Goal: Task Accomplishment & Management: Manage account settings

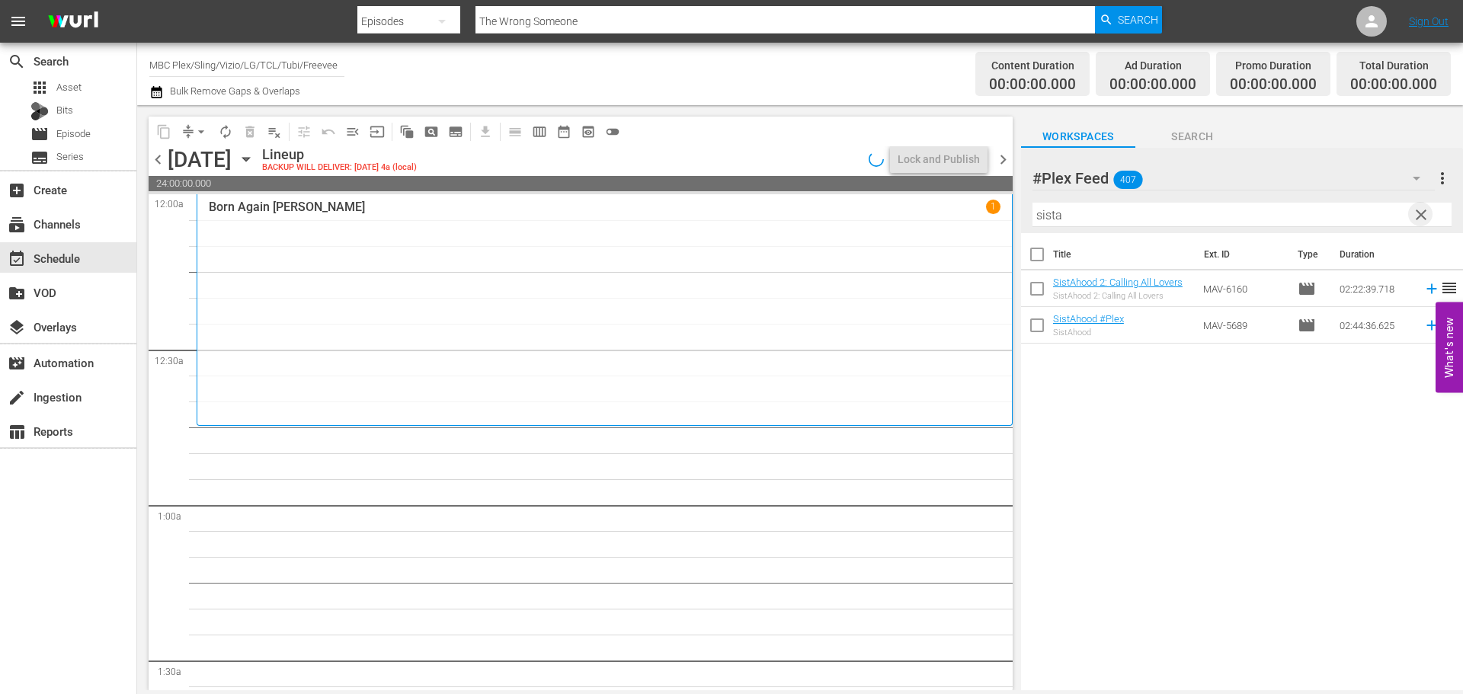
click at [1429, 219] on span "clear" at bounding box center [1421, 215] width 18 height 18
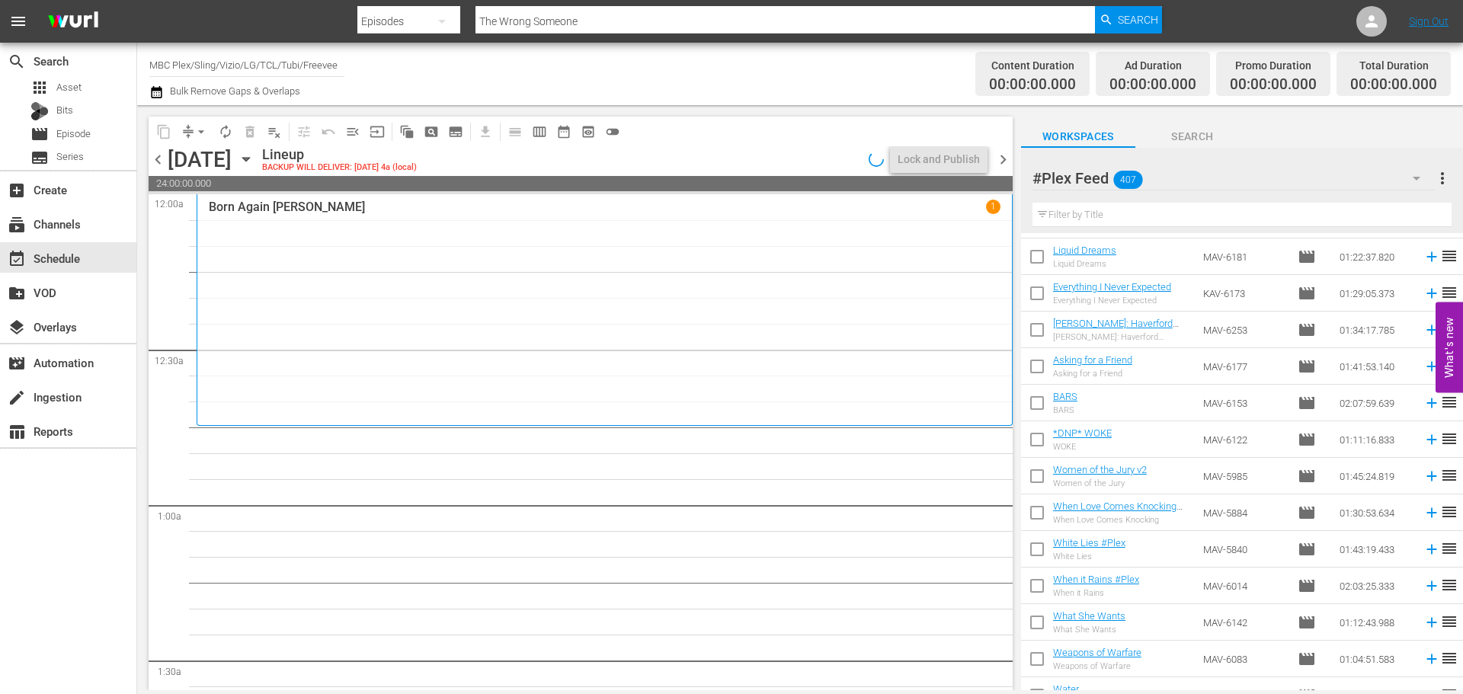
scroll to position [14460, 0]
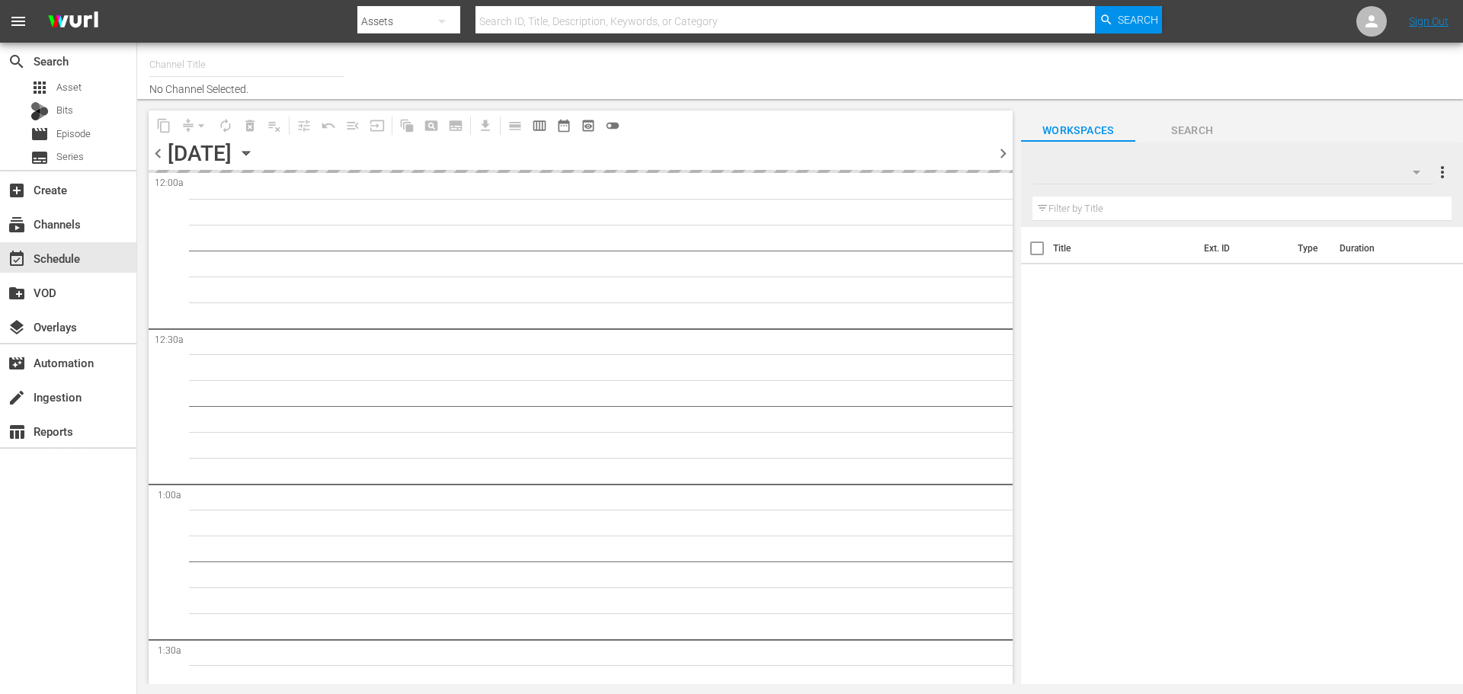
type input "MBC Plex/Sling/Vizio/LG/TCL/Tubi/Freevee (527)"
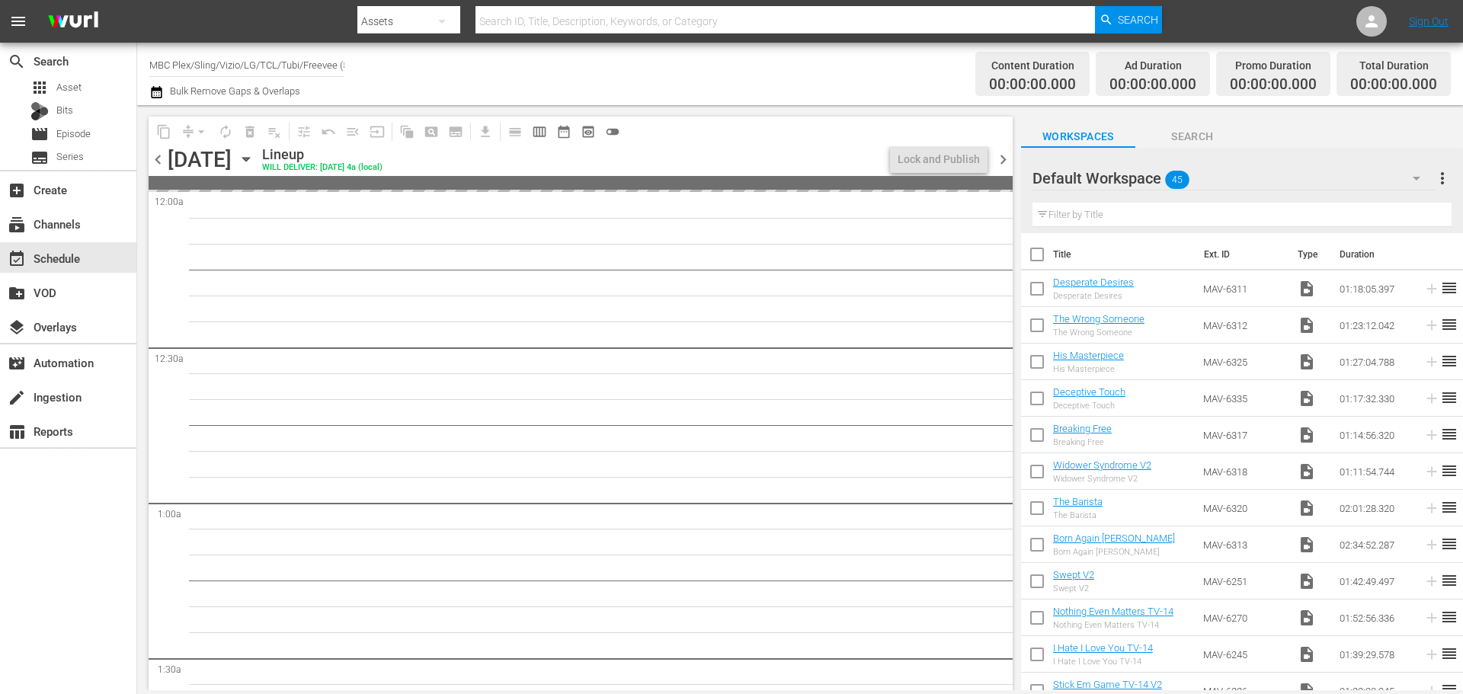
click at [1240, 185] on div "Default Workspace 45" at bounding box center [1233, 178] width 402 height 43
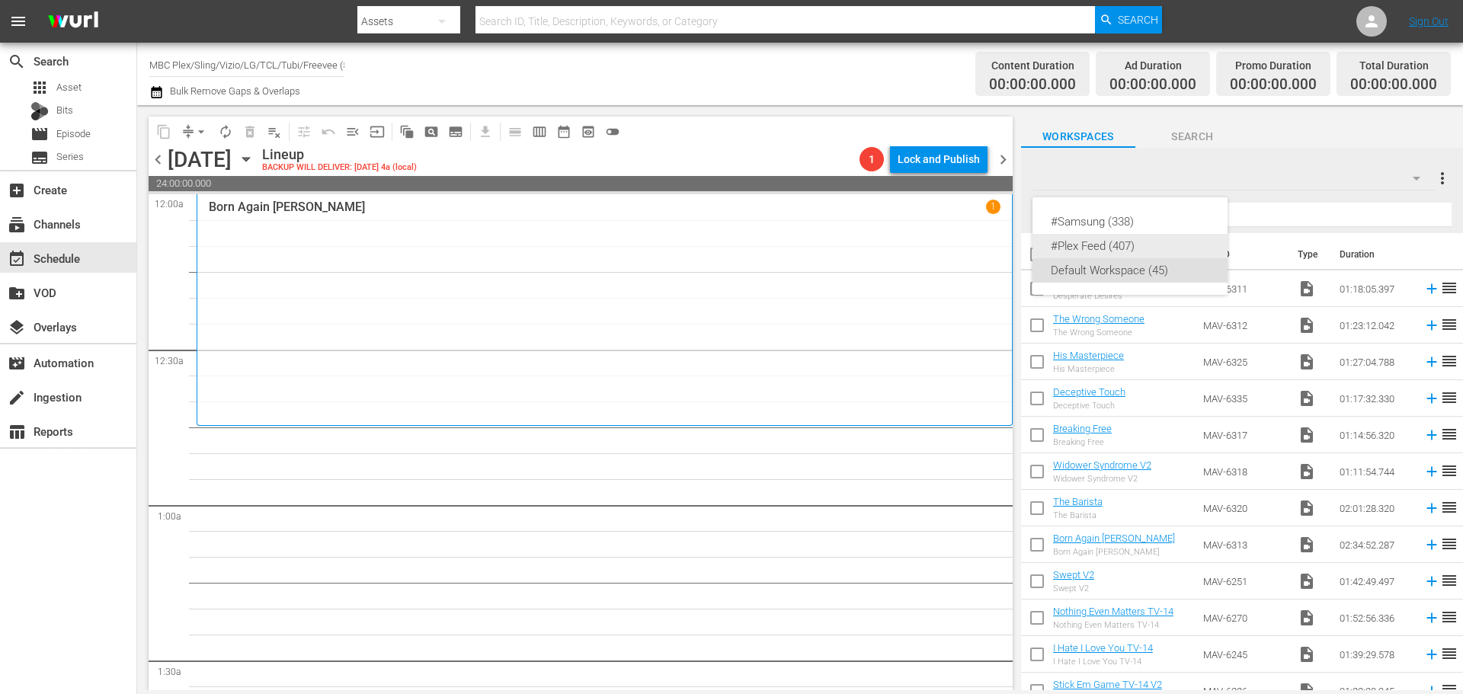
click at [1134, 247] on div "#Plex Feed (407)" at bounding box center [1129, 246] width 158 height 24
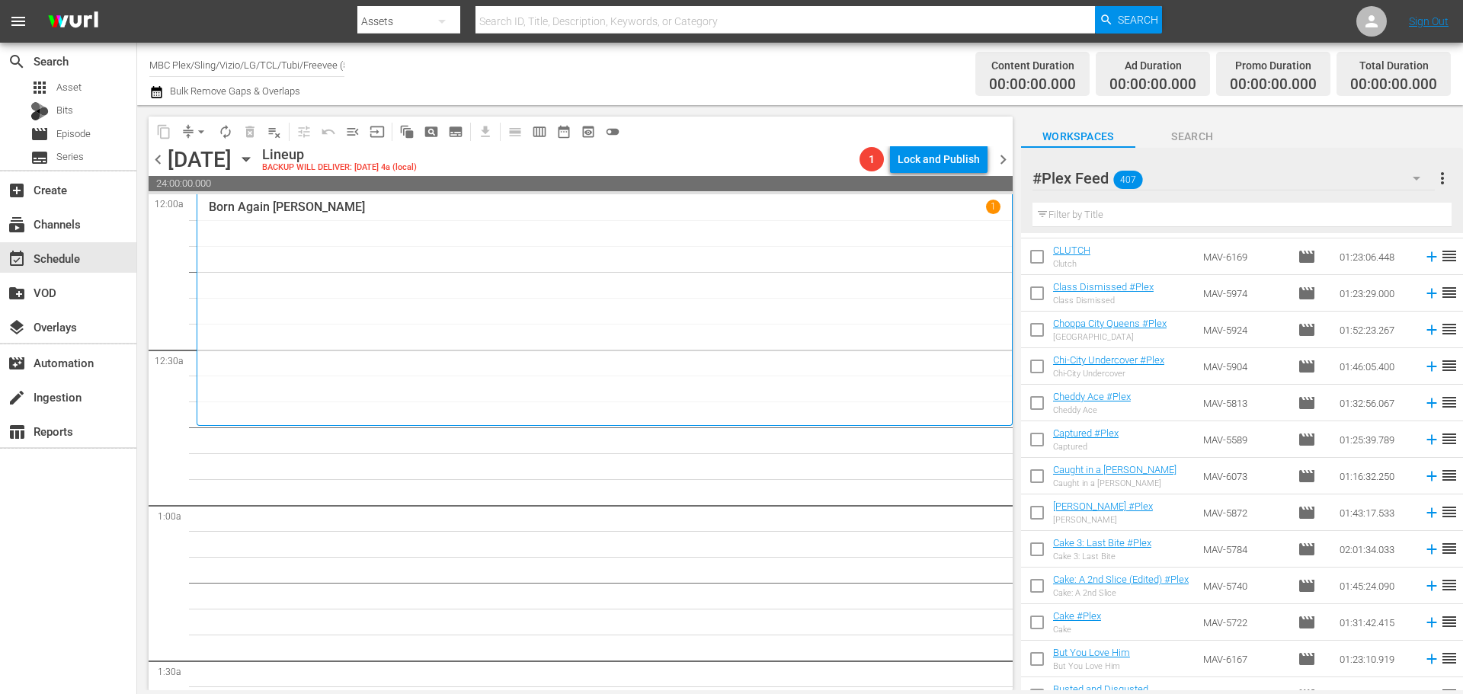
scroll to position [11681, 0]
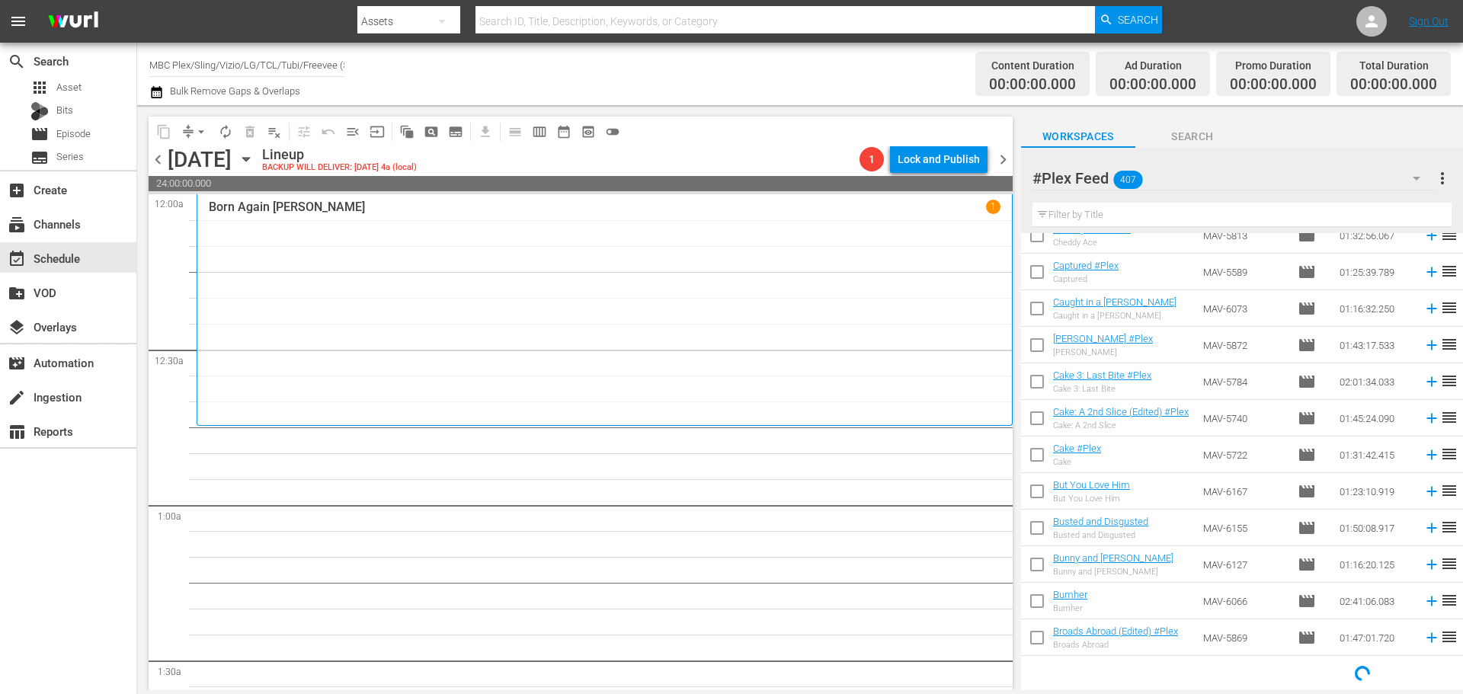
drag, startPoint x: 1304, startPoint y: 279, endPoint x: 1319, endPoint y: 417, distance: 138.7
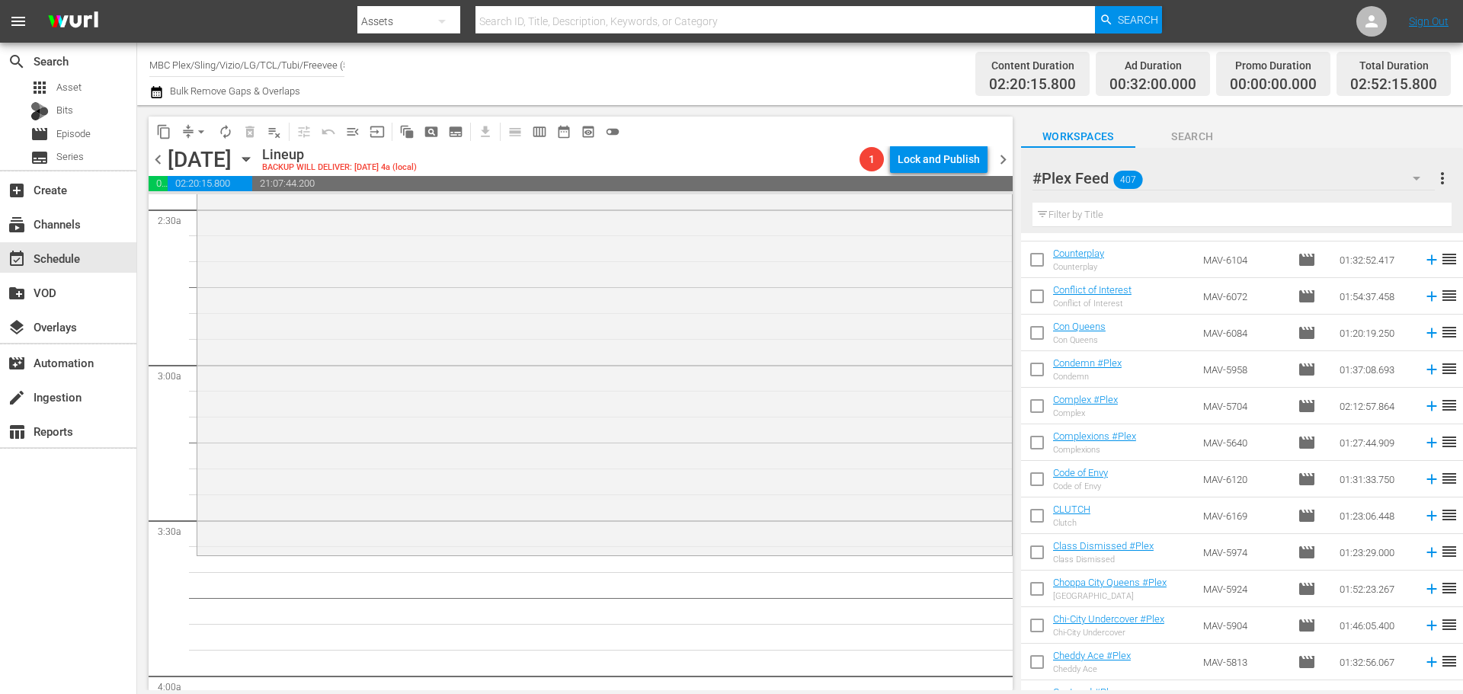
scroll to position [10569, 0]
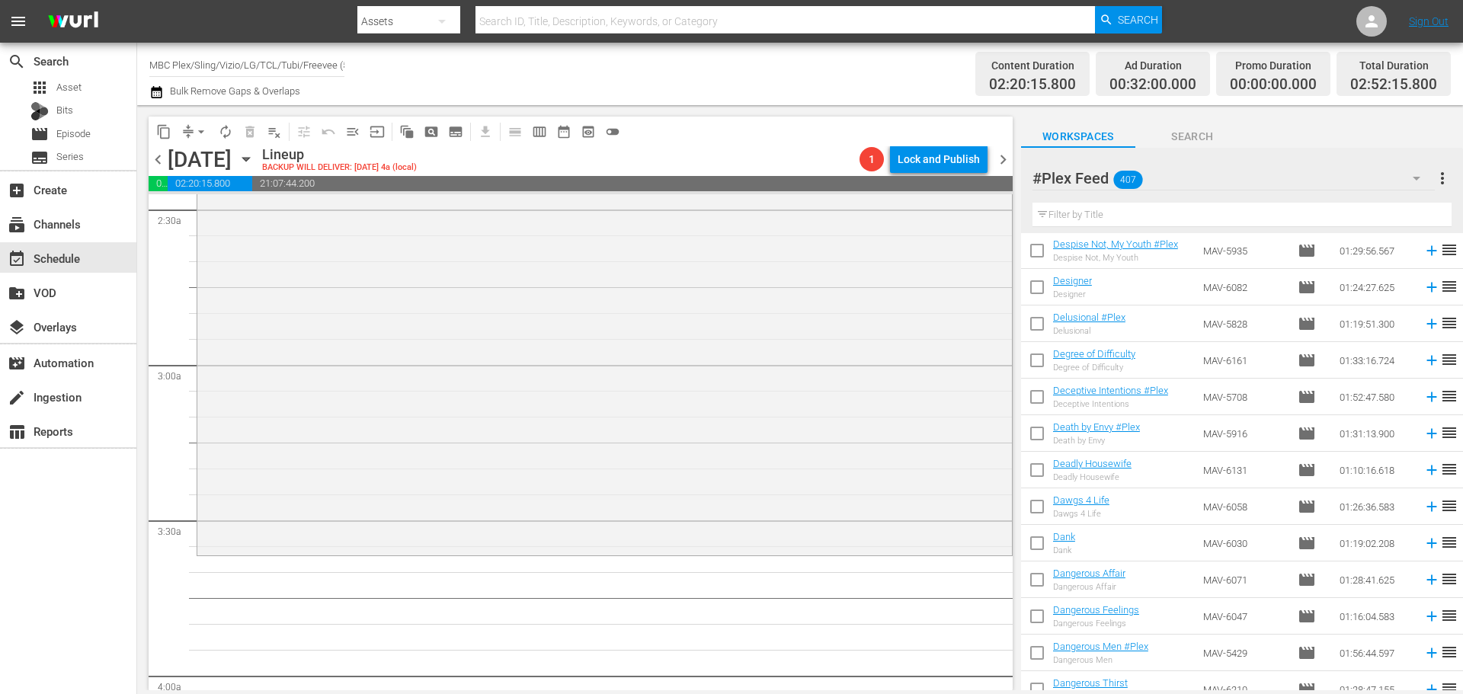
click at [1247, 213] on input "text" at bounding box center [1241, 215] width 419 height 24
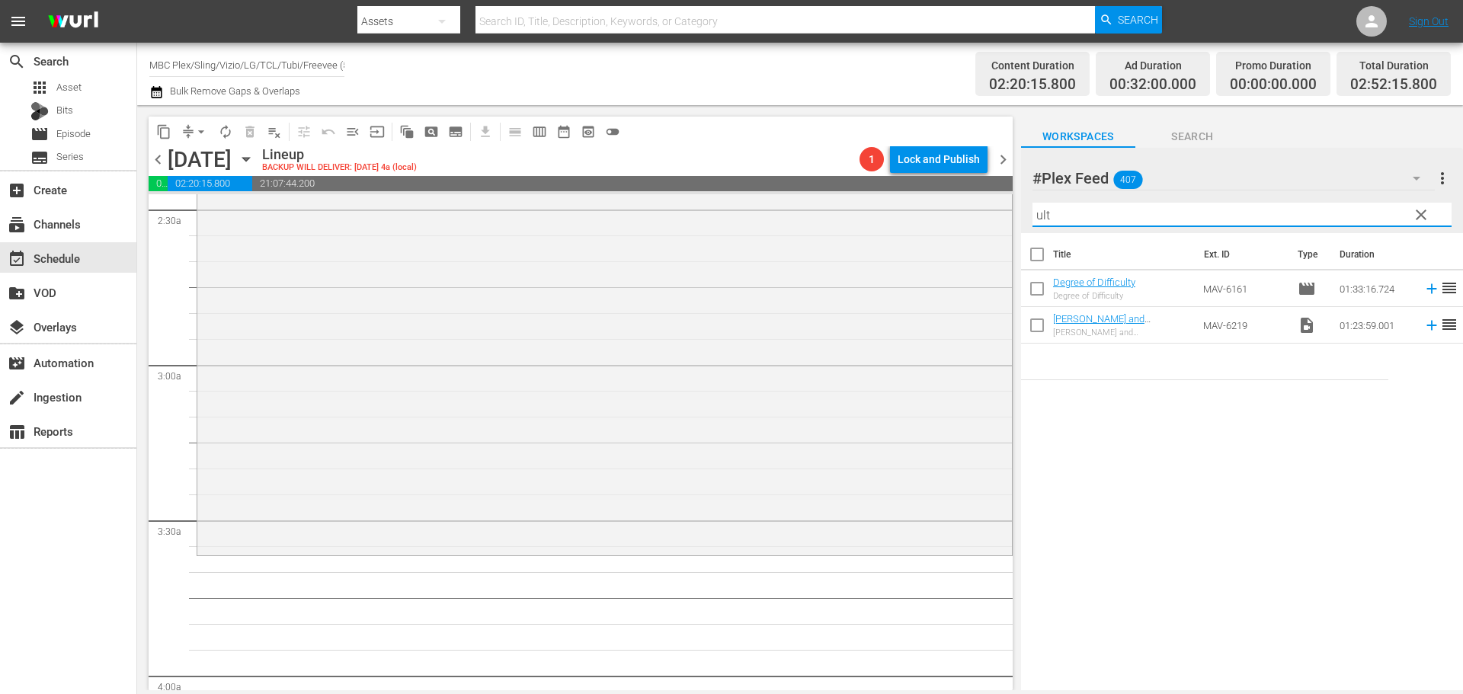
scroll to position [0, 0]
type input "ulti"
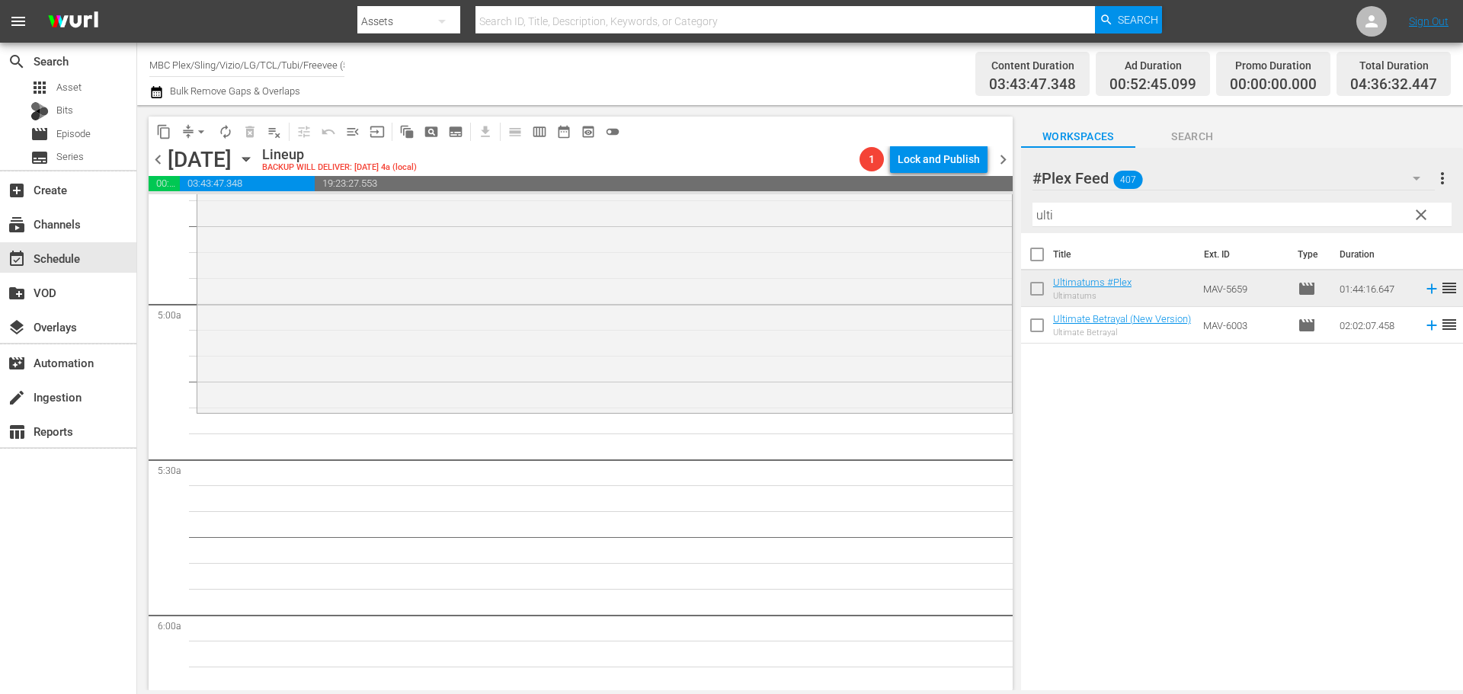
scroll to position [1447, 0]
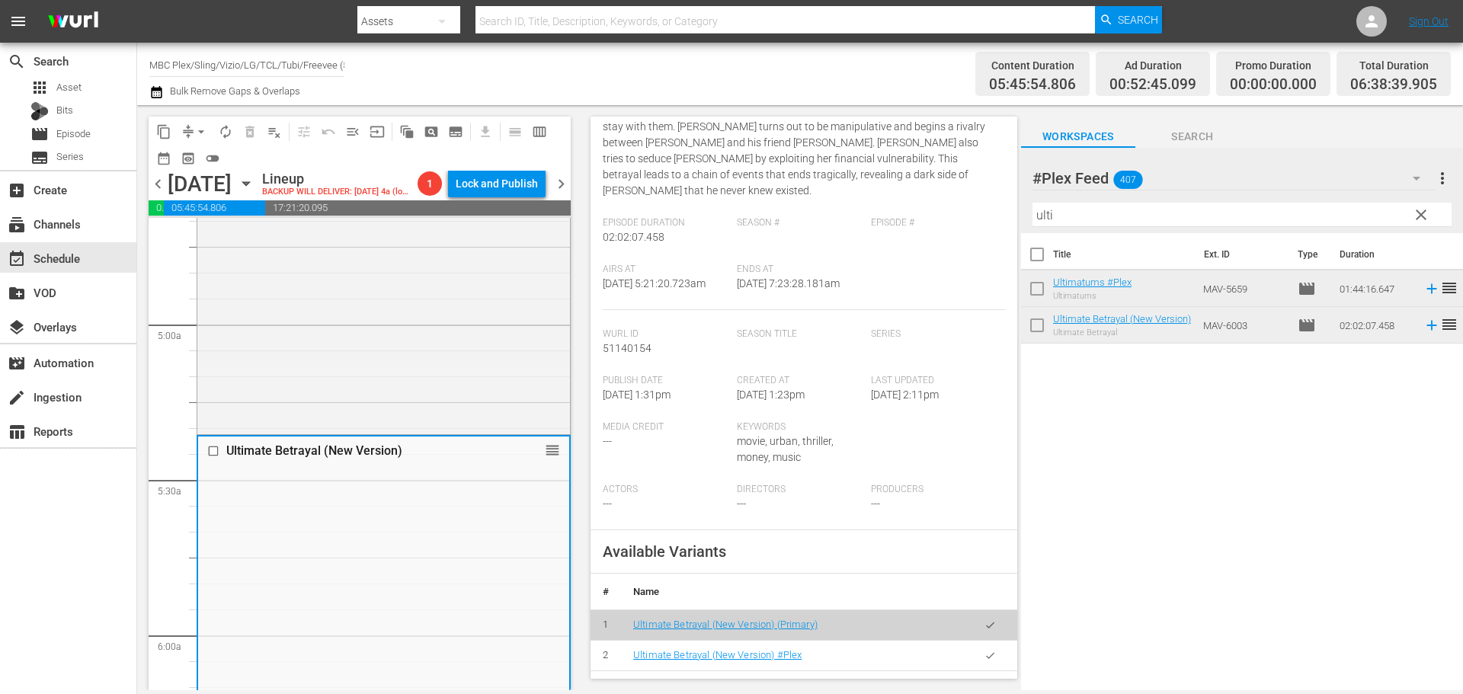
scroll to position [533, 0]
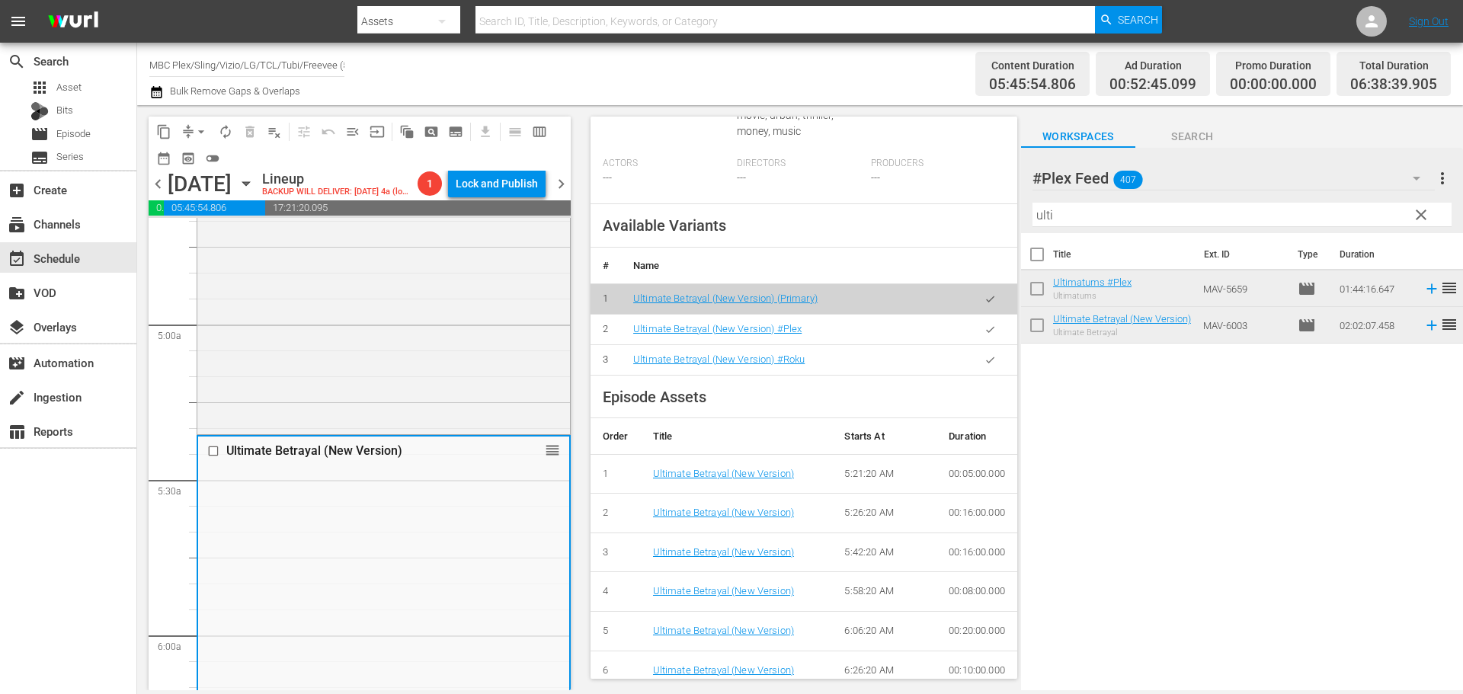
click at [984, 327] on icon "button" at bounding box center [989, 329] width 11 height 11
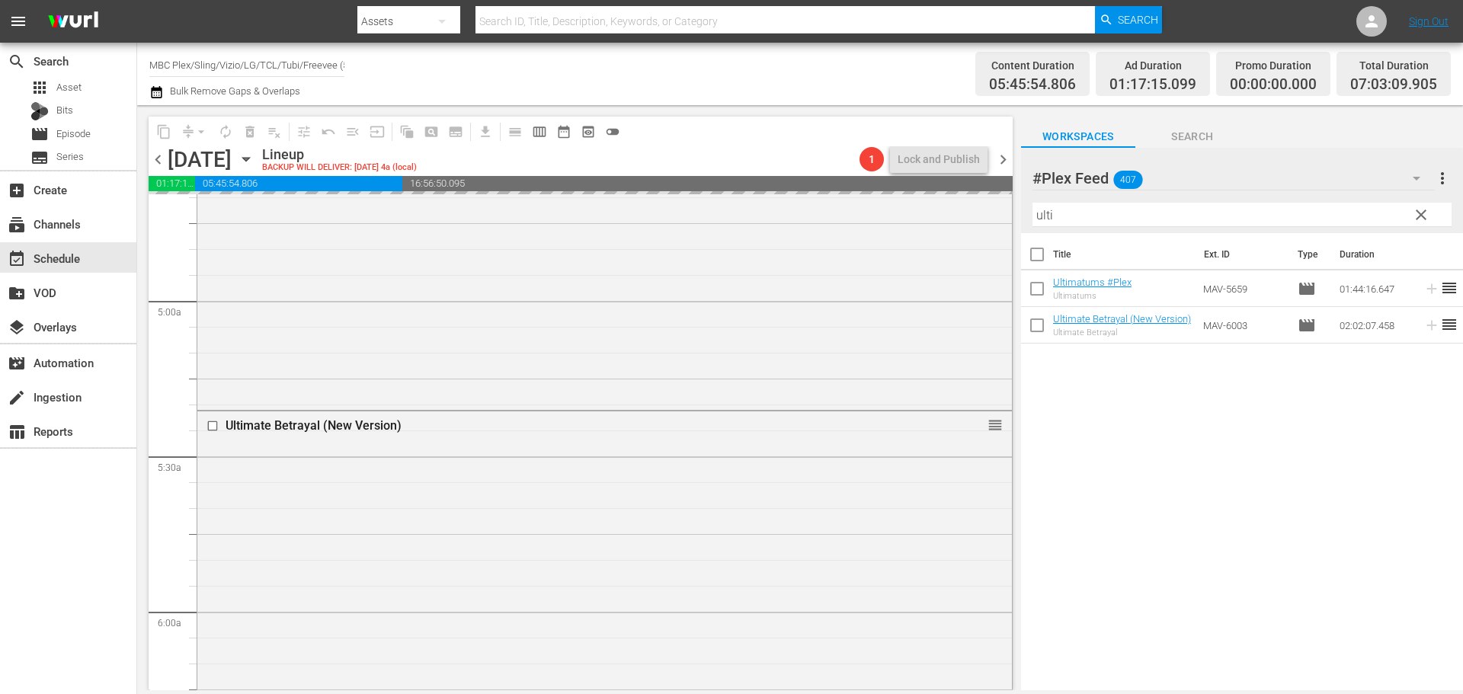
click at [1419, 215] on span "clear" at bounding box center [1421, 215] width 18 height 18
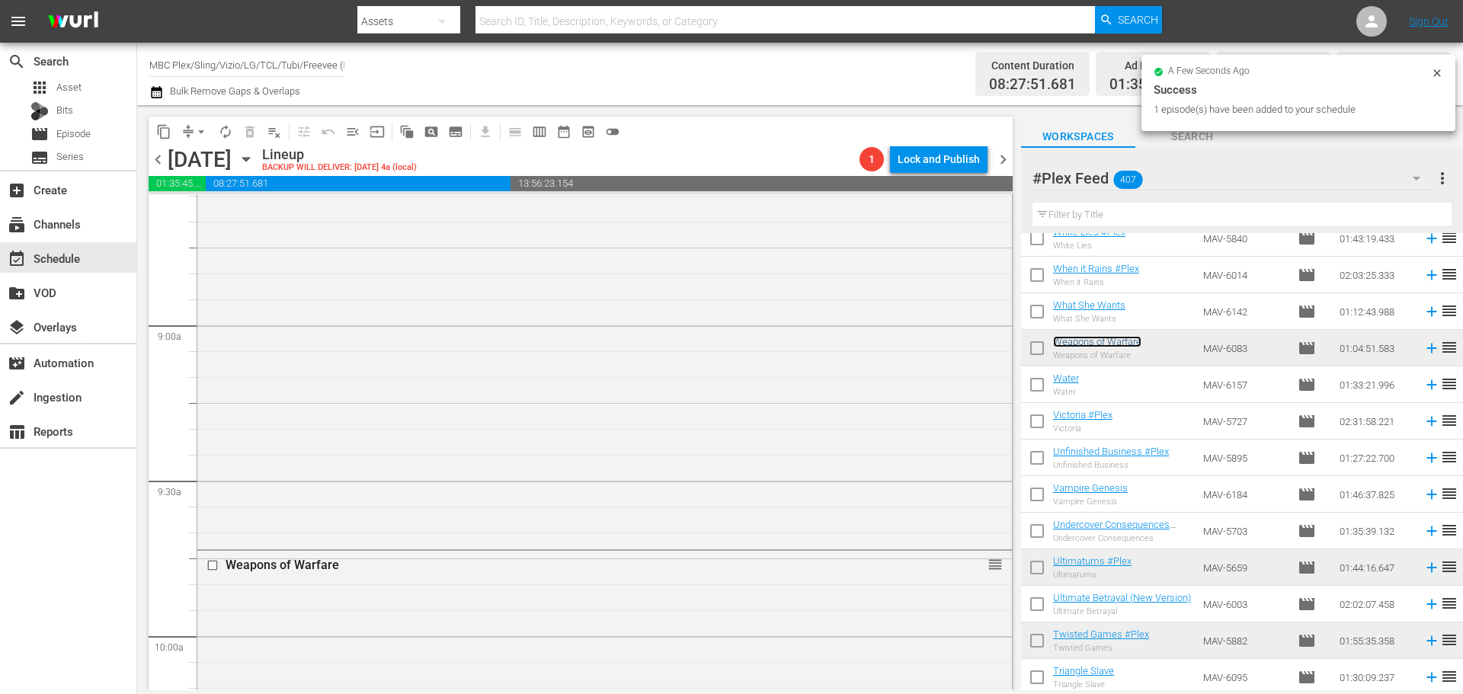
scroll to position [2895, 0]
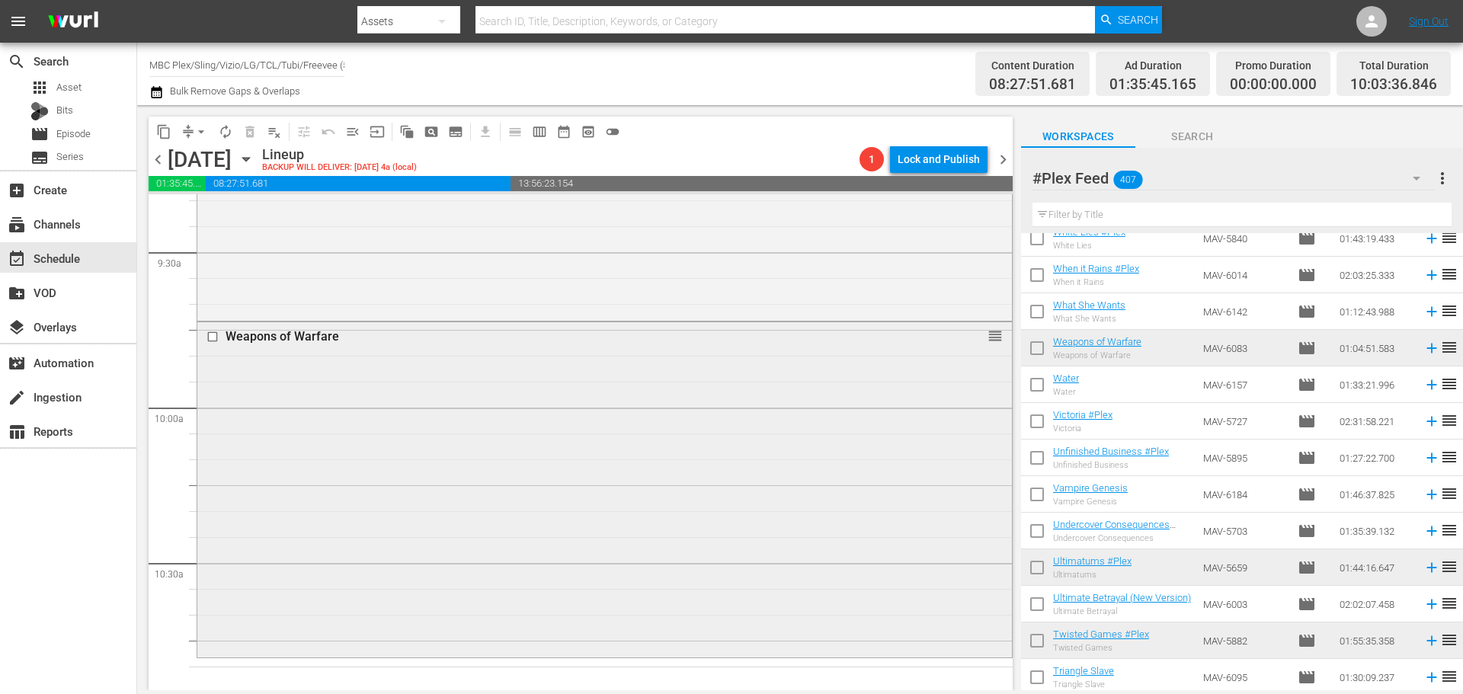
click at [344, 501] on div "Weapons of Warfare reorder" at bounding box center [604, 487] width 814 height 331
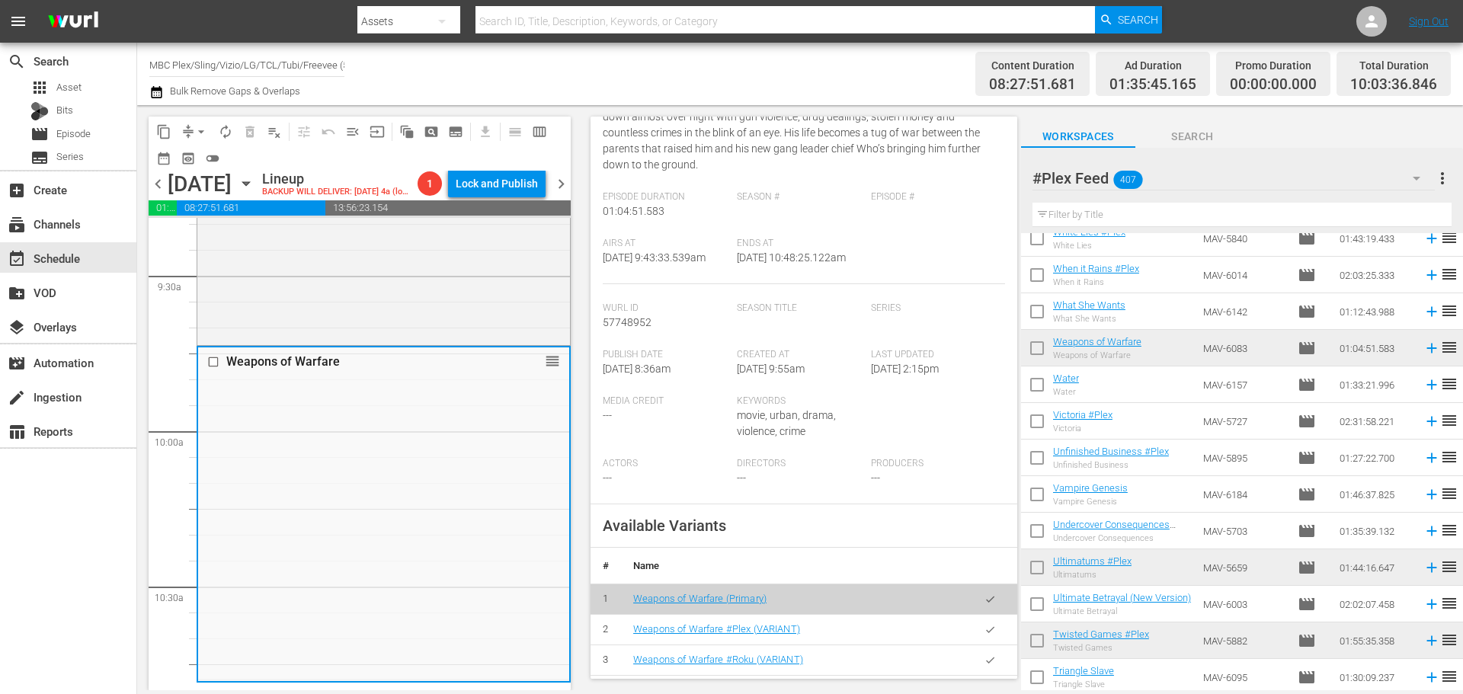
scroll to position [457, 0]
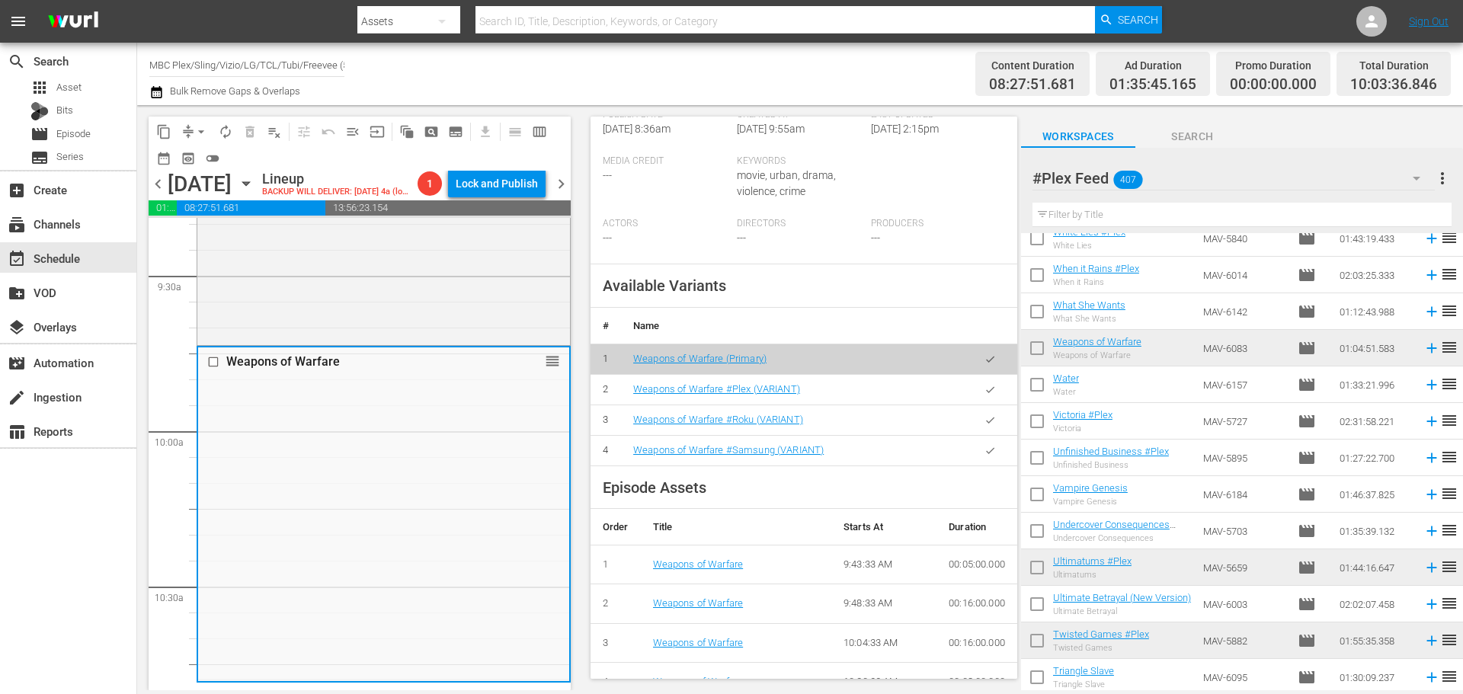
click at [975, 392] on button "button" at bounding box center [990, 390] width 30 height 30
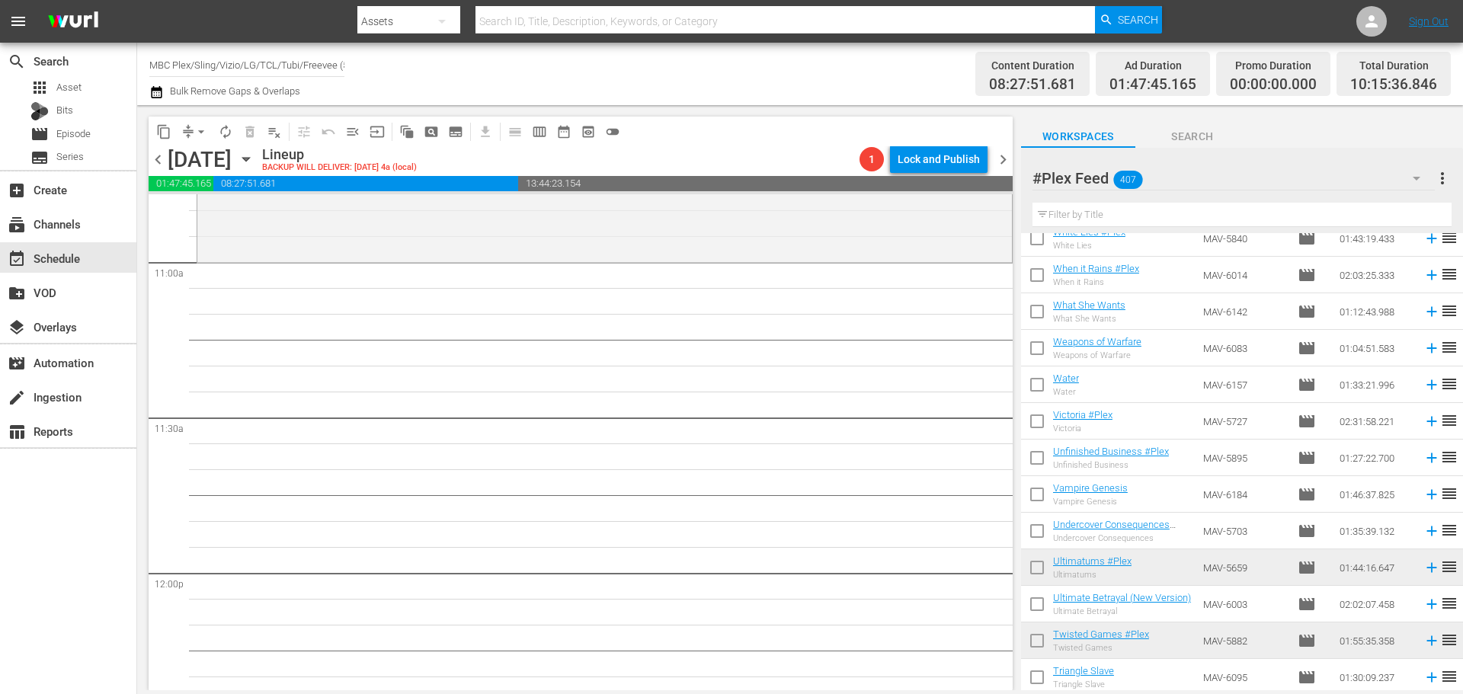
scroll to position [3352, 0]
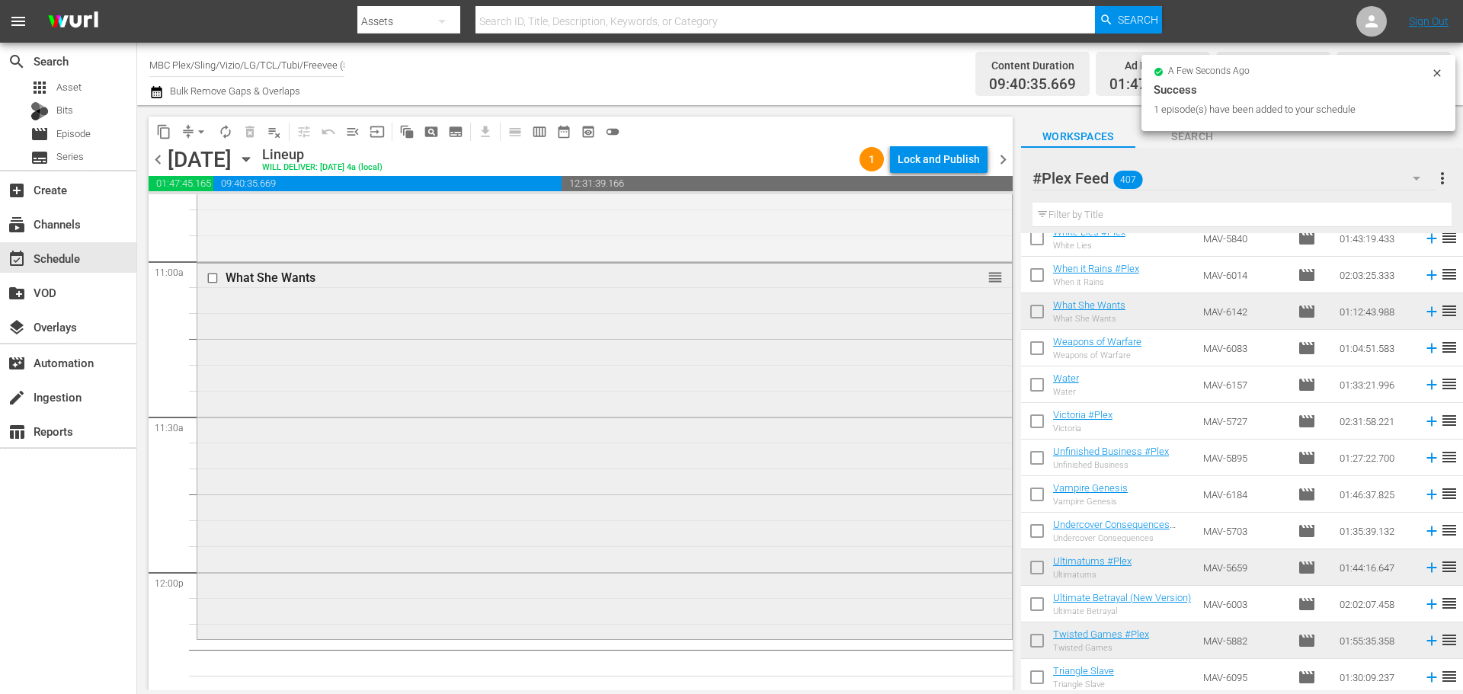
click at [540, 402] on div "What She Wants reorder" at bounding box center [604, 450] width 814 height 373
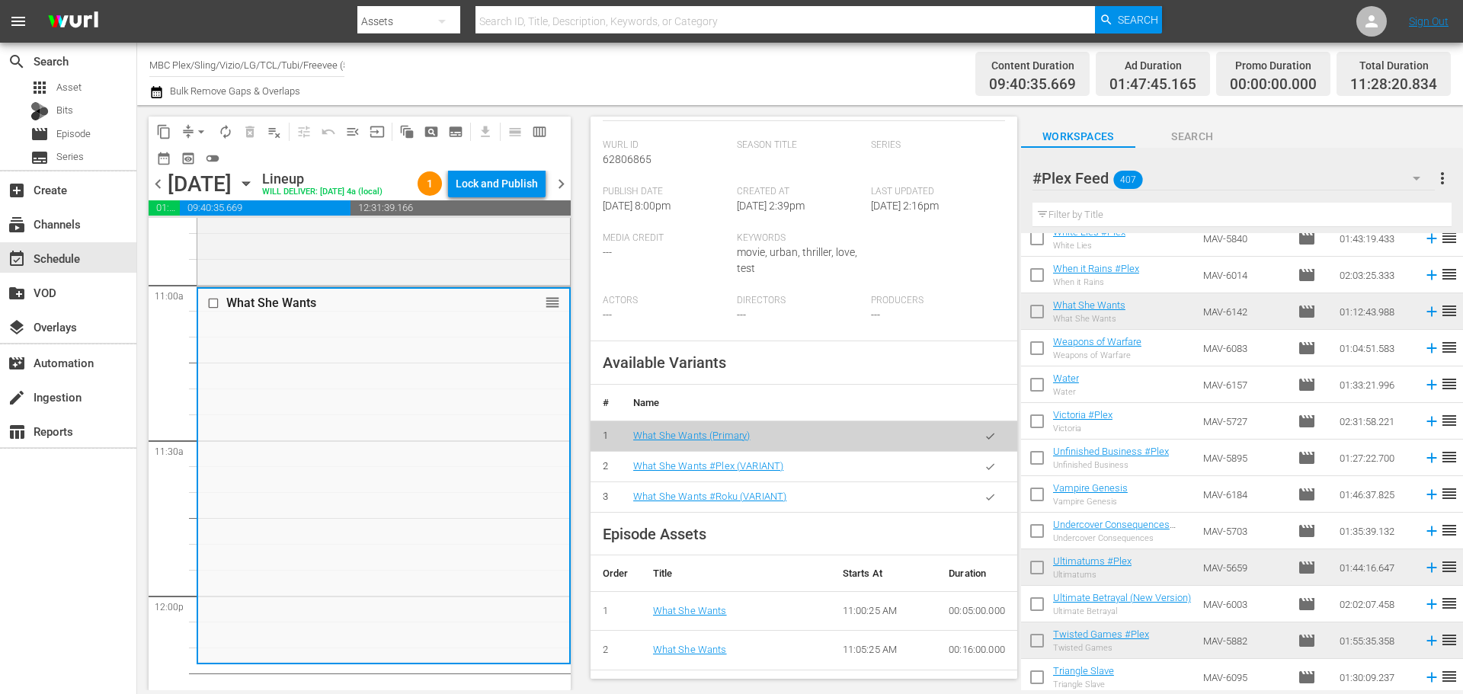
scroll to position [381, 0]
click at [975, 466] on button "button" at bounding box center [990, 466] width 30 height 30
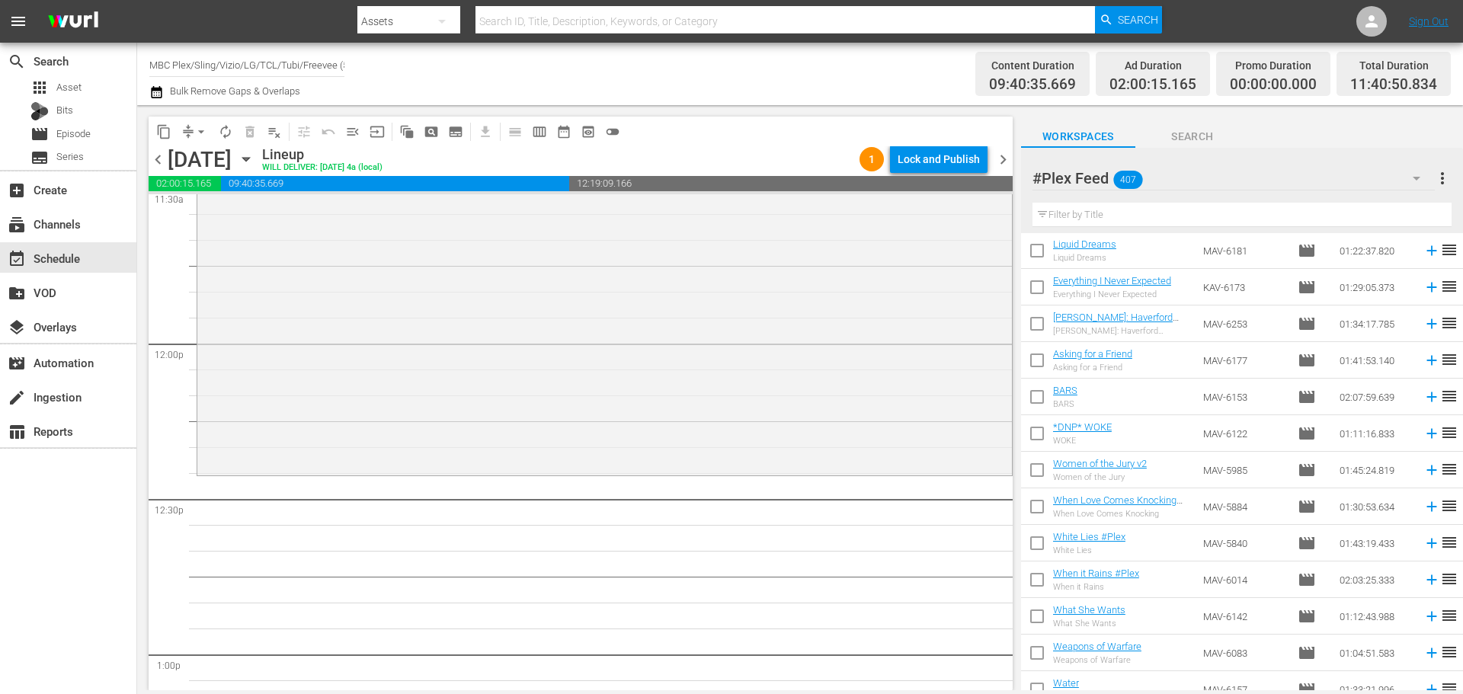
scroll to position [14003, 0]
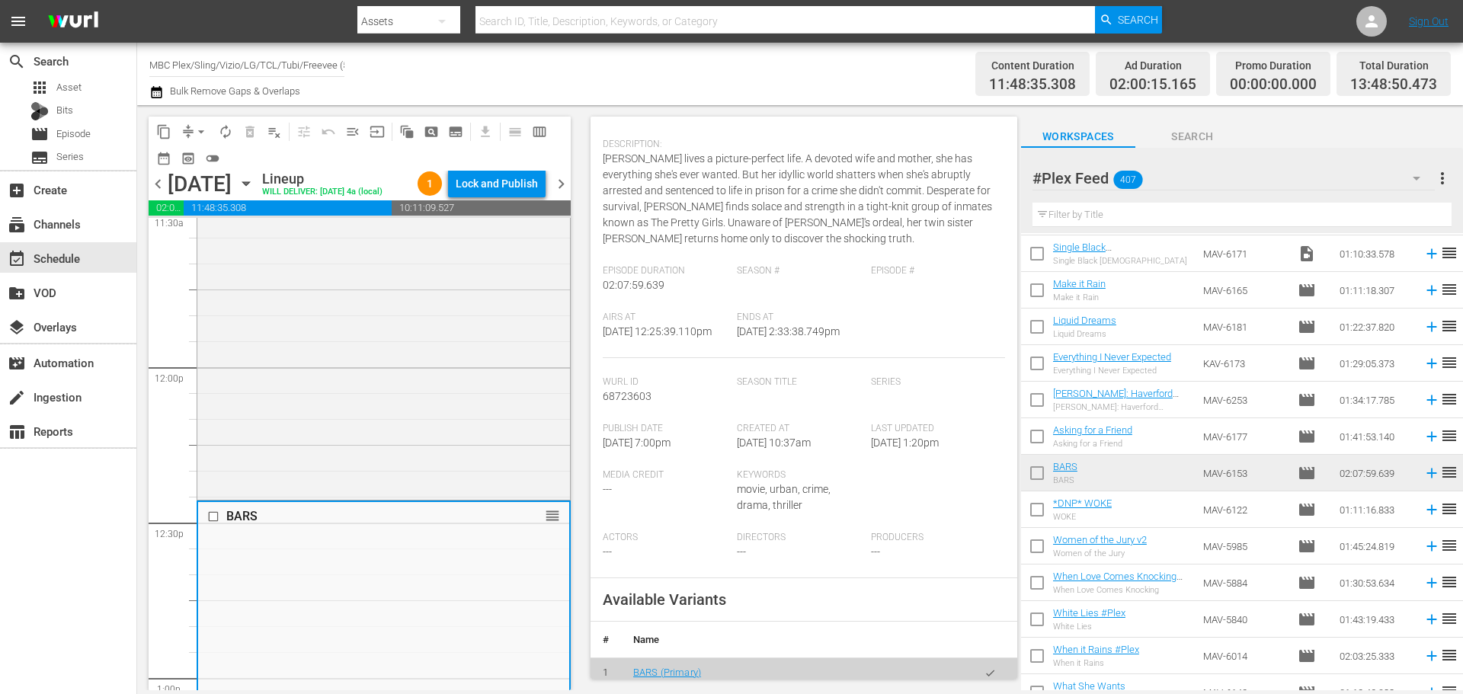
scroll to position [457, 0]
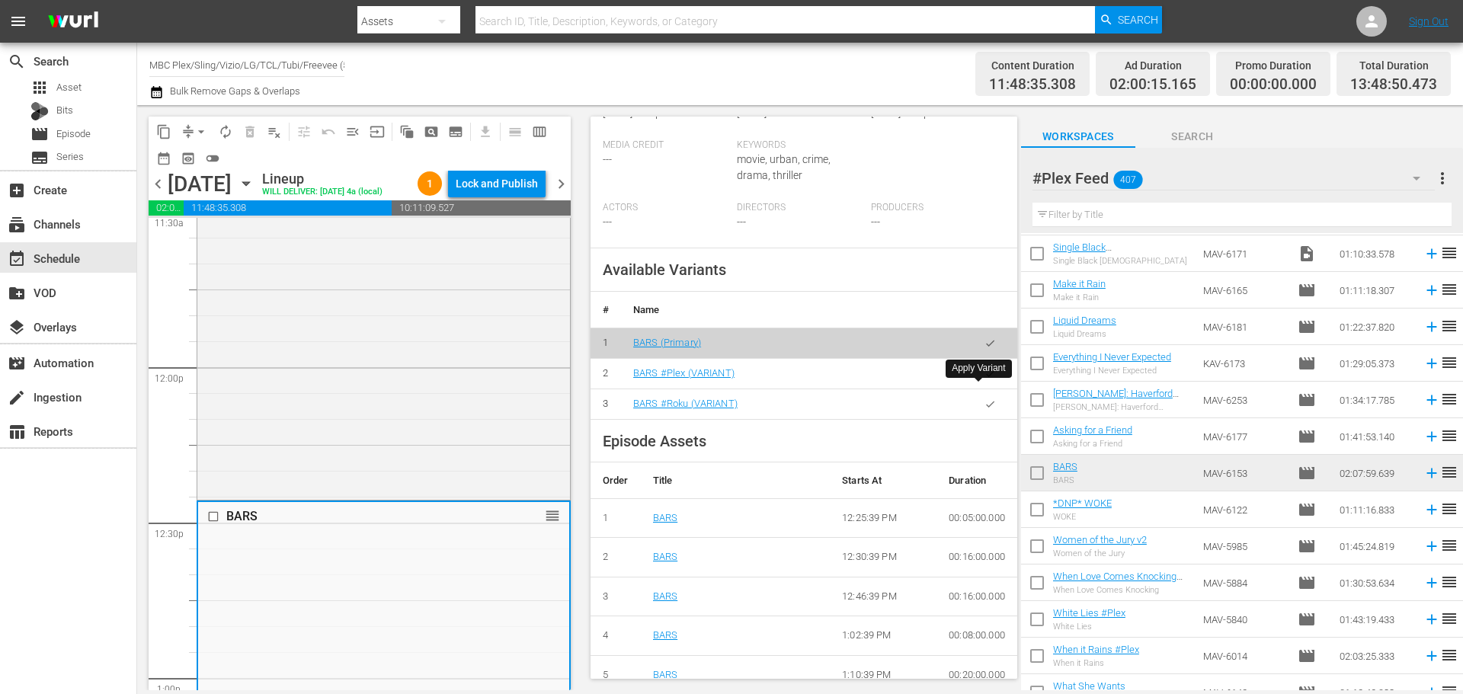
click at [984, 379] on icon "button" at bounding box center [989, 373] width 11 height 11
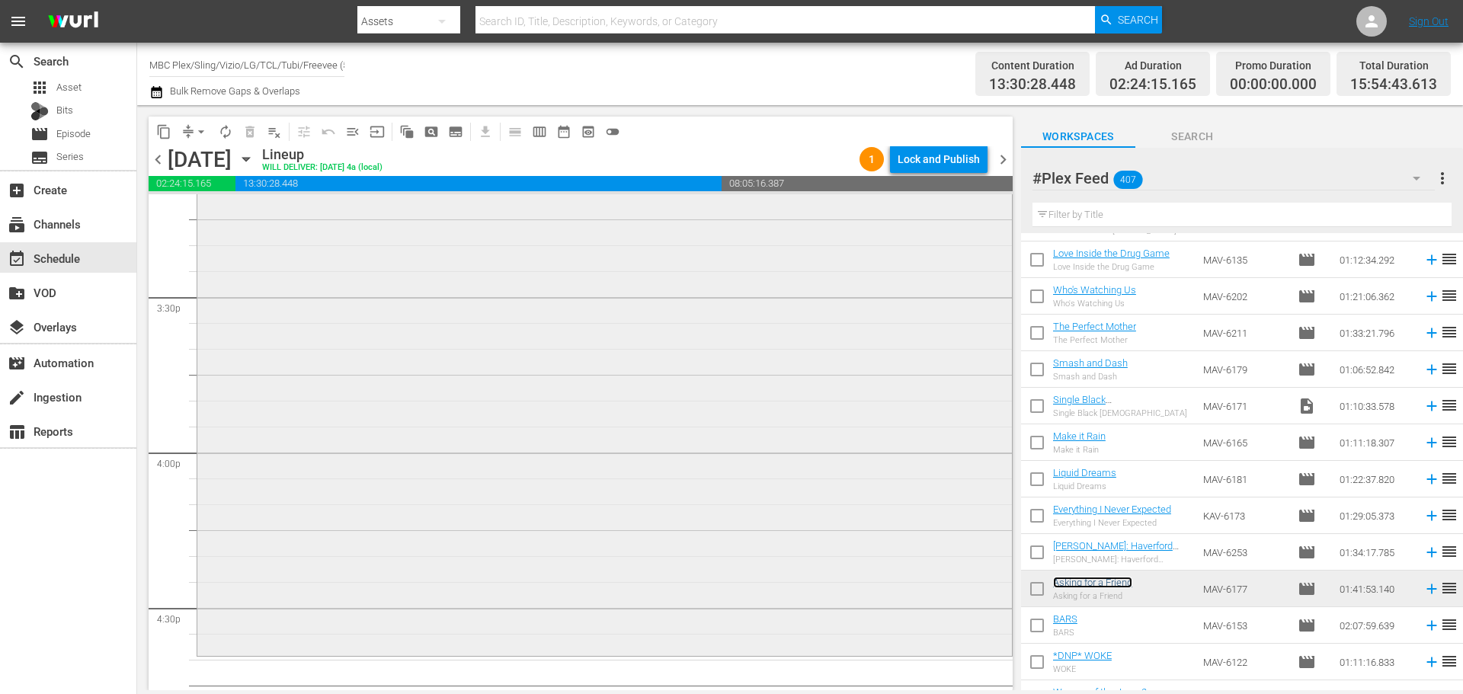
scroll to position [4494, 0]
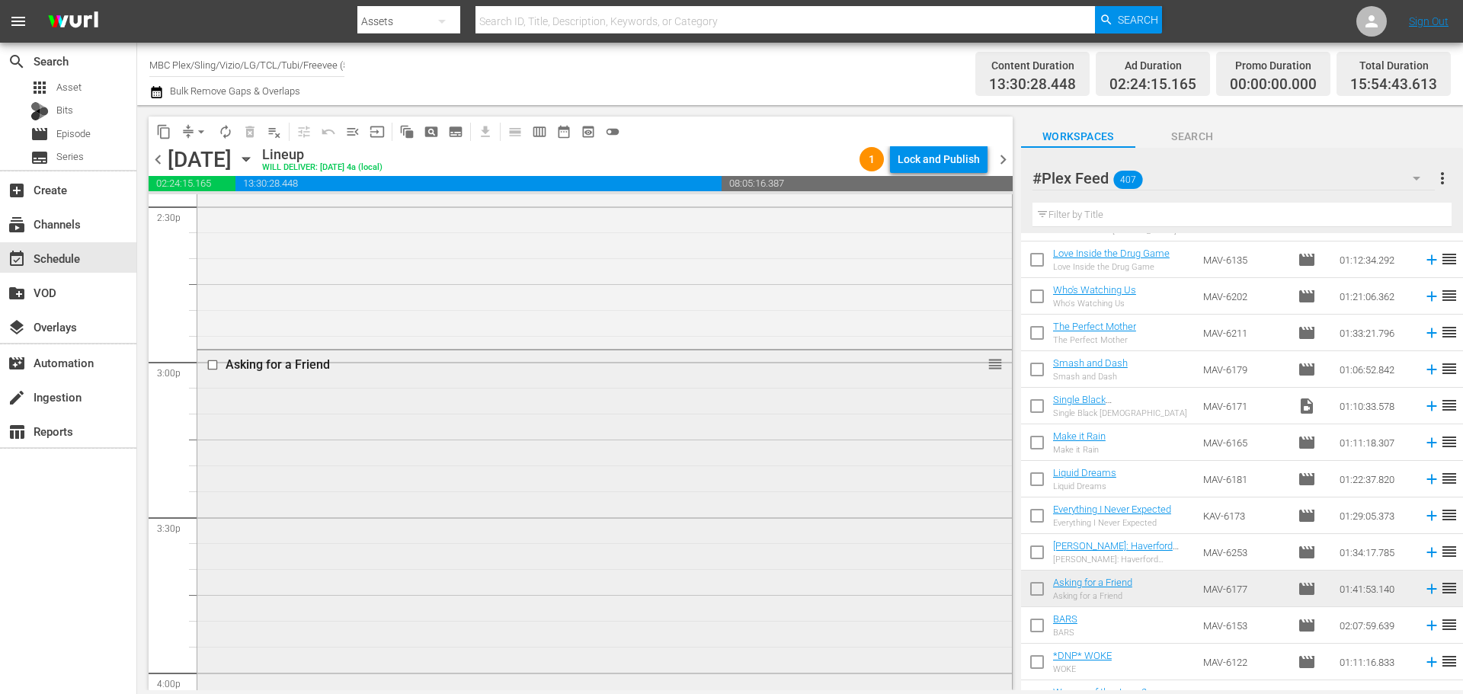
click at [487, 458] on div "Asking for a Friend reorder" at bounding box center [604, 611] width 814 height 523
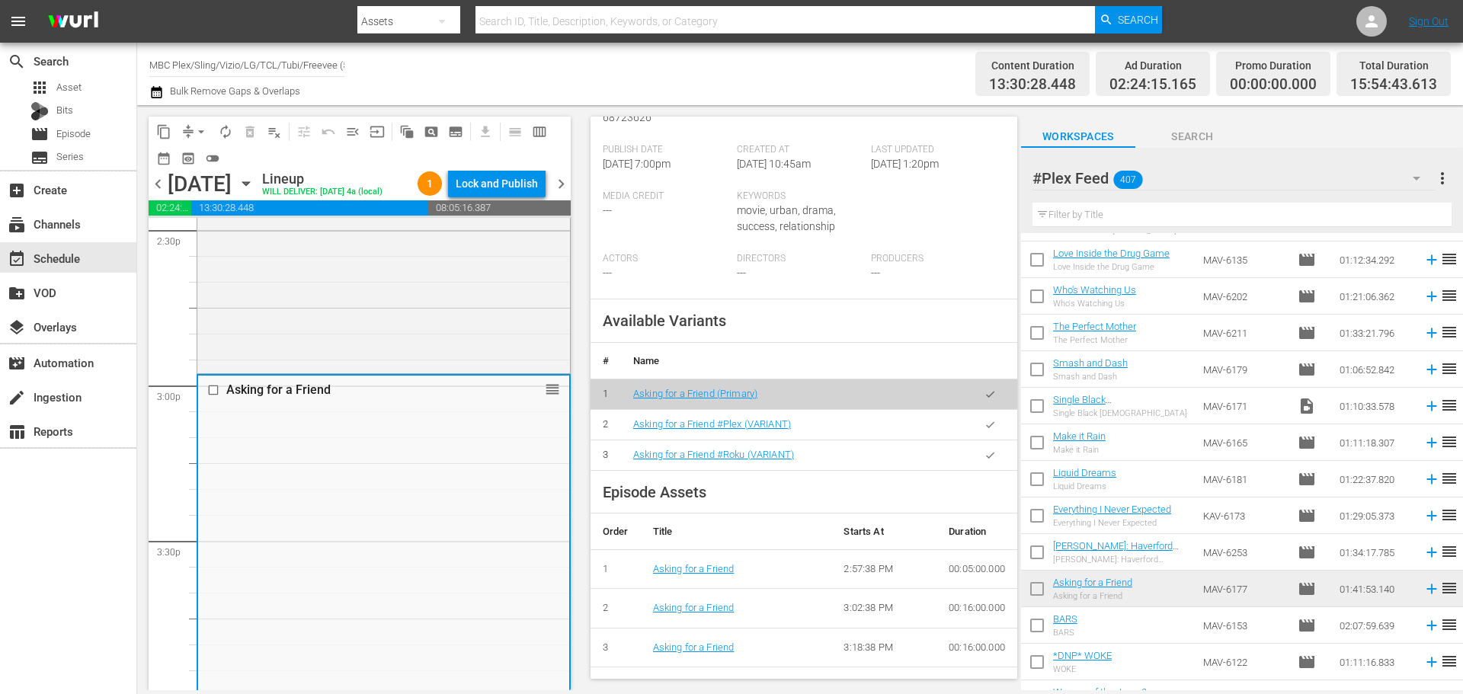
scroll to position [457, 0]
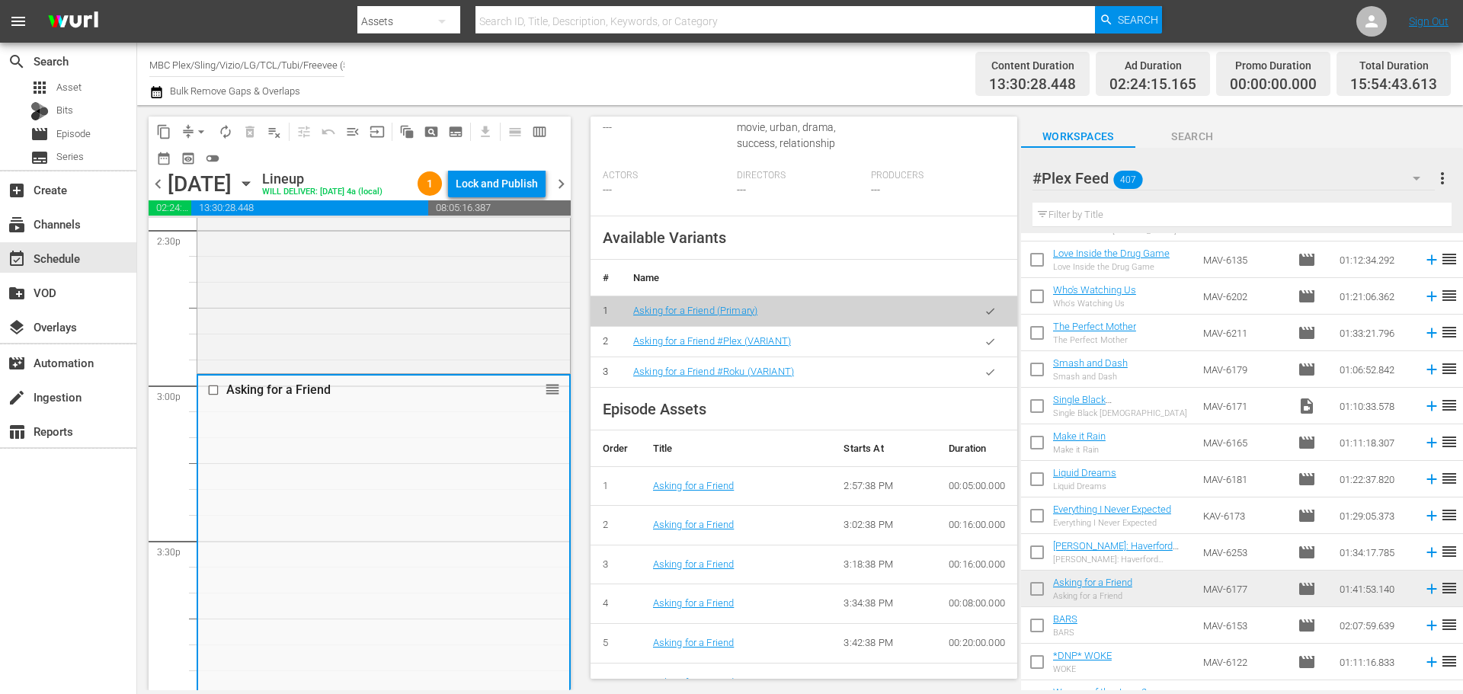
click at [984, 337] on icon "button" at bounding box center [989, 341] width 11 height 11
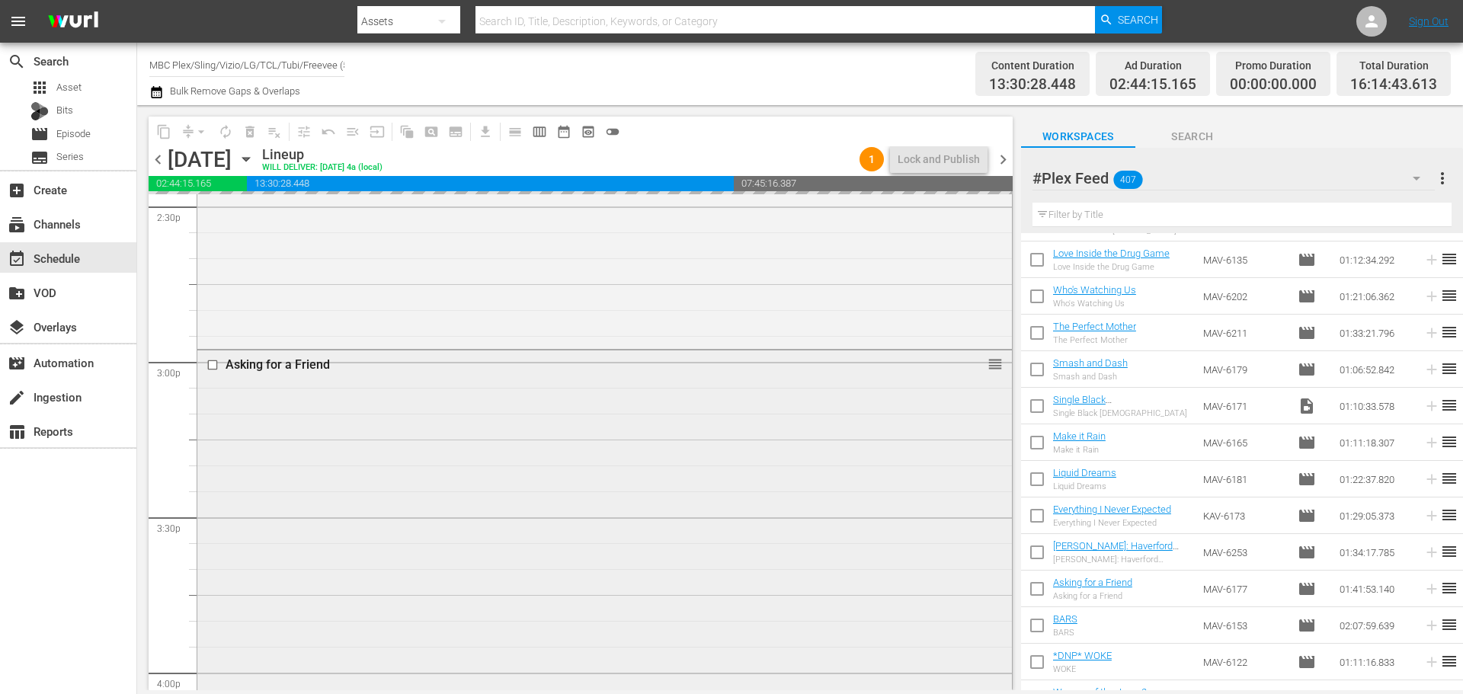
scroll to position [5104, 0]
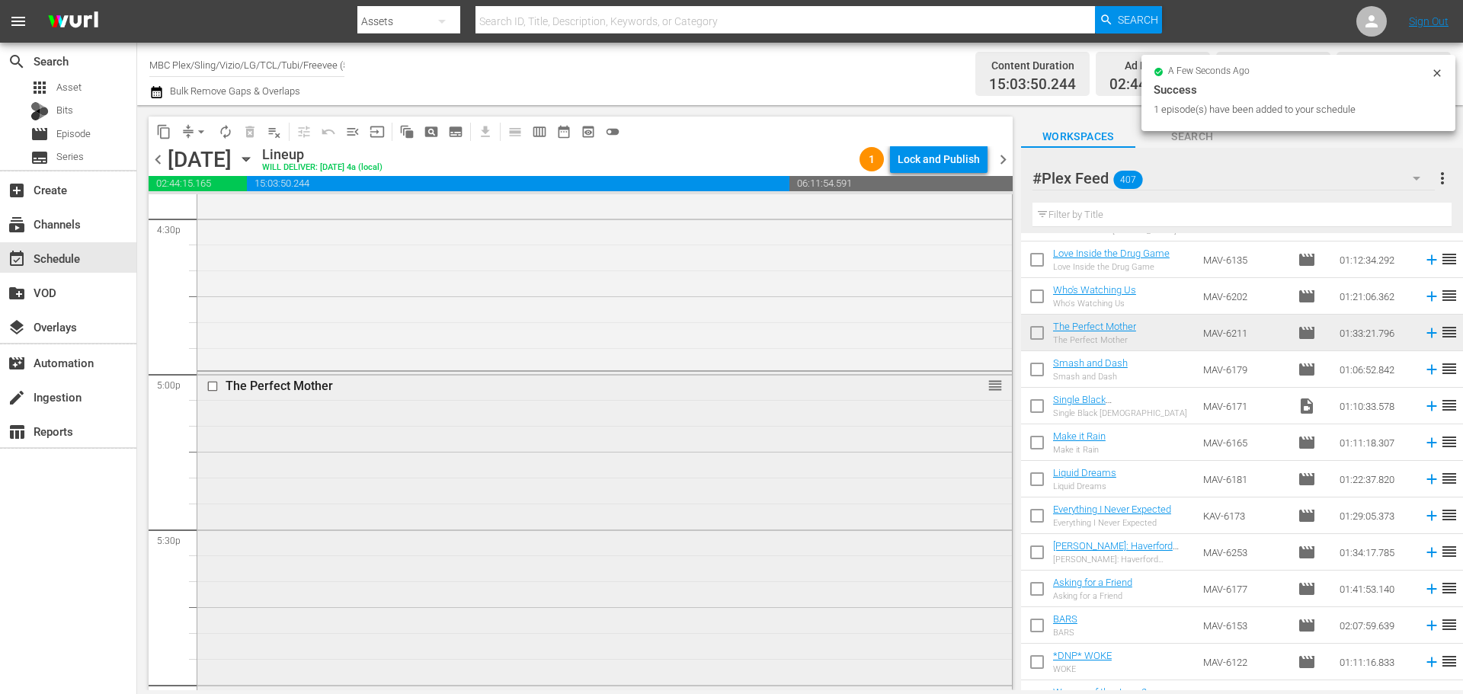
click at [394, 424] on div "The Perfect Mother reorder" at bounding box center [604, 611] width 814 height 479
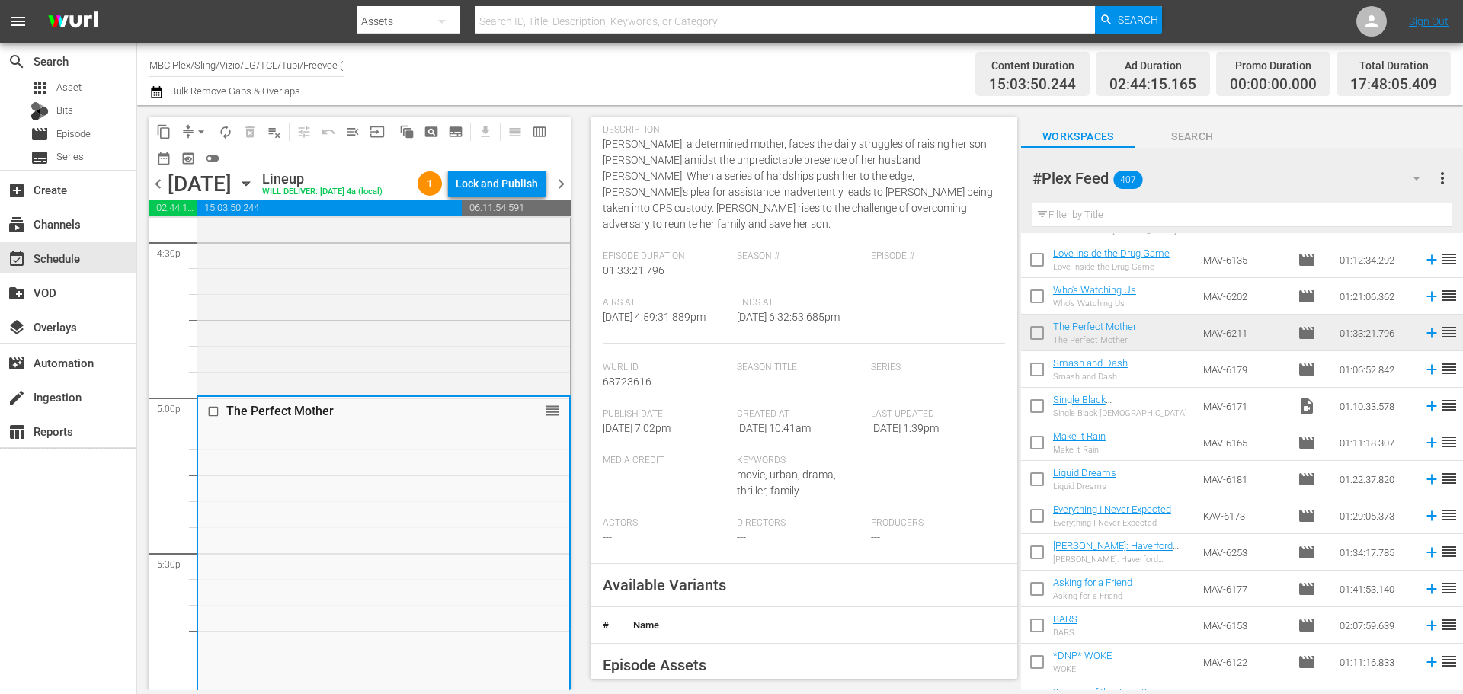
scroll to position [457, 0]
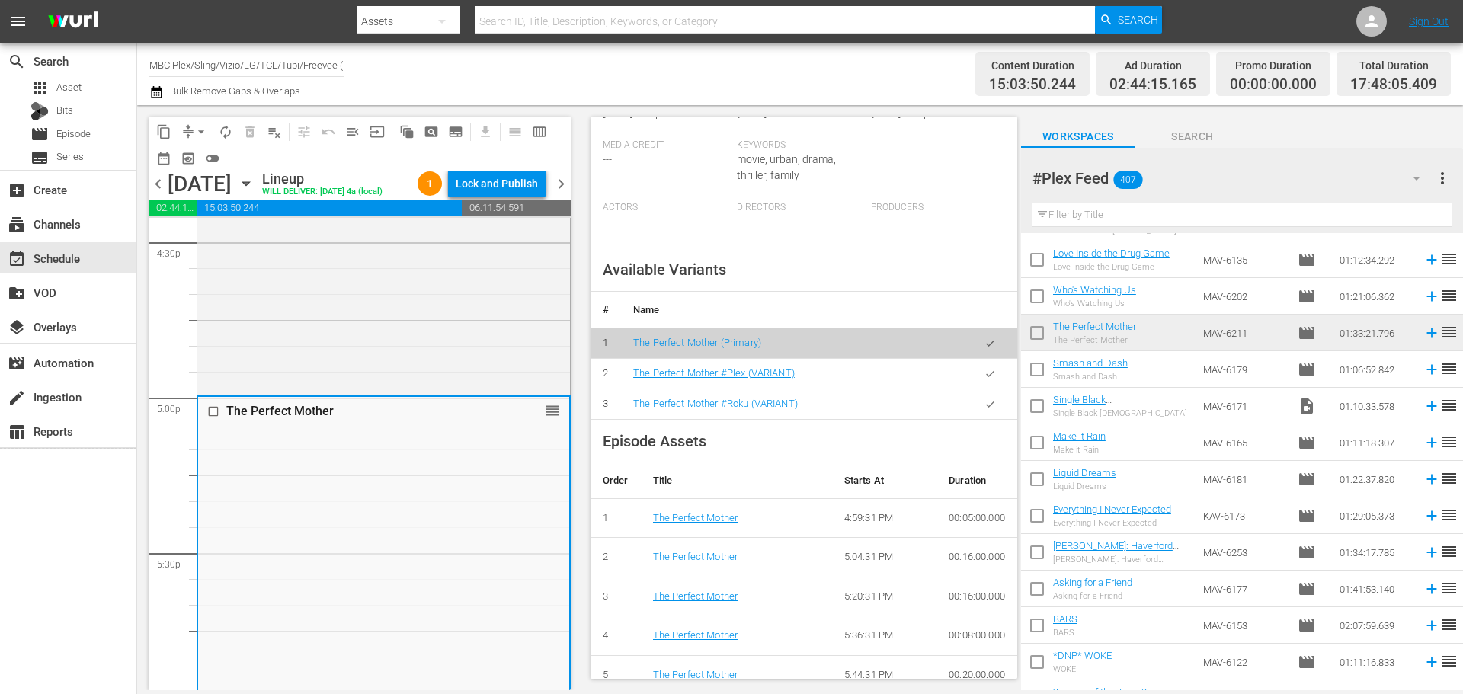
click at [984, 370] on icon "button" at bounding box center [989, 373] width 11 height 11
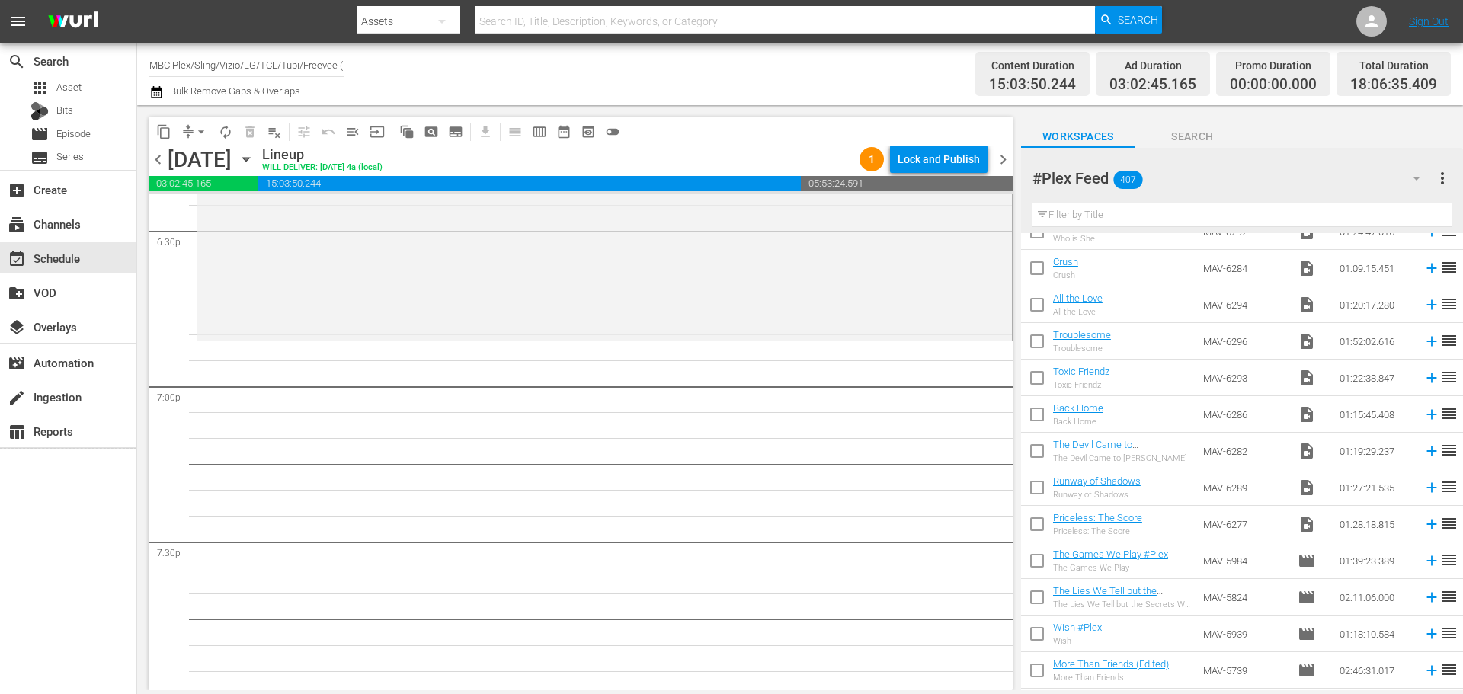
scroll to position [0, 0]
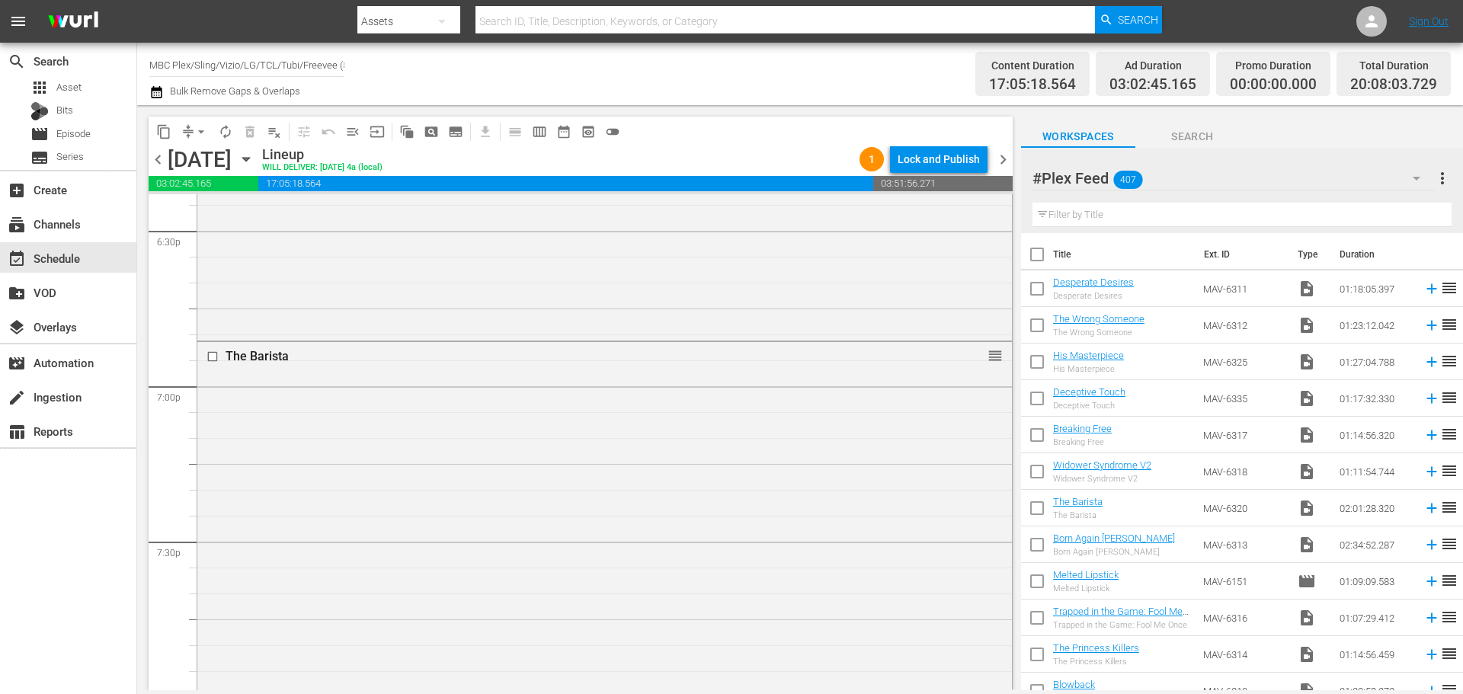
click at [559, 401] on div "The Barista reorder" at bounding box center [604, 654] width 814 height 625
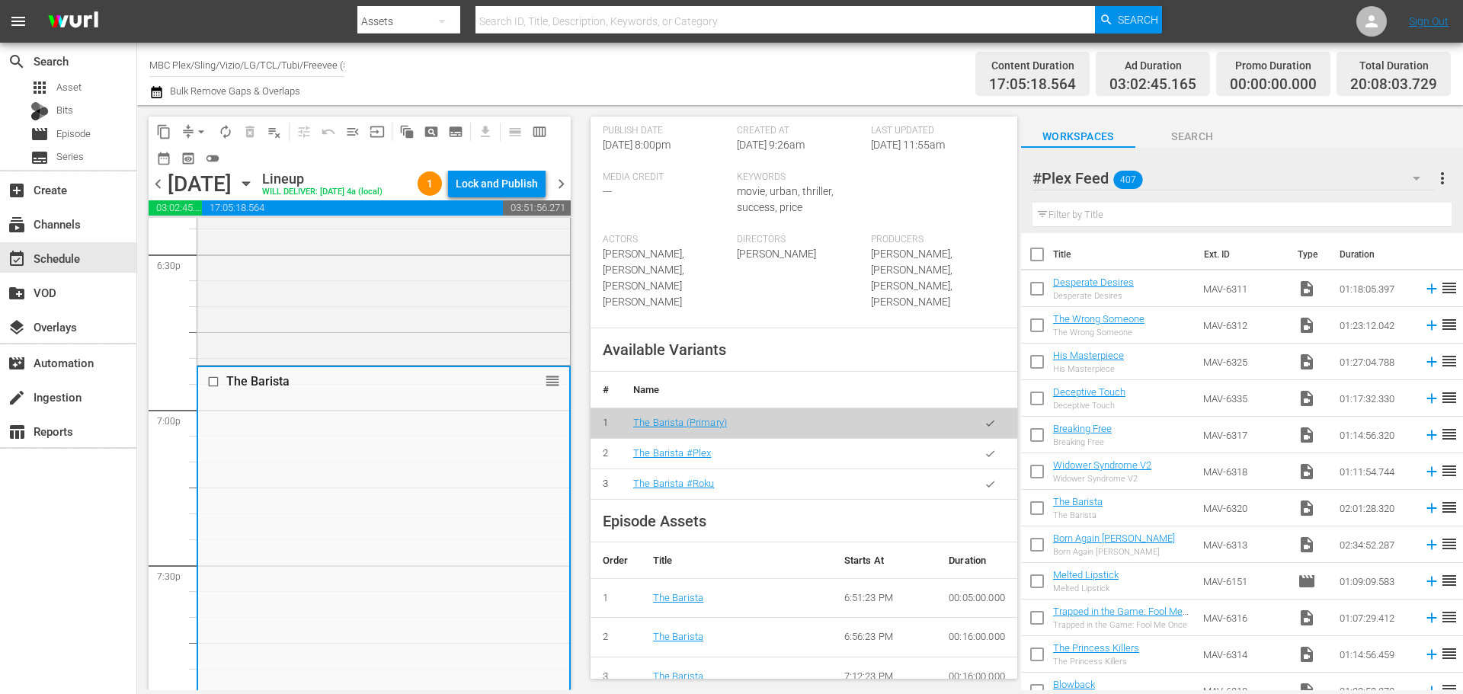
scroll to position [457, 0]
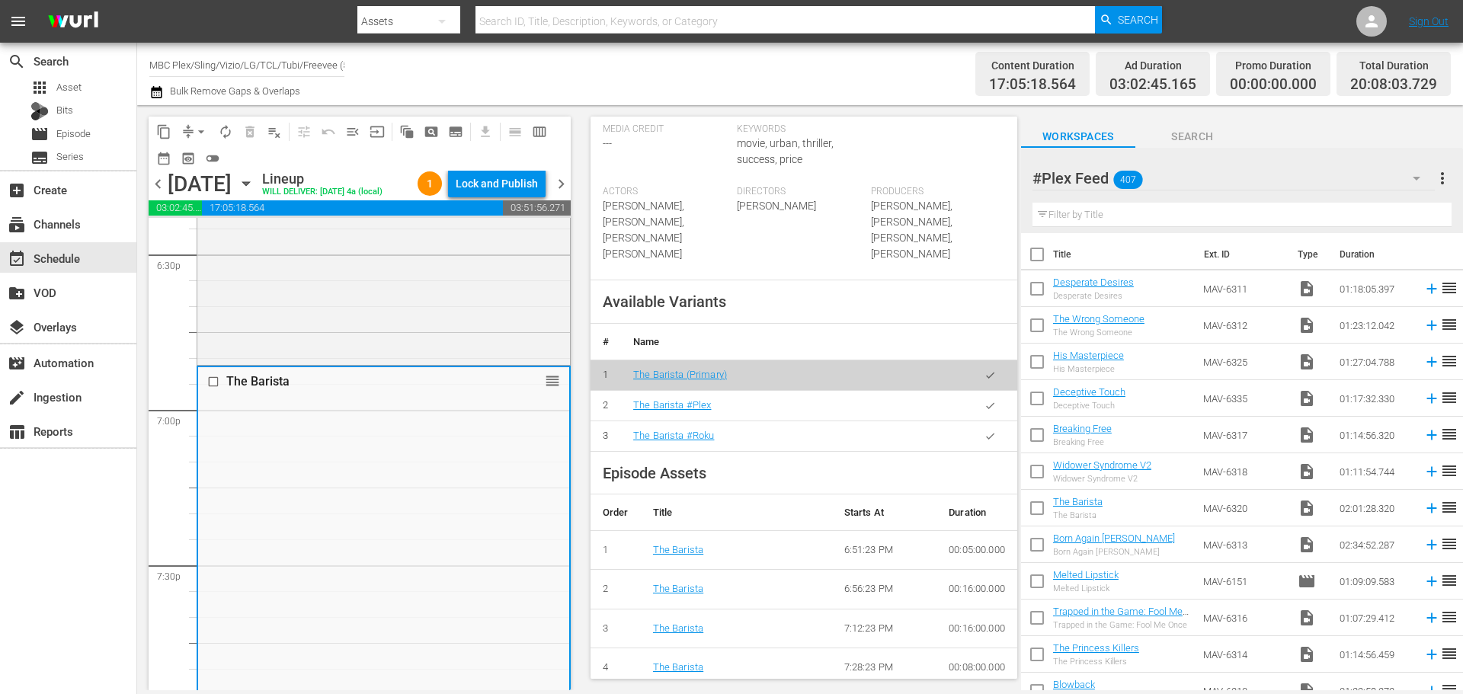
click at [984, 411] on icon "button" at bounding box center [989, 405] width 11 height 11
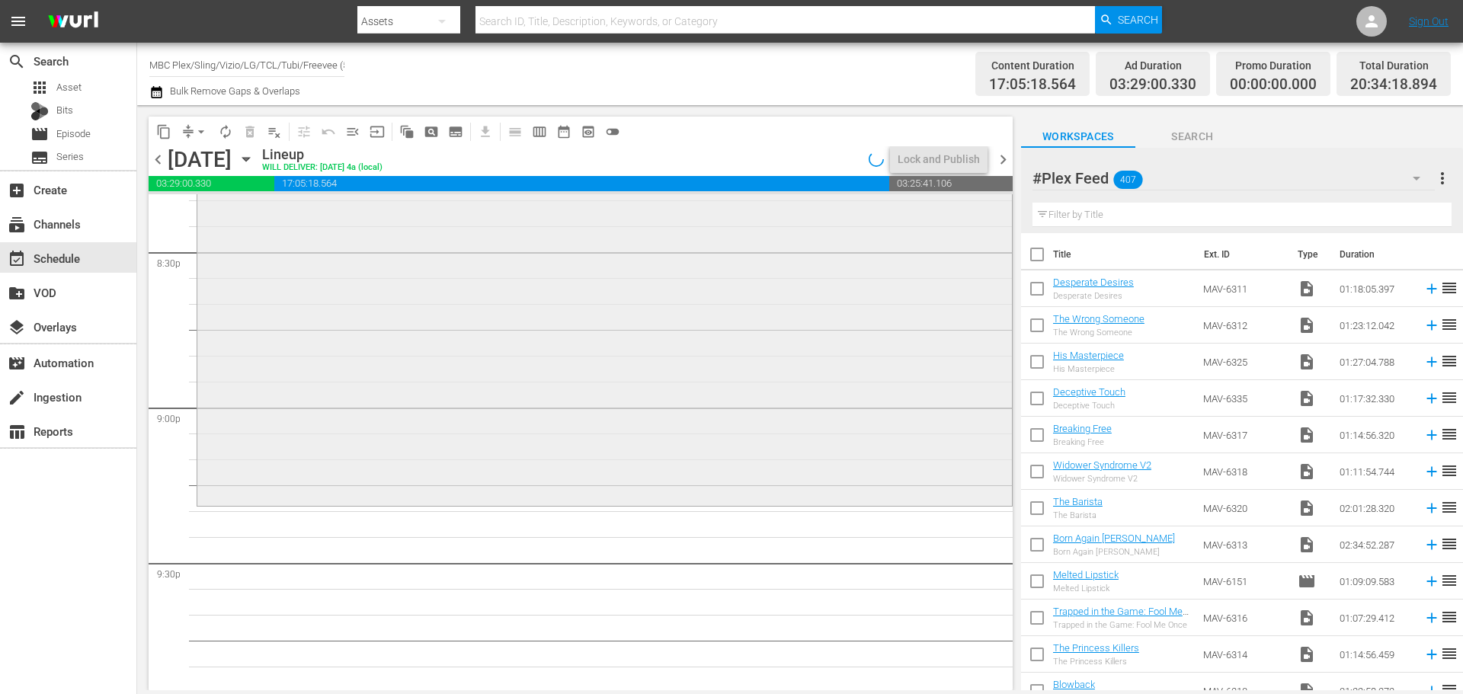
scroll to position [6399, 0]
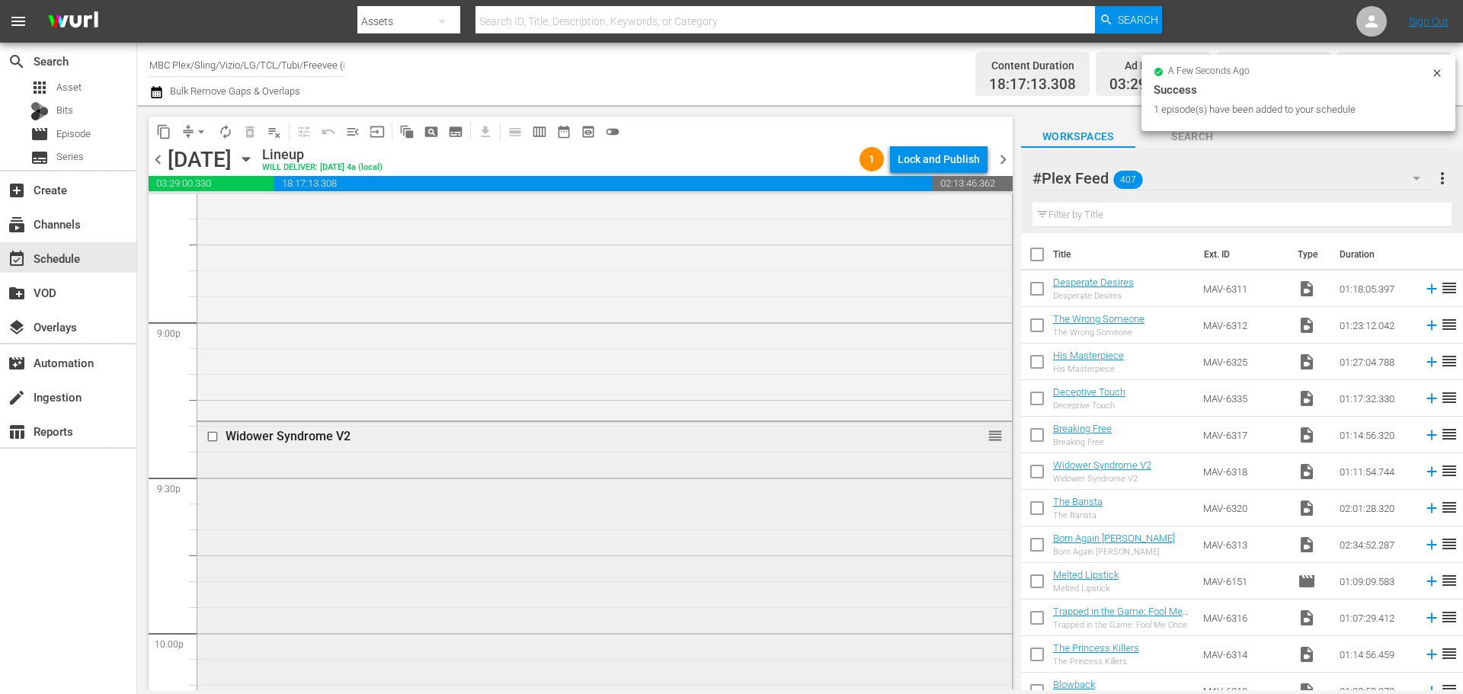
click at [596, 479] on div "Widower Syndrome V2 reorder" at bounding box center [604, 606] width 814 height 368
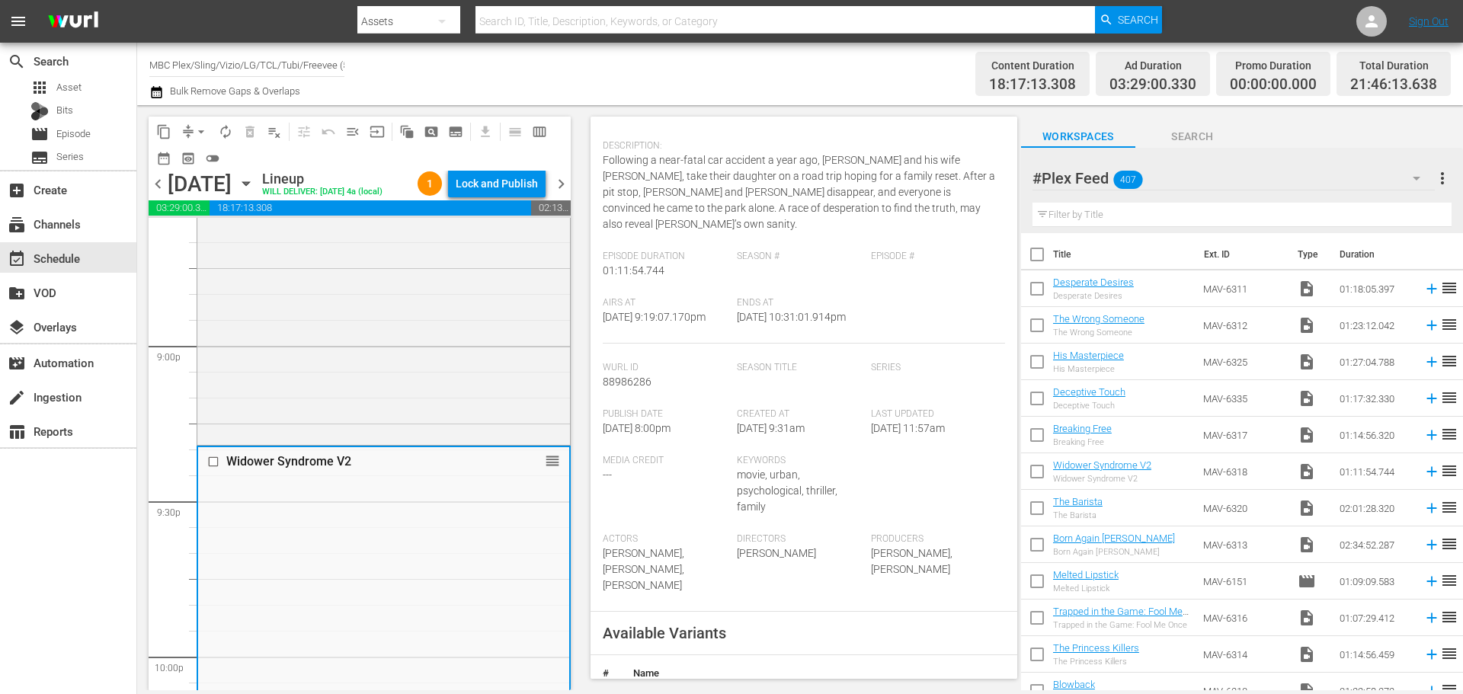
scroll to position [229, 0]
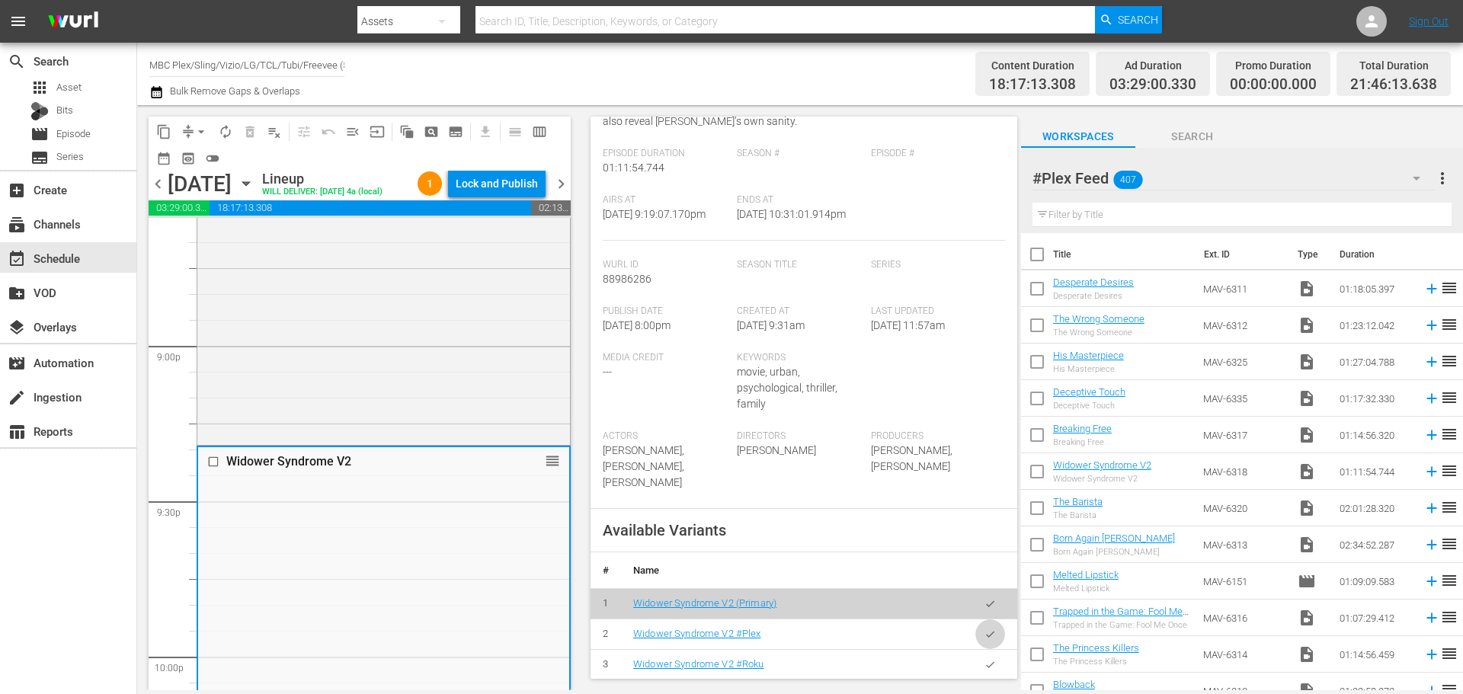
click at [988, 619] on button "button" at bounding box center [990, 634] width 30 height 30
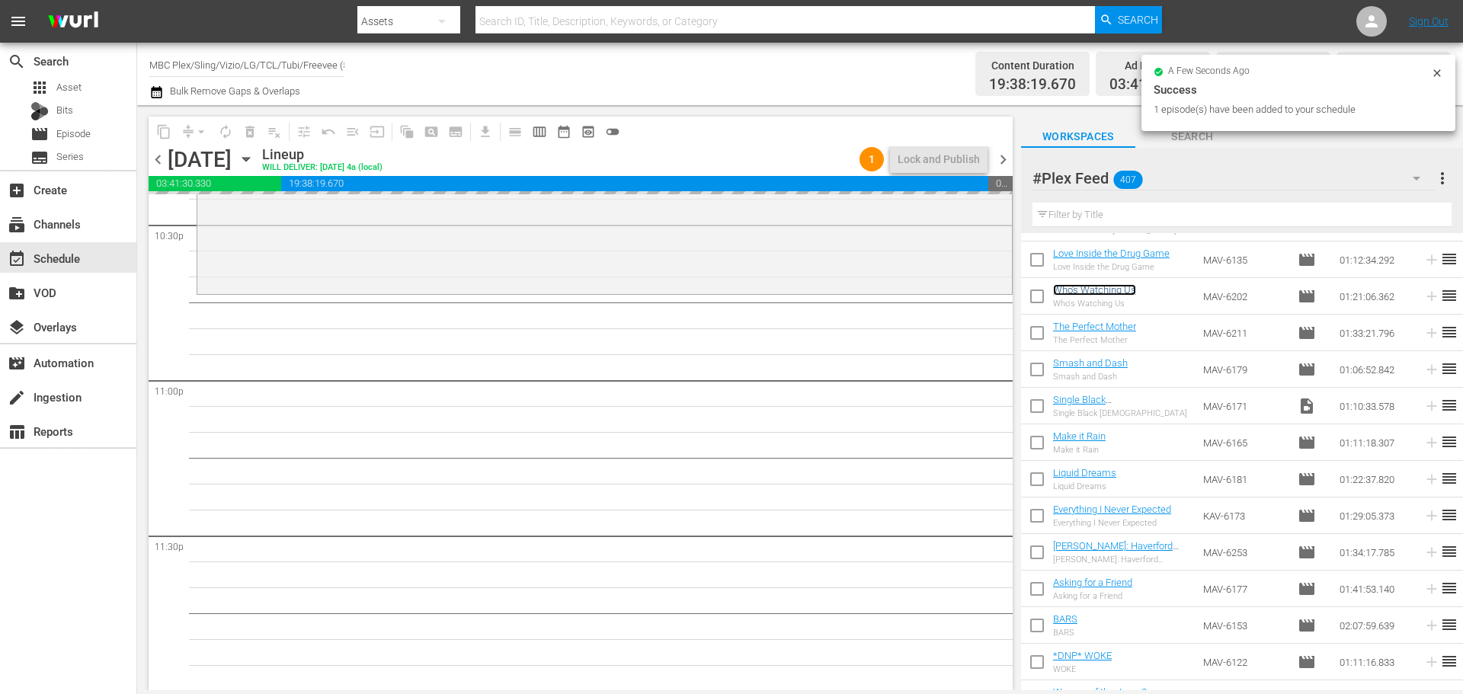
scroll to position [6963, 0]
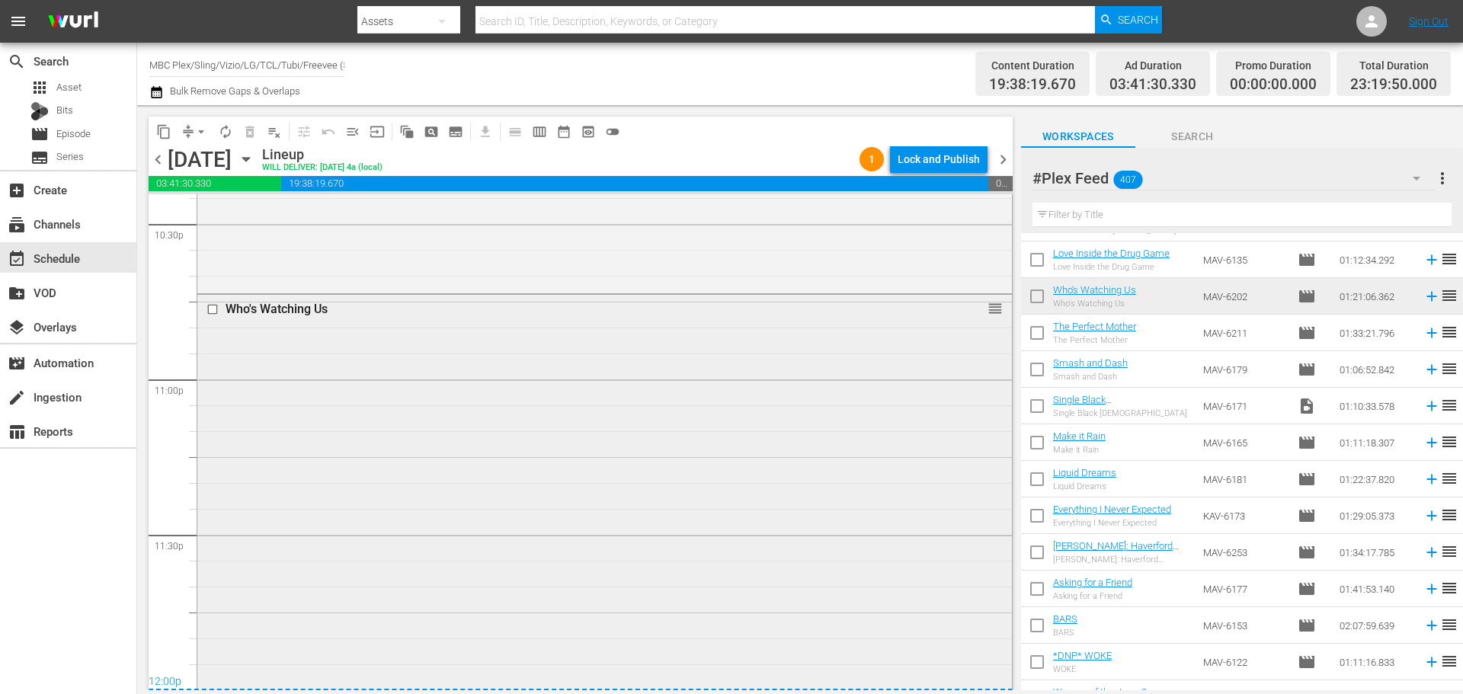
click at [384, 409] on div "Who's Watching Us reorder" at bounding box center [604, 503] width 814 height 416
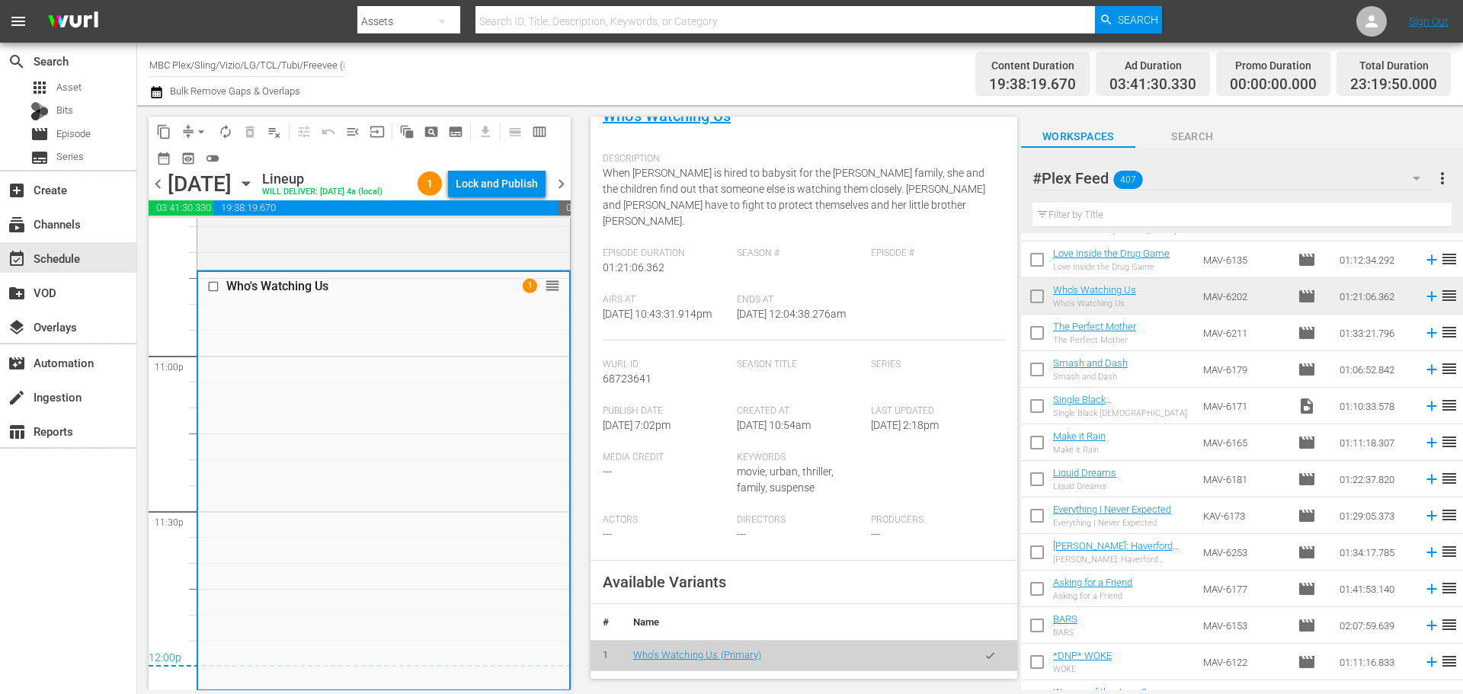
scroll to position [381, 0]
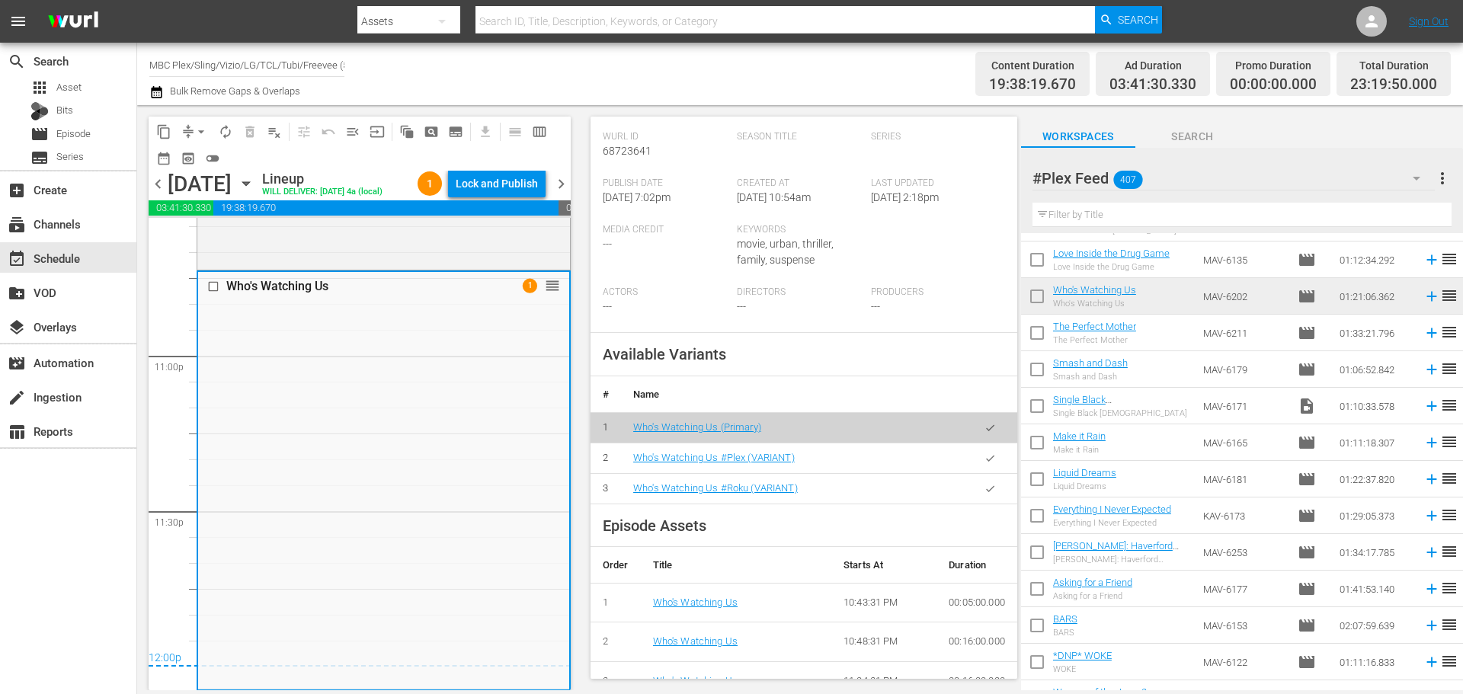
click at [986, 461] on icon "button" at bounding box center [990, 458] width 8 height 6
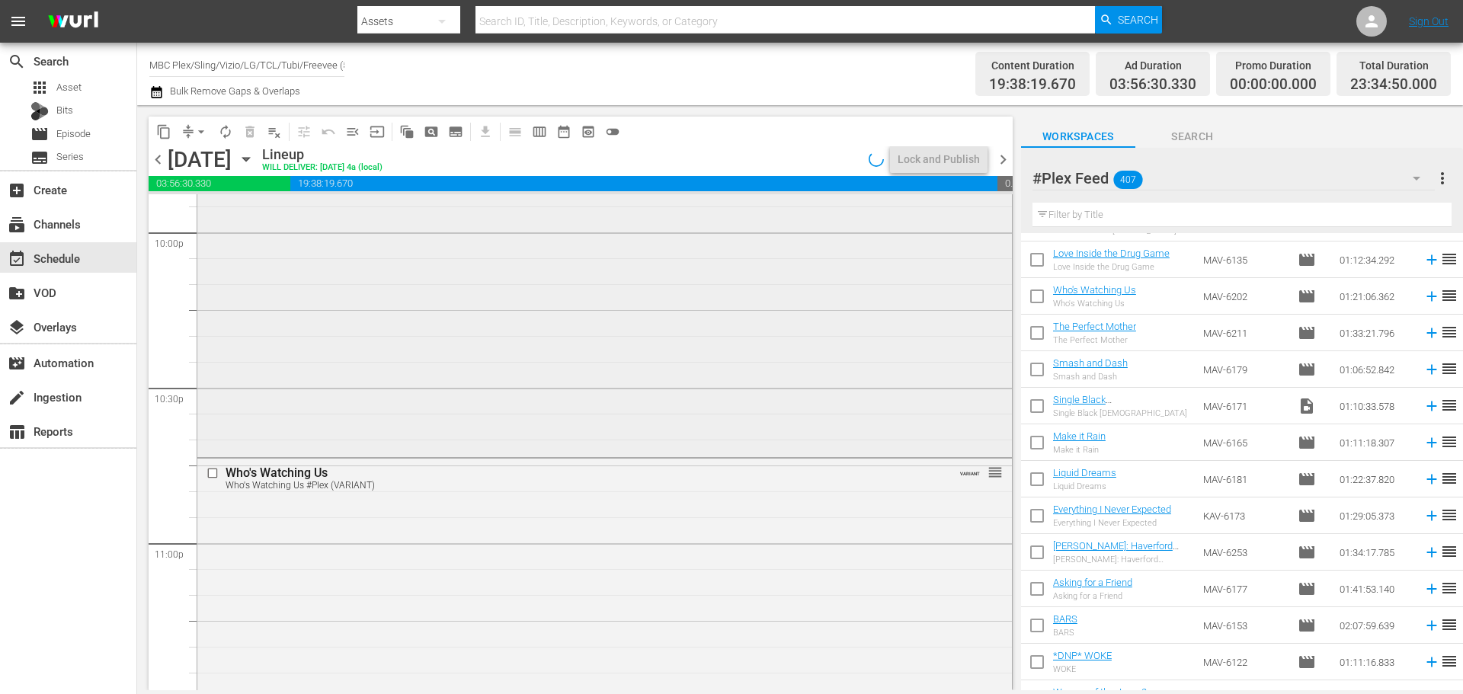
scroll to position [6608, 0]
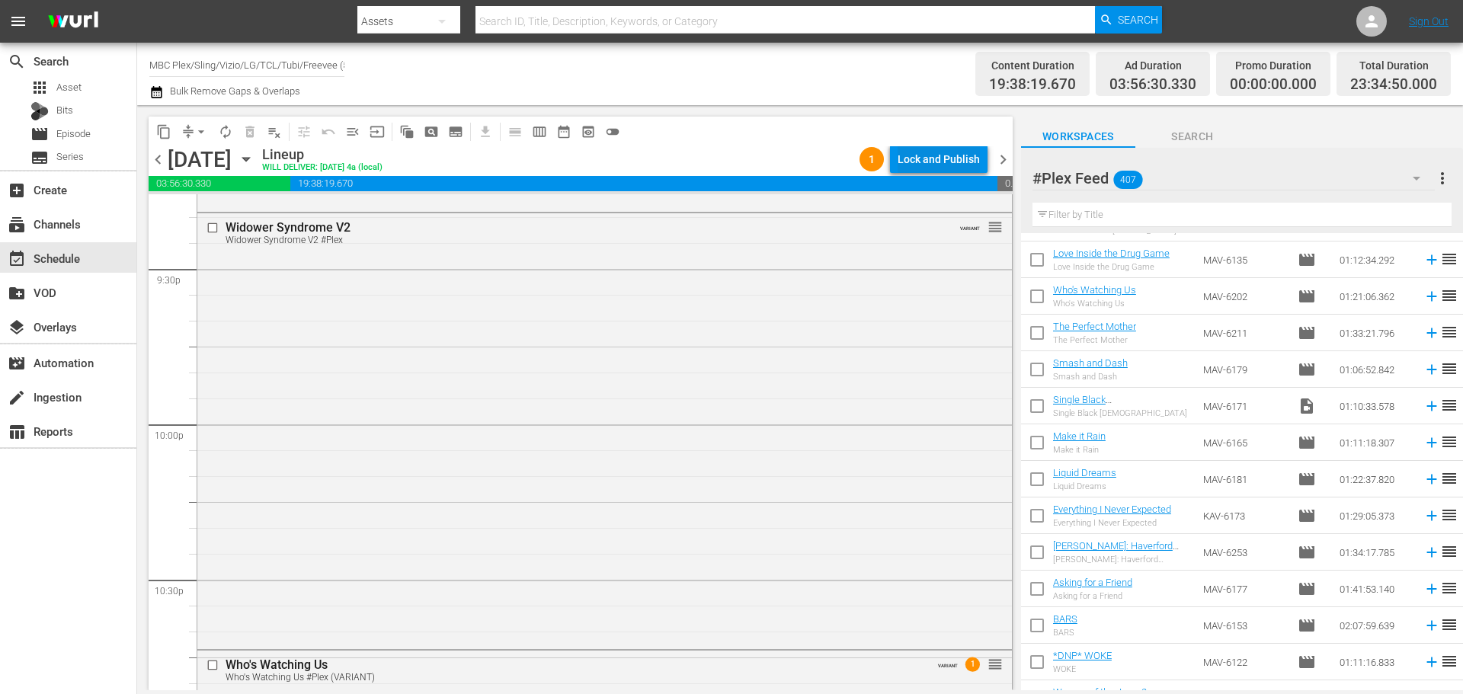
click at [925, 158] on div "Lock and Publish" at bounding box center [938, 158] width 82 height 27
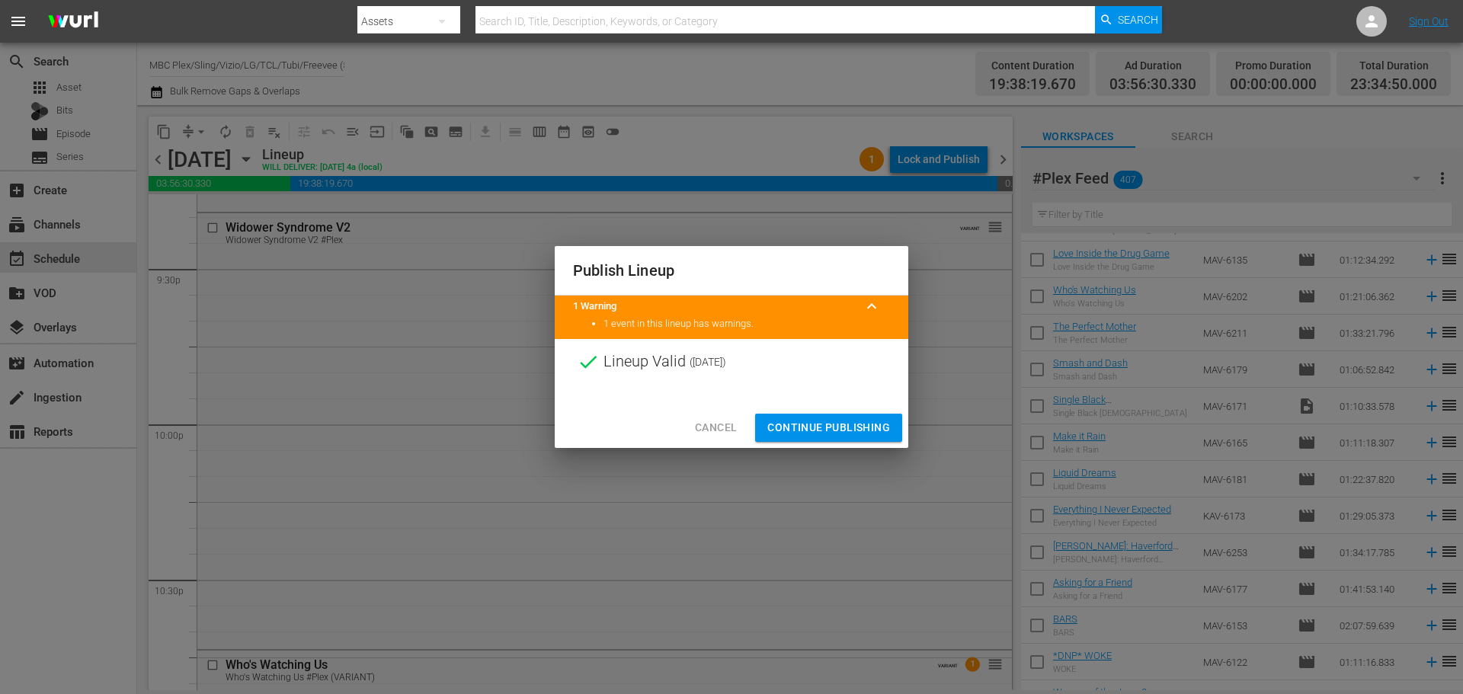
click at [807, 423] on span "Continue Publishing" at bounding box center [828, 427] width 123 height 19
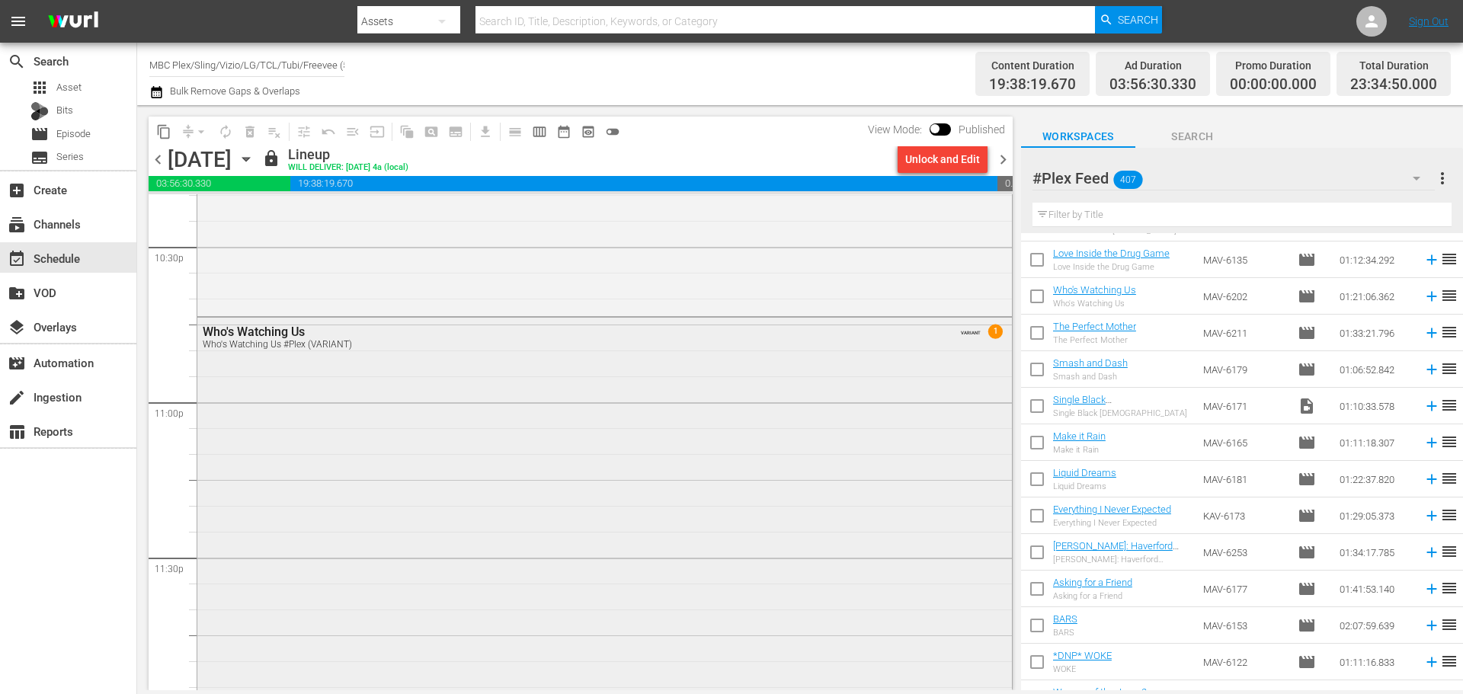
scroll to position [7065, 0]
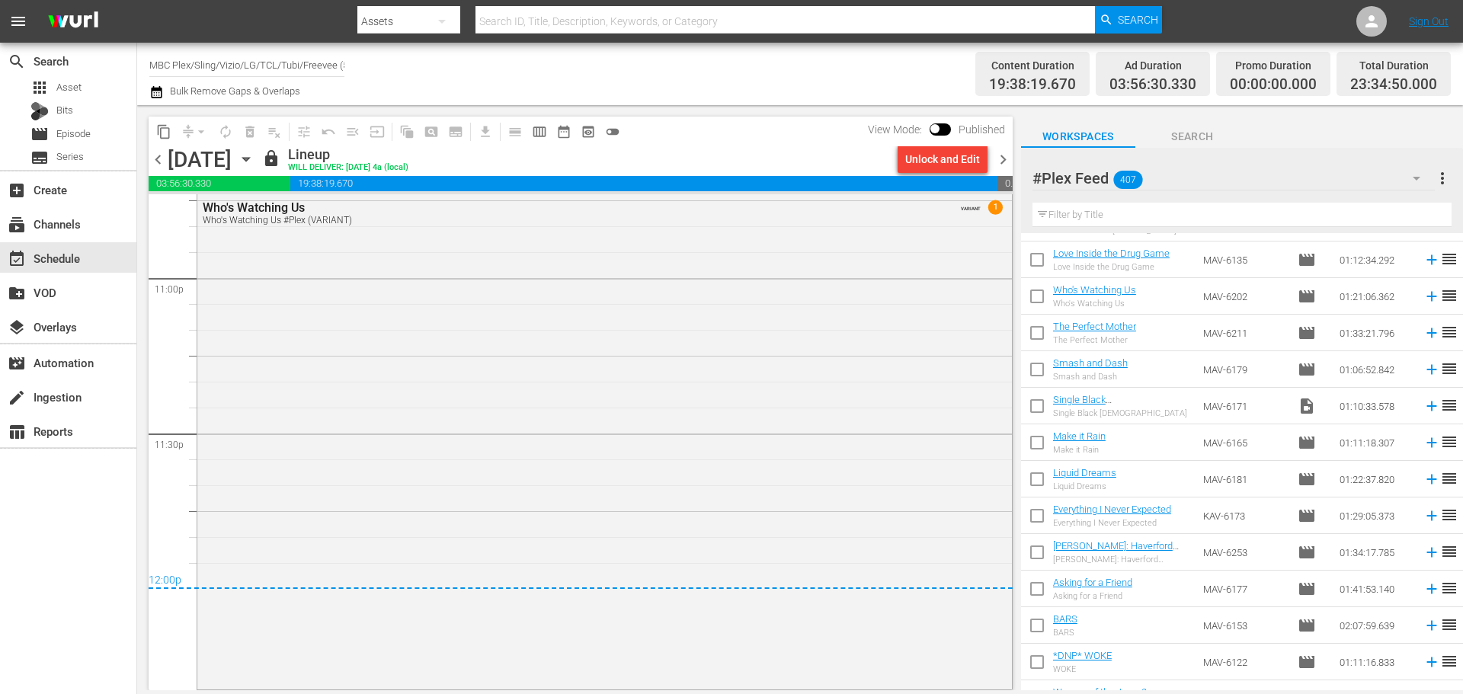
click at [995, 160] on span "chevron_right" at bounding box center [1002, 159] width 19 height 19
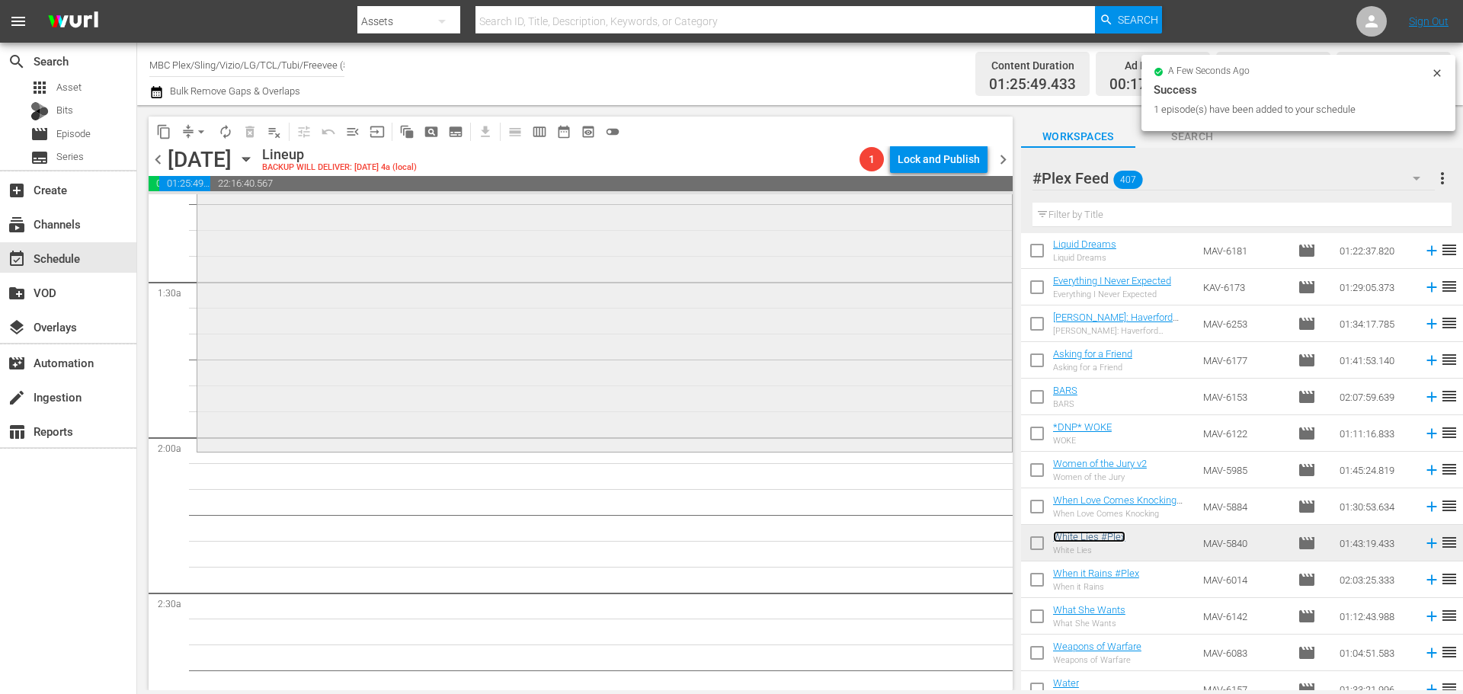
scroll to position [457, 0]
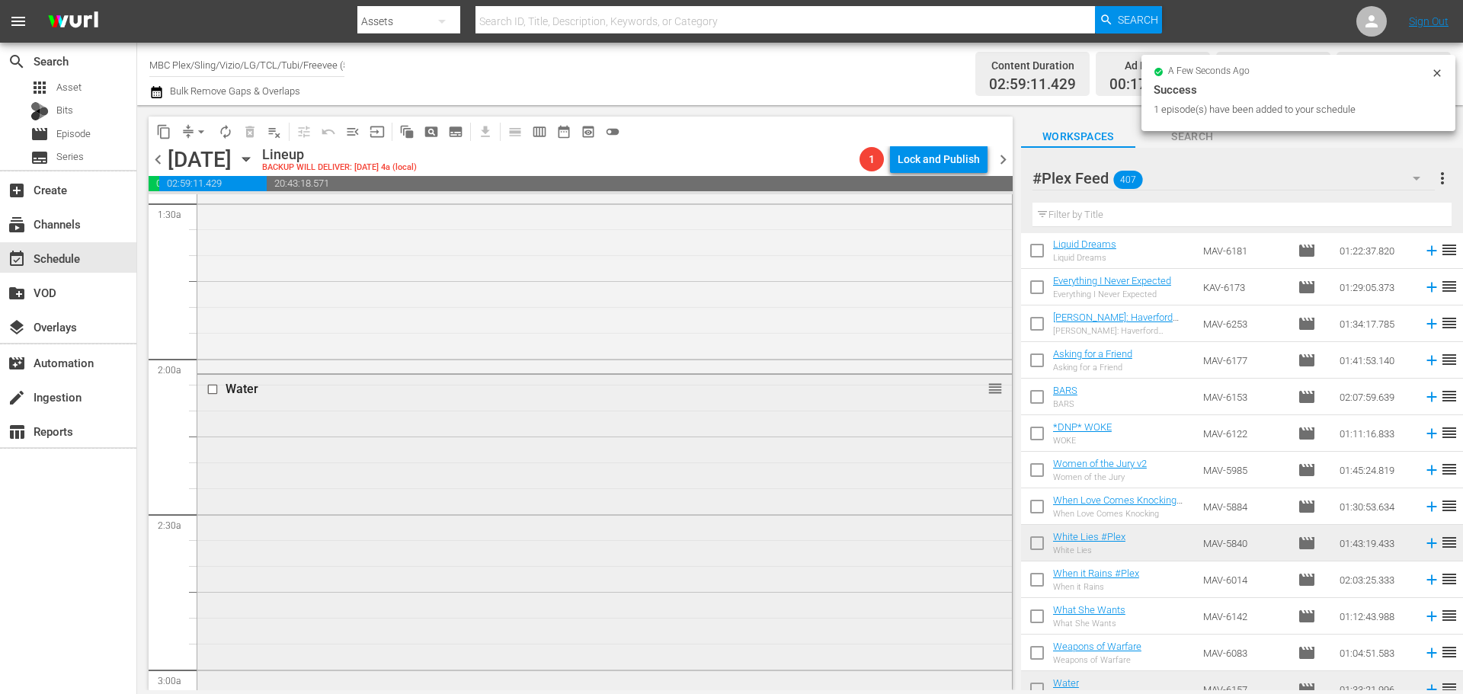
click at [402, 476] on div "Water reorder" at bounding box center [604, 614] width 814 height 479
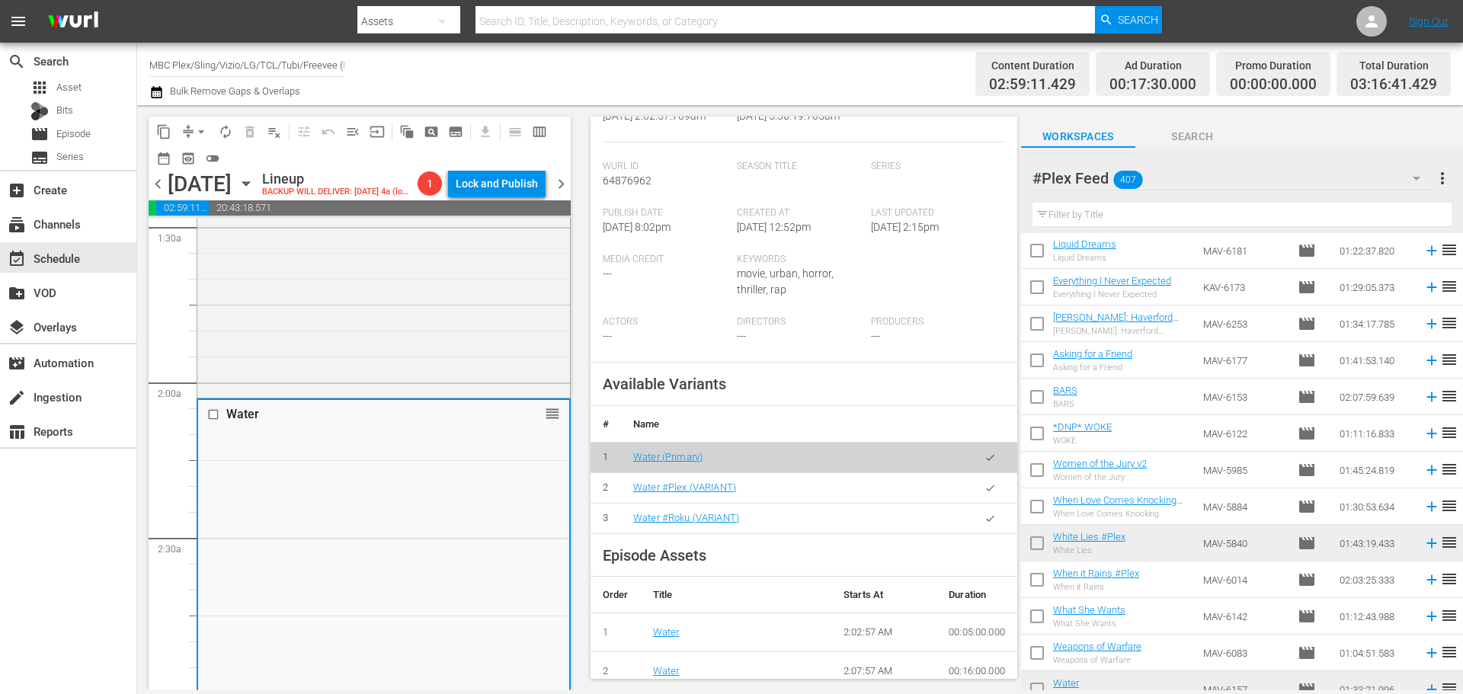
scroll to position [305, 0]
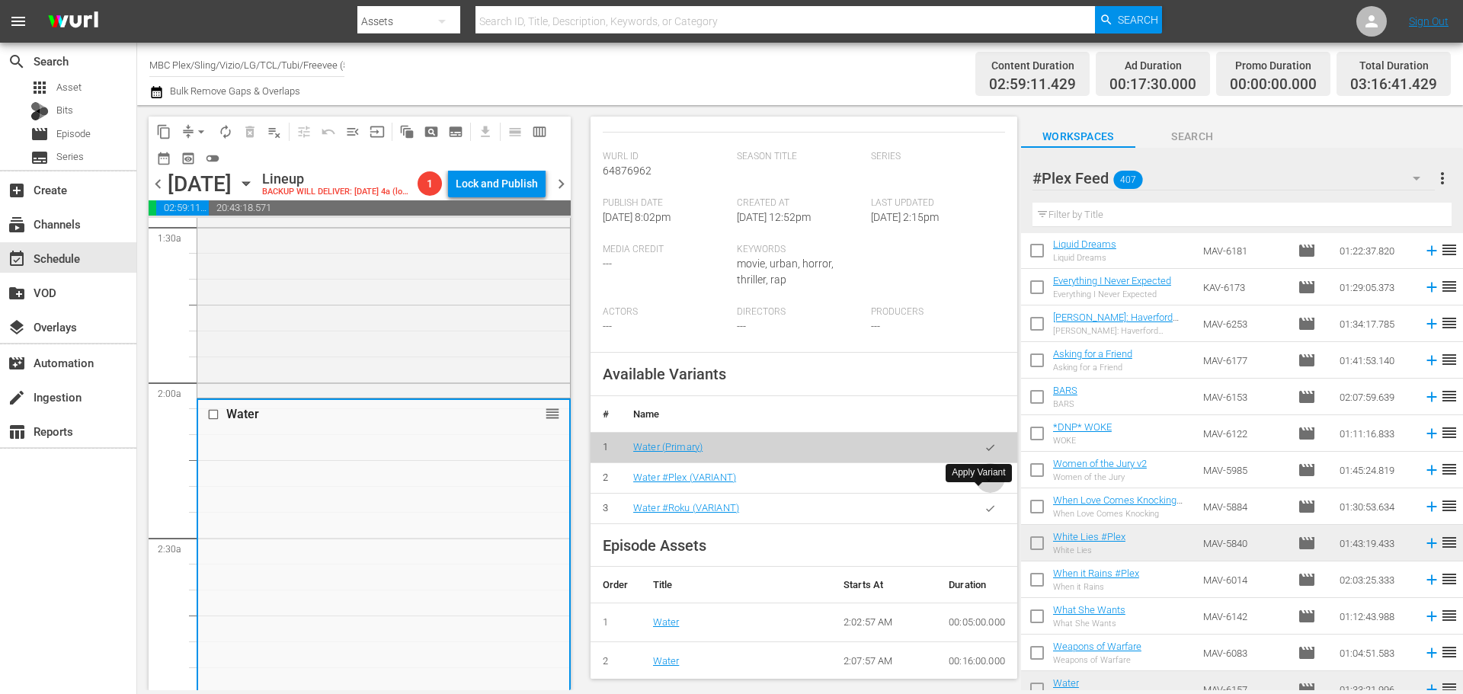
click at [986, 481] on icon "button" at bounding box center [990, 478] width 8 height 6
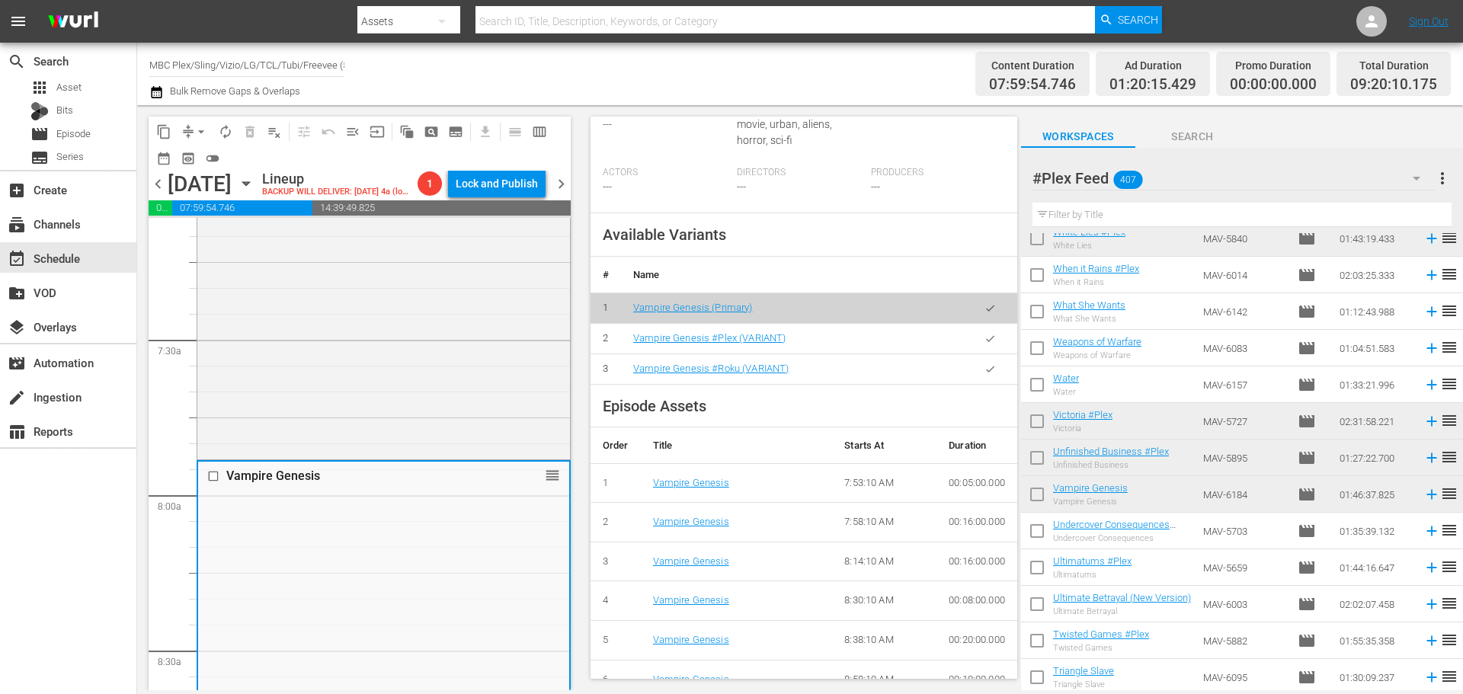
scroll to position [457, 0]
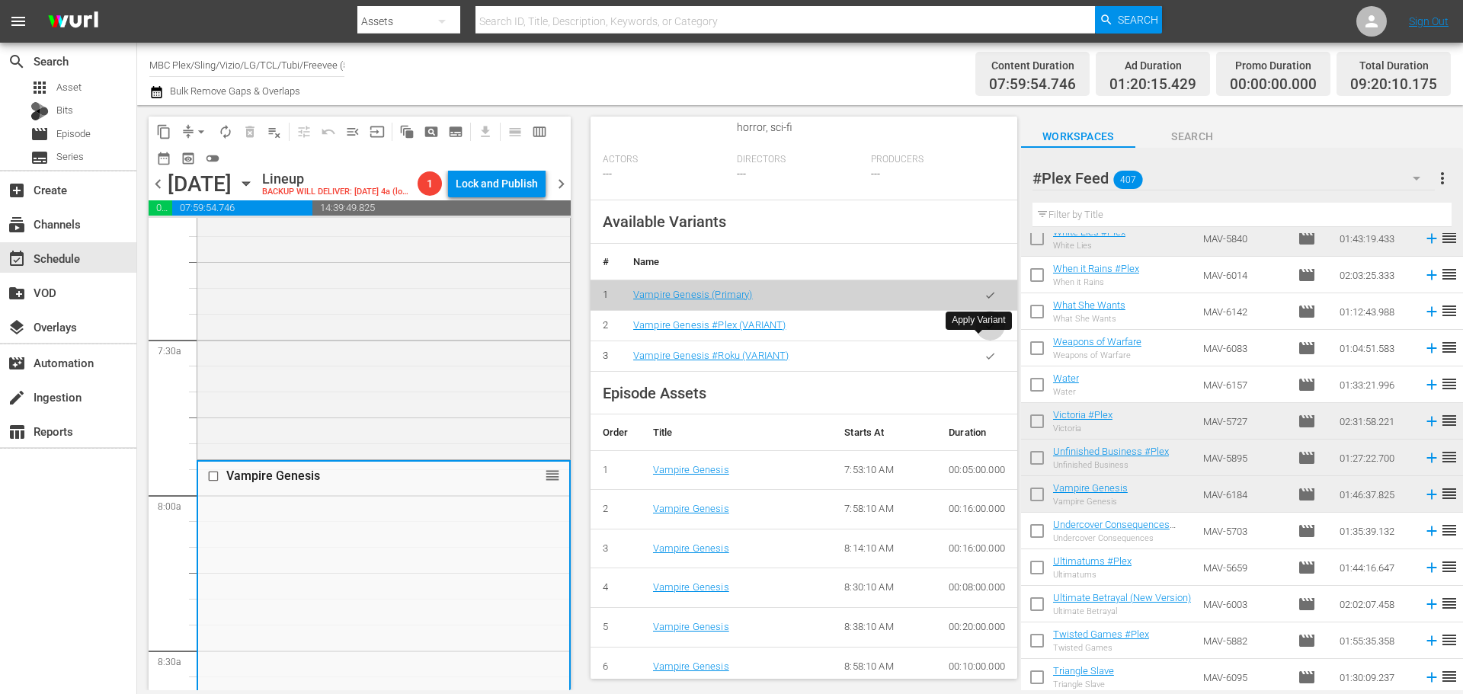
click at [984, 331] on icon "button" at bounding box center [989, 325] width 11 height 11
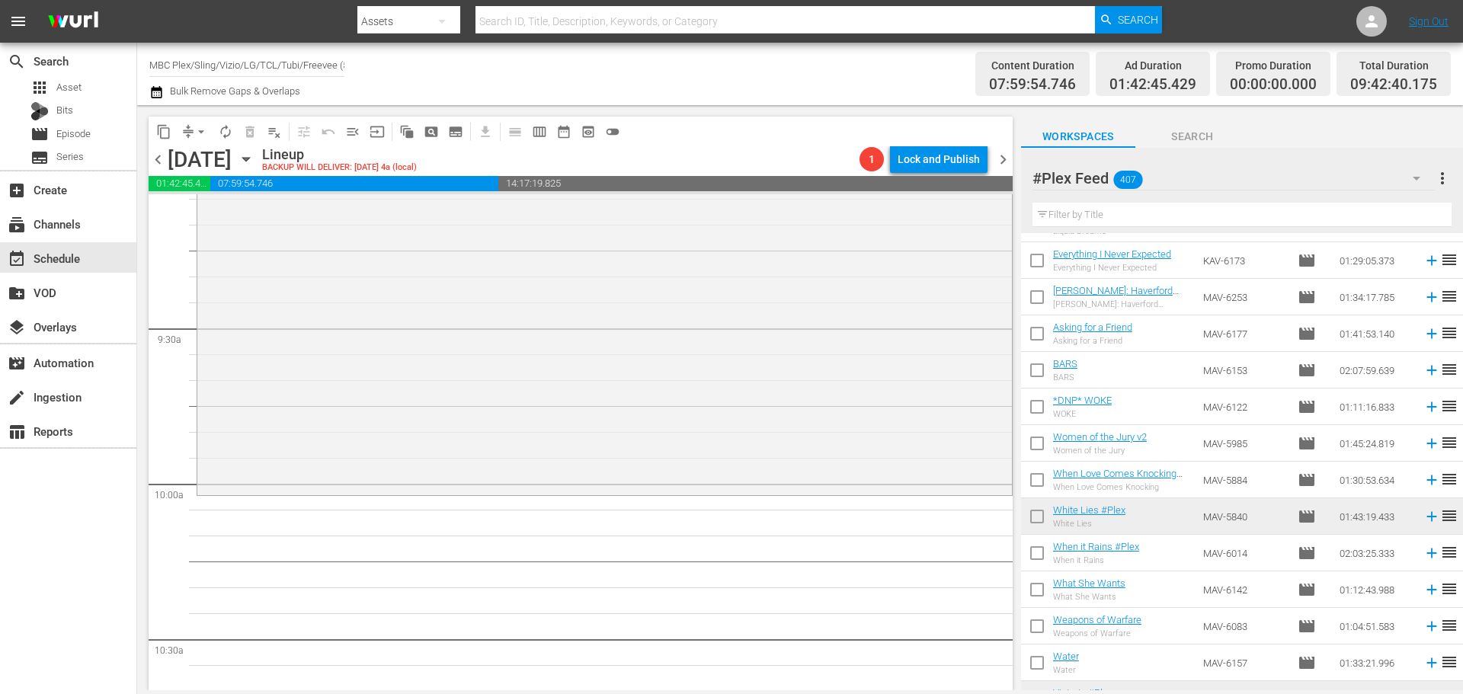
scroll to position [14079, 0]
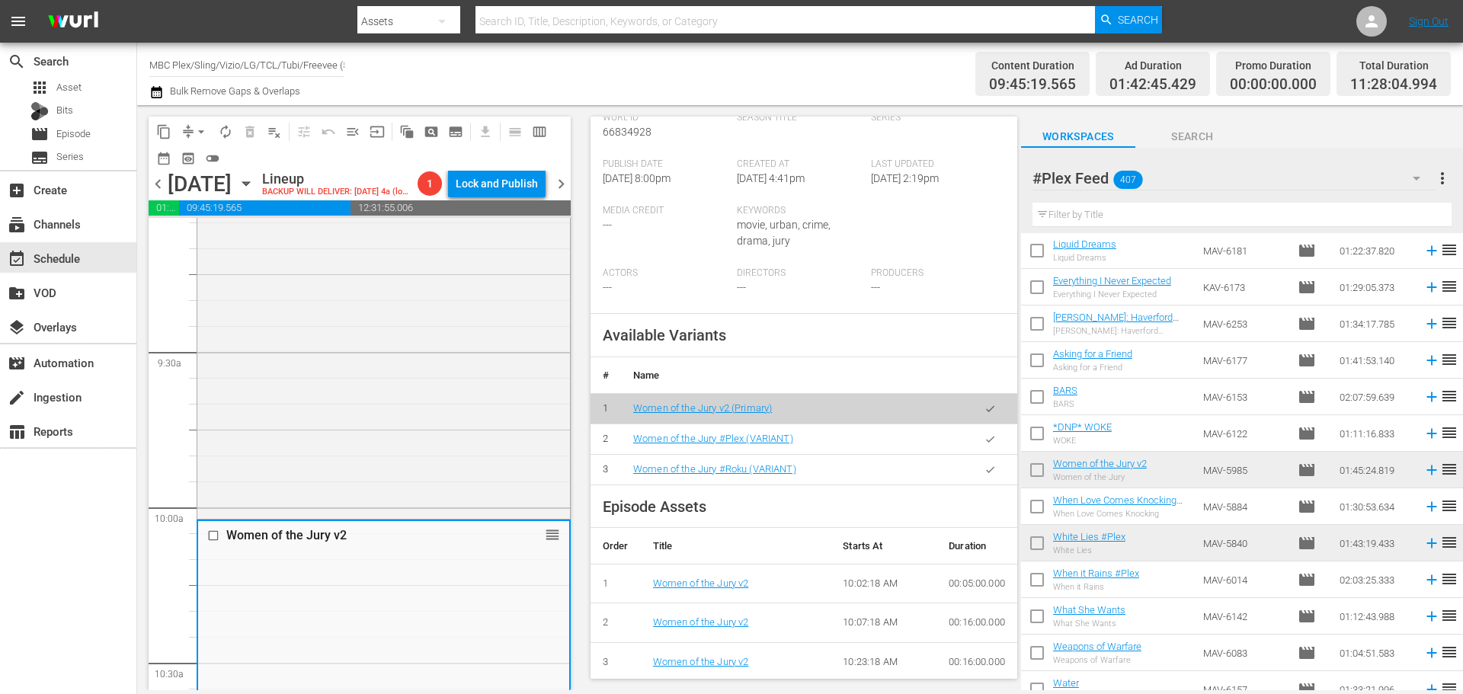
scroll to position [381, 0]
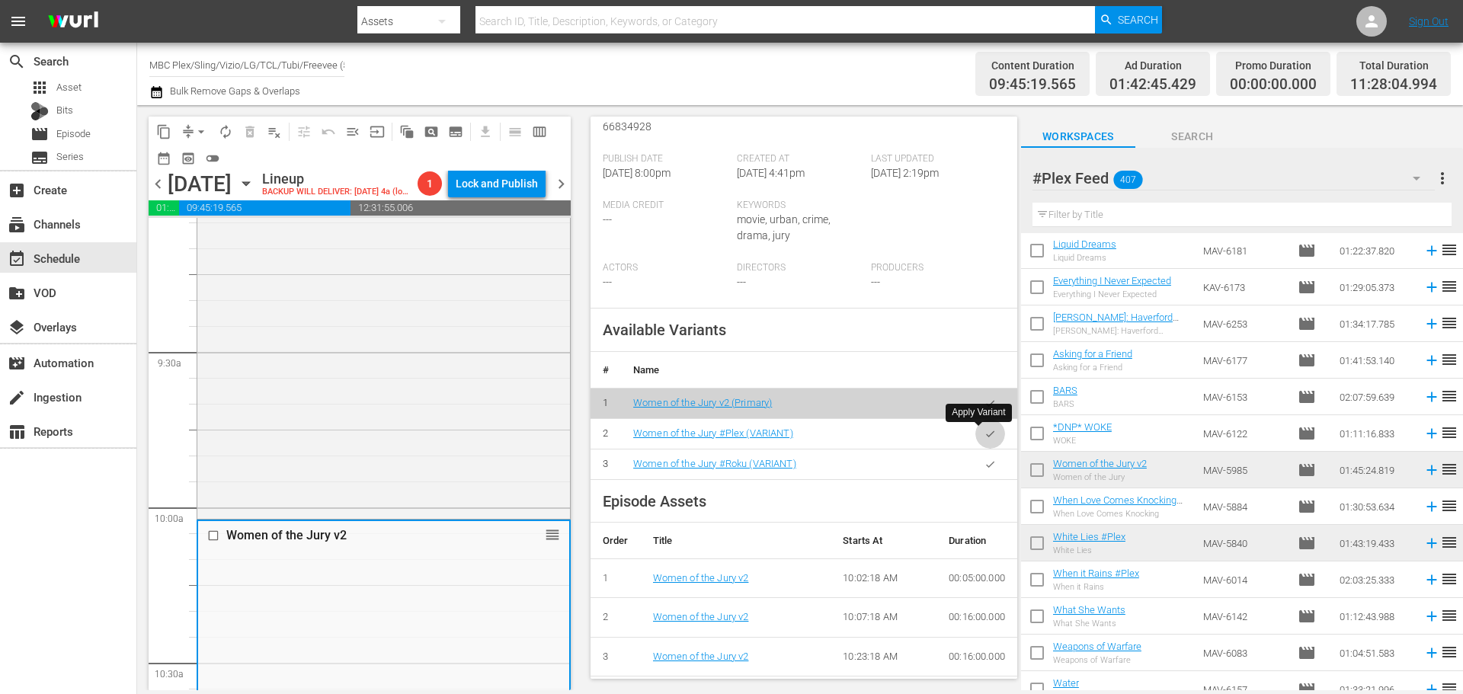
click at [975, 435] on button "button" at bounding box center [990, 434] width 30 height 30
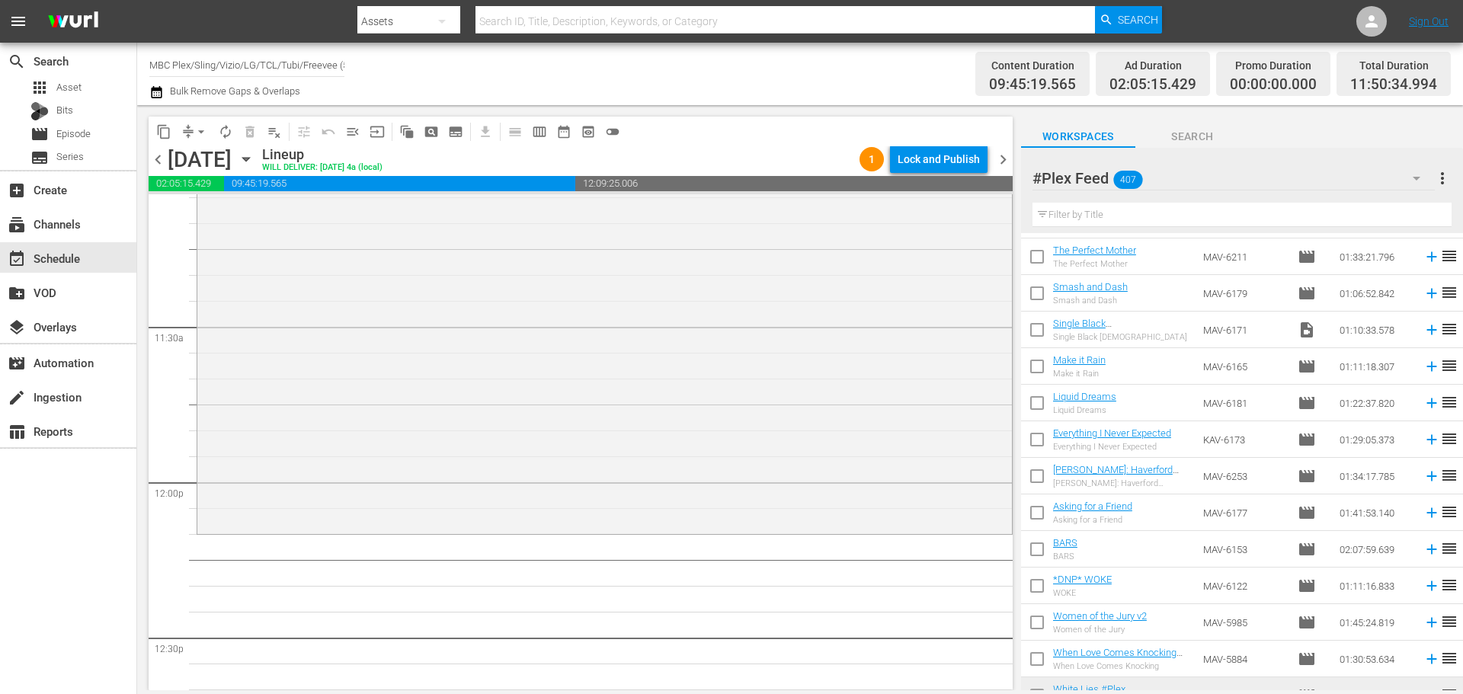
scroll to position [3656, 0]
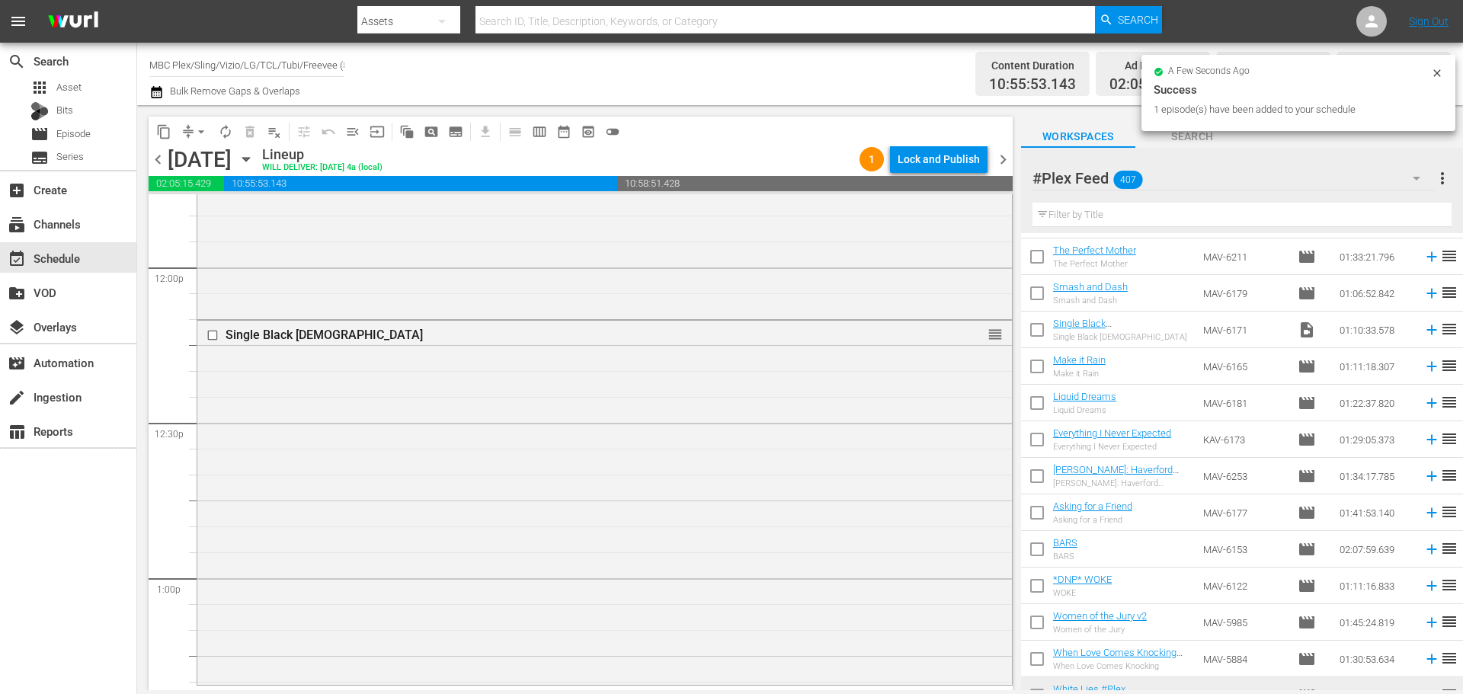
click at [504, 449] on div "Single Black Female reorder" at bounding box center [604, 501] width 814 height 361
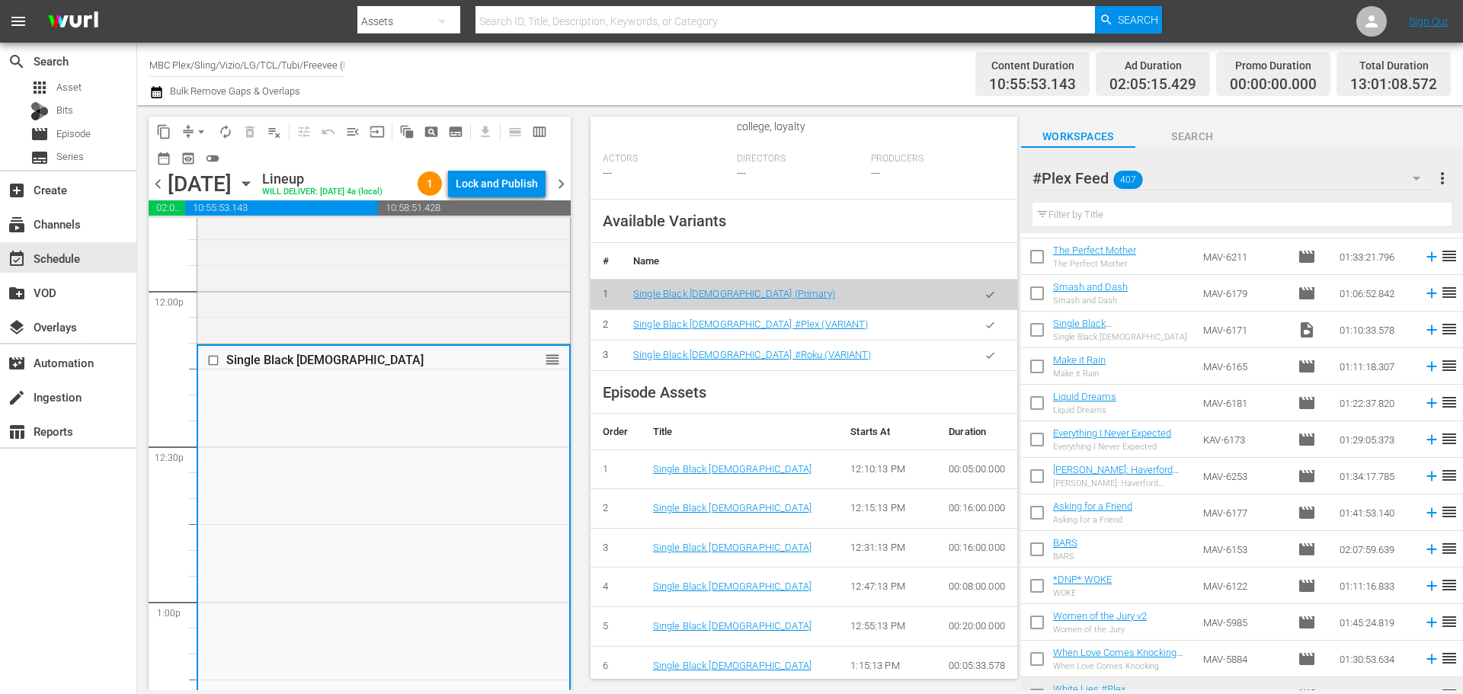
scroll to position [481, 0]
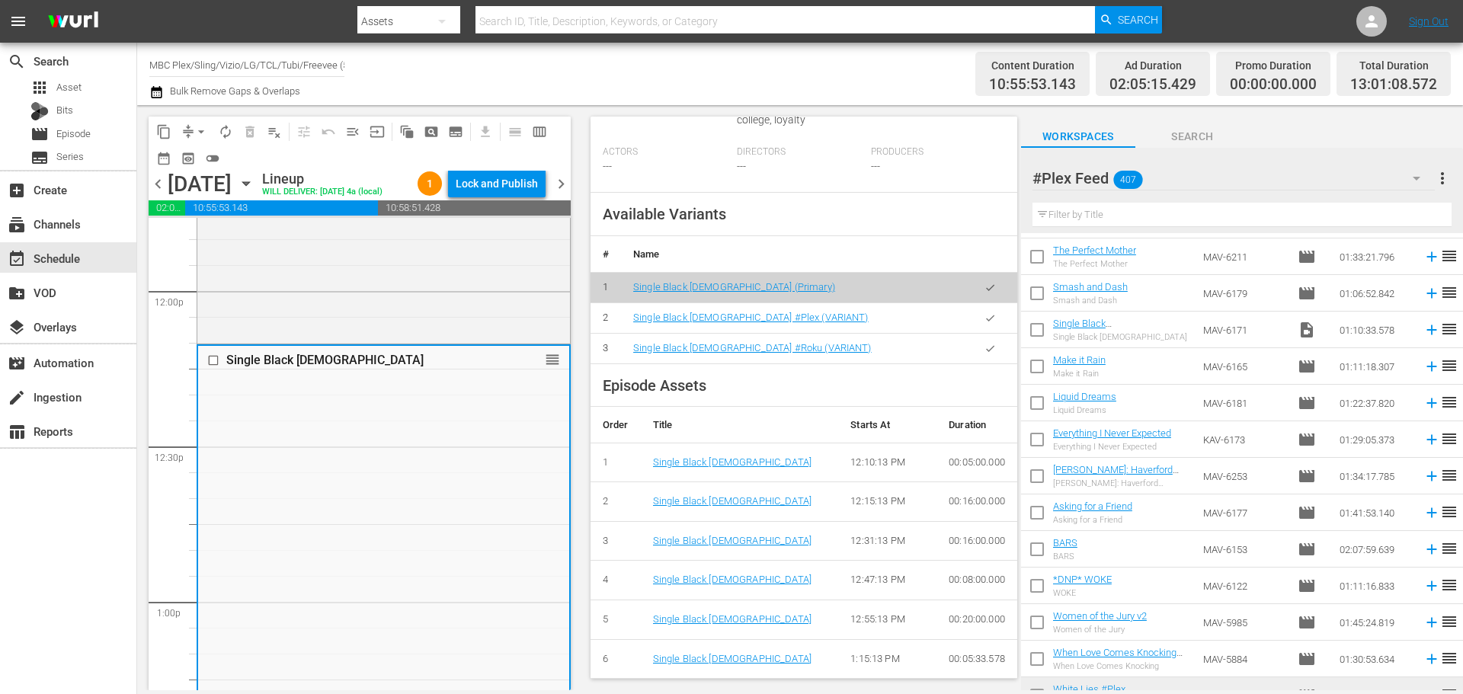
click at [975, 324] on button "button" at bounding box center [990, 318] width 30 height 30
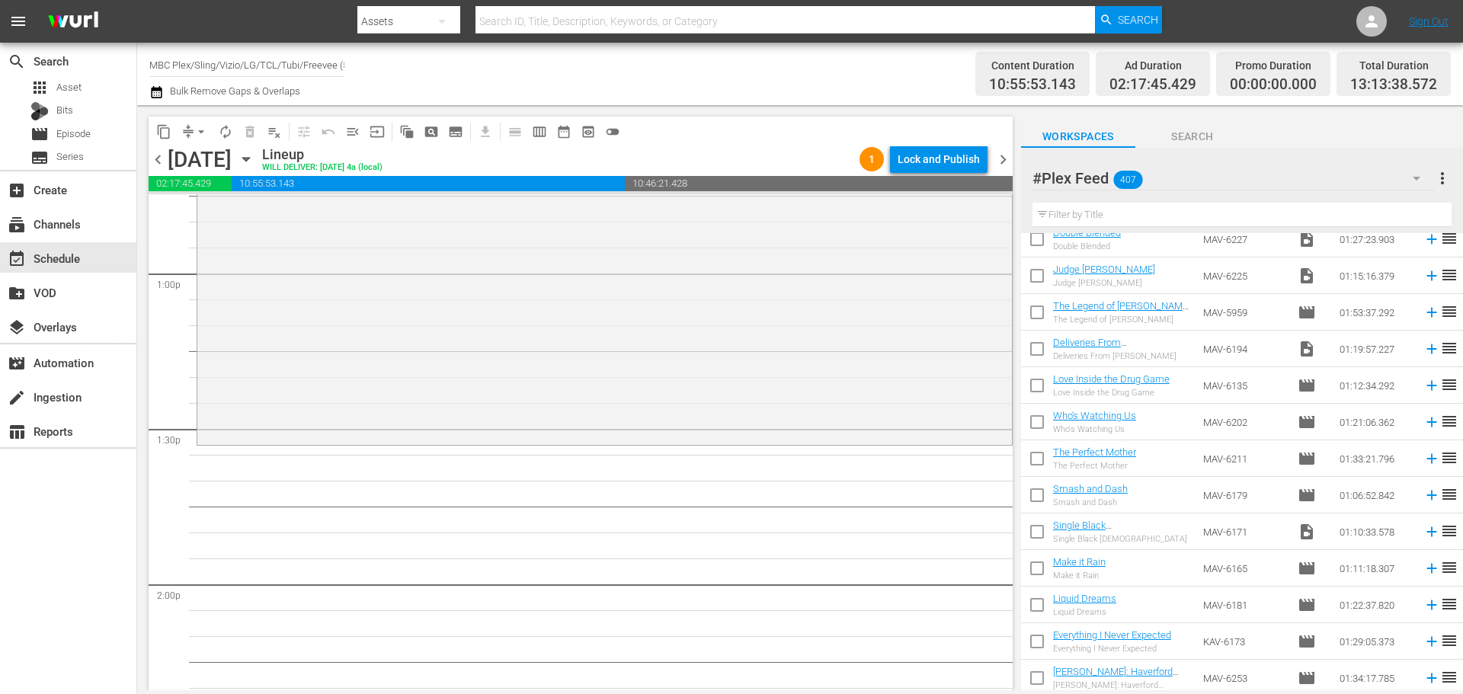
scroll to position [13698, 0]
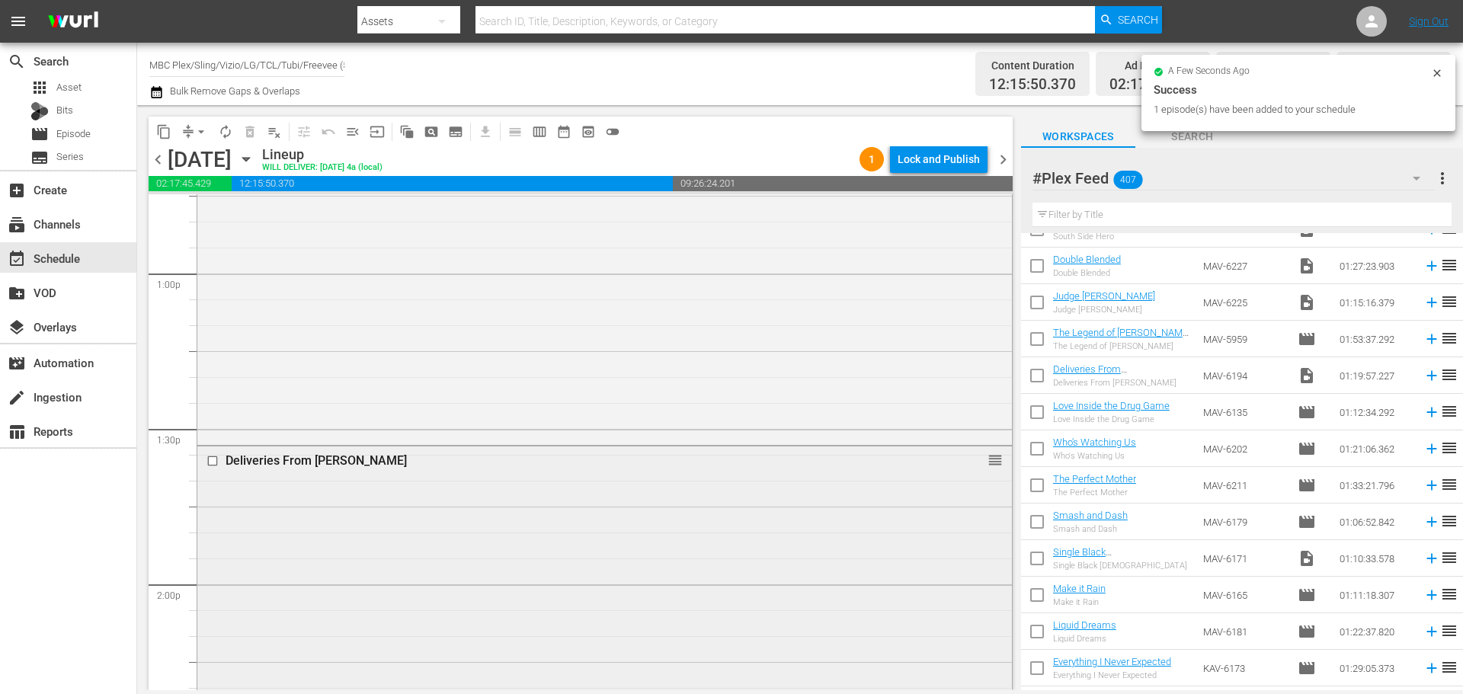
click at [507, 457] on div "Deliveries From [PERSON_NAME]" at bounding box center [576, 460] width 702 height 14
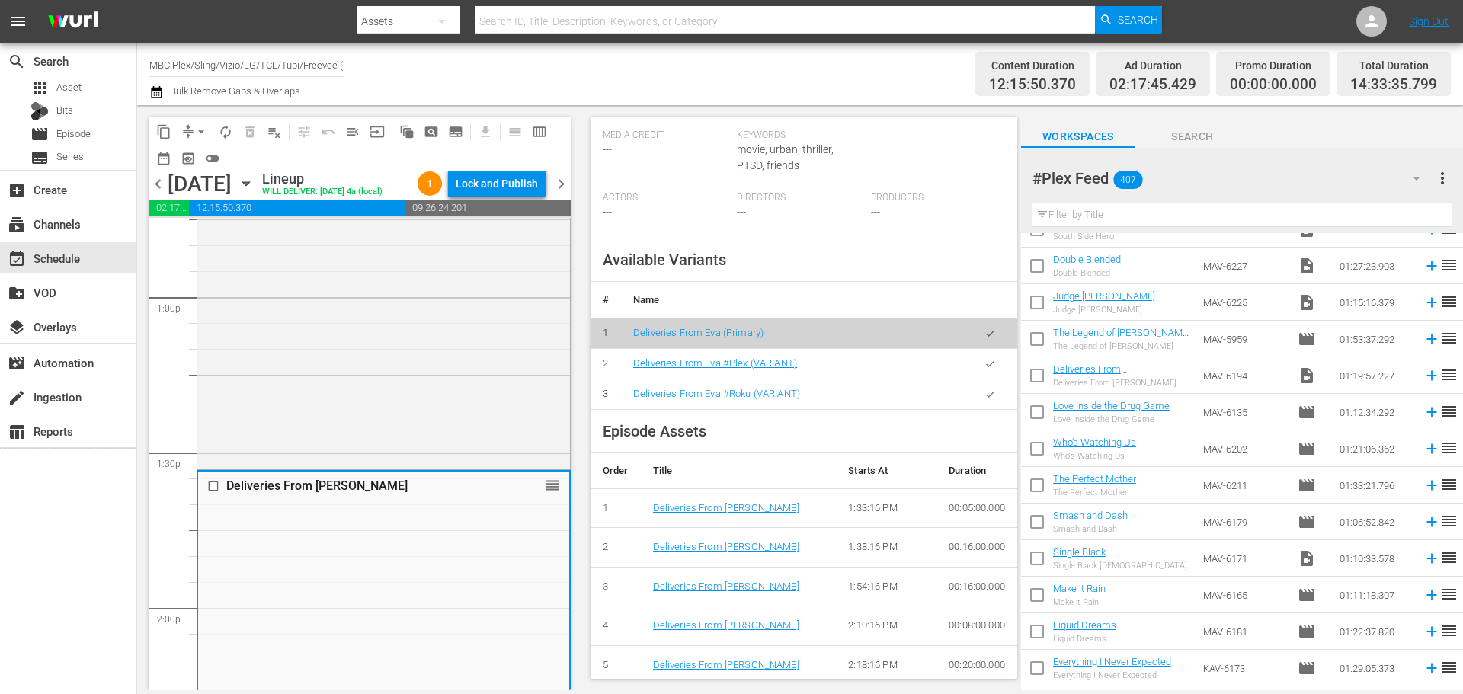
scroll to position [457, 0]
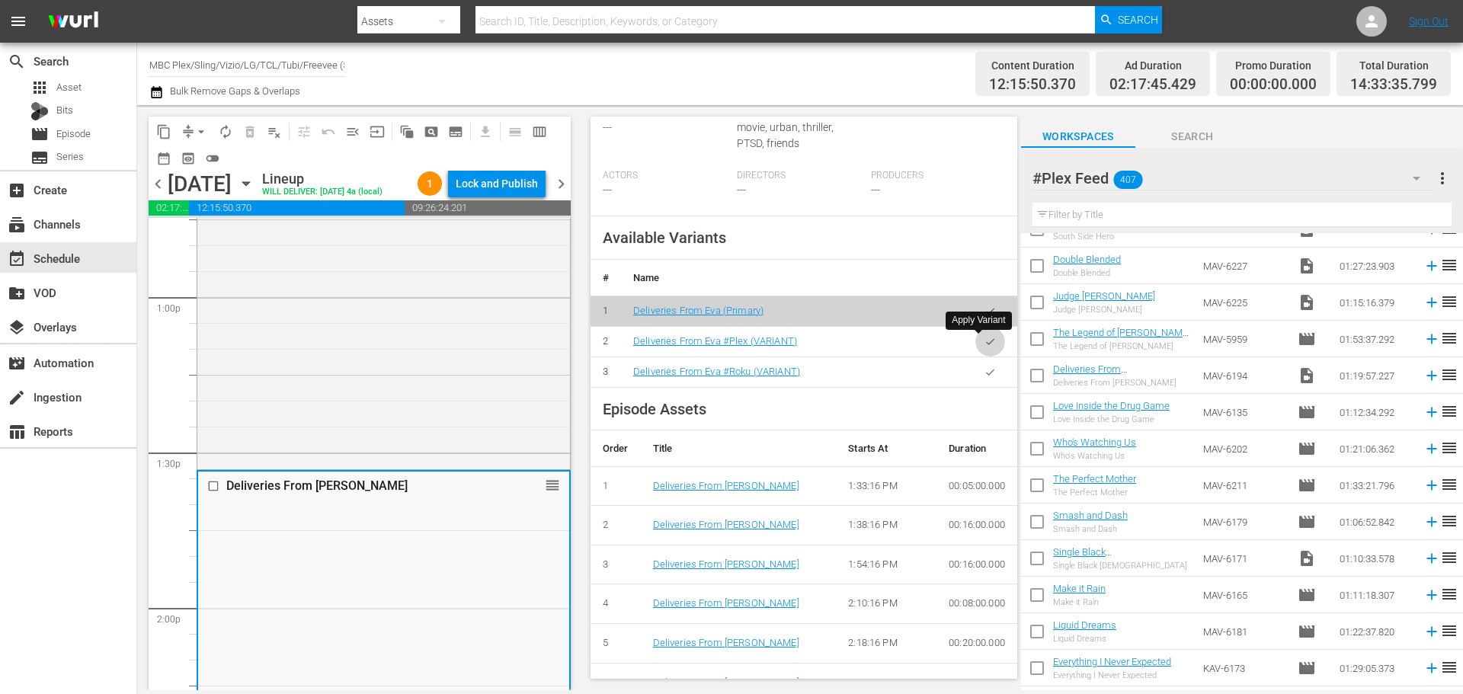
click at [984, 343] on icon "button" at bounding box center [989, 341] width 11 height 11
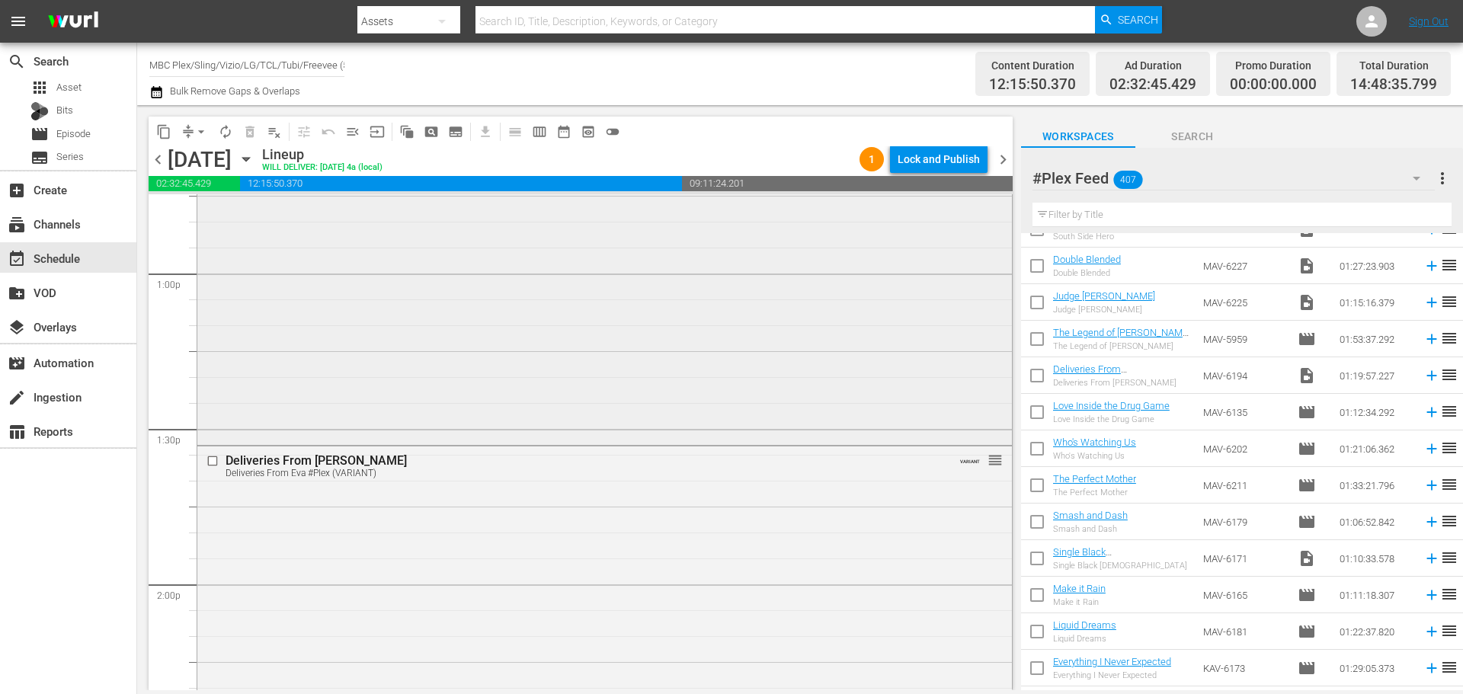
click at [438, 405] on div "Single Black Female Single Black Female #Plex (VARIANT) VARIANT reorder" at bounding box center [604, 229] width 814 height 426
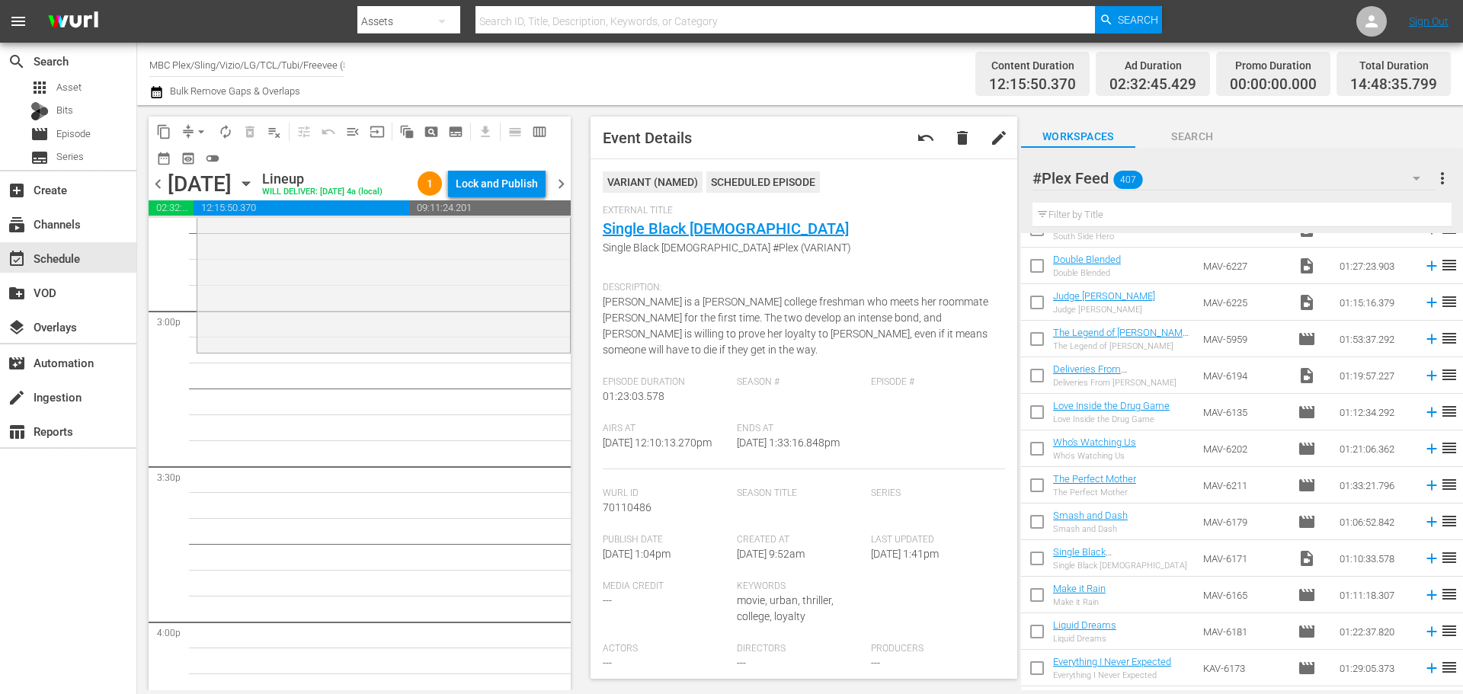
scroll to position [4571, 0]
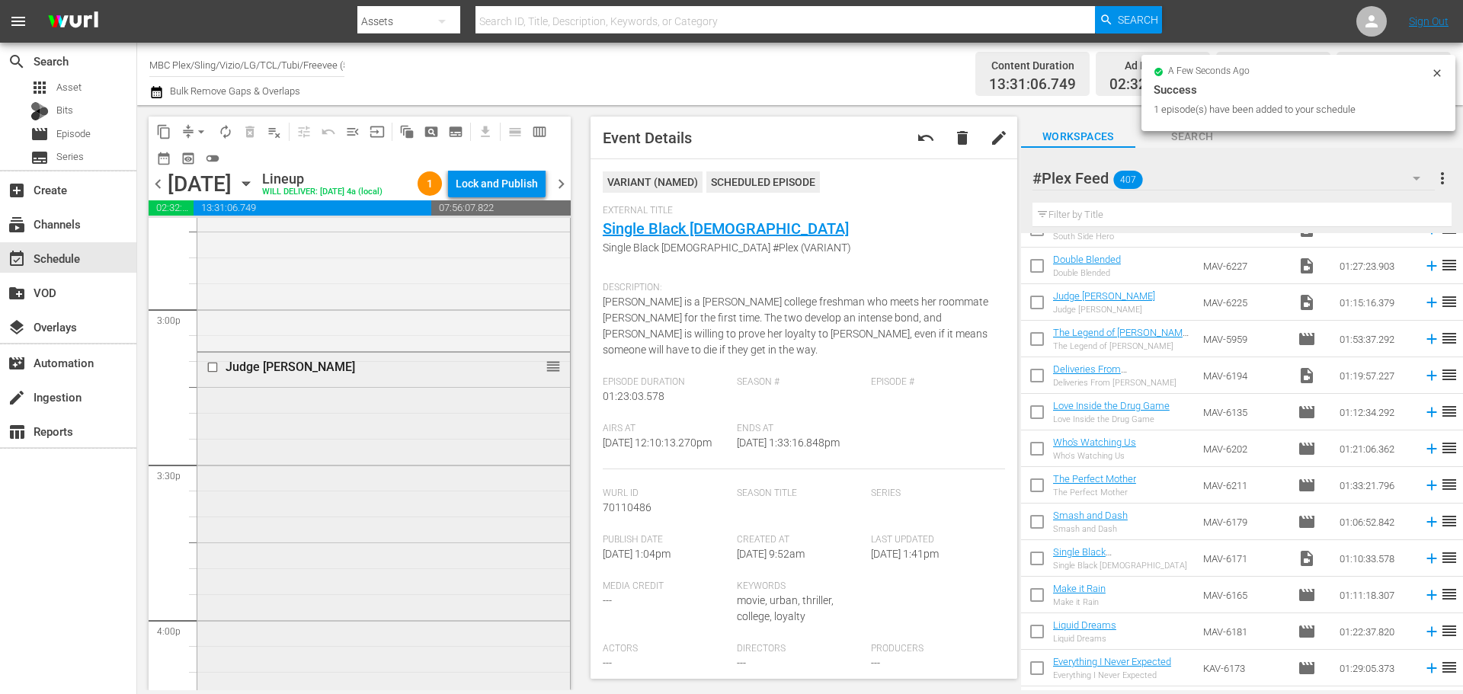
click at [392, 450] on div "Judge Knott reorder" at bounding box center [383, 545] width 373 height 385
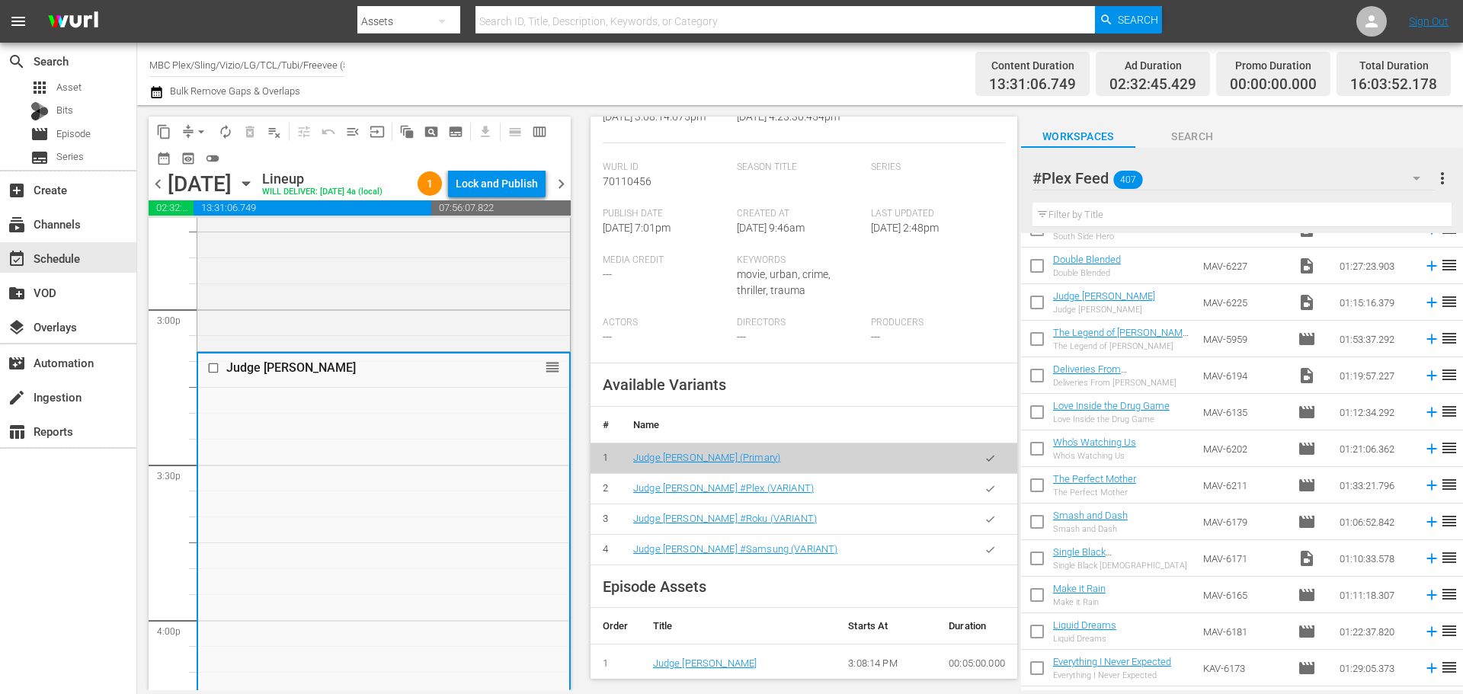
scroll to position [305, 0]
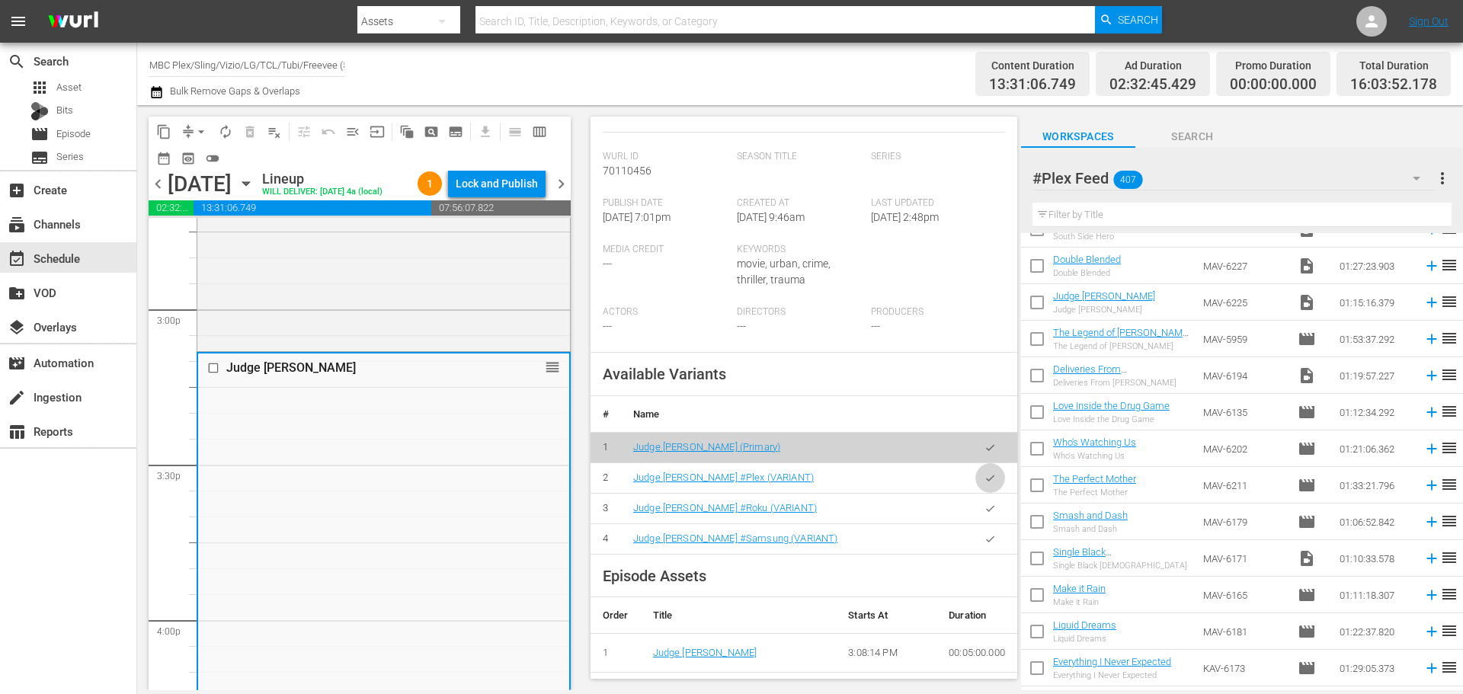
click at [986, 481] on icon "button" at bounding box center [990, 478] width 8 height 6
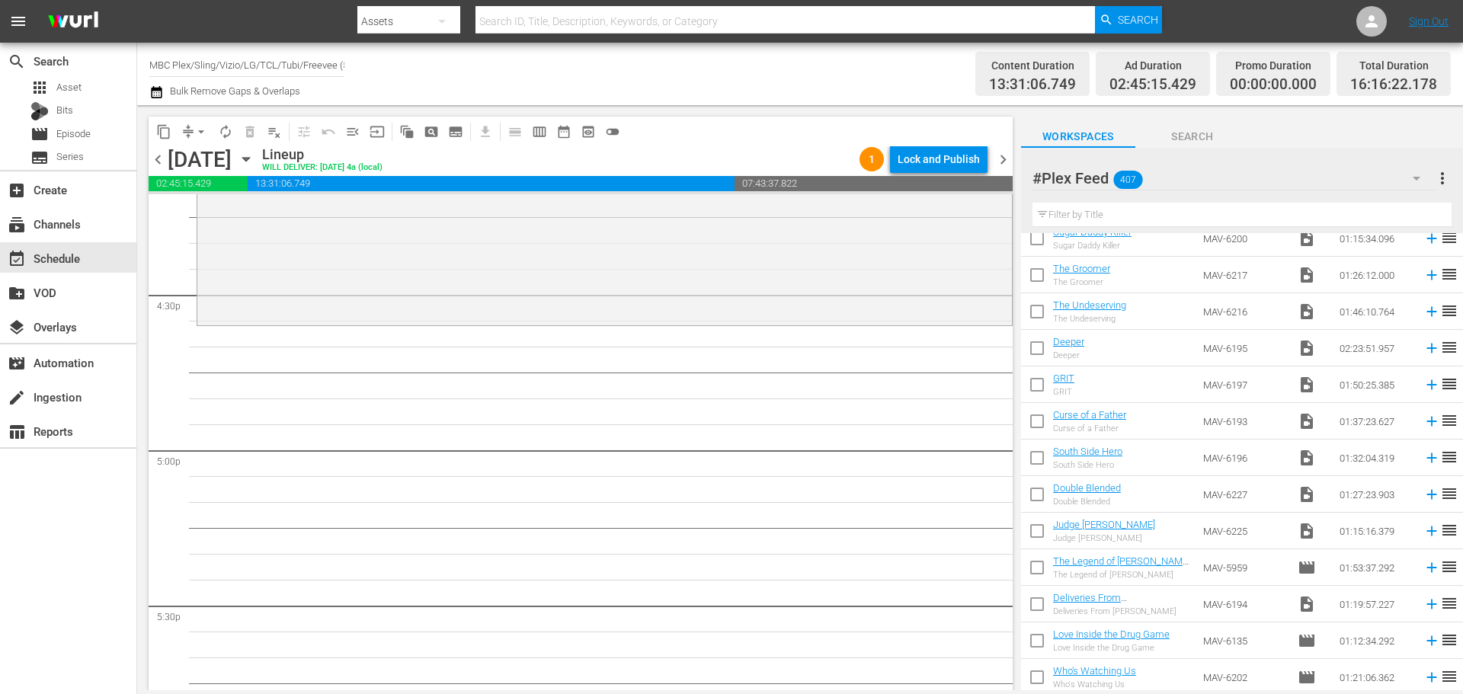
scroll to position [13393, 0]
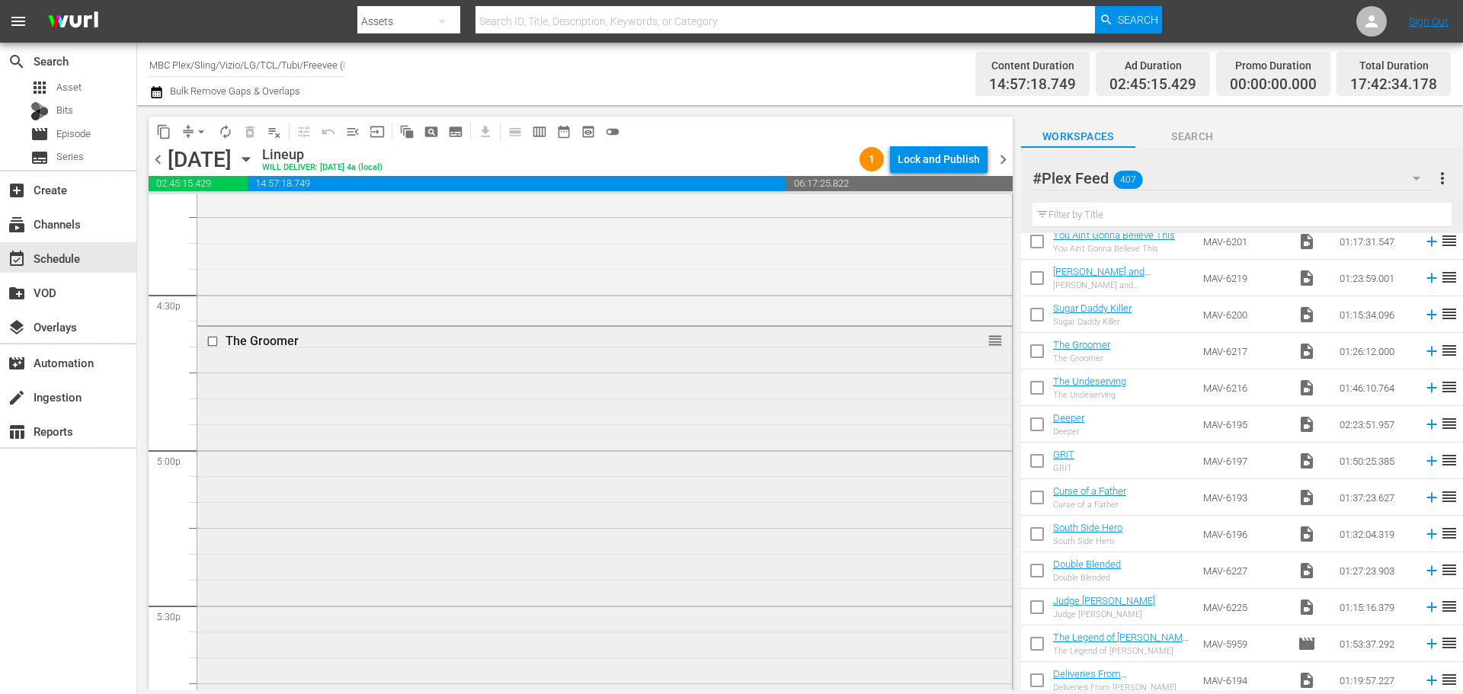
click at [350, 453] on div "The Groomer reorder" at bounding box center [604, 548] width 814 height 442
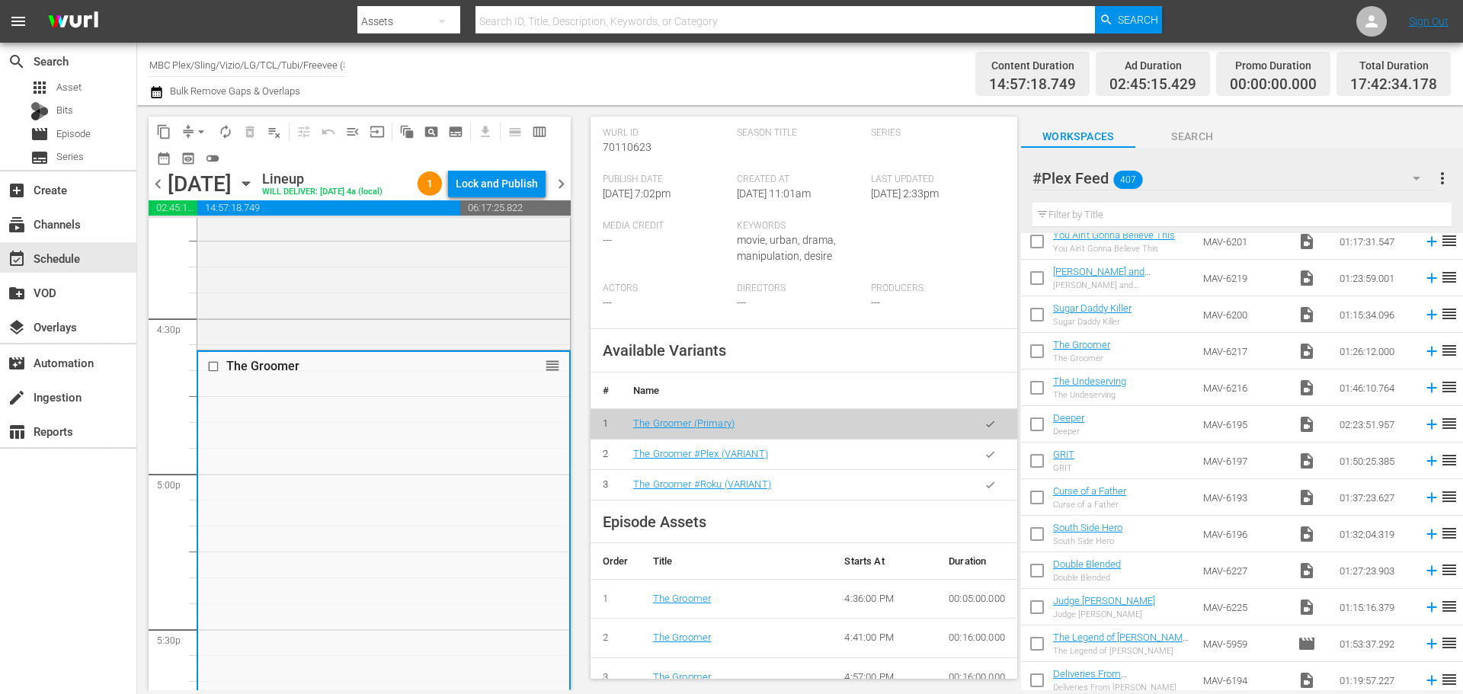
scroll to position [381, 0]
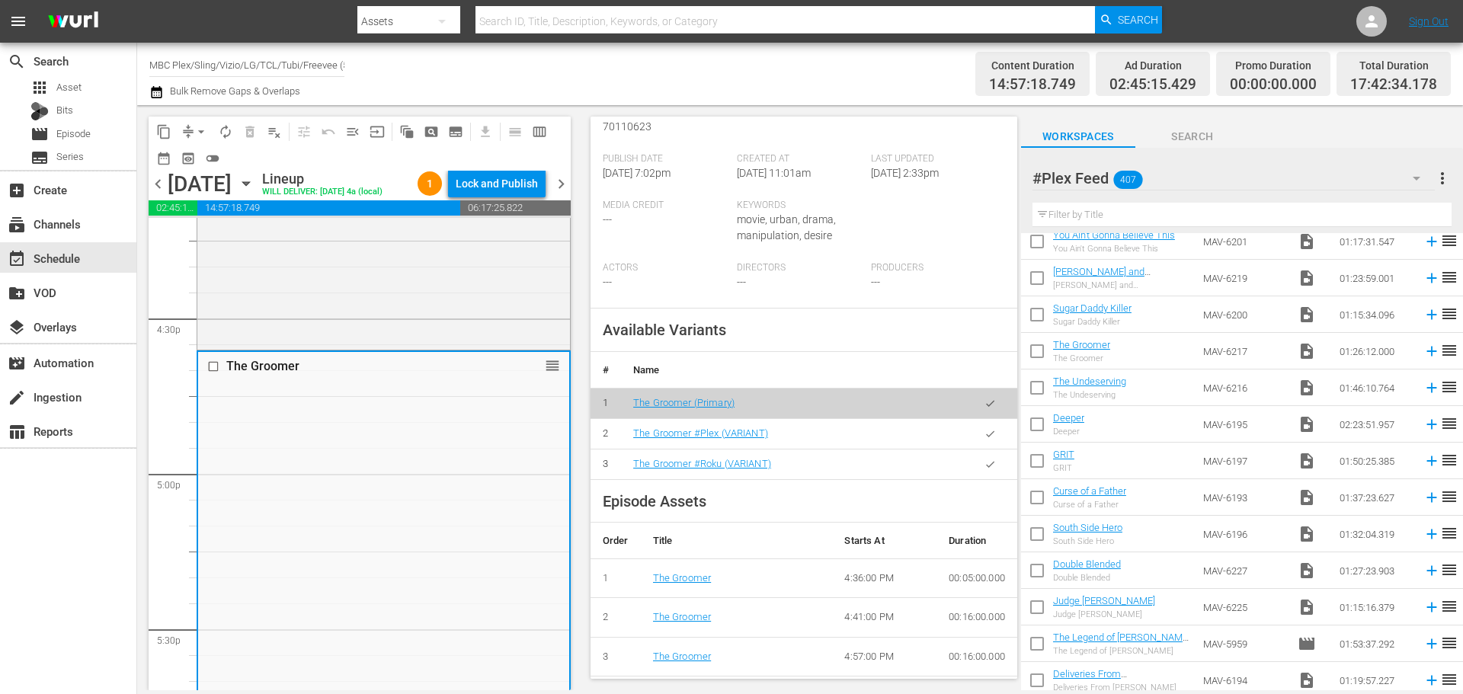
click at [989, 427] on button "button" at bounding box center [990, 434] width 30 height 30
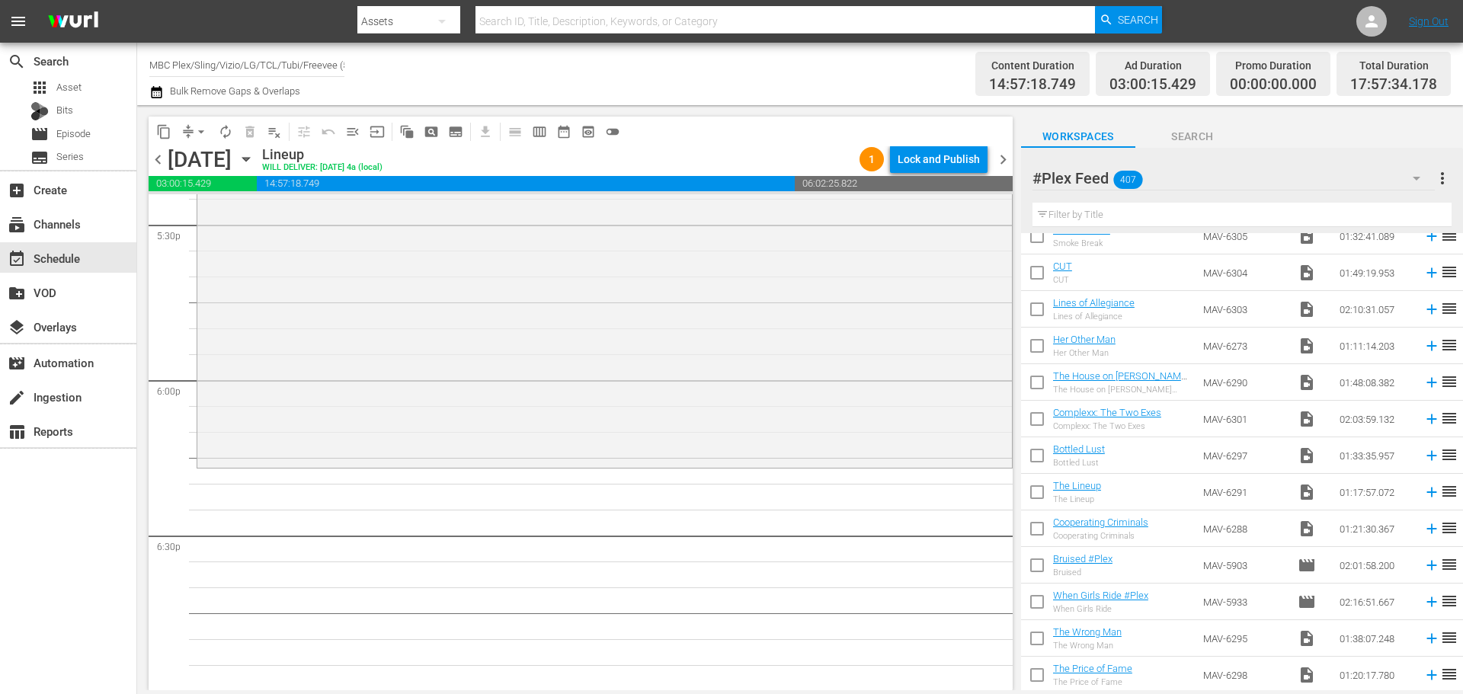
scroll to position [0, 0]
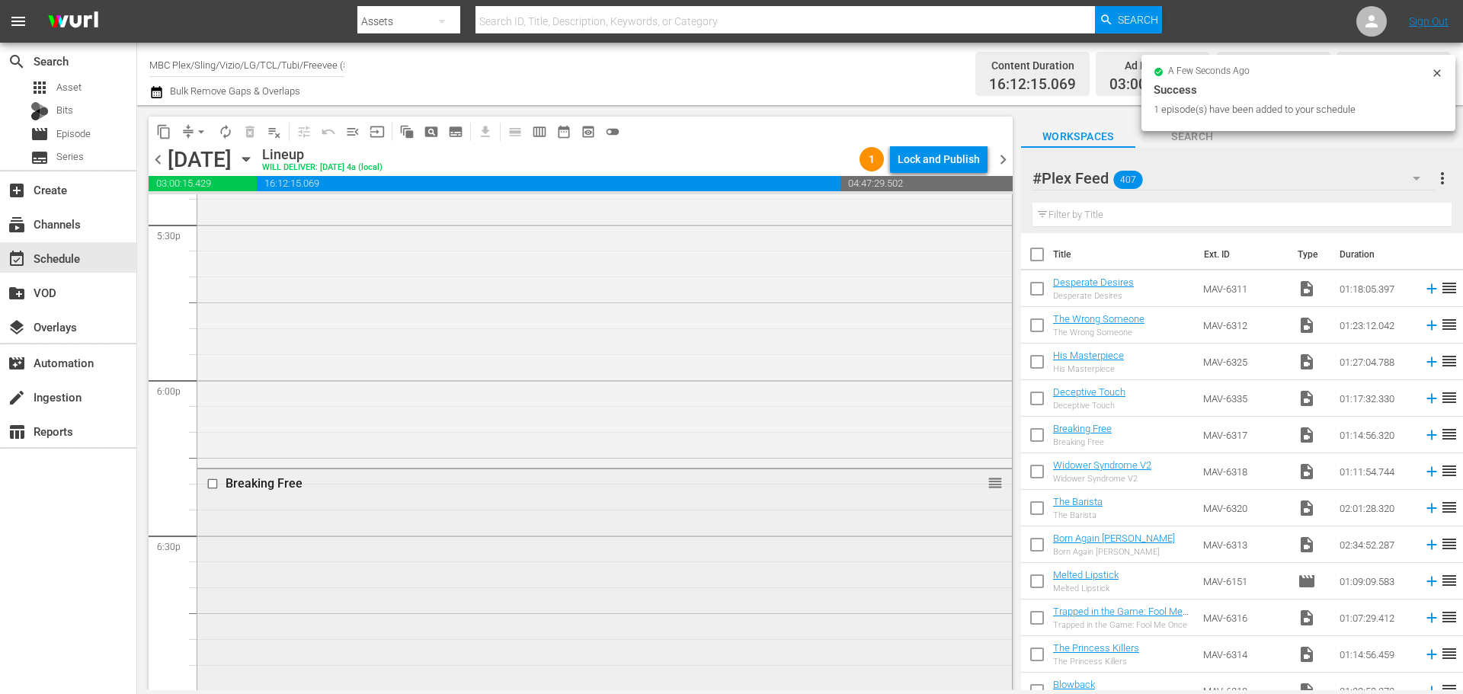
click at [368, 500] on div "Breaking Free reorder" at bounding box center [604, 661] width 814 height 384
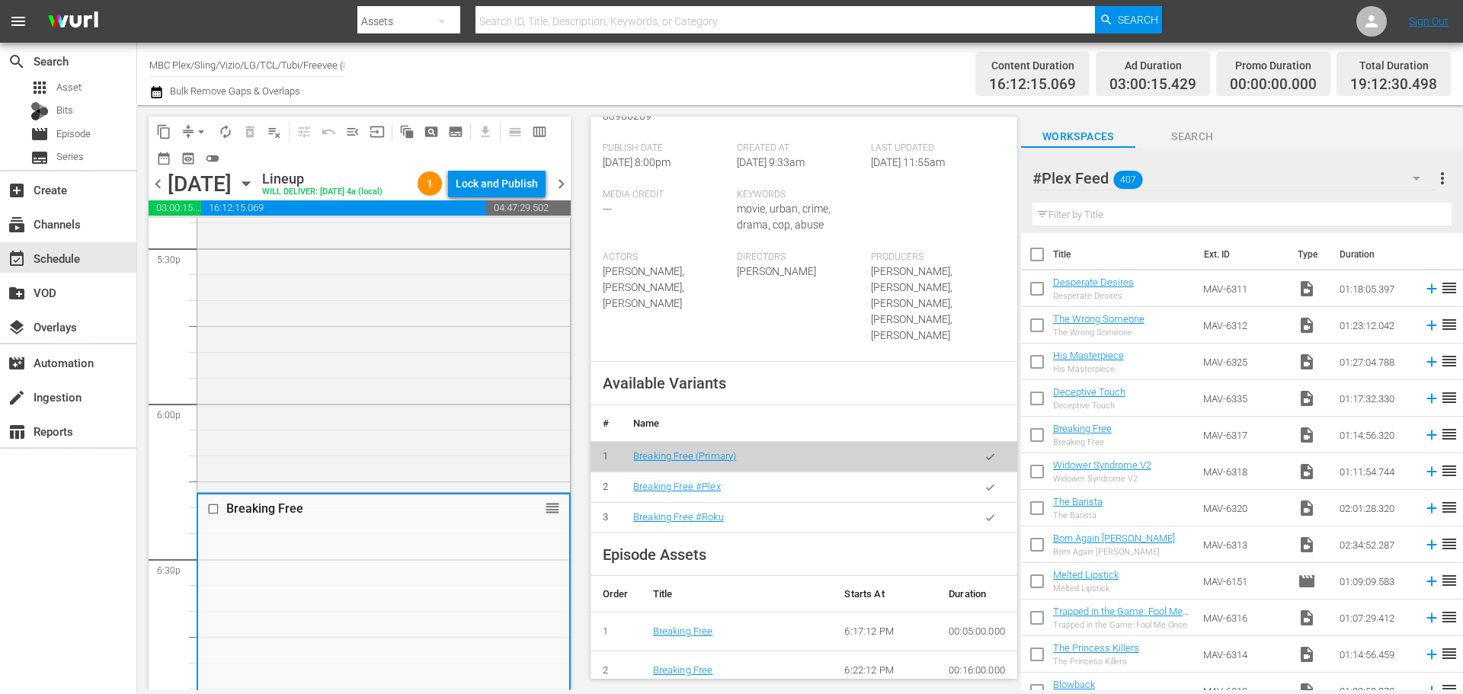
scroll to position [381, 0]
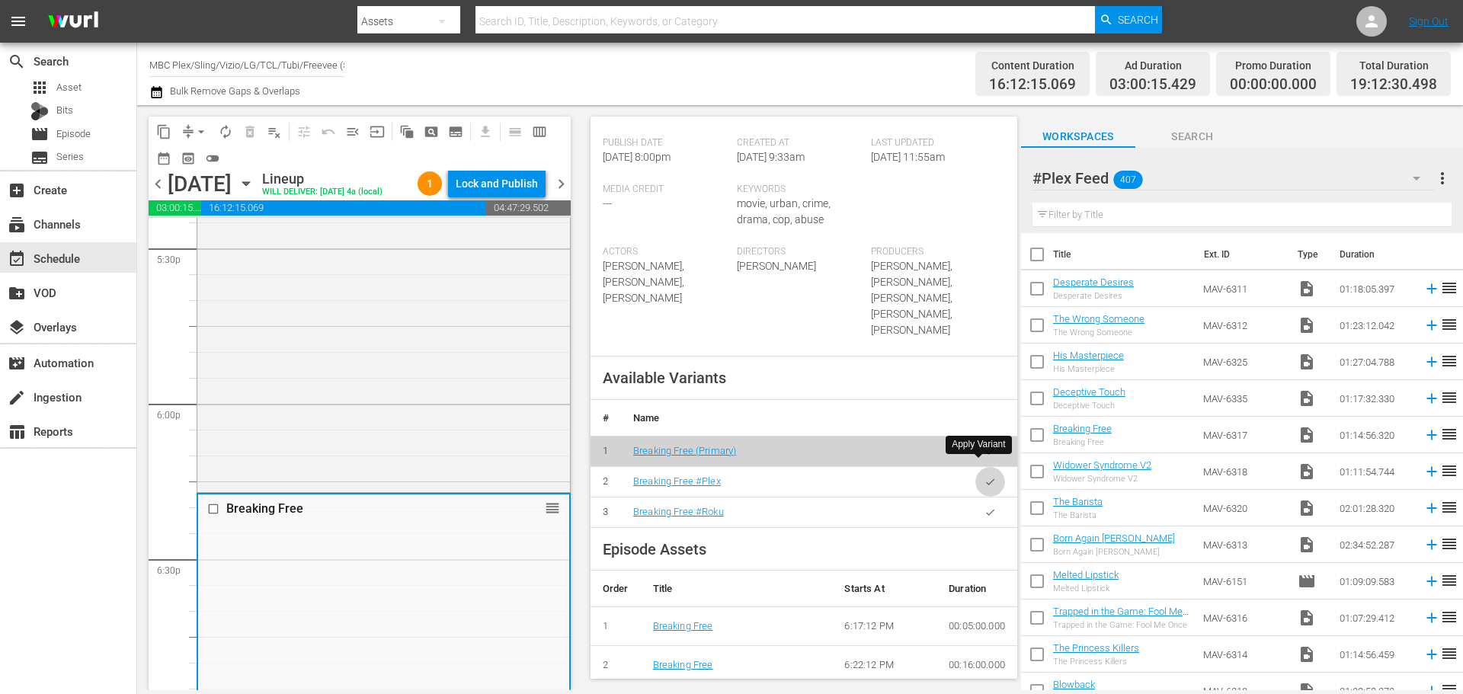
click at [984, 476] on icon "button" at bounding box center [989, 481] width 11 height 11
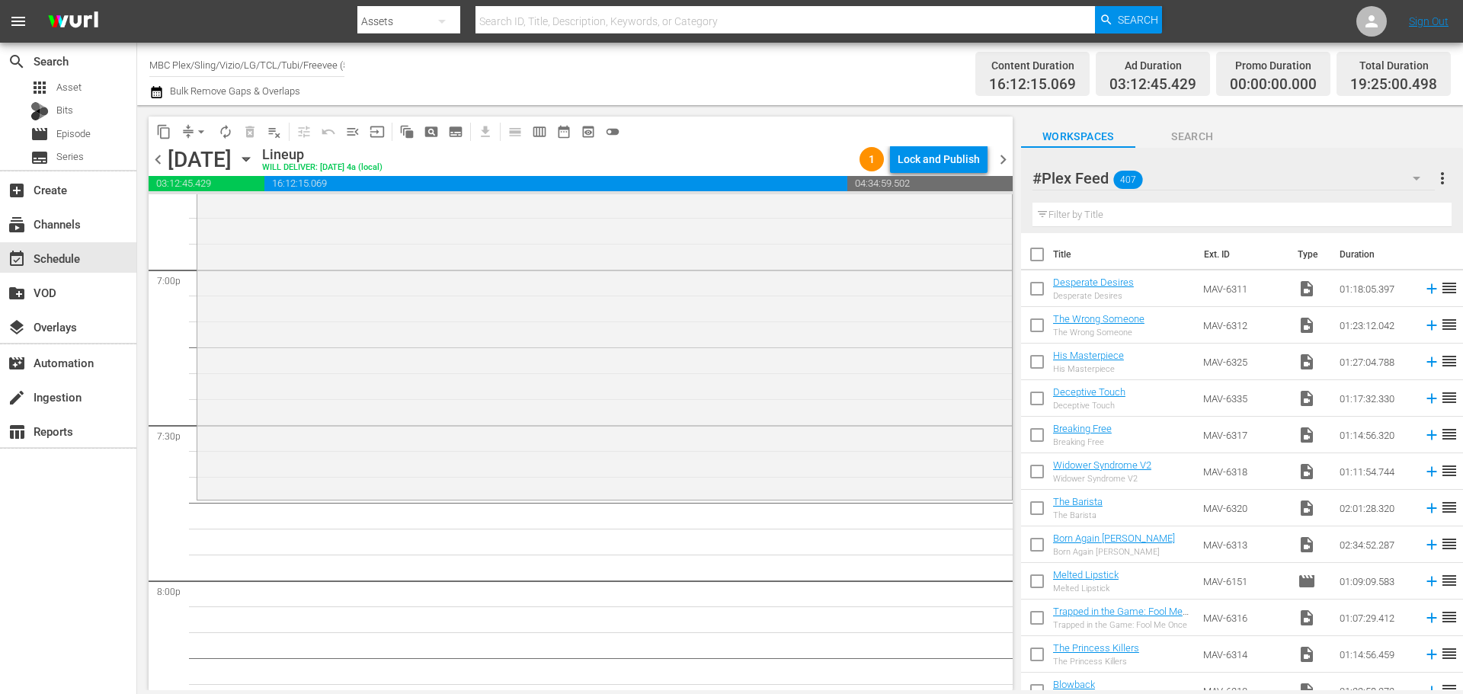
scroll to position [5866, 0]
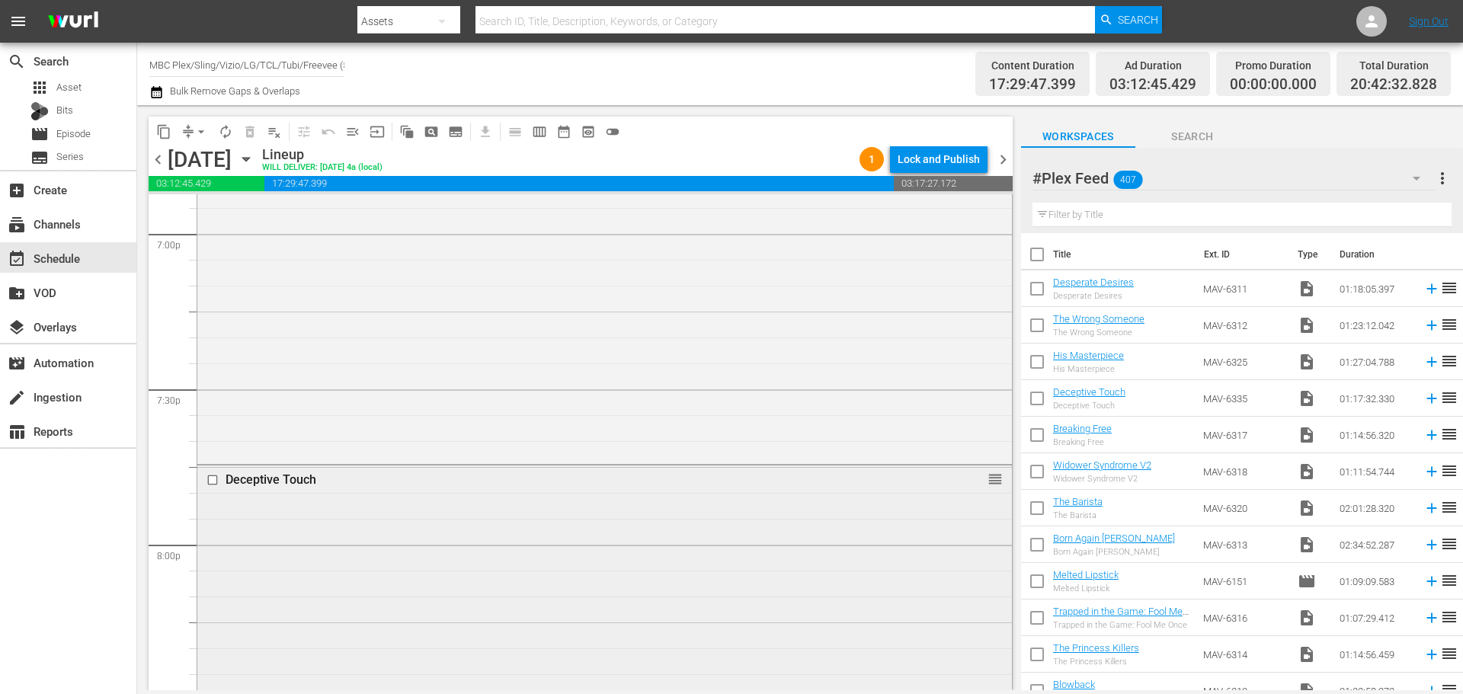
click at [363, 565] on div "Deceptive Touch reorder" at bounding box center [604, 663] width 814 height 397
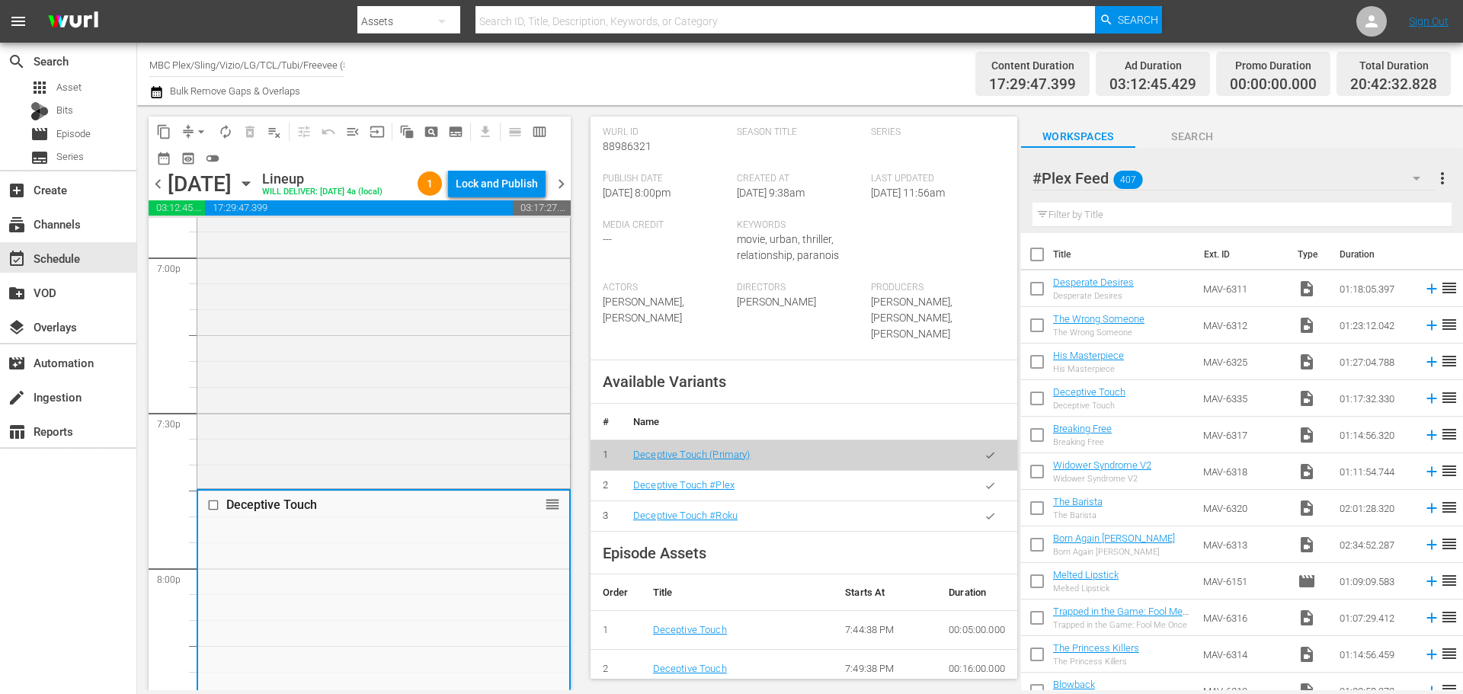
scroll to position [381, 0]
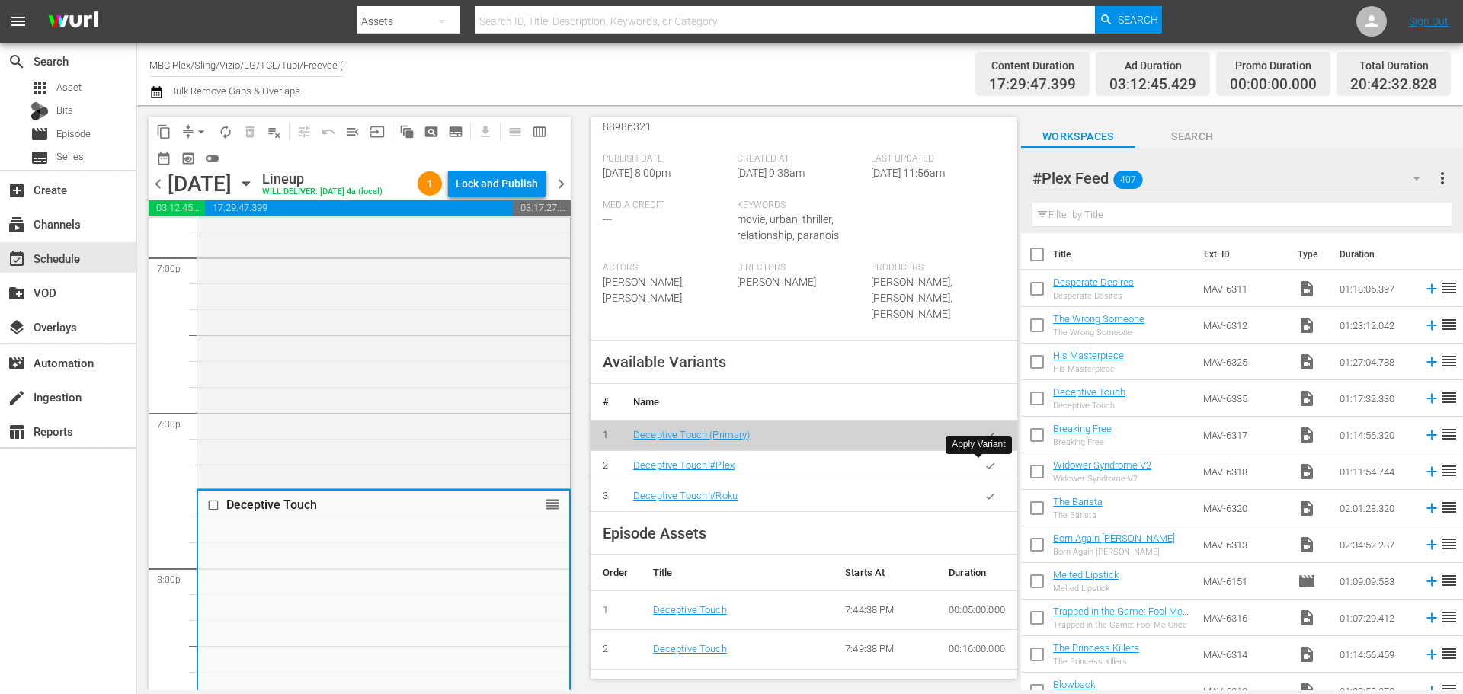
click at [984, 471] on icon "button" at bounding box center [989, 465] width 11 height 11
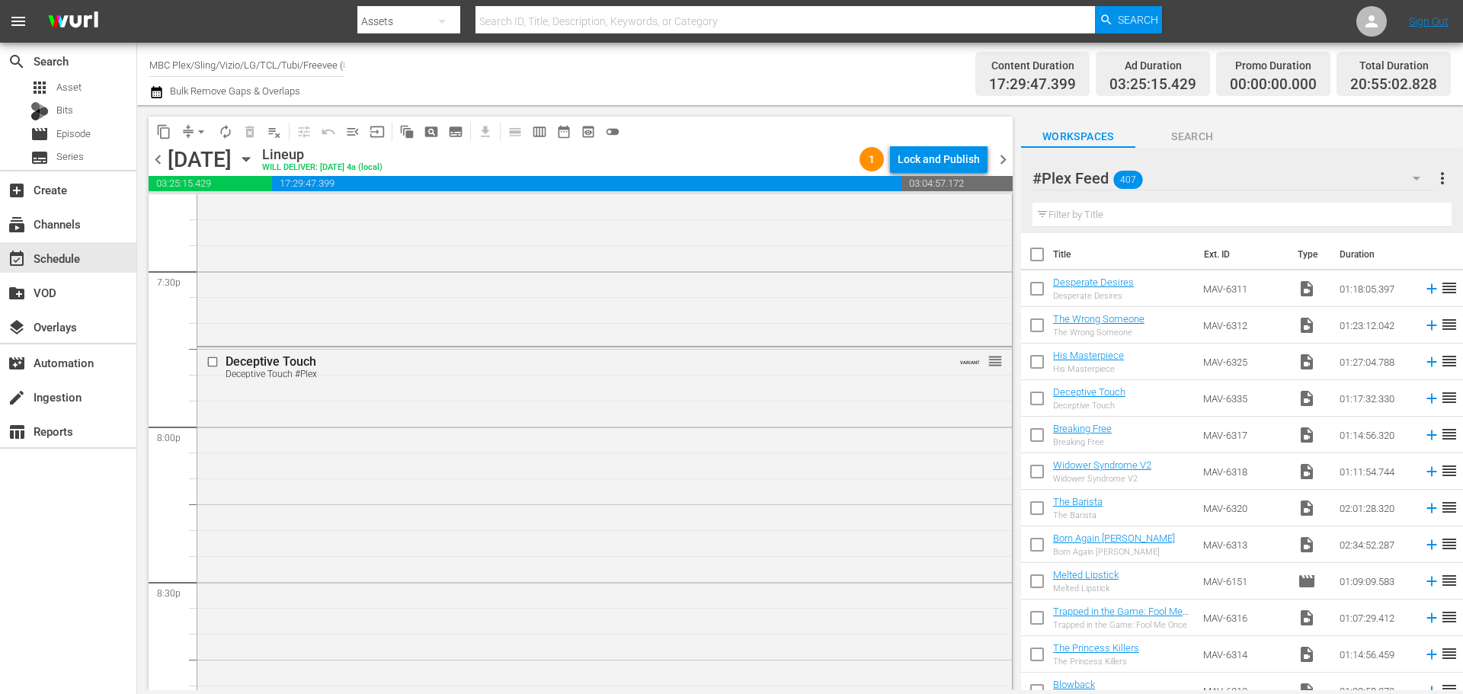
scroll to position [6475, 0]
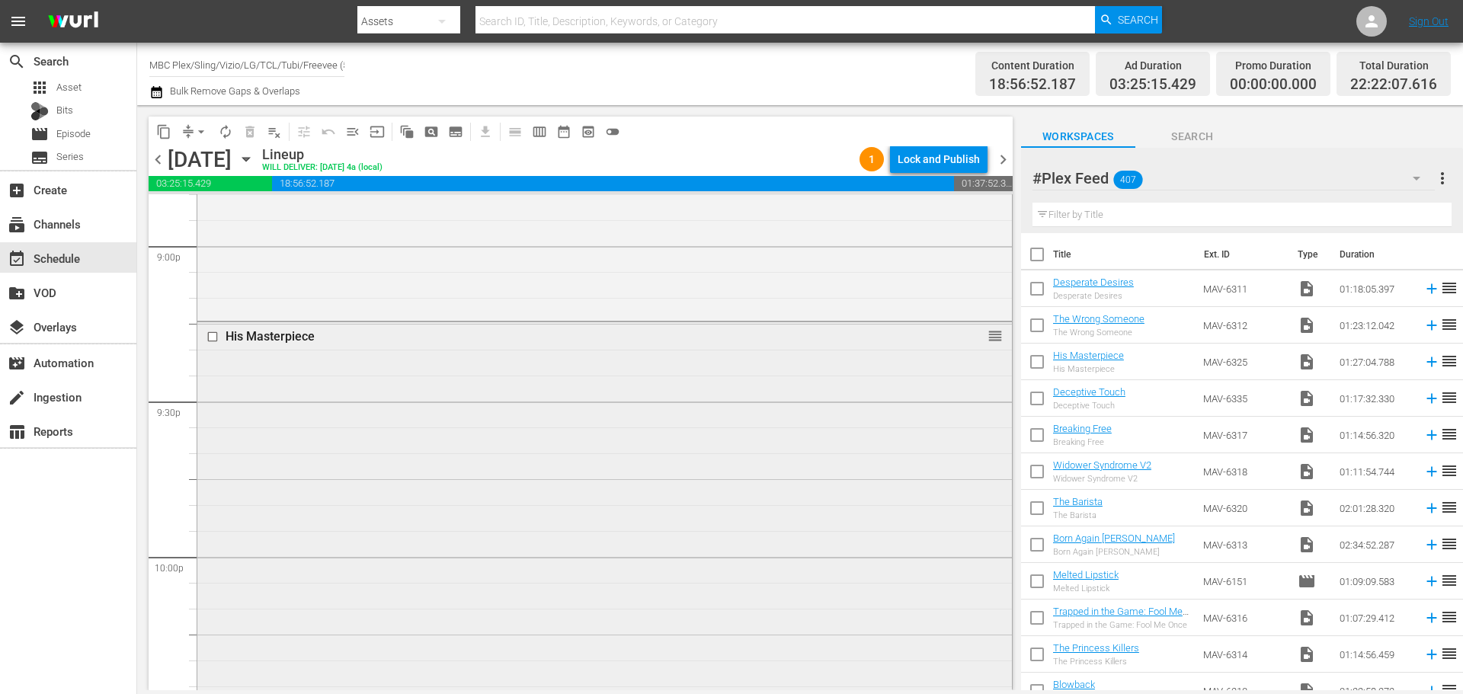
click at [737, 440] on div "His Masterpiece reorder" at bounding box center [604, 545] width 814 height 446
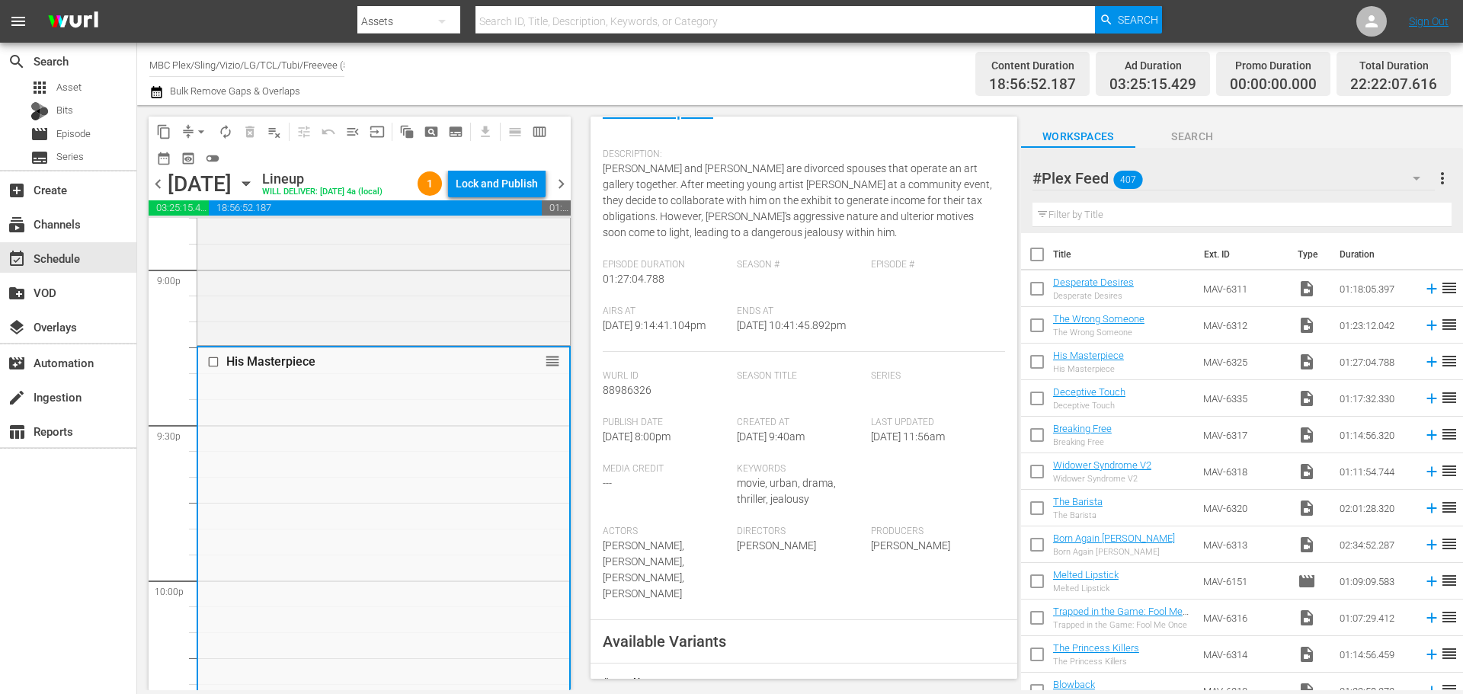
scroll to position [609, 0]
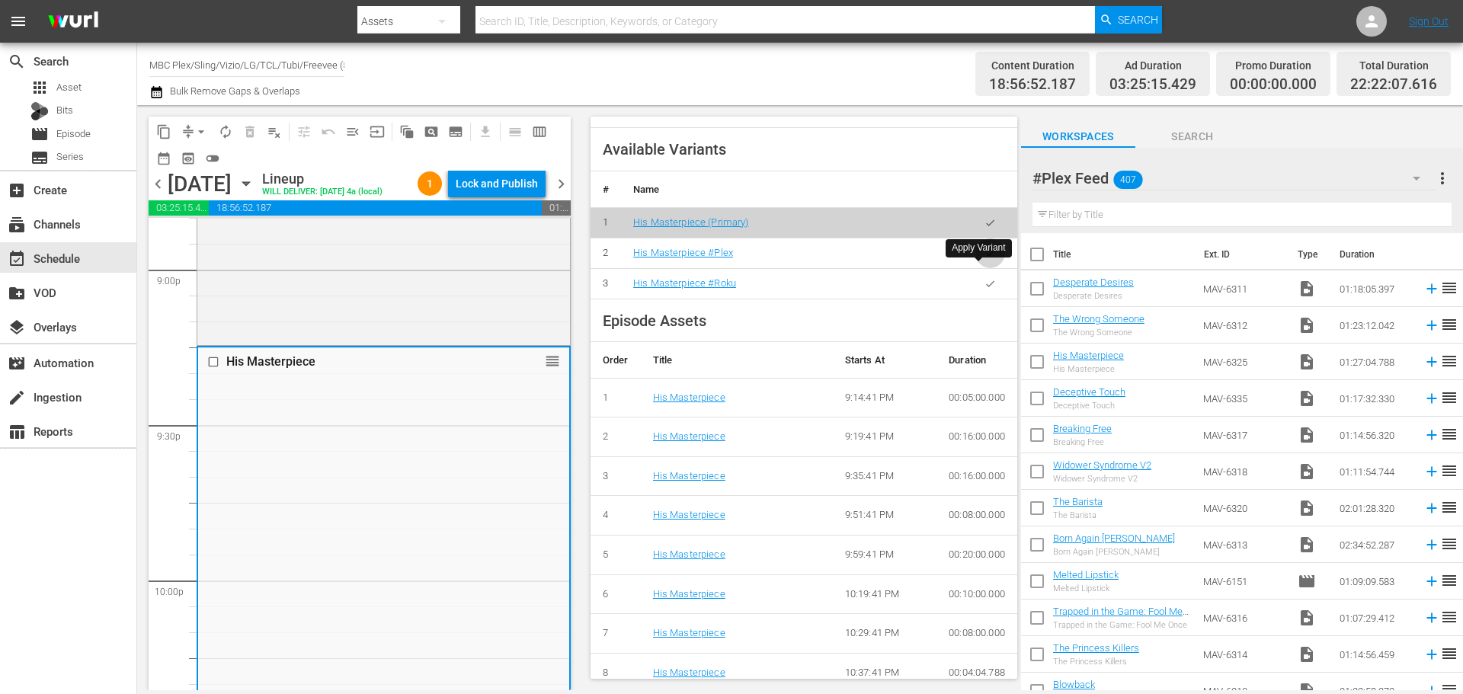
click at [984, 259] on icon "button" at bounding box center [989, 253] width 11 height 11
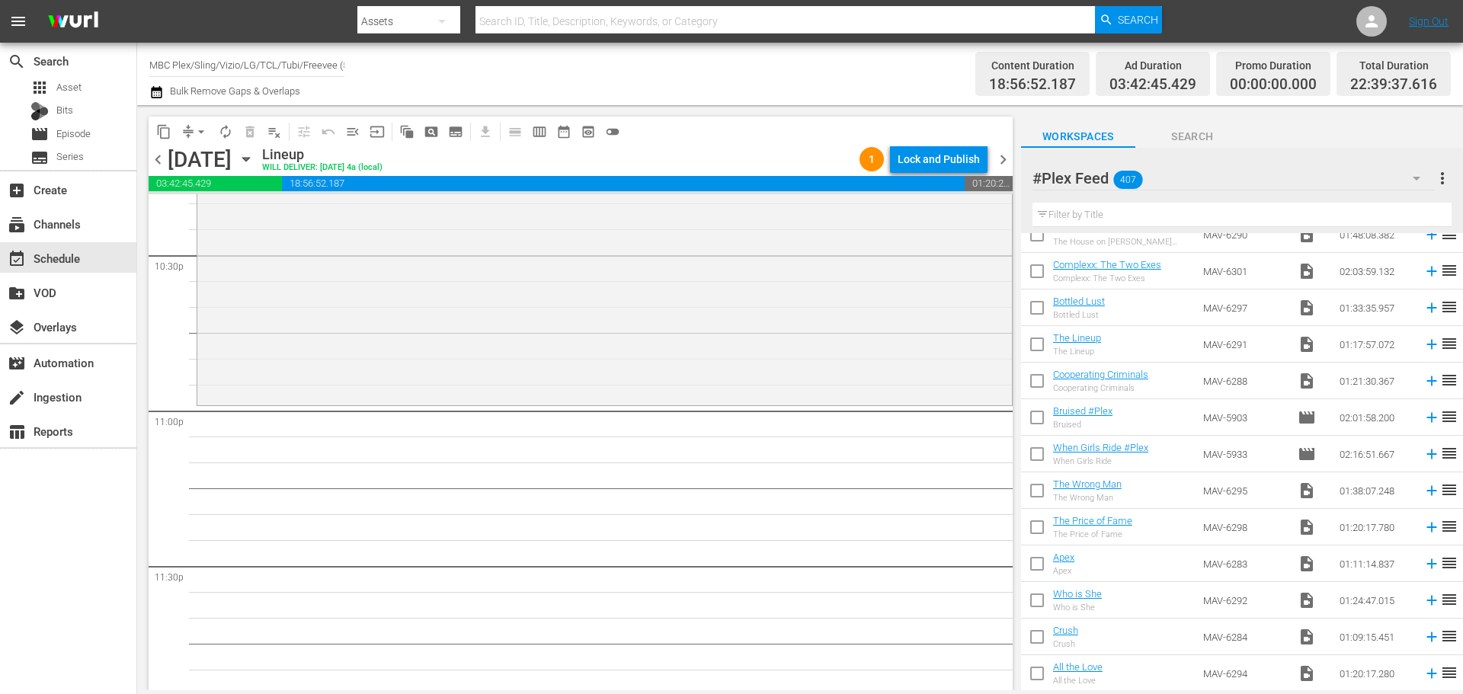
scroll to position [990, 0]
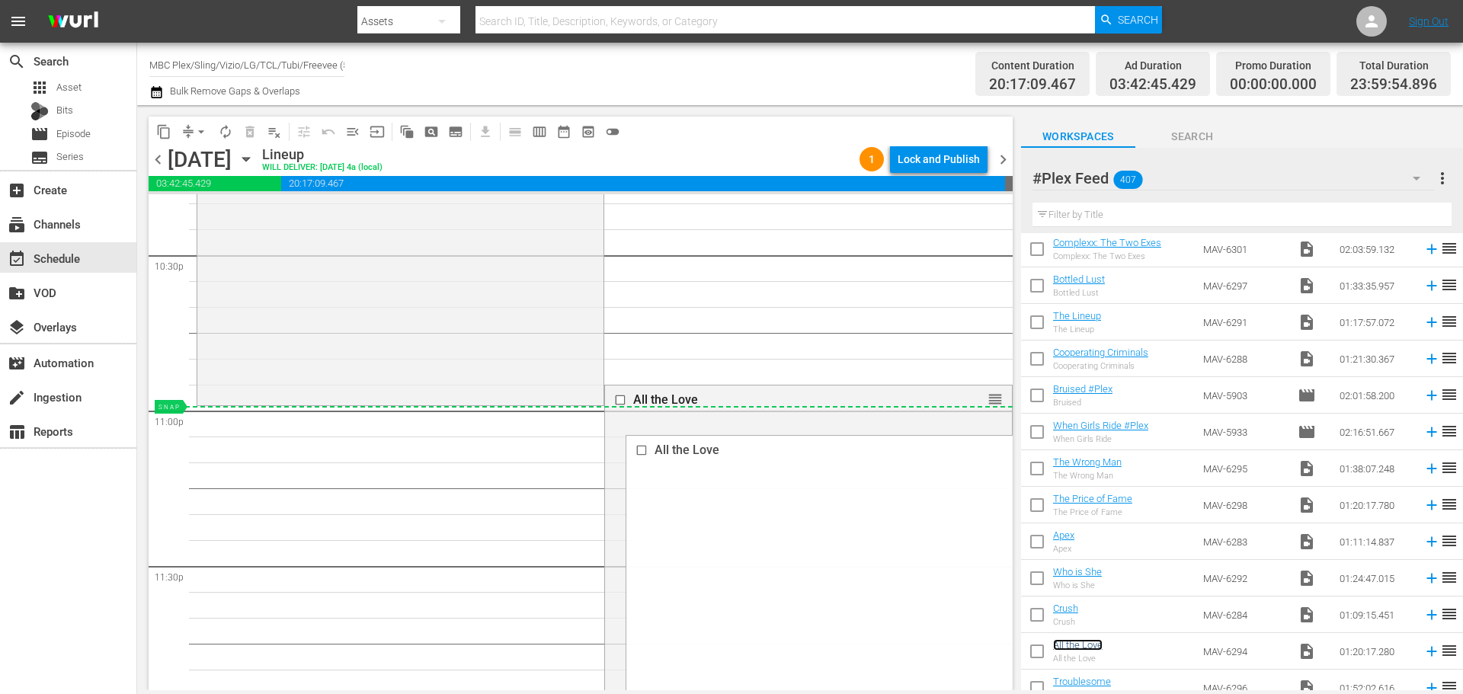
drag, startPoint x: 989, startPoint y: 398, endPoint x: 985, endPoint y: 411, distance: 14.2
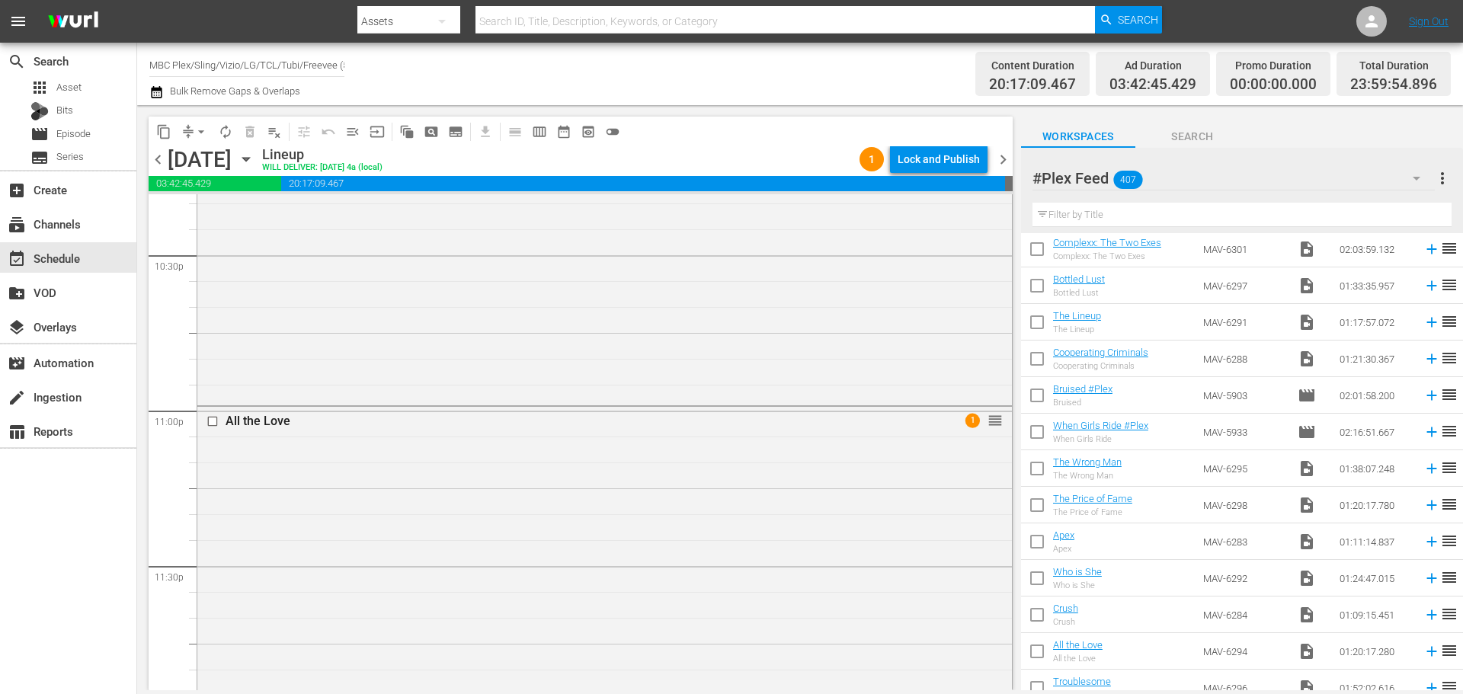
click at [683, 452] on div "All the Love 1 reorder" at bounding box center [604, 612] width 814 height 411
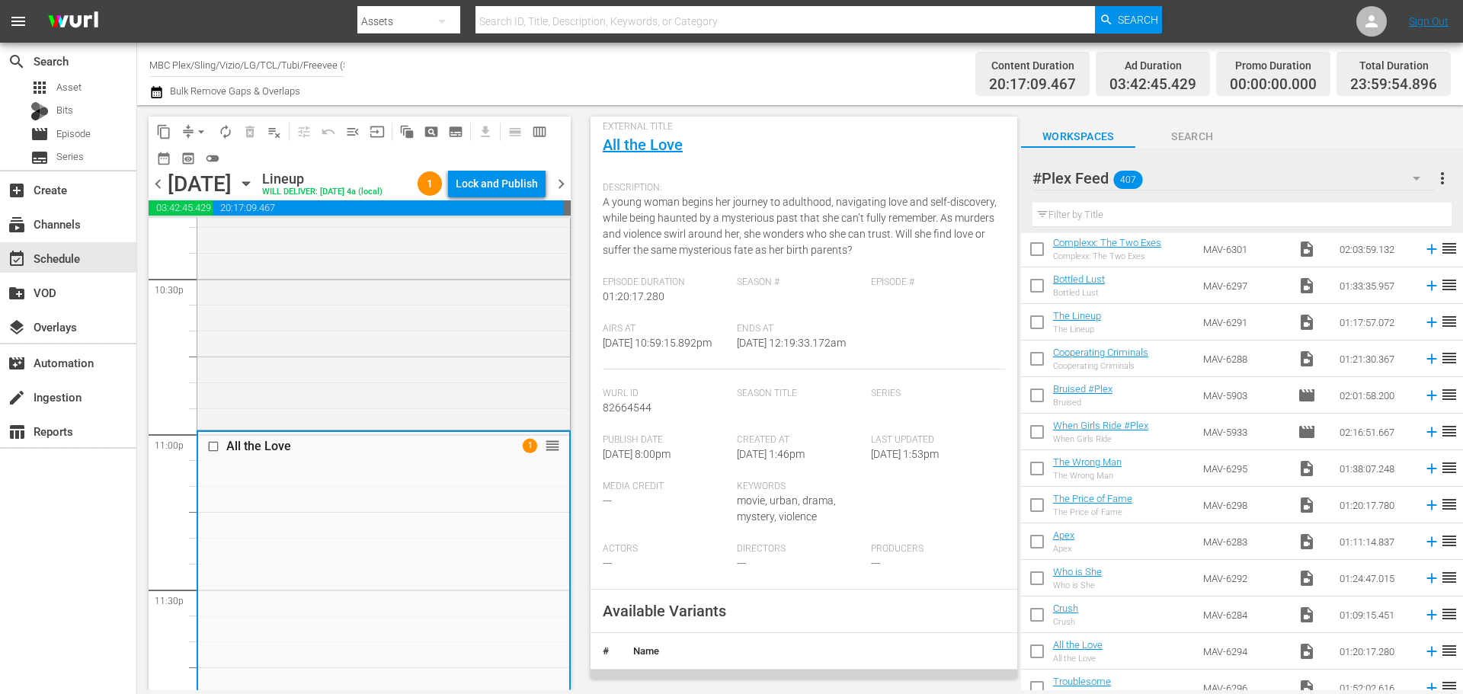
scroll to position [381, 0]
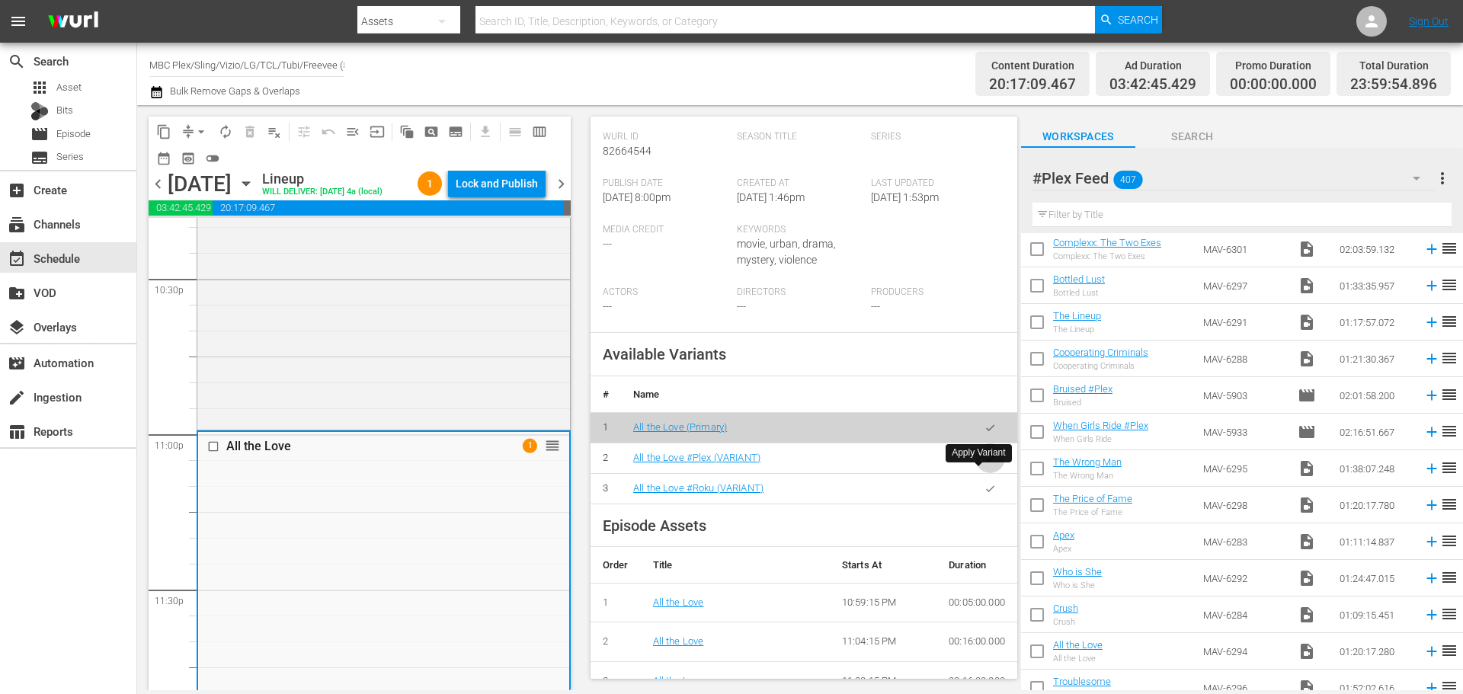
click at [984, 464] on icon "button" at bounding box center [989, 457] width 11 height 11
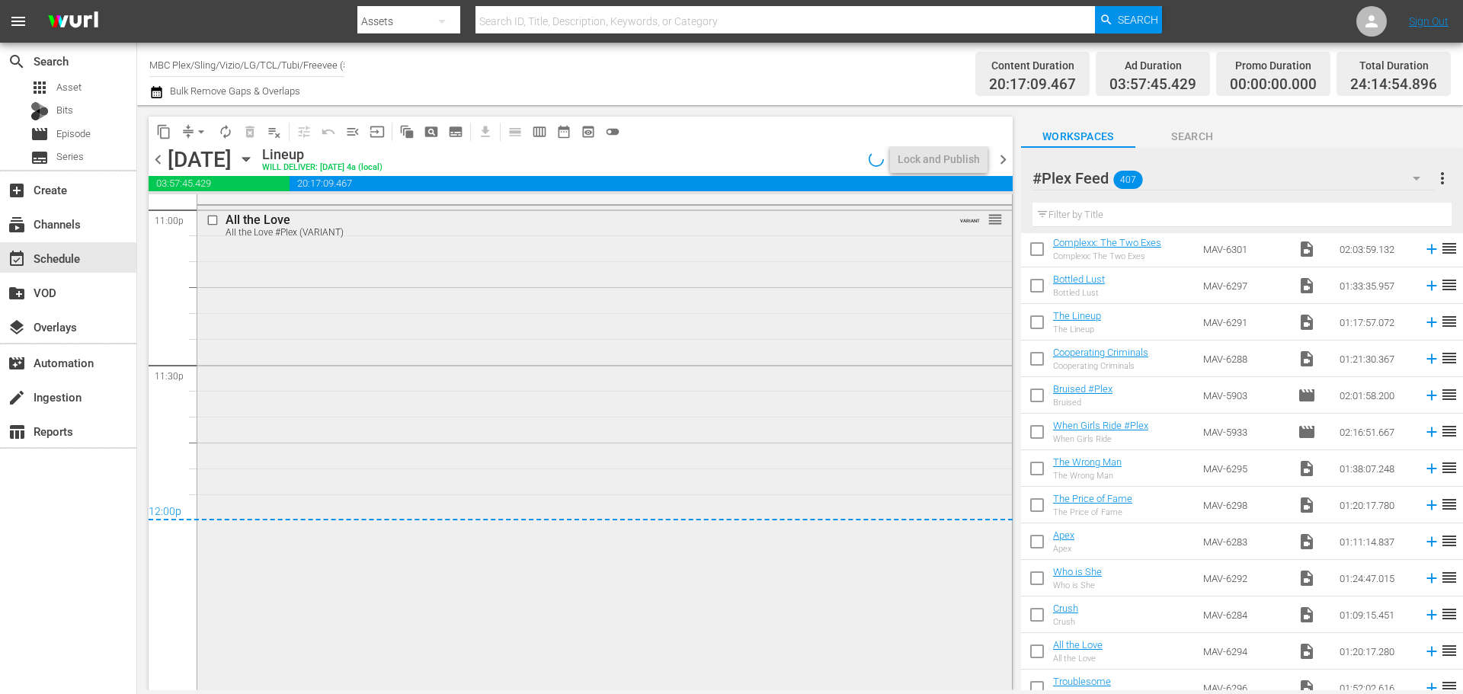
scroll to position [7142, 0]
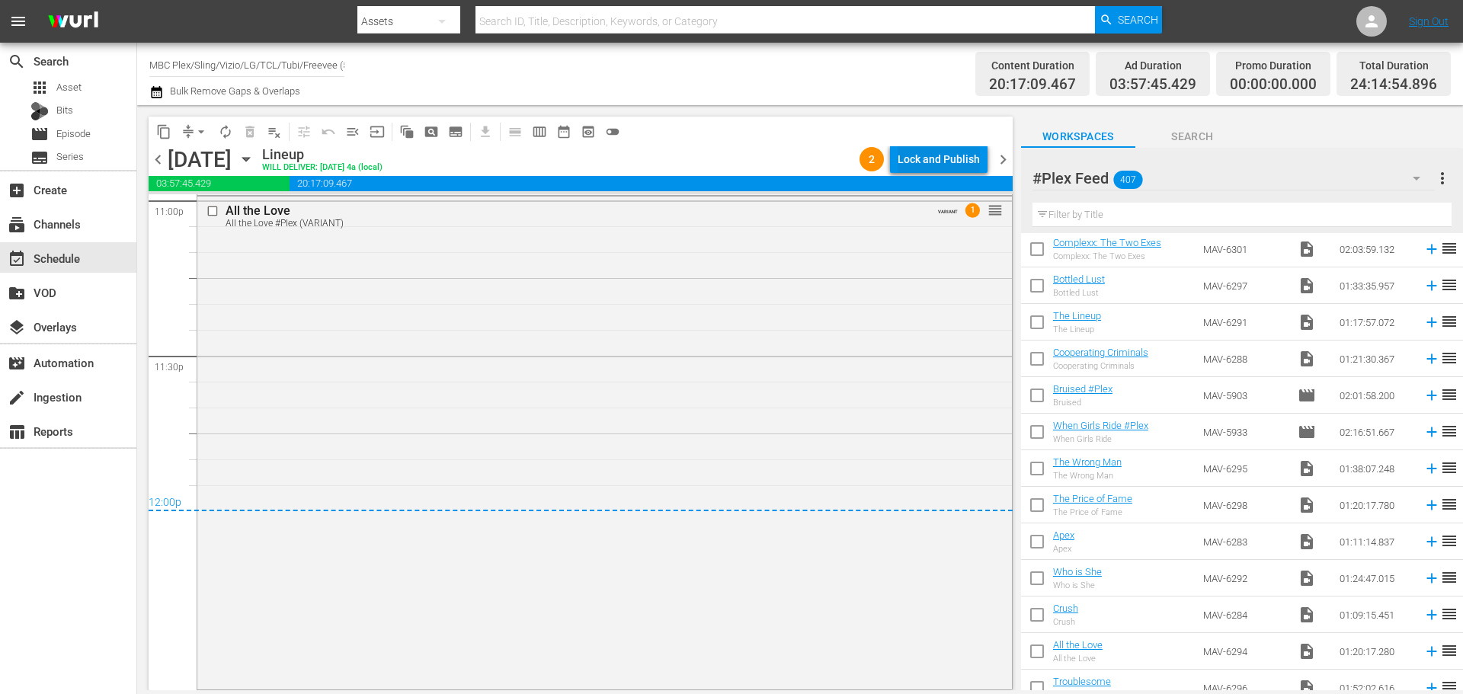
click at [934, 155] on div "Lock and Publish" at bounding box center [938, 158] width 82 height 27
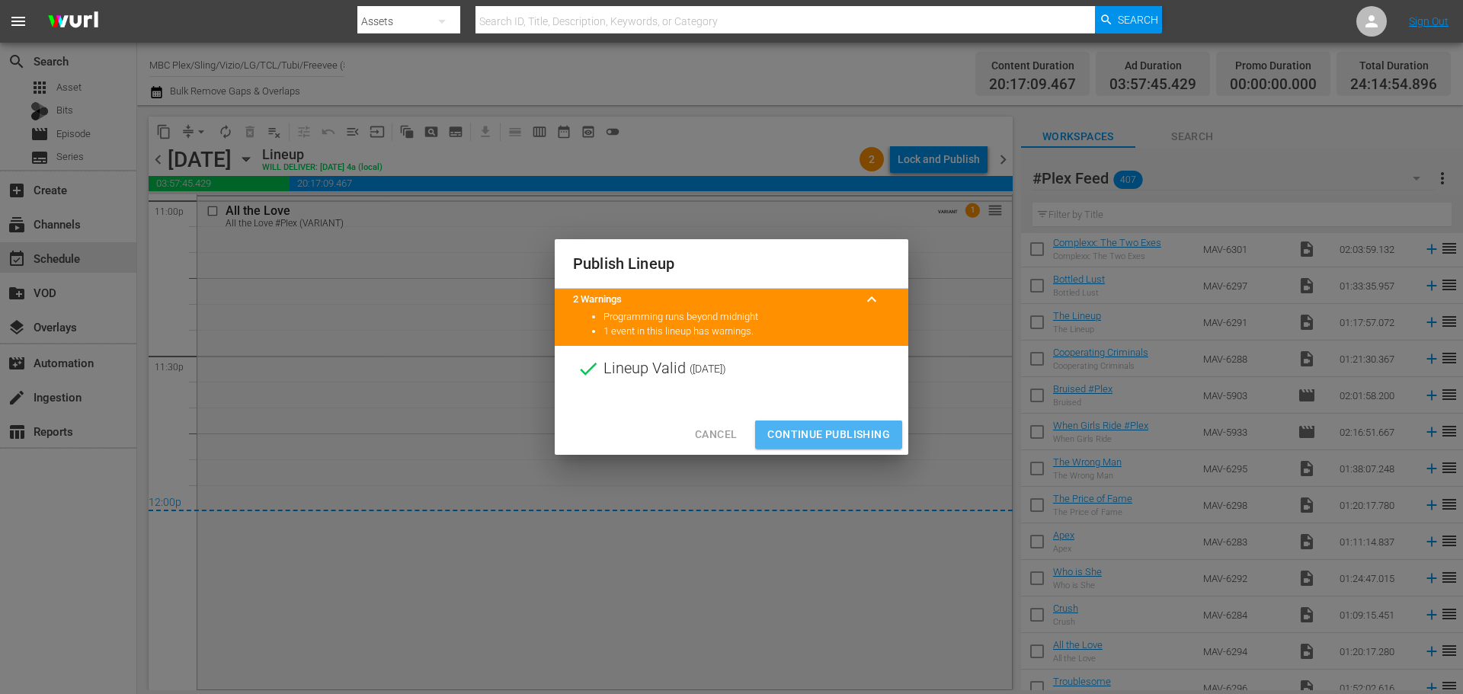
click at [836, 429] on span "Continue Publishing" at bounding box center [828, 434] width 123 height 19
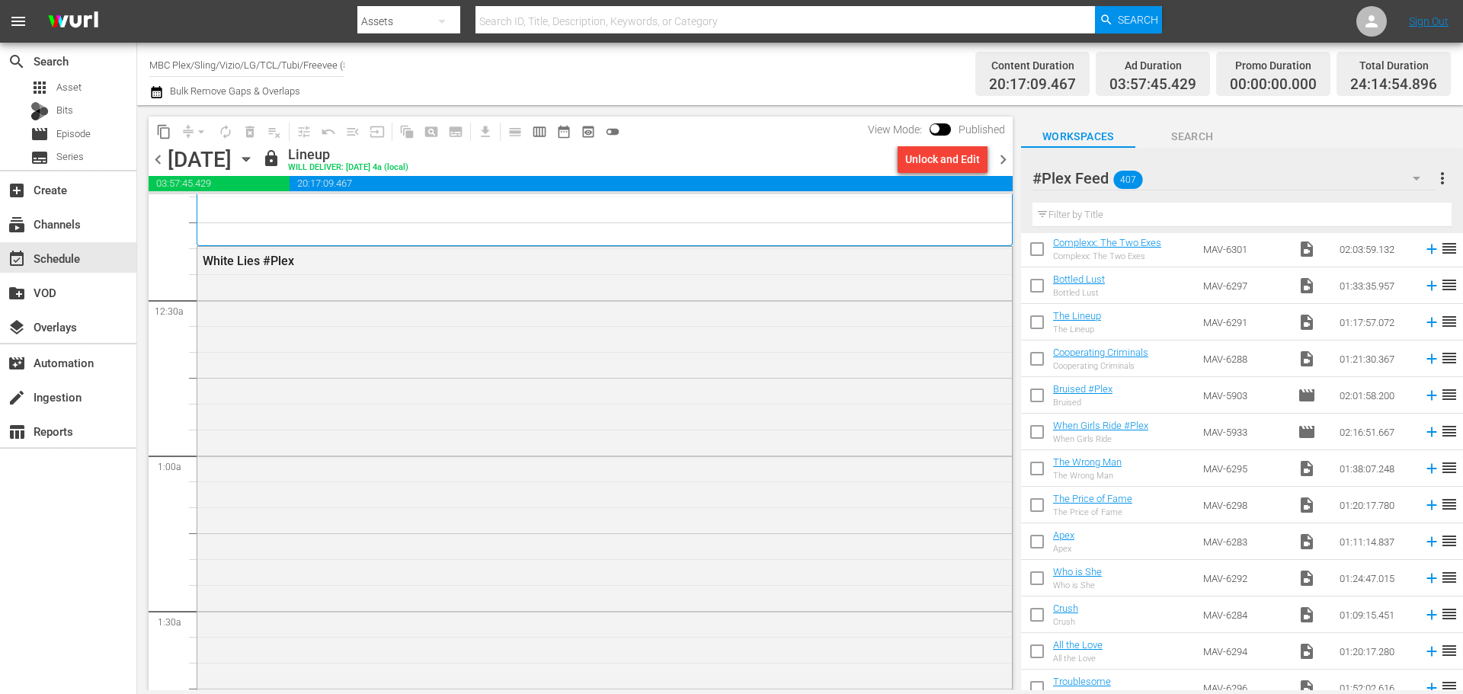
scroll to position [0, 0]
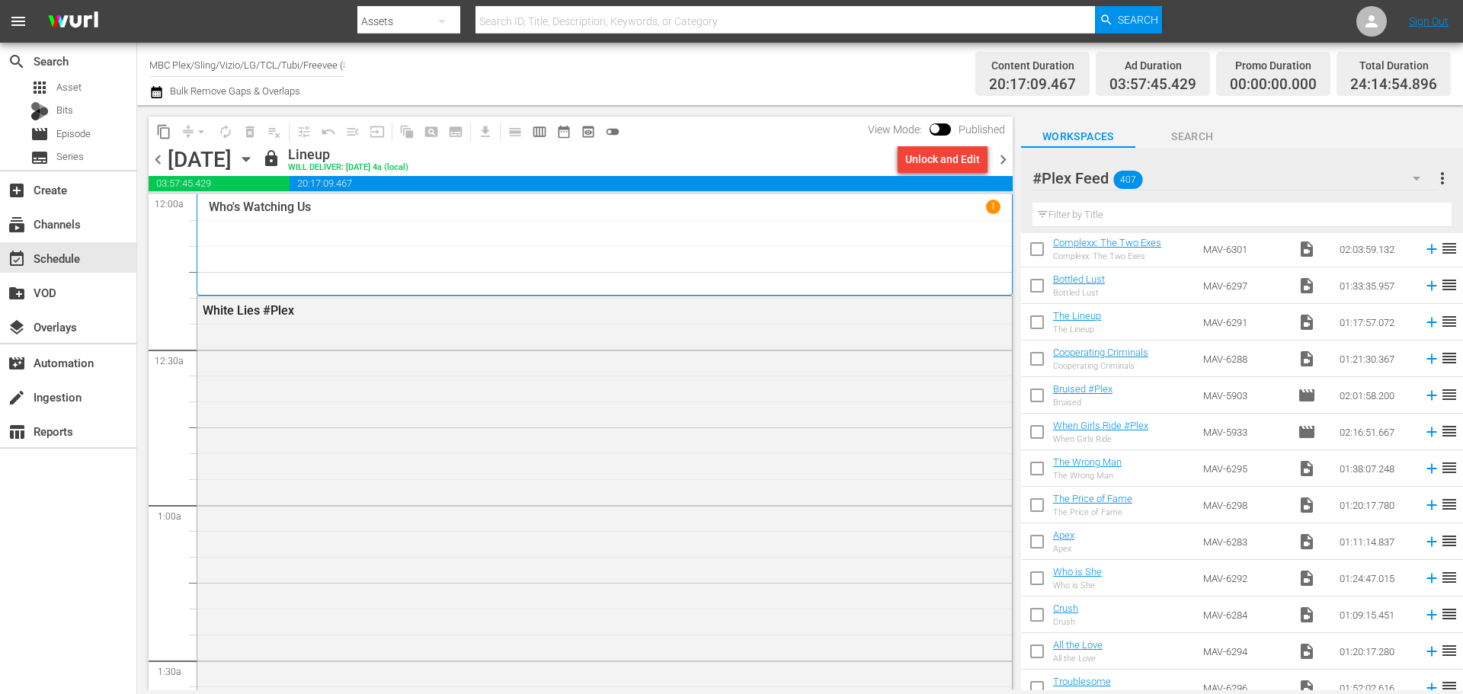
click at [1006, 155] on span "chevron_right" at bounding box center [1002, 159] width 19 height 19
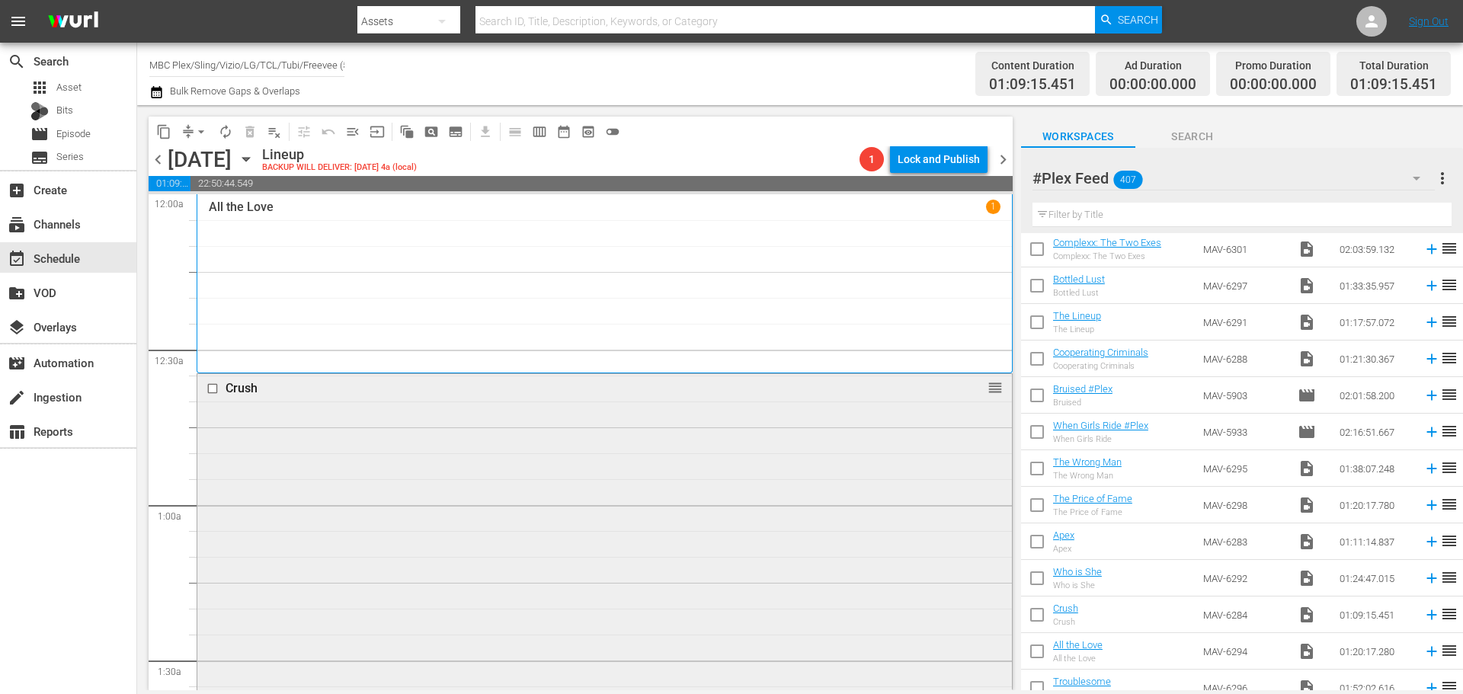
click at [654, 491] on div "Crush reorder" at bounding box center [604, 551] width 814 height 354
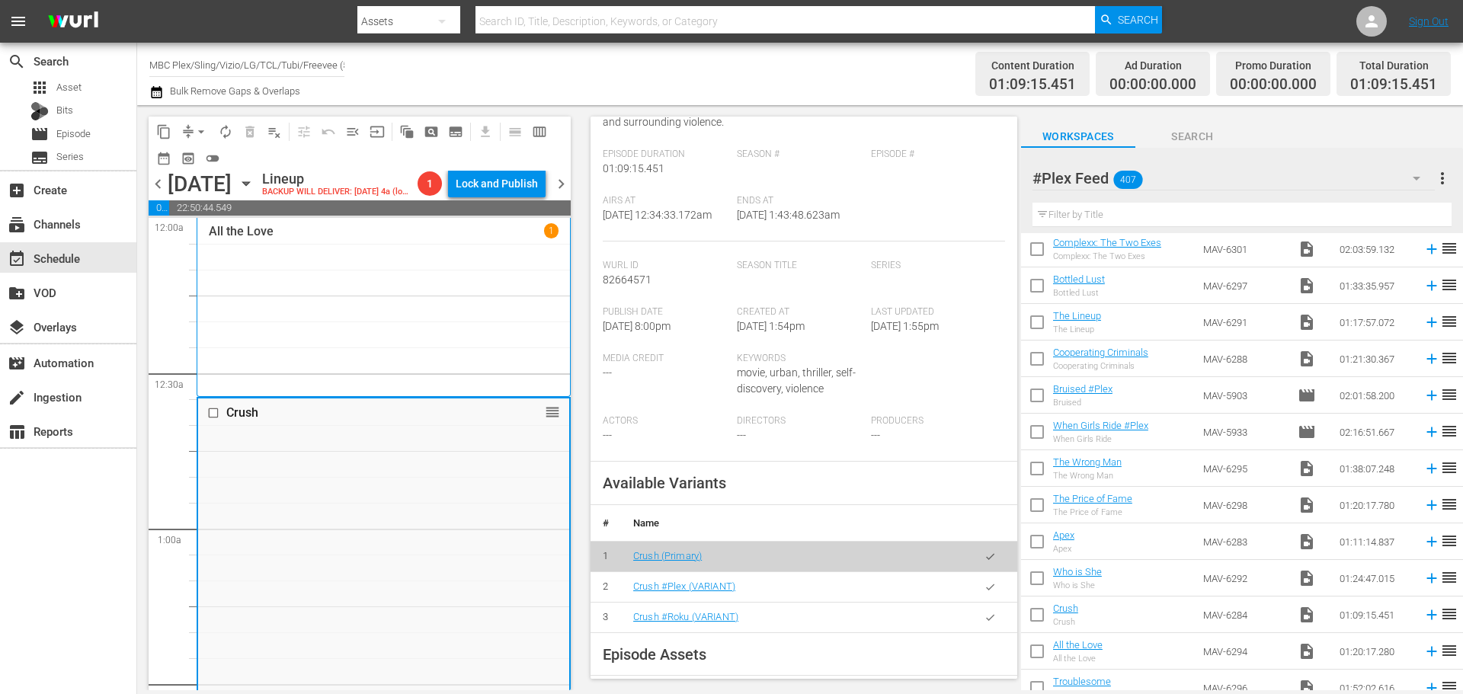
scroll to position [457, 0]
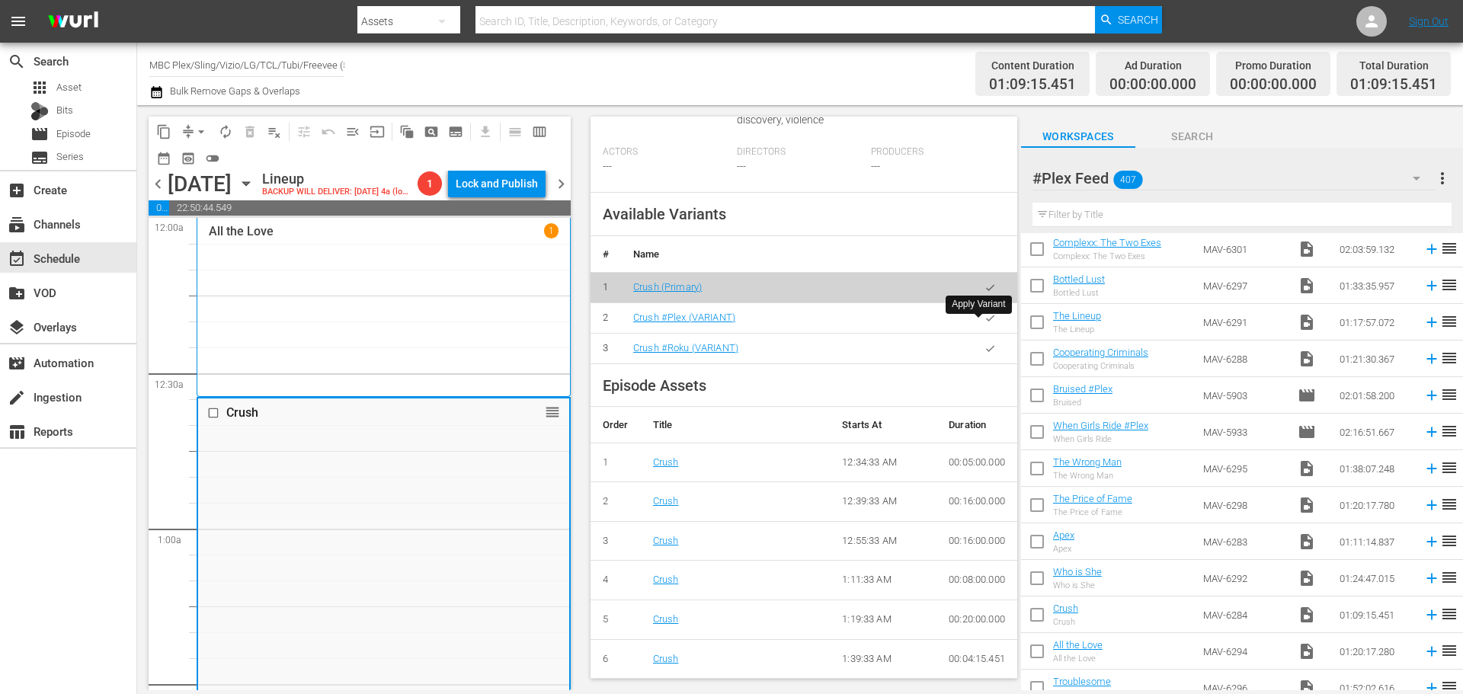
click at [985, 331] on button "button" at bounding box center [990, 318] width 30 height 30
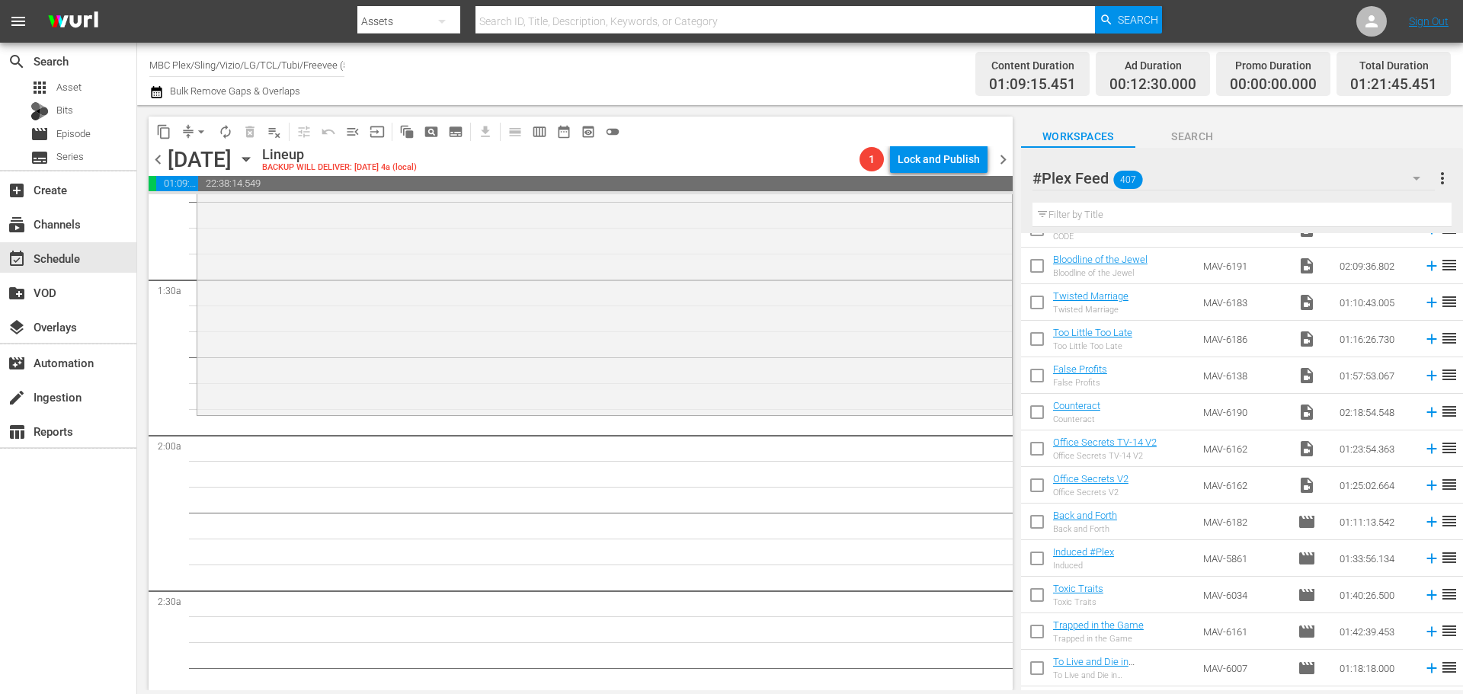
scroll to position [4037, 0]
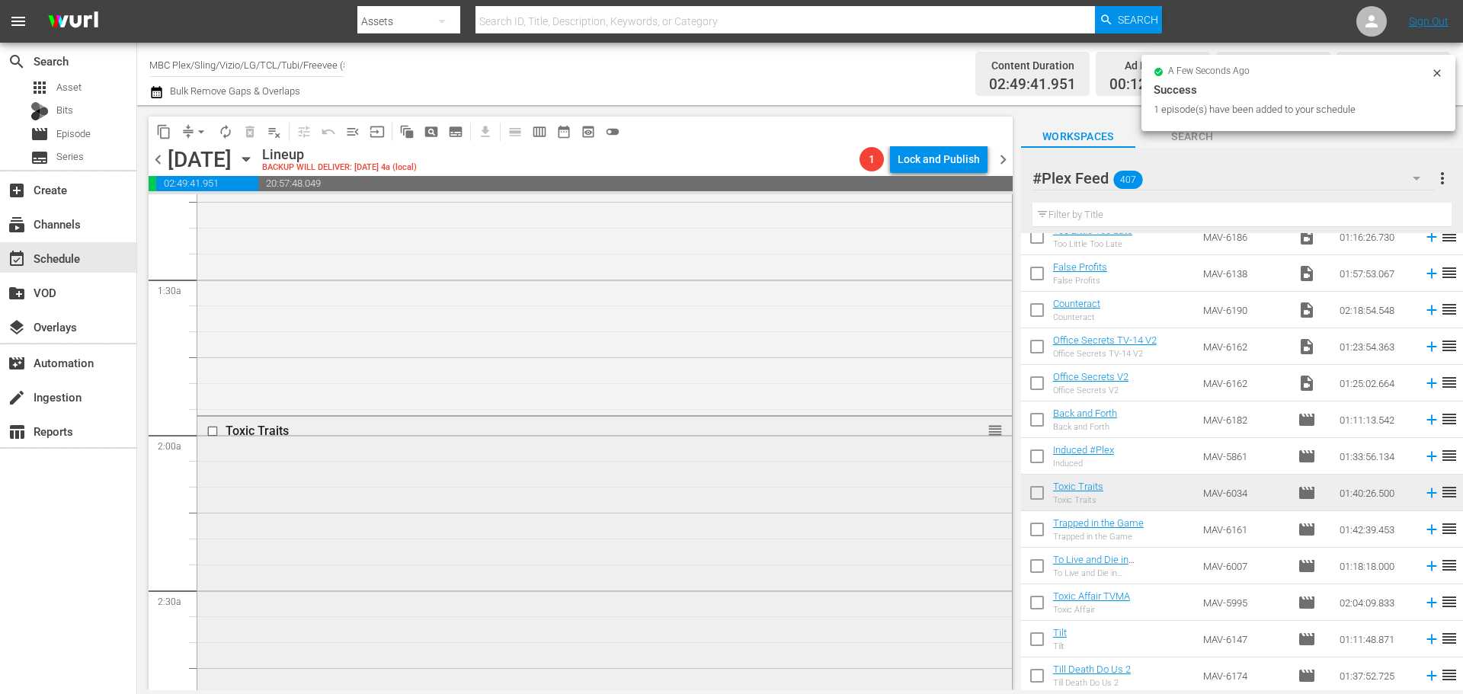
click at [677, 517] on div "Toxic Traits reorder" at bounding box center [604, 675] width 814 height 516
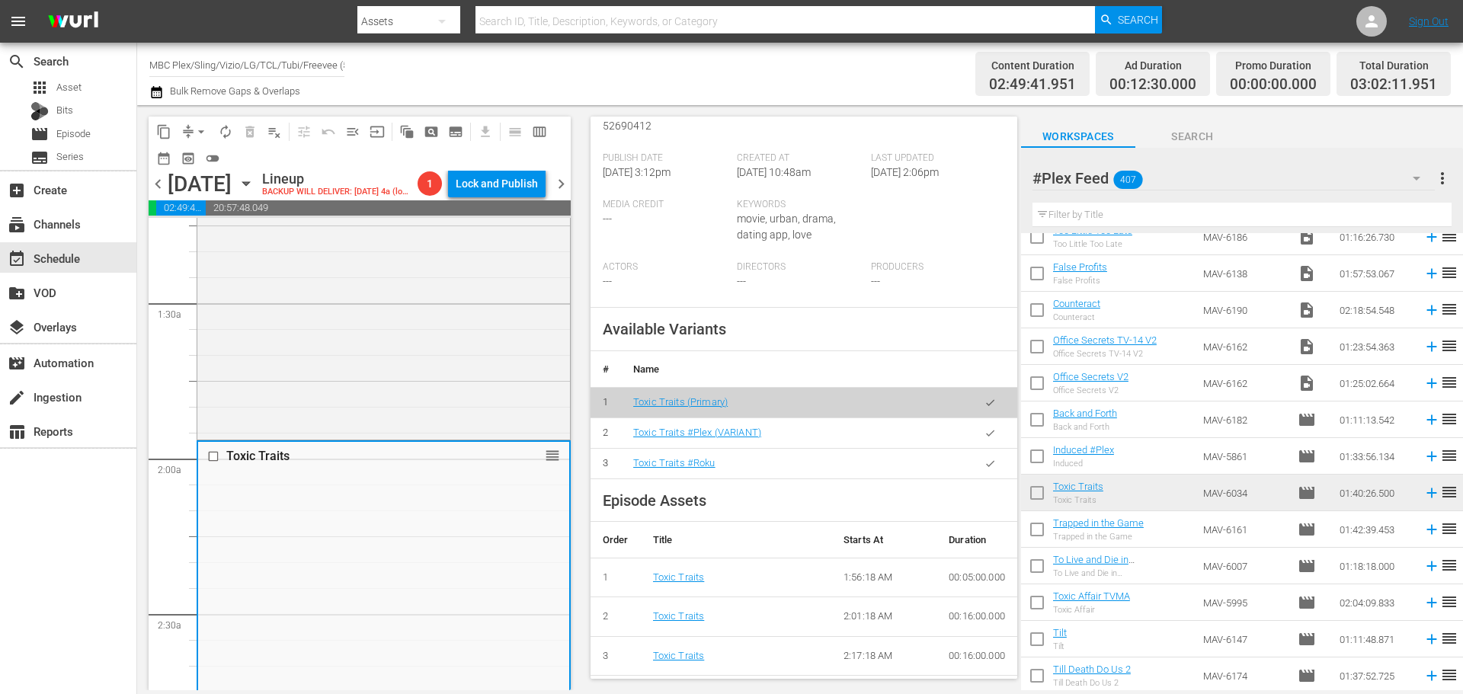
scroll to position [381, 0]
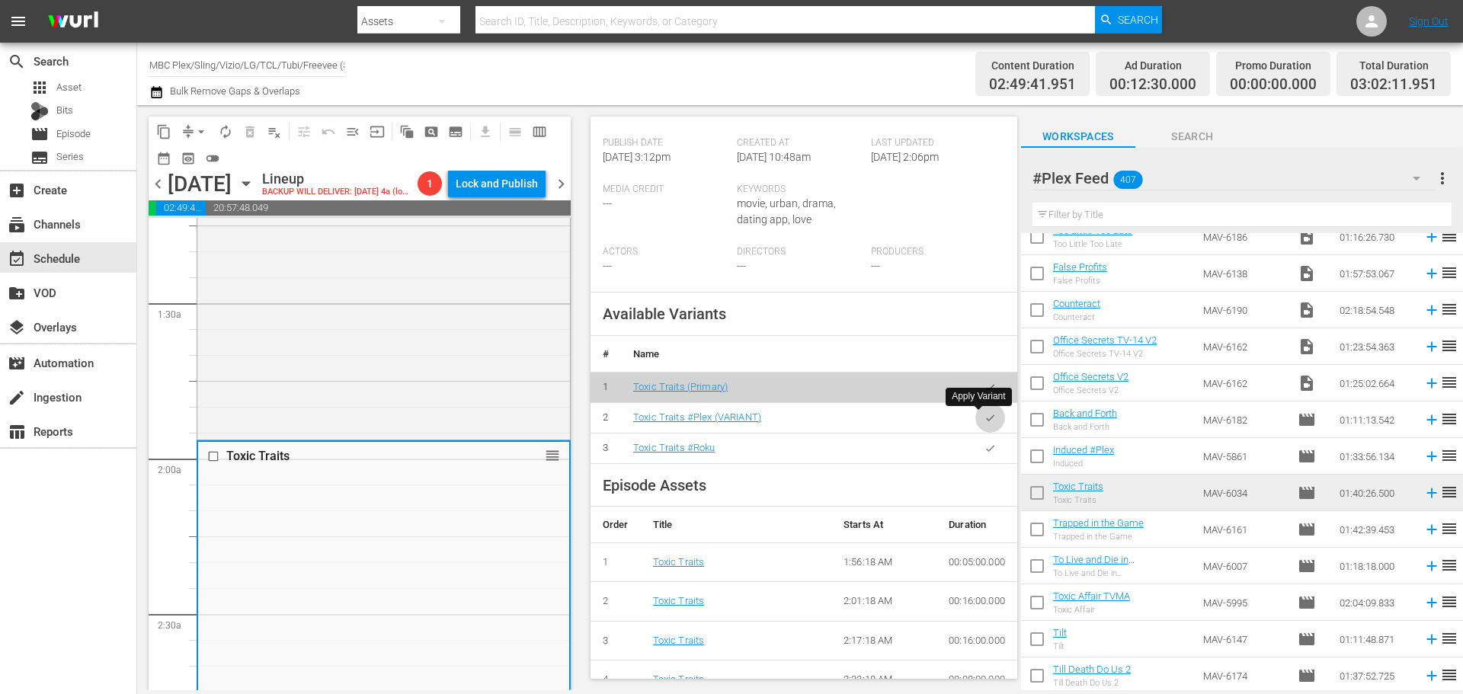
click at [977, 427] on button "button" at bounding box center [990, 418] width 30 height 30
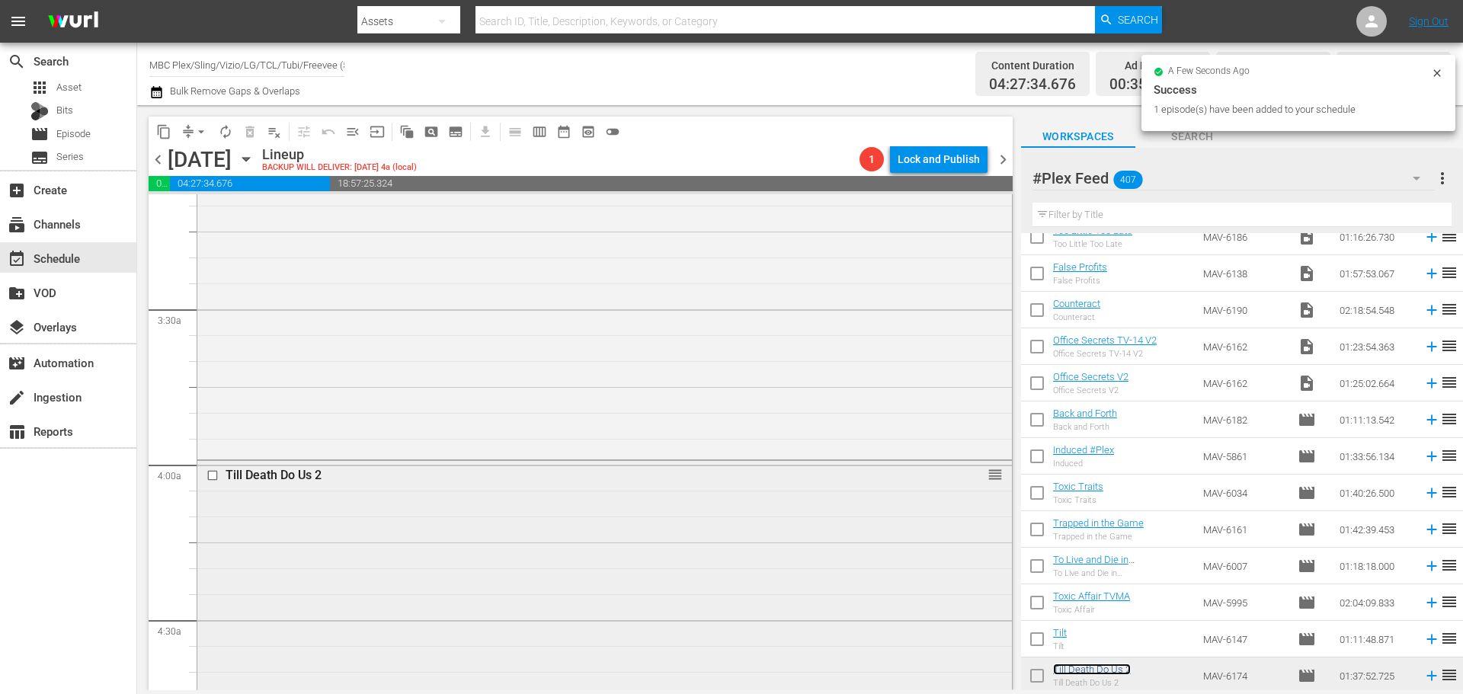
scroll to position [1143, 0]
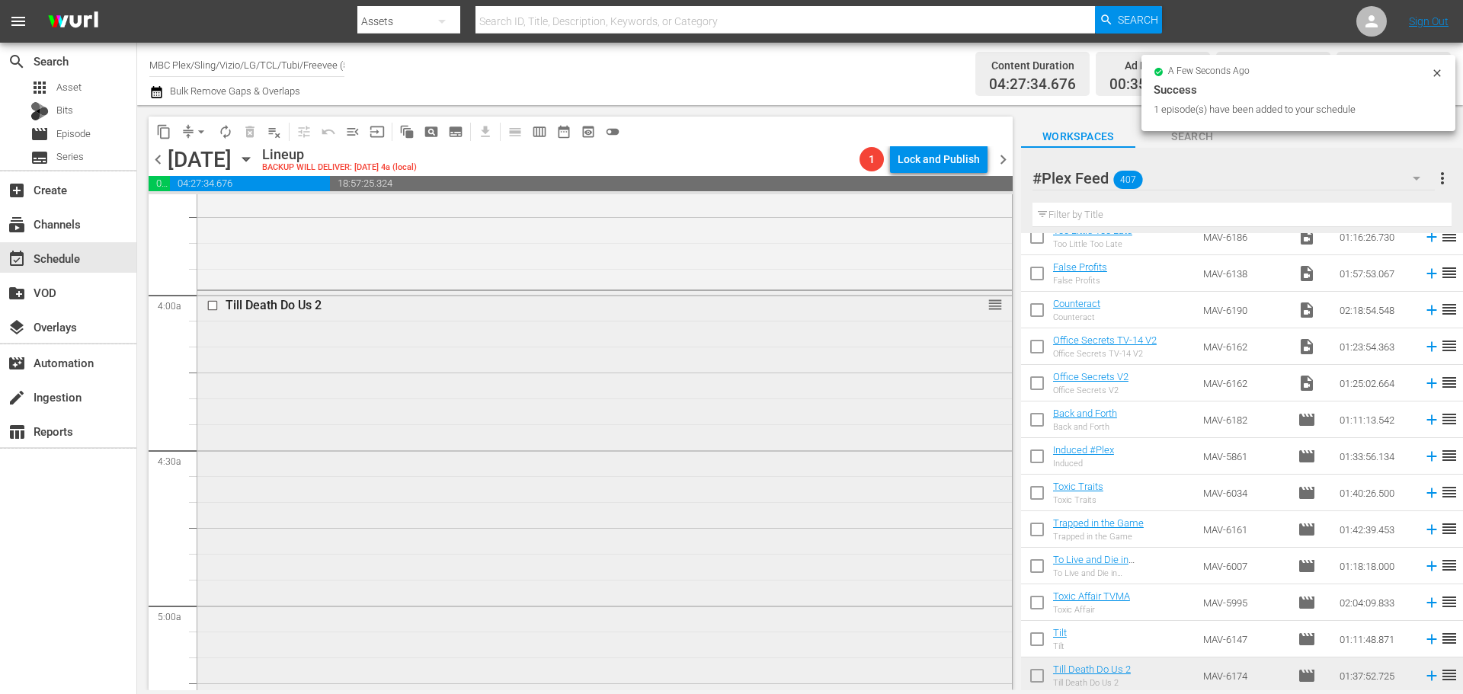
click at [360, 500] on div "Till Death Do Us 2 reorder" at bounding box center [604, 542] width 814 height 503
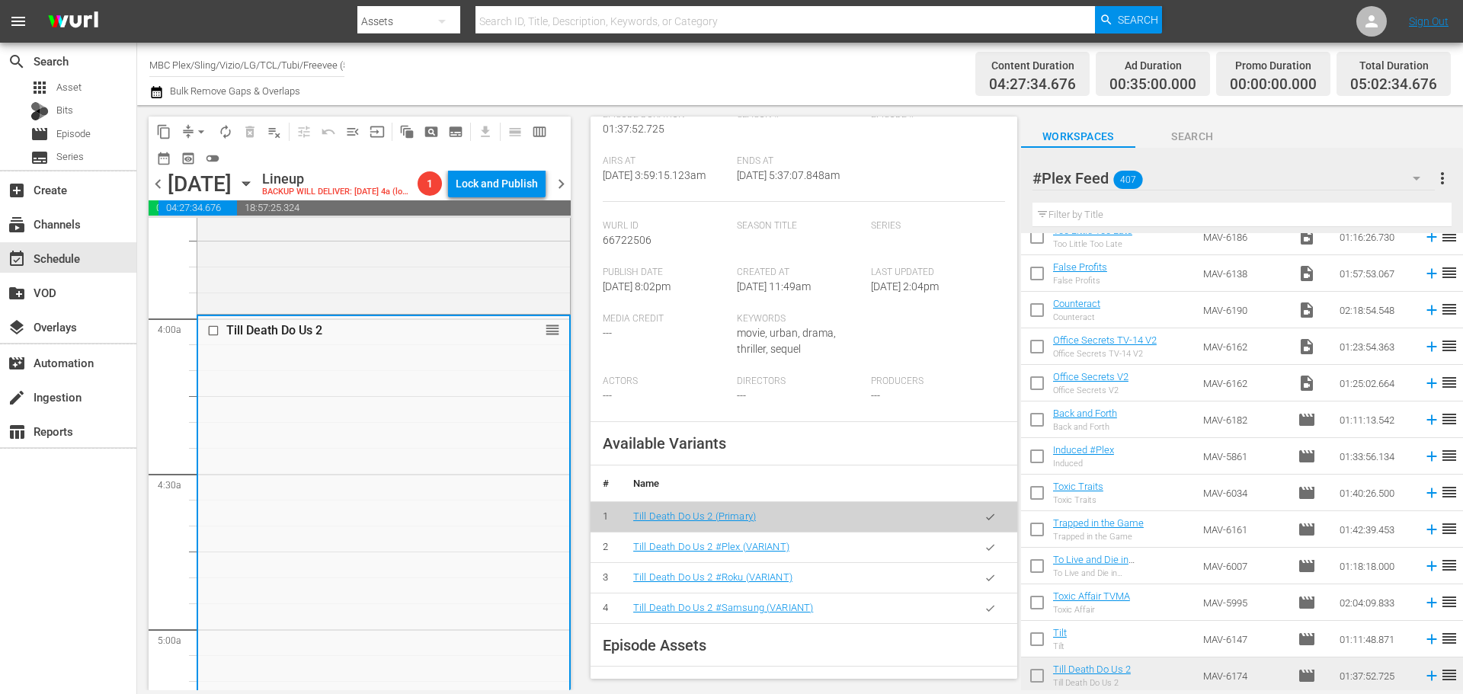
scroll to position [457, 0]
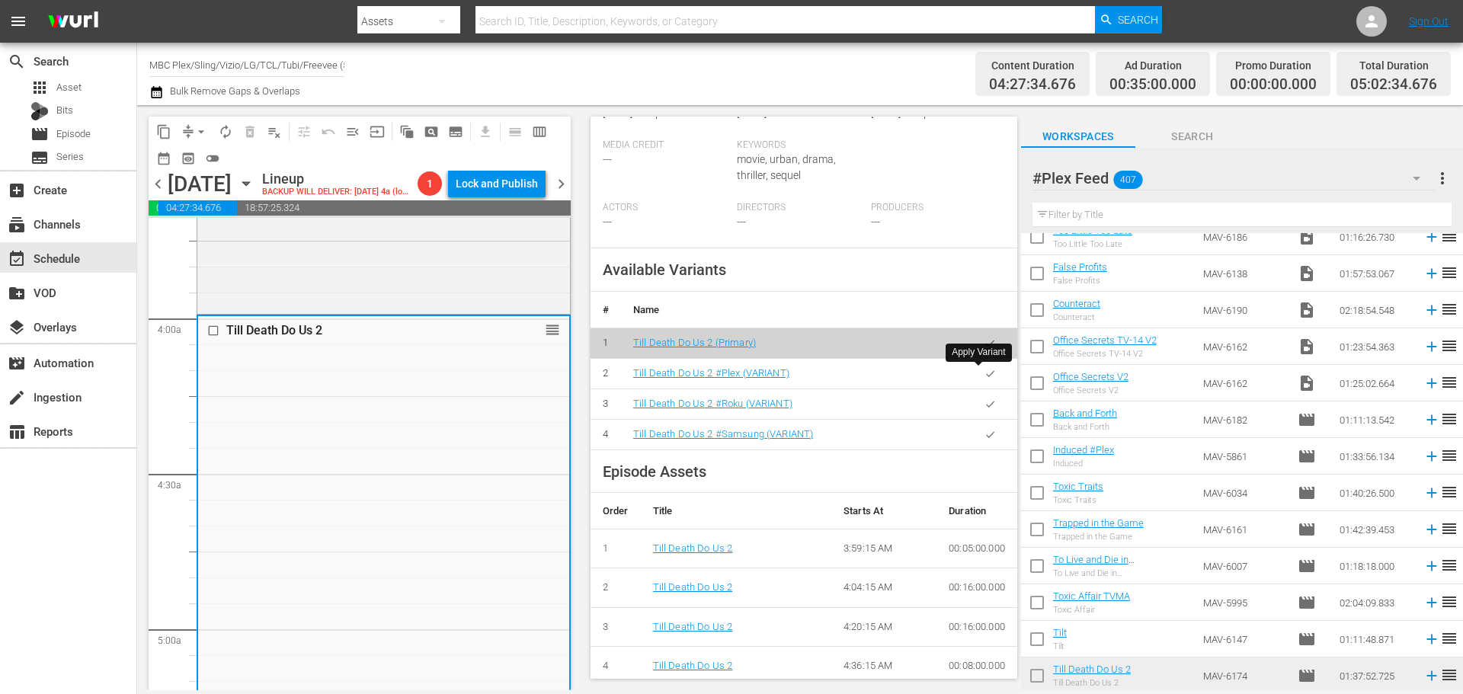
click at [984, 379] on icon "button" at bounding box center [989, 373] width 11 height 11
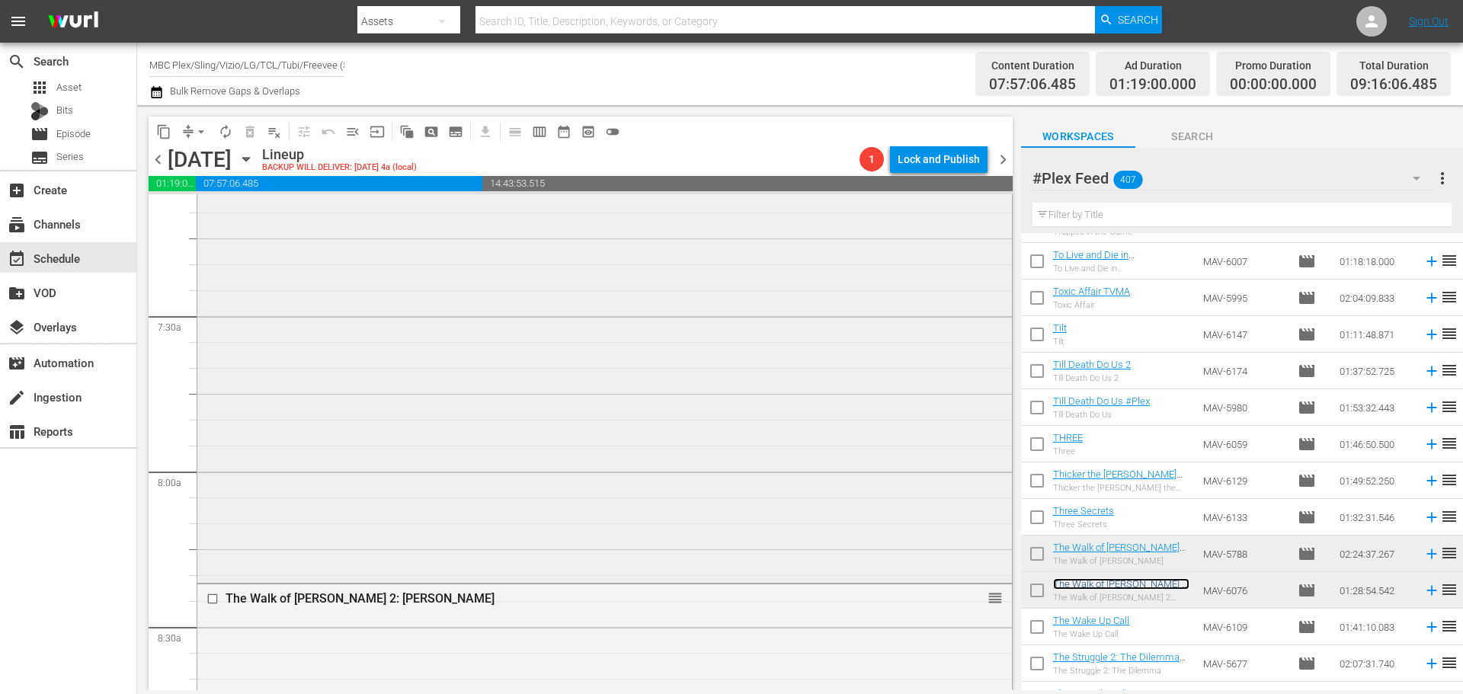
scroll to position [2438, 0]
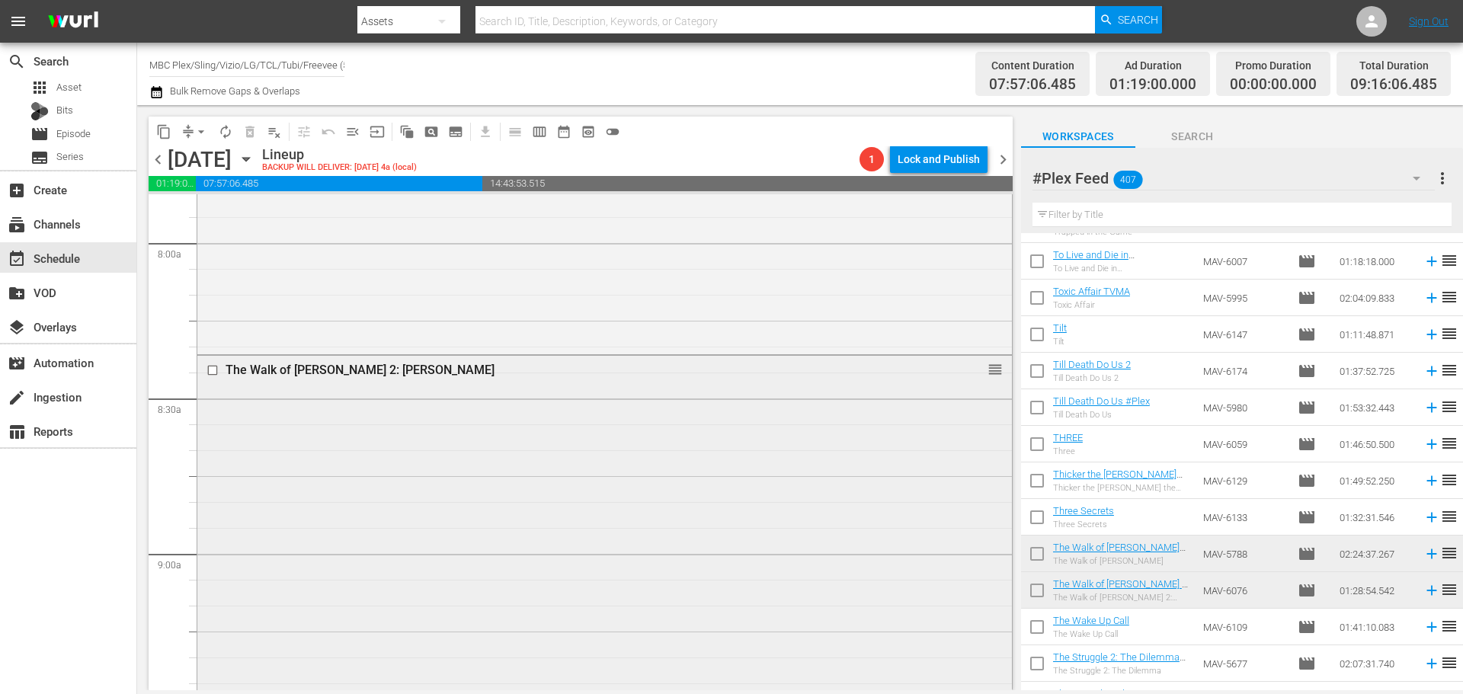
click at [577, 452] on div "The Walk of [PERSON_NAME] 2: [PERSON_NAME] reorder" at bounding box center [604, 584] width 814 height 456
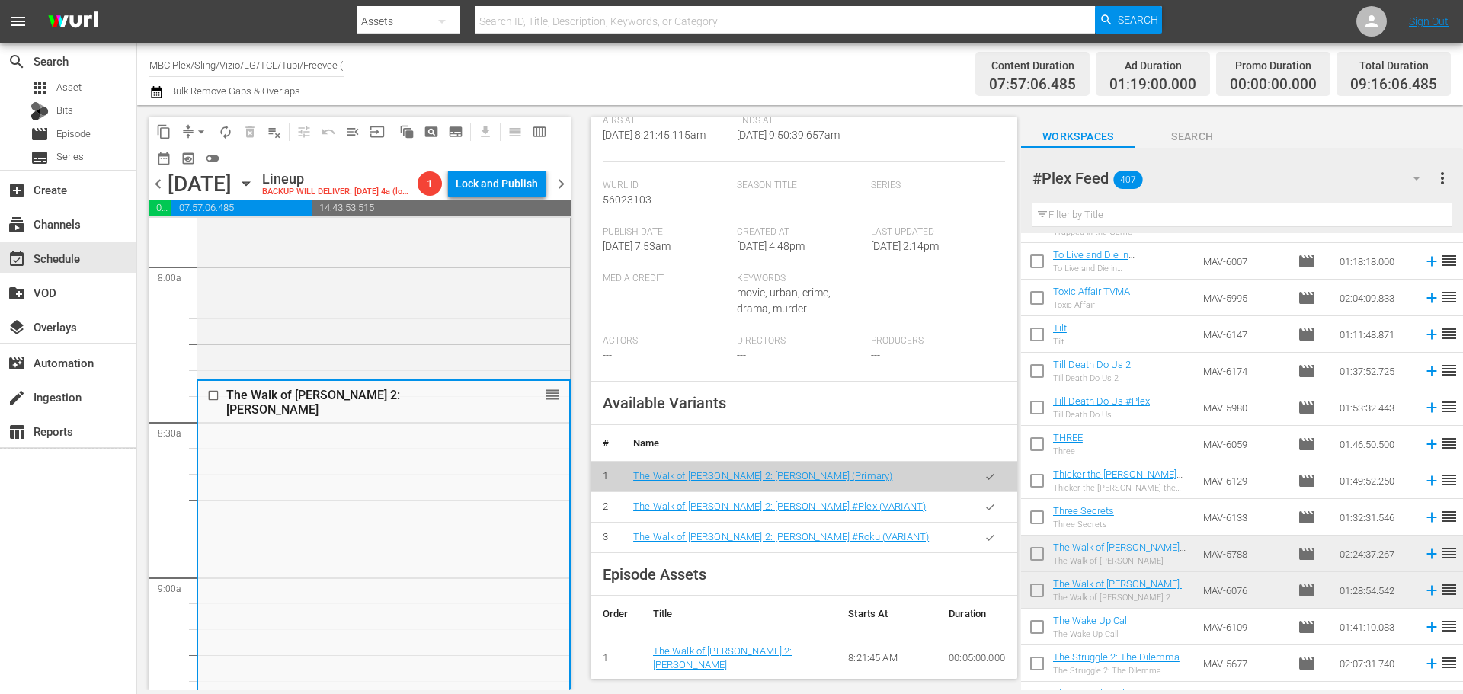
scroll to position [305, 0]
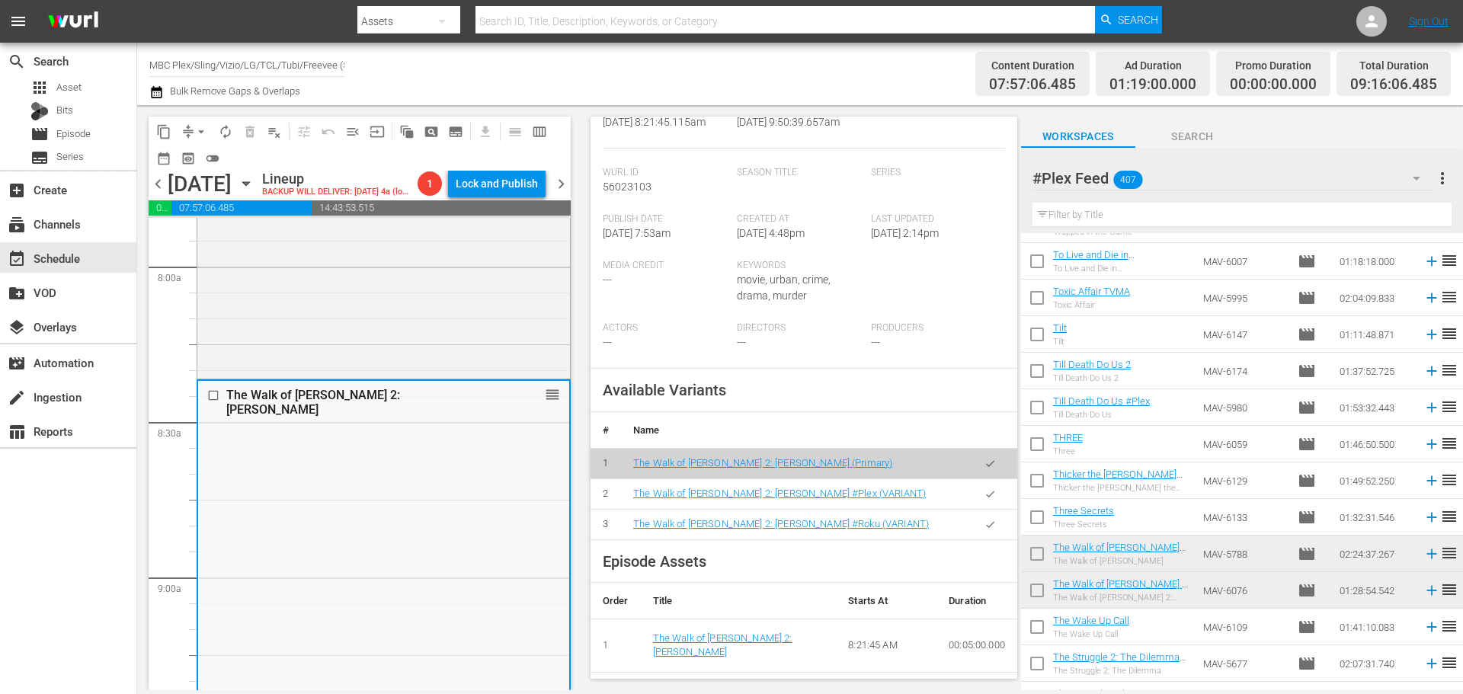
click at [984, 495] on icon "button" at bounding box center [989, 493] width 11 height 11
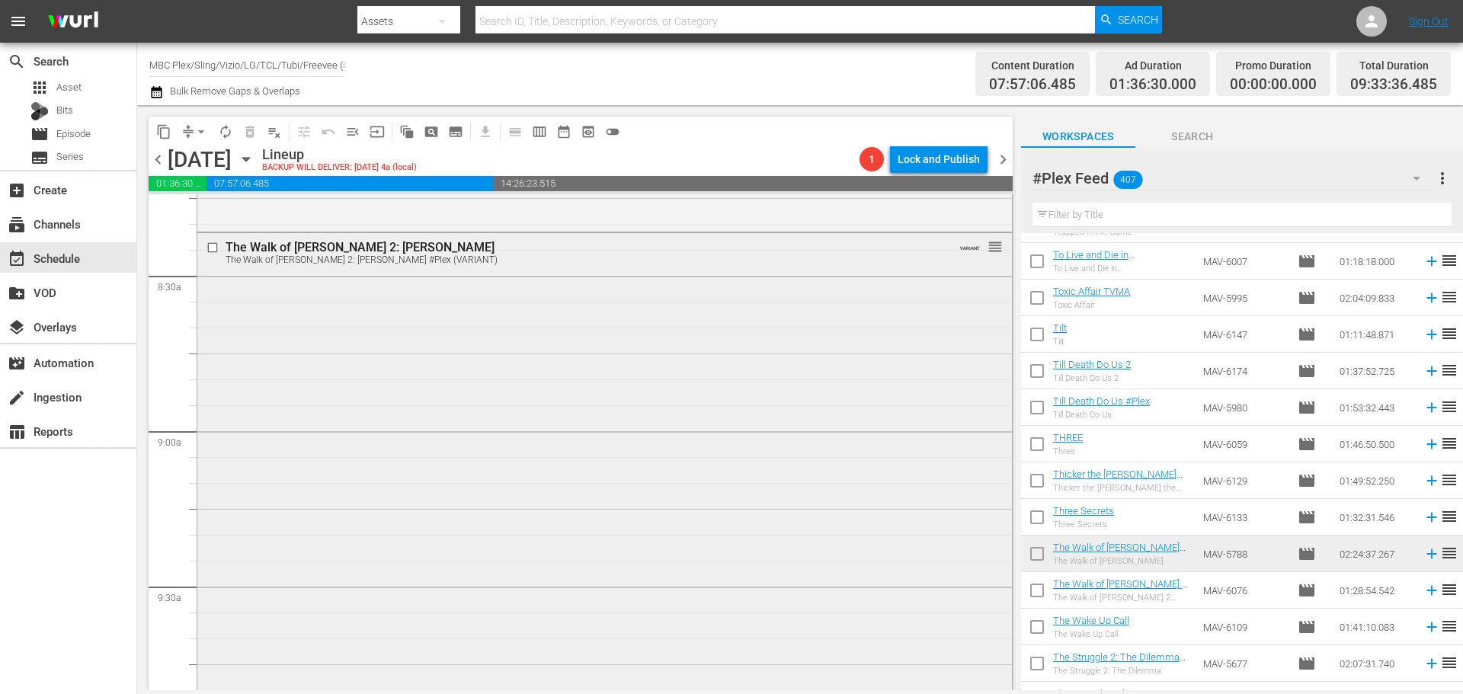
scroll to position [2971, 0]
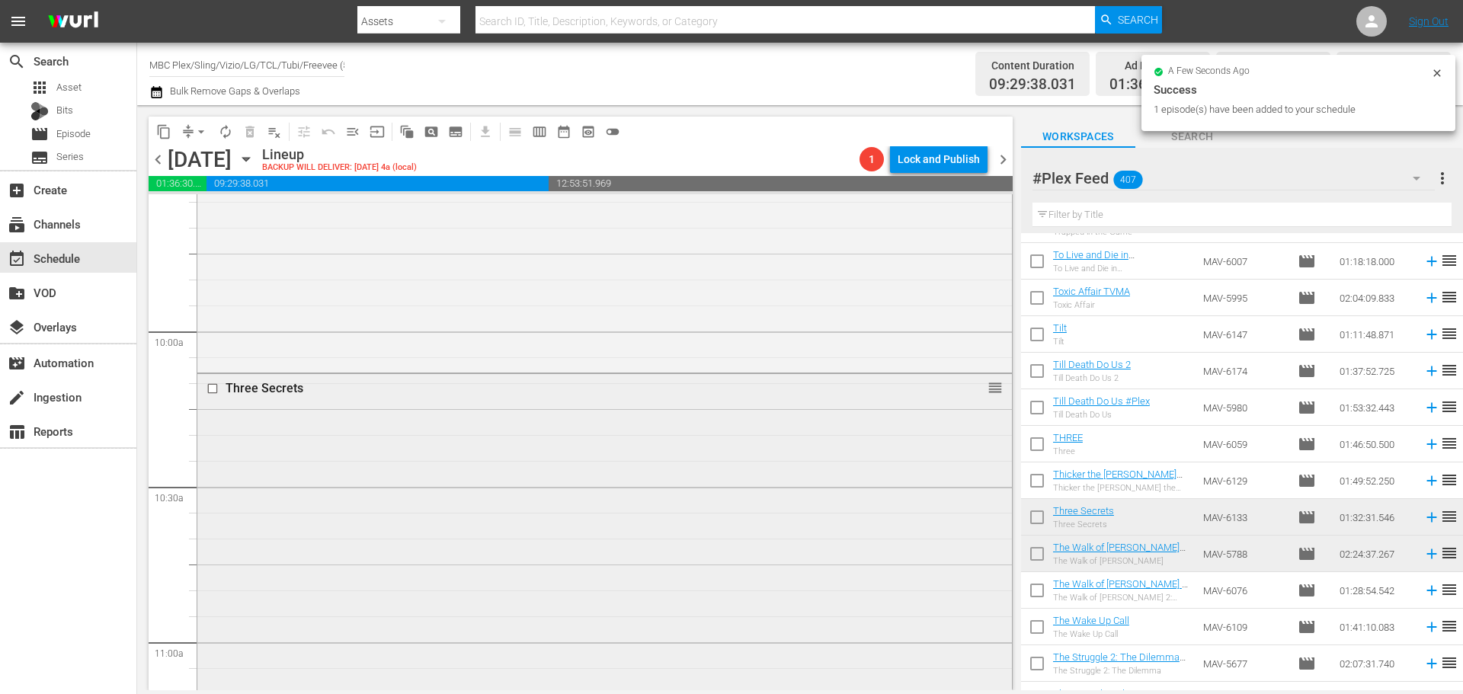
click at [434, 449] on div "Three Secrets reorder" at bounding box center [604, 611] width 814 height 475
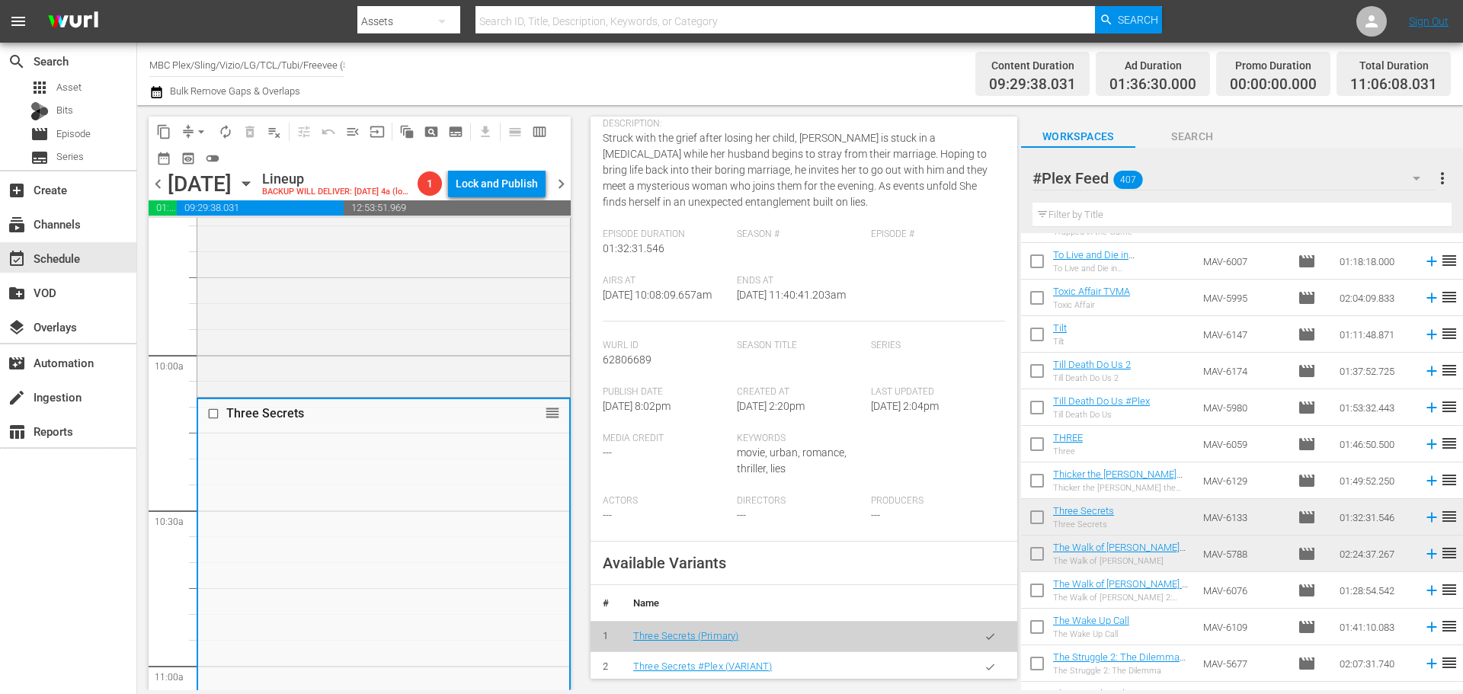
scroll to position [381, 0]
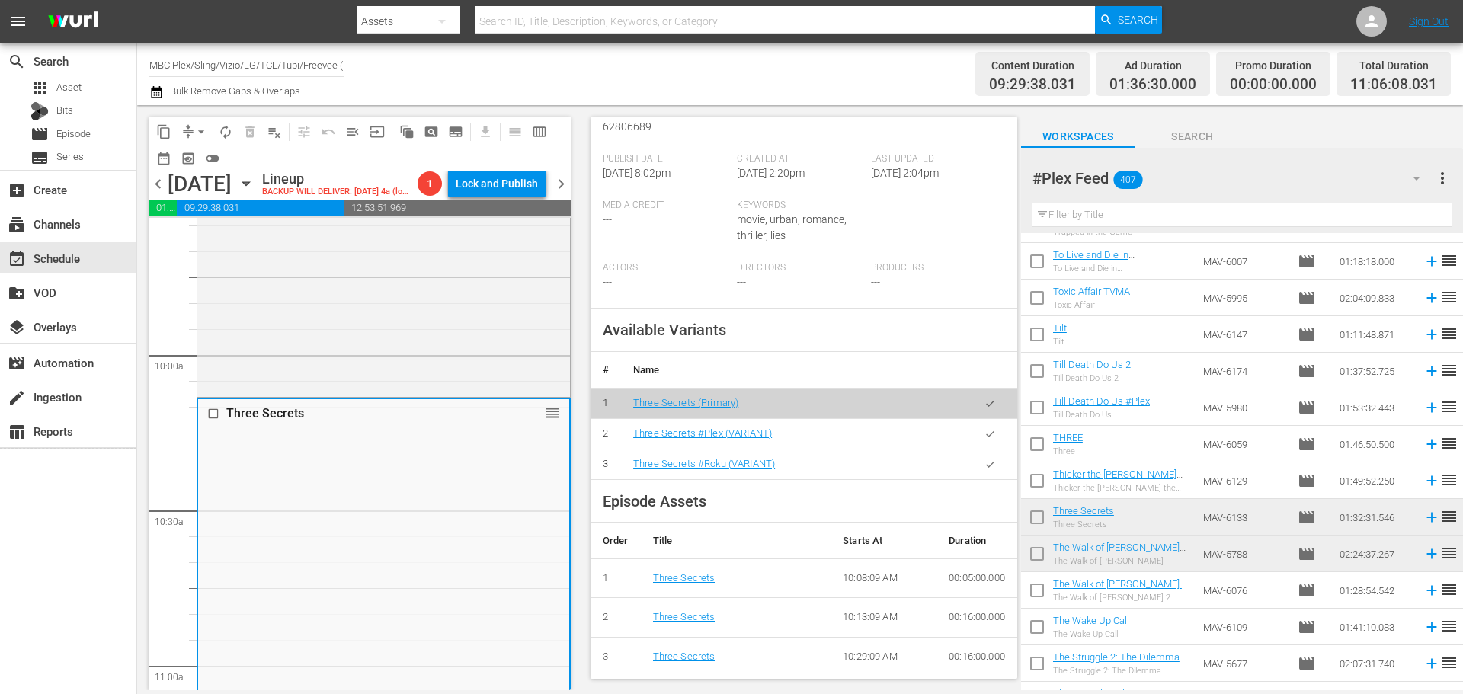
click at [984, 440] on icon "button" at bounding box center [989, 433] width 11 height 11
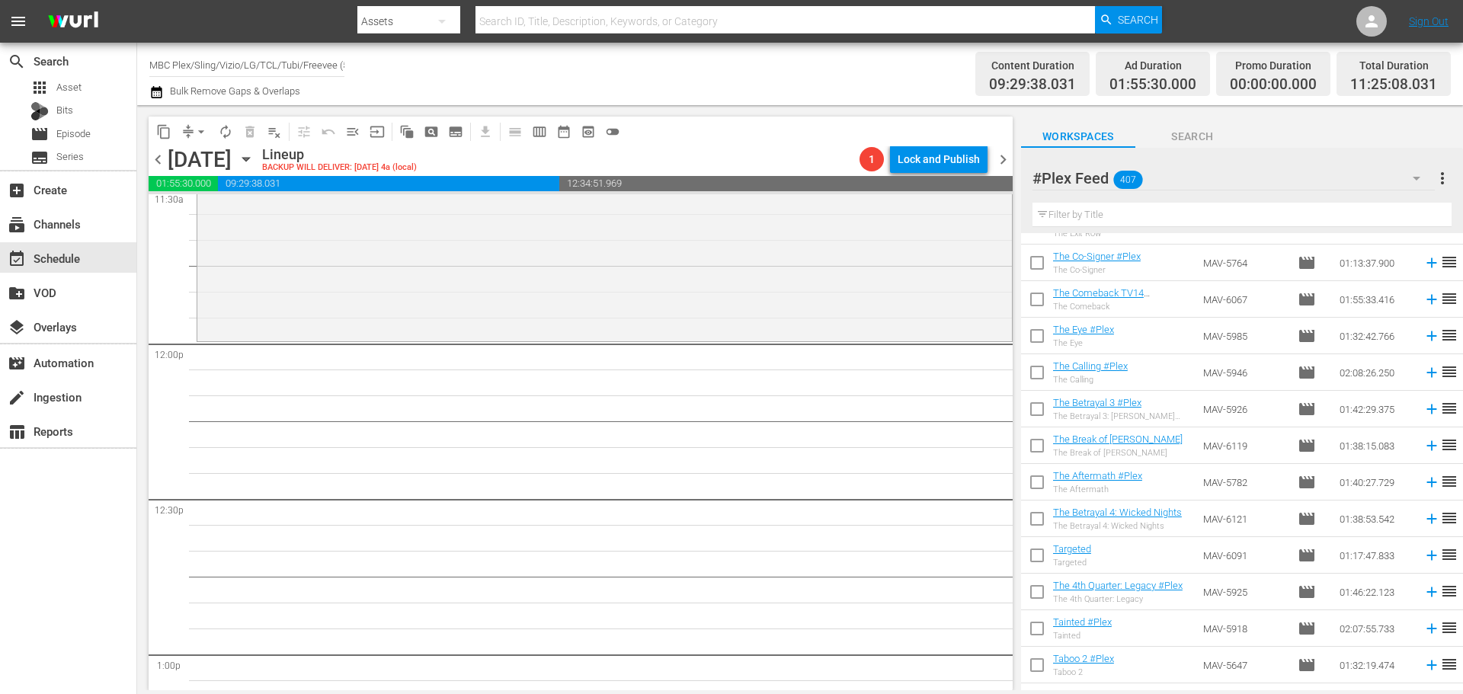
scroll to position [5637, 0]
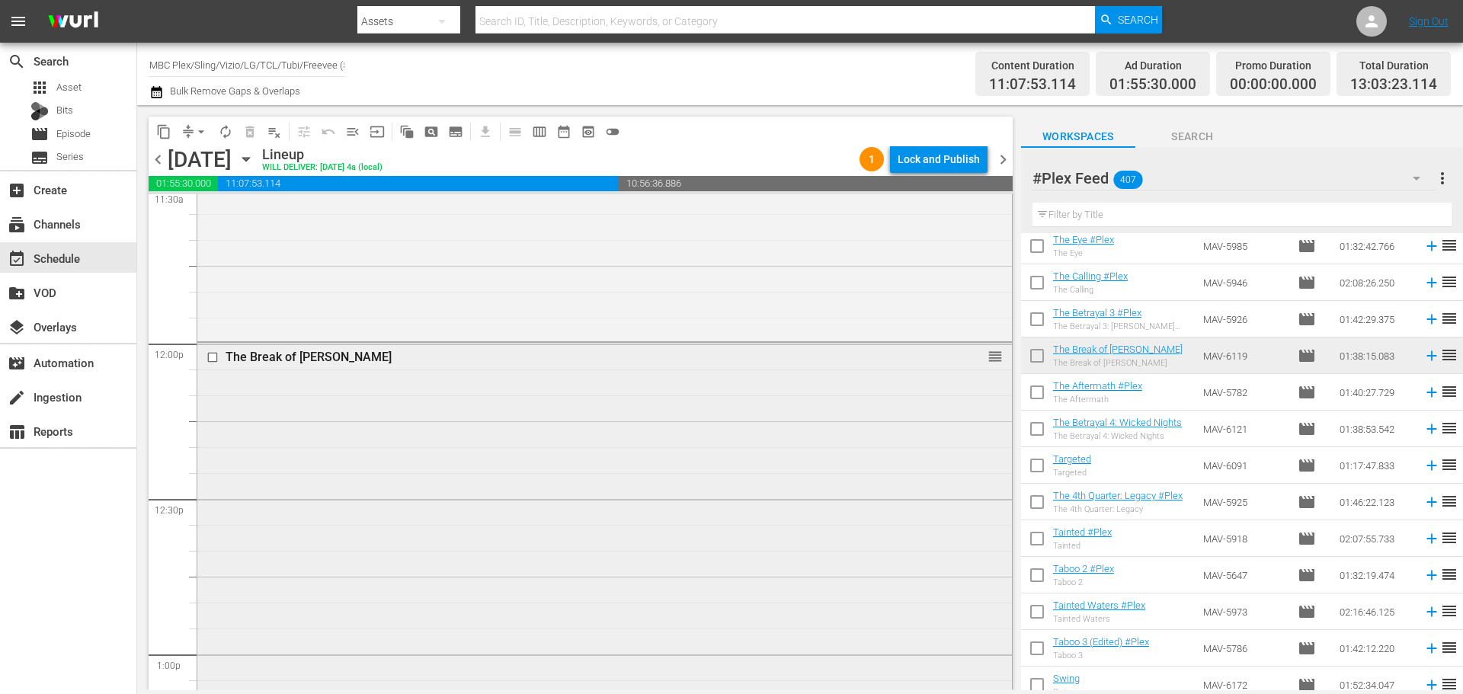
click at [424, 461] on div "The Break of [PERSON_NAME] reorder" at bounding box center [604, 595] width 814 height 504
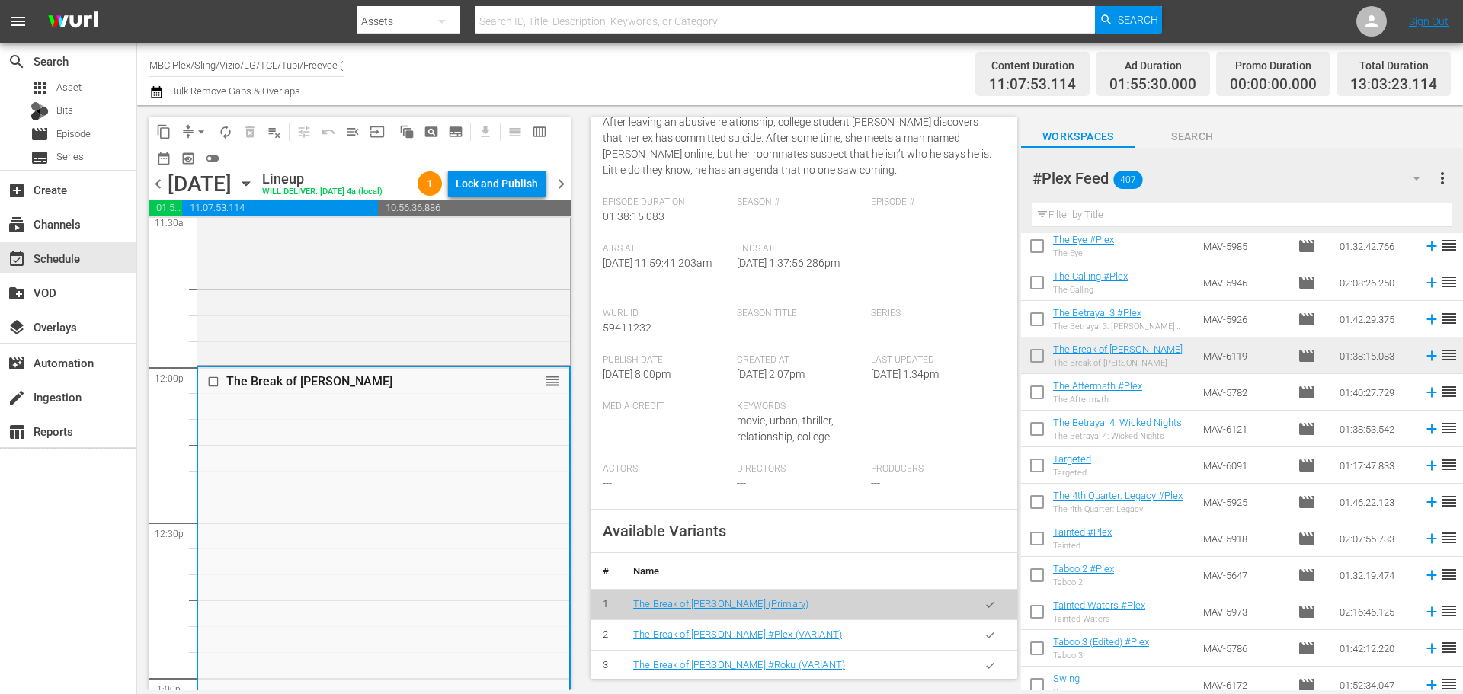
scroll to position [533, 0]
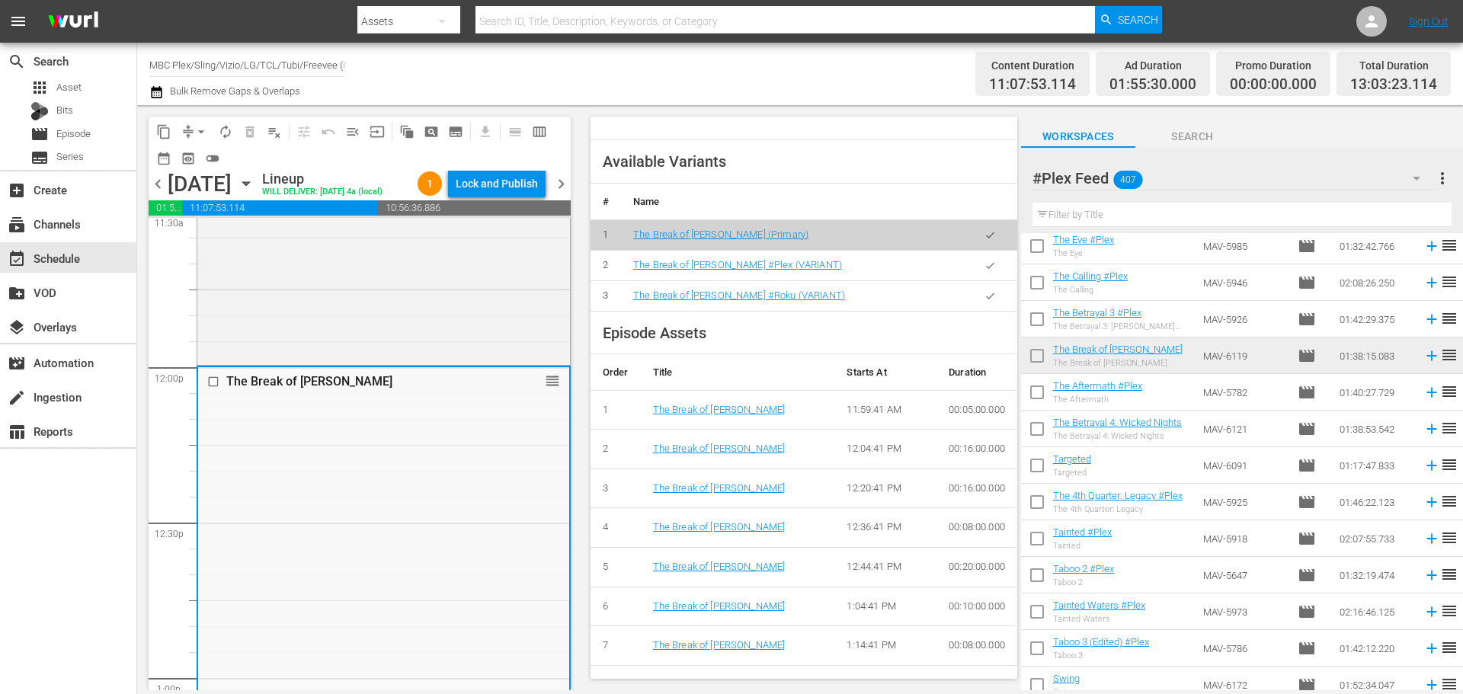
click at [984, 271] on icon "button" at bounding box center [989, 265] width 11 height 11
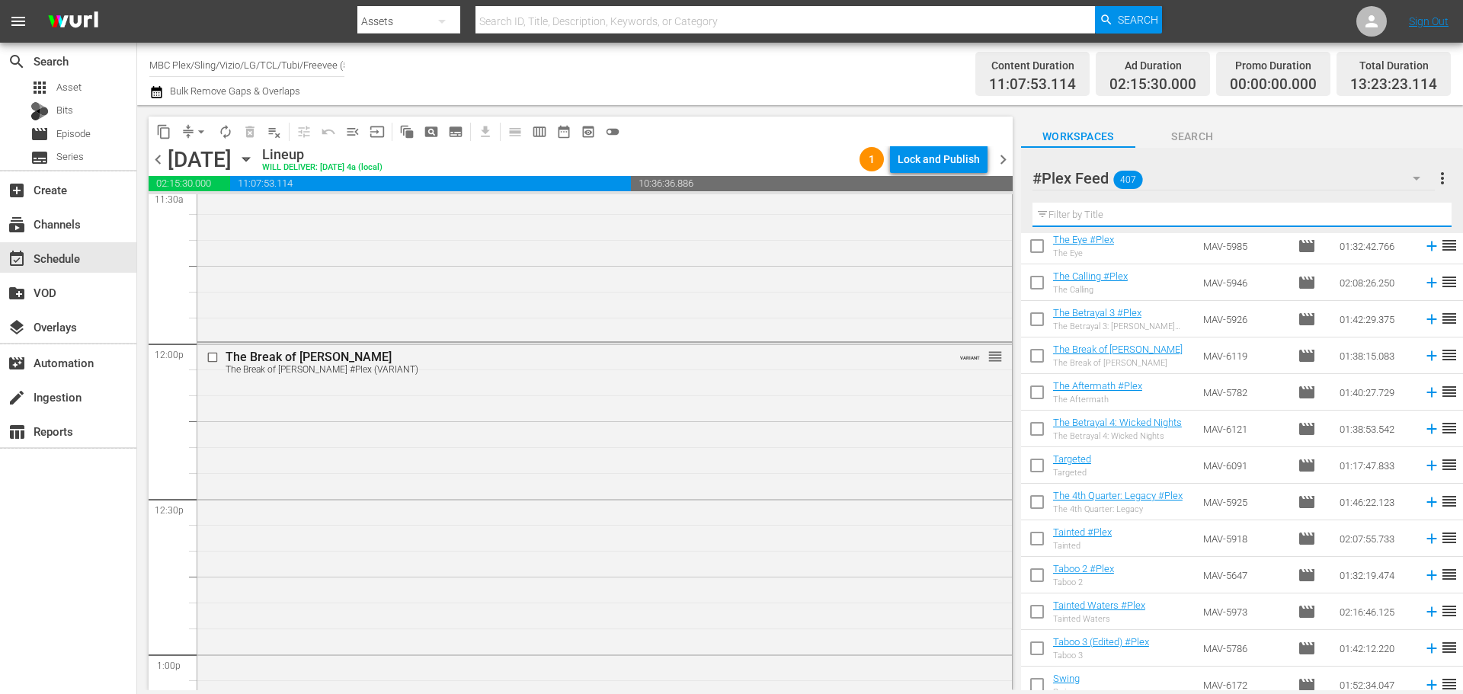
click at [1159, 219] on input "text" at bounding box center [1241, 215] width 419 height 24
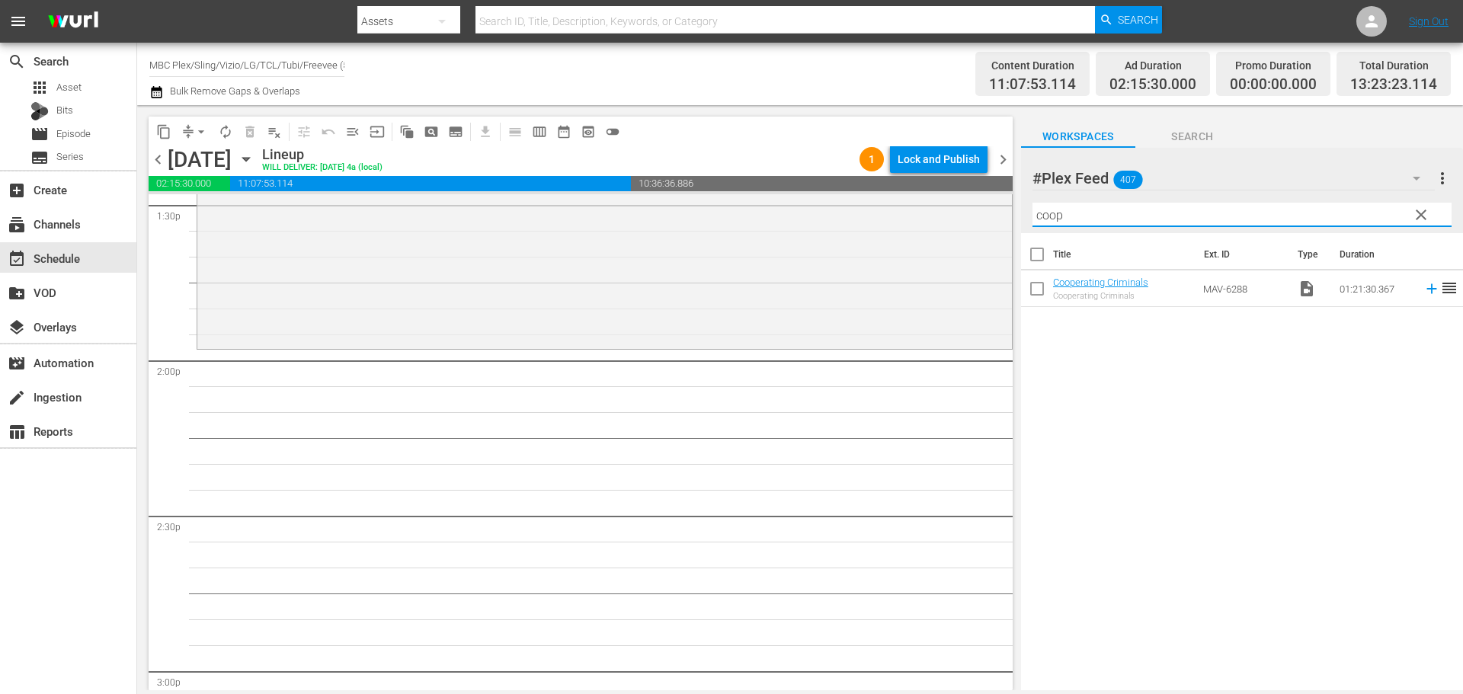
scroll to position [4190, 0]
type input "coop"
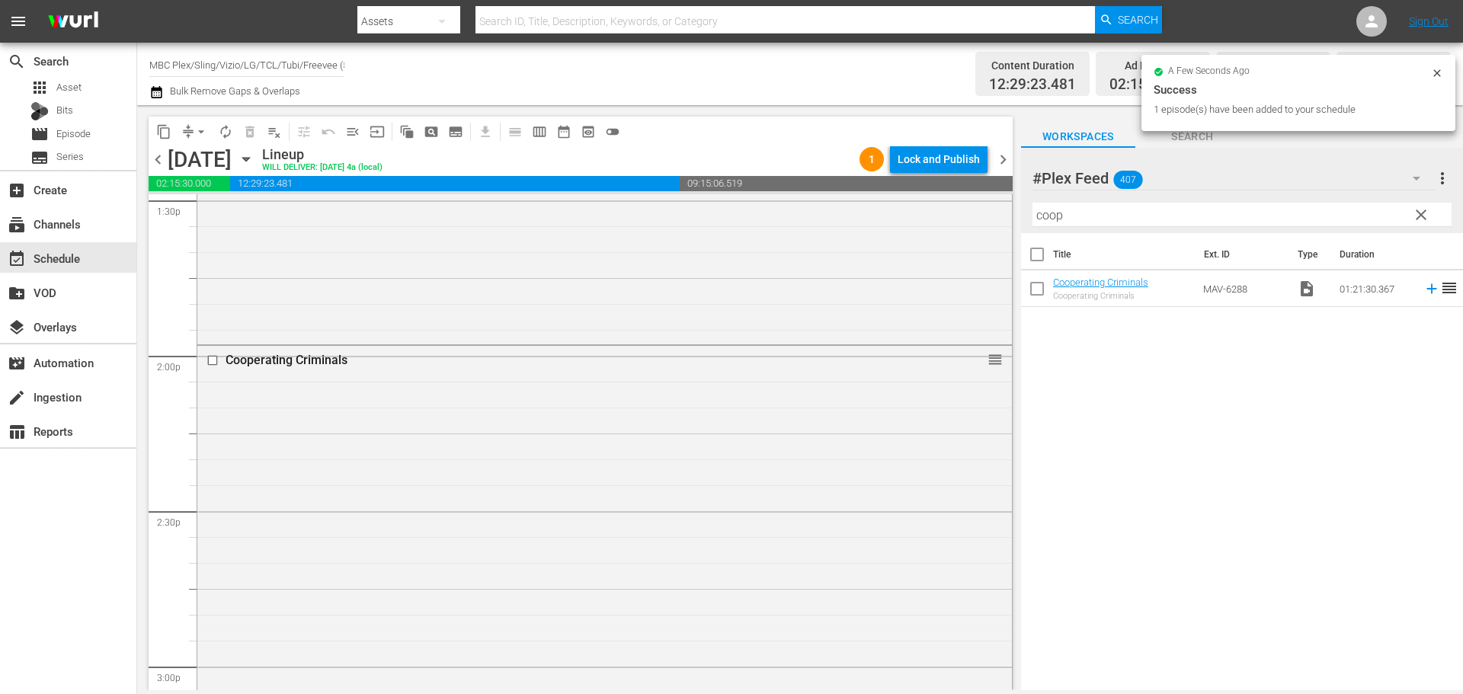
click at [573, 468] on div "Cooperating Criminals reorder" at bounding box center [604, 554] width 814 height 417
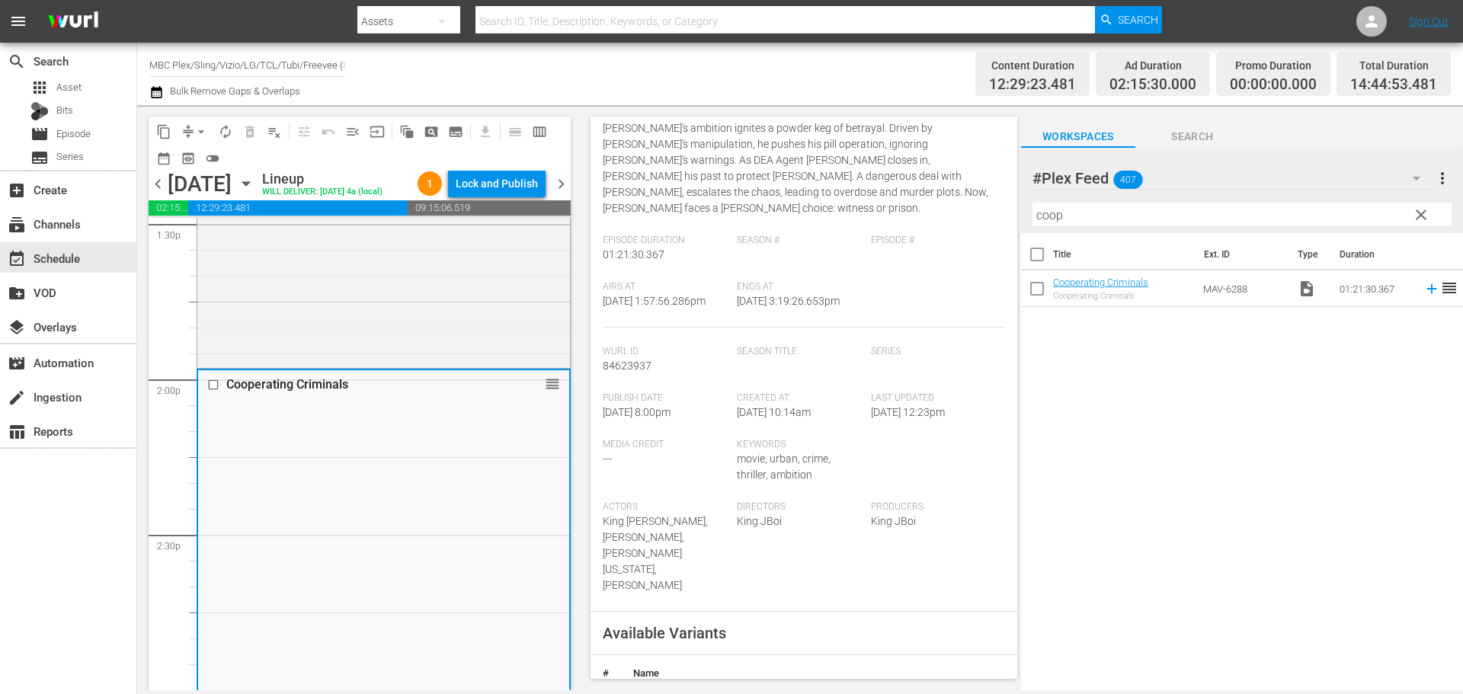
scroll to position [305, 0]
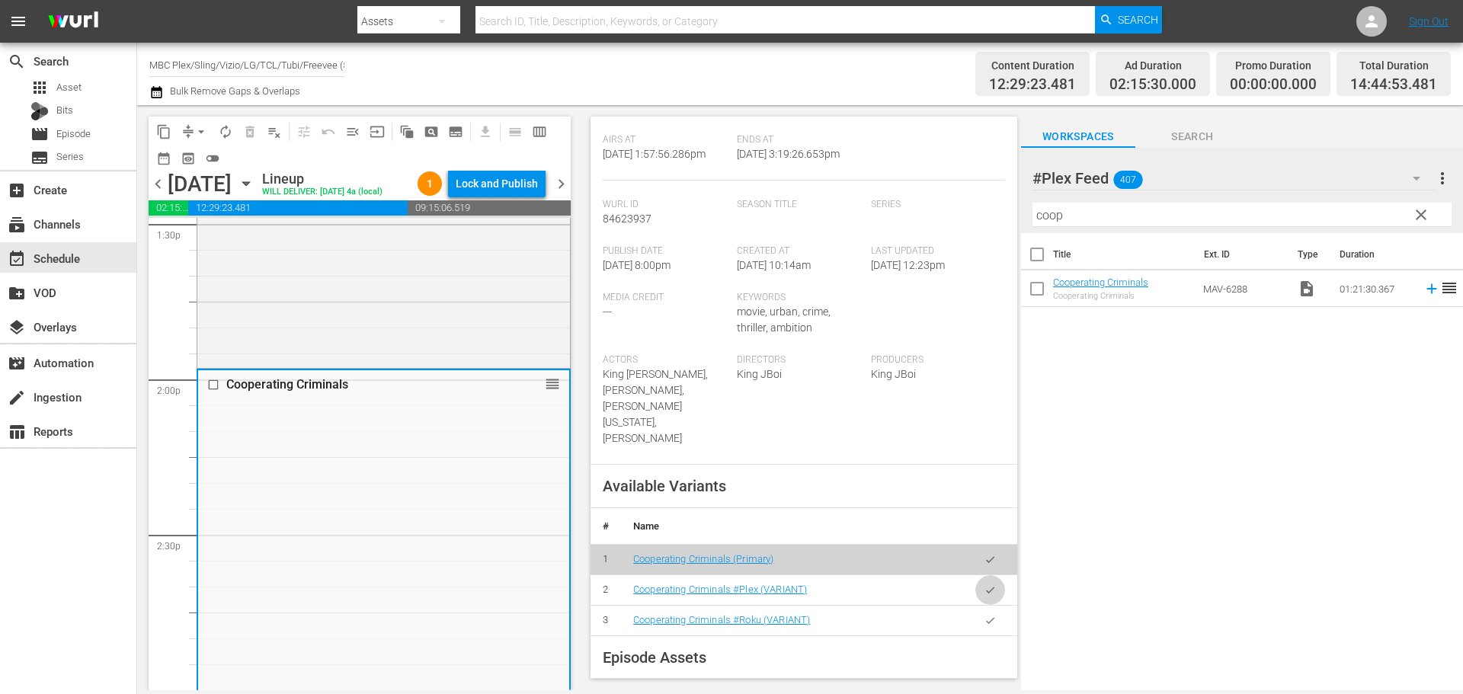
drag, startPoint x: 974, startPoint y: 575, endPoint x: 1119, endPoint y: 504, distance: 162.2
click at [984, 584] on icon "button" at bounding box center [989, 589] width 11 height 11
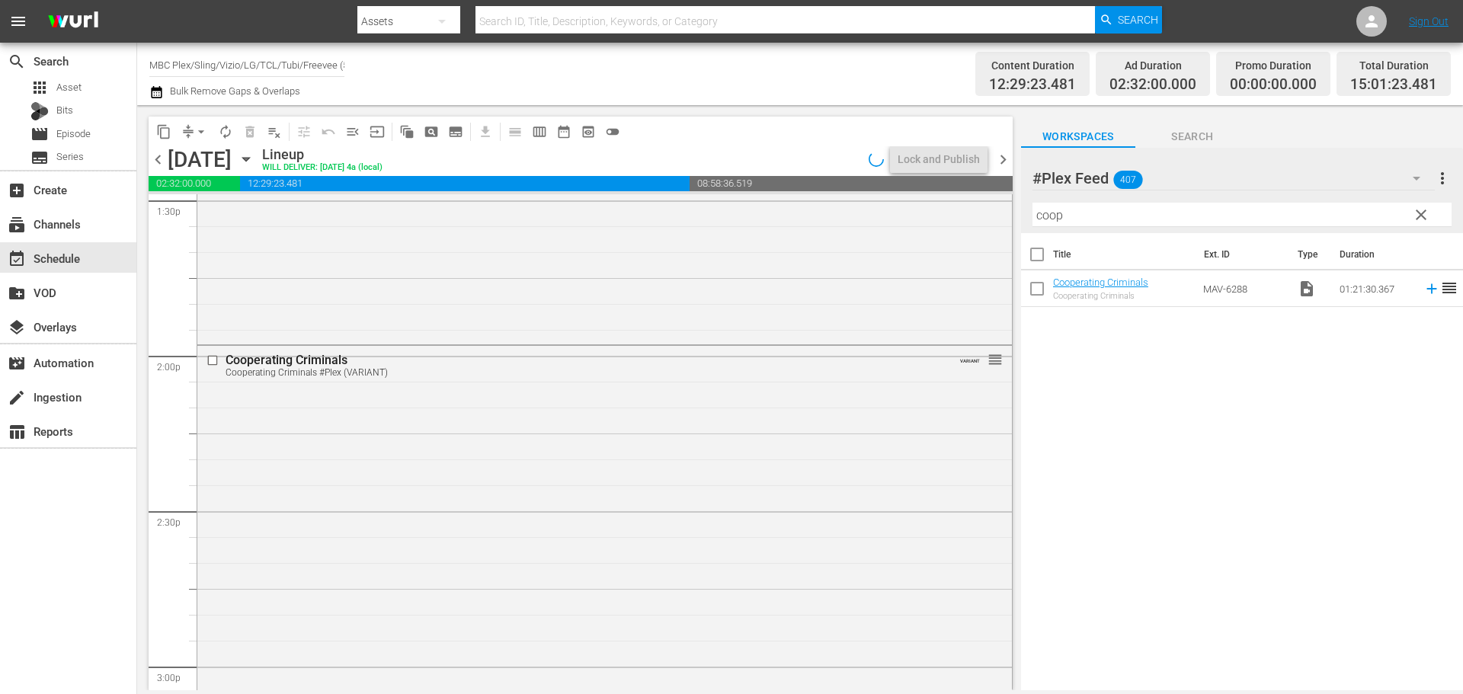
click at [1426, 218] on span "clear" at bounding box center [1421, 215] width 18 height 18
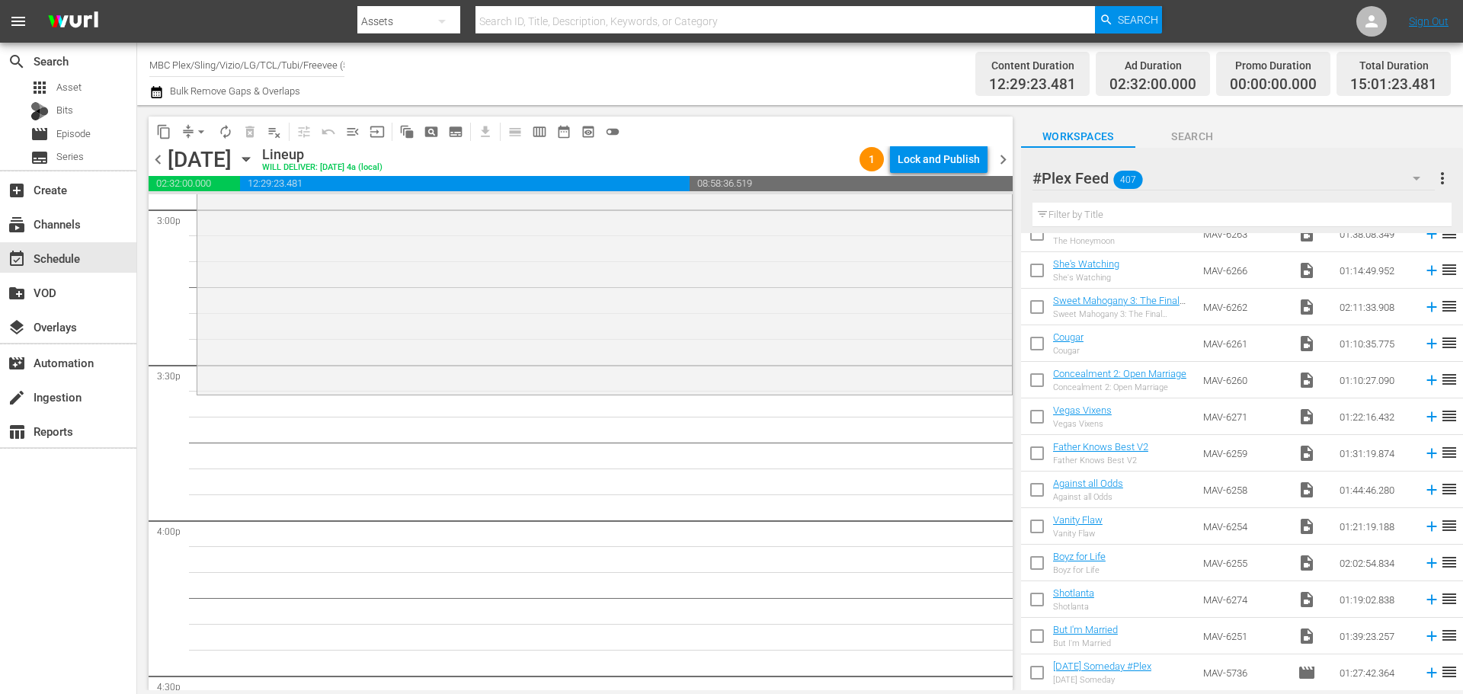
scroll to position [2361, 0]
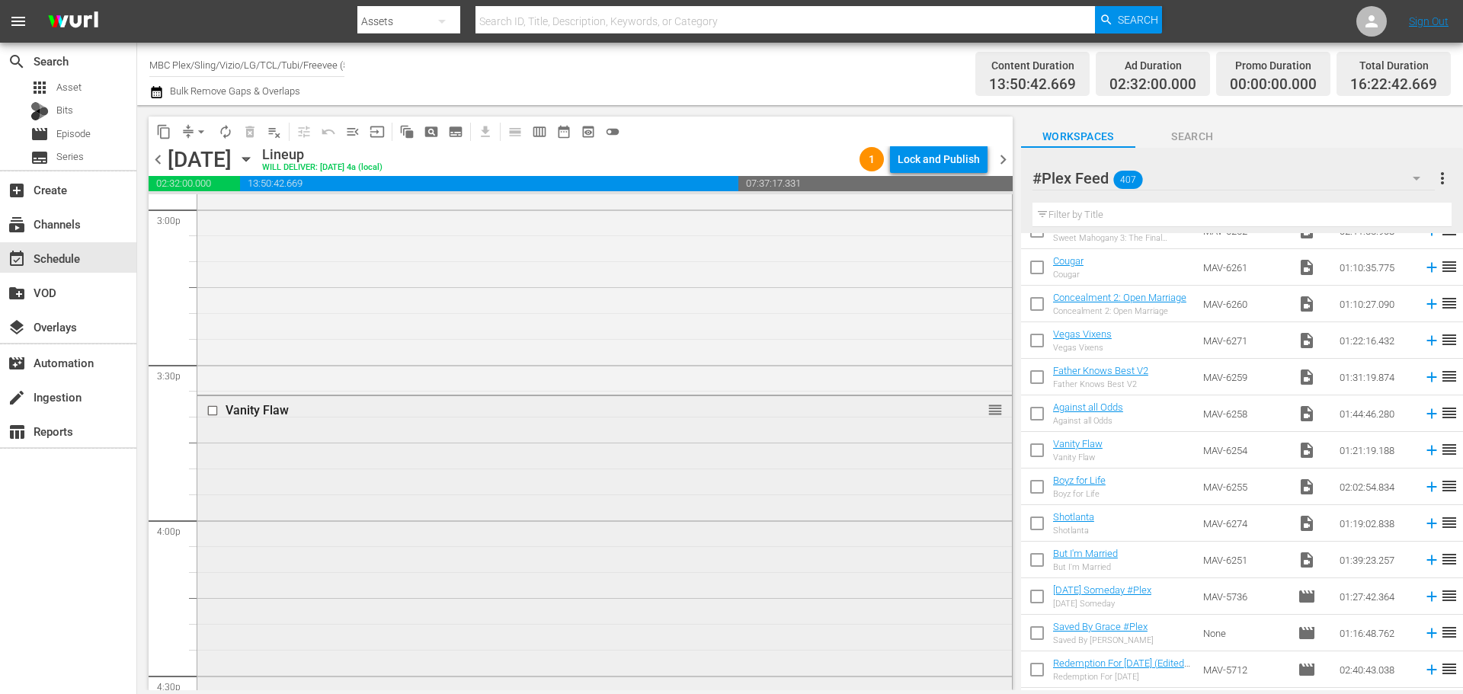
click at [607, 517] on div "Vanity Flaw reorder" at bounding box center [604, 604] width 814 height 417
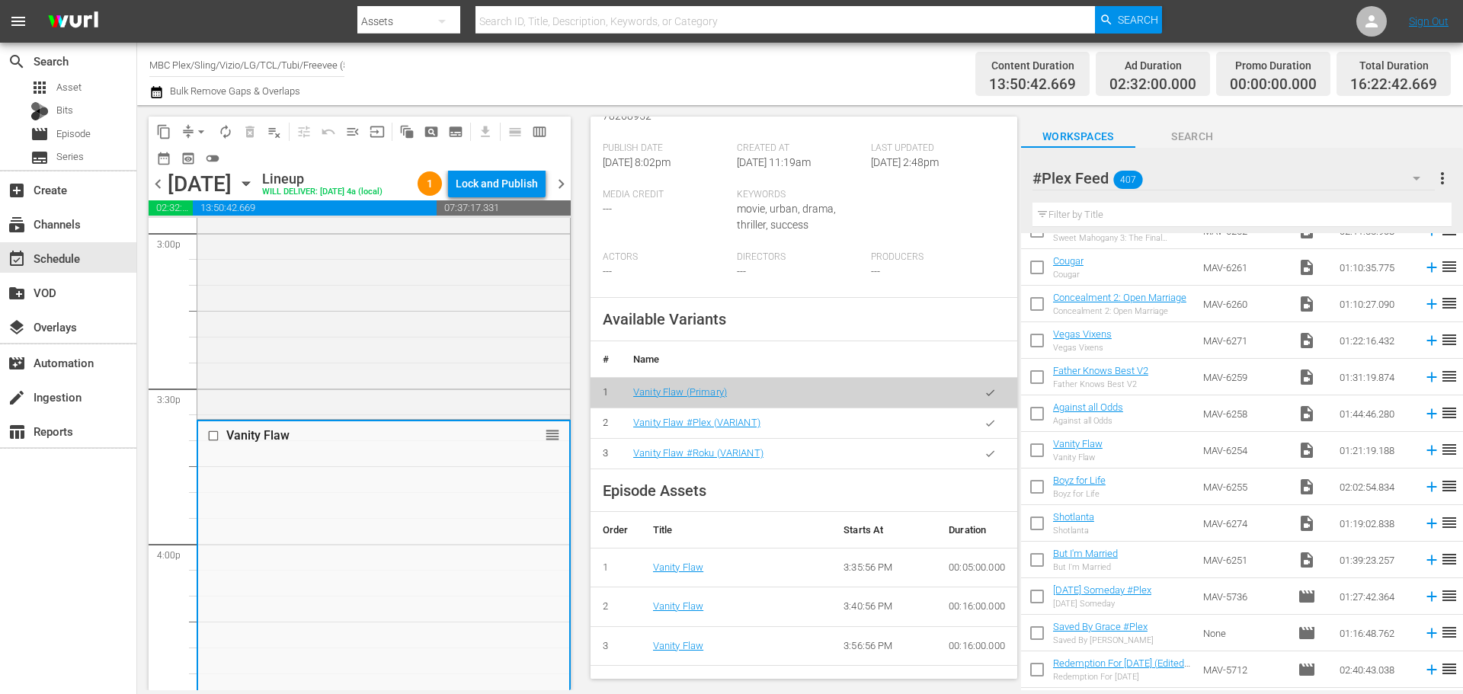
scroll to position [381, 0]
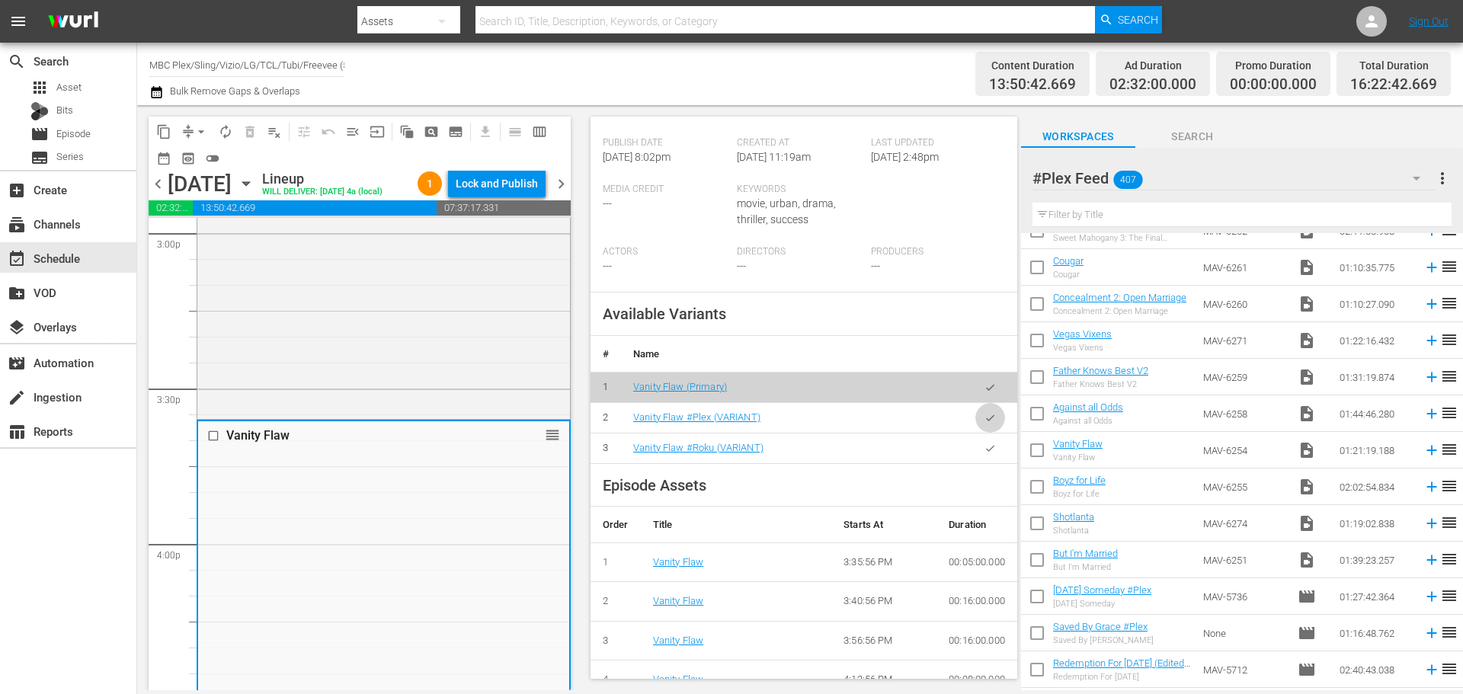
click at [984, 433] on button "button" at bounding box center [990, 418] width 30 height 30
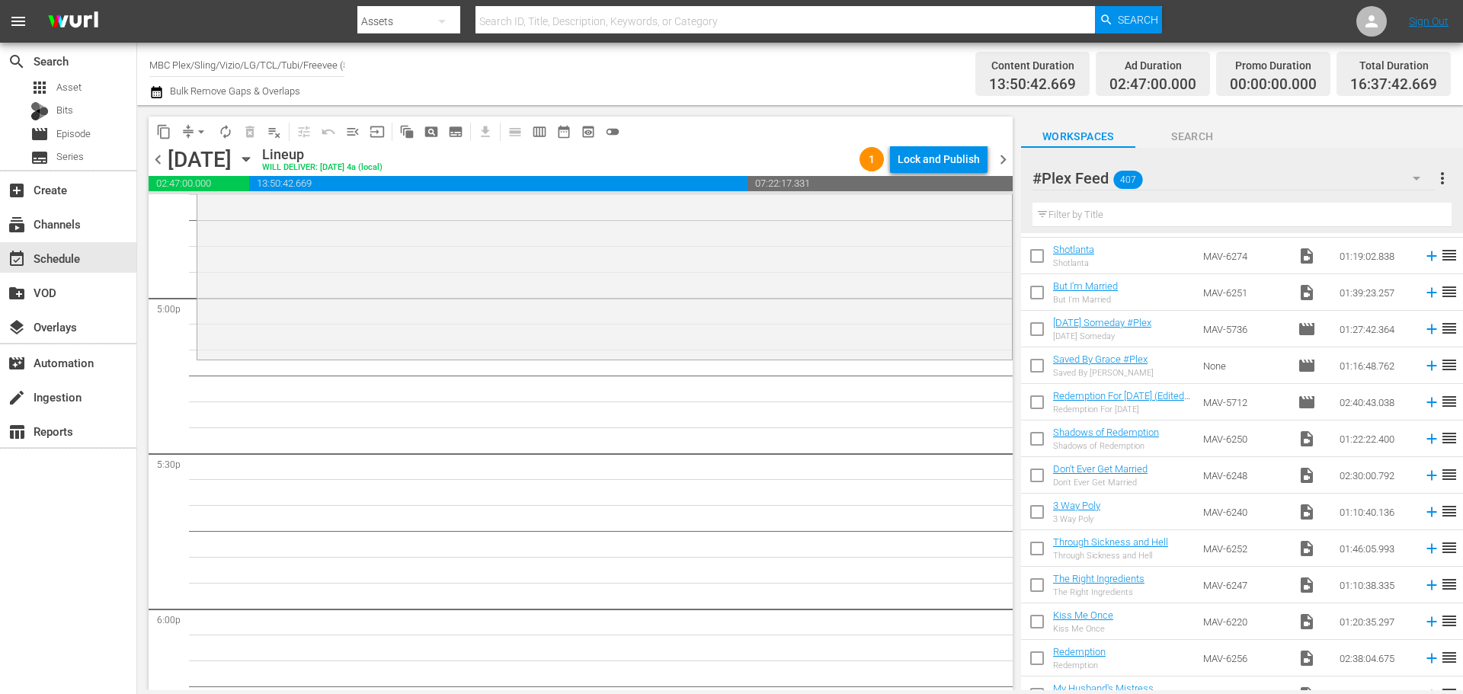
scroll to position [2666, 0]
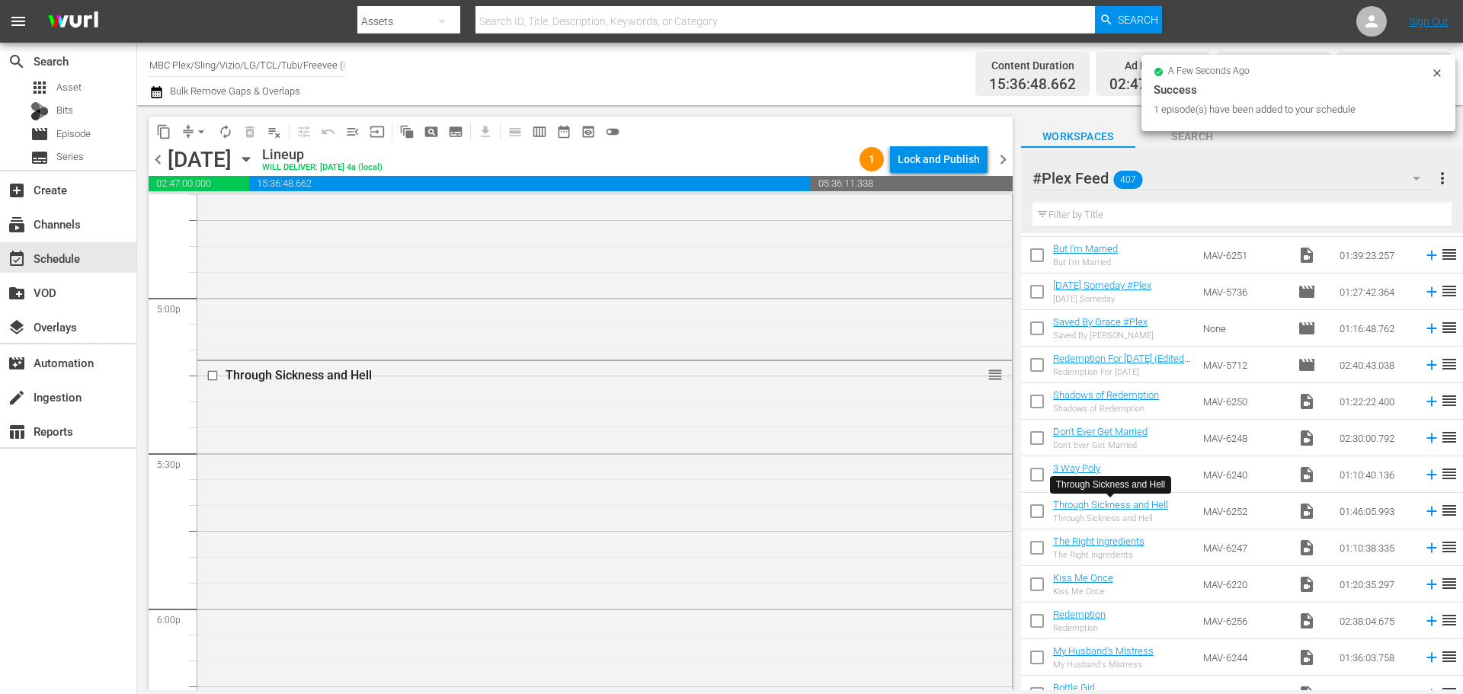
click at [678, 379] on div "Through Sickness and Hell" at bounding box center [576, 375] width 702 height 14
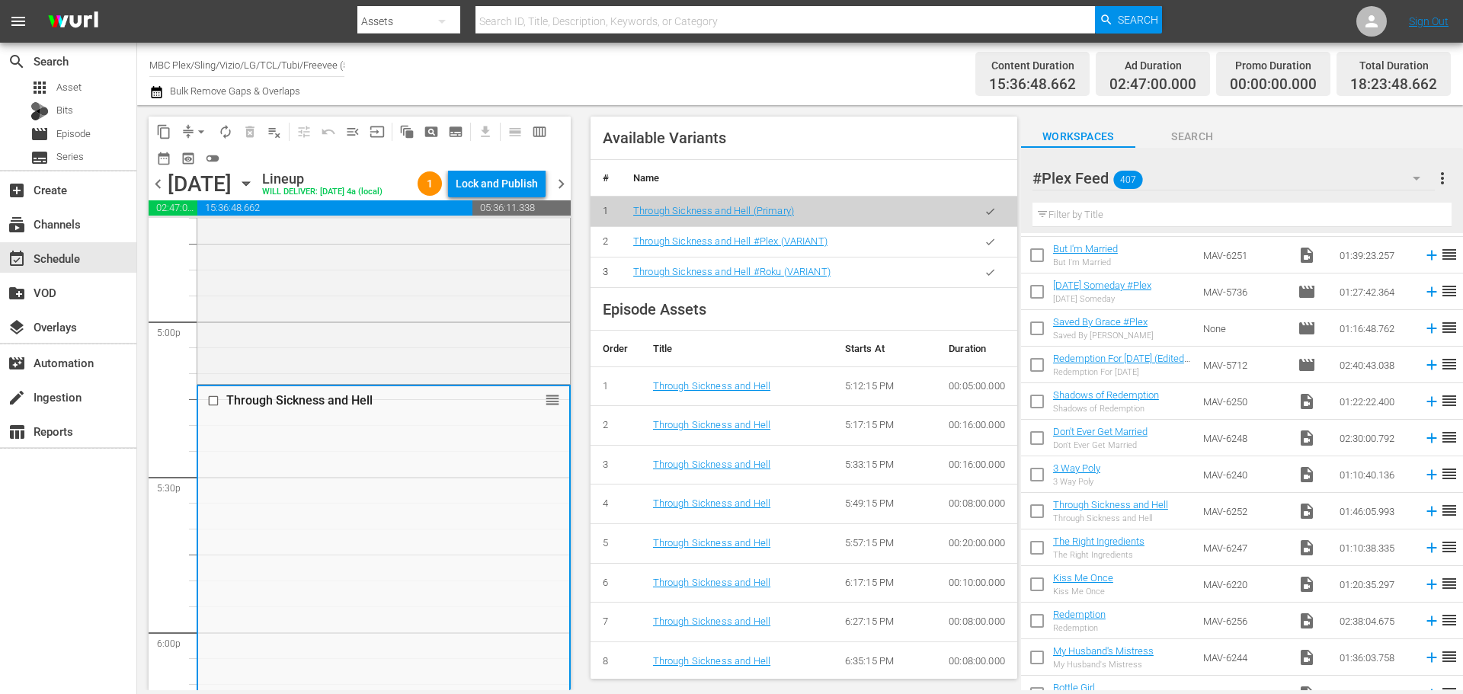
scroll to position [600, 0]
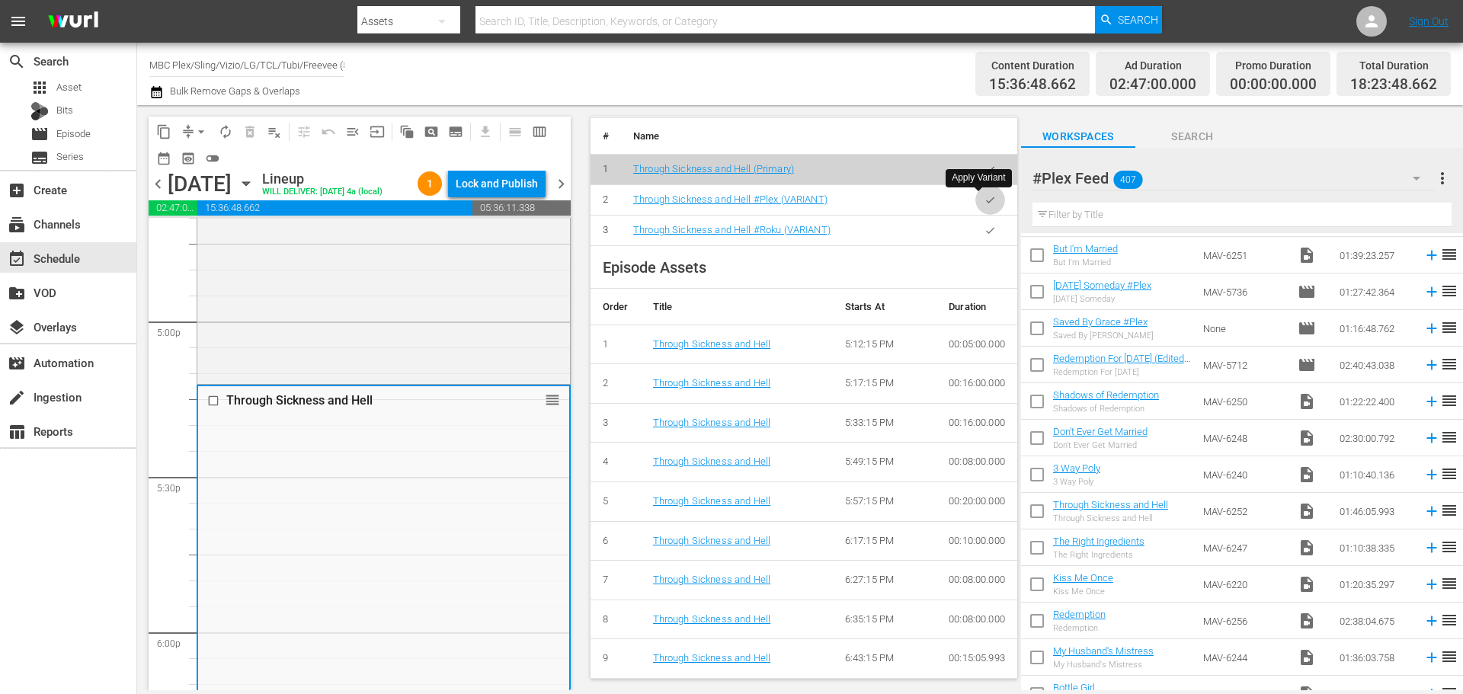
click at [984, 200] on icon "button" at bounding box center [989, 199] width 11 height 11
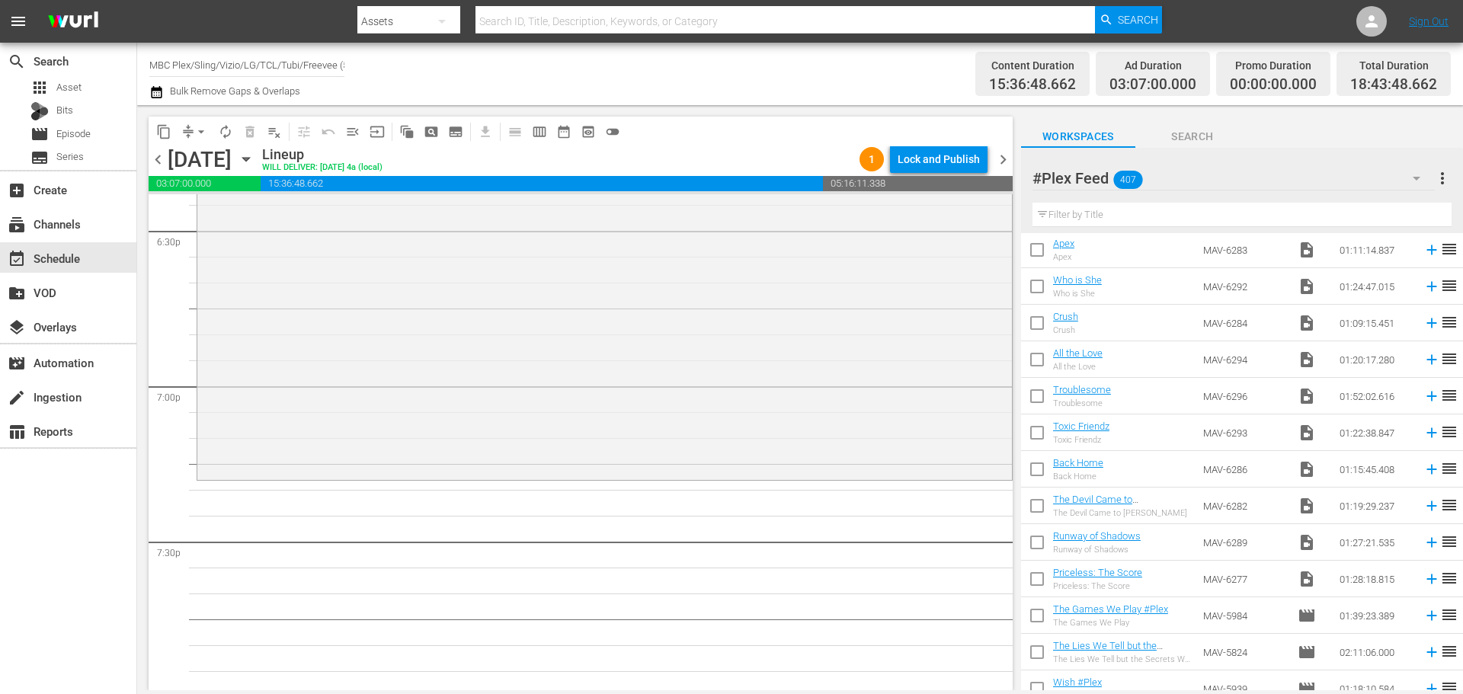
scroll to position [0, 0]
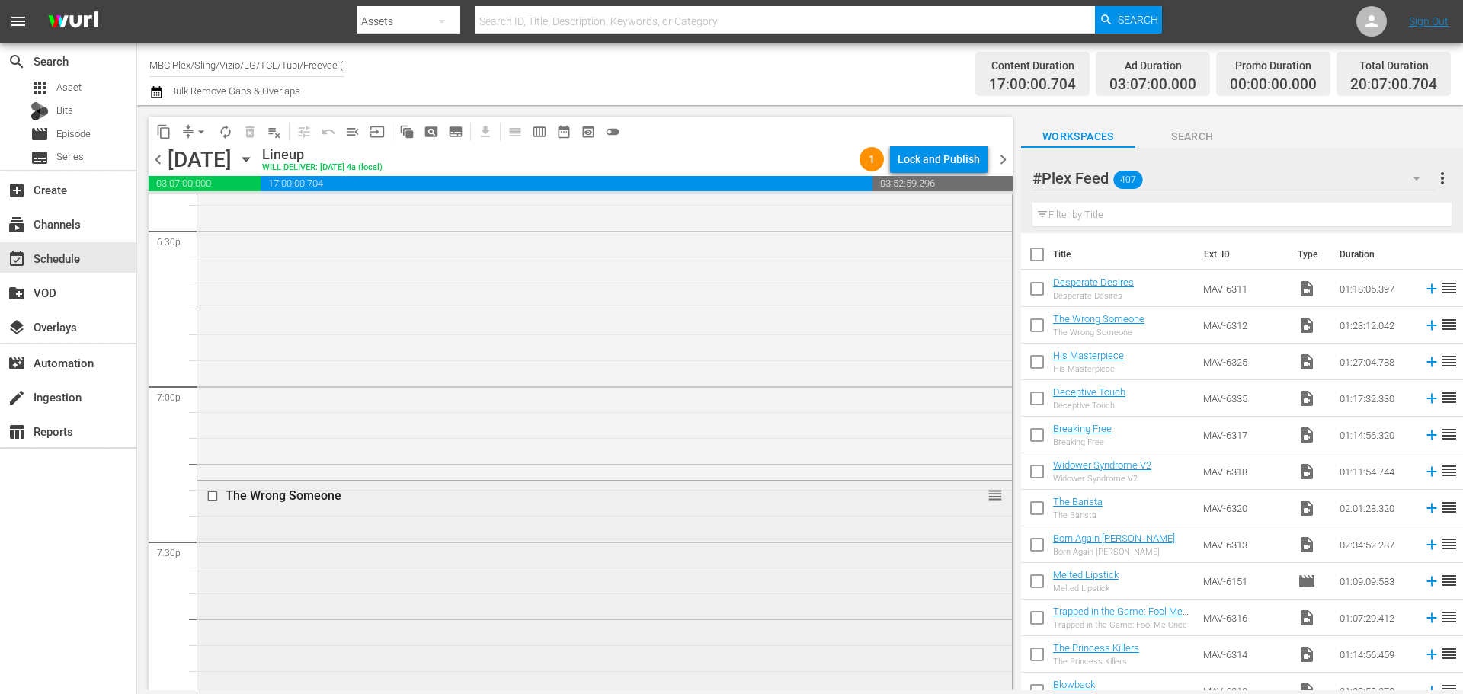
click at [481, 532] on div "The Wrong Someone reorder" at bounding box center [604, 694] width 814 height 427
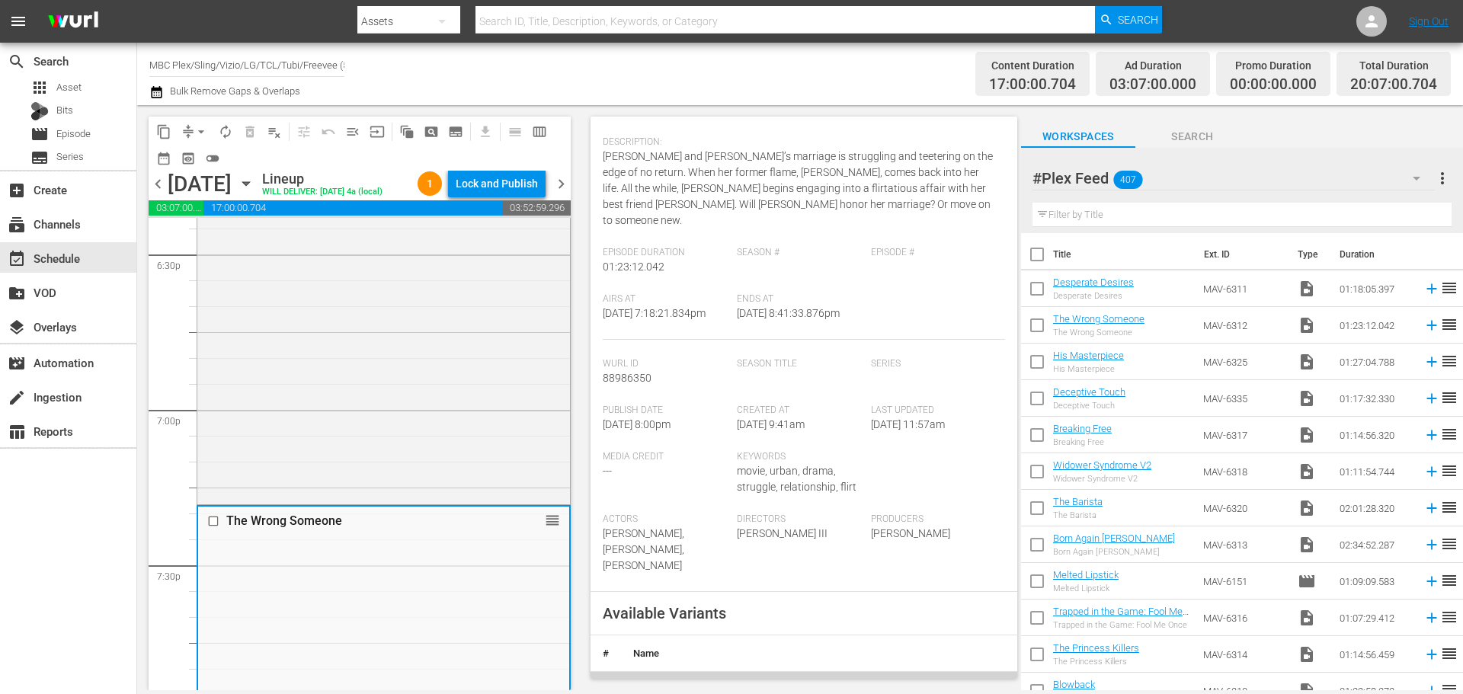
scroll to position [457, 0]
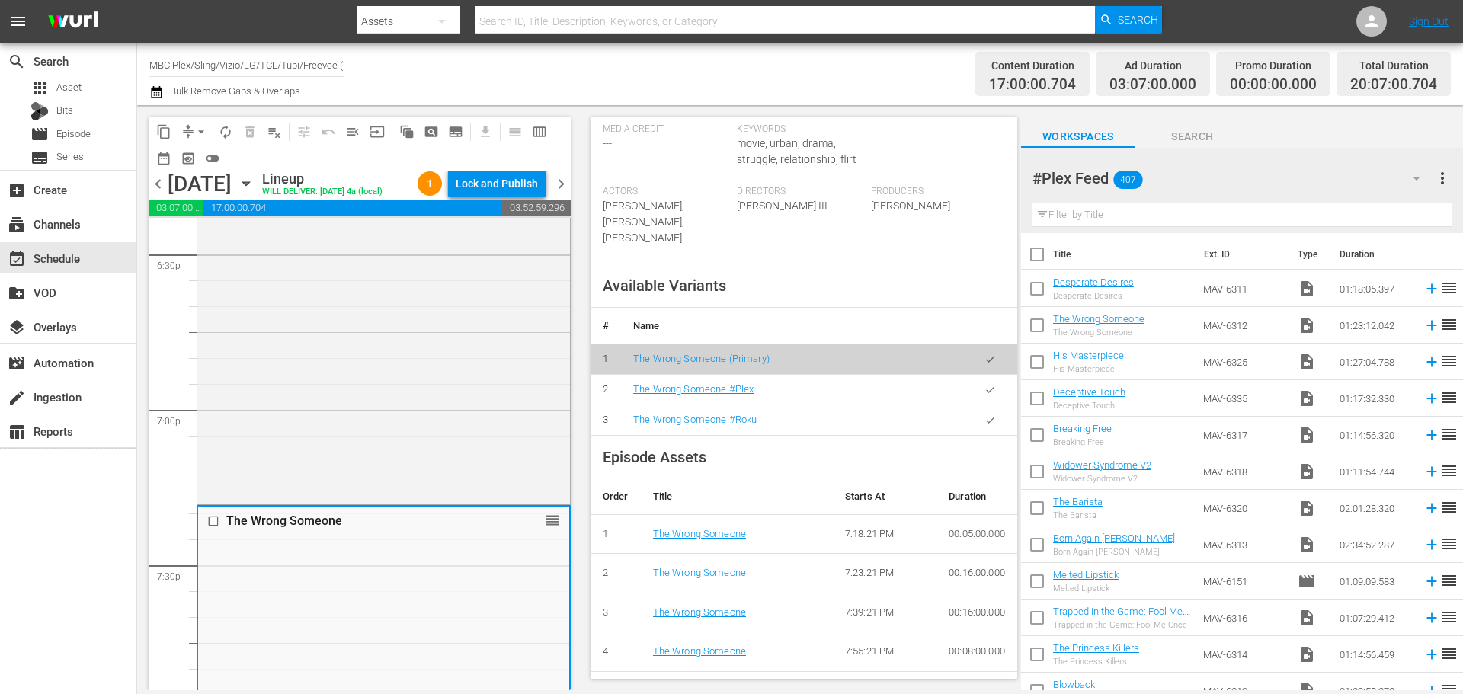
click at [975, 395] on button "button" at bounding box center [990, 390] width 30 height 30
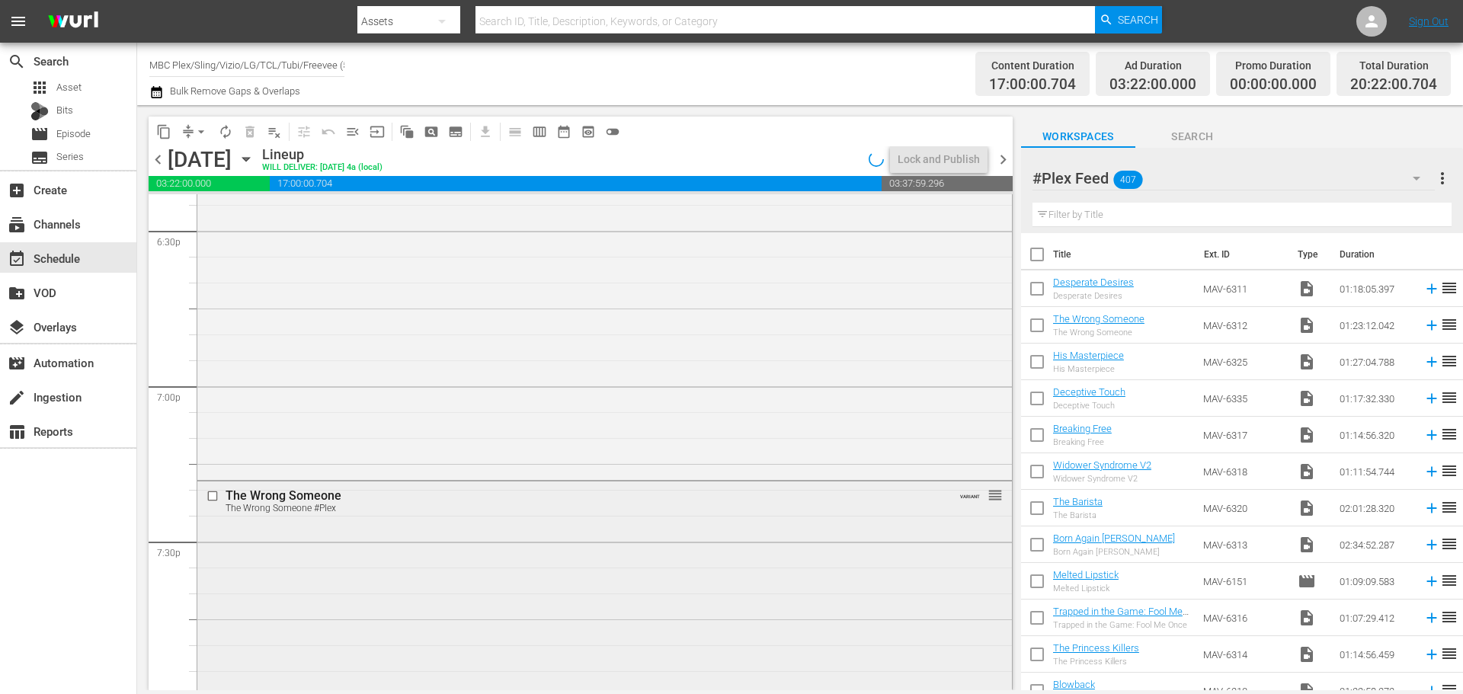
scroll to position [6246, 0]
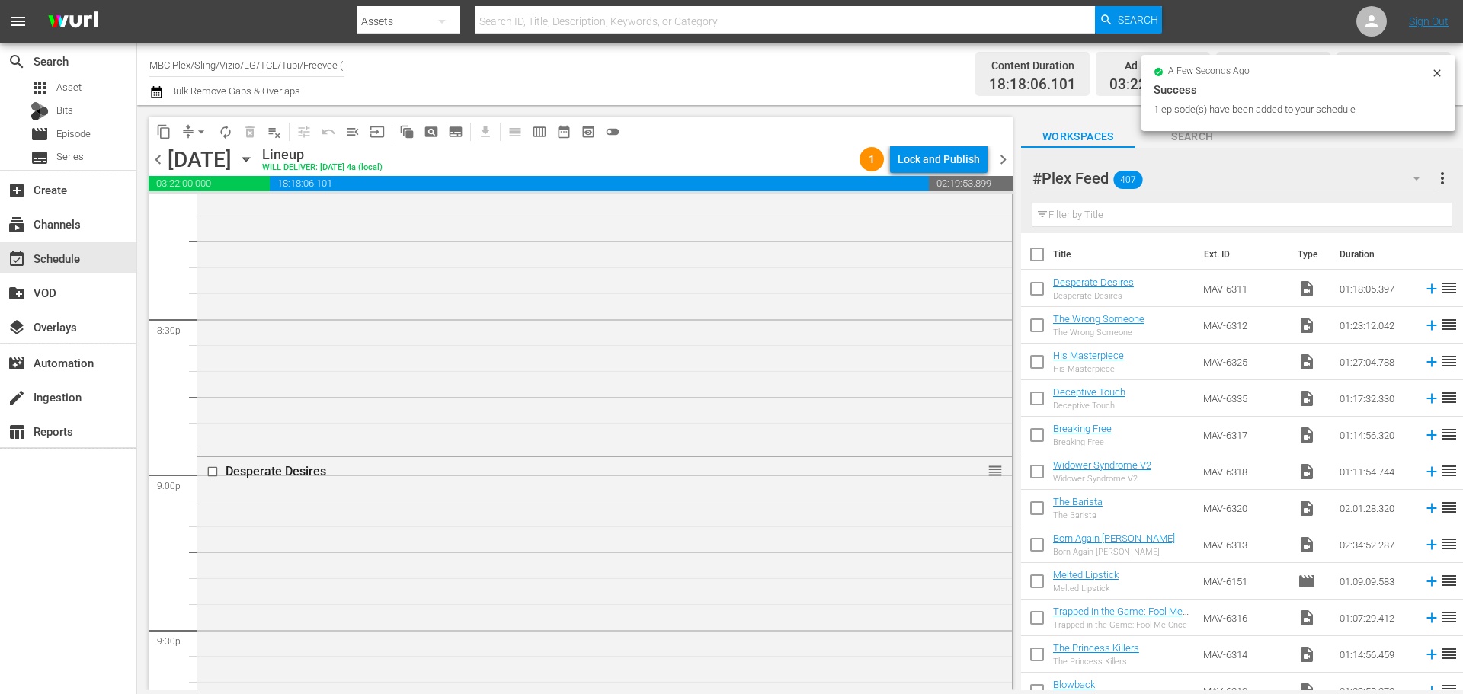
click at [467, 538] on div "Desperate Desires reorder" at bounding box center [604, 657] width 814 height 400
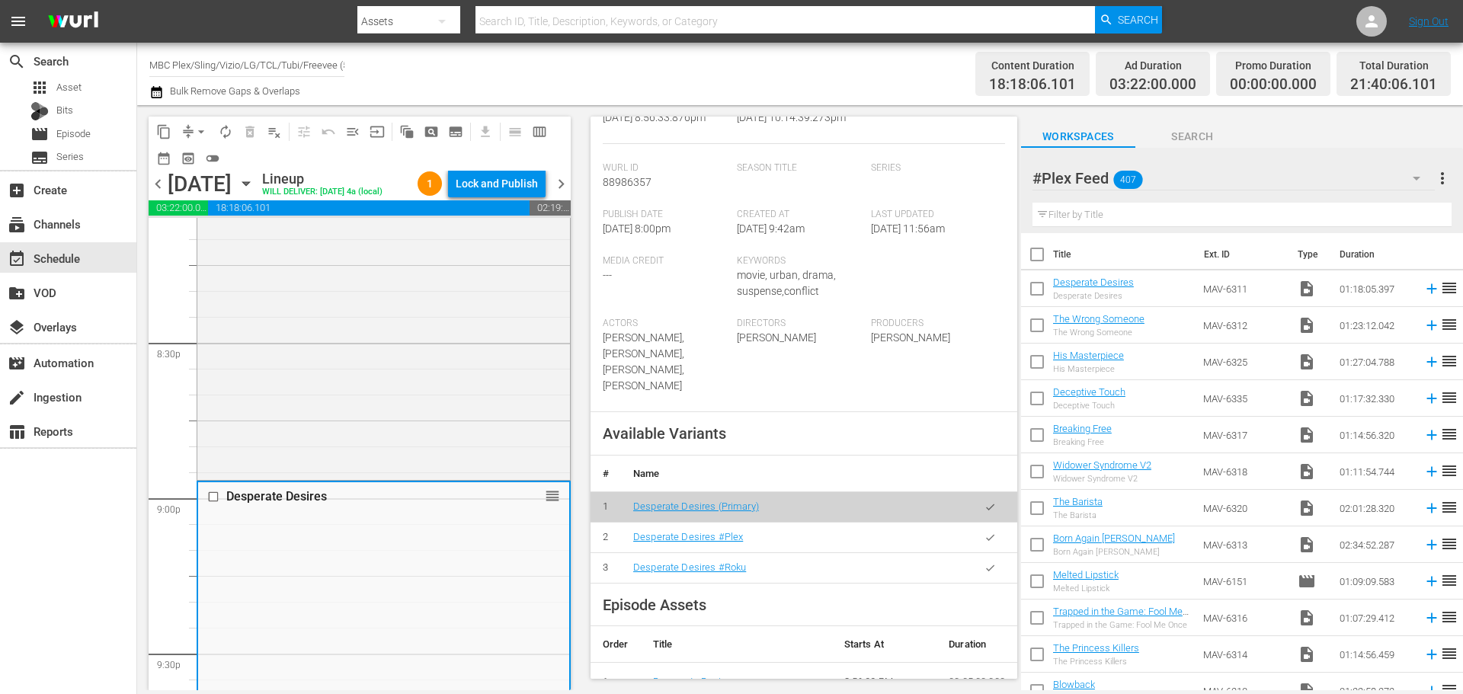
scroll to position [381, 0]
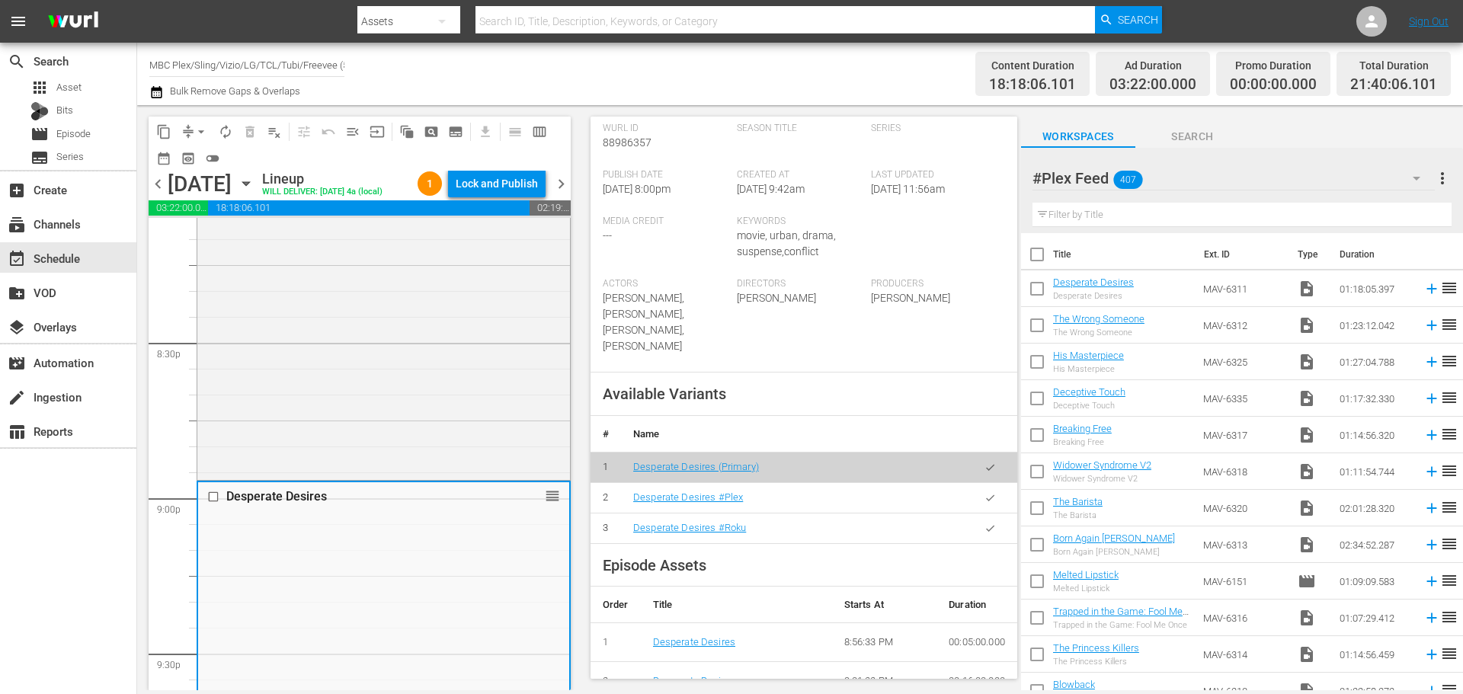
click at [984, 492] on icon "button" at bounding box center [989, 497] width 11 height 11
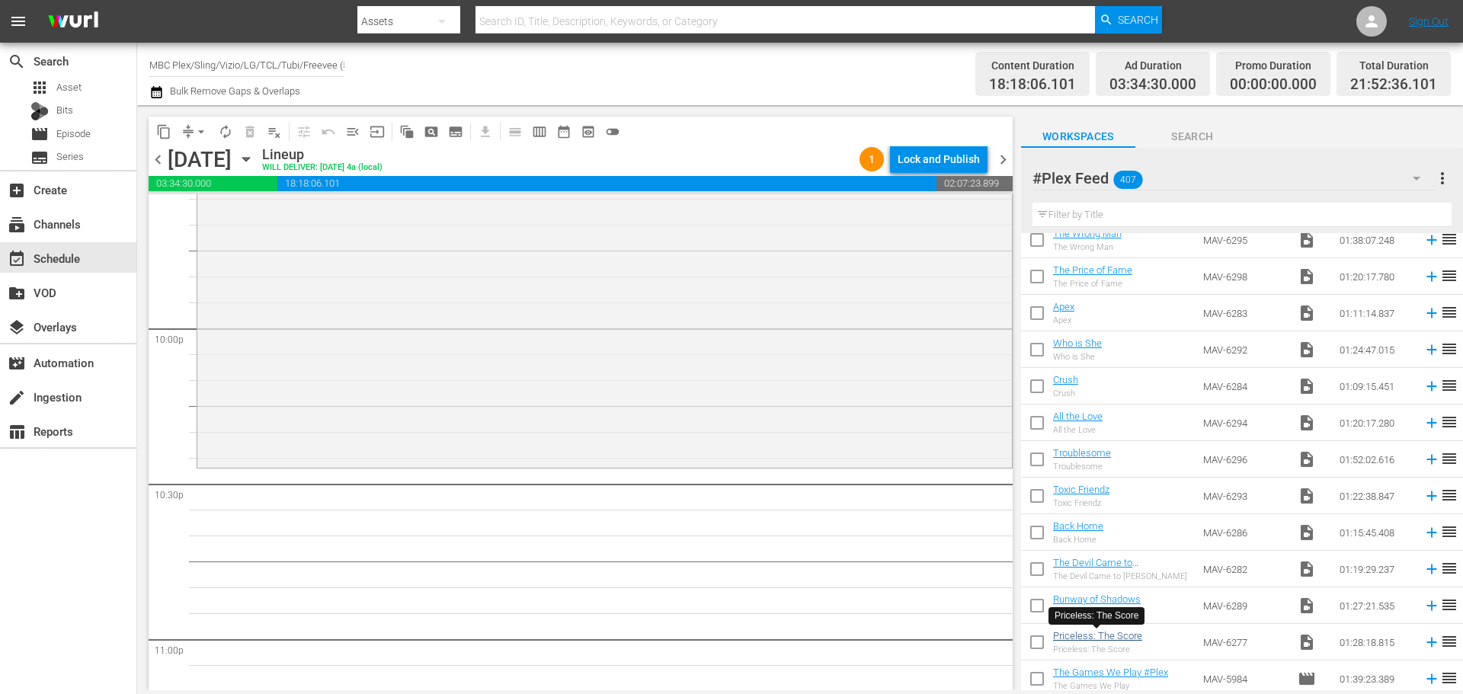
scroll to position [1295, 0]
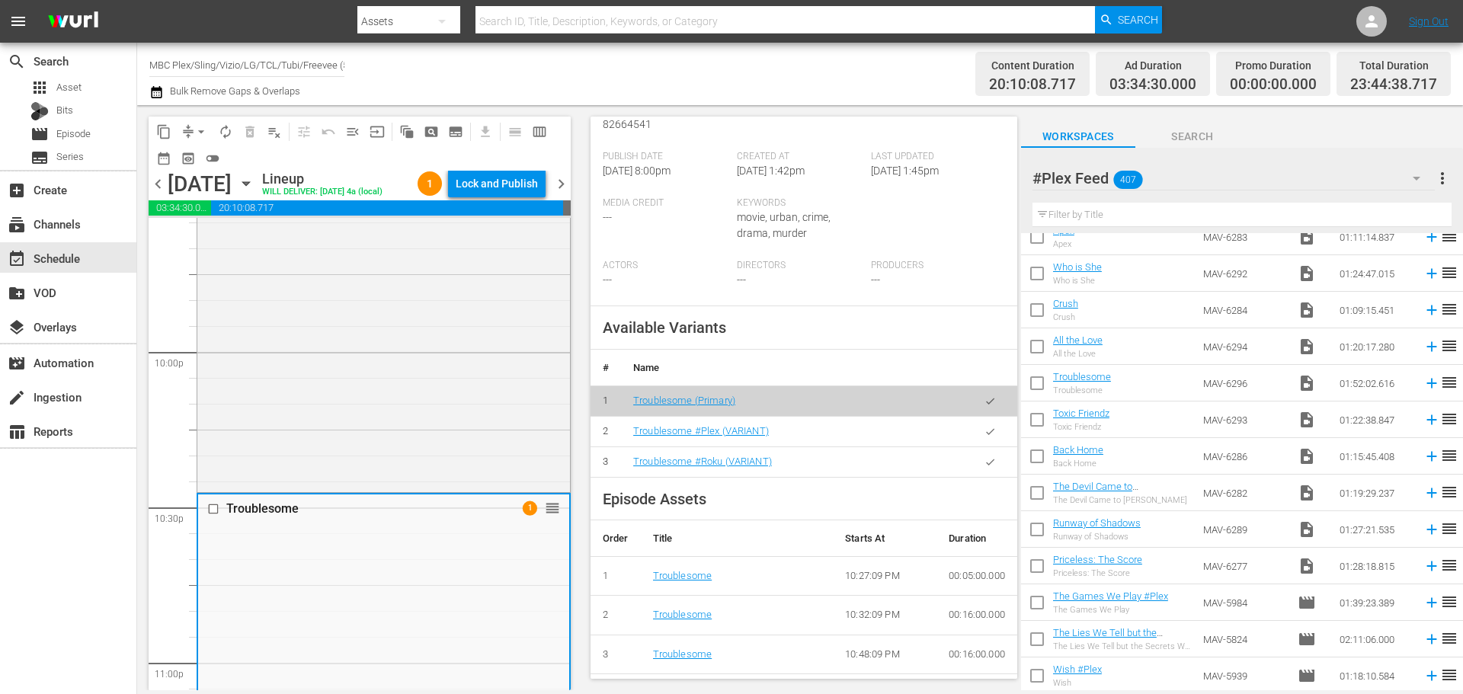
scroll to position [457, 0]
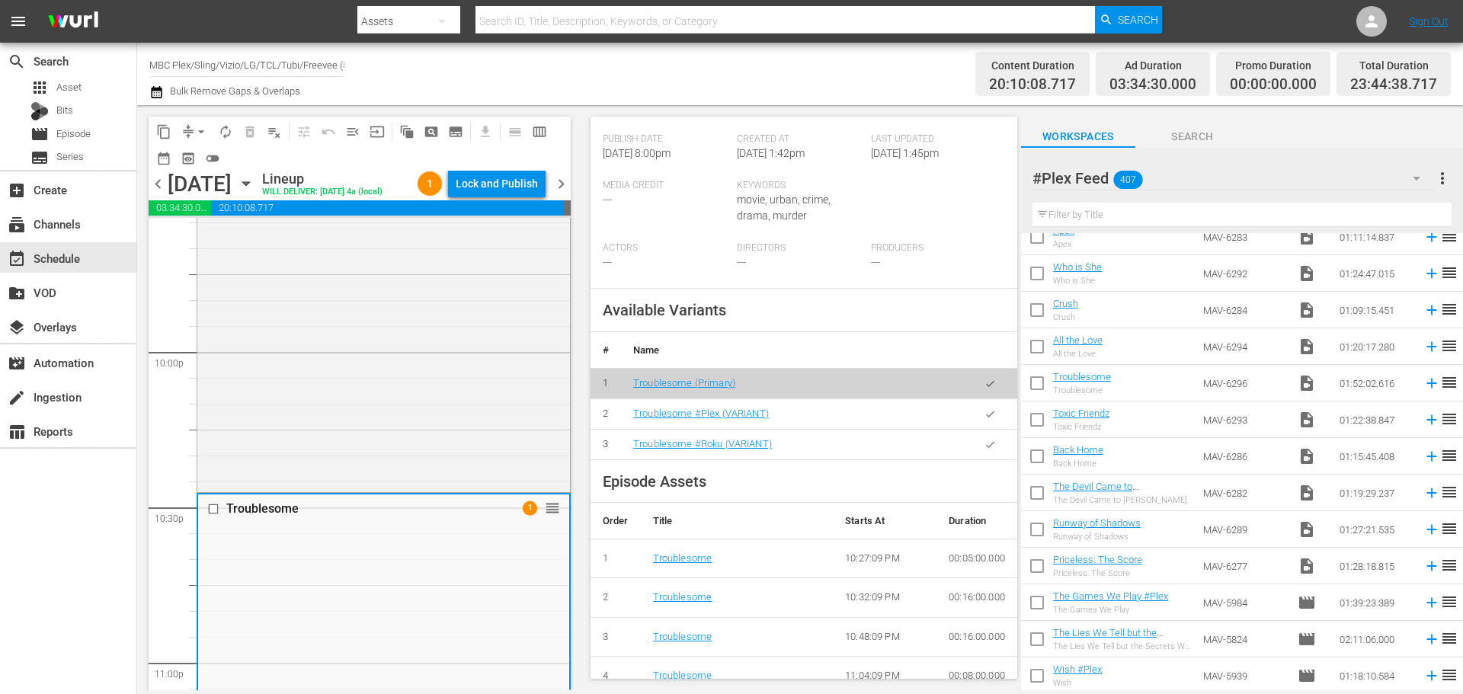
click at [979, 421] on button "button" at bounding box center [990, 414] width 30 height 30
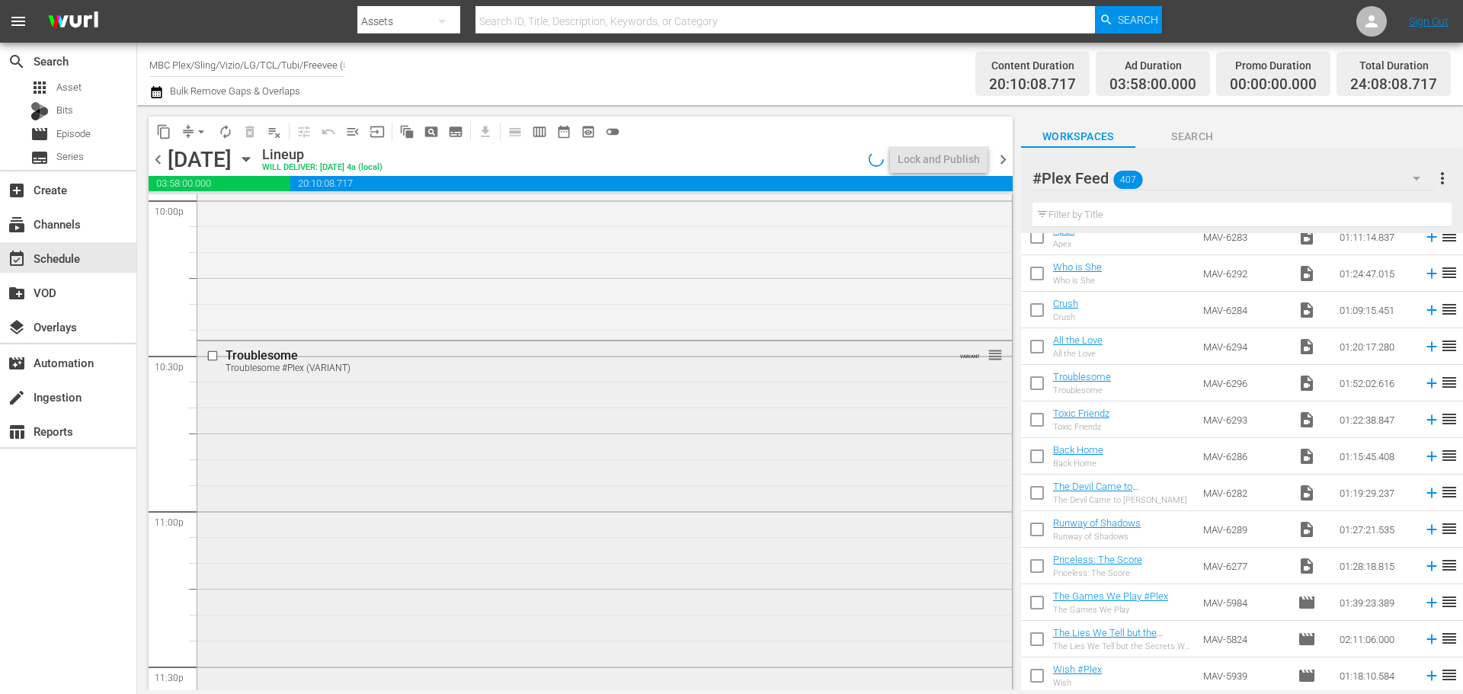
scroll to position [7183, 0]
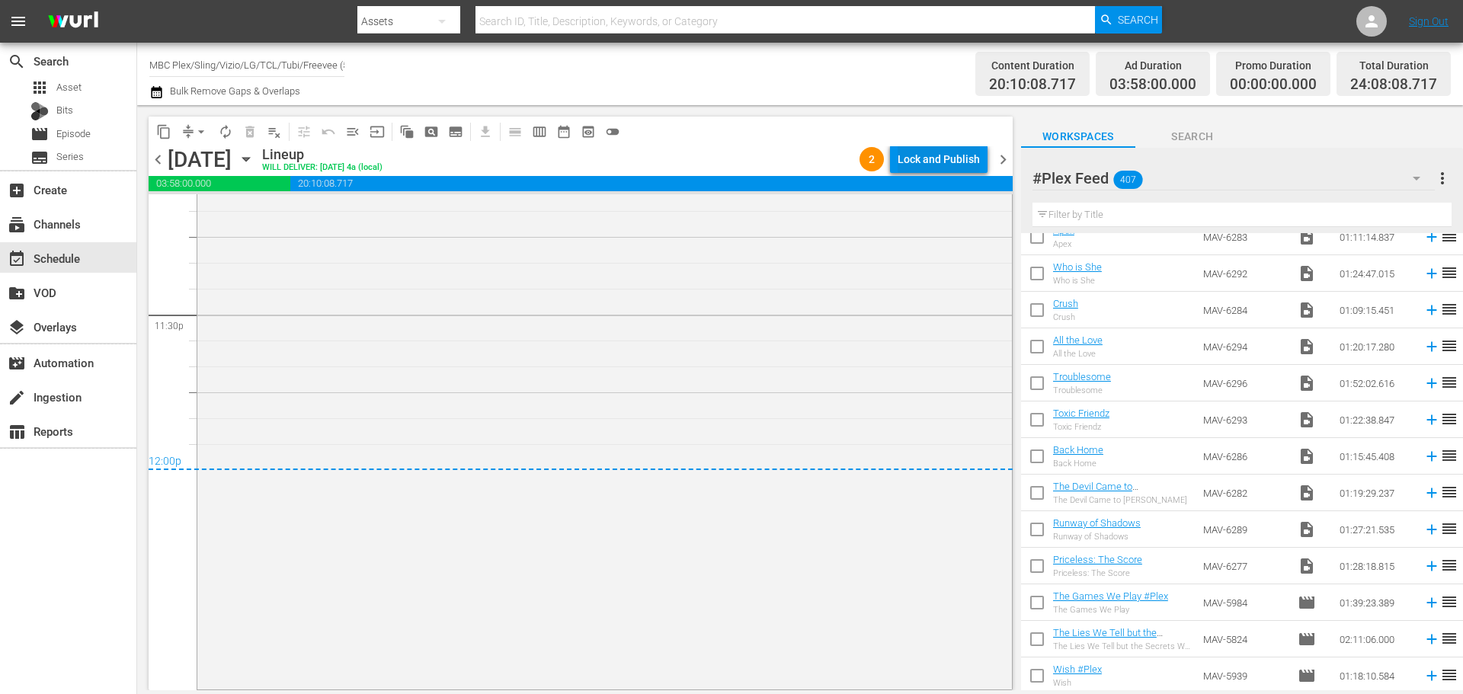
click at [916, 159] on div "Lock and Publish" at bounding box center [938, 158] width 82 height 27
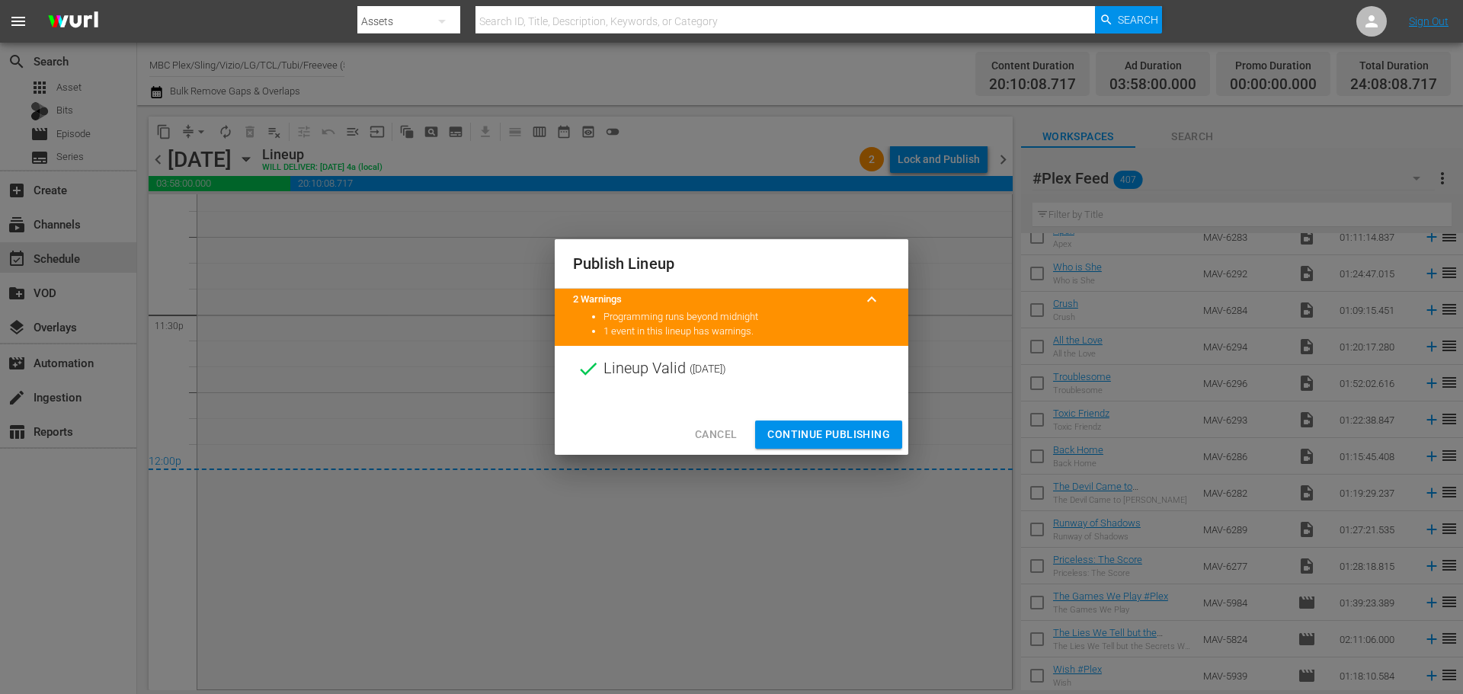
click at [830, 430] on span "Continue Publishing" at bounding box center [828, 434] width 123 height 19
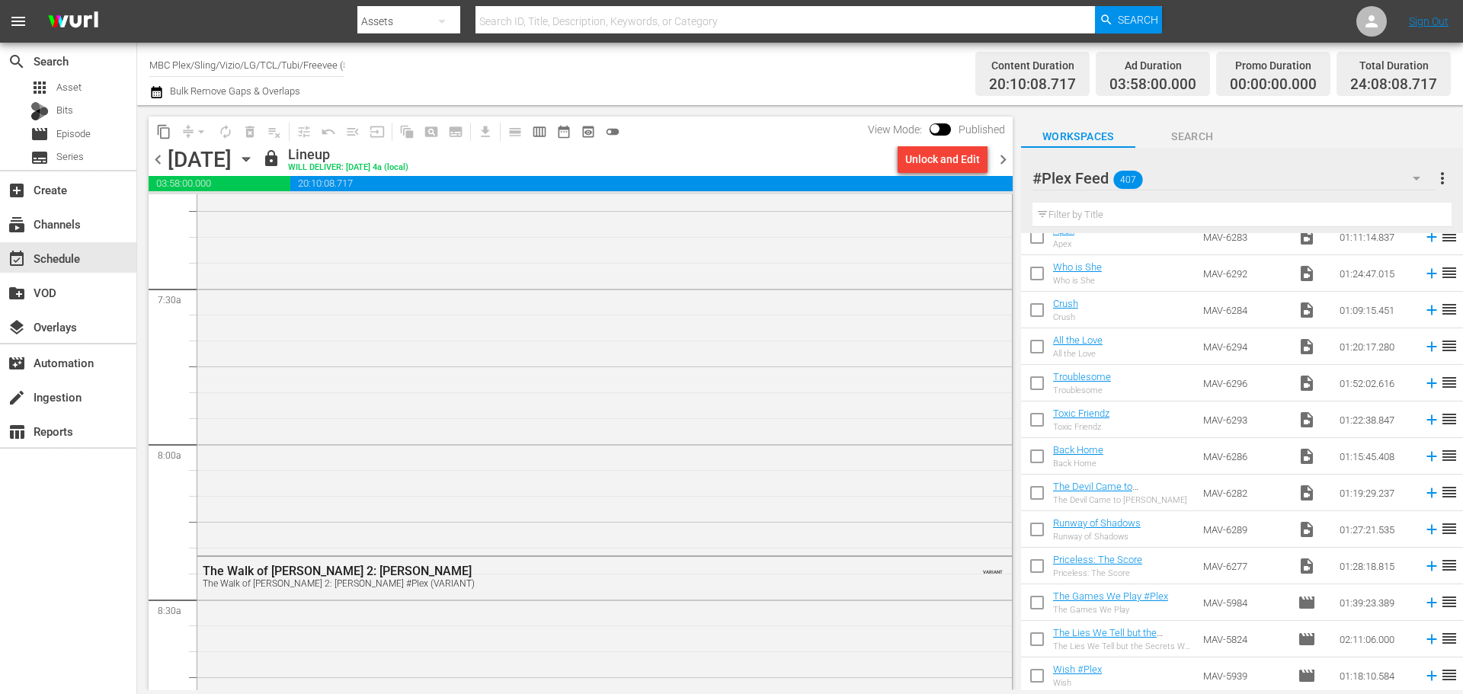
scroll to position [0, 0]
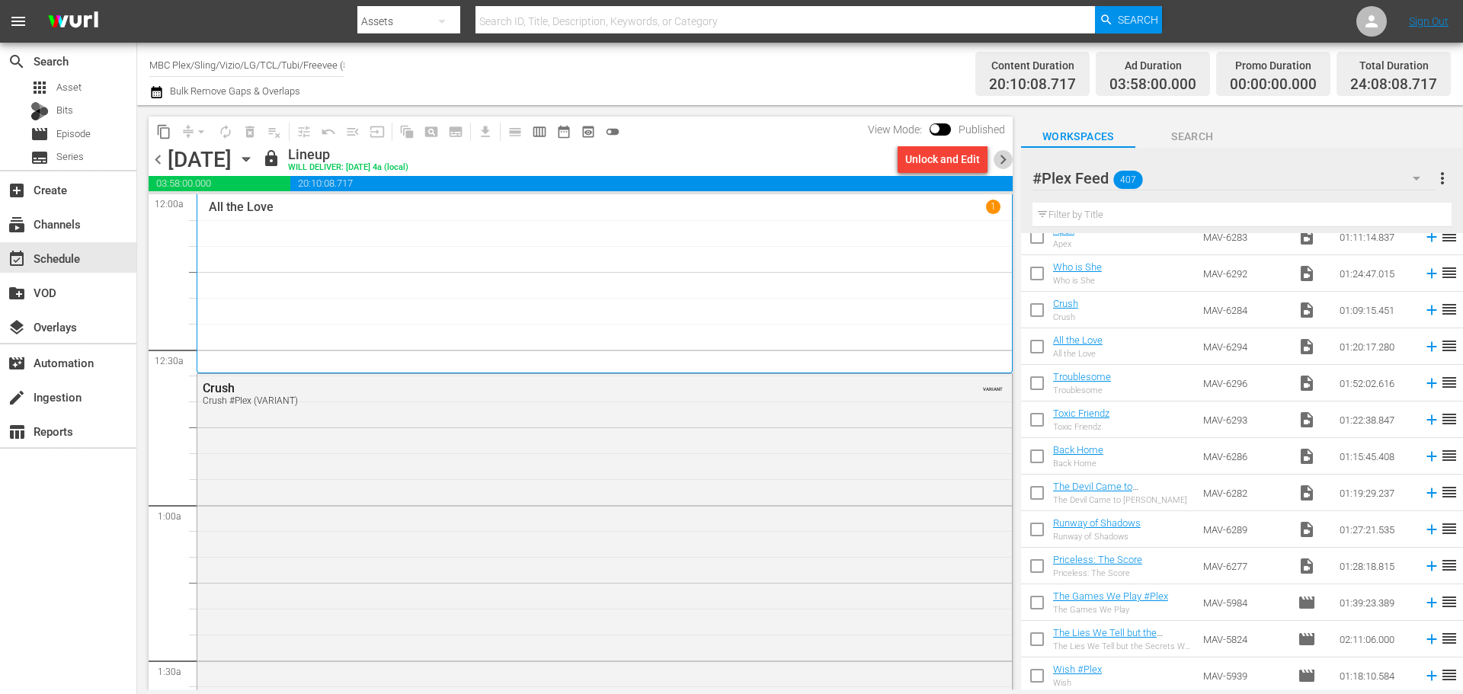
click at [1005, 162] on span "chevron_right" at bounding box center [1002, 159] width 19 height 19
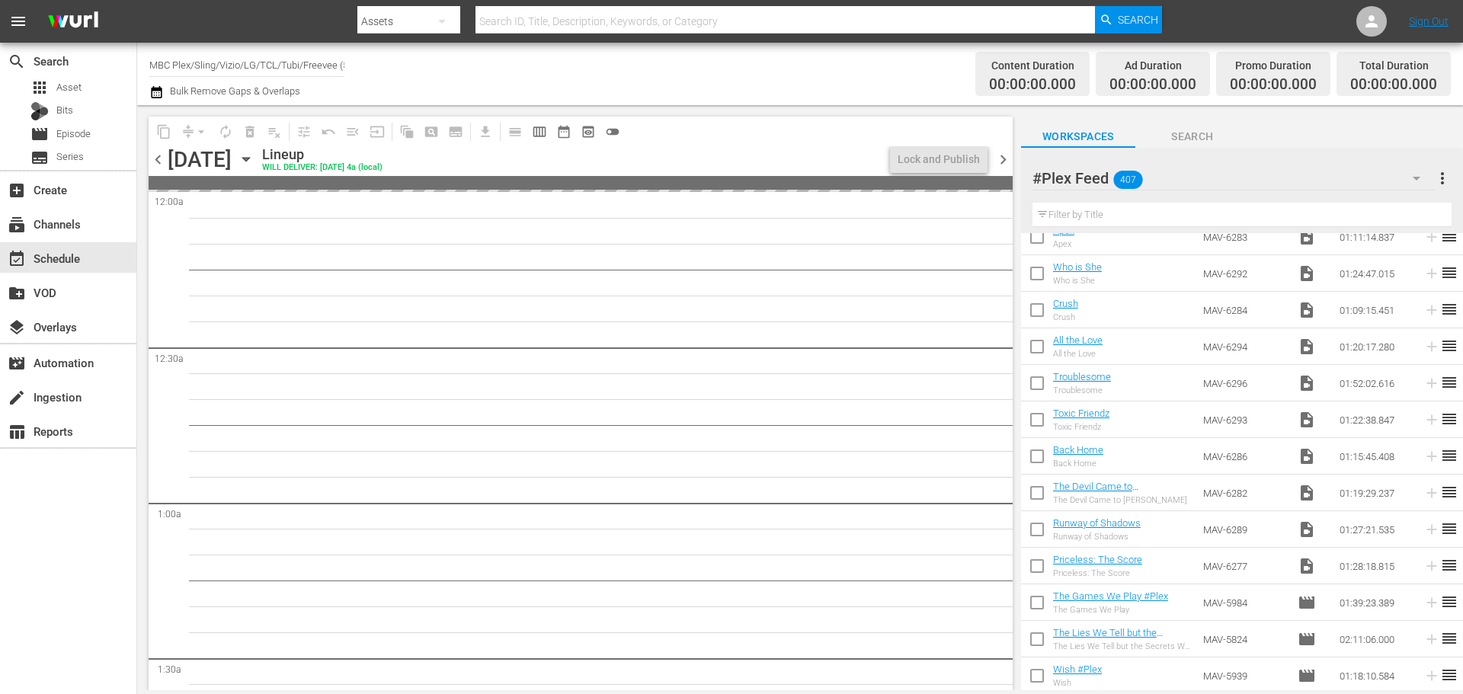
click at [155, 161] on span "chevron_left" at bounding box center [158, 159] width 19 height 19
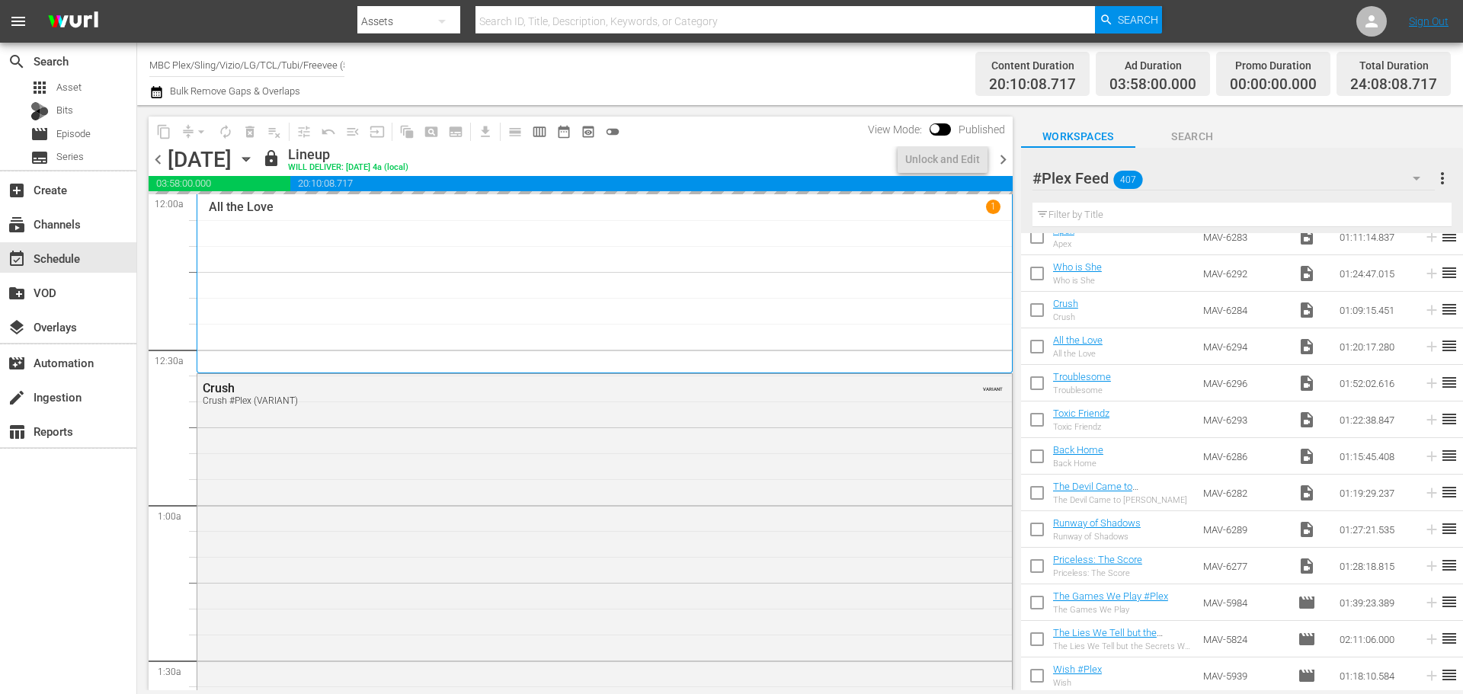
click at [1002, 159] on span "chevron_right" at bounding box center [1002, 159] width 19 height 19
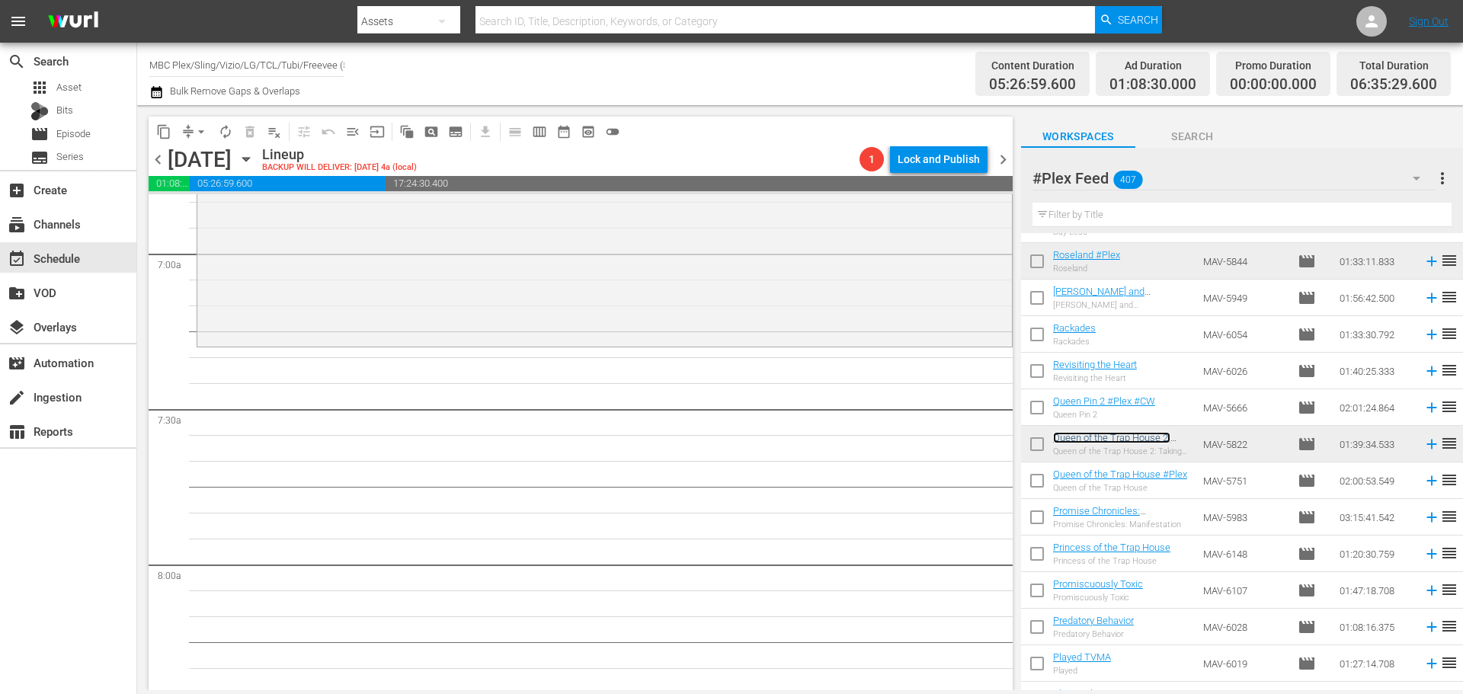
scroll to position [2133, 0]
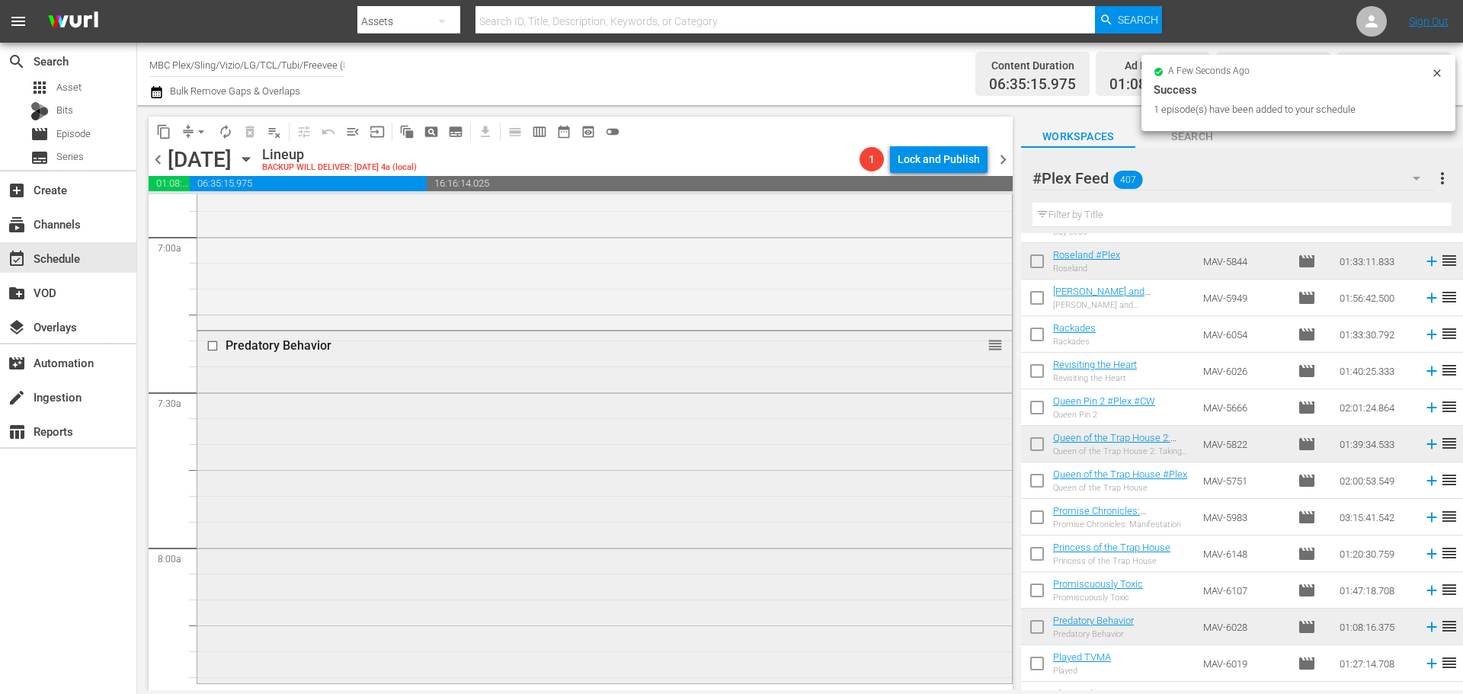
click at [612, 451] on div "Predatory Behavior reorder" at bounding box center [604, 505] width 814 height 349
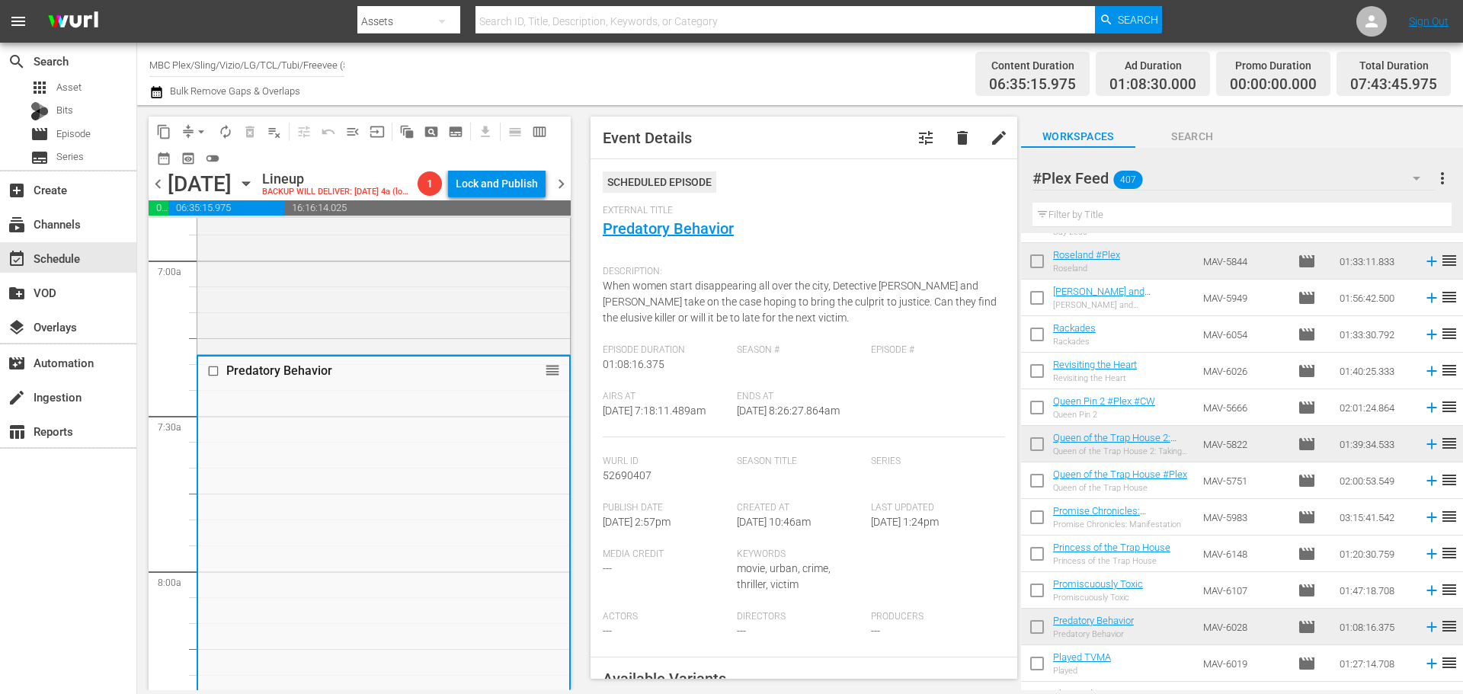
scroll to position [457, 0]
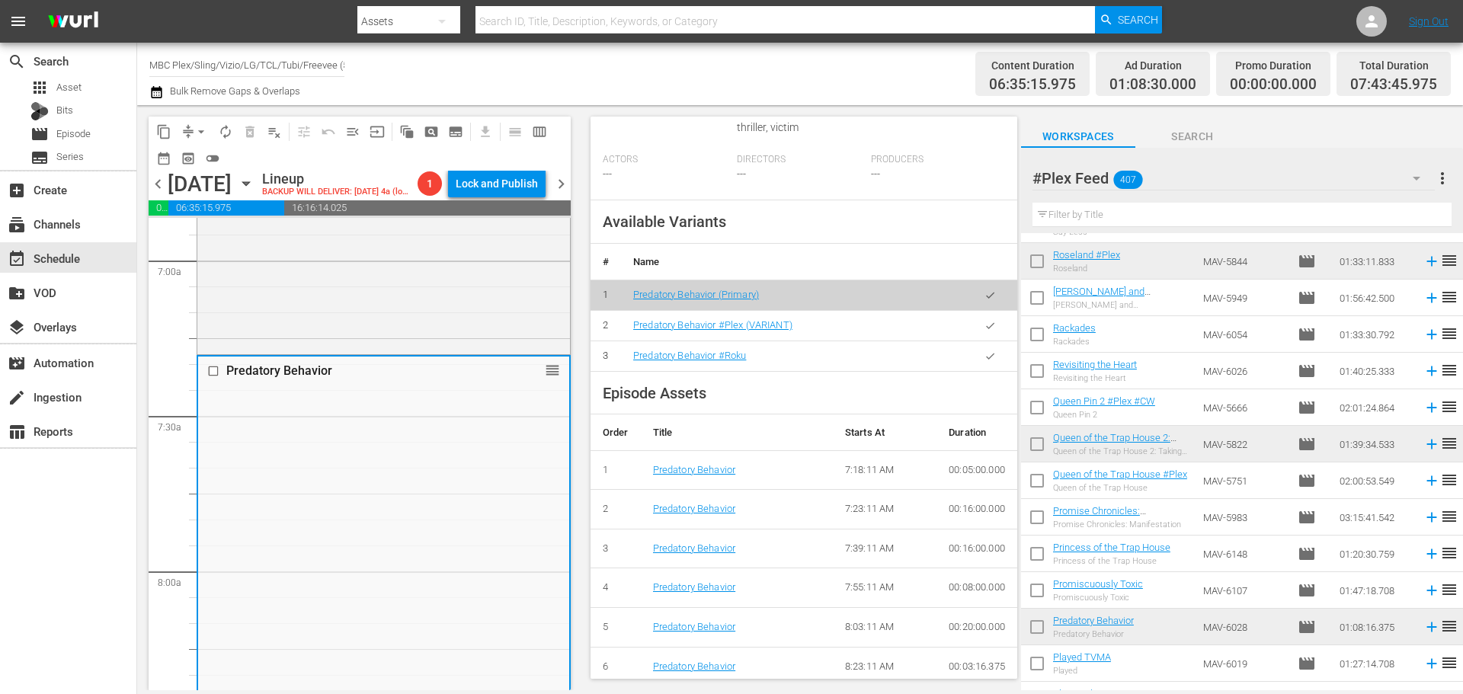
click at [984, 331] on icon "button" at bounding box center [989, 325] width 11 height 11
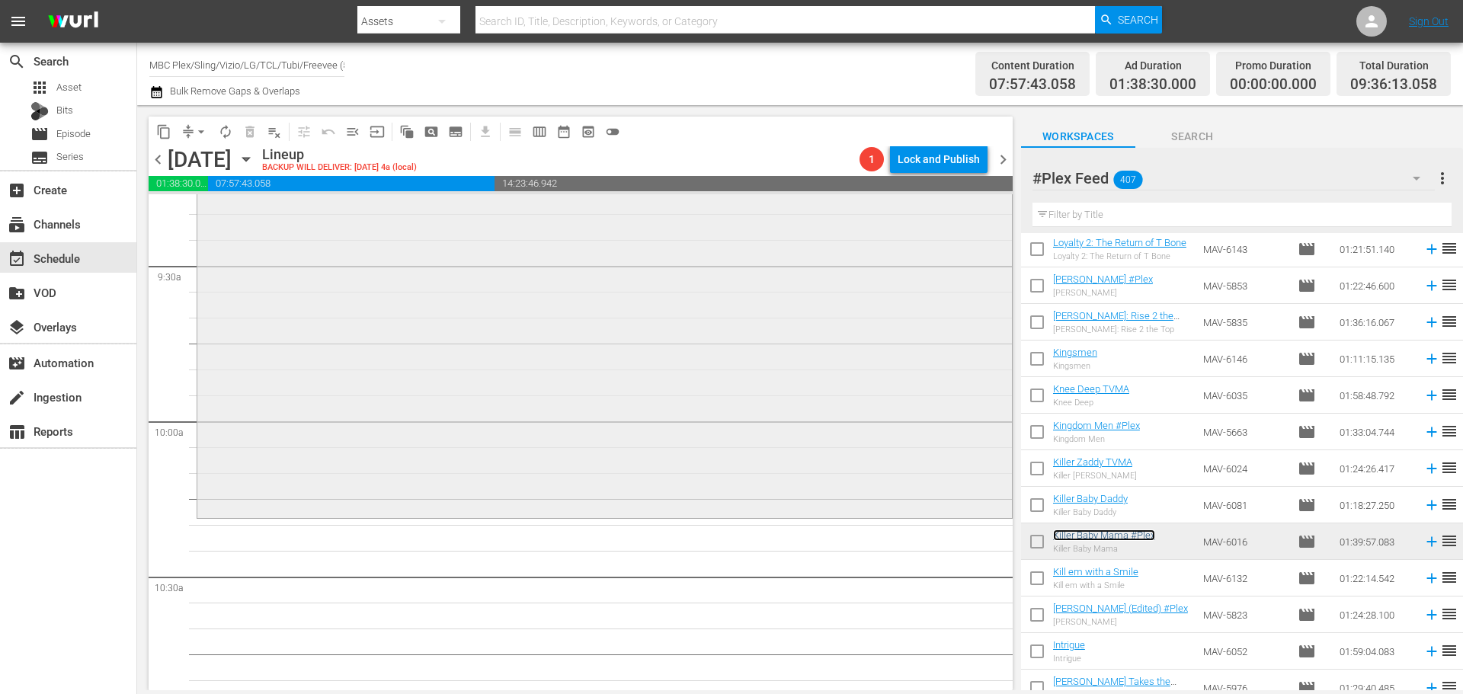
scroll to position [2895, 0]
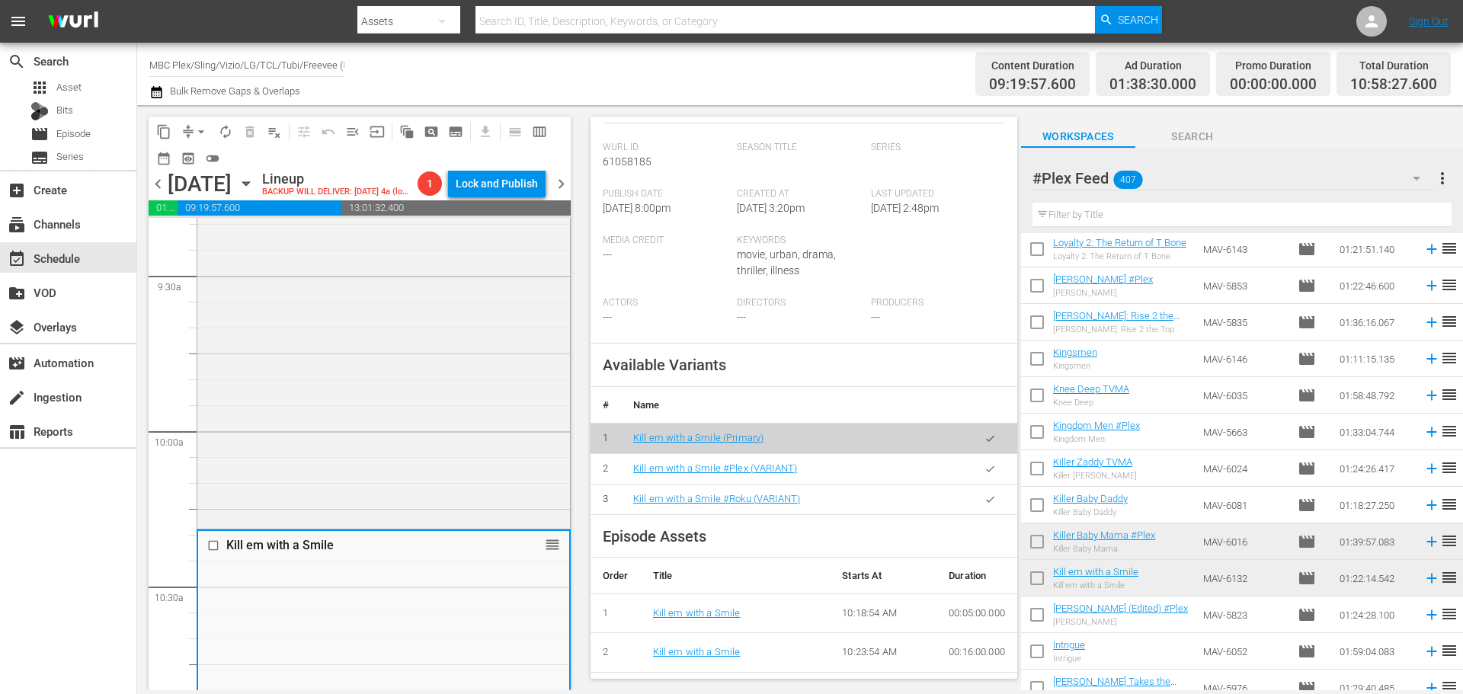
scroll to position [381, 0]
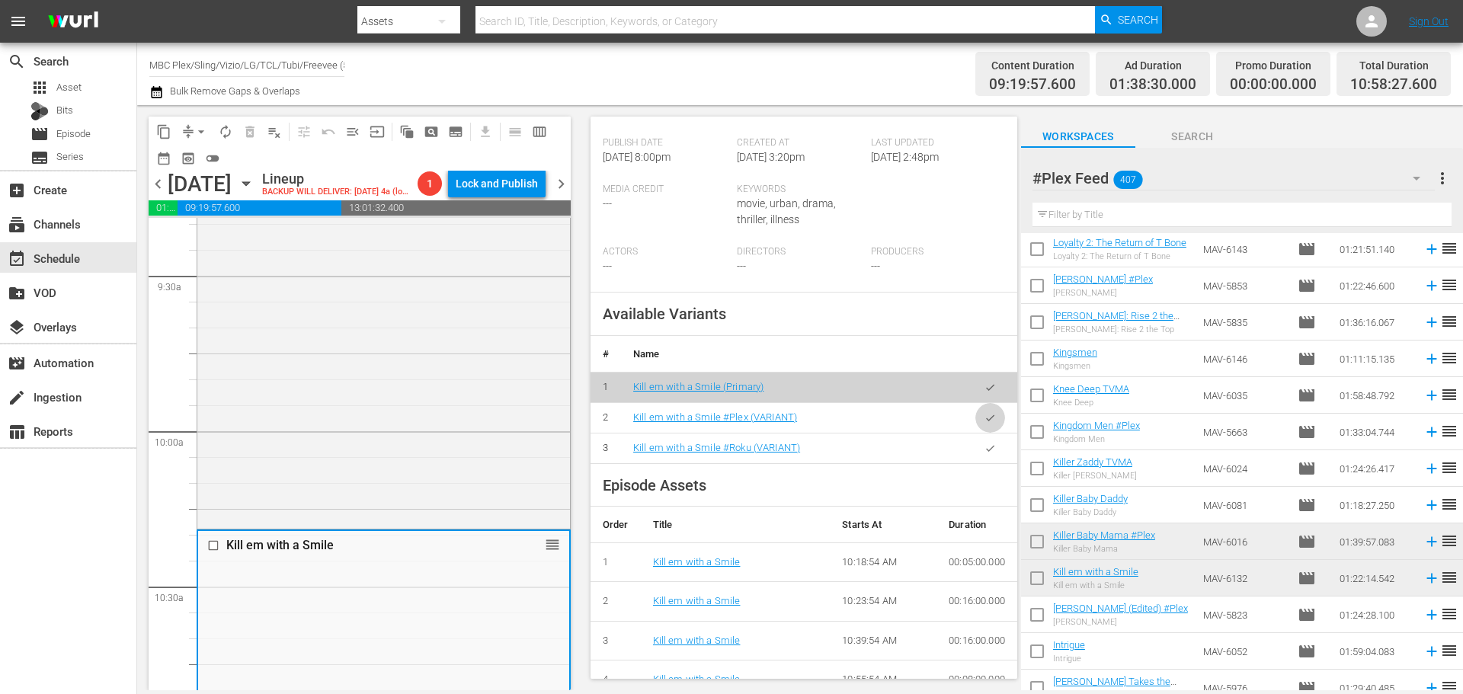
click at [984, 423] on icon "button" at bounding box center [989, 417] width 11 height 11
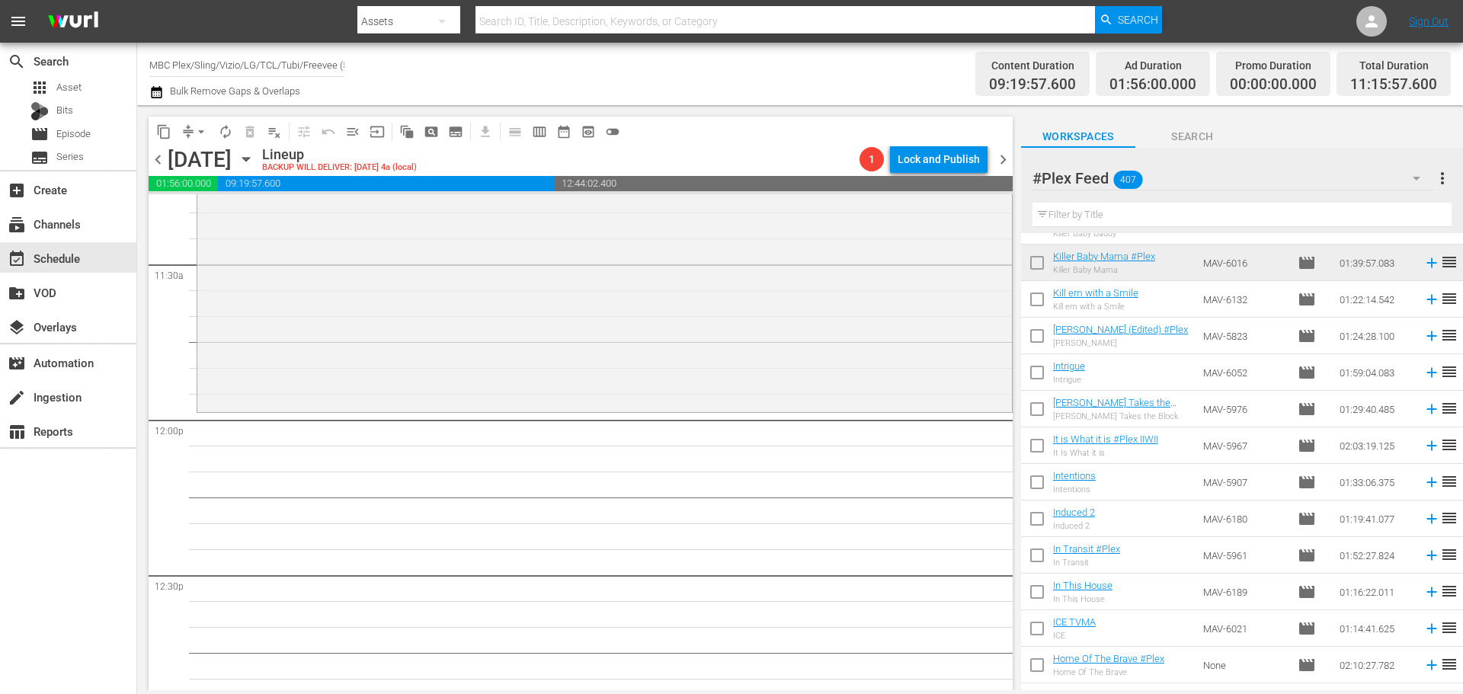
scroll to position [8608, 0]
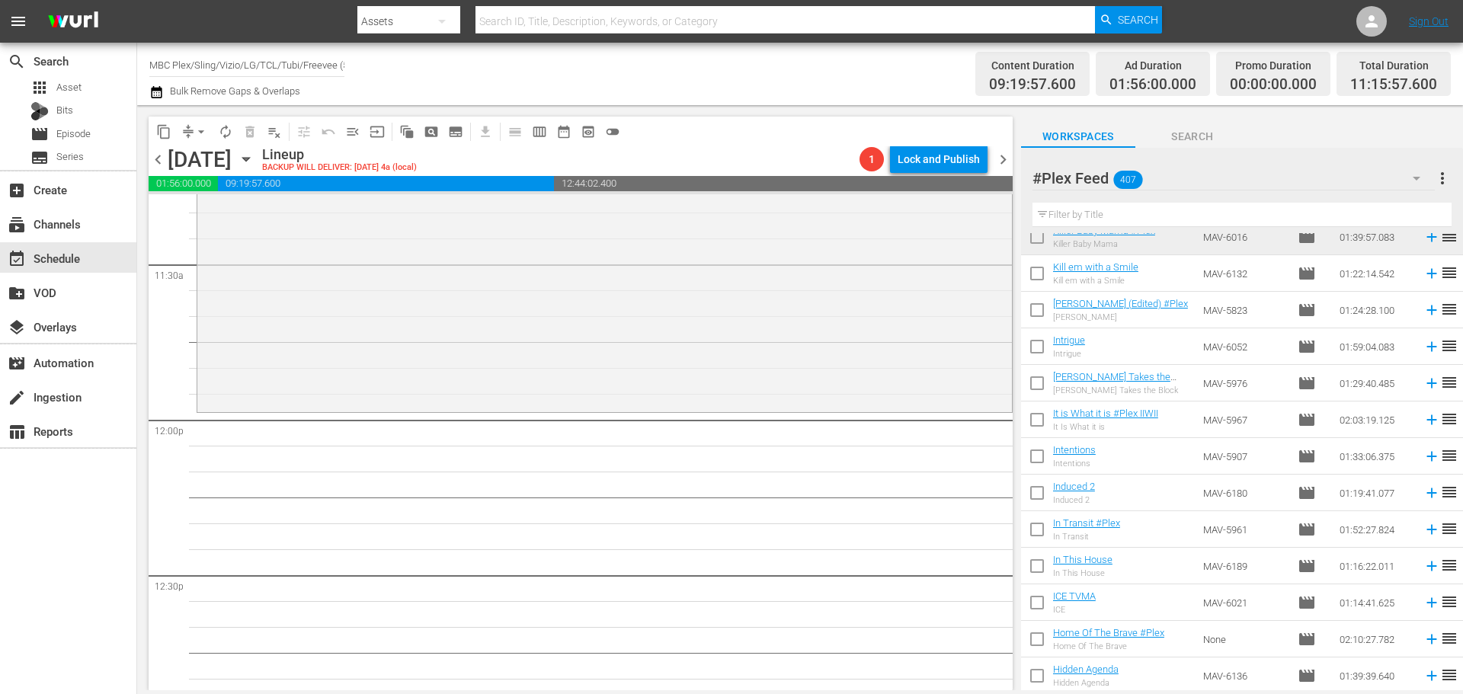
click at [1097, 206] on input "text" at bounding box center [1241, 215] width 419 height 24
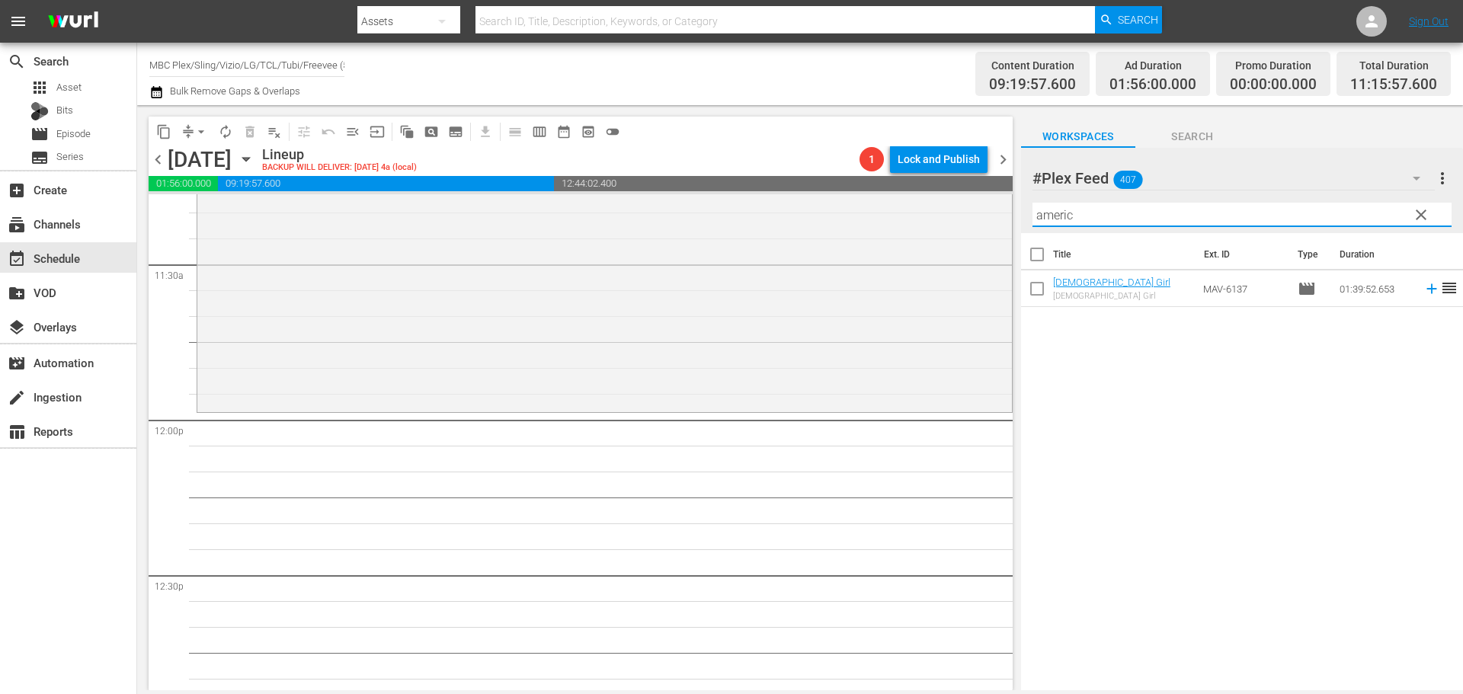
scroll to position [0, 0]
type input "americ"
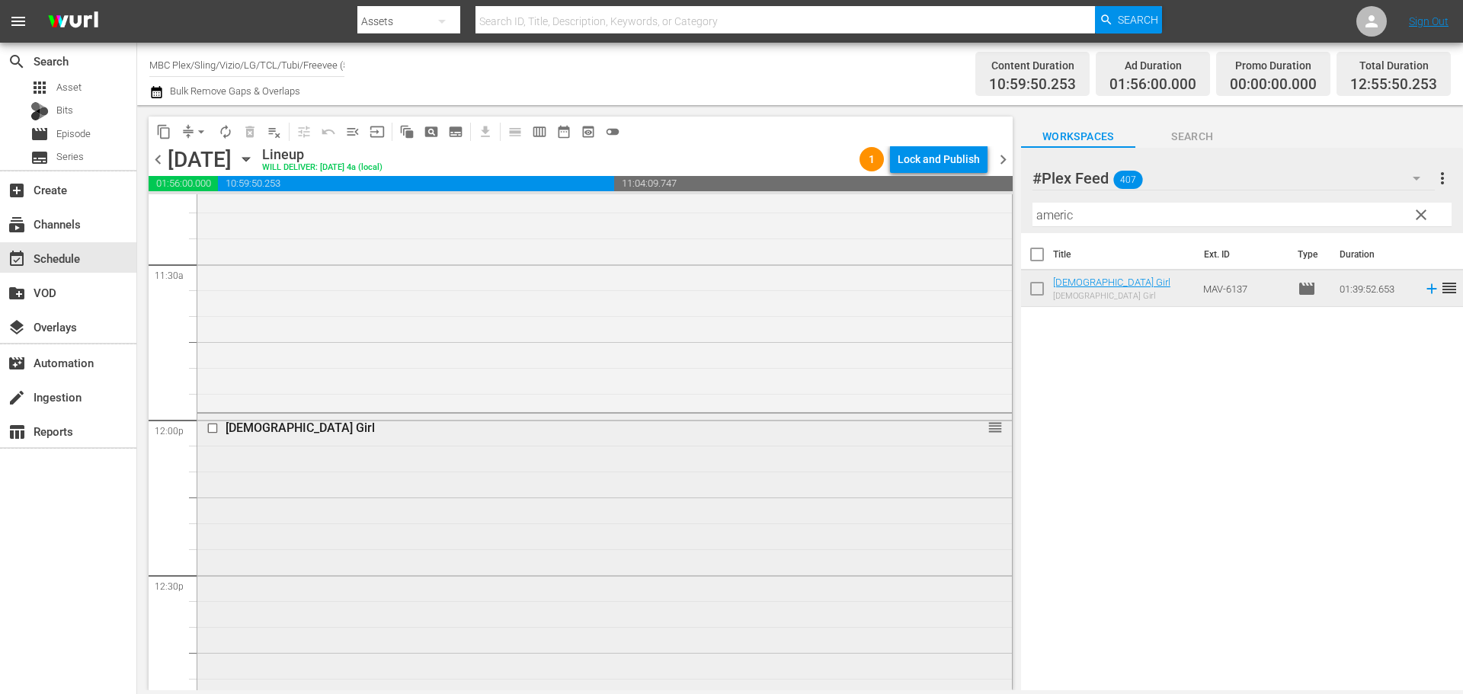
click at [583, 491] on div "American Girl reorder" at bounding box center [604, 670] width 814 height 513
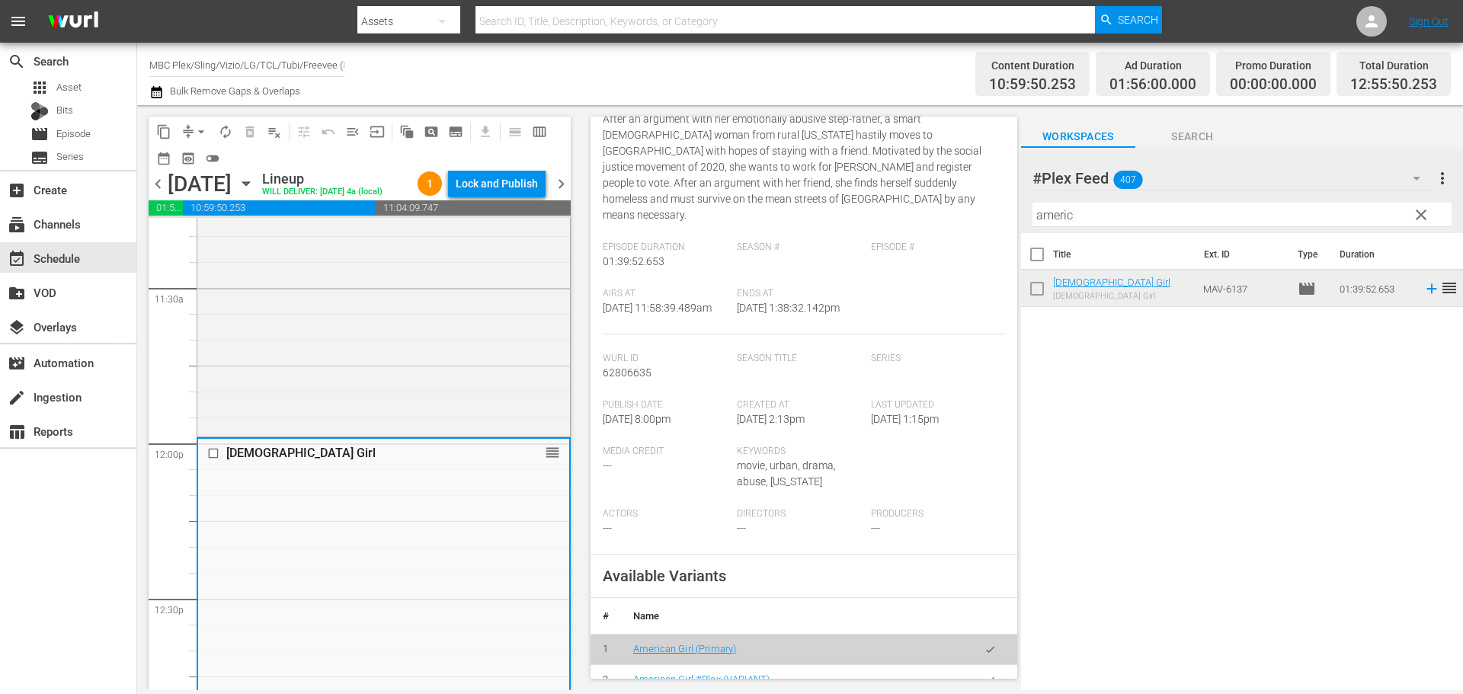
scroll to position [457, 0]
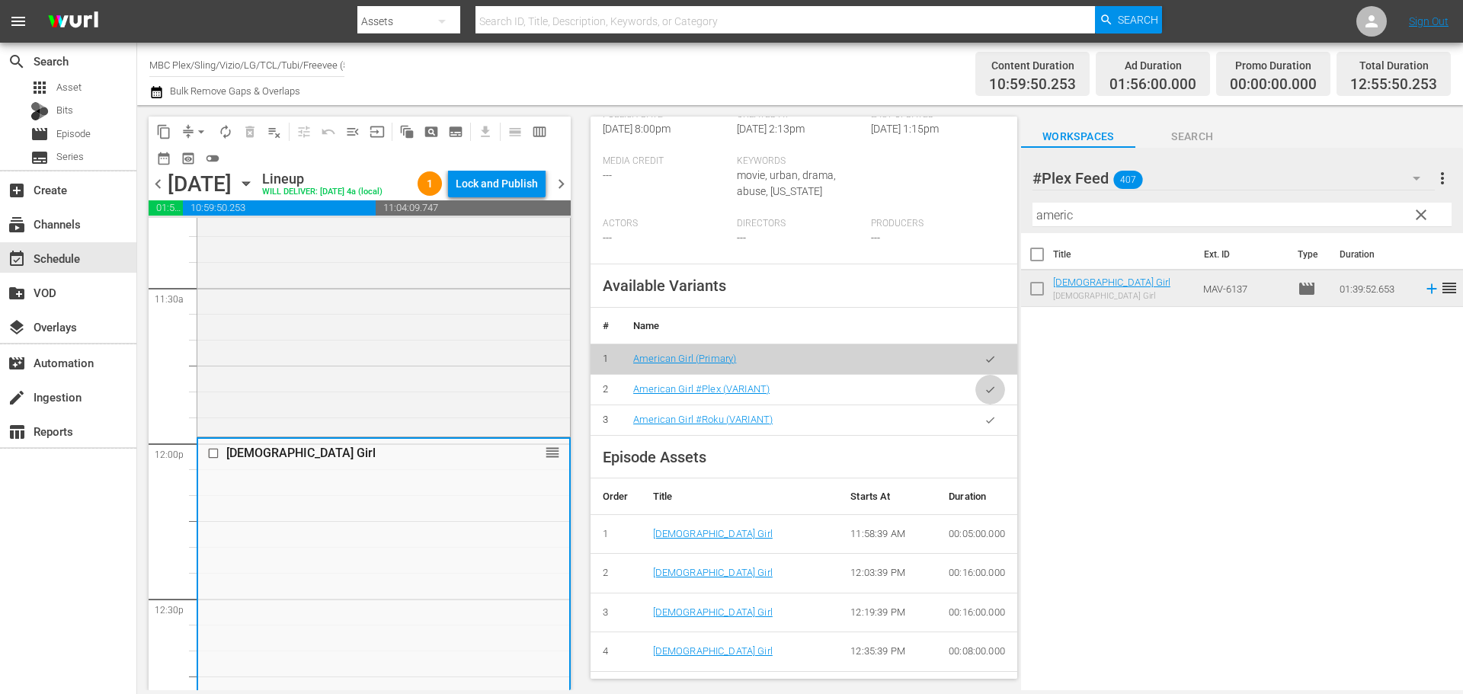
drag, startPoint x: 974, startPoint y: 385, endPoint x: 1326, endPoint y: 292, distance: 364.0
click at [984, 385] on icon "button" at bounding box center [989, 389] width 11 height 11
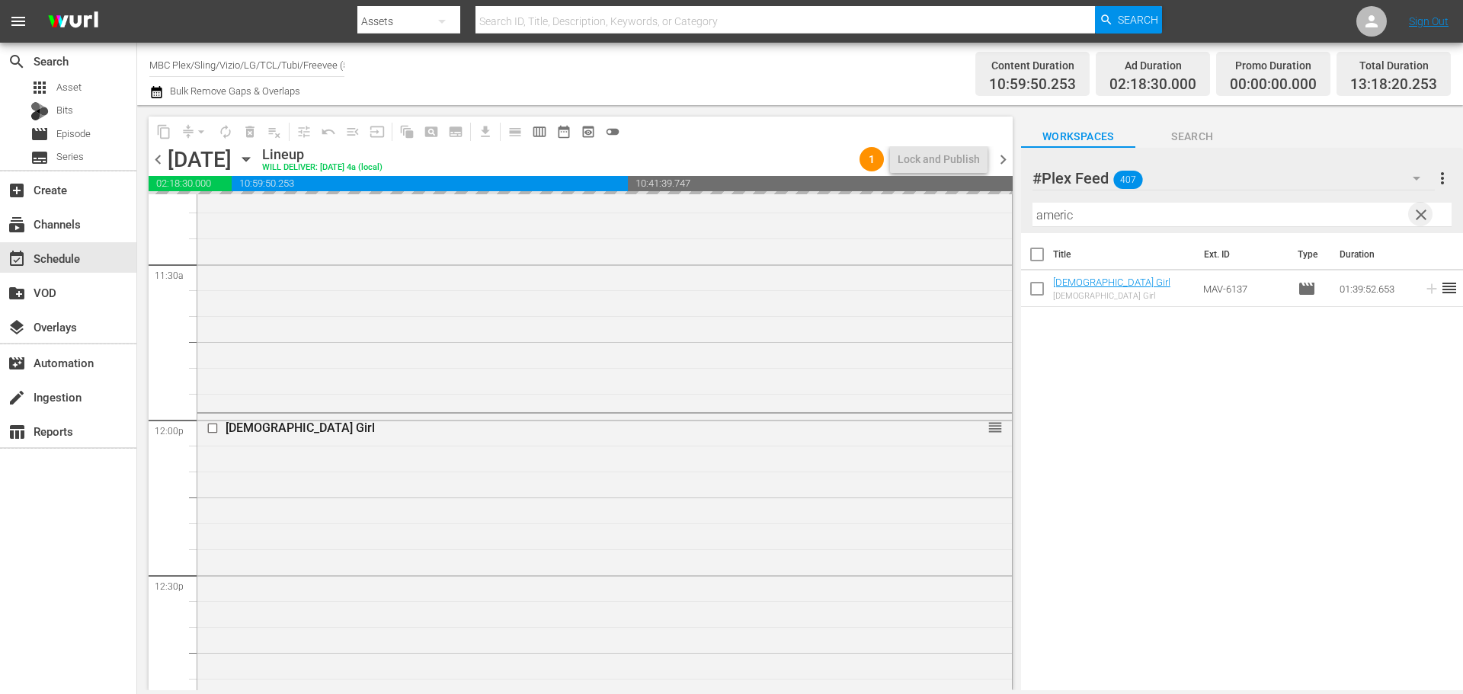
click at [1421, 213] on span "clear" at bounding box center [1421, 215] width 18 height 18
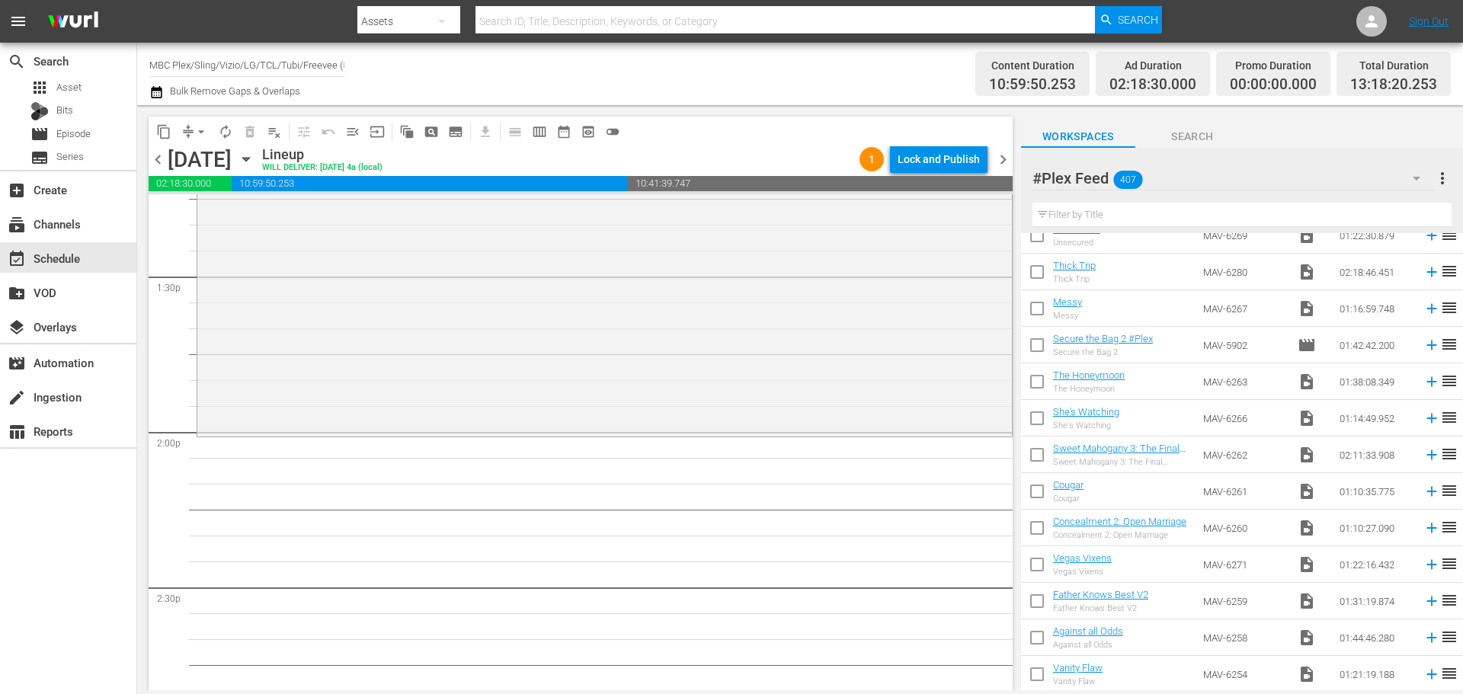
scroll to position [2209, 0]
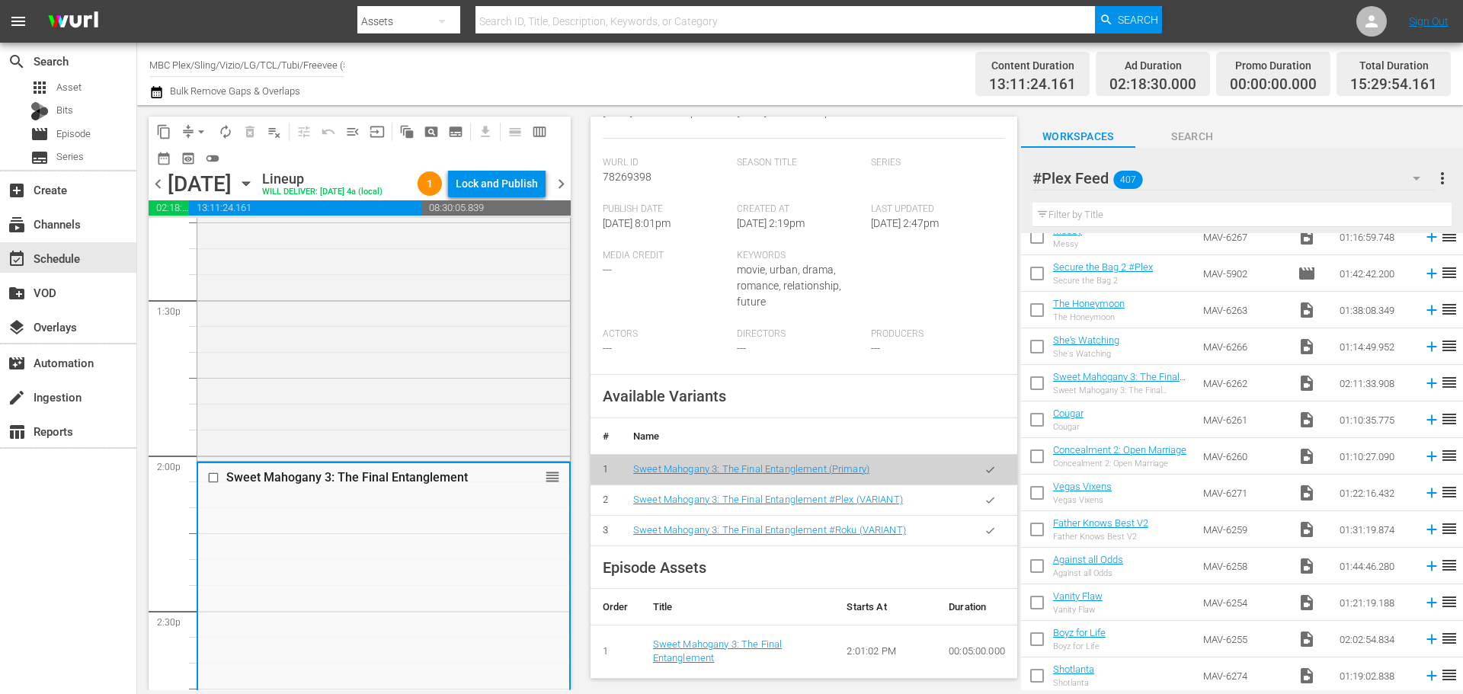
scroll to position [305, 0]
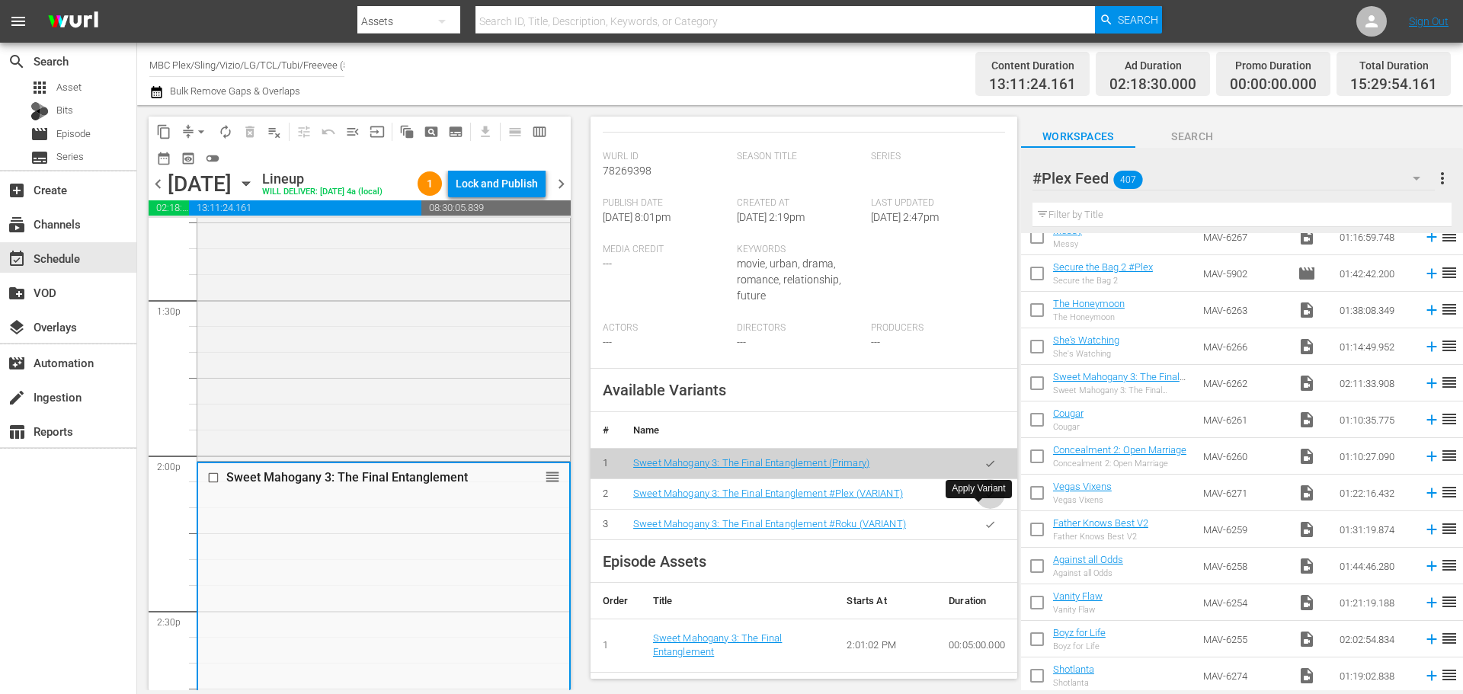
click at [984, 500] on icon "button" at bounding box center [989, 493] width 11 height 11
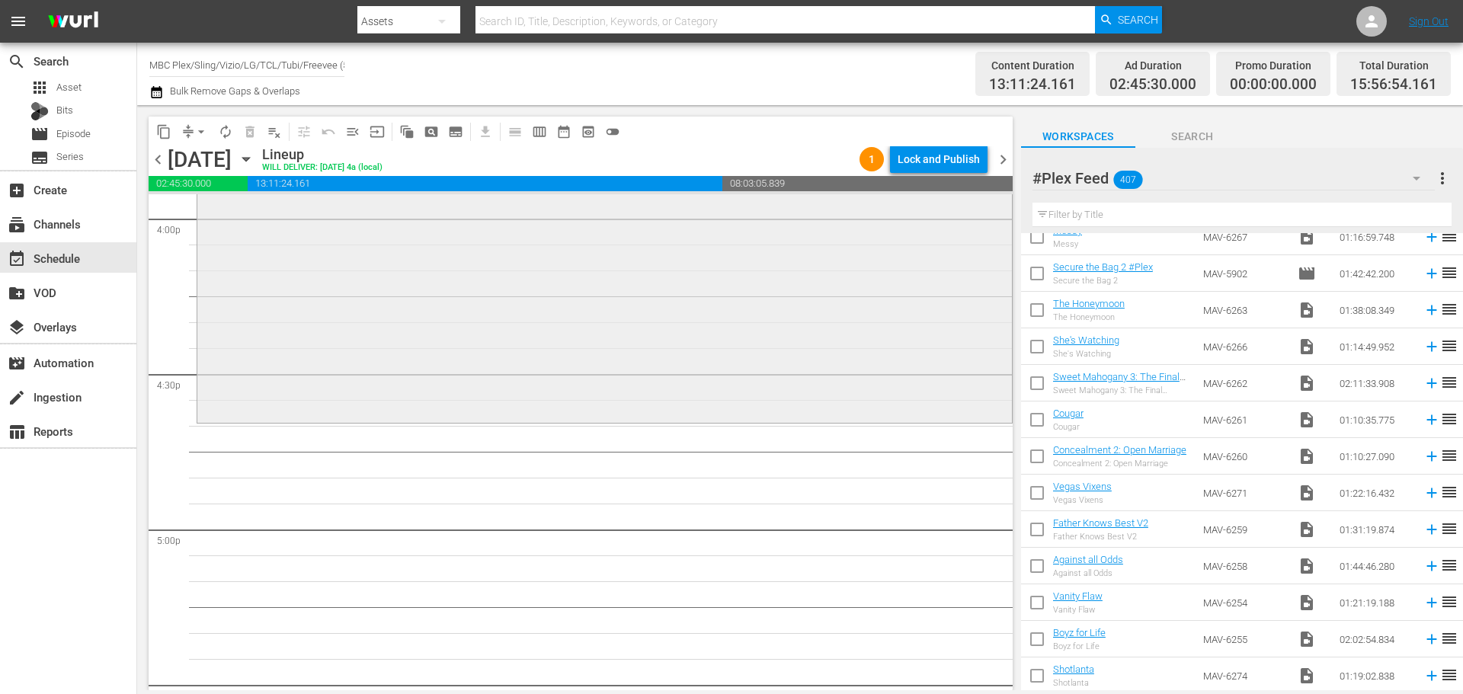
scroll to position [4951, 0]
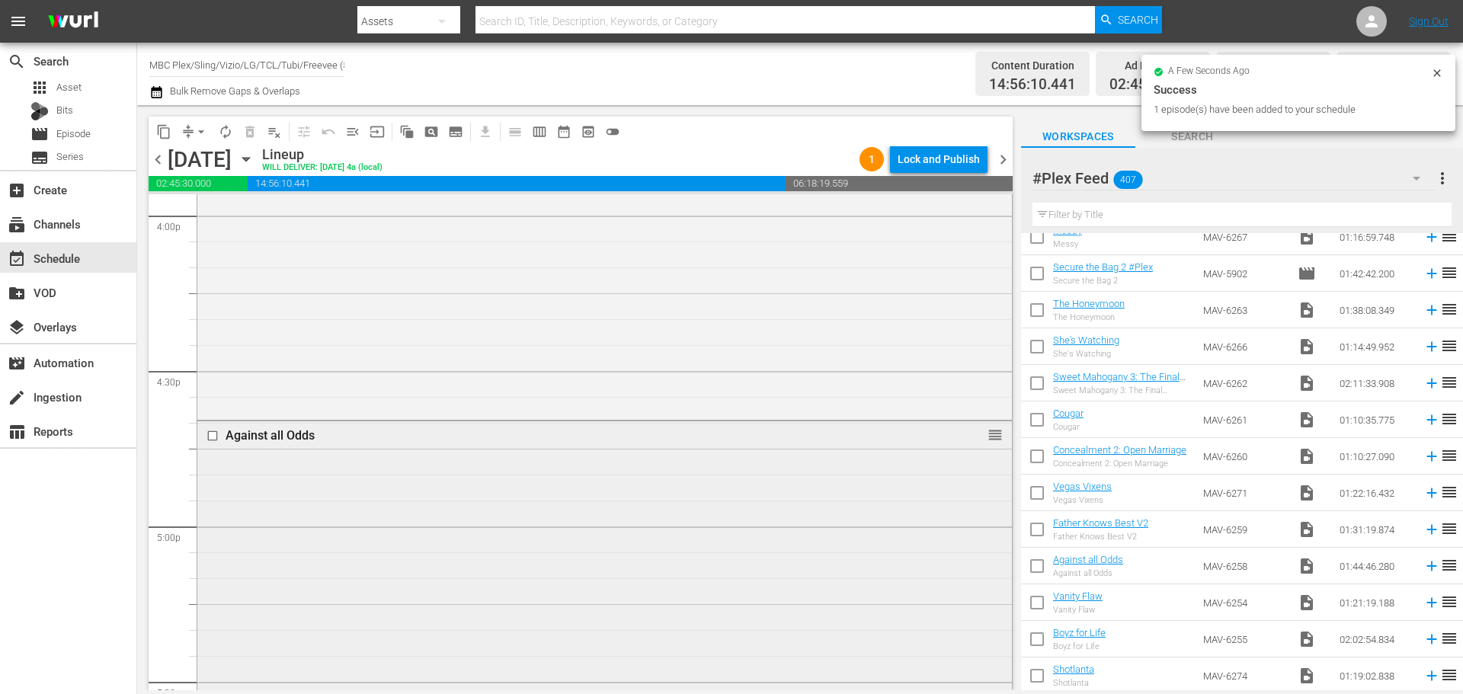
click at [470, 501] on div "Against all Odds reorder" at bounding box center [604, 690] width 814 height 538
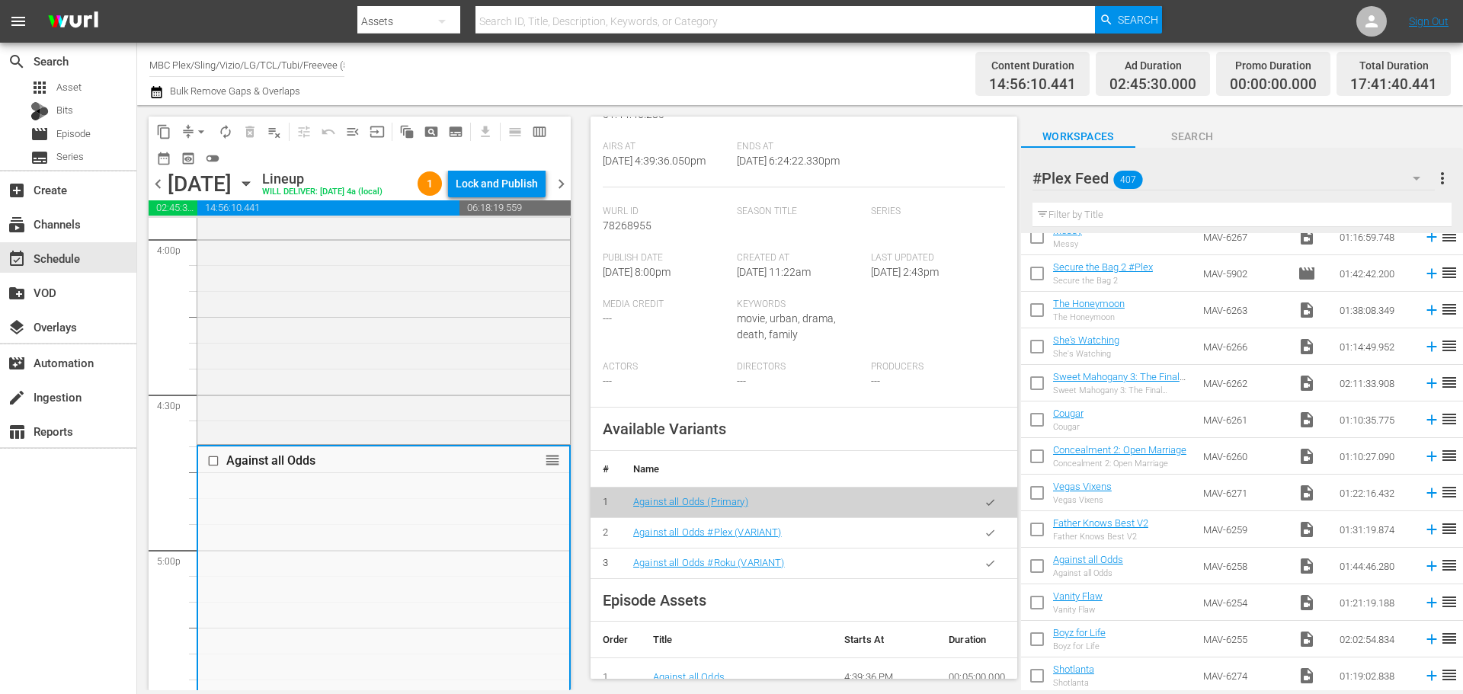
scroll to position [305, 0]
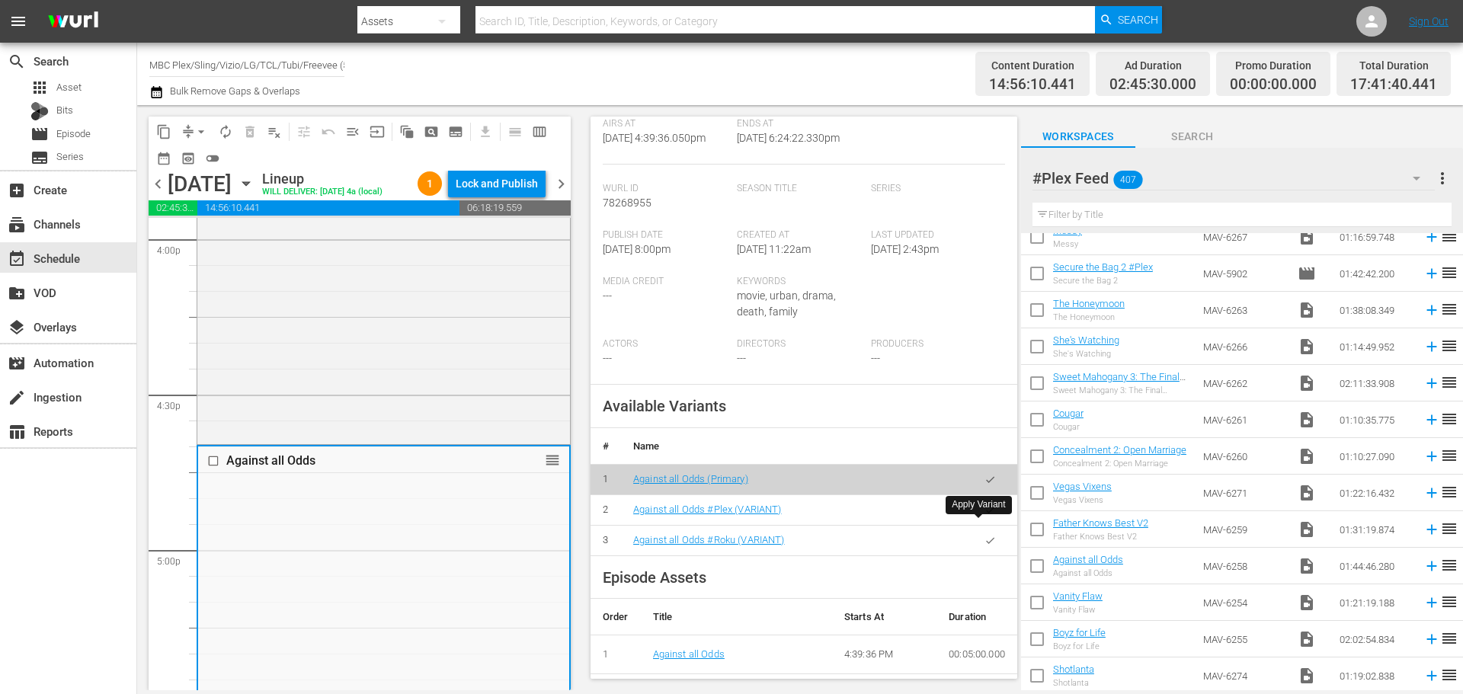
click at [984, 516] on icon "button" at bounding box center [989, 509] width 11 height 11
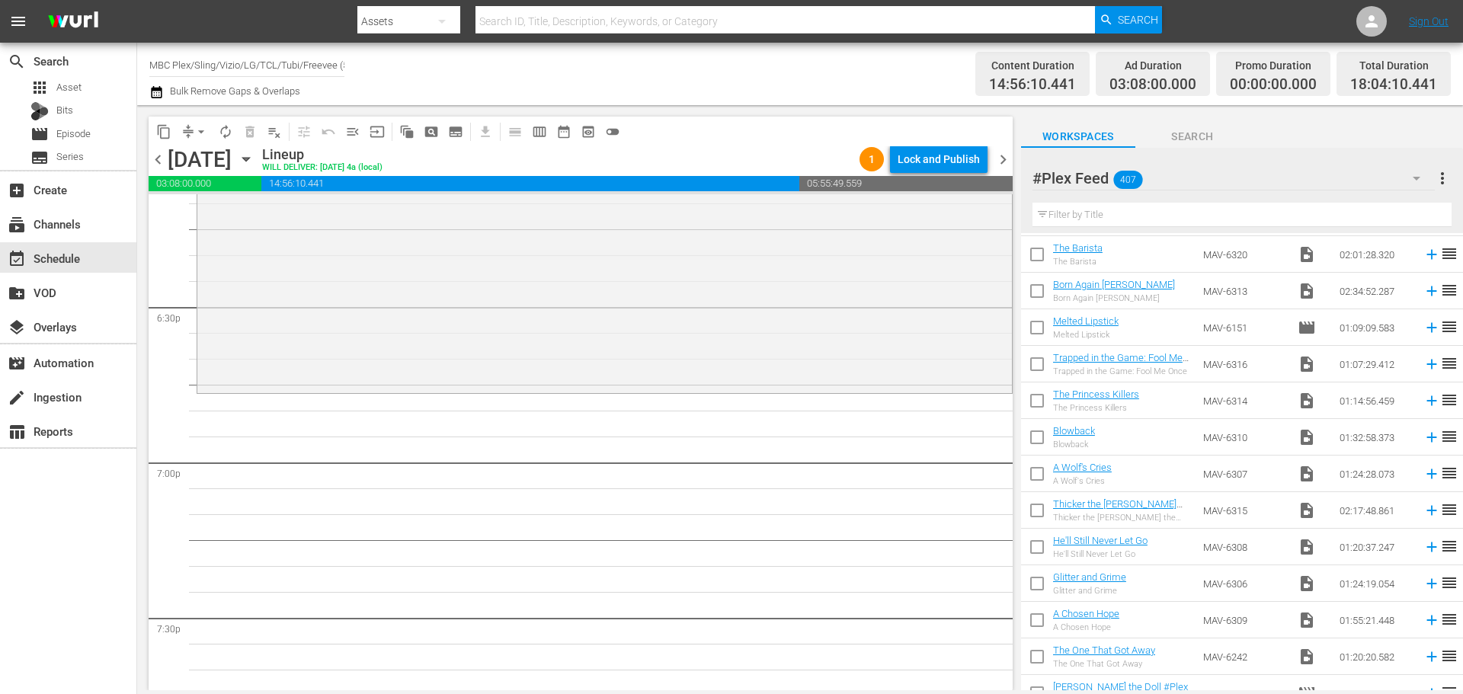
scroll to position [0, 0]
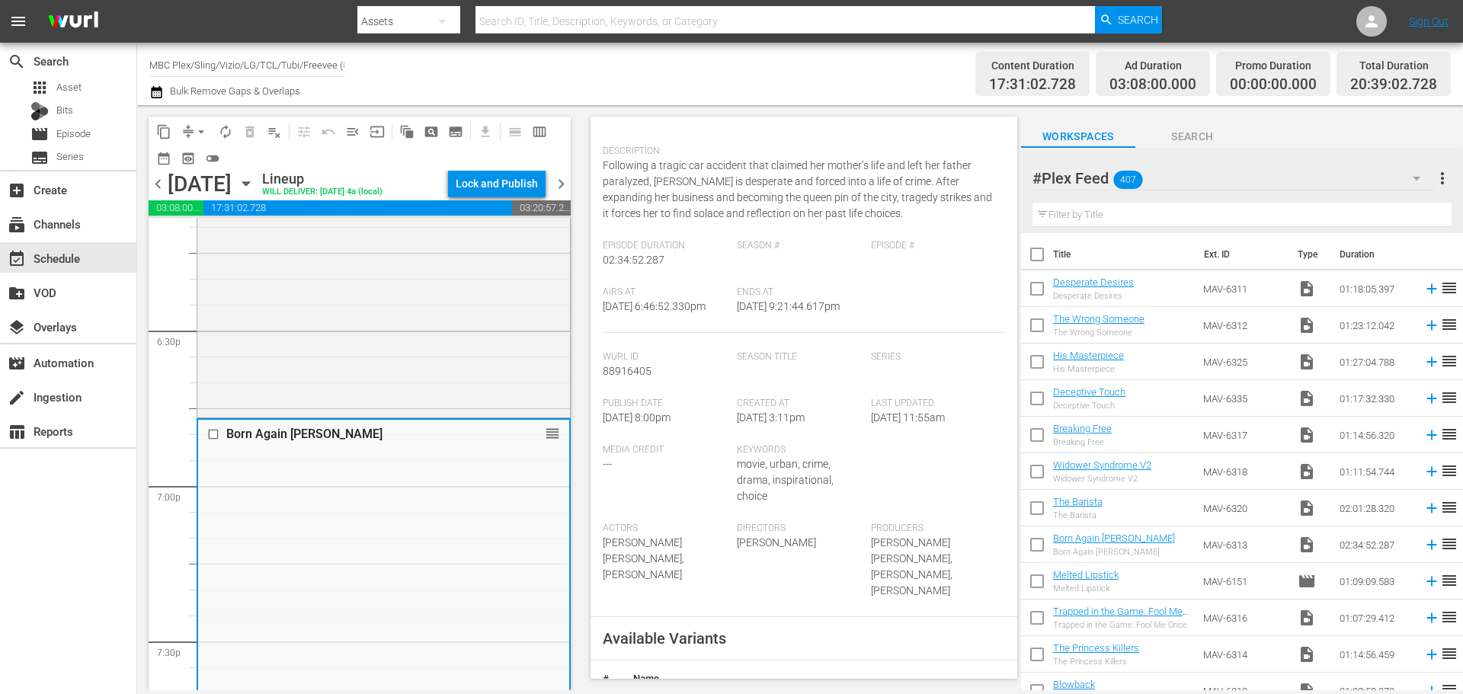
scroll to position [457, 0]
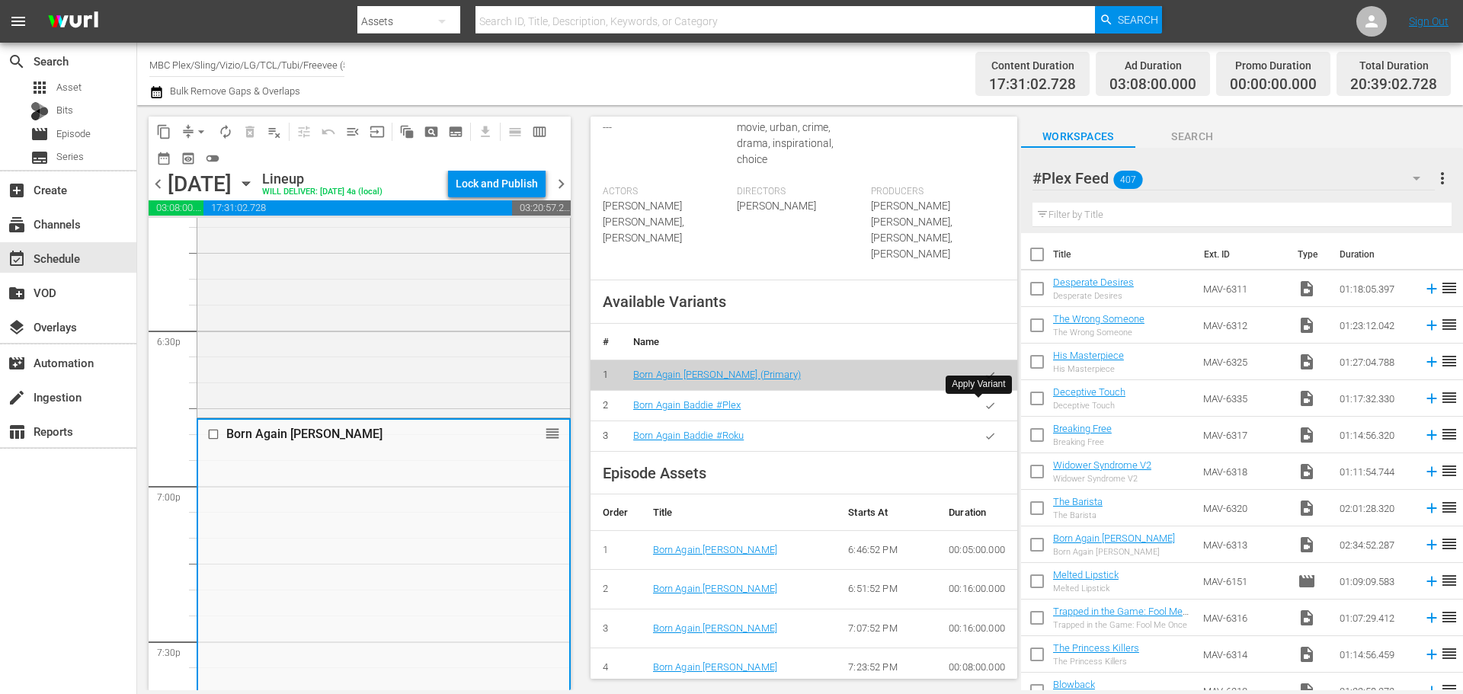
click at [988, 412] on button "button" at bounding box center [990, 406] width 30 height 30
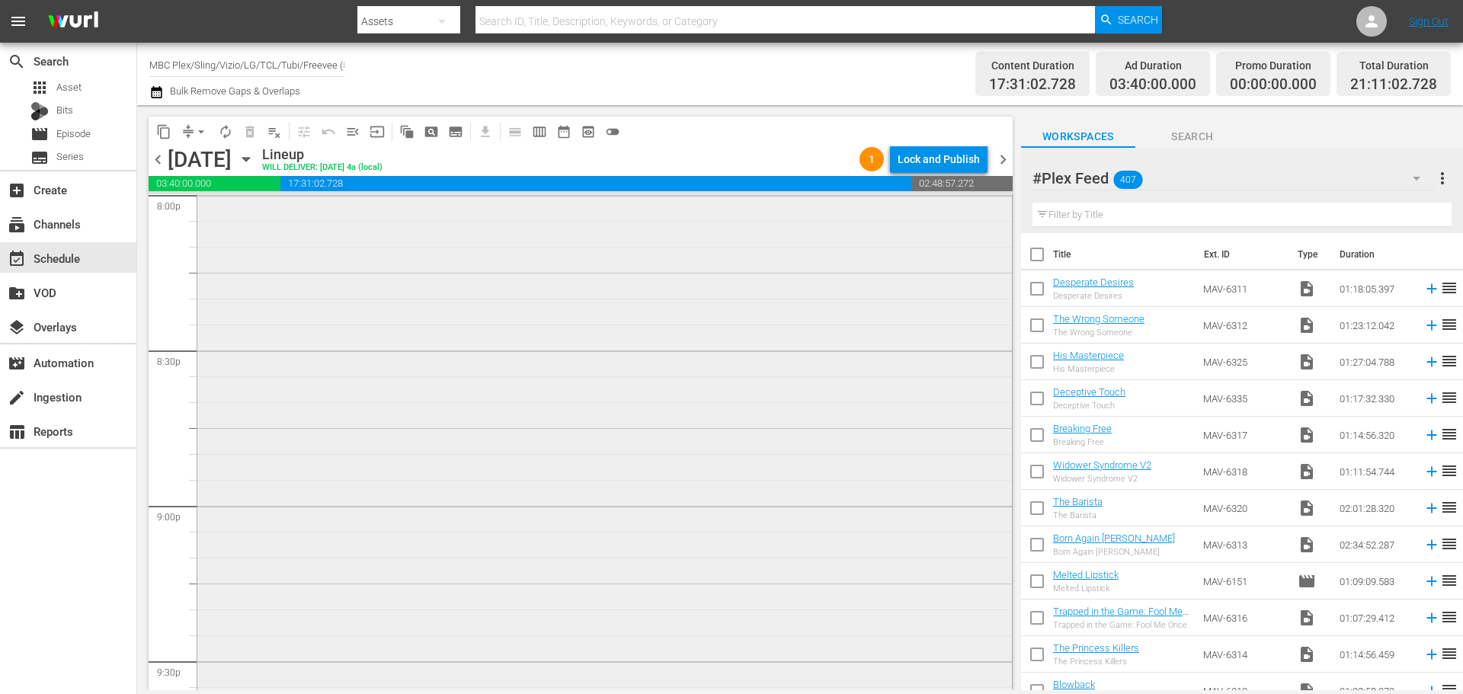
scroll to position [6399, 0]
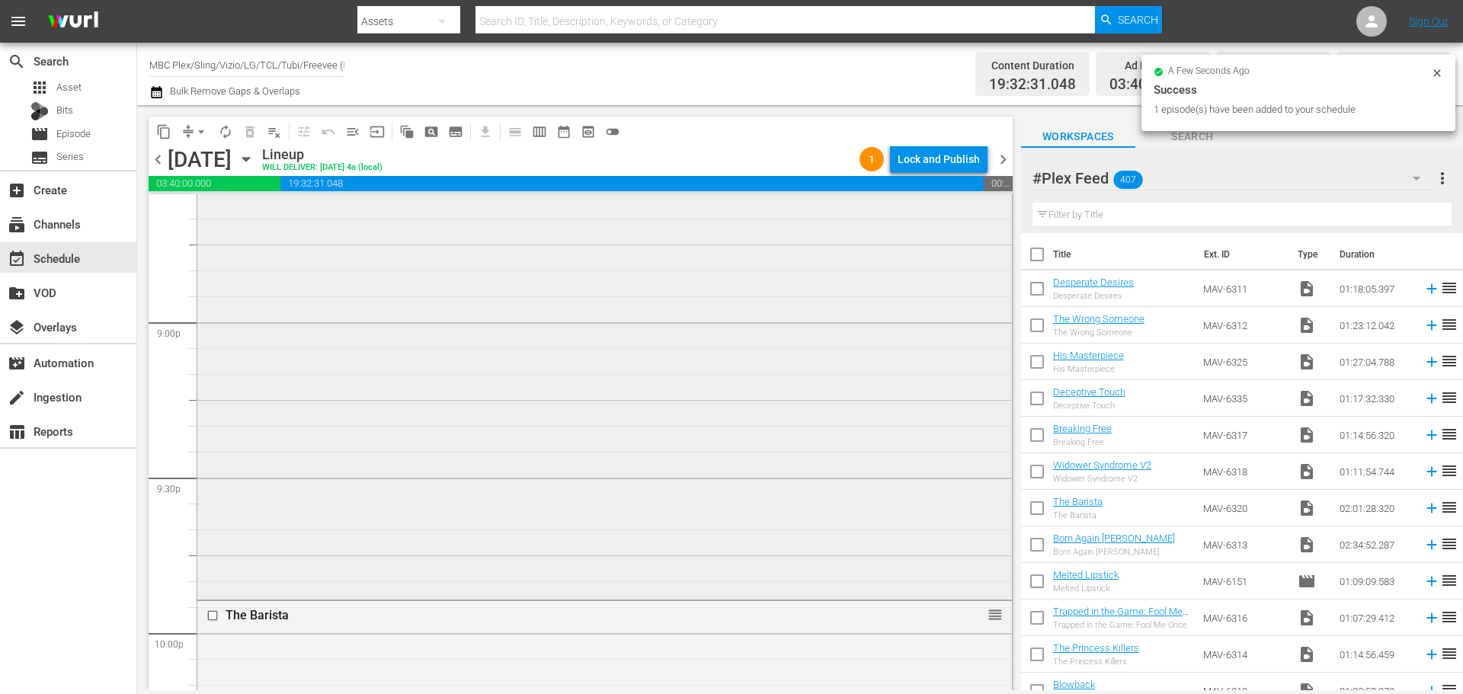
click at [520, 367] on div "Born Again [PERSON_NAME] Born Again Baddie #Plex VARIANT reorder" at bounding box center [604, 115] width 814 height 964
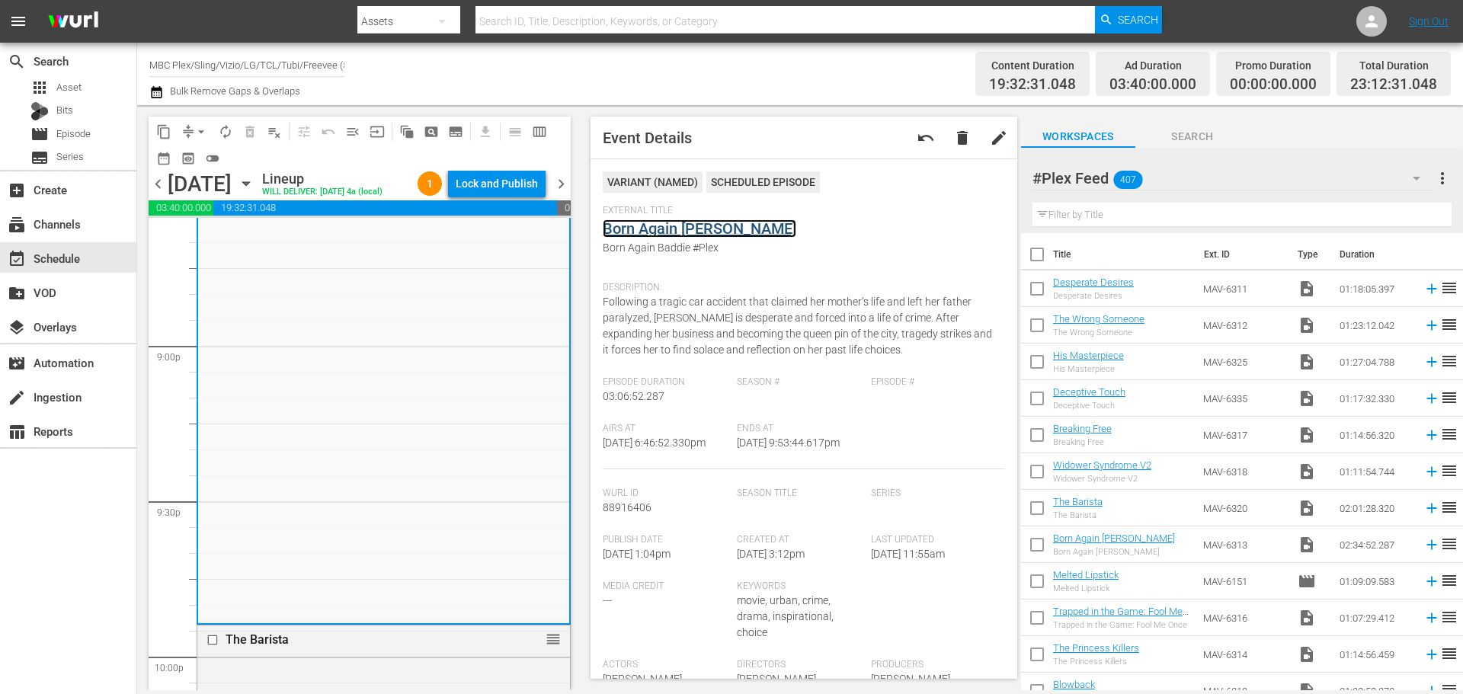
click at [663, 233] on link "Born Again [PERSON_NAME]" at bounding box center [699, 228] width 193 height 18
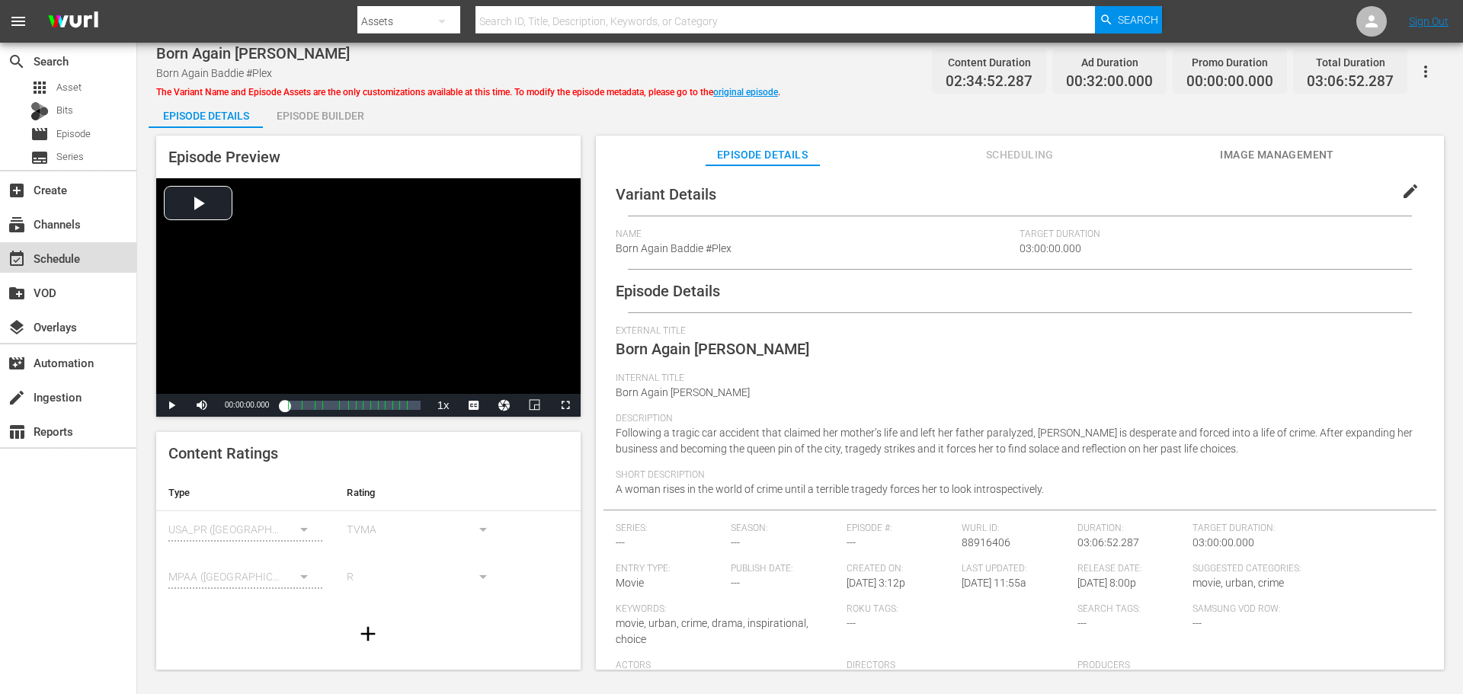
click at [50, 263] on div "event_available Schedule" at bounding box center [42, 256] width 85 height 14
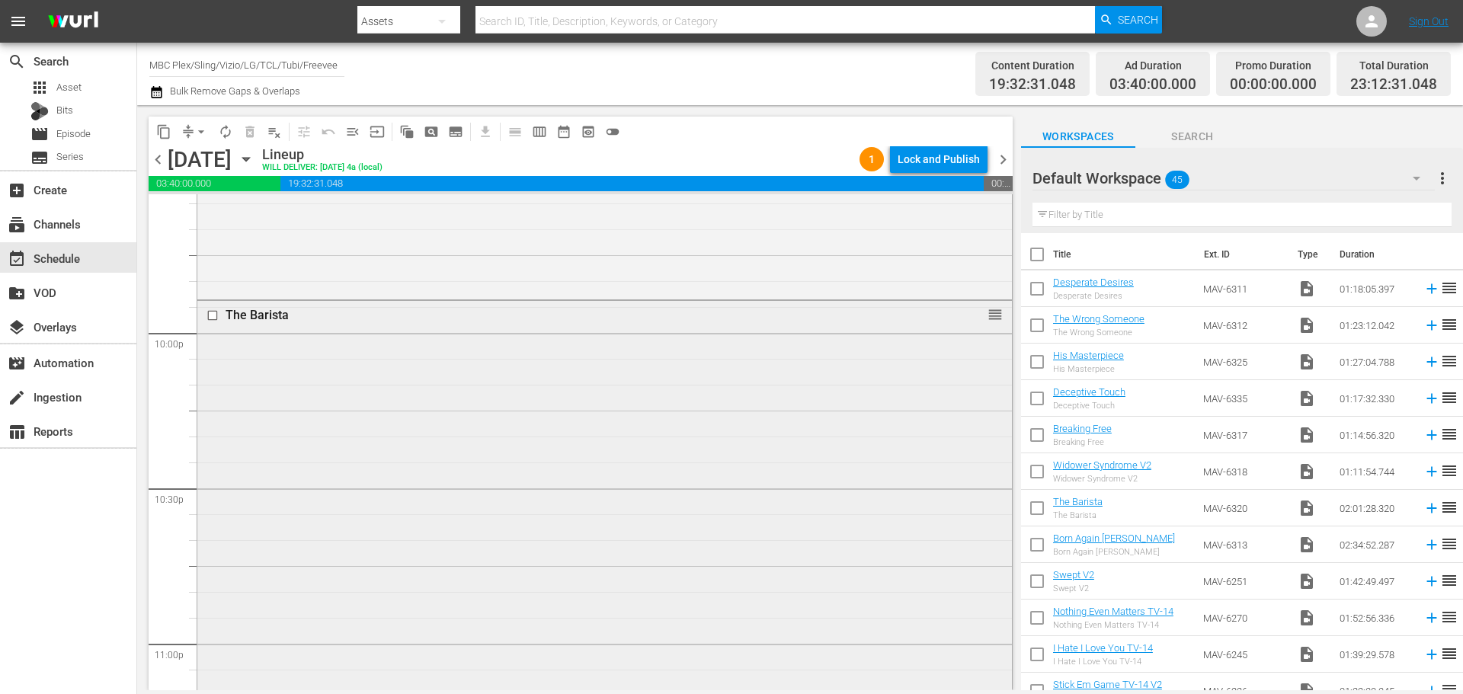
scroll to position [6735, 0]
click at [427, 401] on div "The Barista reorder" at bounding box center [604, 577] width 814 height 625
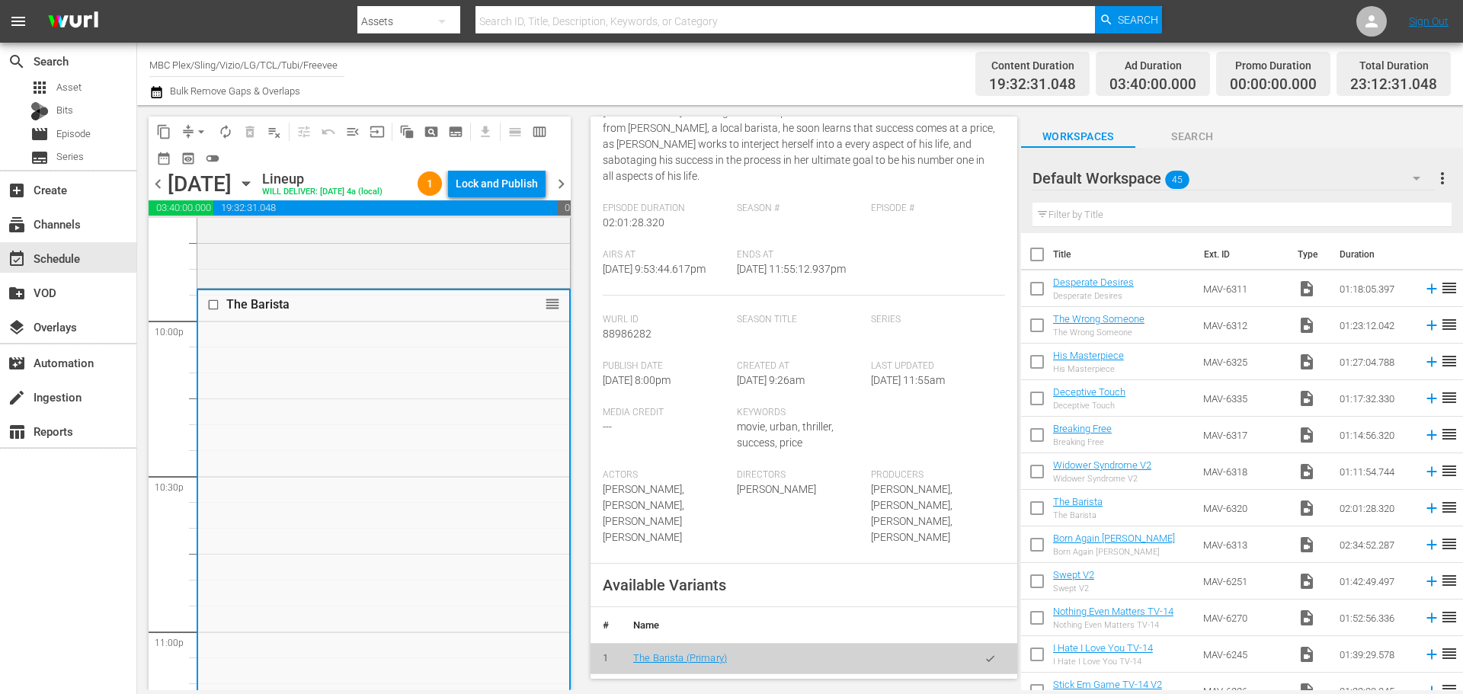
scroll to position [381, 0]
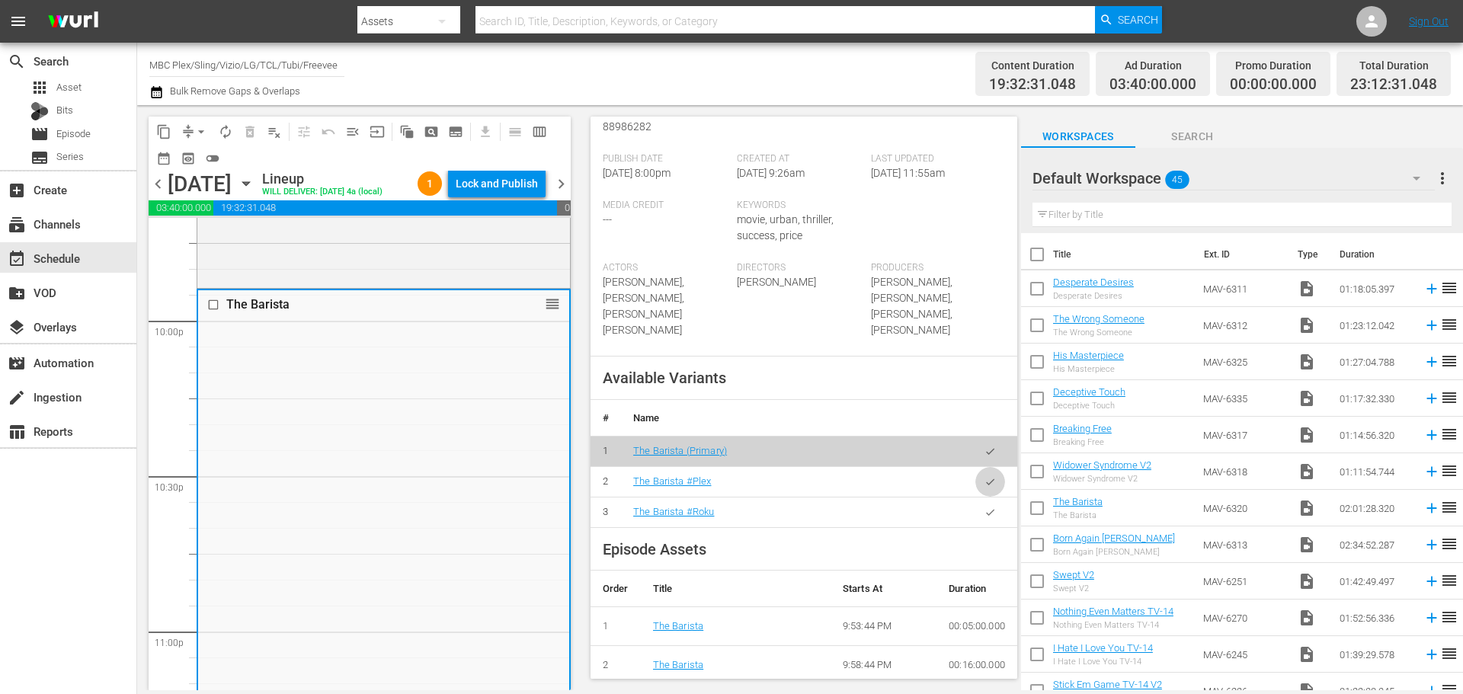
click at [977, 497] on button "button" at bounding box center [990, 482] width 30 height 30
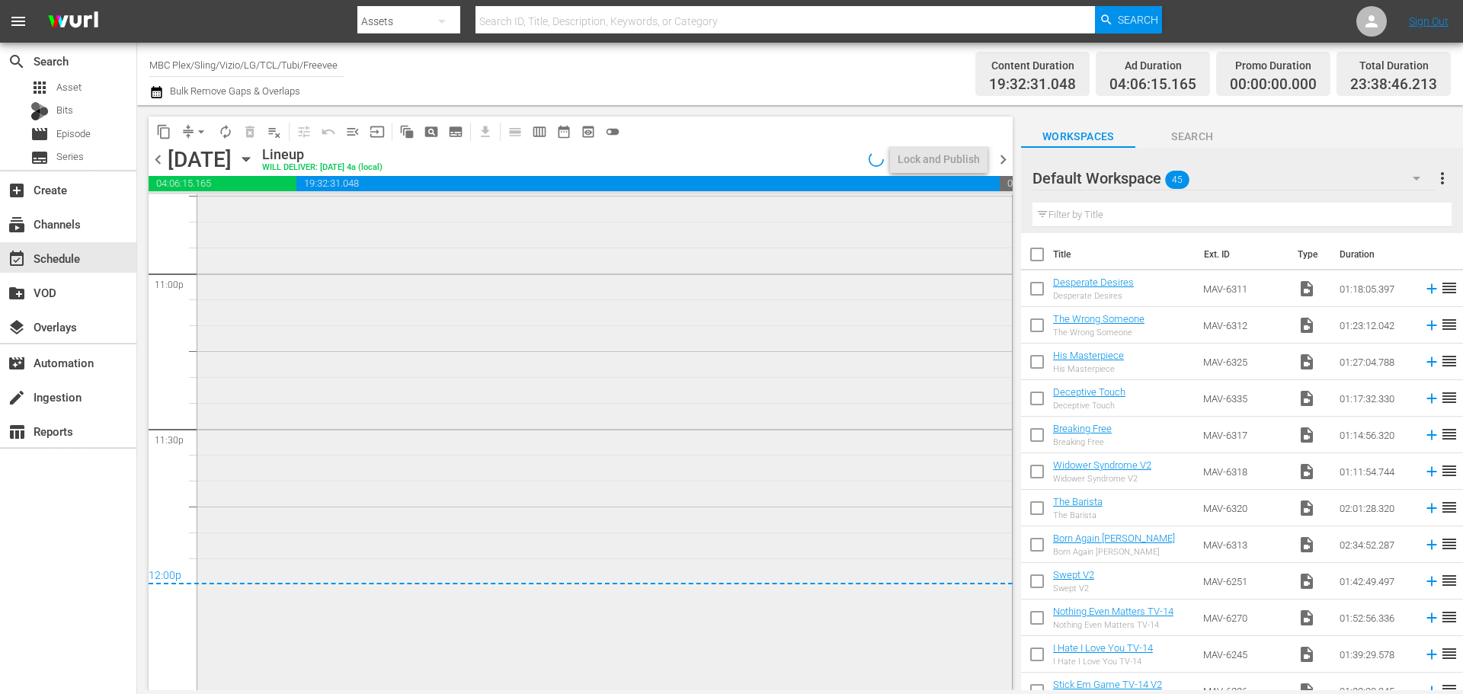
scroll to position [7074, 0]
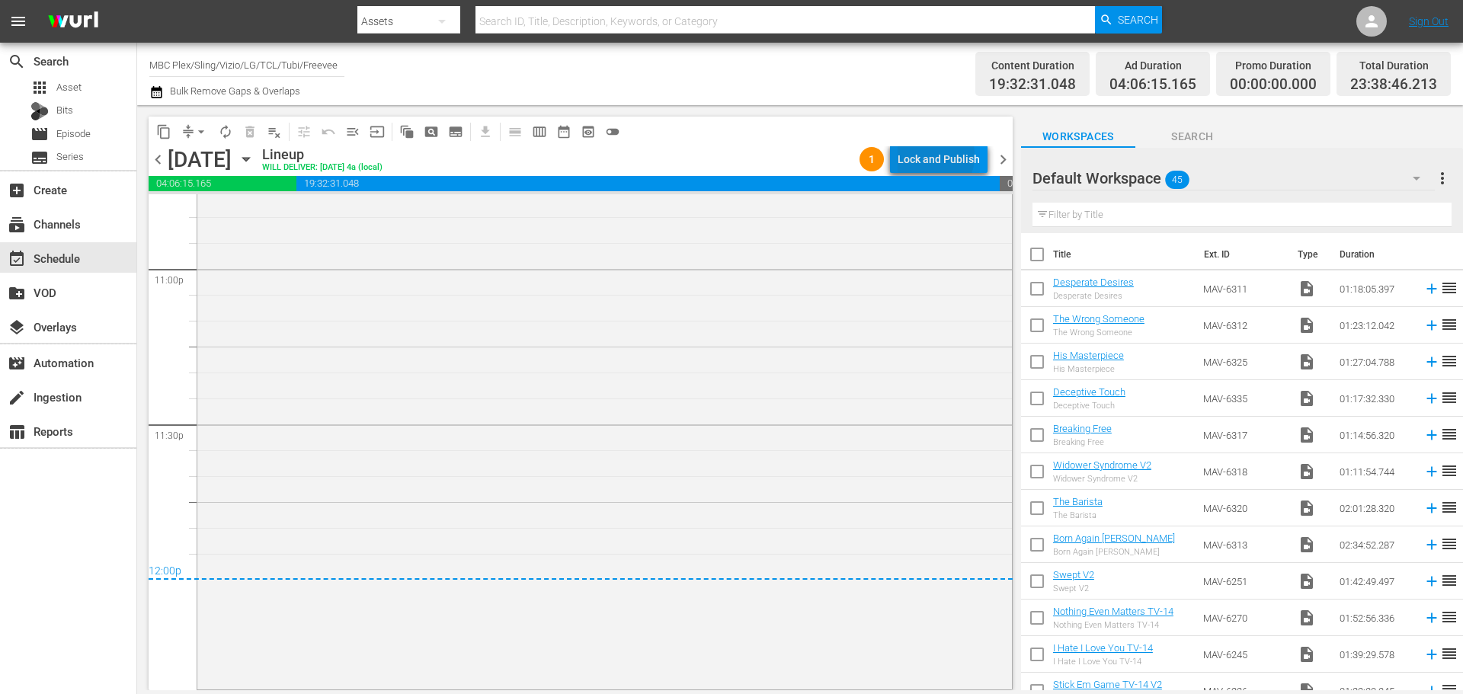
click at [928, 155] on div "Lock and Publish" at bounding box center [938, 158] width 82 height 27
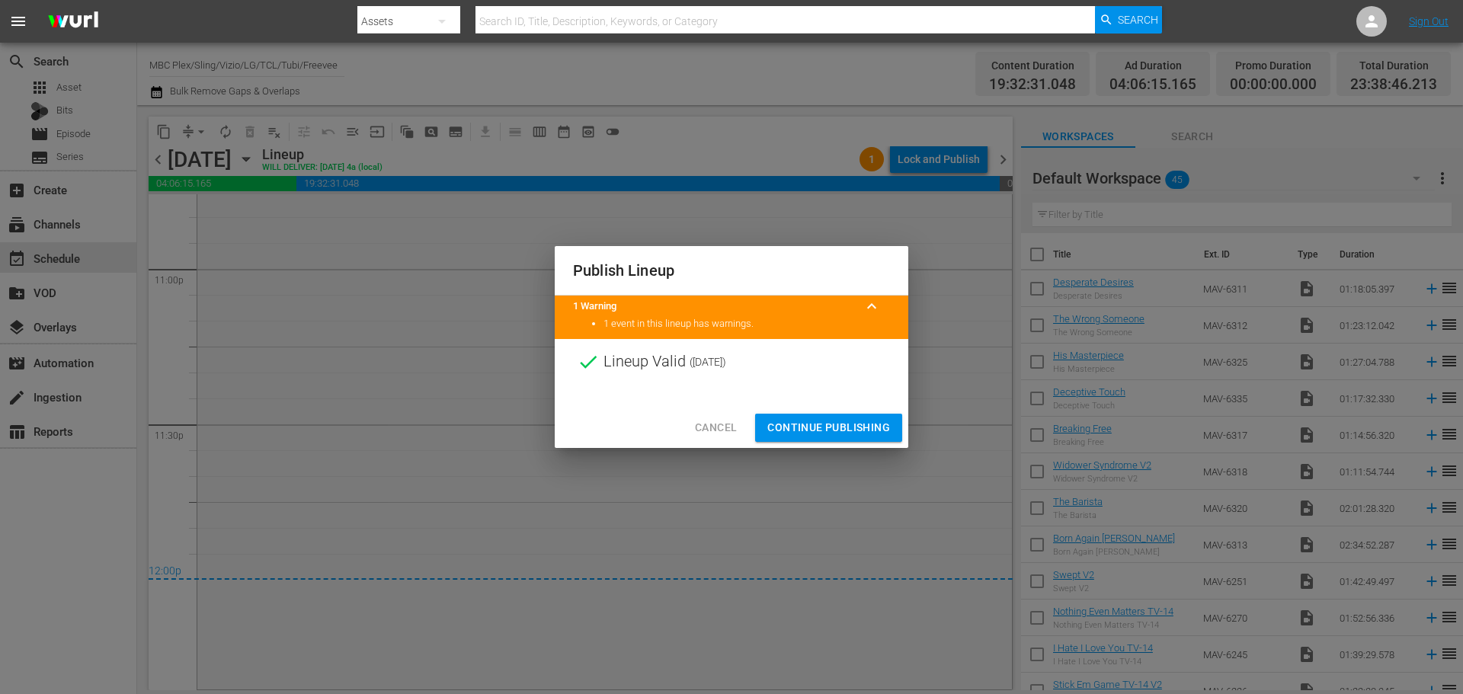
click at [814, 427] on span "Continue Publishing" at bounding box center [828, 427] width 123 height 19
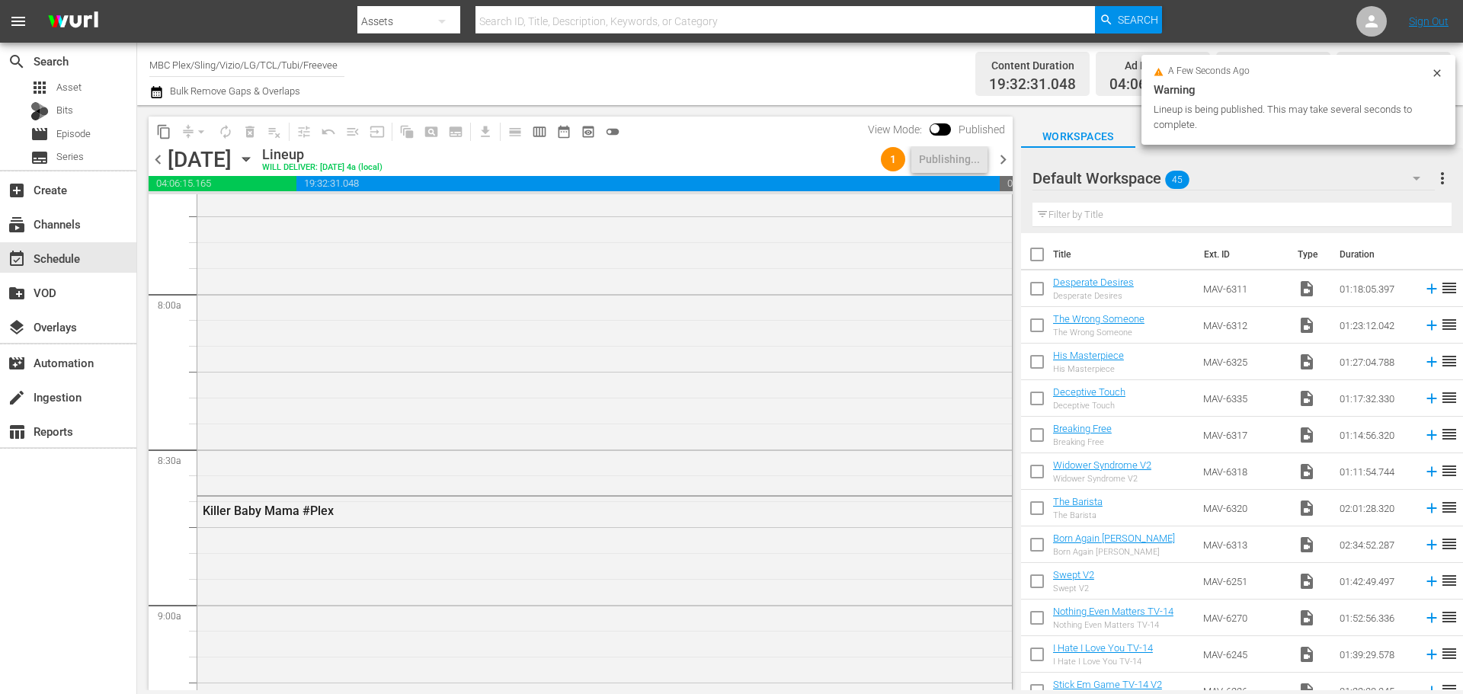
scroll to position [0, 0]
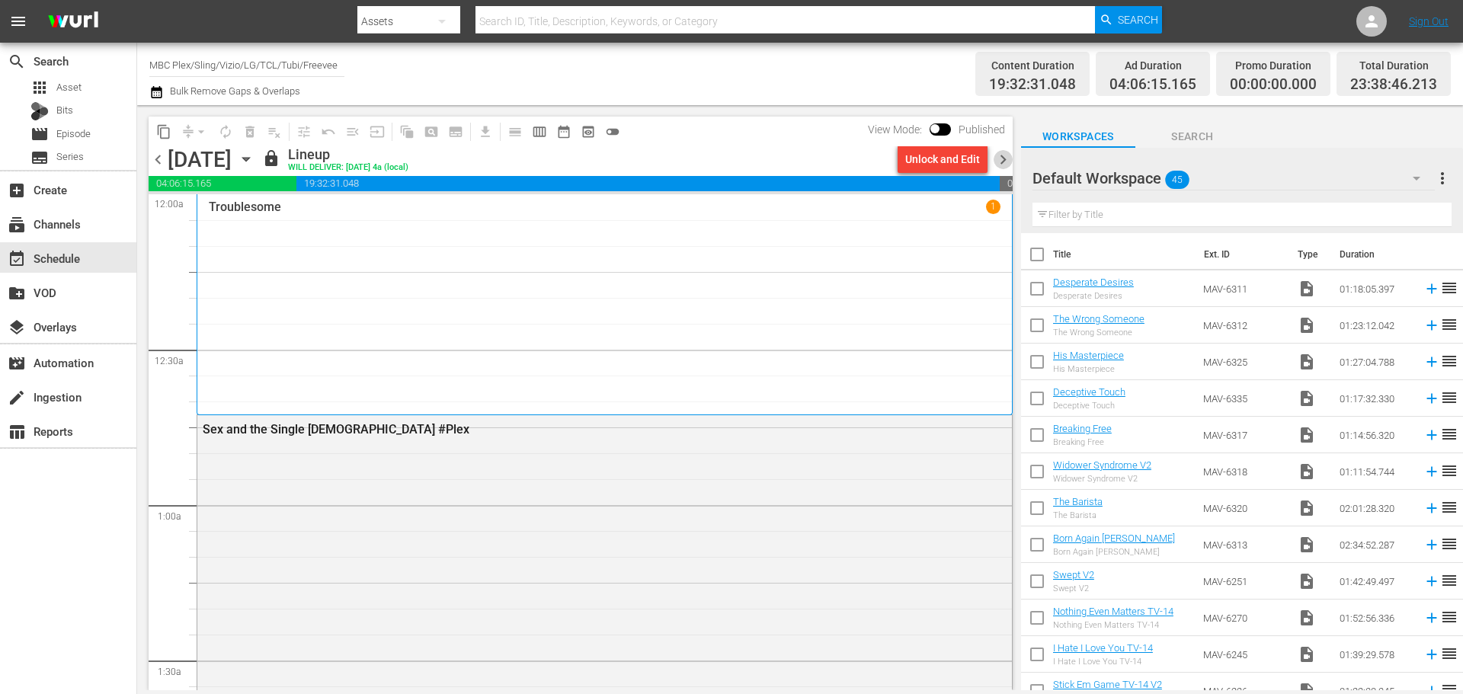
click at [998, 157] on span "chevron_right" at bounding box center [1002, 159] width 19 height 19
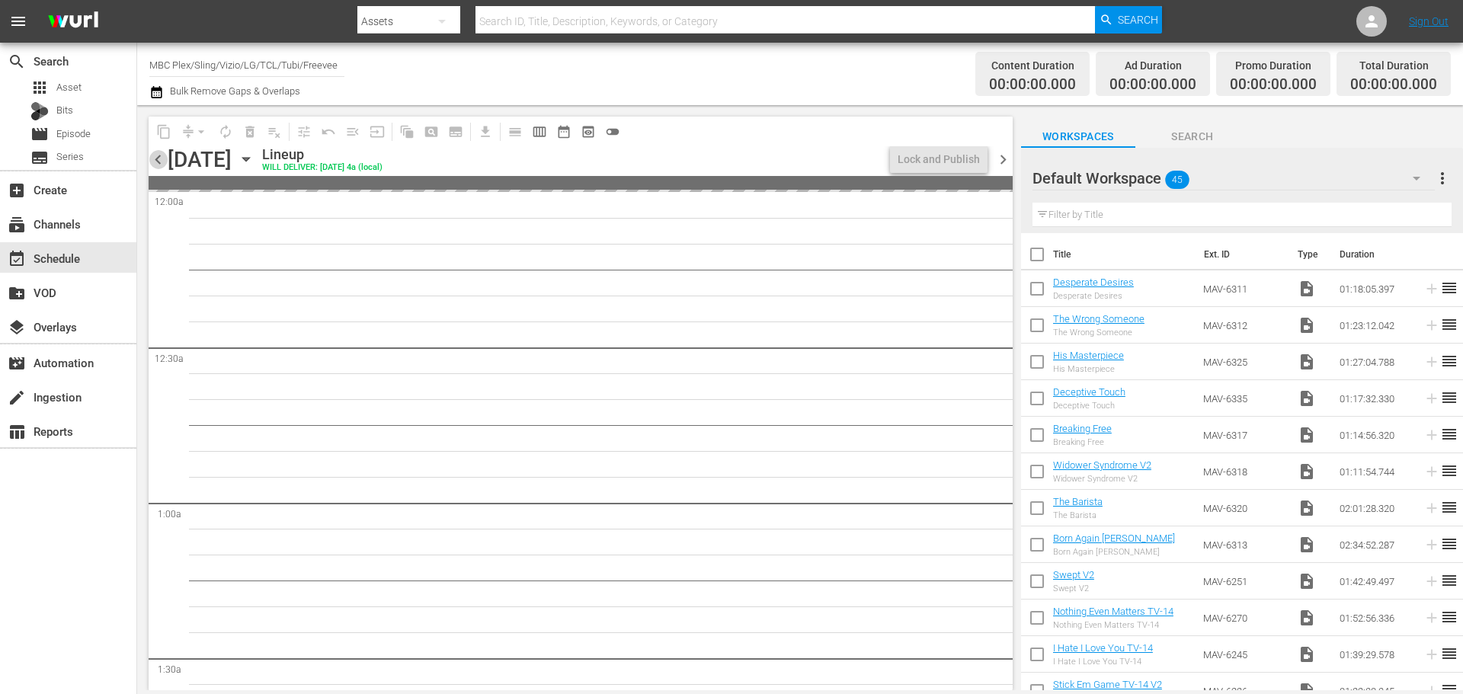
click at [162, 155] on span "chevron_left" at bounding box center [158, 159] width 19 height 19
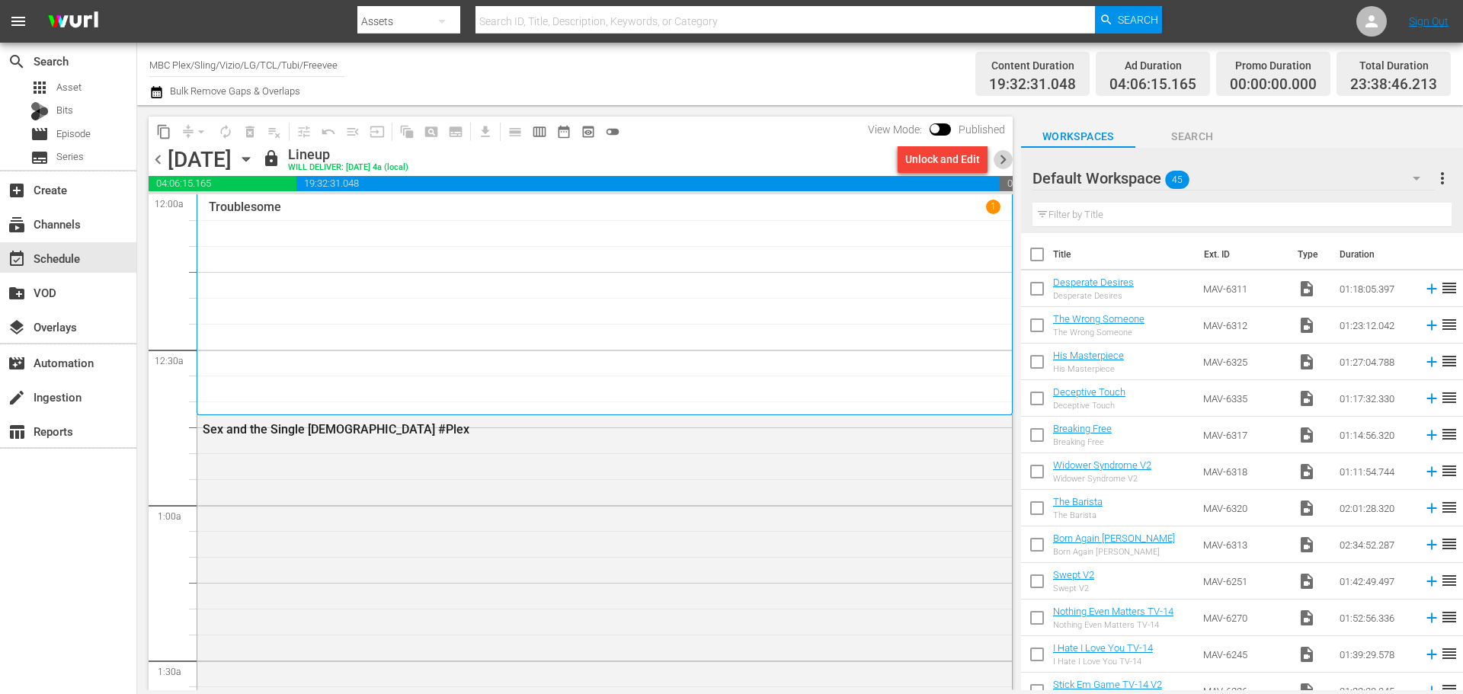
click at [1003, 159] on span "chevron_right" at bounding box center [1002, 159] width 19 height 19
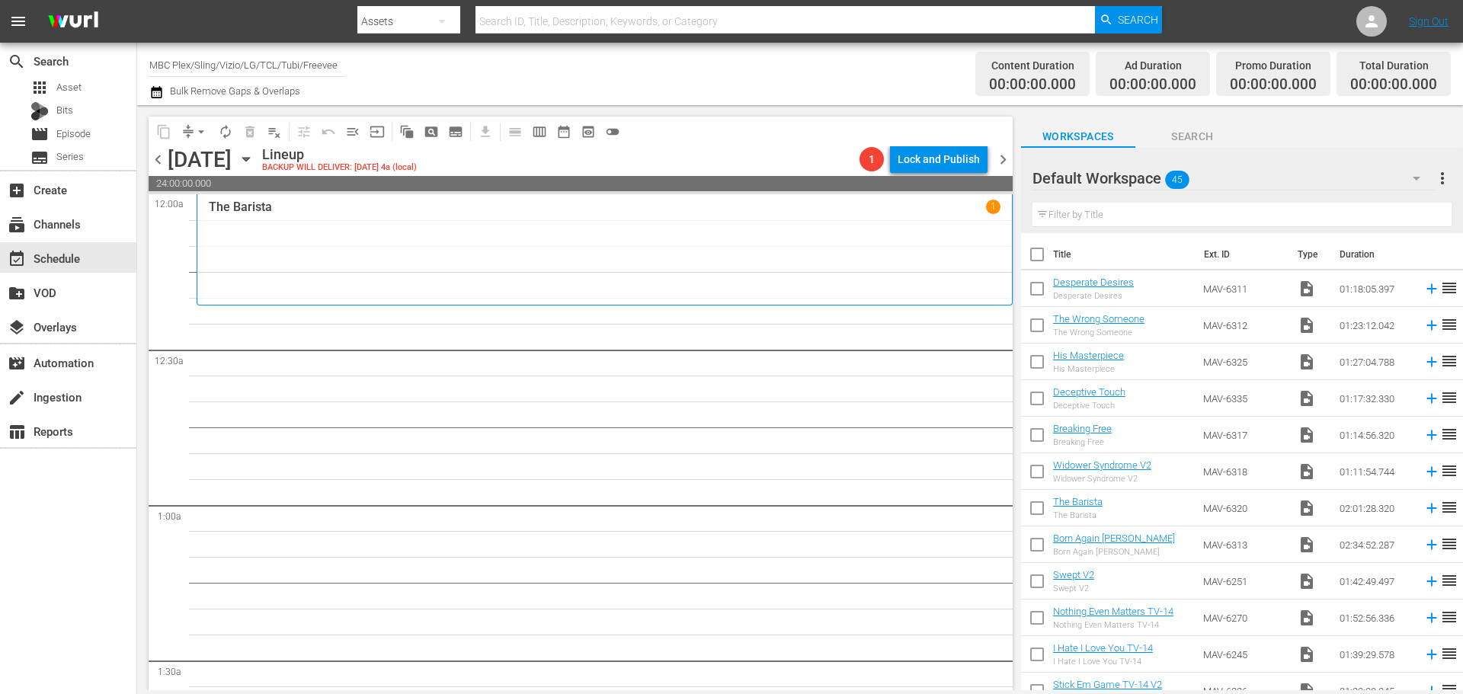
click at [1239, 188] on div "Default Workspace 45" at bounding box center [1233, 178] width 402 height 43
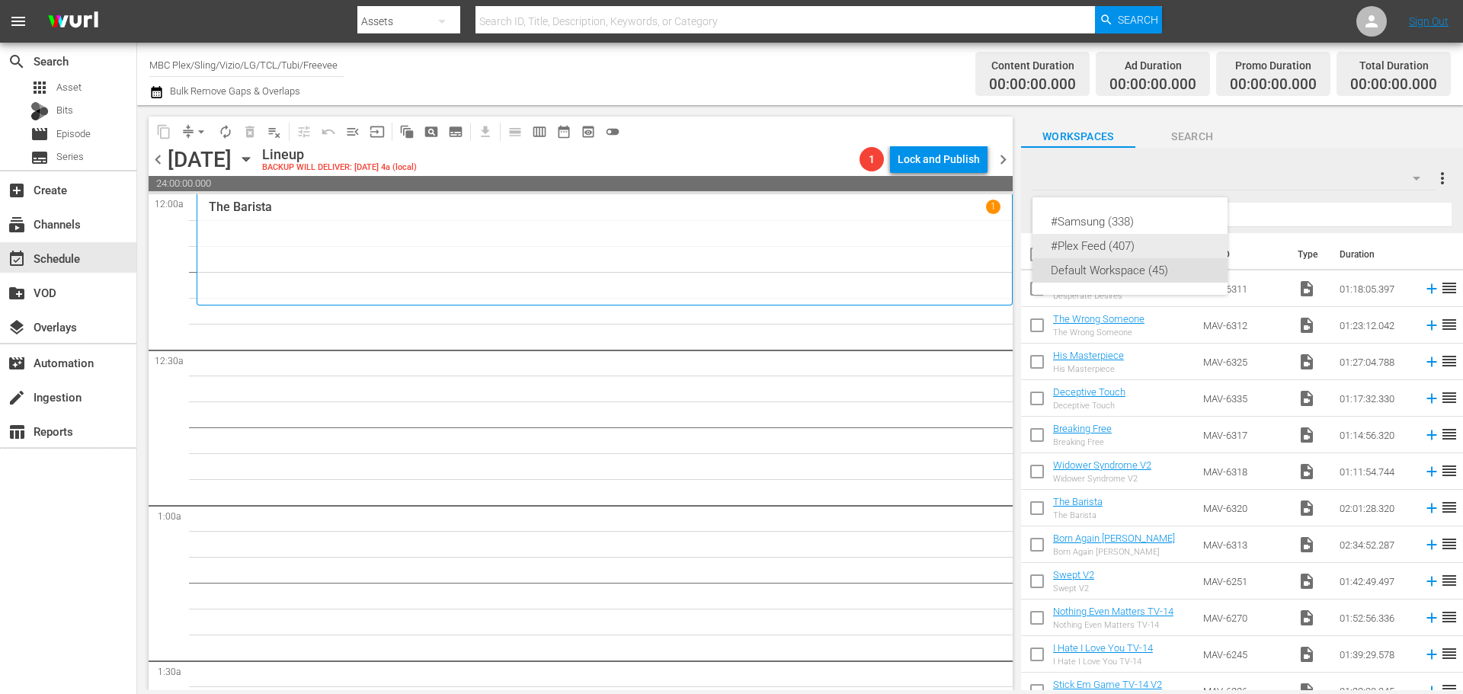
click at [1182, 241] on div "#Plex Feed (407)" at bounding box center [1129, 246] width 158 height 24
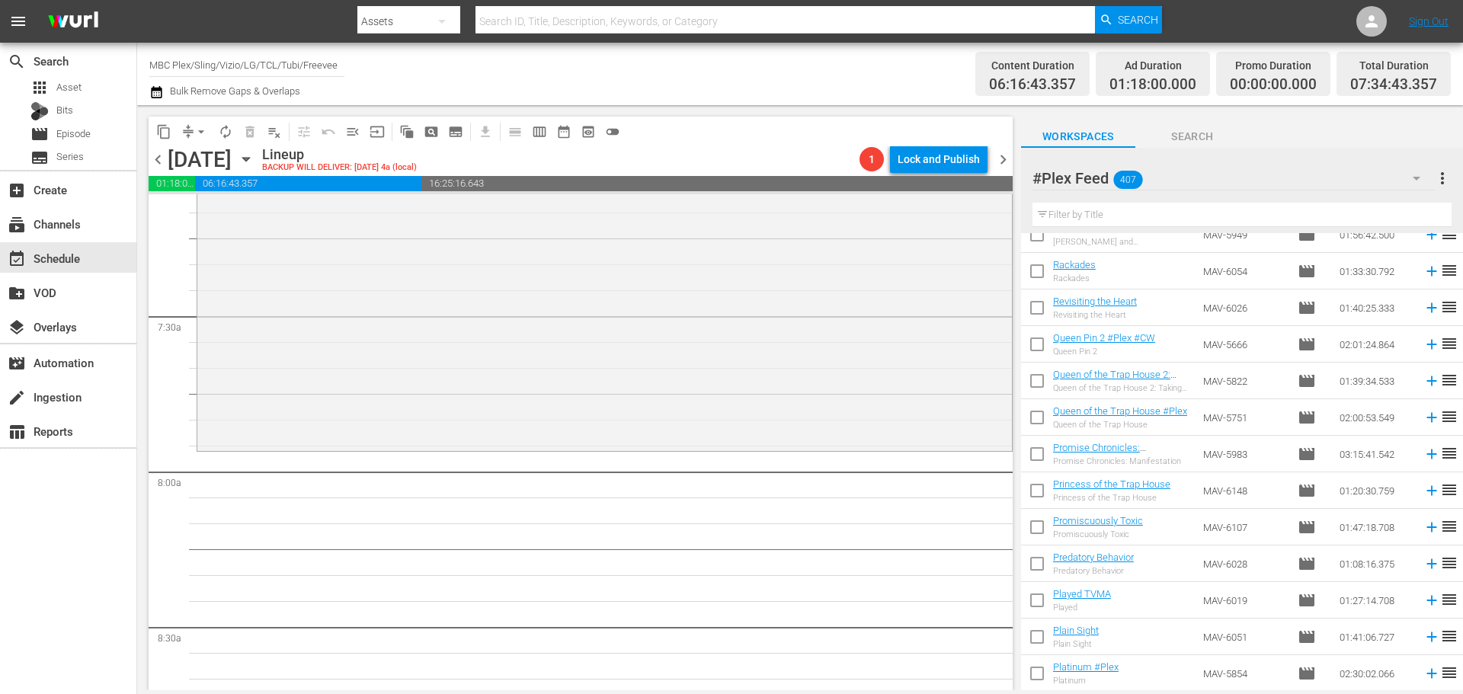
scroll to position [7110, 0]
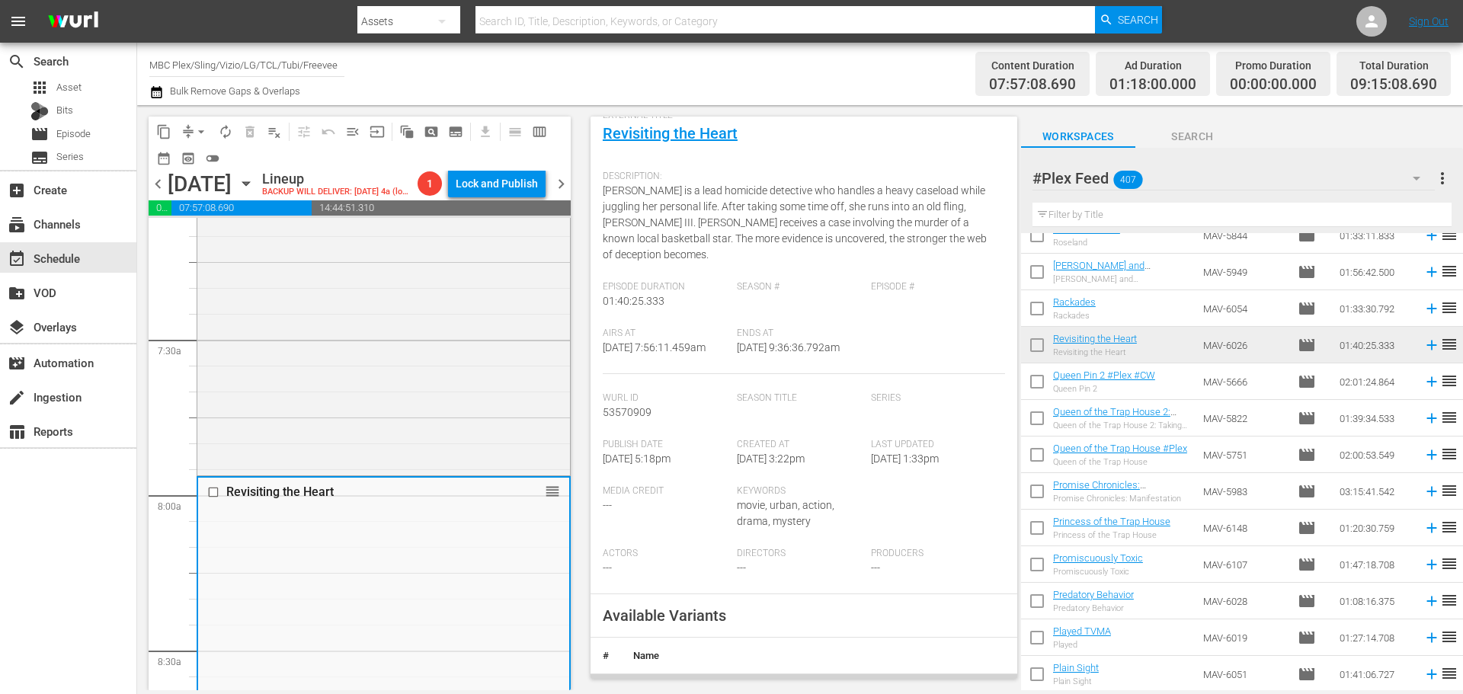
scroll to position [305, 0]
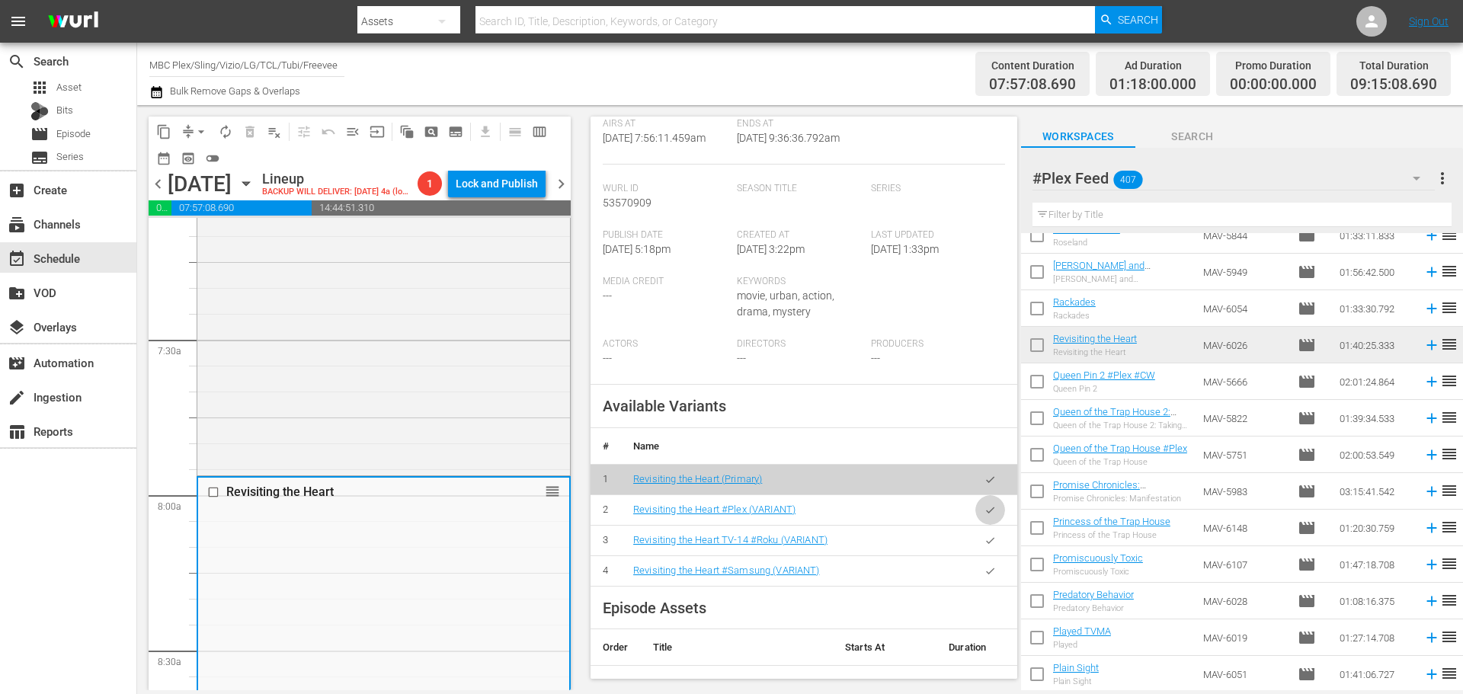
click at [984, 516] on icon "button" at bounding box center [989, 509] width 11 height 11
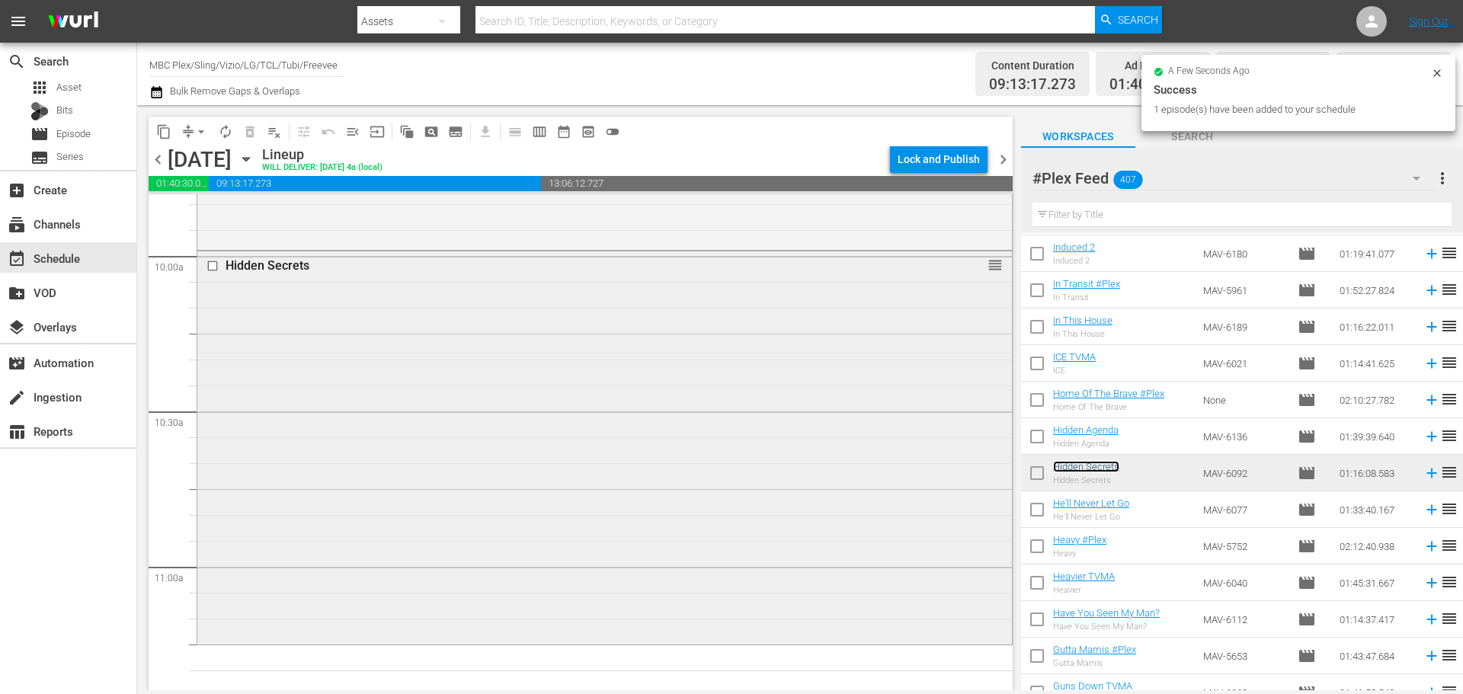
scroll to position [3047, 0]
click at [690, 459] on div "Hidden Secrets reorder" at bounding box center [604, 446] width 814 height 390
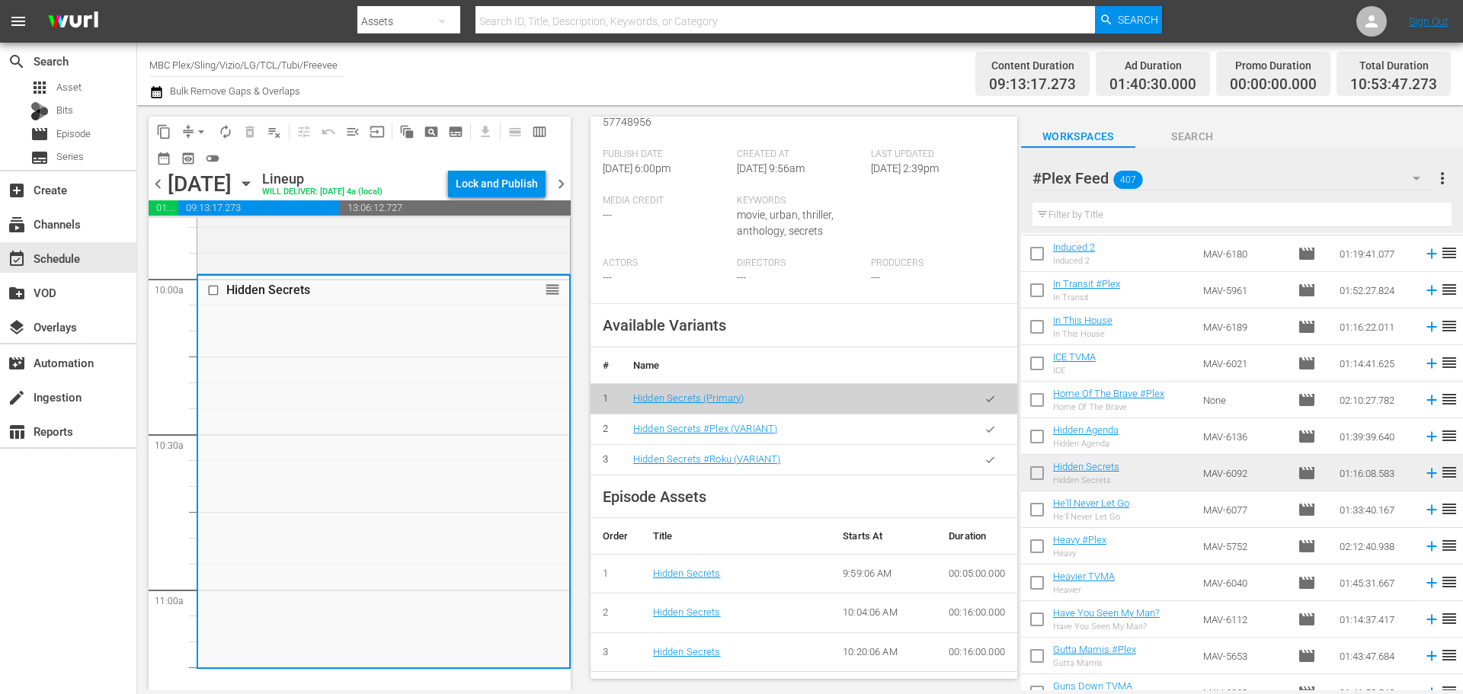
scroll to position [381, 0]
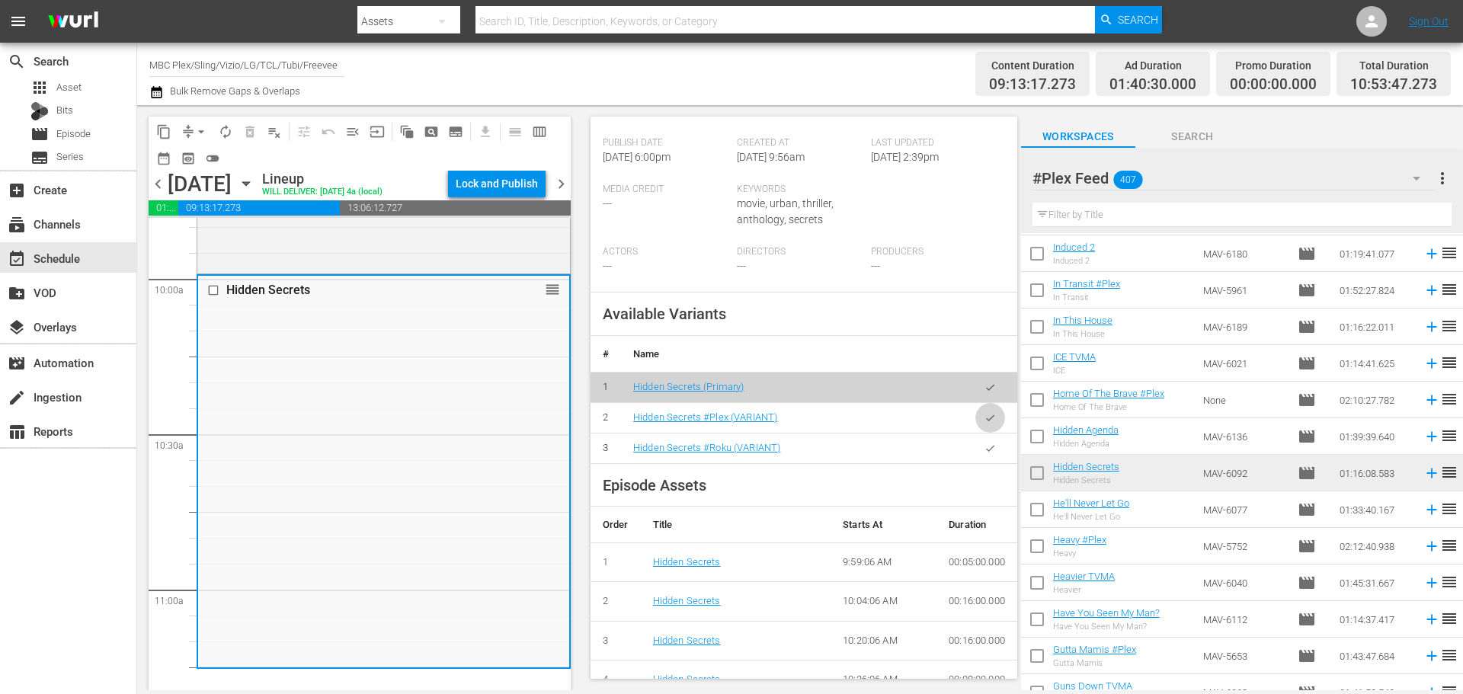
click at [984, 424] on icon "button" at bounding box center [989, 417] width 11 height 11
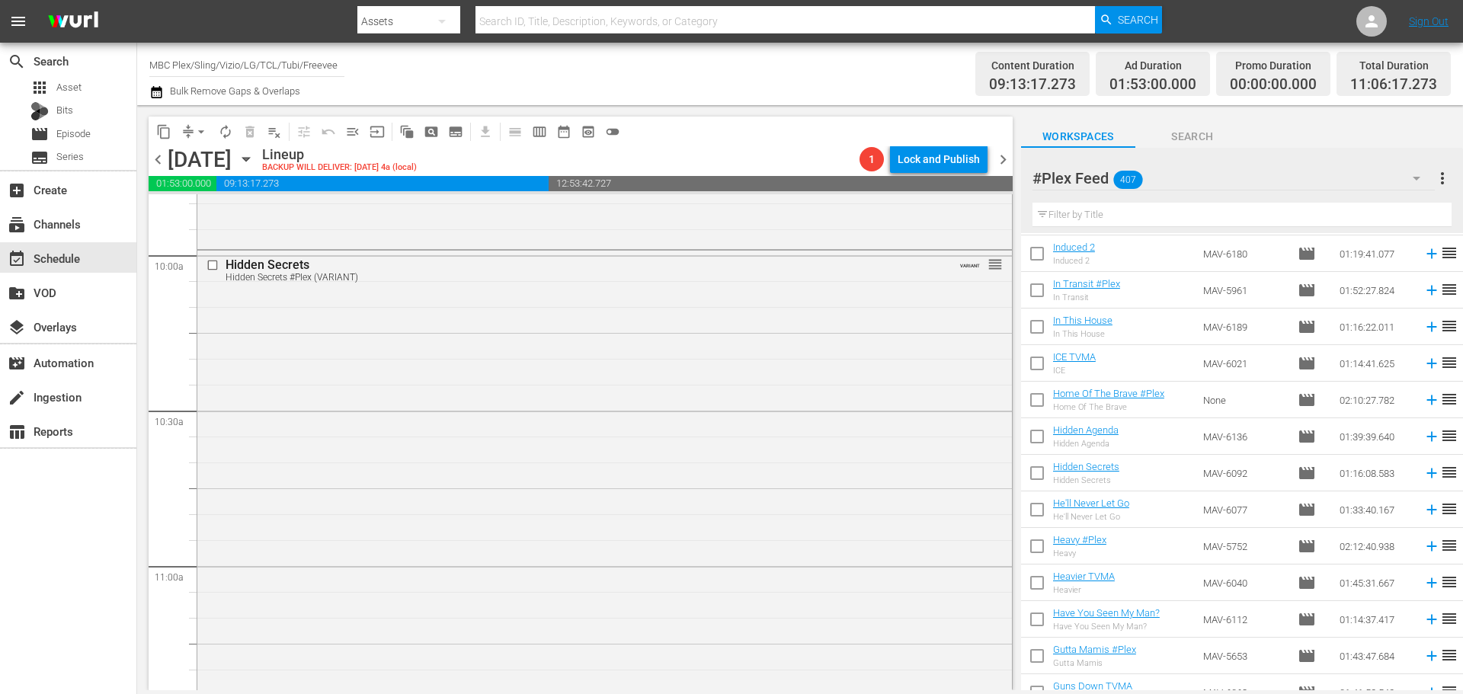
click at [1102, 229] on div "Filter by Title" at bounding box center [1241, 215] width 419 height 37
click at [1105, 225] on input "text" at bounding box center [1241, 215] width 419 height 24
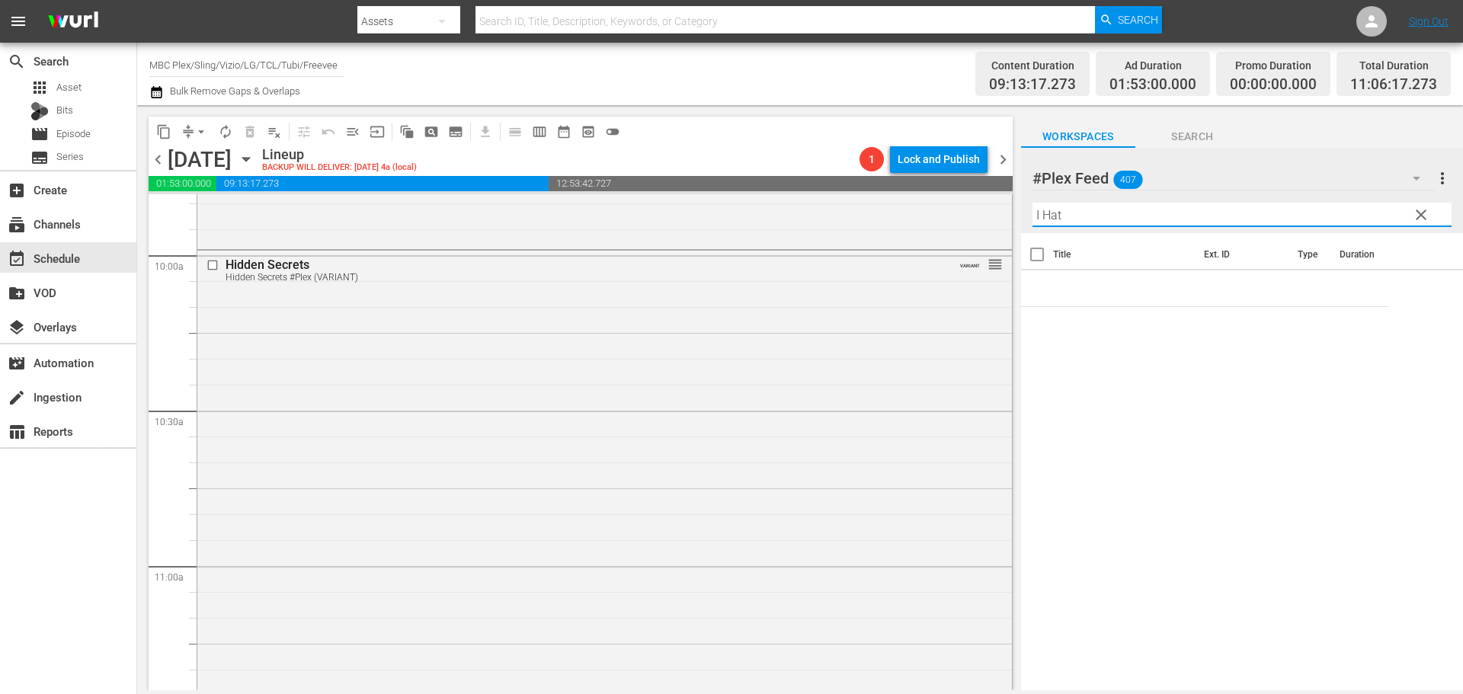
scroll to position [0, 0]
type input "I Hate"
click at [1418, 216] on span "clear" at bounding box center [1421, 215] width 18 height 18
click at [1415, 180] on icon "button" at bounding box center [1416, 179] width 8 height 4
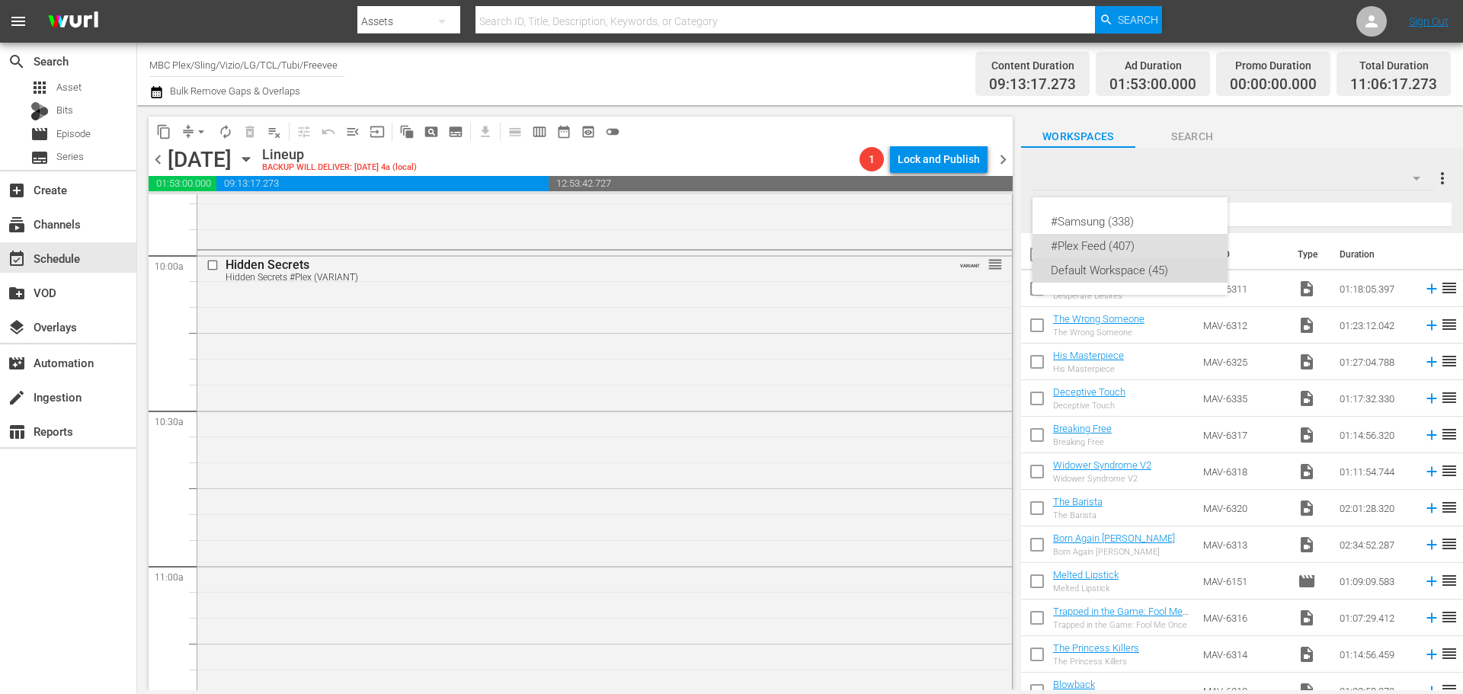
click at [1130, 270] on div "Default Workspace (45)" at bounding box center [1129, 270] width 158 height 24
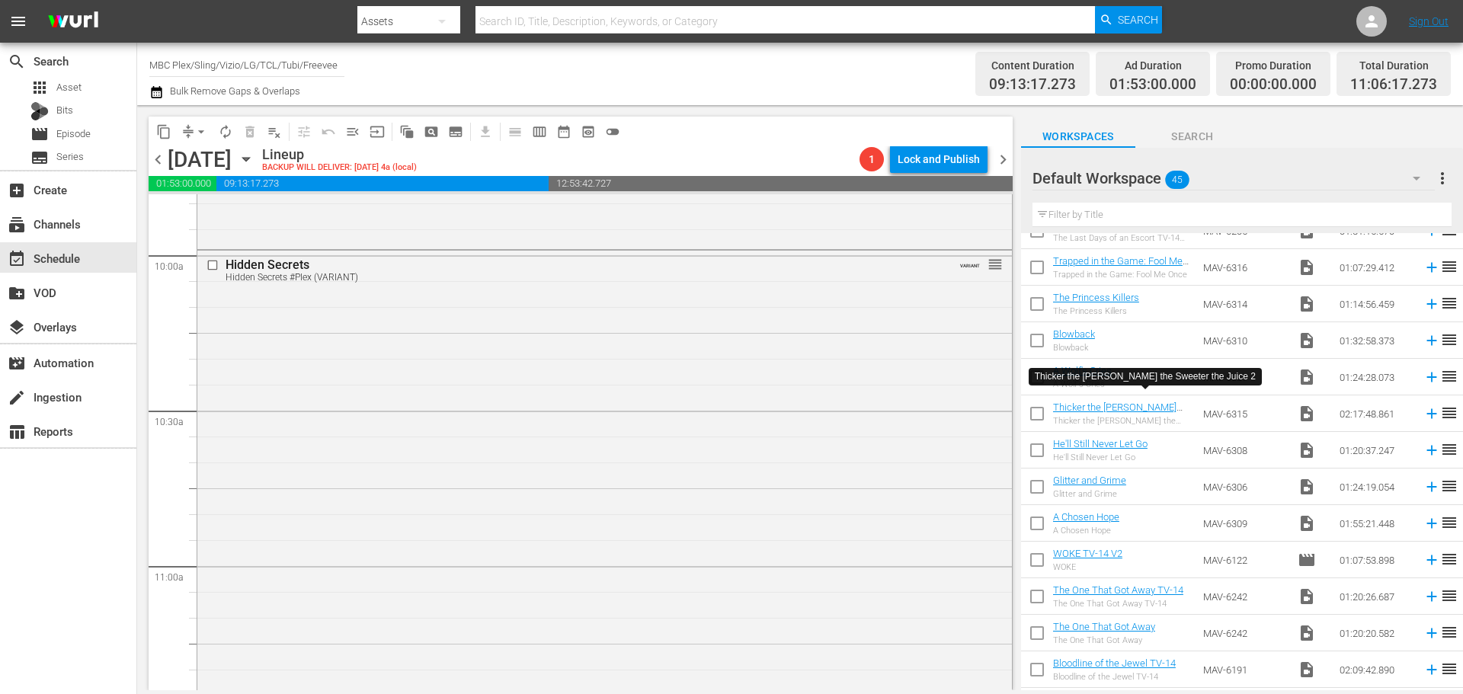
scroll to position [609, 0]
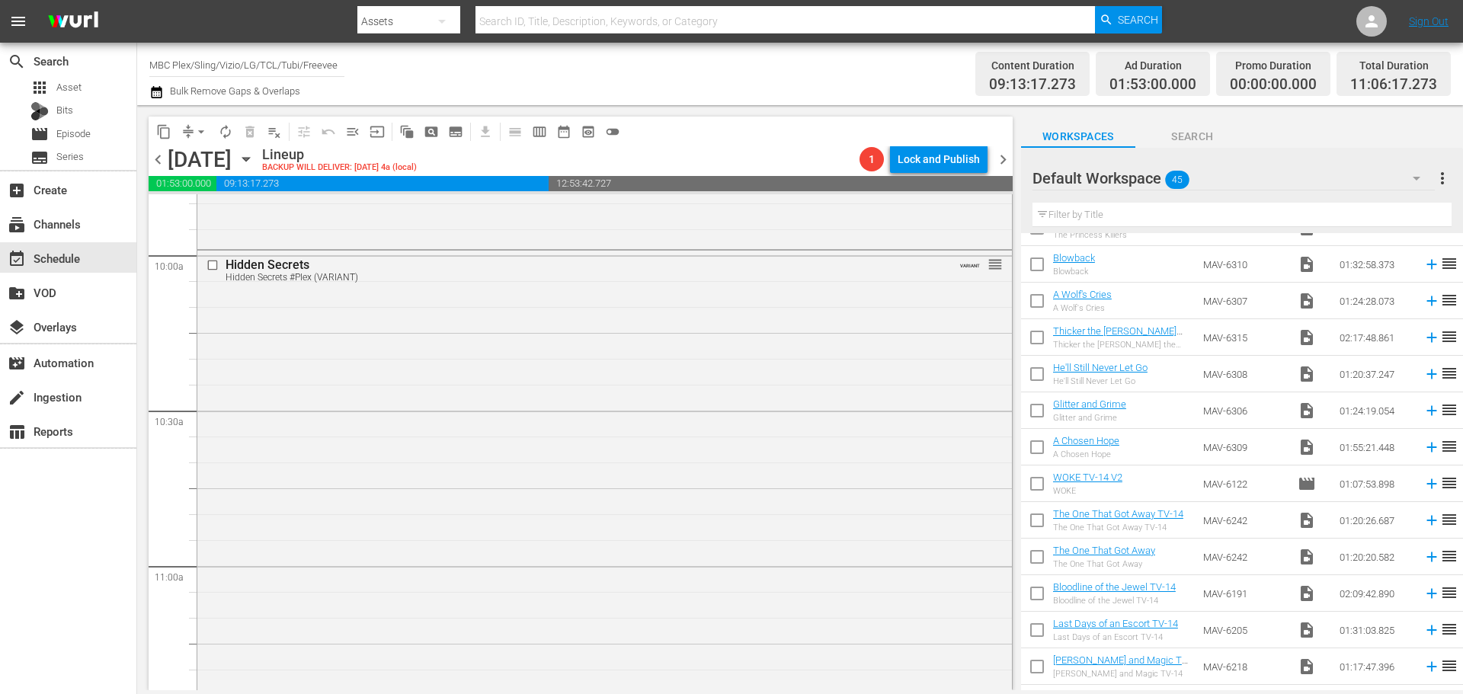
drag, startPoint x: 1195, startPoint y: 216, endPoint x: 1195, endPoint y: 207, distance: 9.1
click at [1195, 216] on input "text" at bounding box center [1241, 215] width 419 height 24
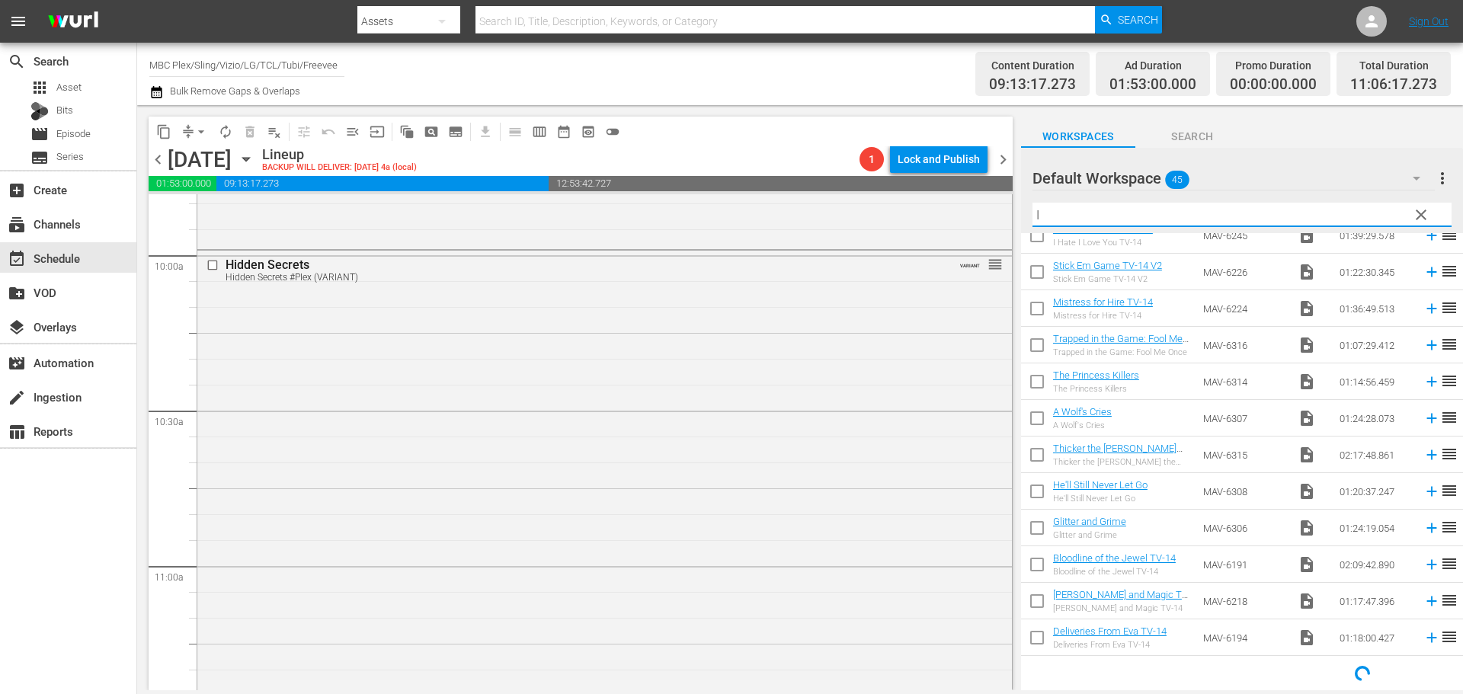
scroll to position [0, 0]
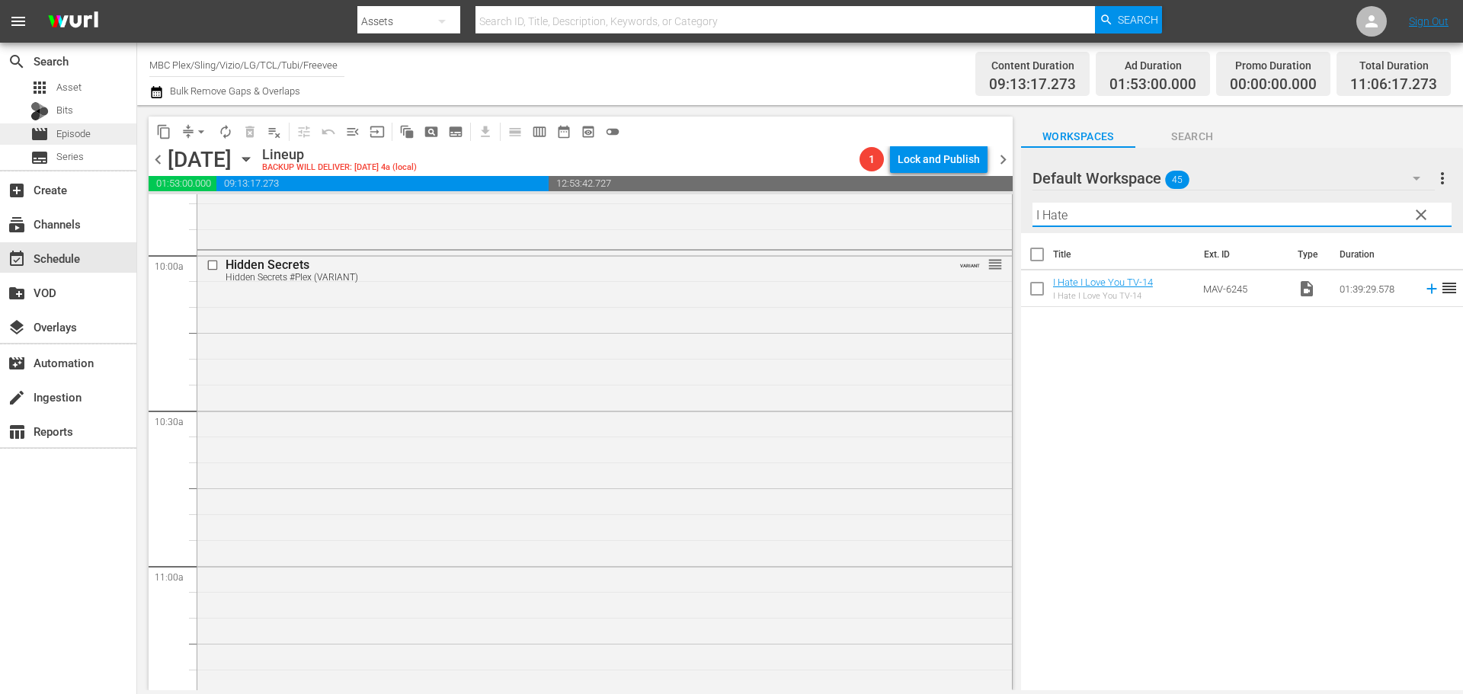
type input "I Hate"
click at [78, 129] on span "Episode" at bounding box center [73, 133] width 34 height 15
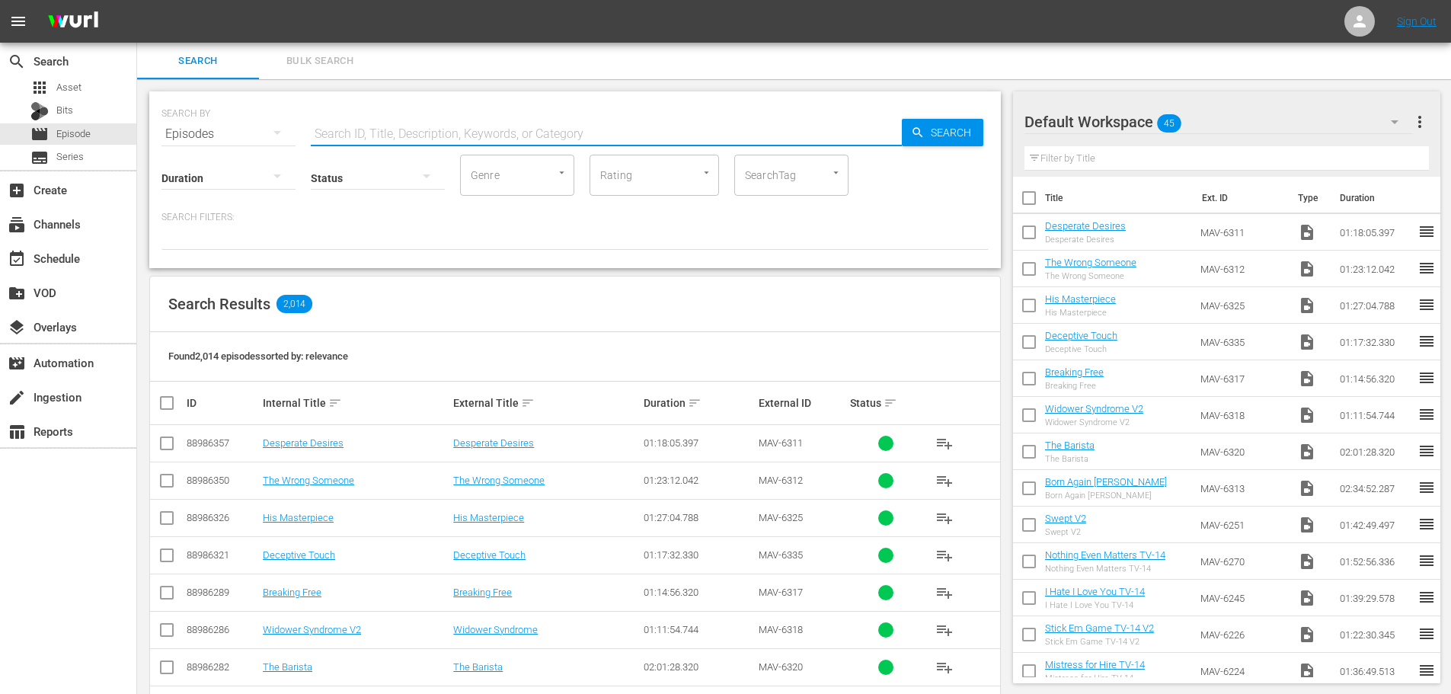
click at [376, 125] on input "text" at bounding box center [606, 134] width 591 height 37
type input "I Hate I Love You"
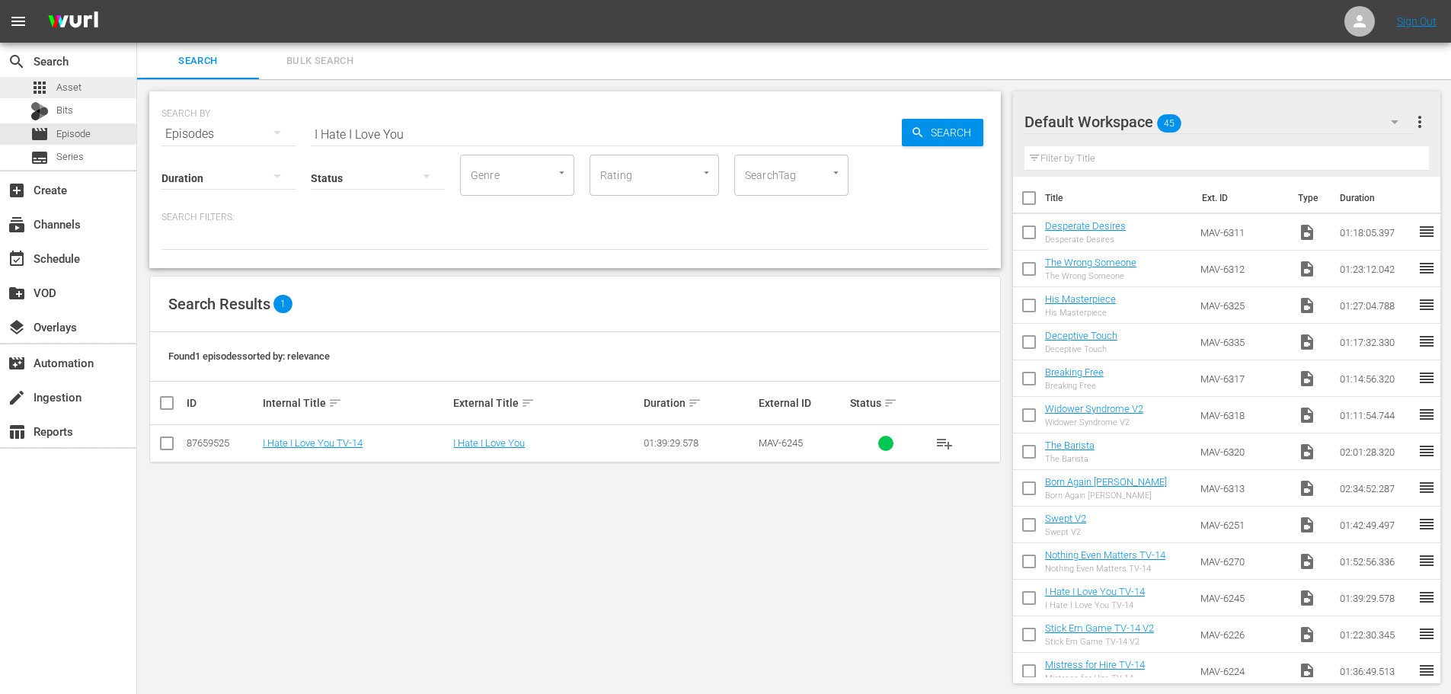
click at [94, 86] on div "apps Asset" at bounding box center [68, 87] width 136 height 21
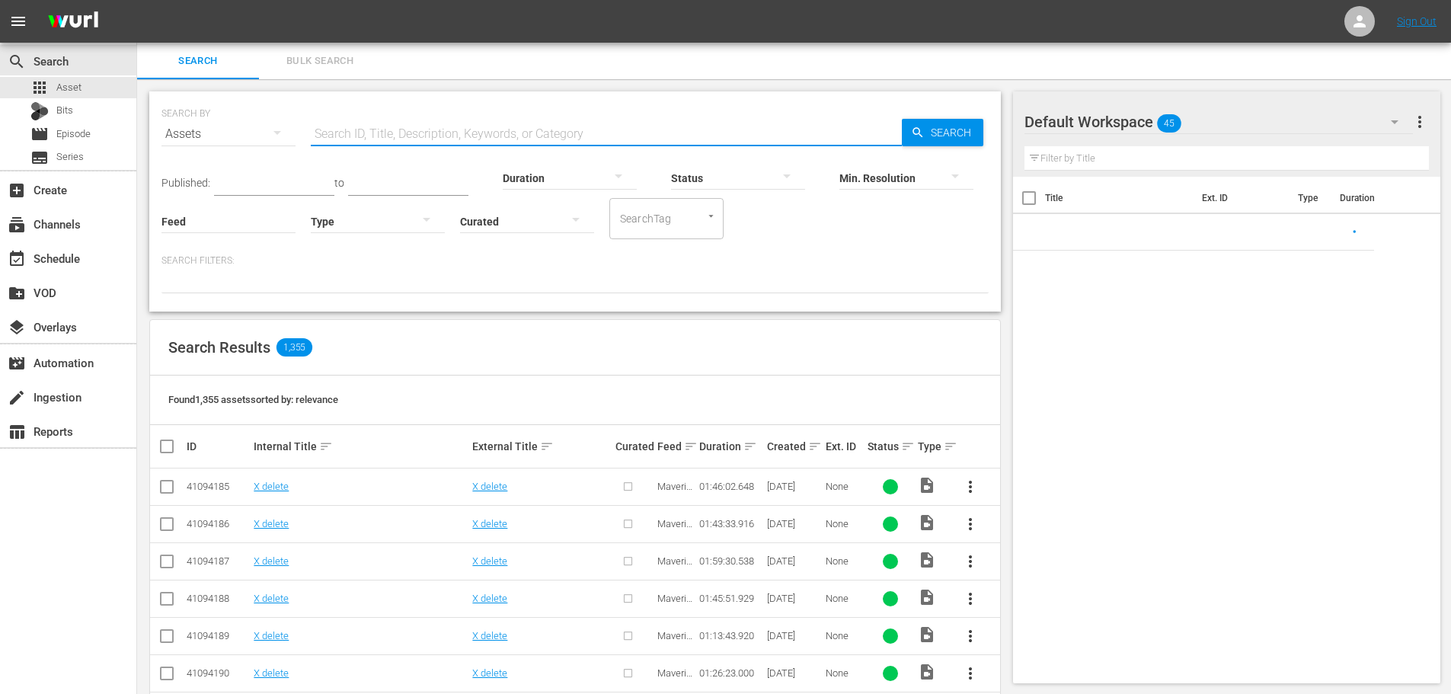
click at [401, 135] on input "text" at bounding box center [606, 134] width 591 height 37
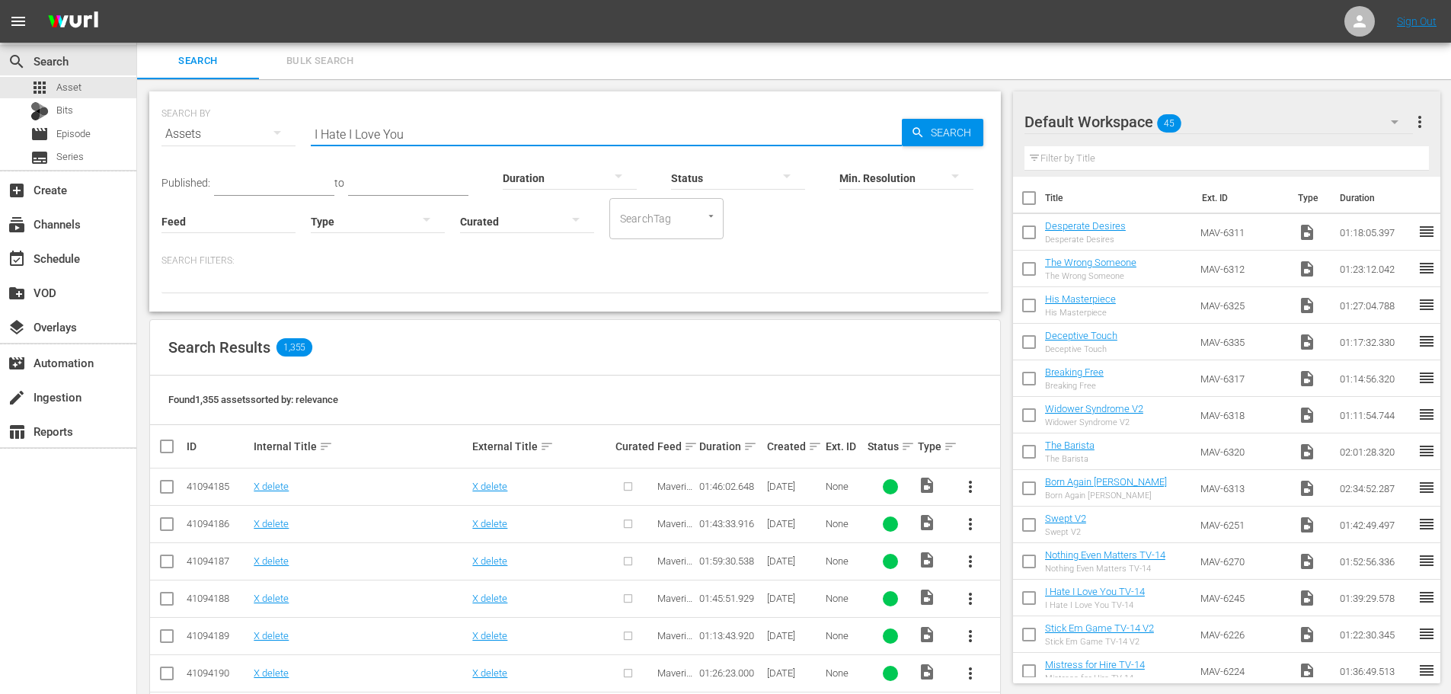
type input "I Hate I Love You"
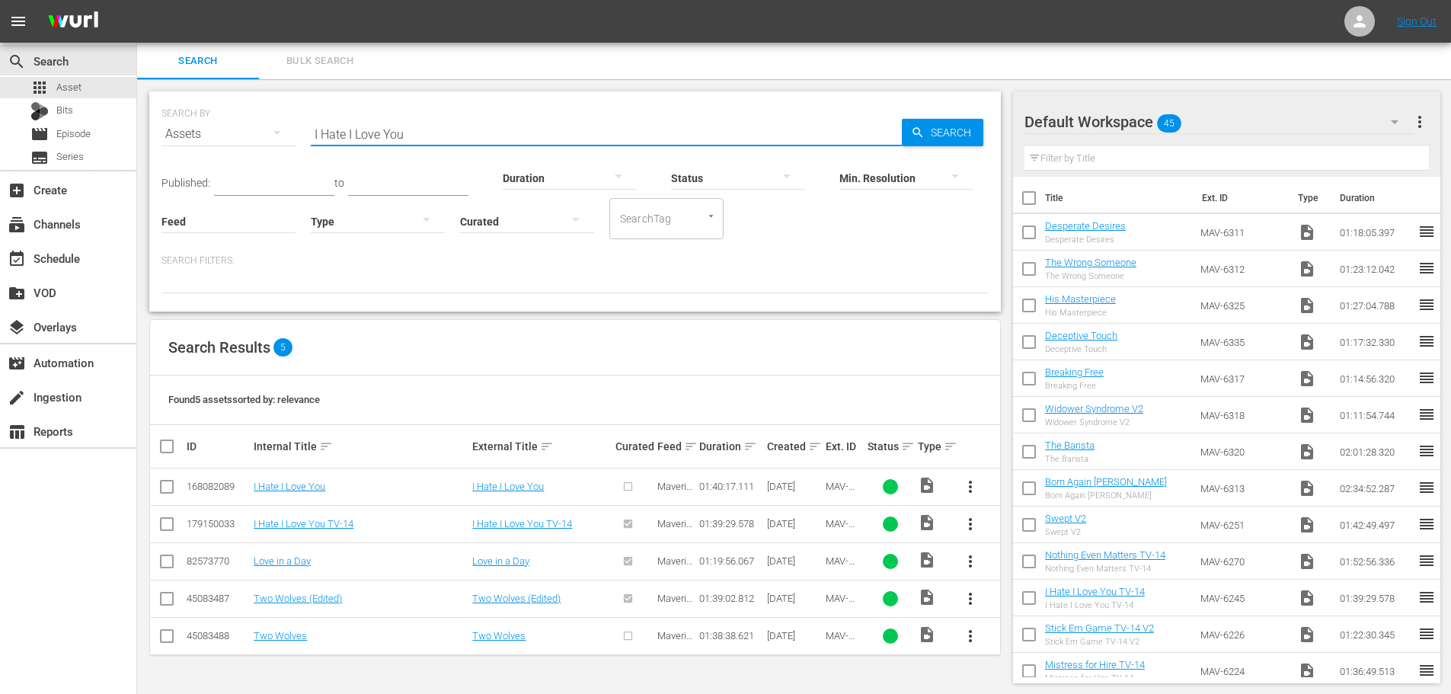
click at [170, 483] on input "checkbox" at bounding box center [167, 490] width 18 height 18
checkbox input "true"
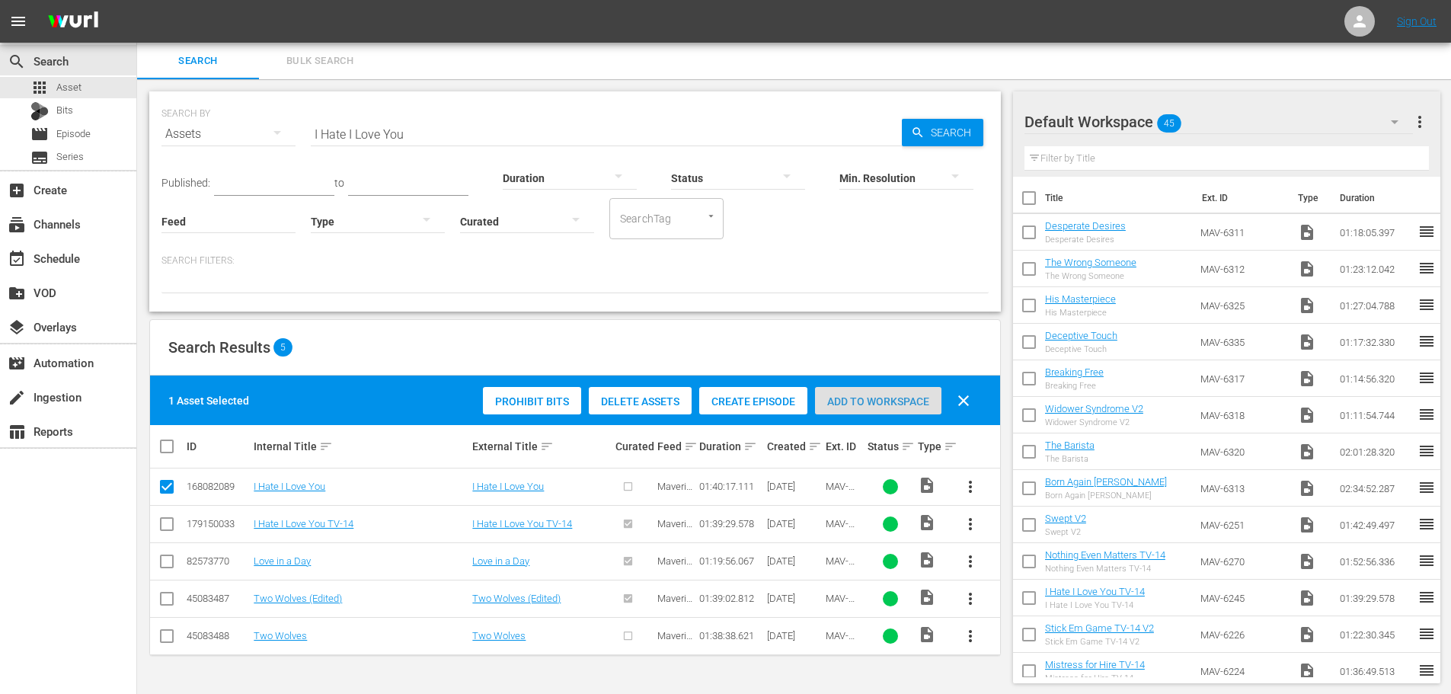
click at [852, 405] on span "Add to Workspace" at bounding box center [878, 401] width 126 height 12
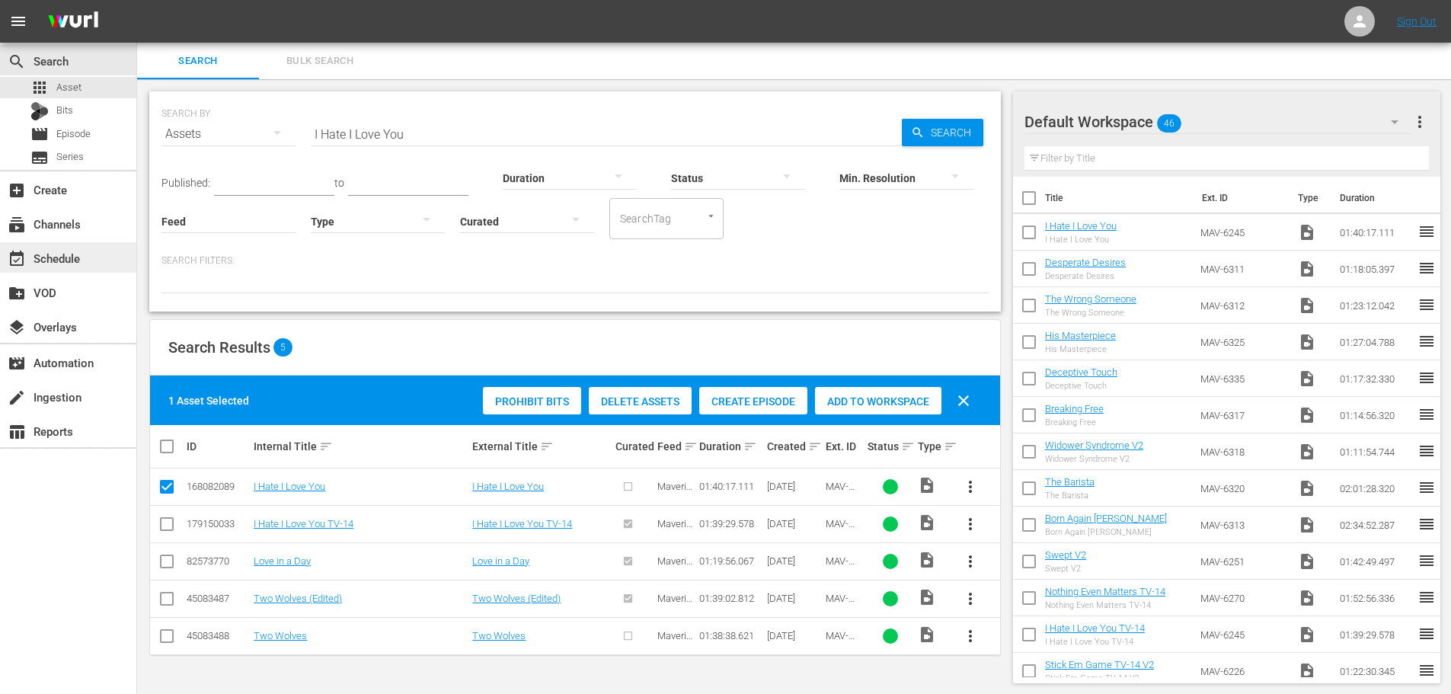
click at [69, 255] on div "event_available Schedule" at bounding box center [42, 256] width 85 height 14
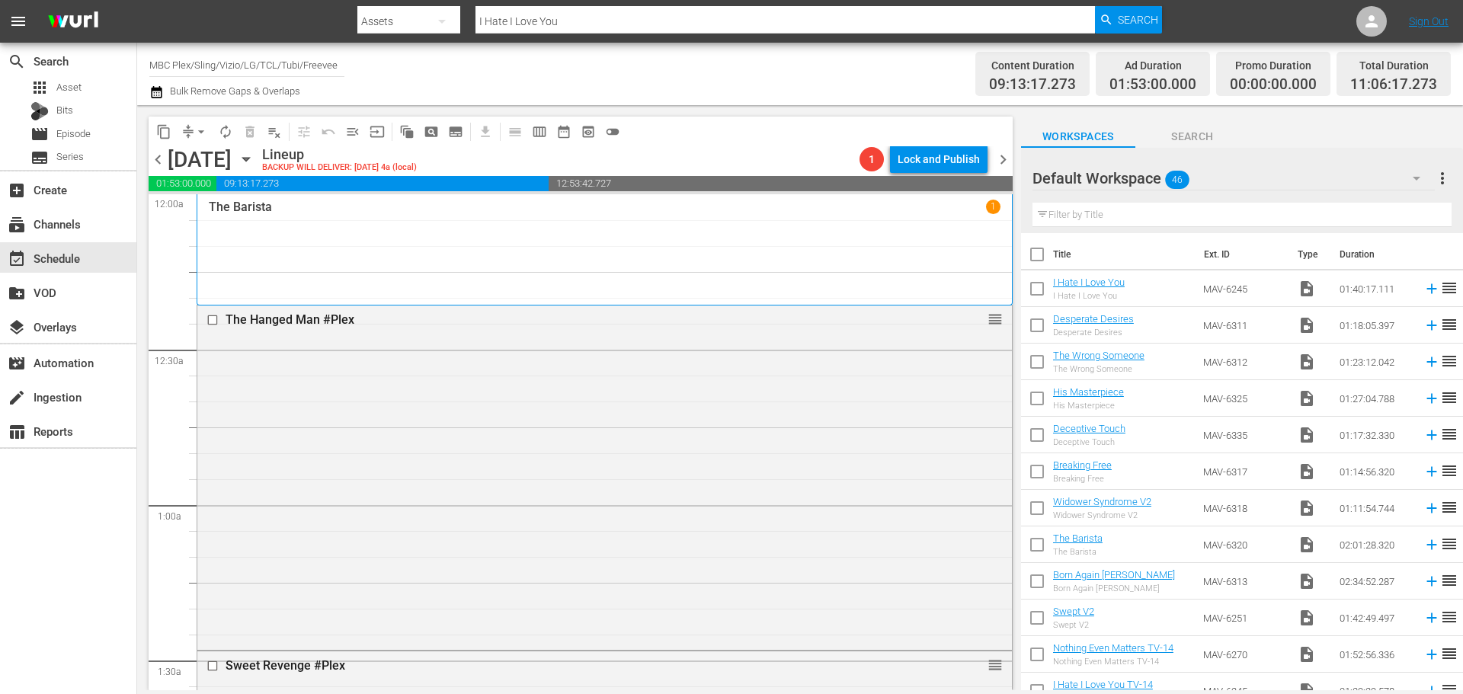
click at [254, 158] on icon "button" at bounding box center [246, 159] width 17 height 17
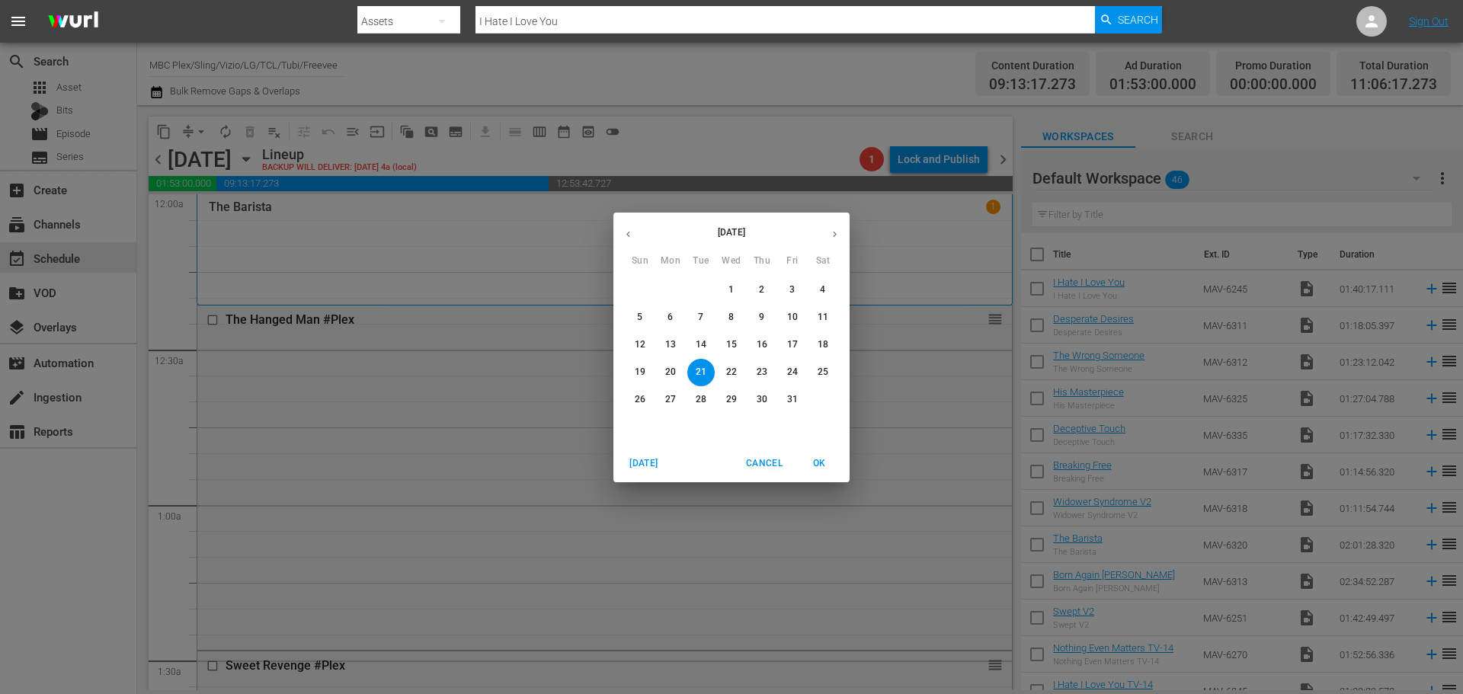
click at [824, 376] on p "25" at bounding box center [822, 372] width 11 height 13
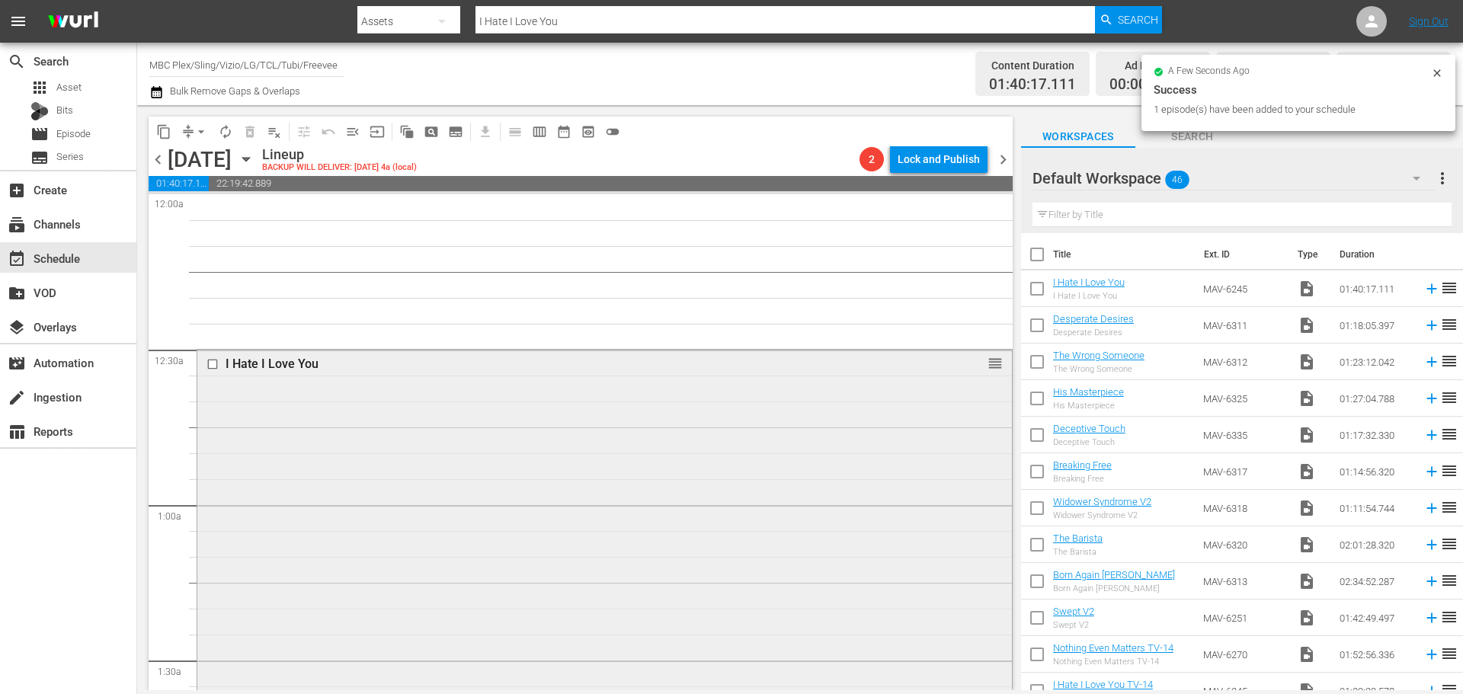
click at [384, 396] on div "I Hate I Love You reorder" at bounding box center [604, 607] width 814 height 515
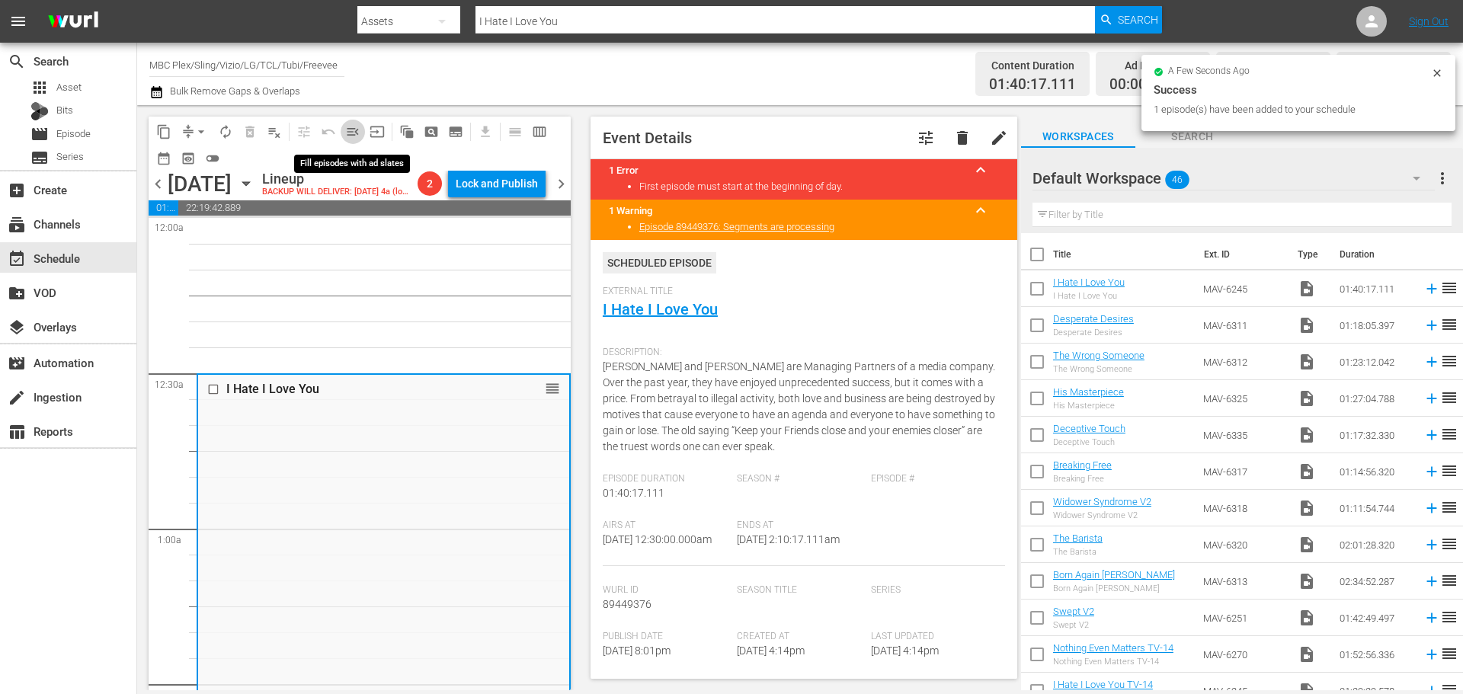
click at [351, 126] on span "menu_open" at bounding box center [352, 131] width 15 height 15
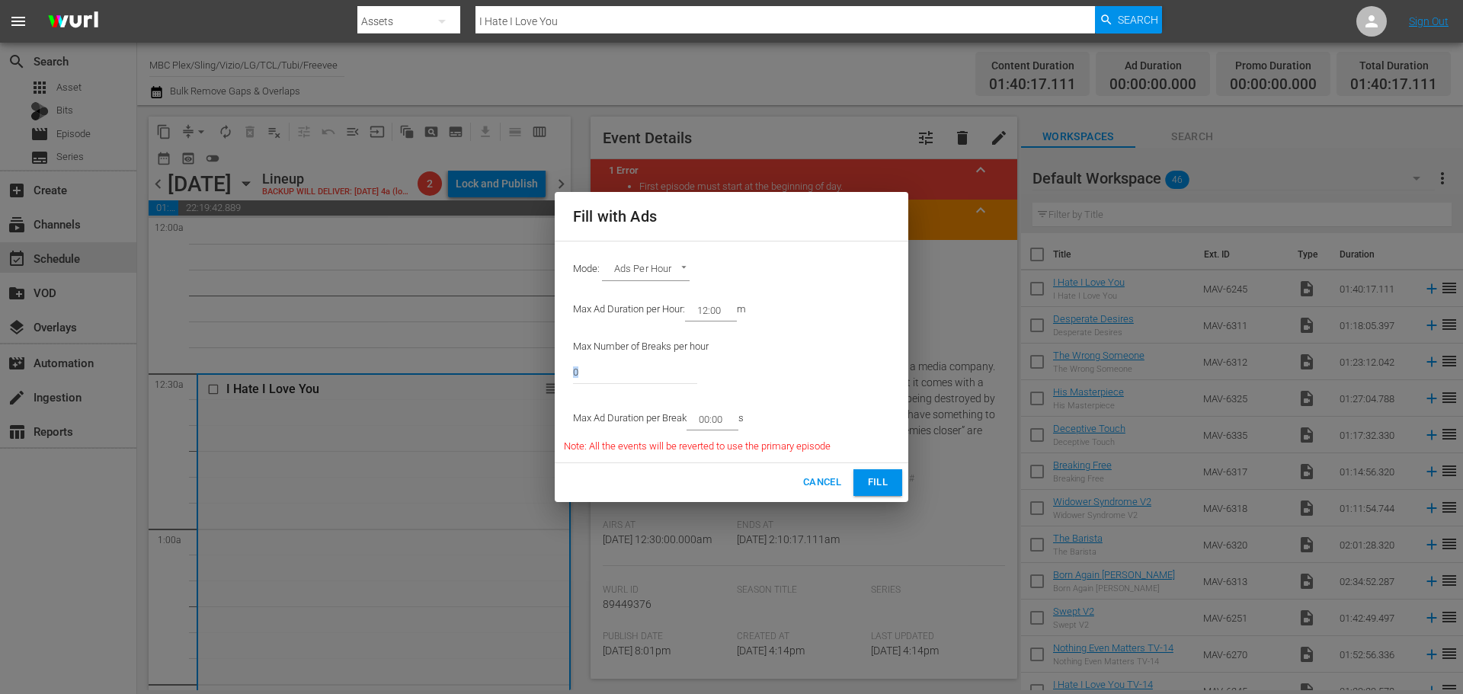
click at [636, 385] on div "0" at bounding box center [635, 371] width 124 height 37
drag, startPoint x: 635, startPoint y: 379, endPoint x: 447, endPoint y: 352, distance: 189.3
click at [447, 352] on div "Fill with Ads Mode: Ads Per Hour ADS_PER_HOUR Max Ad Duration per Hour: 12:00 m…" at bounding box center [731, 347] width 1463 height 694
type input "6"
drag, startPoint x: 731, startPoint y: 416, endPoint x: 708, endPoint y: 422, distance: 23.7
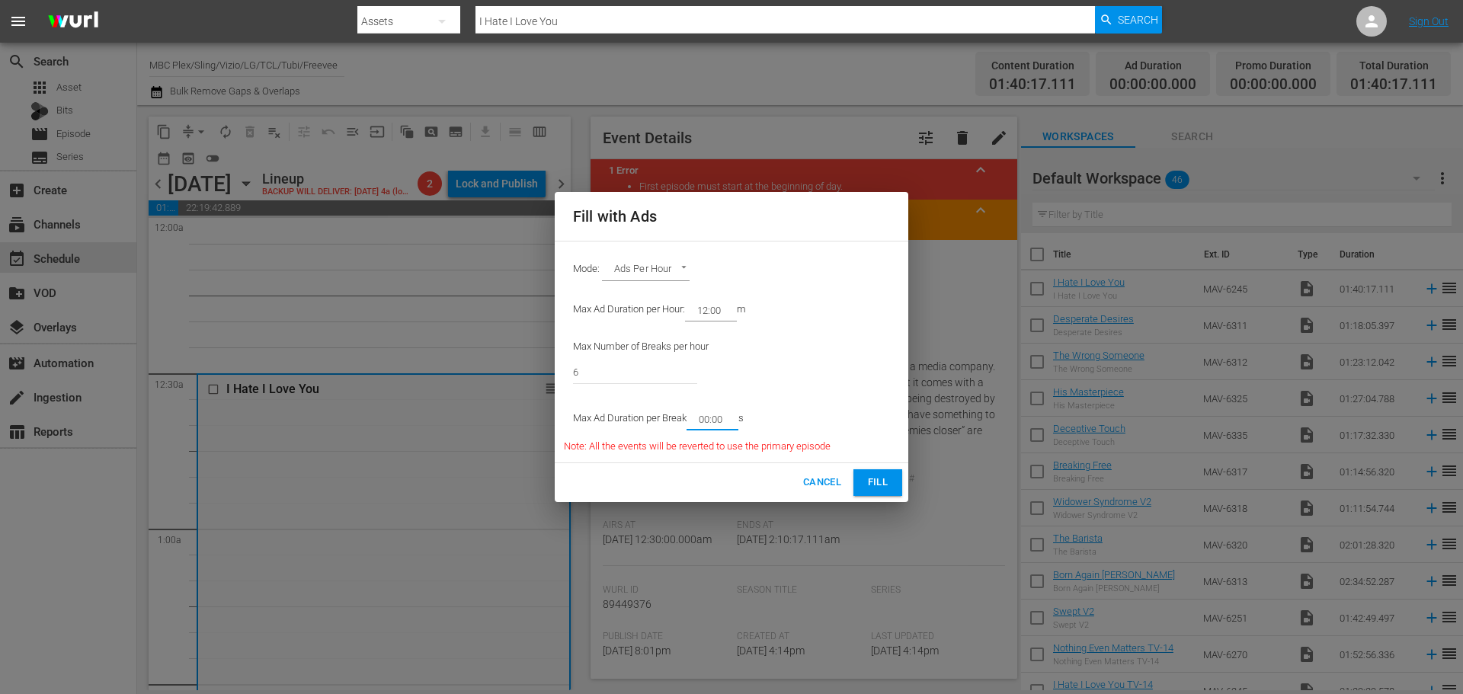
click at [708, 422] on input "00:00" at bounding box center [709, 418] width 46 height 21
type input "02:30"
click at [881, 482] on span "Fill" at bounding box center [877, 483] width 24 height 18
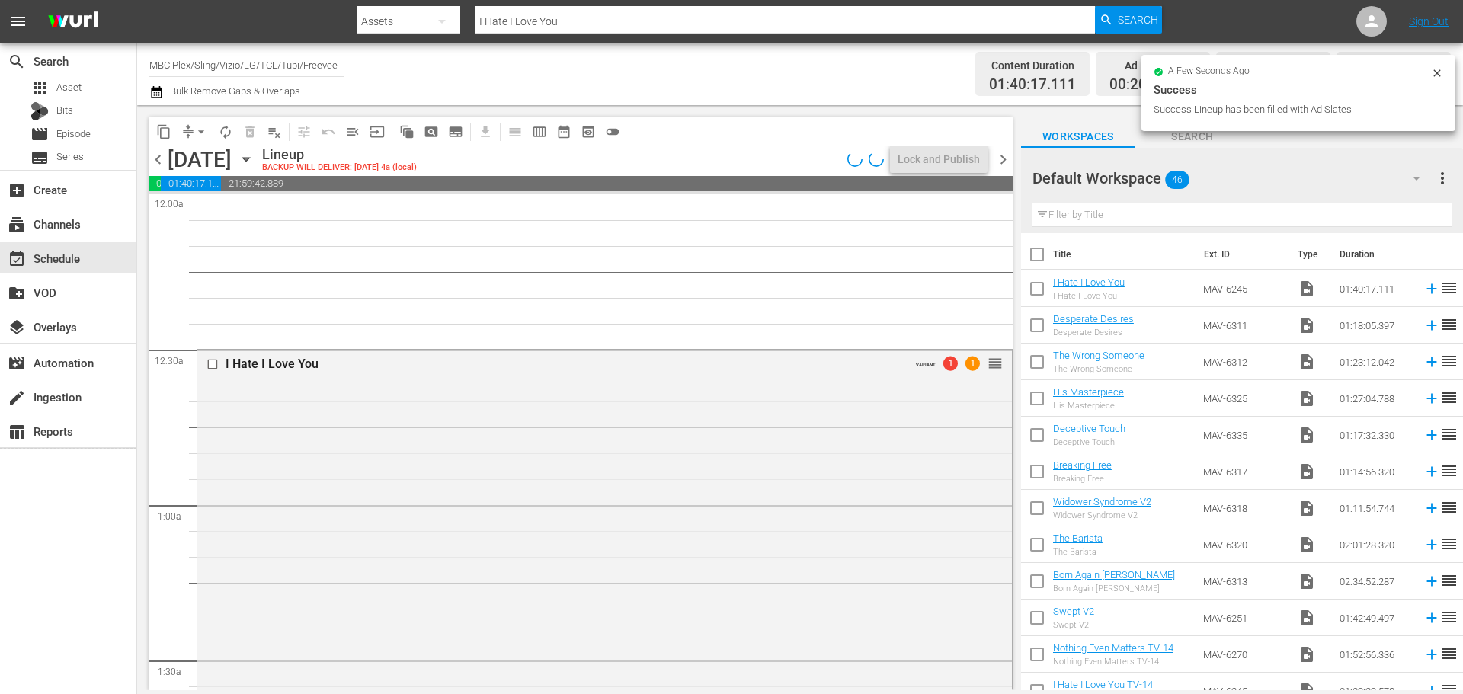
click at [421, 470] on div "I Hate I Love You VARIANT 1 1 reorder" at bounding box center [604, 659] width 814 height 619
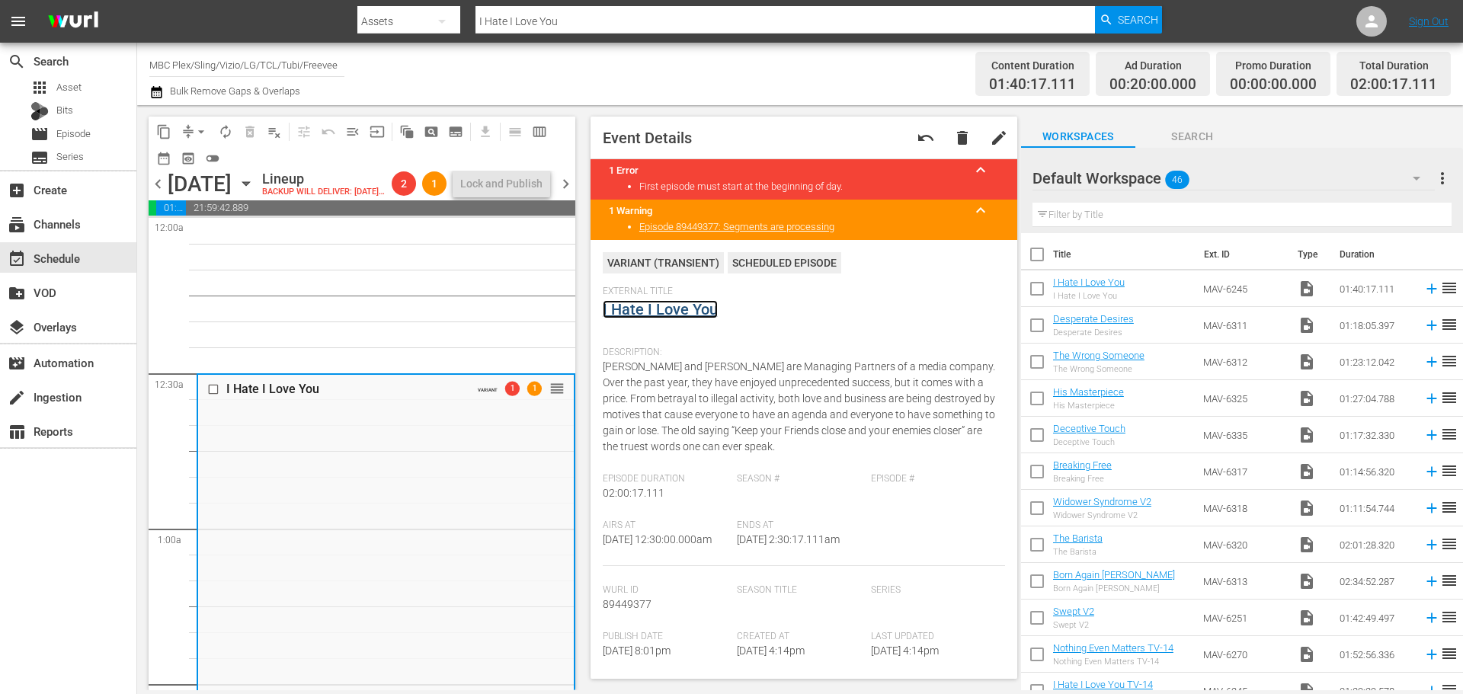
click at [650, 307] on link "I Hate I Love You" at bounding box center [660, 309] width 115 height 18
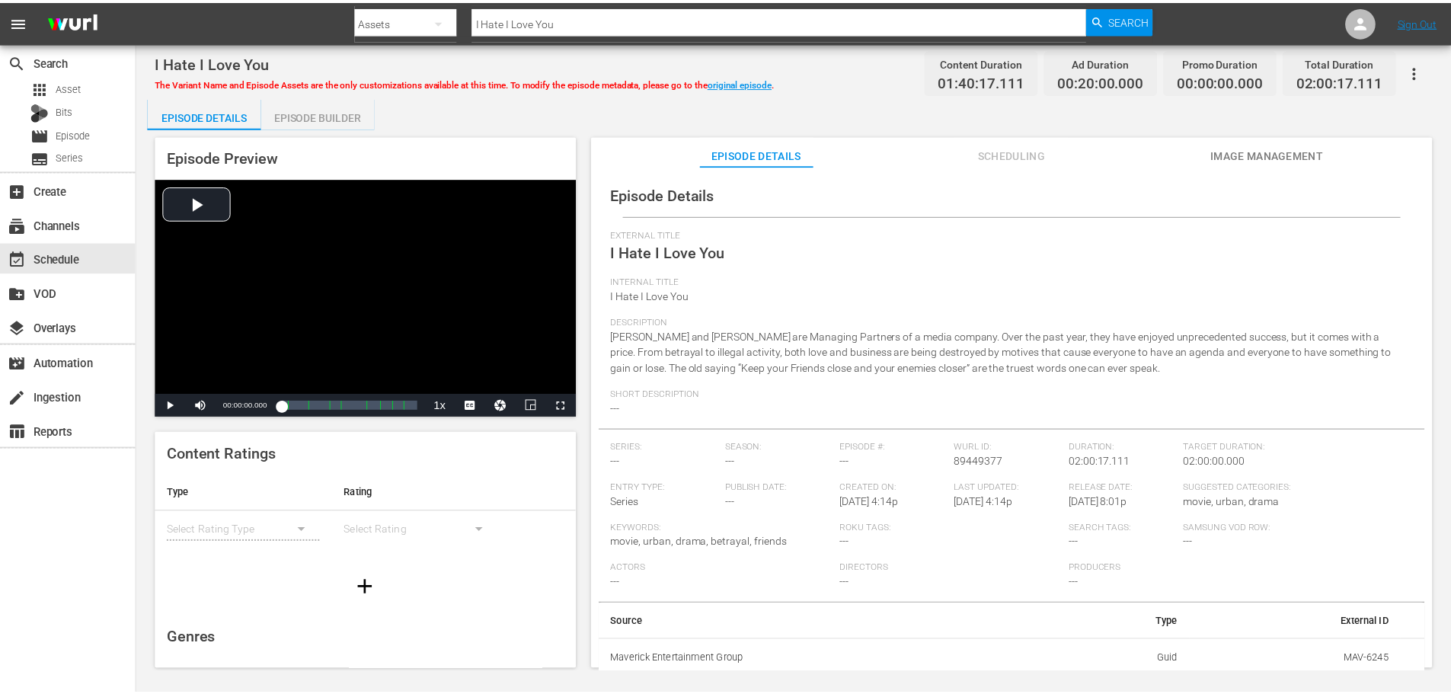
scroll to position [3, 0]
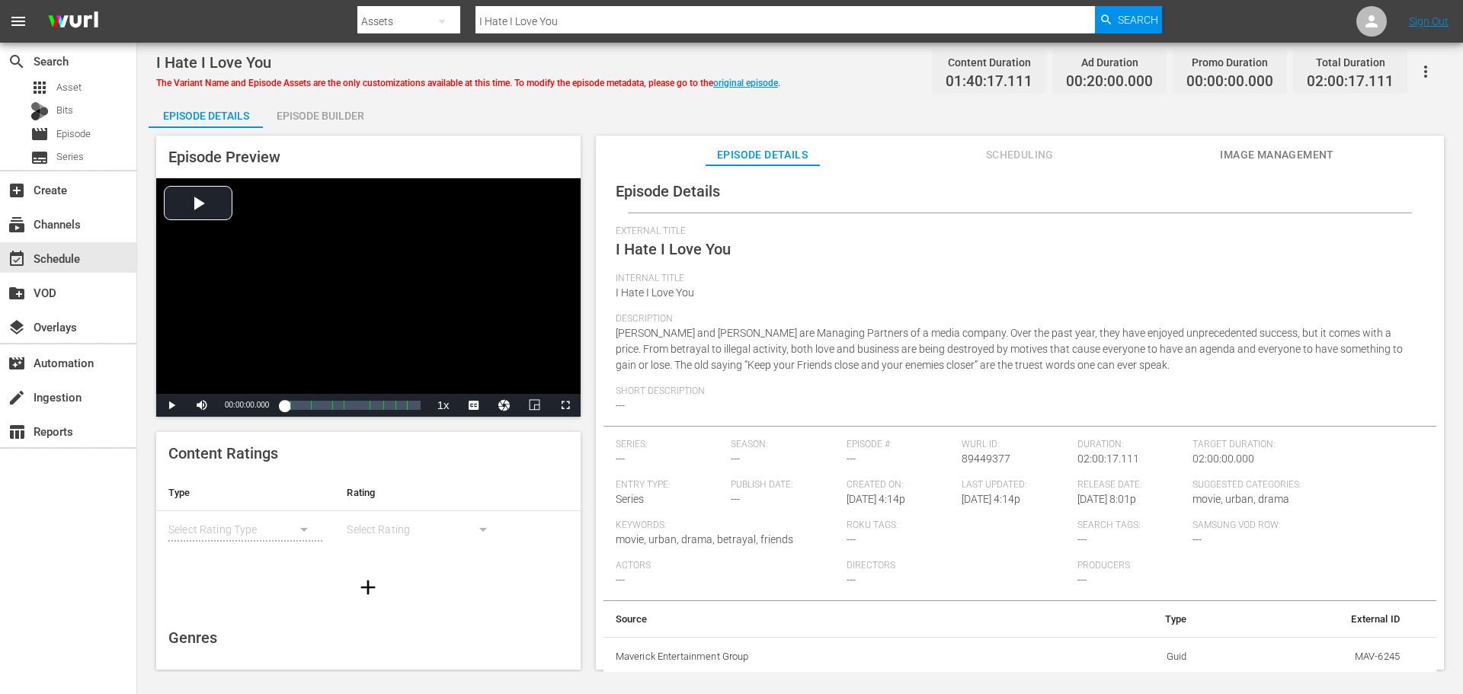
click at [1043, 149] on span "Scheduling" at bounding box center [1019, 154] width 114 height 19
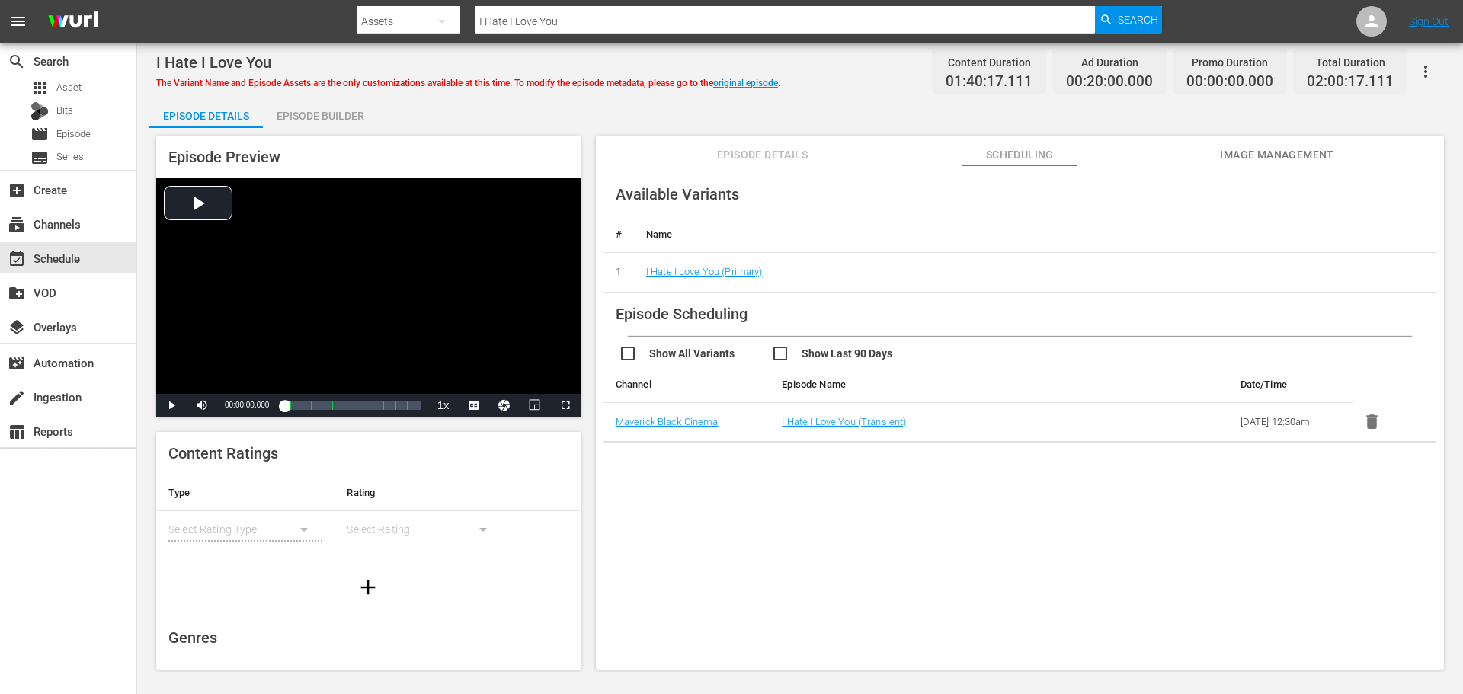
drag, startPoint x: 316, startPoint y: 117, endPoint x: 327, endPoint y: 117, distance: 10.7
click at [321, 117] on div "Episode Builder" at bounding box center [320, 116] width 114 height 37
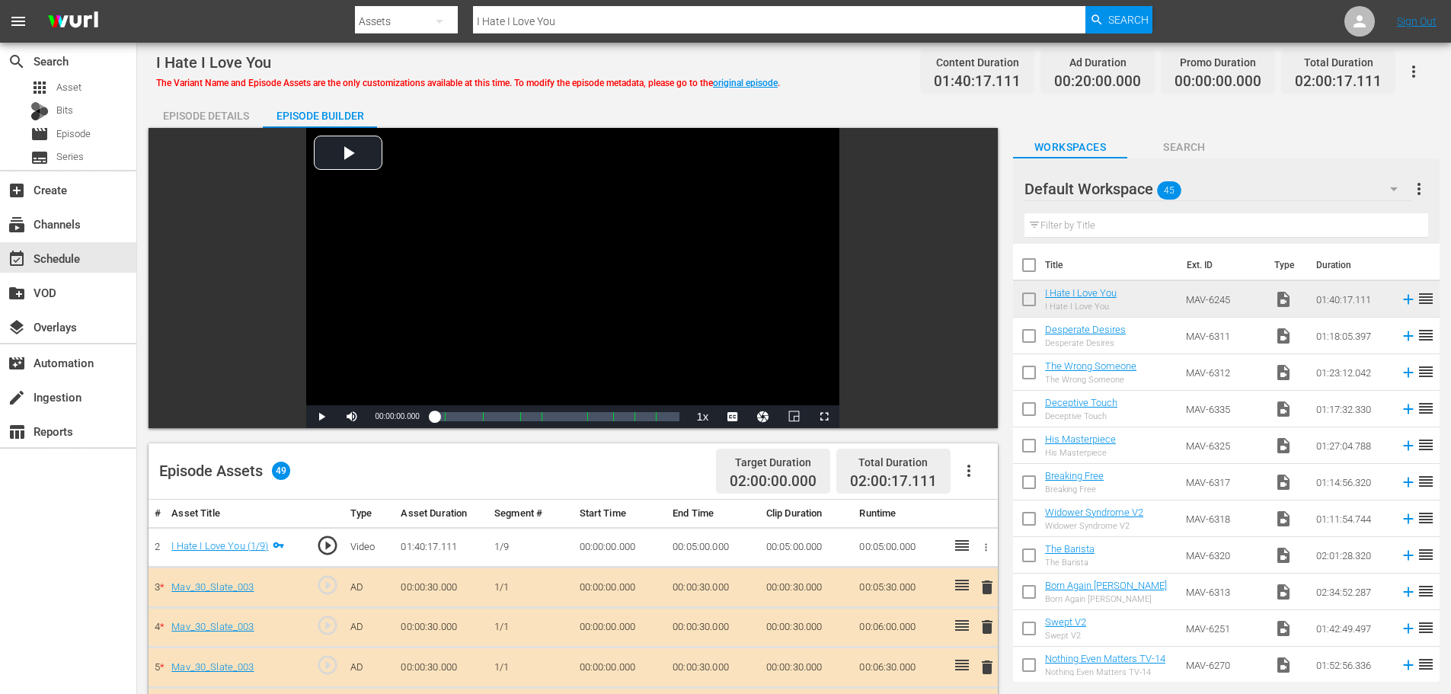
click at [1418, 66] on icon "button" at bounding box center [1414, 71] width 18 height 18
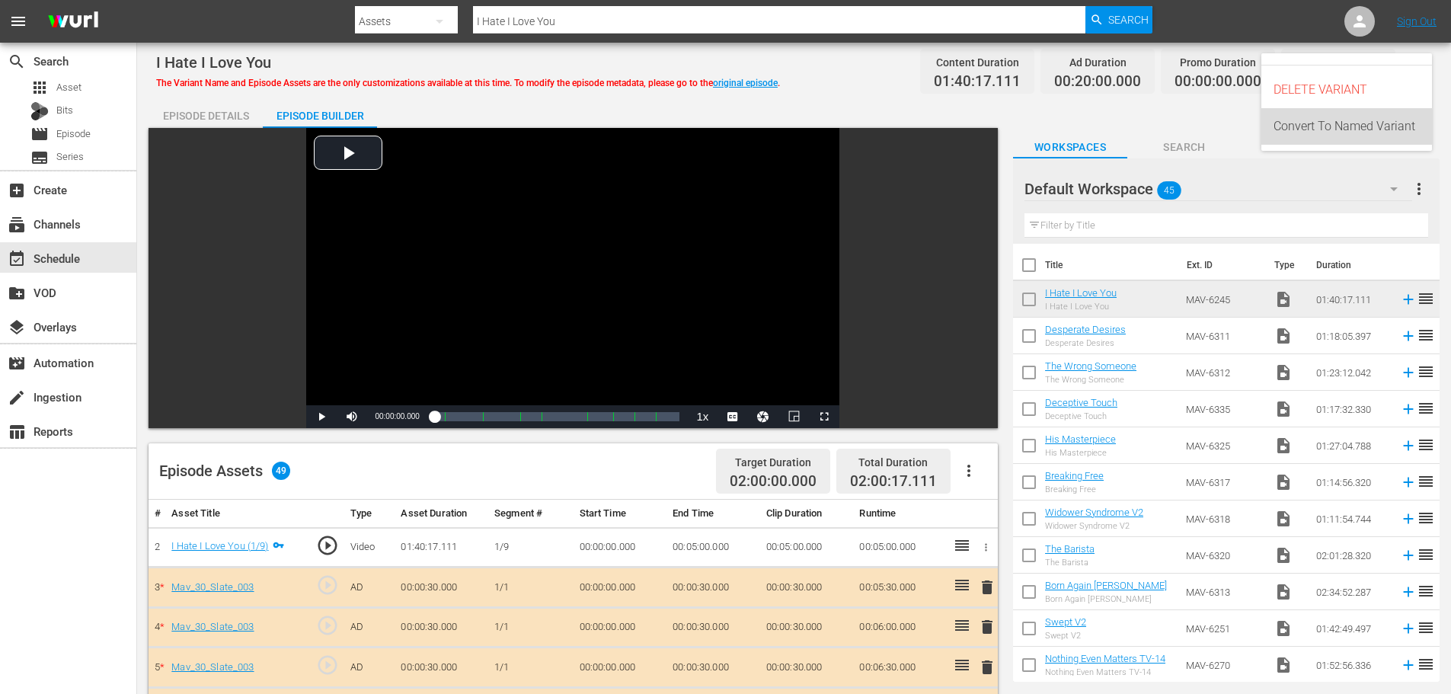
click at [1386, 114] on div "Convert To Named Variant" at bounding box center [1347, 126] width 146 height 37
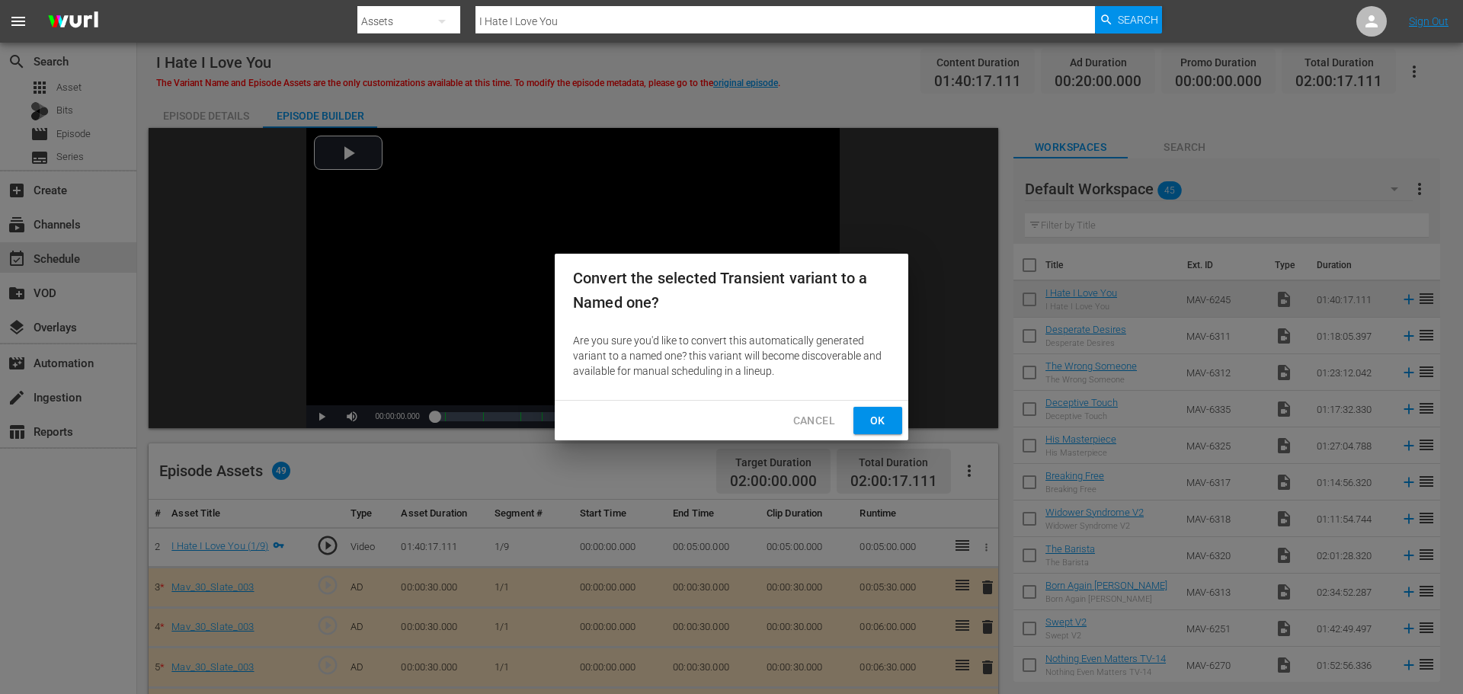
click at [890, 418] on button "Ok" at bounding box center [877, 421] width 49 height 28
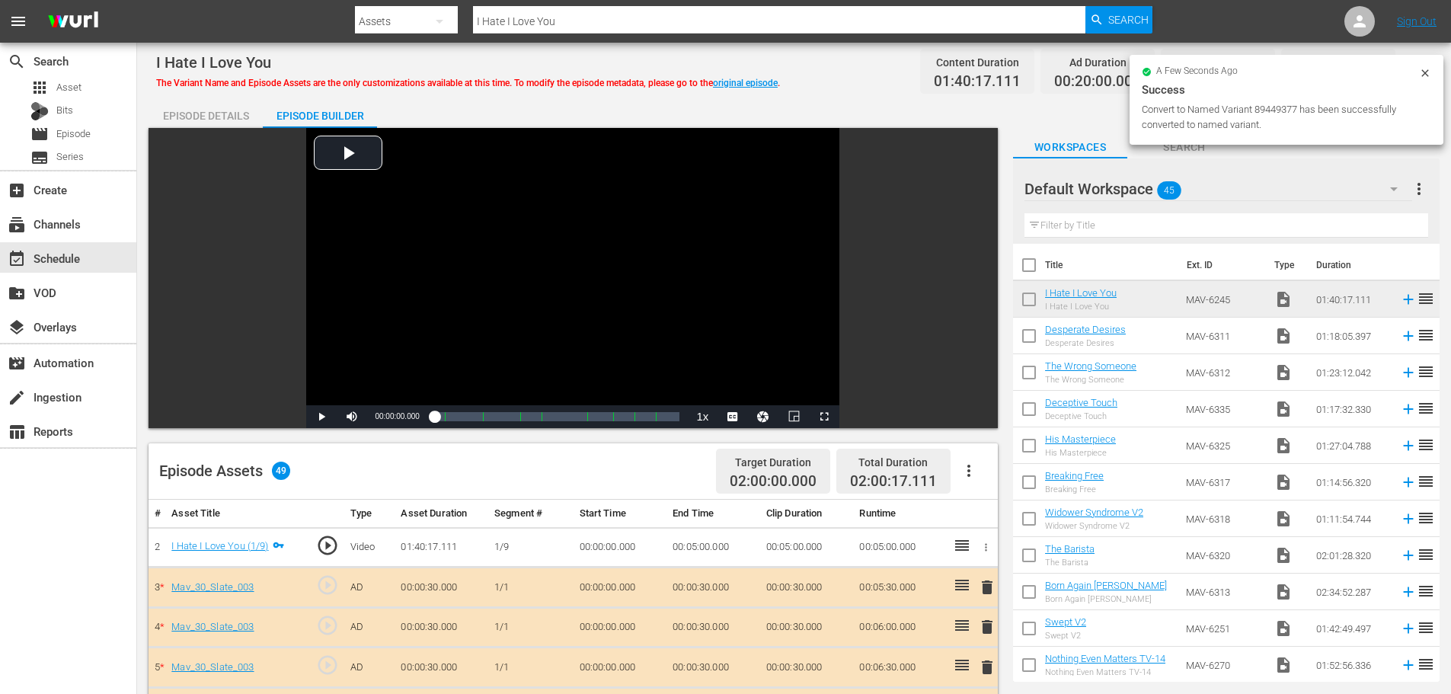
click at [177, 115] on div "Episode Details" at bounding box center [206, 116] width 114 height 37
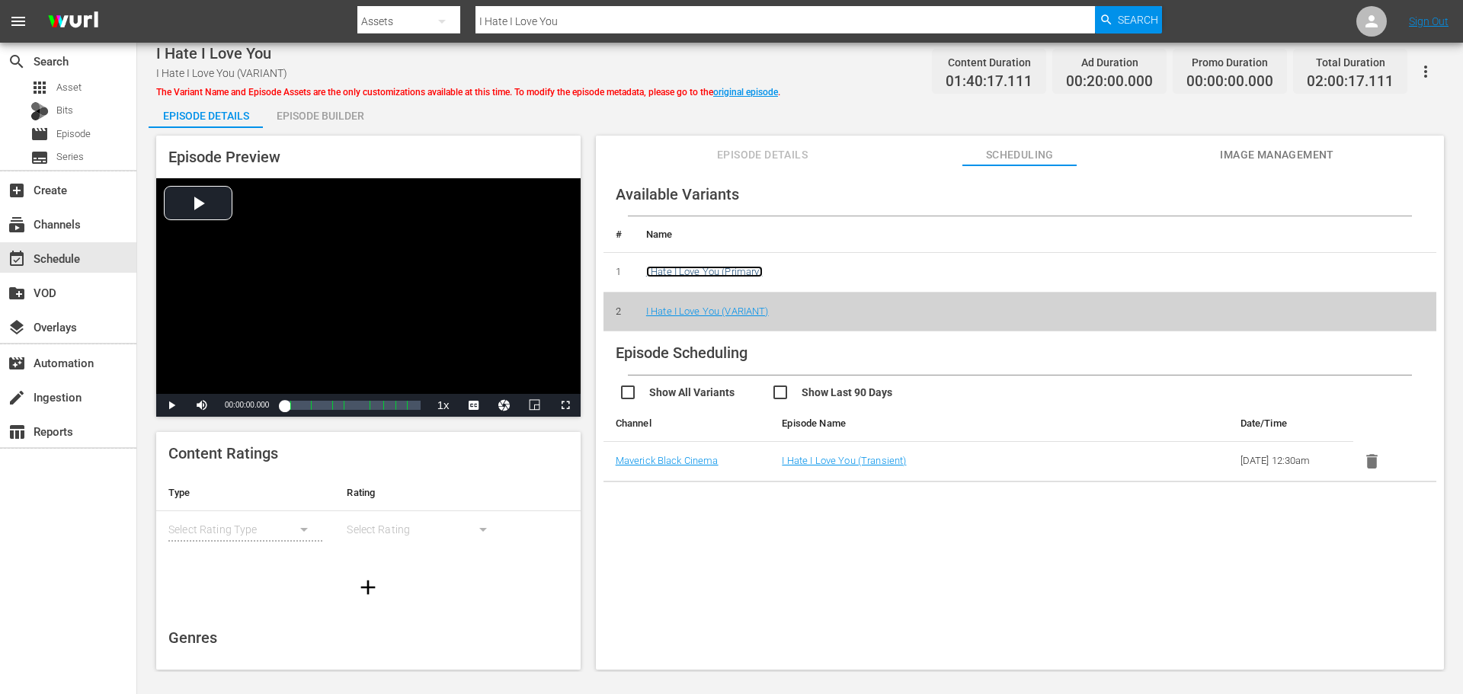
click at [749, 267] on link "I Hate I Love You (Primary)" at bounding box center [704, 271] width 117 height 11
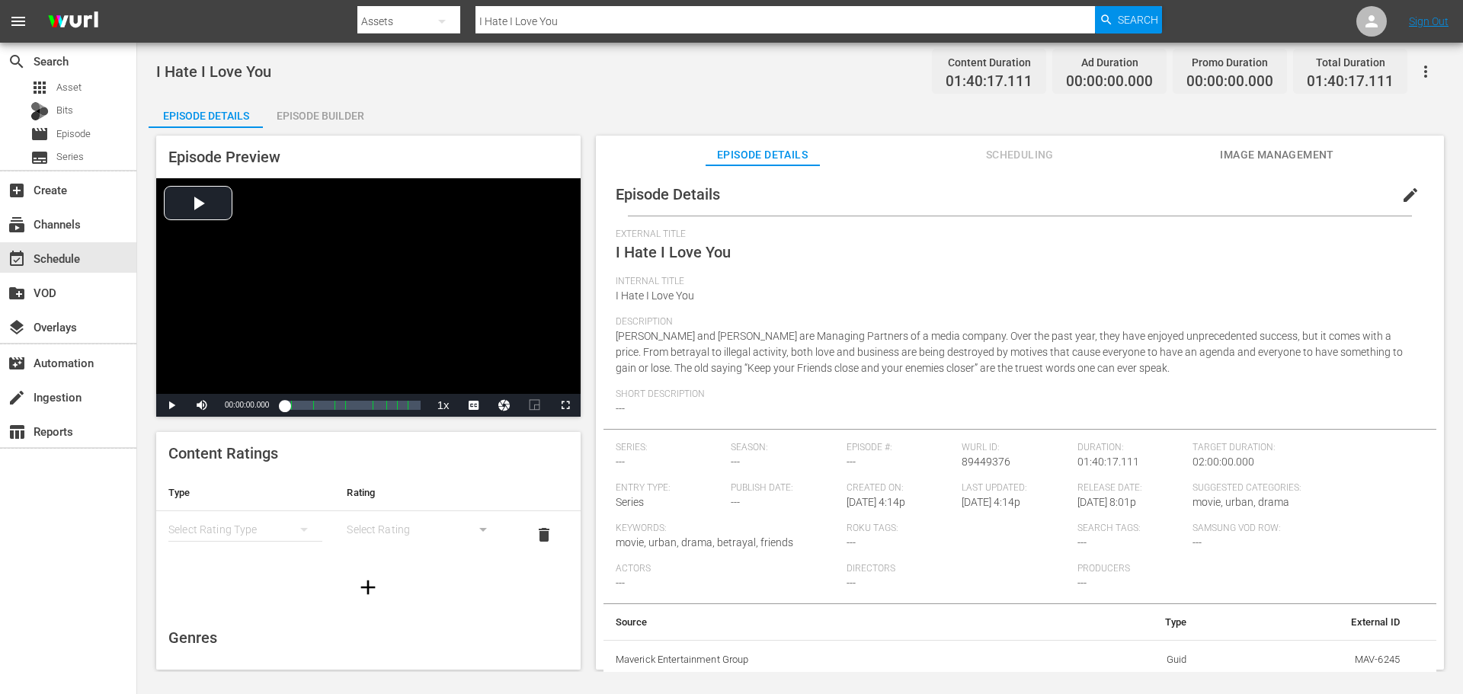
click at [286, 522] on button "simple table" at bounding box center [304, 529] width 37 height 37
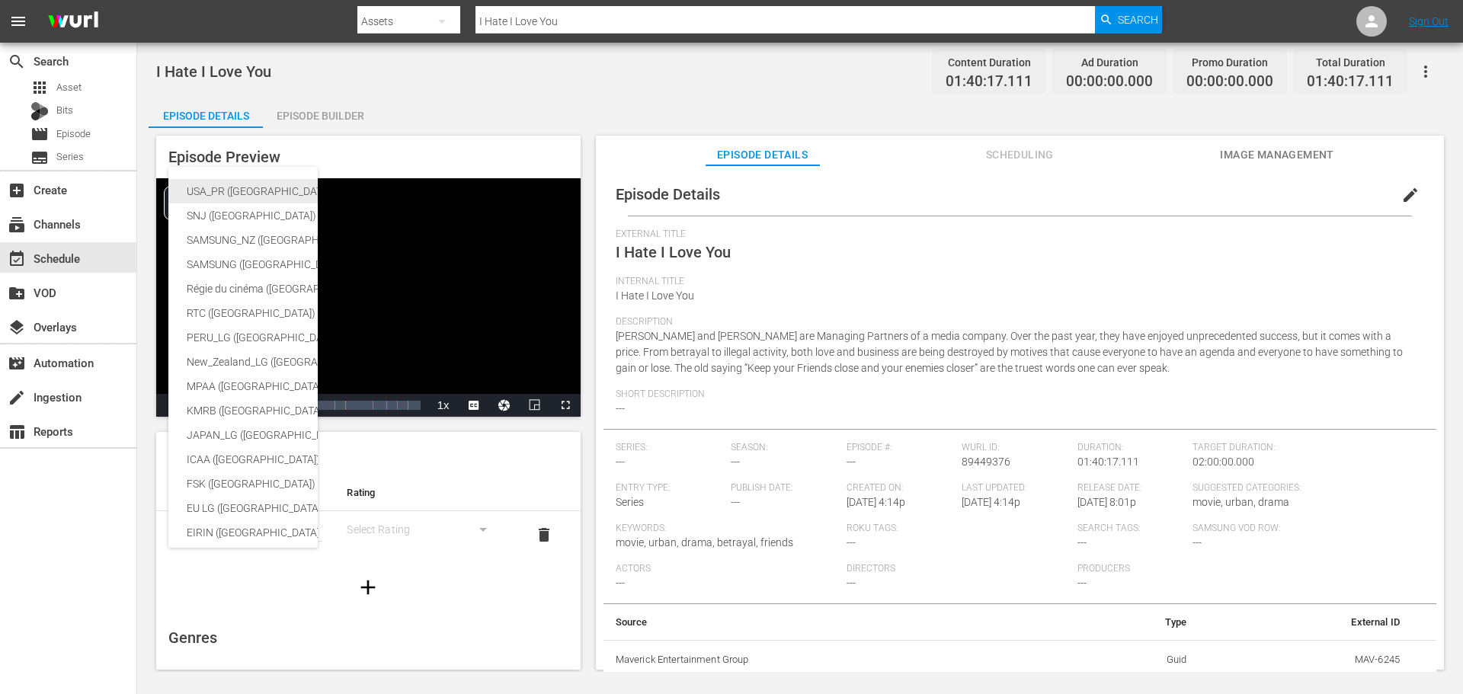
click at [252, 199] on div "USA_PR ([GEOGRAPHIC_DATA])" at bounding box center [362, 191] width 350 height 24
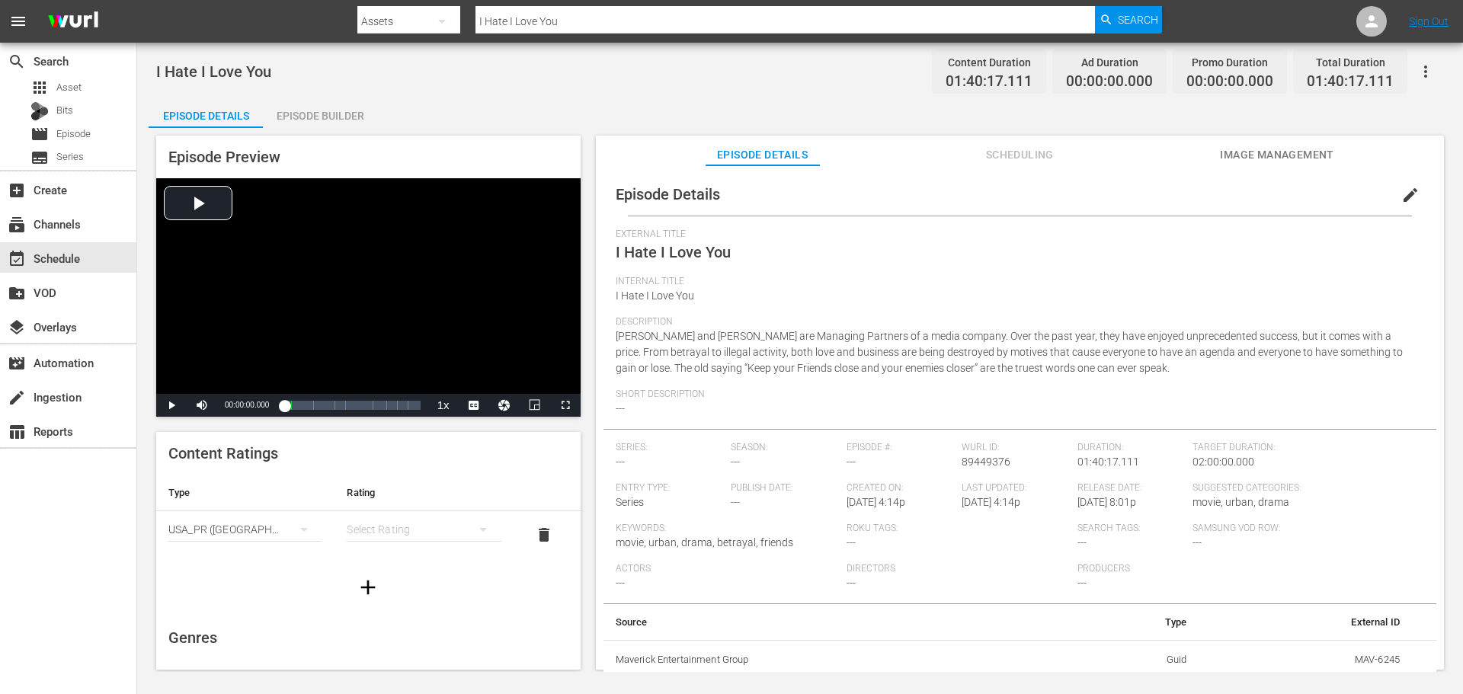
click at [388, 523] on div "simple table" at bounding box center [424, 529] width 154 height 43
click at [385, 649] on div "TVMA" at bounding box center [416, 657] width 113 height 24
click at [363, 577] on icon "button" at bounding box center [368, 587] width 24 height 24
click at [265, 574] on div "simple table" at bounding box center [245, 576] width 154 height 43
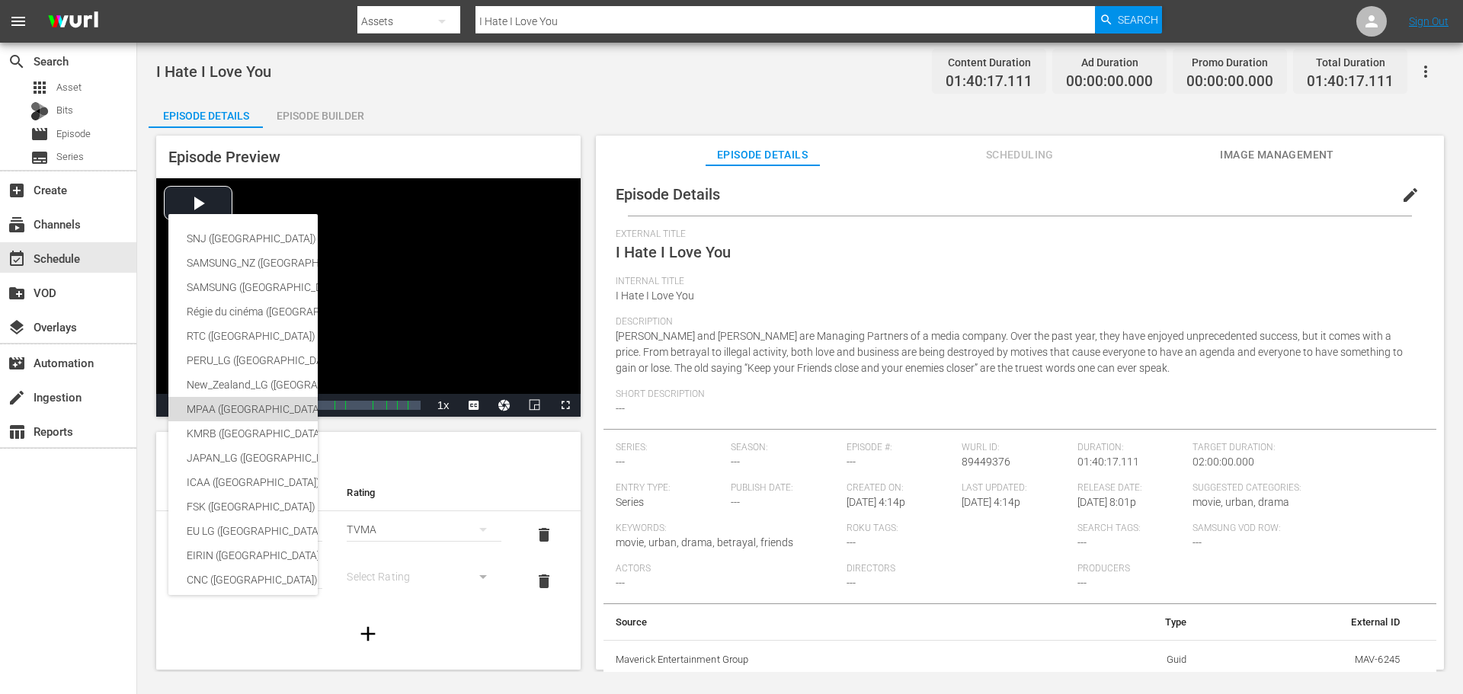
click at [255, 407] on div "MPAA ([GEOGRAPHIC_DATA])" at bounding box center [362, 409] width 350 height 24
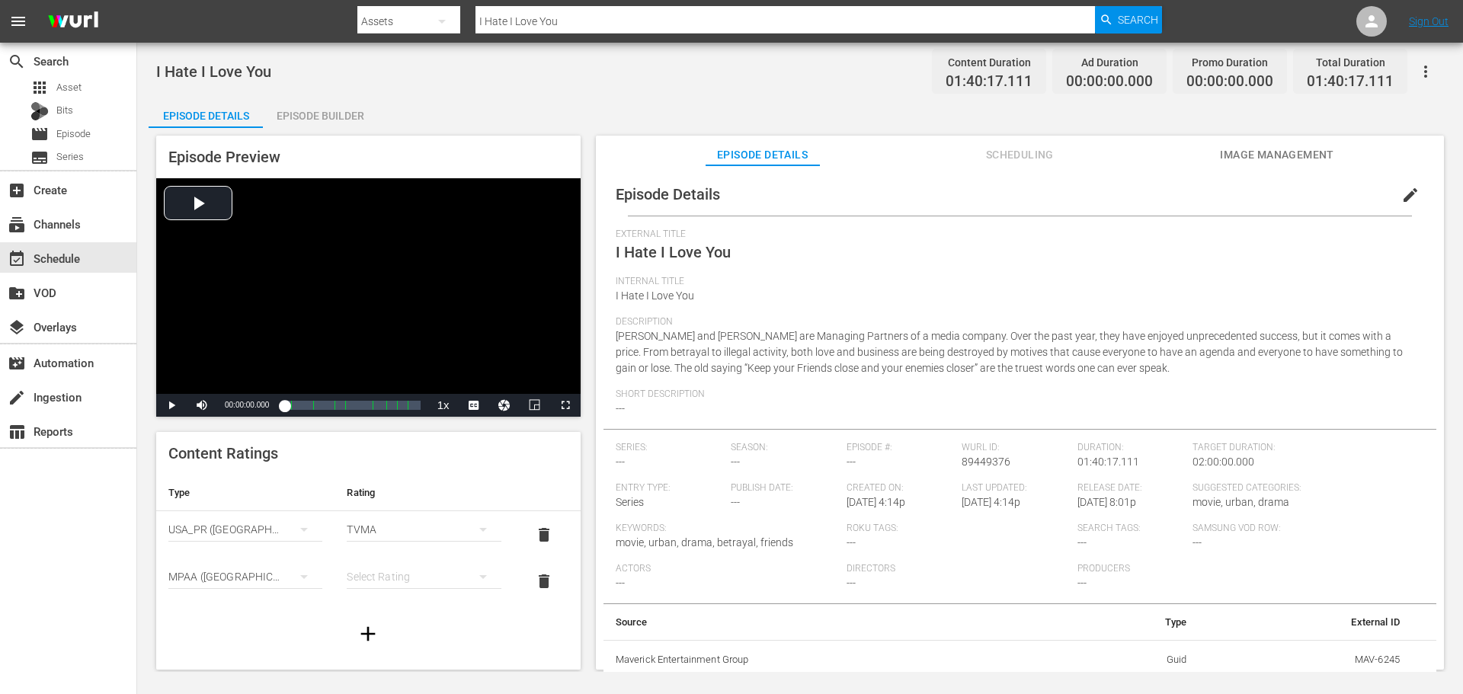
click at [434, 578] on div "simple table" at bounding box center [424, 576] width 154 height 43
click at [402, 545] on div "R" at bounding box center [416, 546] width 113 height 24
click at [1401, 192] on span "edit" at bounding box center [1410, 195] width 18 height 18
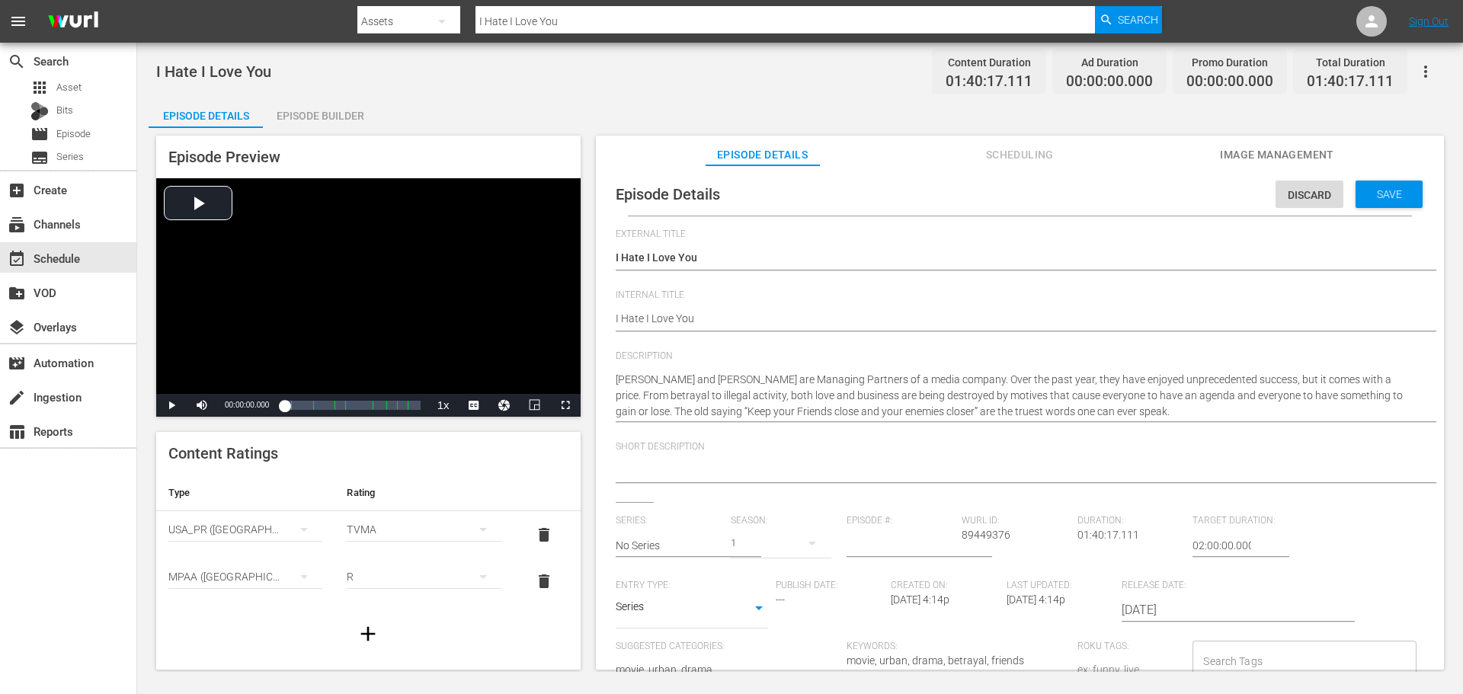
click at [715, 596] on div "Series SERIES" at bounding box center [692, 610] width 152 height 37
click at [713, 604] on body "menu Search By Assets Search ID, Title, Description, Keywords, or Category I Ha…" at bounding box center [731, 347] width 1463 height 694
click at [676, 529] on li "Movie" at bounding box center [692, 534] width 152 height 25
type input "MOVIE"
click at [724, 466] on textarea at bounding box center [1016, 471] width 801 height 18
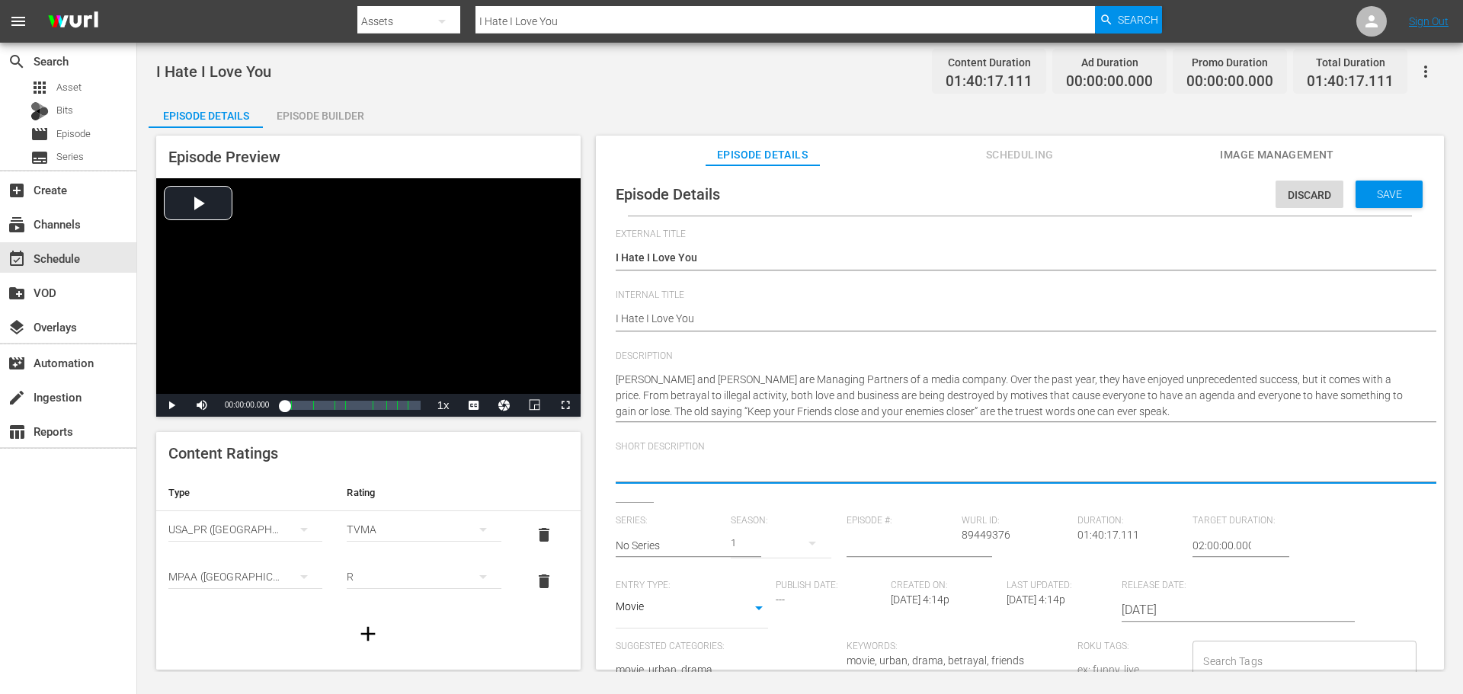
paste textarea "Married business partners will soon have their success unraveled by their own s…"
type textarea "Married business partners will soon have their success unraveled by their own s…"
click at [1401, 189] on span "Save" at bounding box center [1389, 194] width 50 height 12
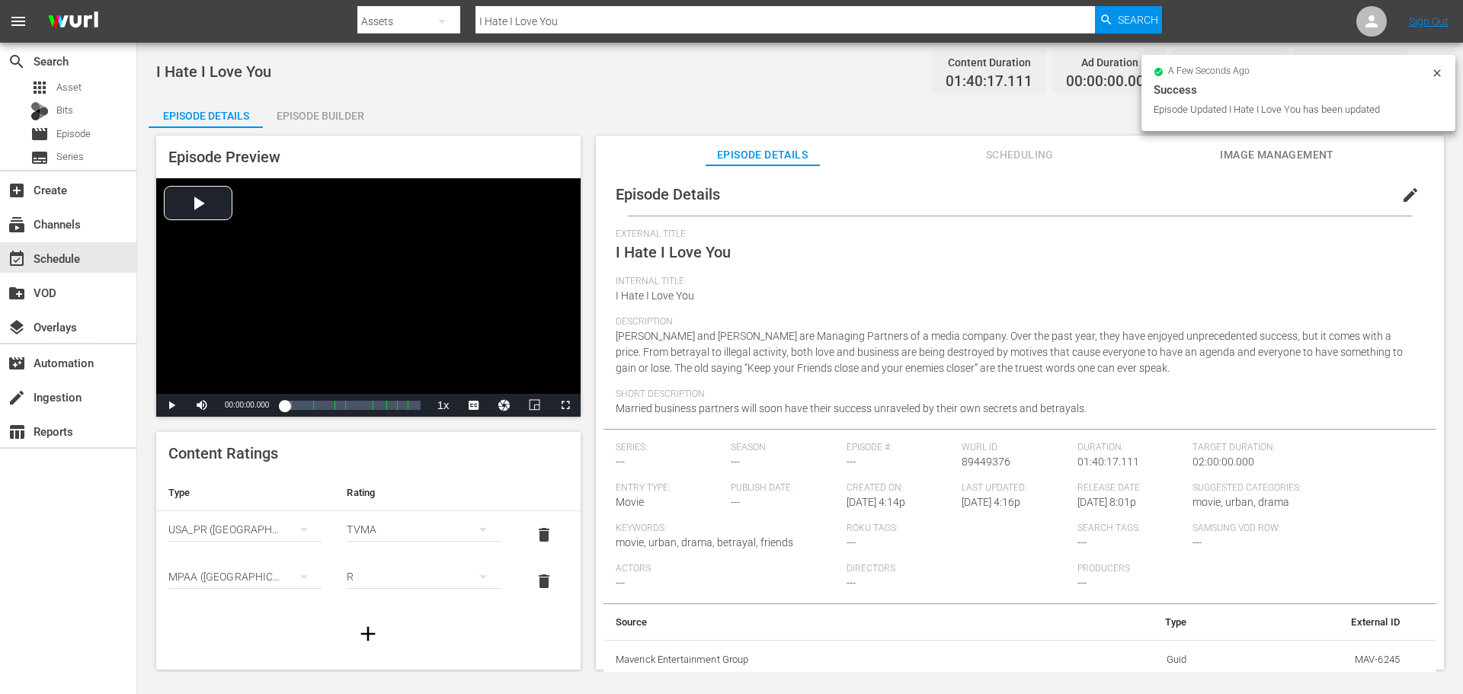
scroll to position [3, 0]
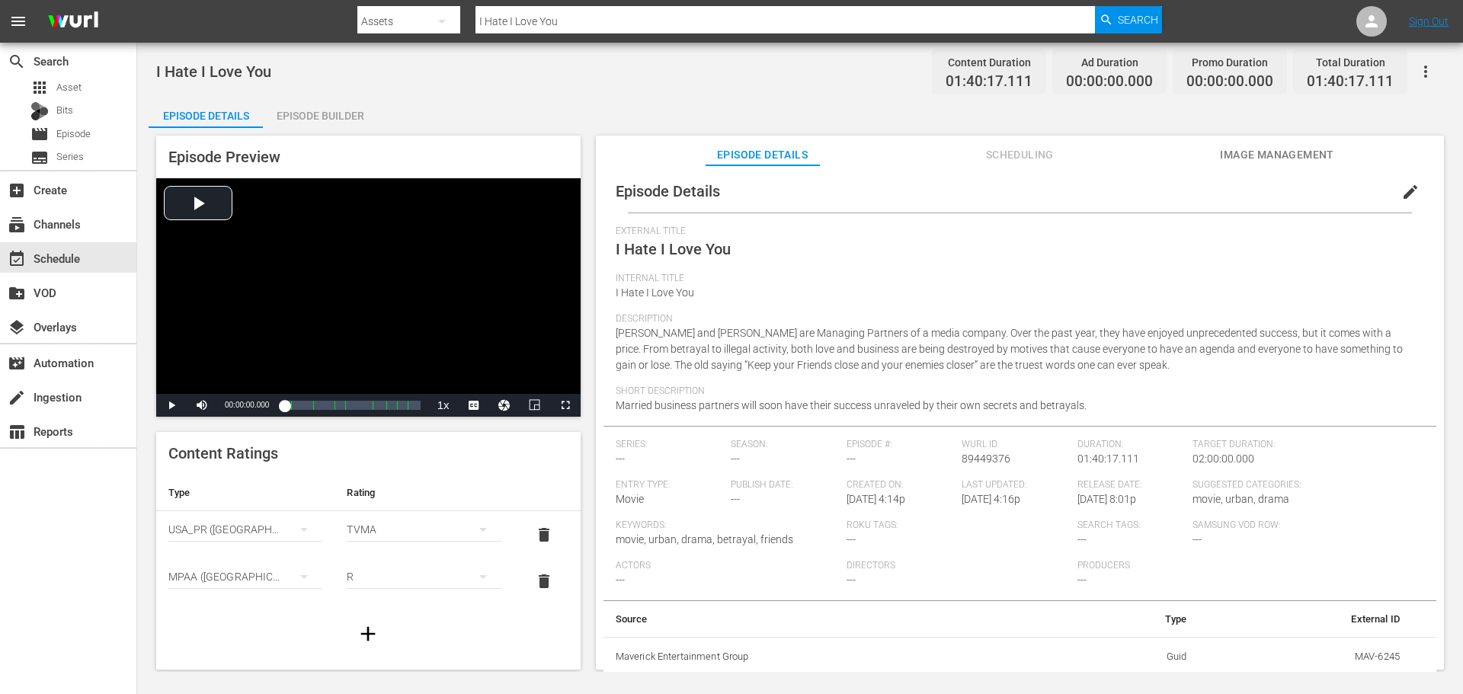
click at [1041, 148] on span "Scheduling" at bounding box center [1019, 154] width 114 height 19
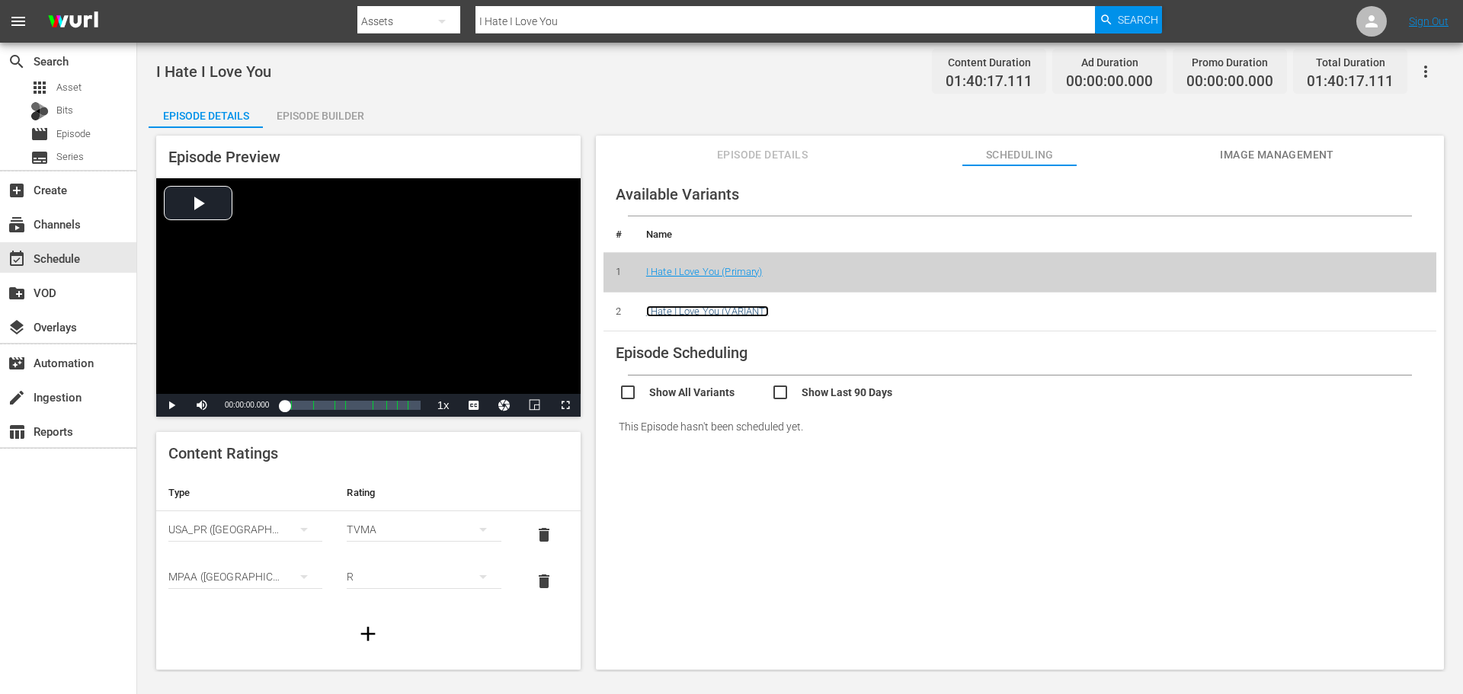
click at [750, 310] on link "I Hate I Love You (VARIANT)" at bounding box center [707, 310] width 123 height 11
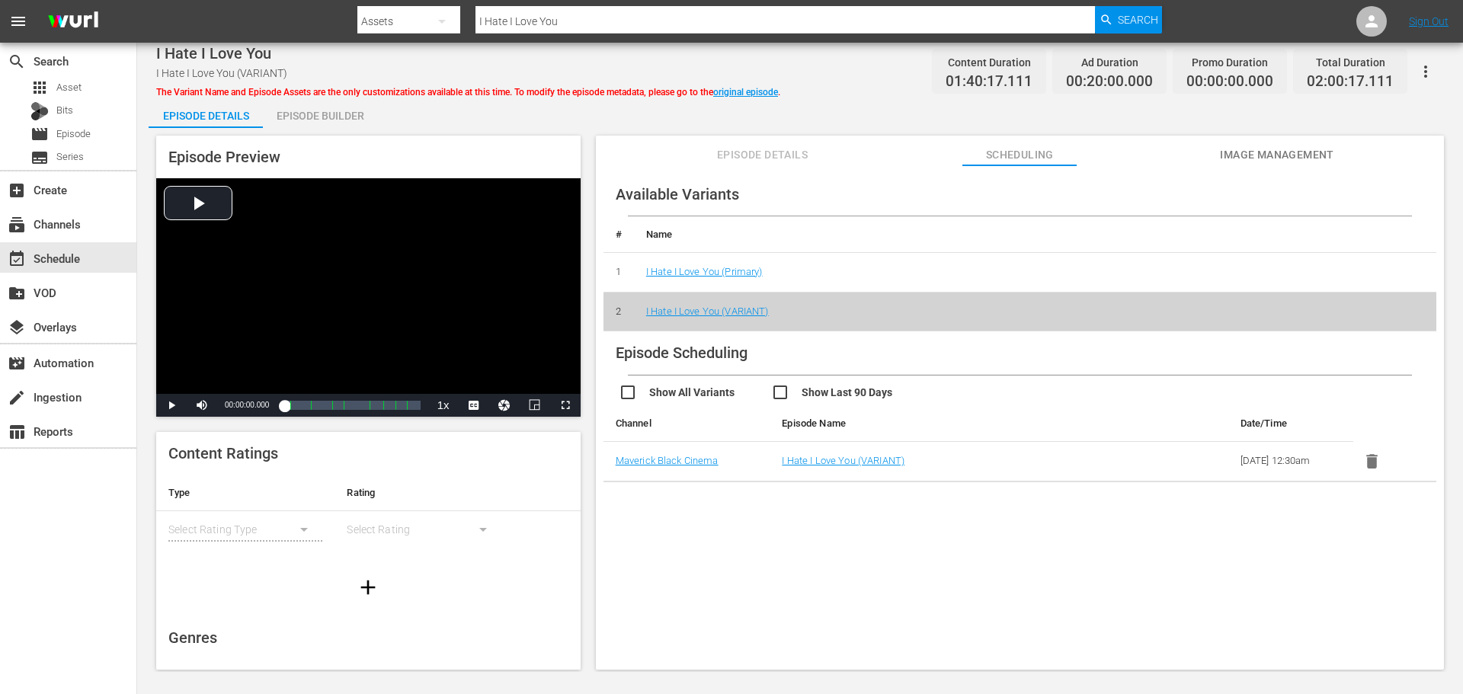
click at [724, 155] on span "Episode Details" at bounding box center [762, 154] width 114 height 19
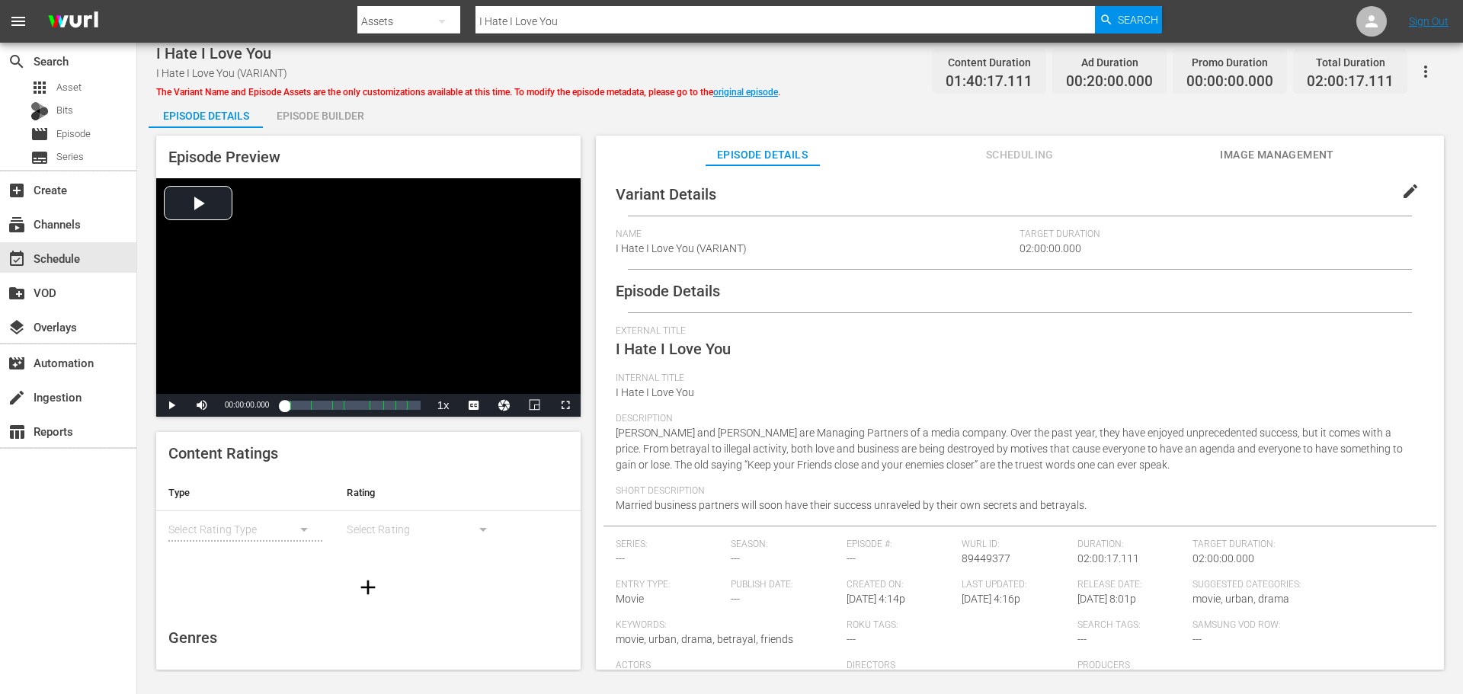
click at [1392, 190] on button "edit" at bounding box center [1410, 191] width 37 height 37
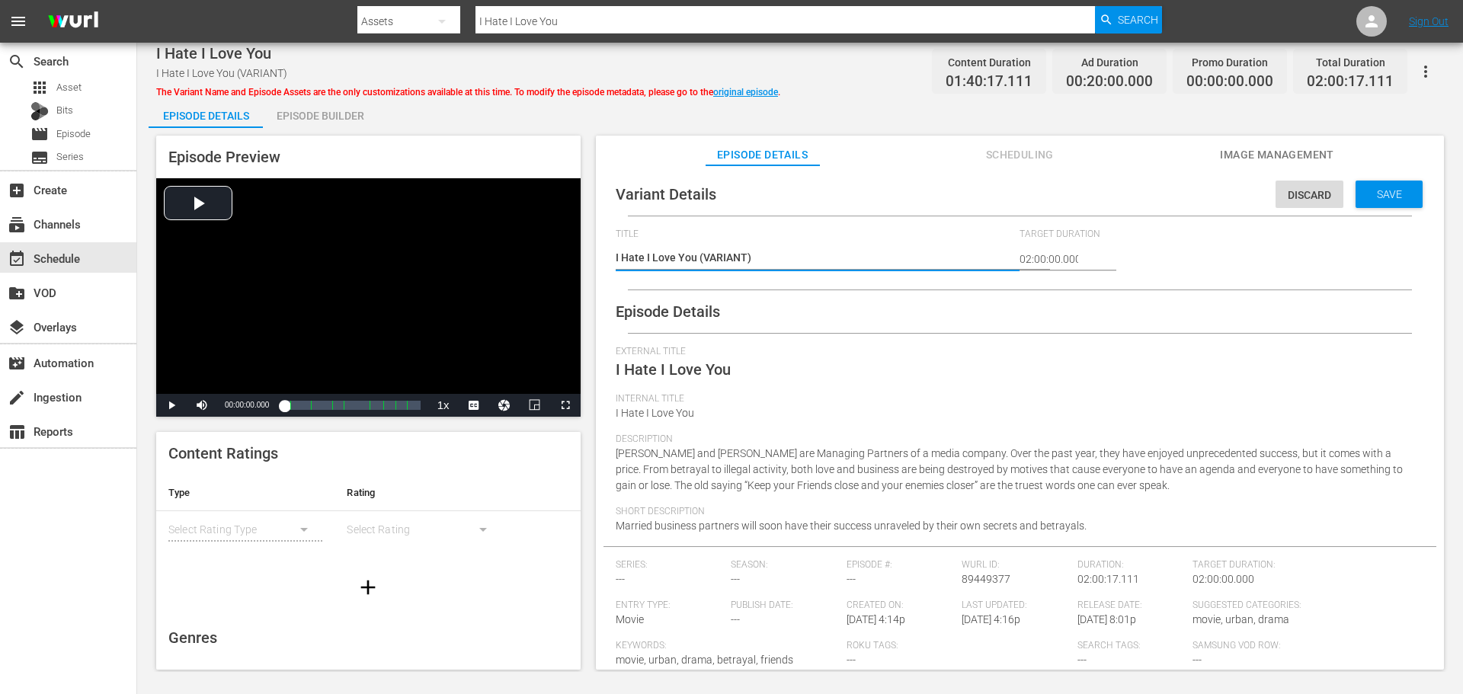
click at [697, 257] on textarea "I Hate I Love You (VARIANT)" at bounding box center [814, 259] width 397 height 18
type textarea "I Hate I Love You #(VARIANT)"
type textarea "I Hate I Love You #P(VARIANT)"
type textarea "I Hate I Love You #PL(VARIANT)"
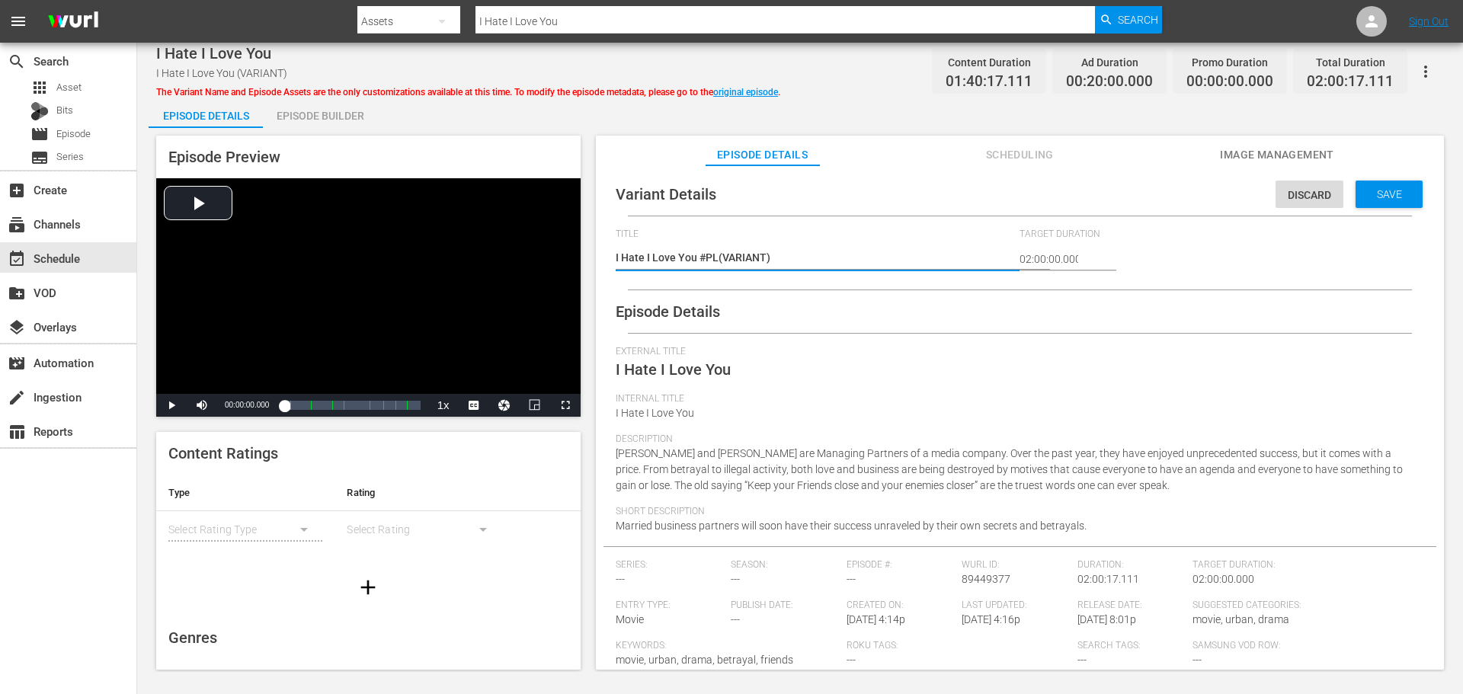
type textarea "I Hate I Love You #PLe(VARIANT)"
type textarea "I Hate I Love You #PLex(VARIANT)"
type textarea "I Hate I Love You #PLex (VARIANT)"
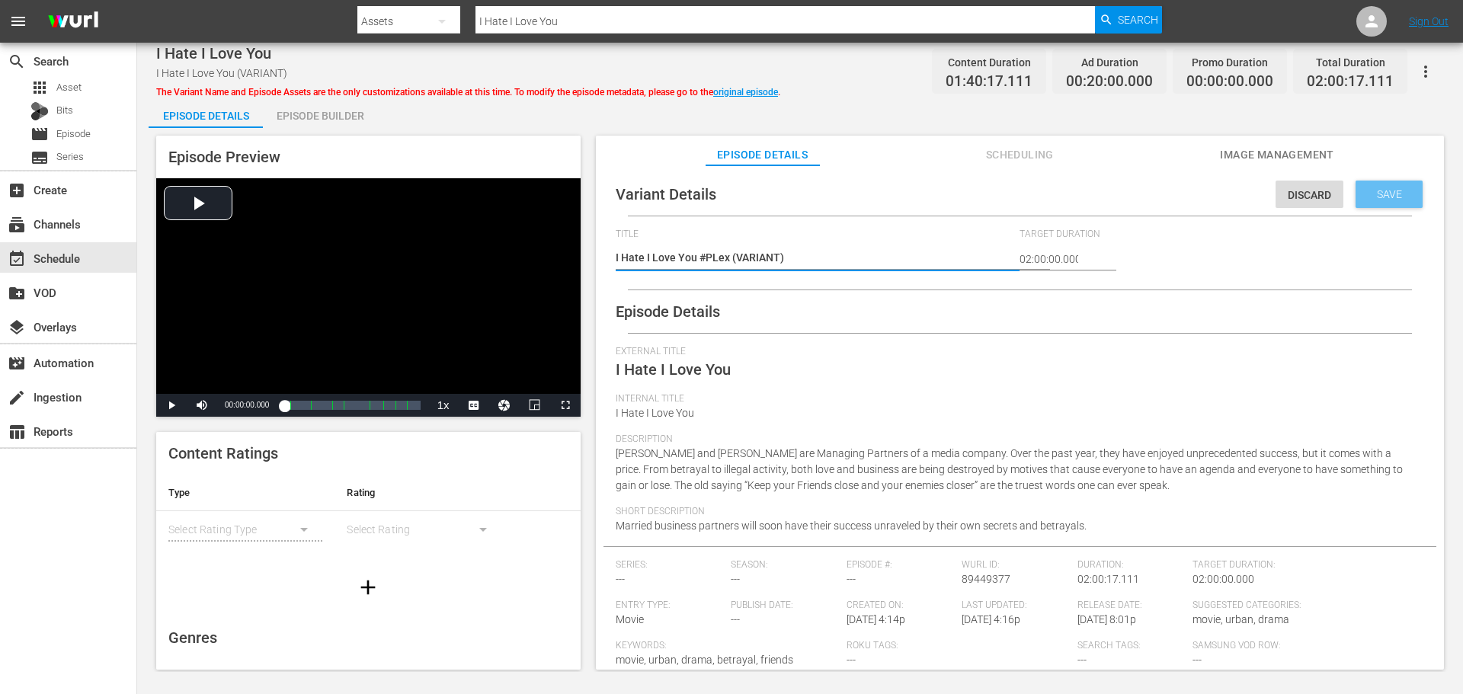
type textarea "I Hate I Love You #PLex (VARIANT)"
click at [1390, 185] on div "Save" at bounding box center [1388, 194] width 67 height 27
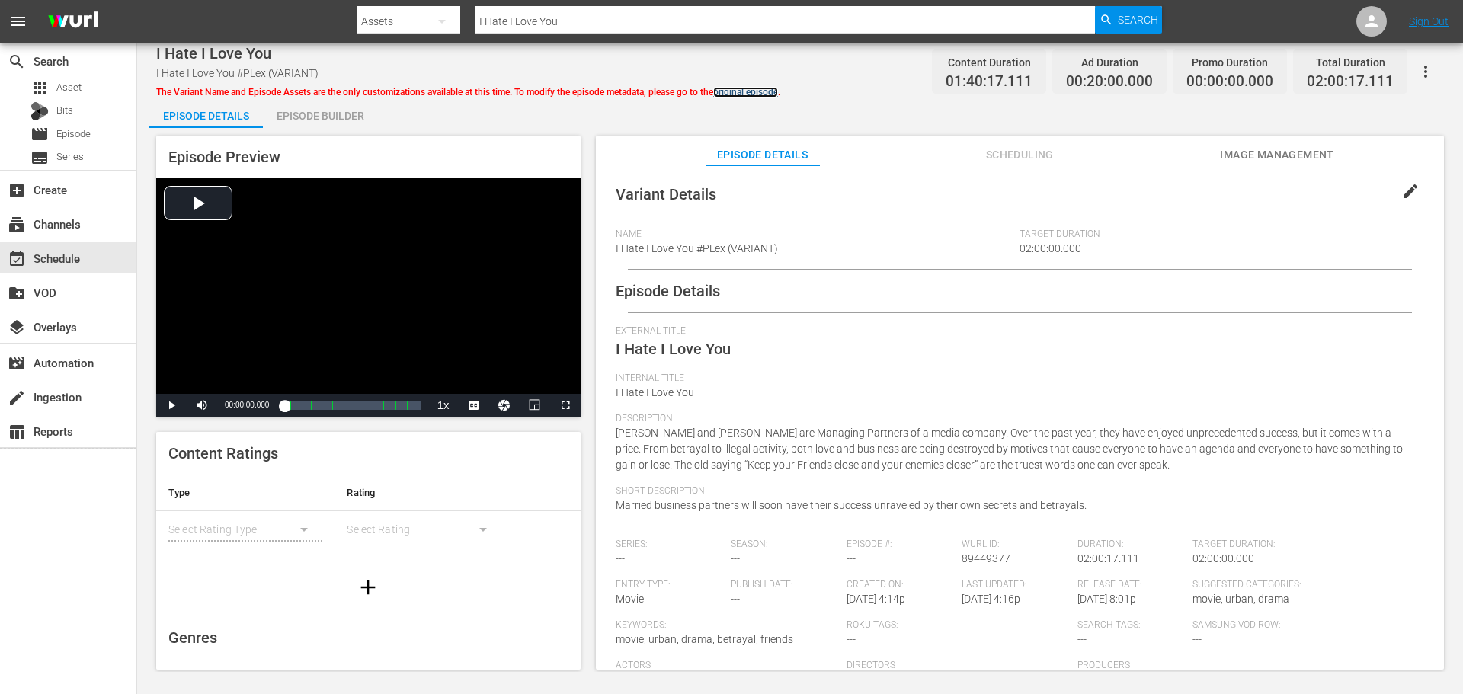
click at [738, 93] on link "original episode" at bounding box center [745, 92] width 65 height 11
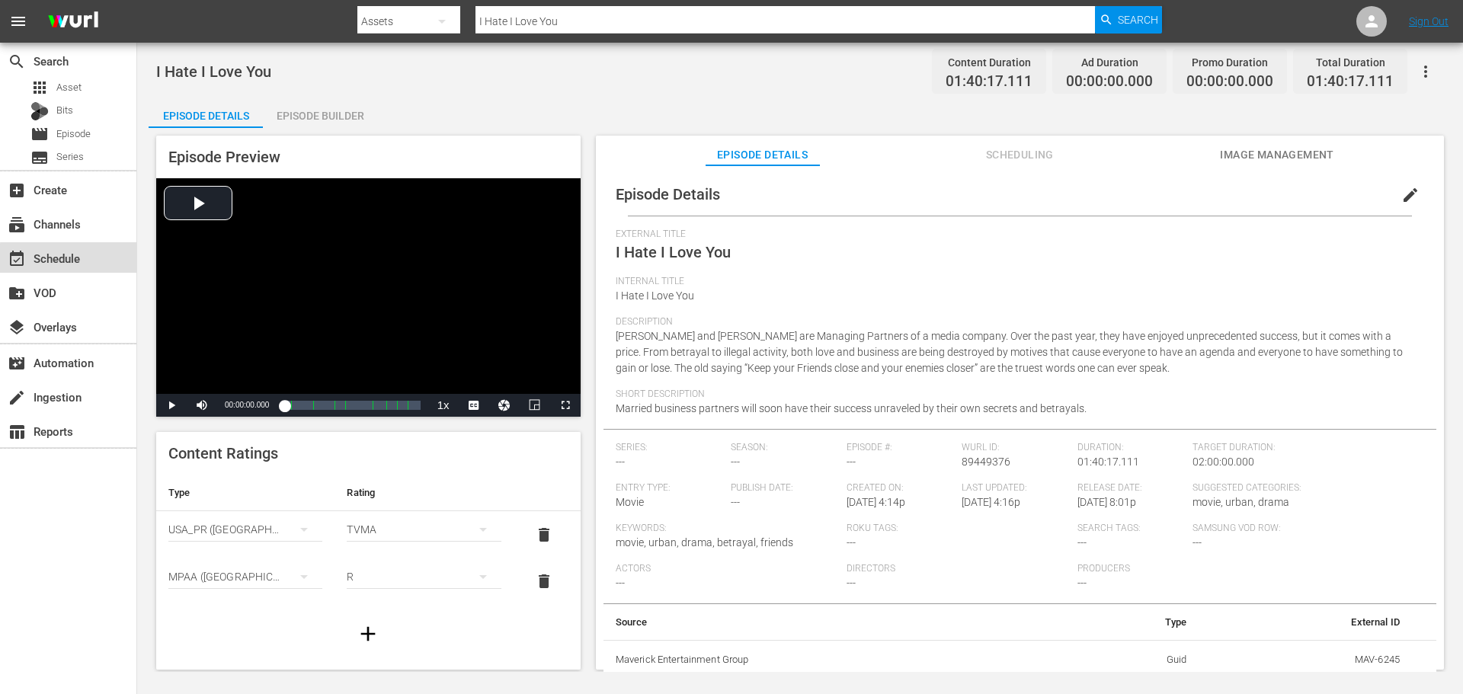
click at [76, 259] on div "event_available Schedule" at bounding box center [42, 256] width 85 height 14
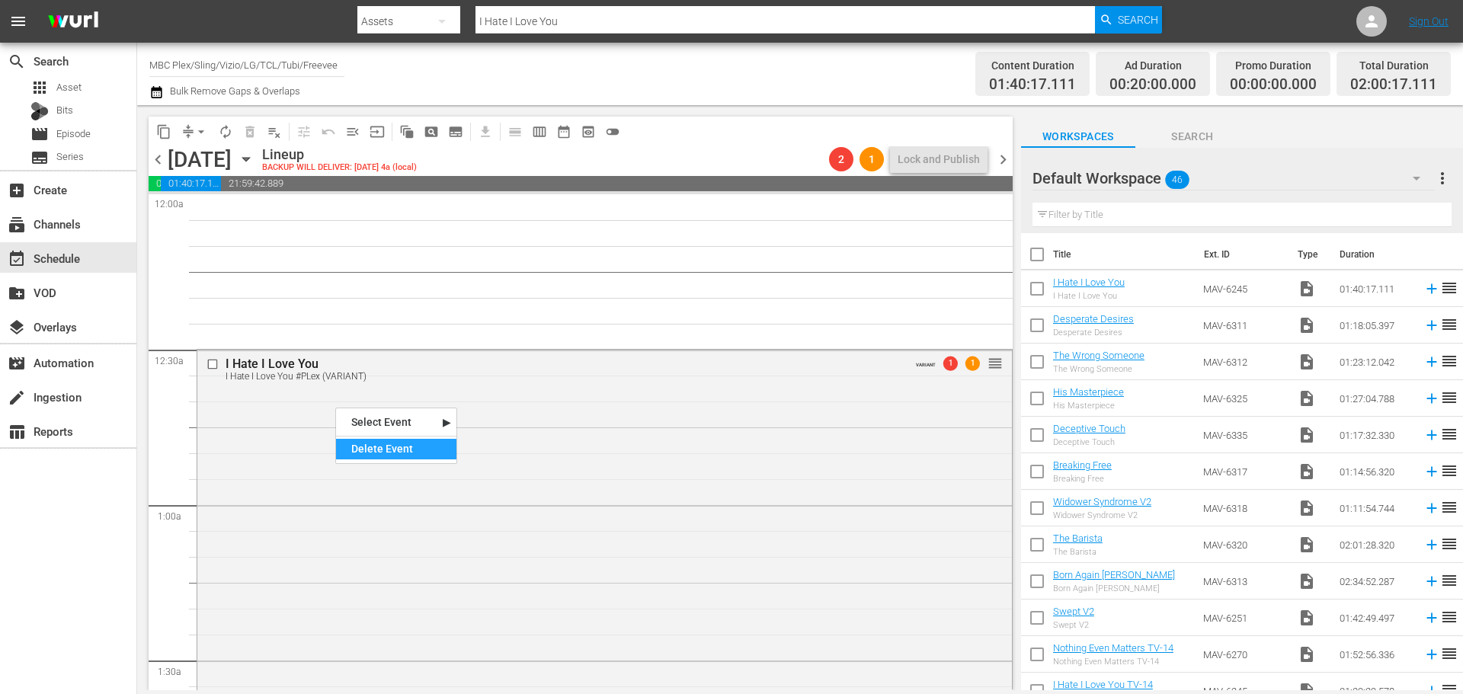
click at [389, 449] on div "Delete Event" at bounding box center [396, 449] width 120 height 21
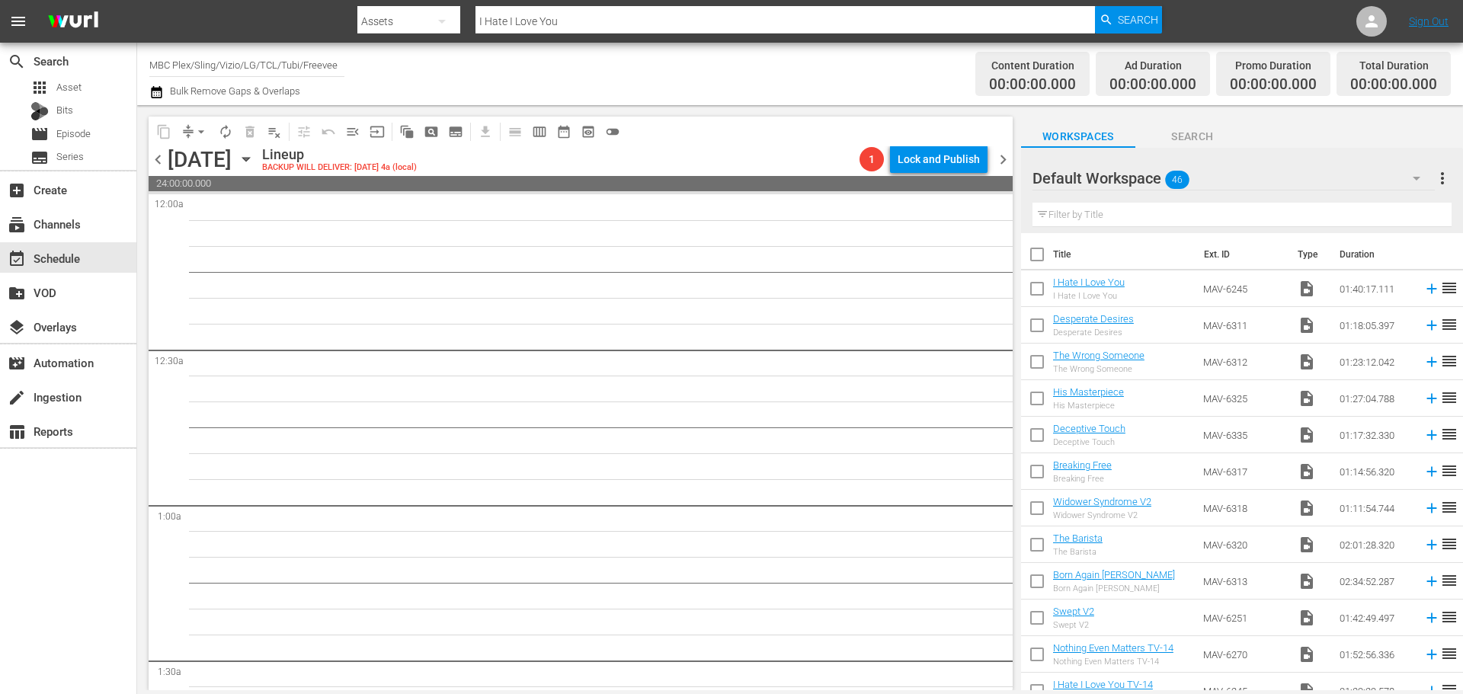
click at [254, 158] on icon "button" at bounding box center [246, 159] width 17 height 17
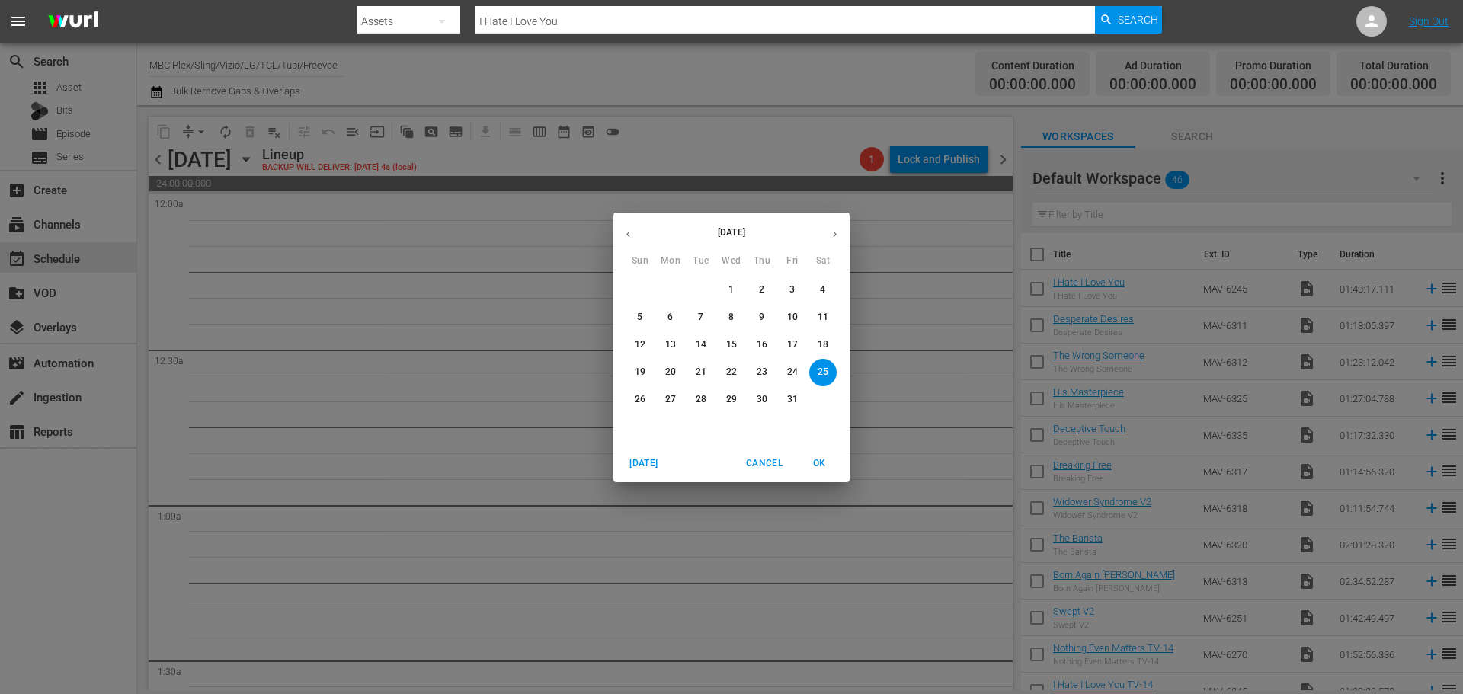
click at [668, 369] on p "20" at bounding box center [670, 372] width 11 height 13
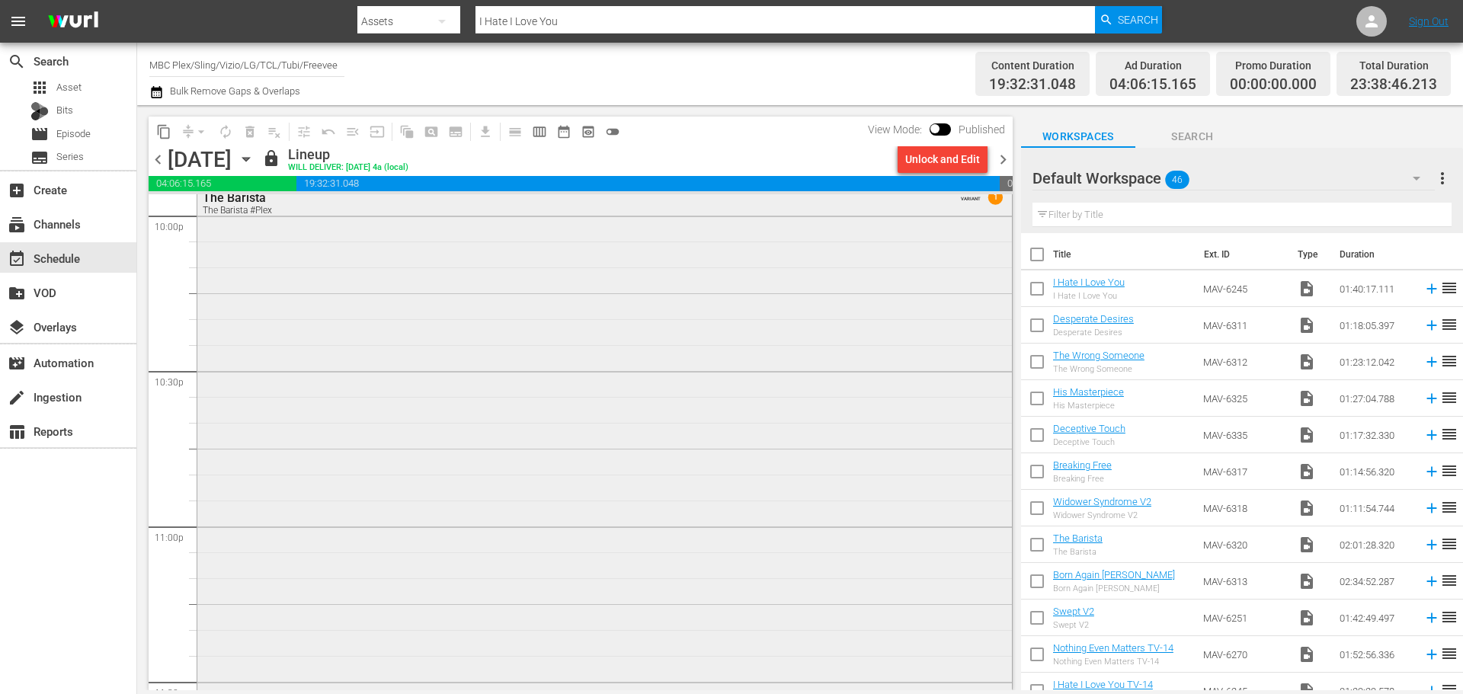
scroll to position [6540, 0]
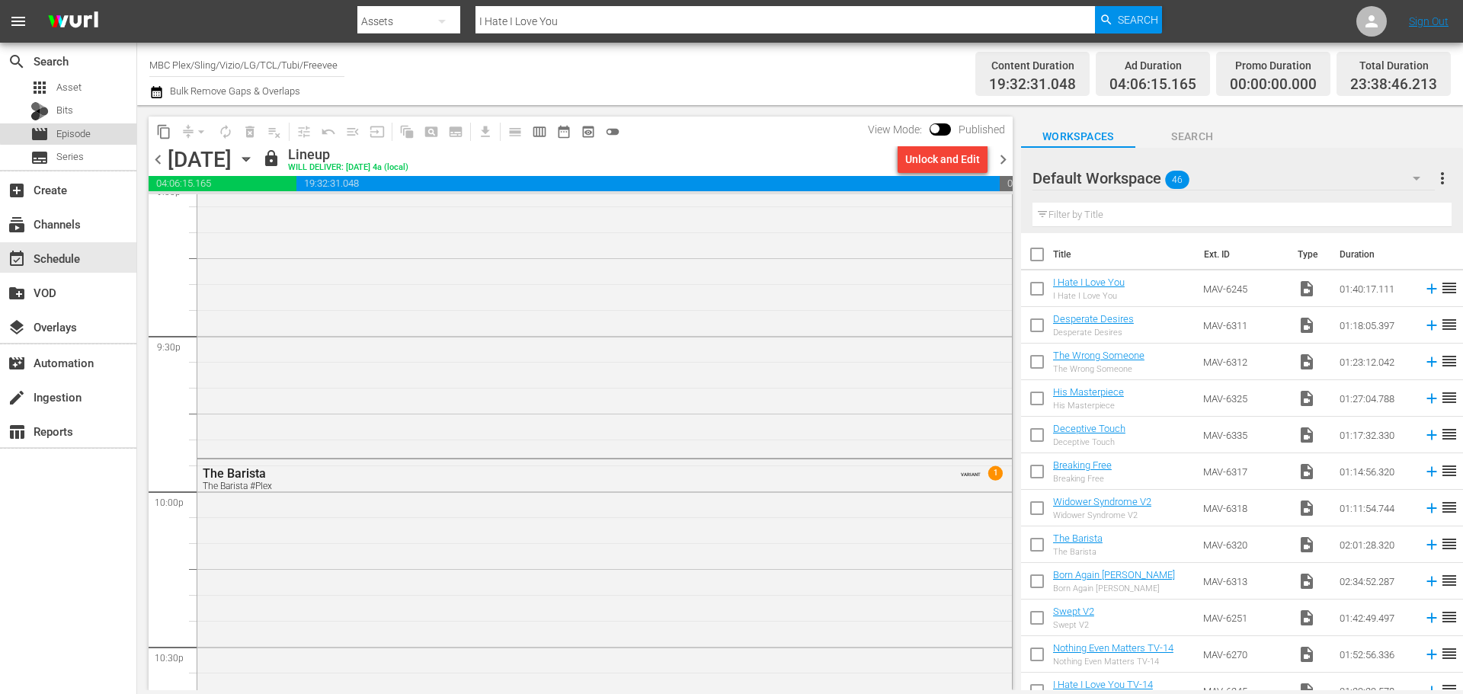
click at [75, 132] on span "Episode" at bounding box center [73, 133] width 34 height 15
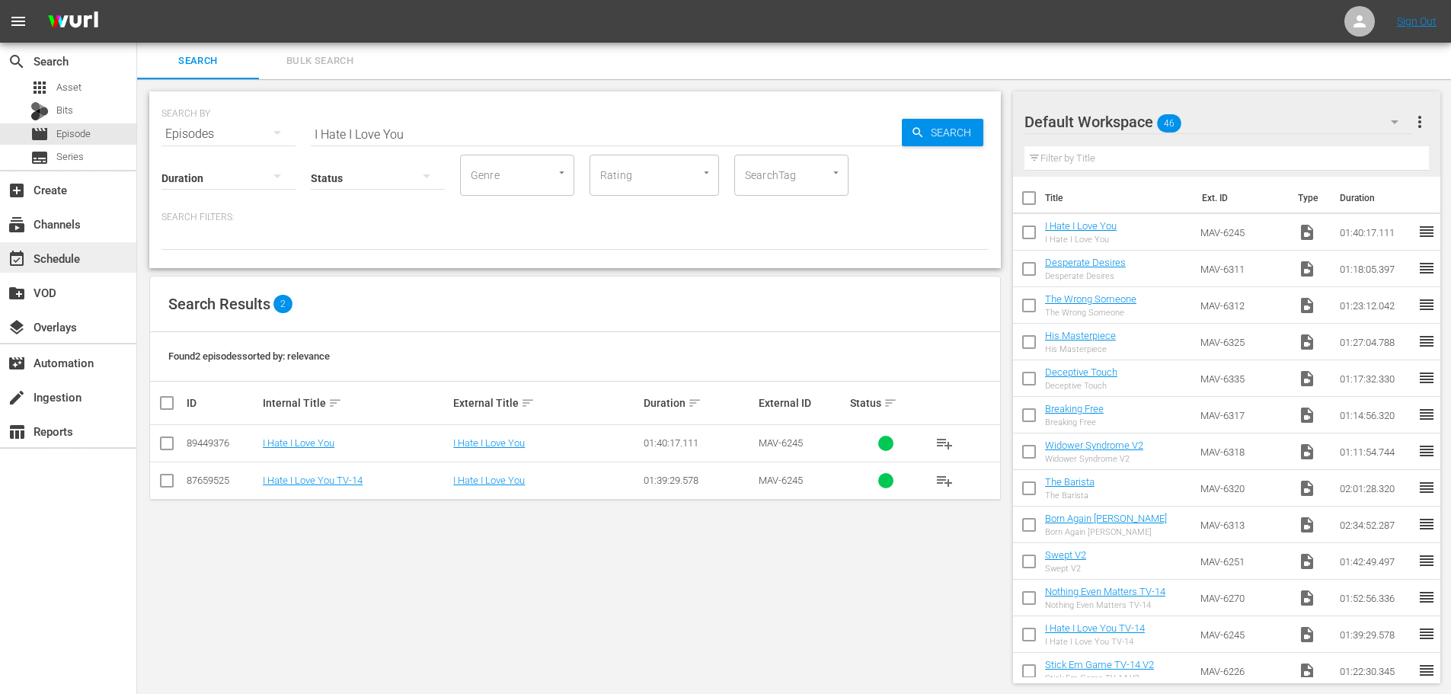
click at [66, 263] on div "event_available Schedule" at bounding box center [42, 256] width 85 height 14
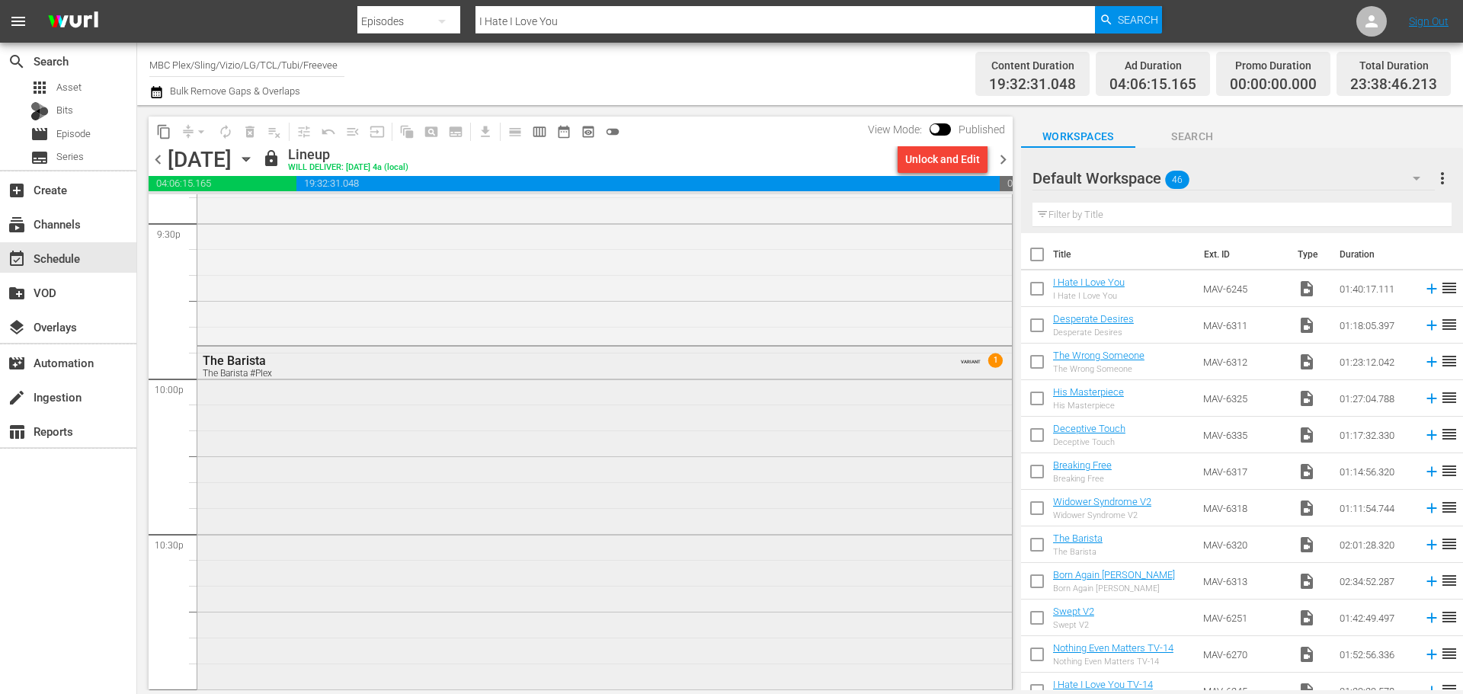
scroll to position [7008, 0]
click at [997, 159] on span "chevron_right" at bounding box center [1002, 159] width 19 height 19
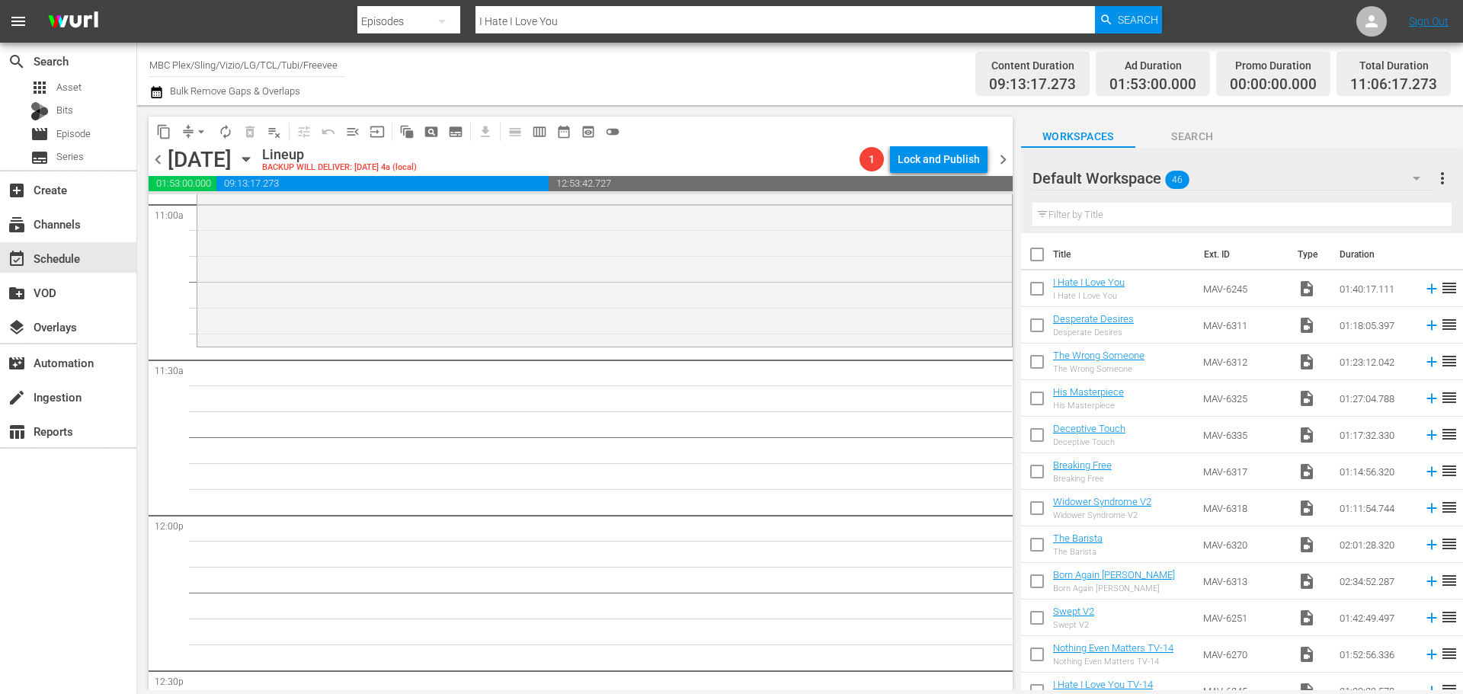
scroll to position [3397, 0]
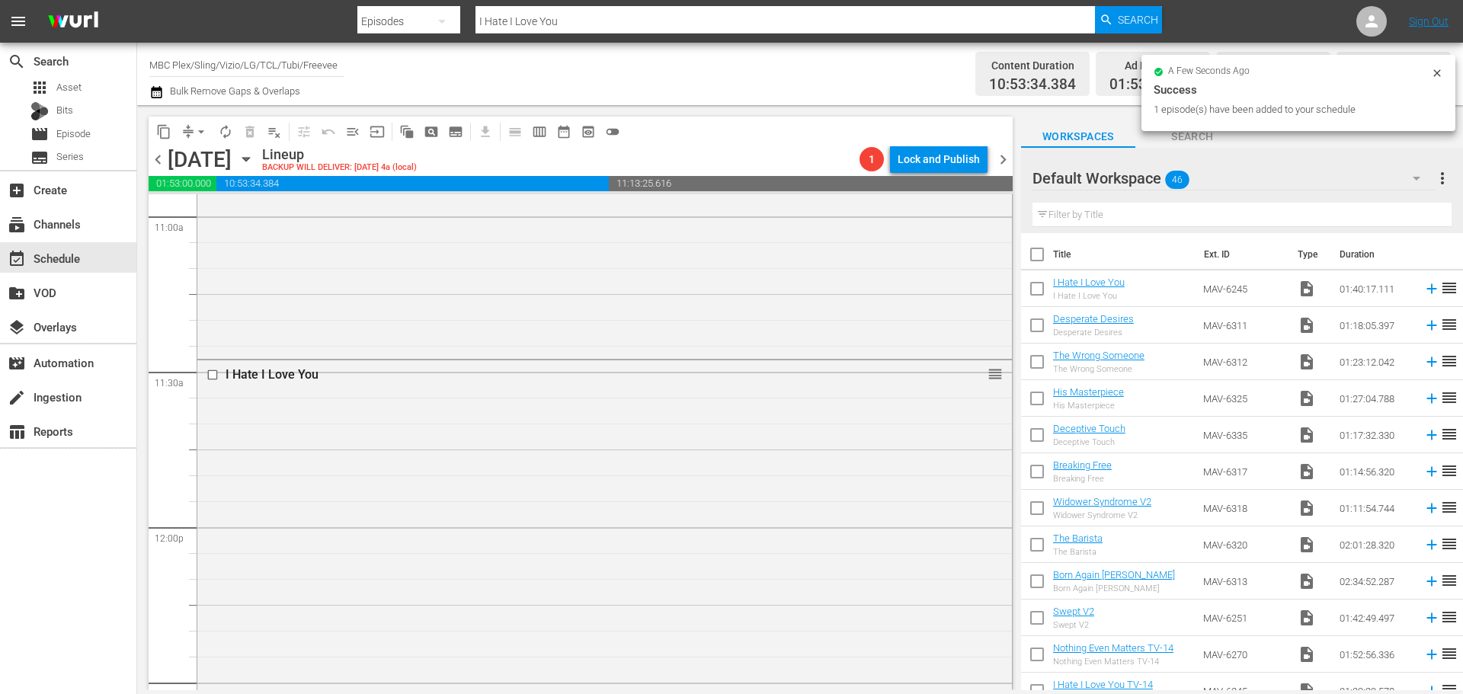
click at [1192, 209] on input "text" at bounding box center [1241, 215] width 419 height 24
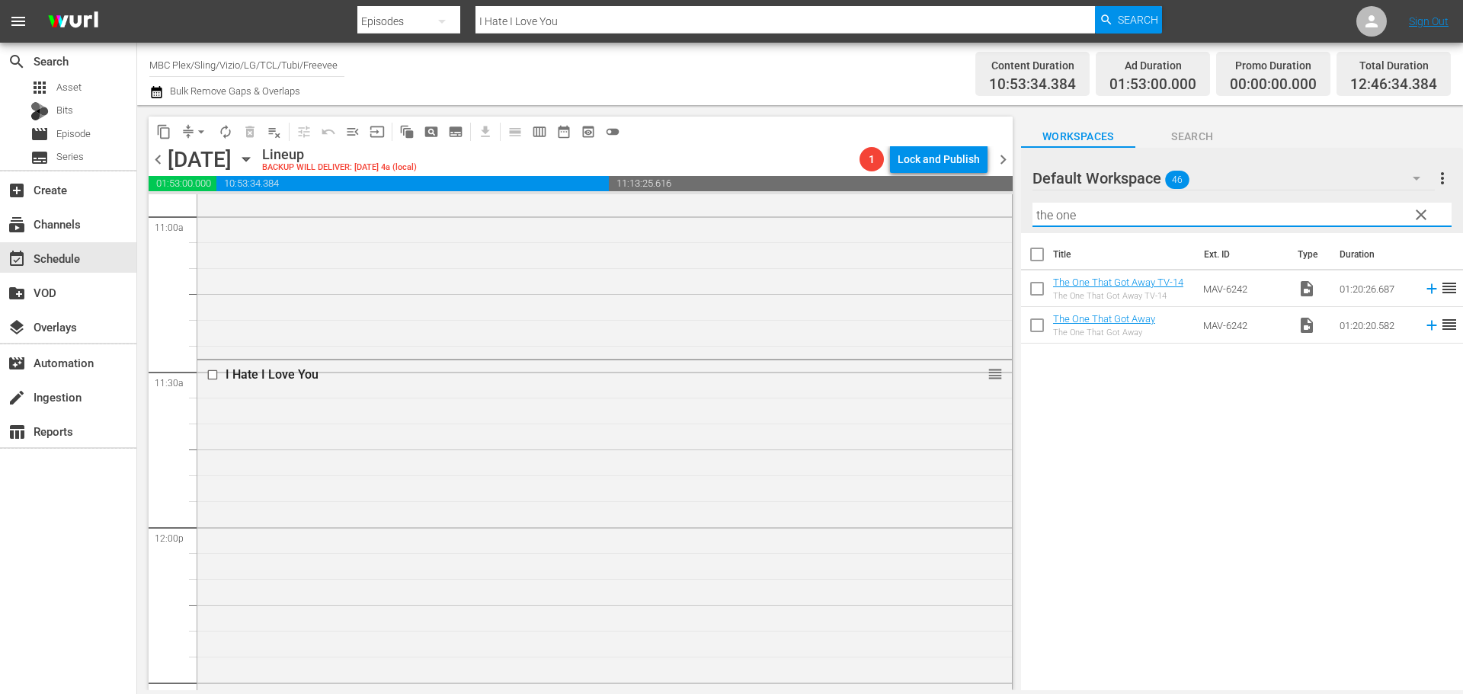
type input "the one"
click at [1172, 174] on span "46" at bounding box center [1177, 180] width 24 height 32
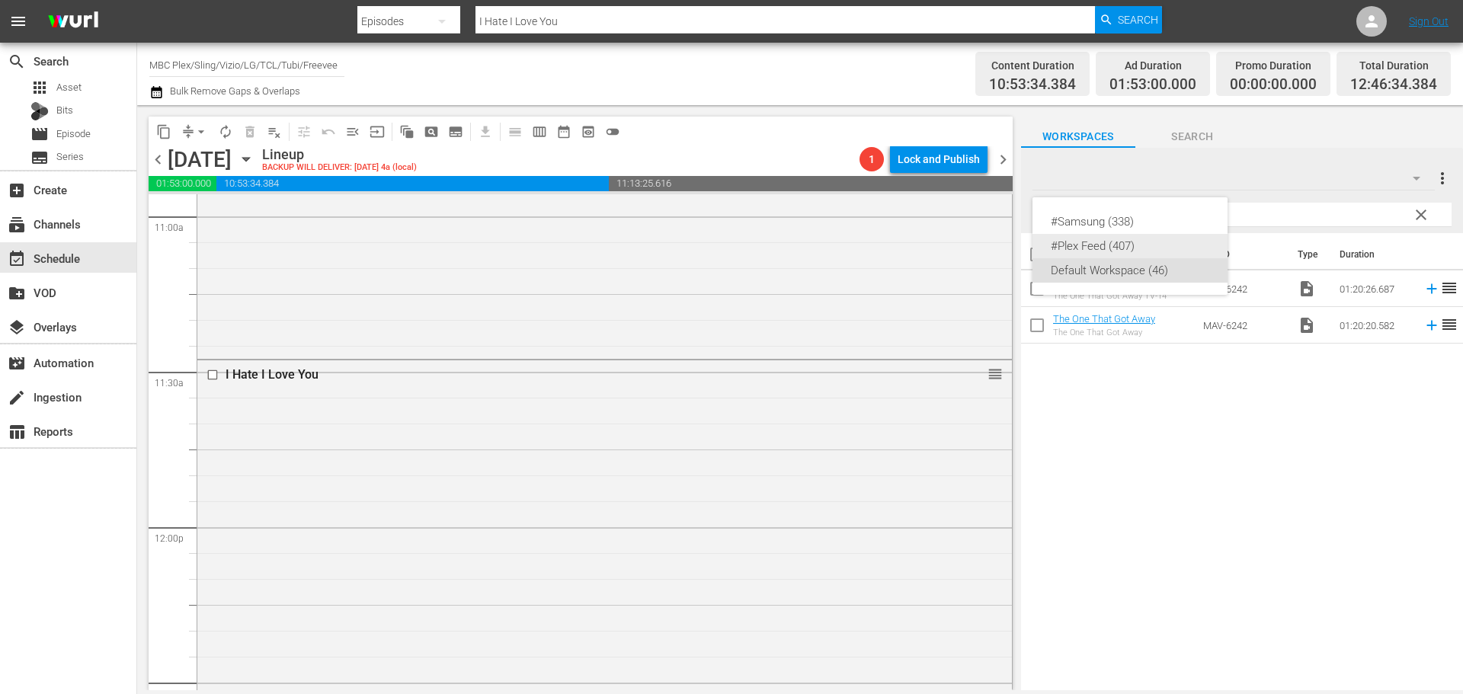
click at [1127, 239] on div "#Plex Feed (407)" at bounding box center [1129, 246] width 158 height 24
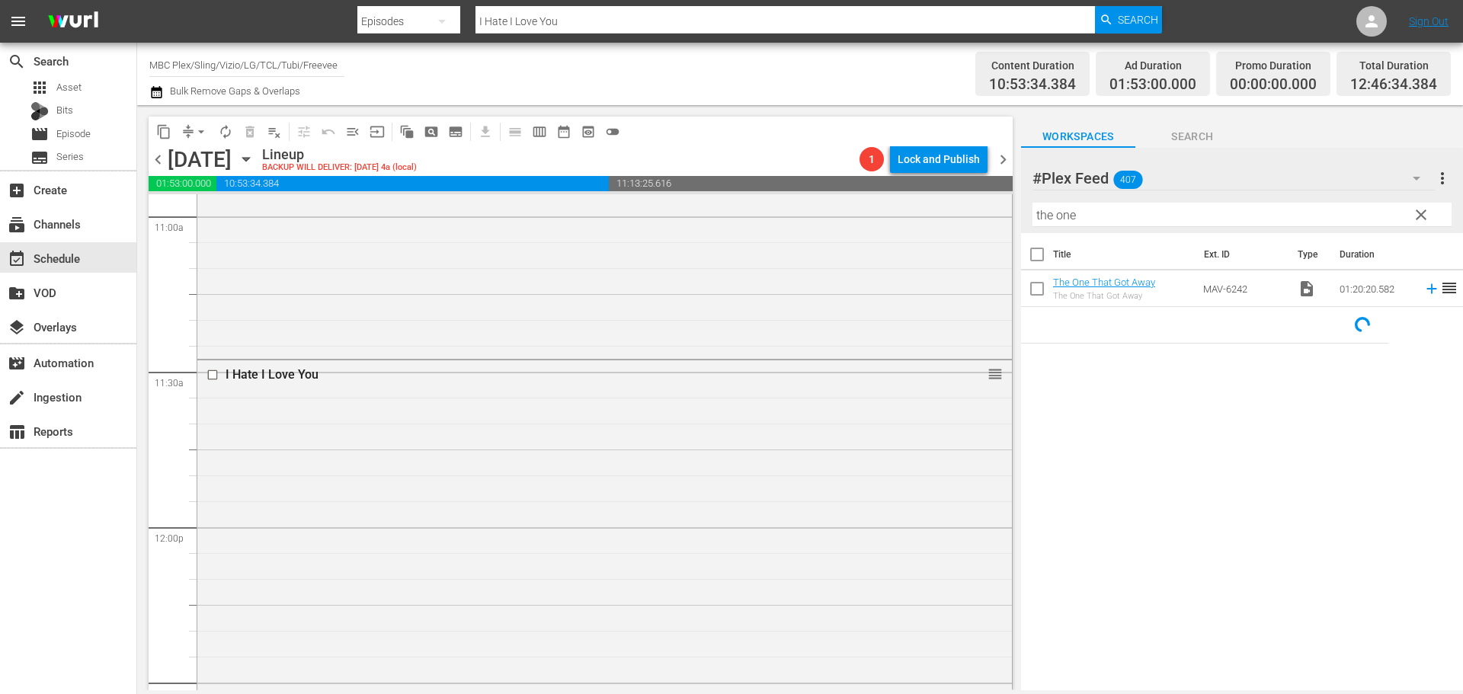
click at [1134, 218] on input "the one" at bounding box center [1241, 215] width 419 height 24
click at [369, 467] on div "I Hate I Love You reorder" at bounding box center [604, 617] width 814 height 515
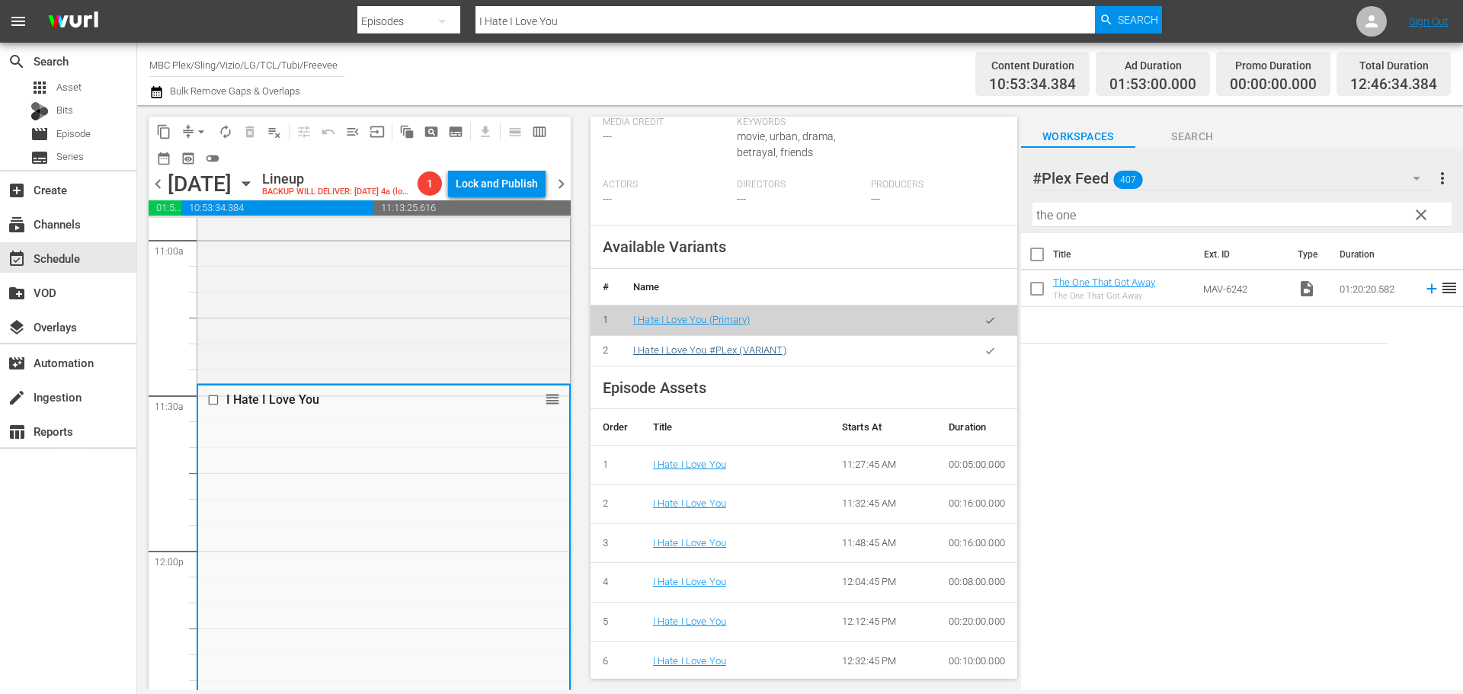
scroll to position [533, 0]
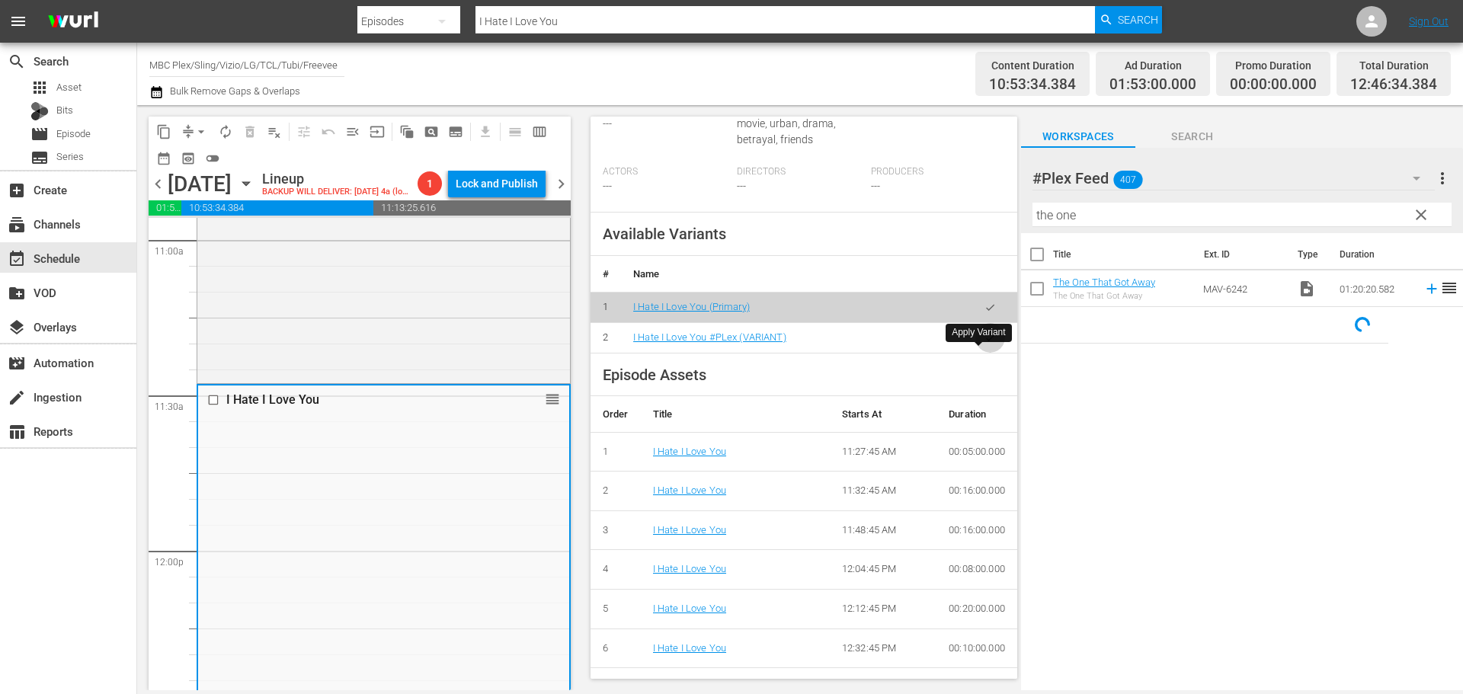
click at [984, 344] on icon "button" at bounding box center [989, 337] width 11 height 11
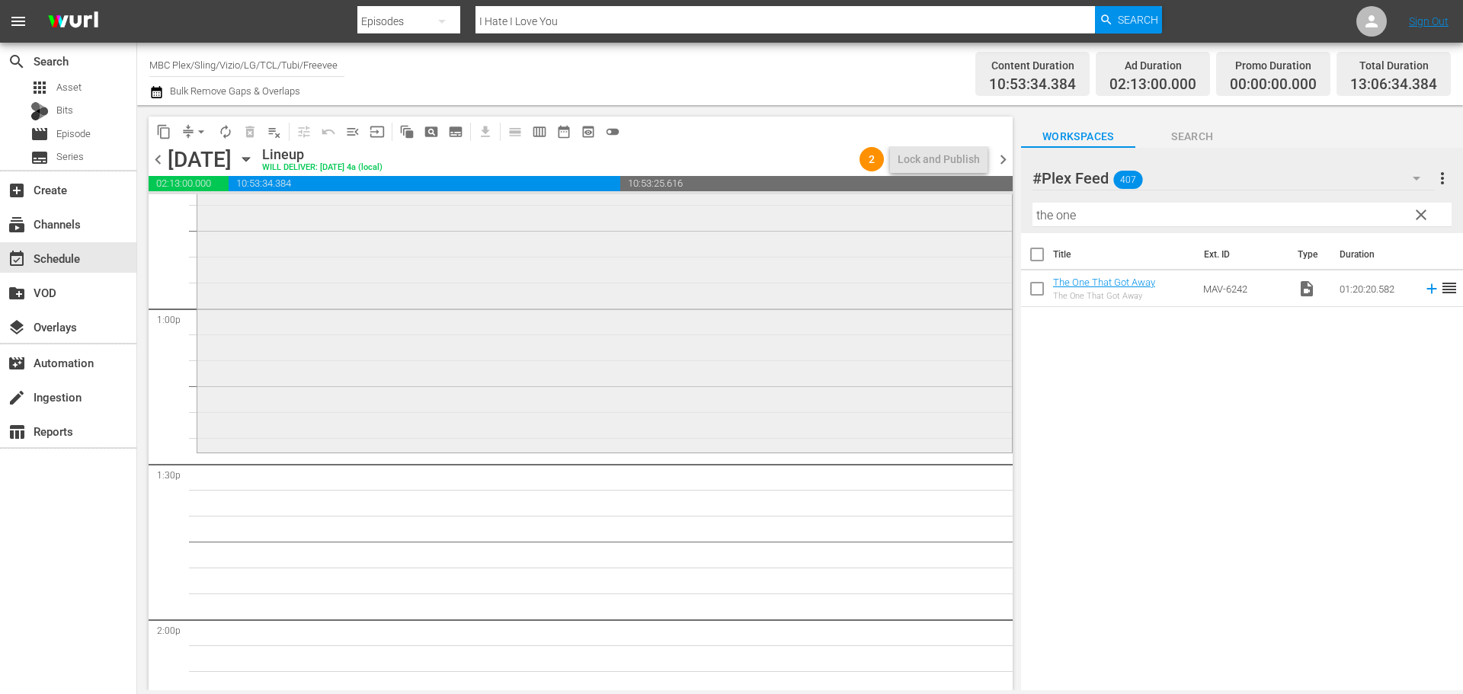
scroll to position [3930, 0]
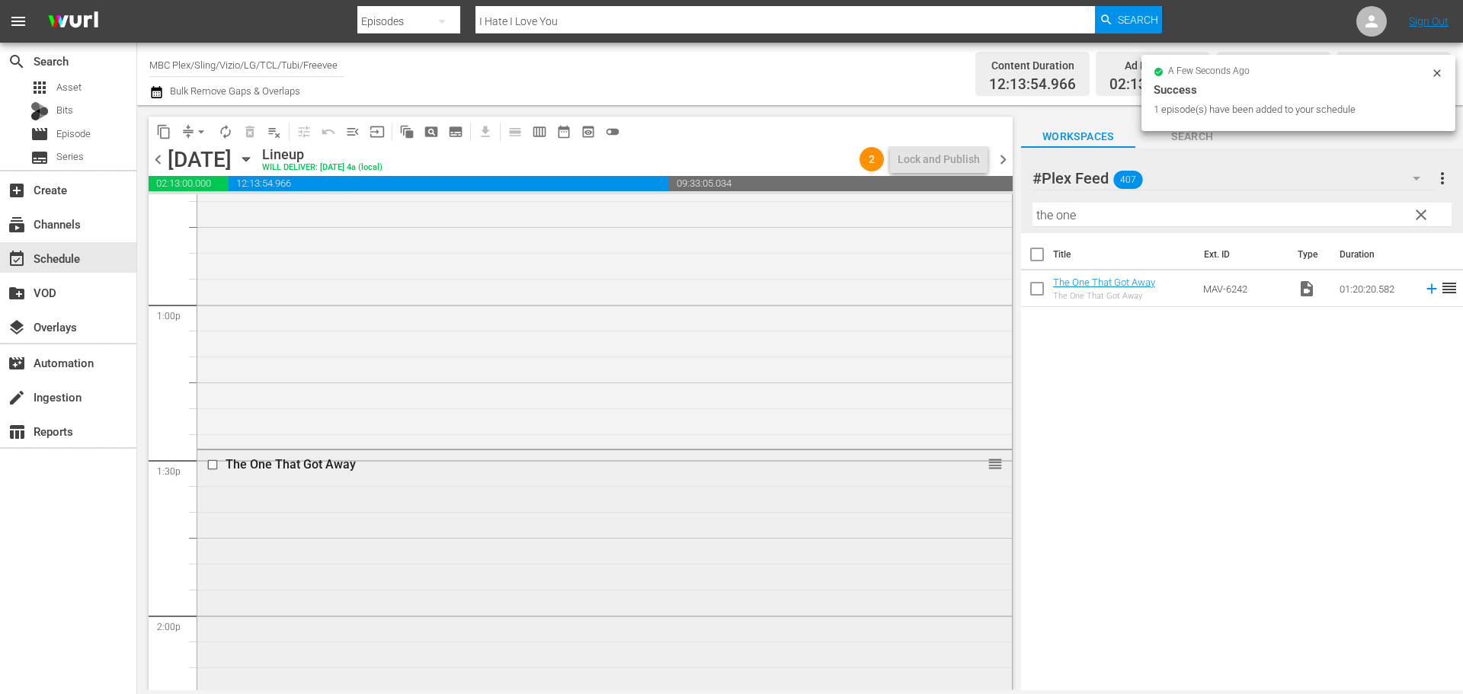
click at [584, 508] on div "The One That Got Away reorder" at bounding box center [604, 655] width 814 height 411
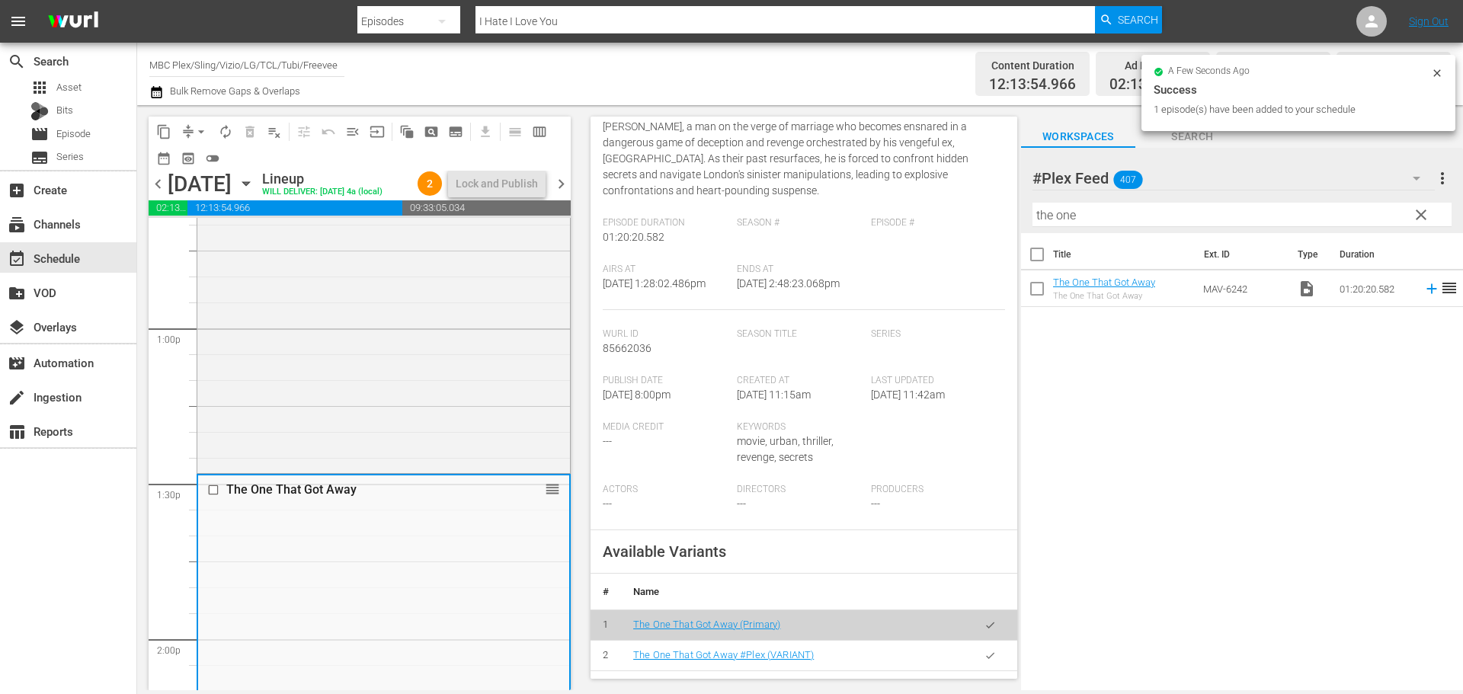
scroll to position [457, 0]
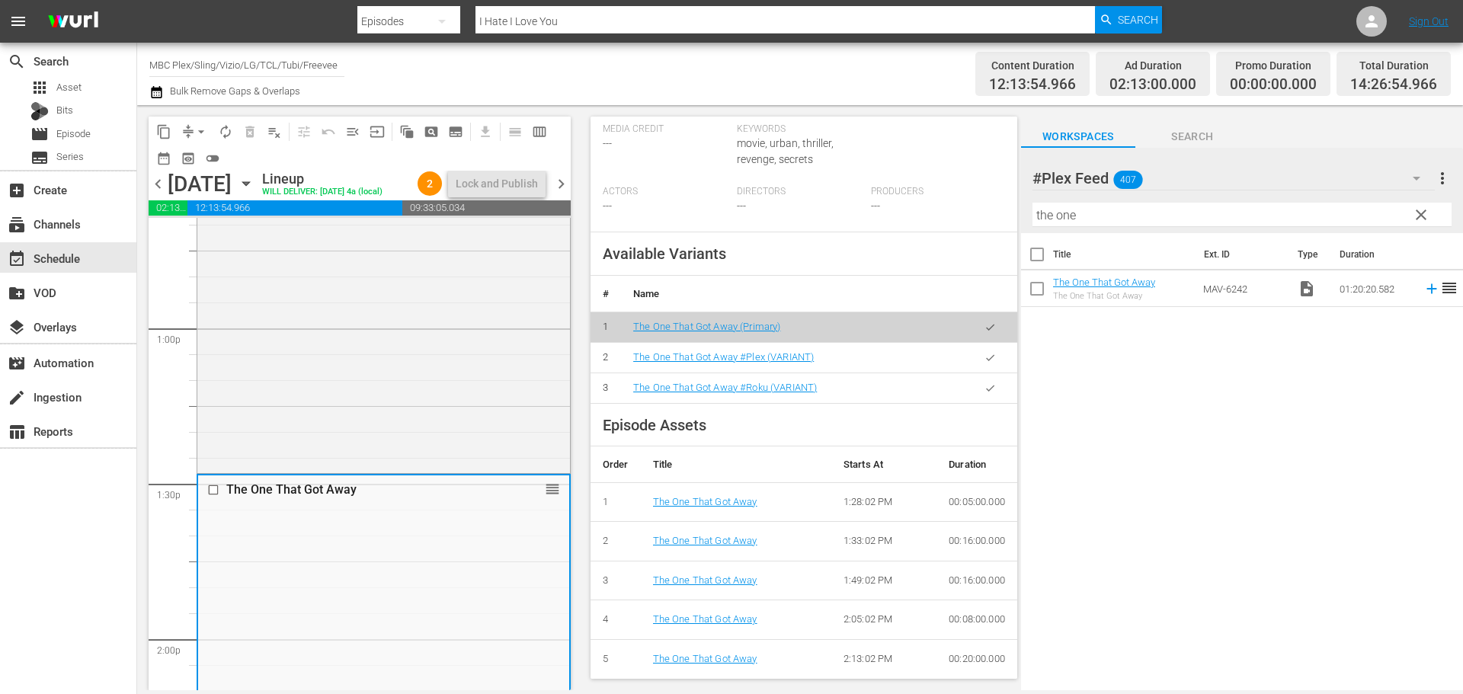
click at [977, 373] on button "button" at bounding box center [990, 358] width 30 height 30
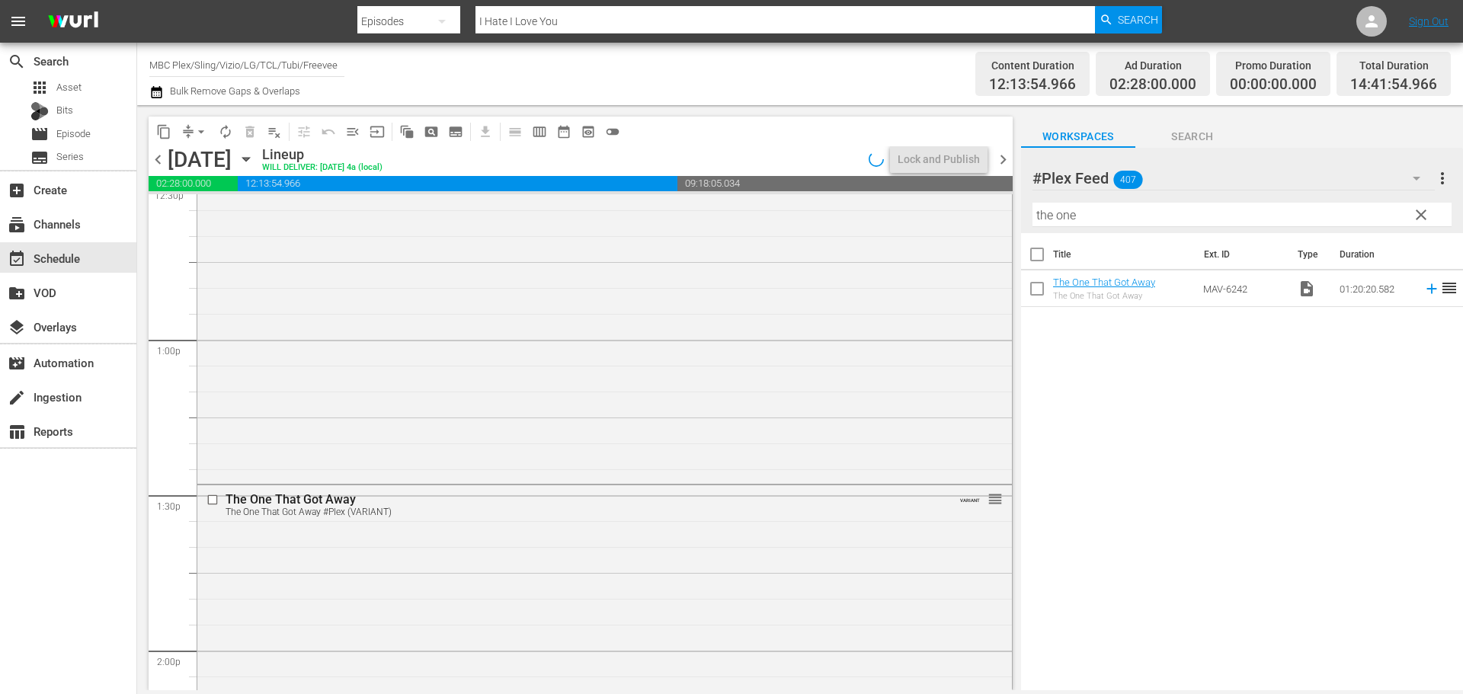
scroll to position [3854, 0]
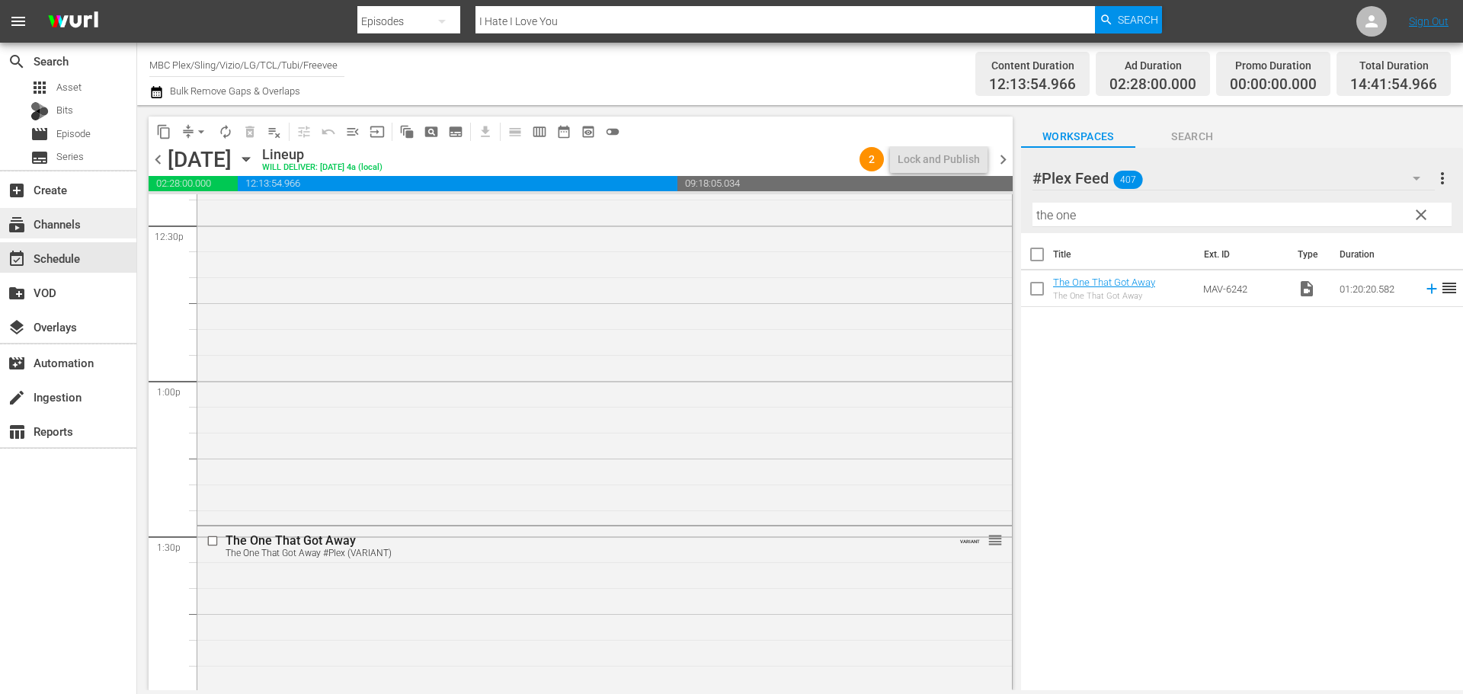
click at [81, 225] on div "subscriptions Channels" at bounding box center [42, 222] width 85 height 14
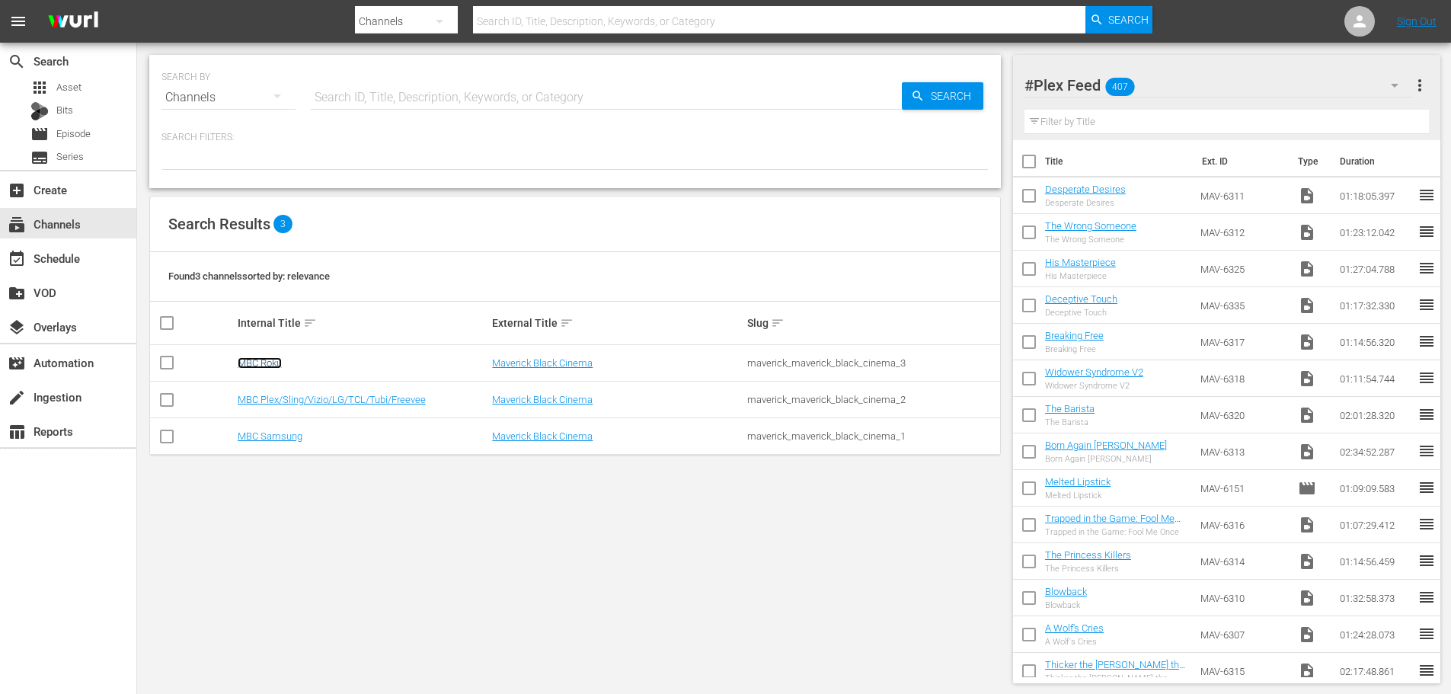
click at [276, 366] on link "MBC Roku" at bounding box center [260, 362] width 44 height 11
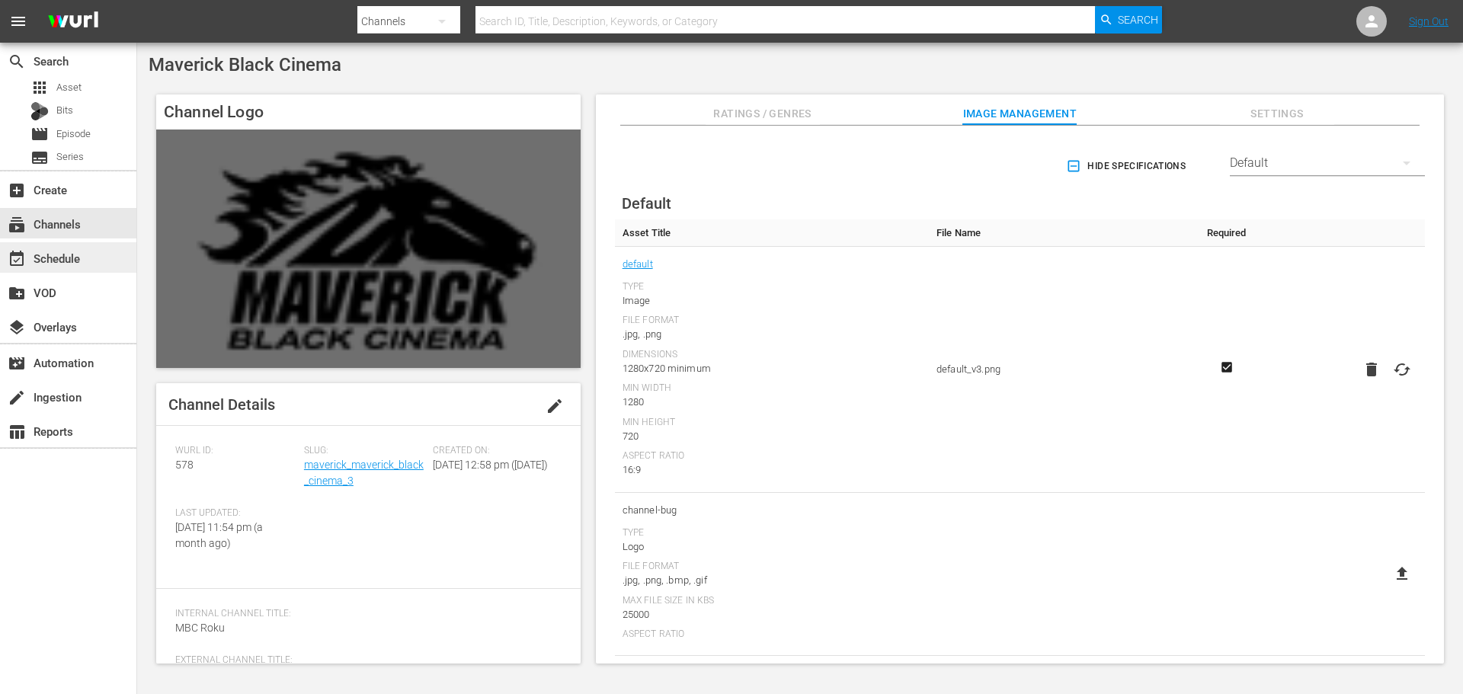
click at [104, 254] on div "event_available Schedule" at bounding box center [68, 257] width 136 height 30
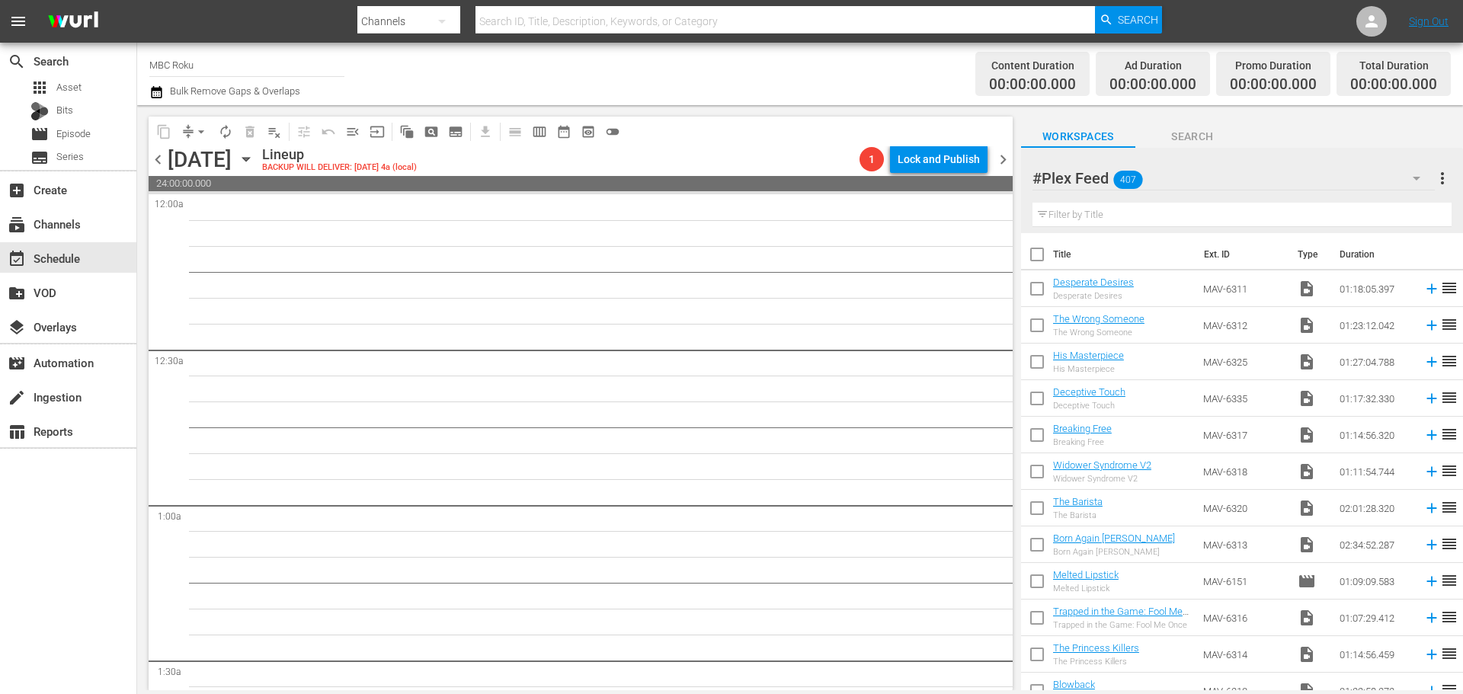
click at [249, 160] on icon "button" at bounding box center [245, 160] width 7 height 4
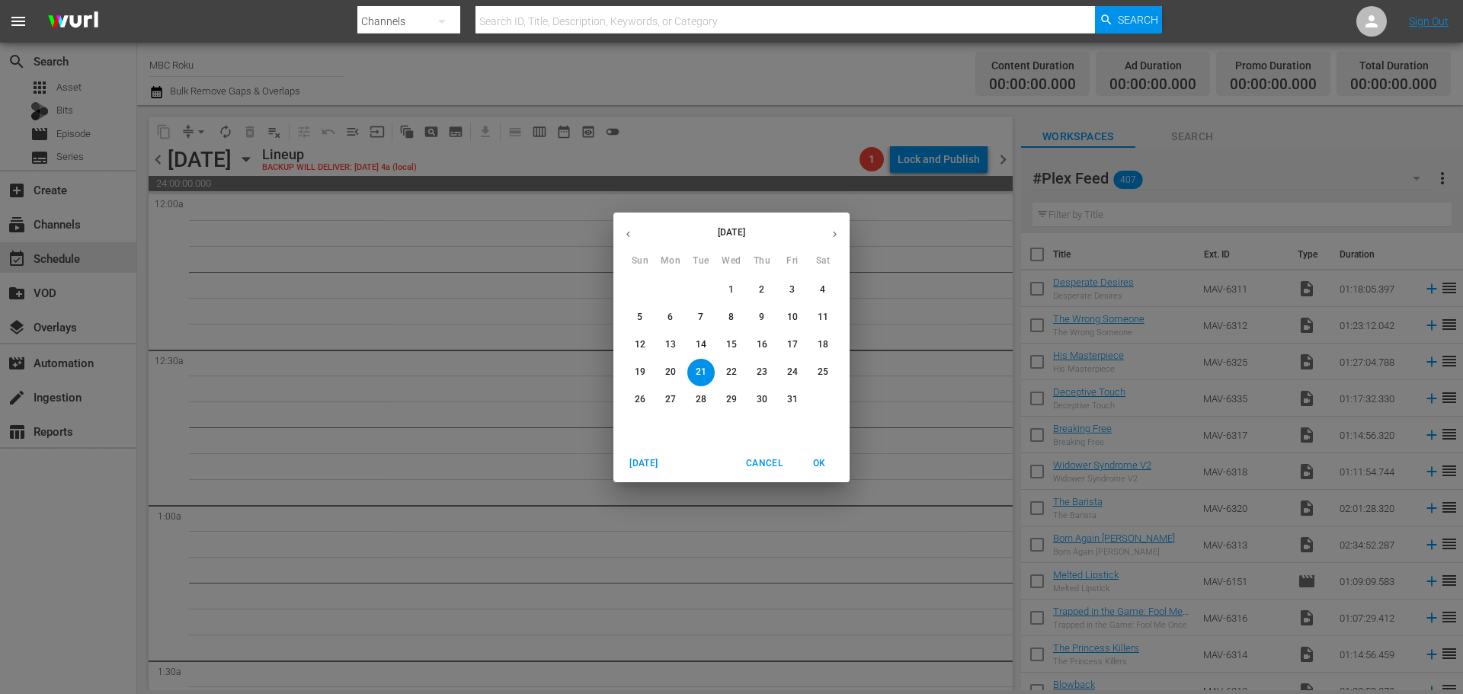
click at [827, 293] on span "4" at bounding box center [822, 289] width 27 height 13
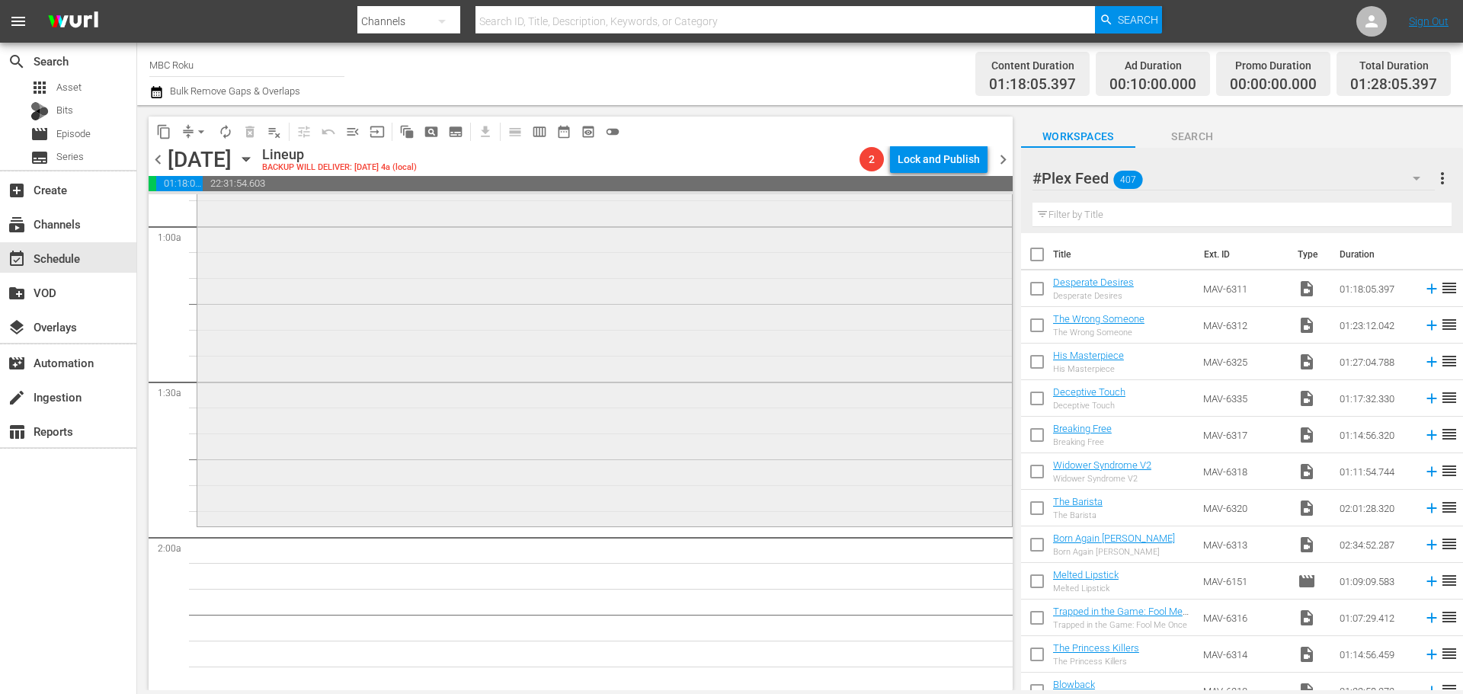
scroll to position [152, 0]
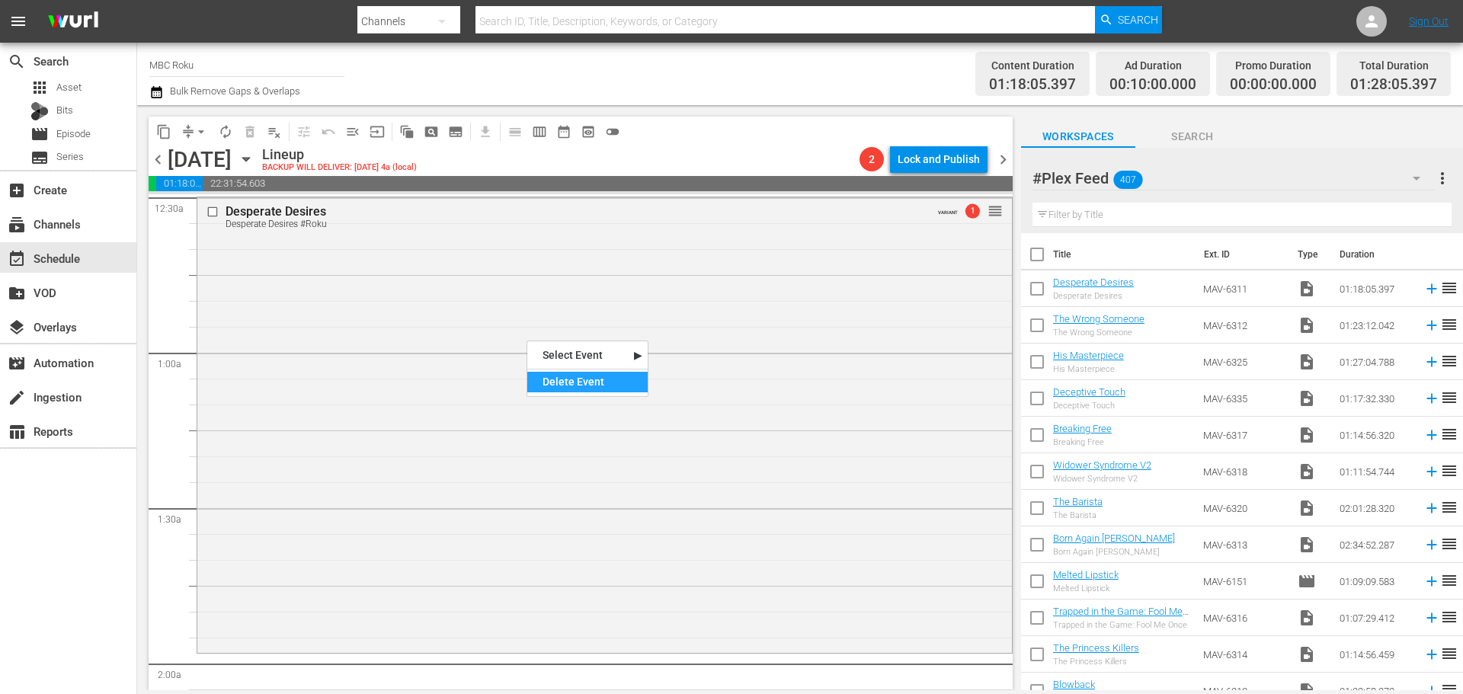
click at [566, 385] on div "Delete Event" at bounding box center [587, 382] width 120 height 21
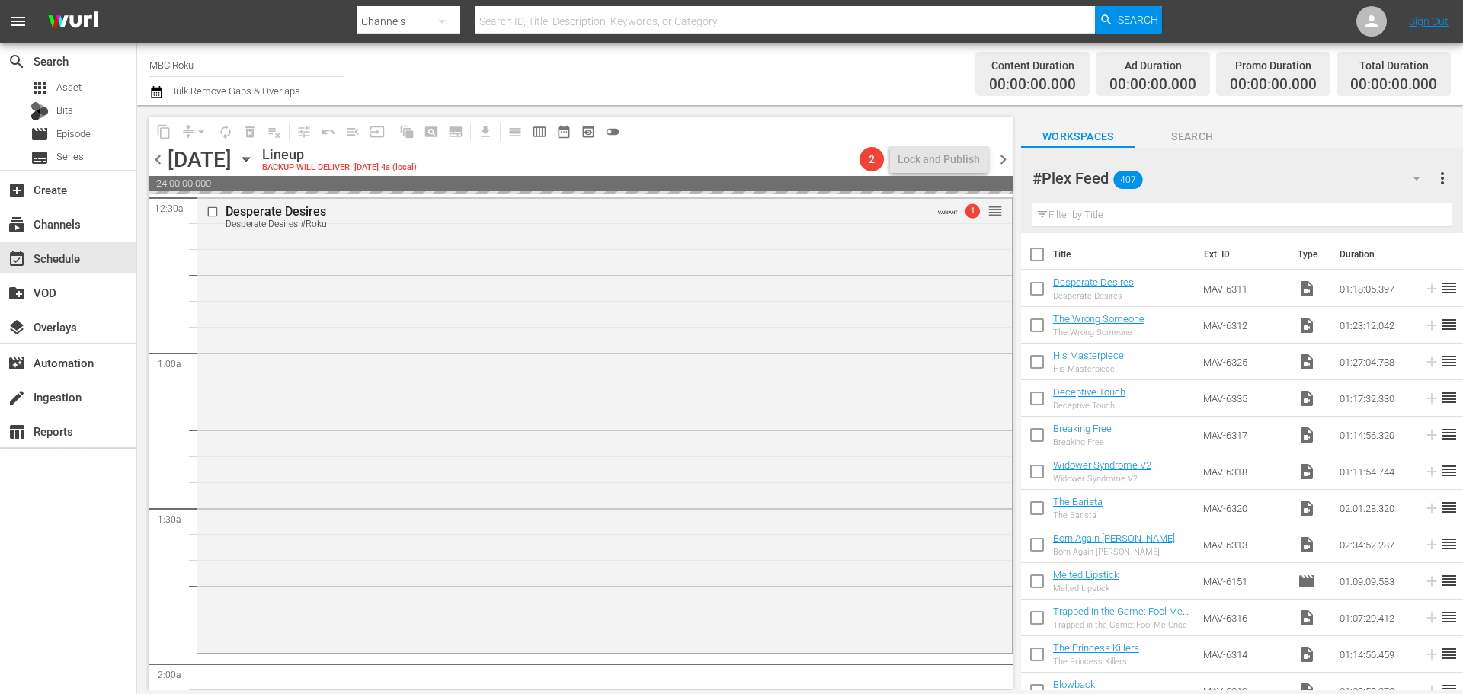
click at [1294, 184] on div "#Plex Feed 407" at bounding box center [1233, 178] width 402 height 43
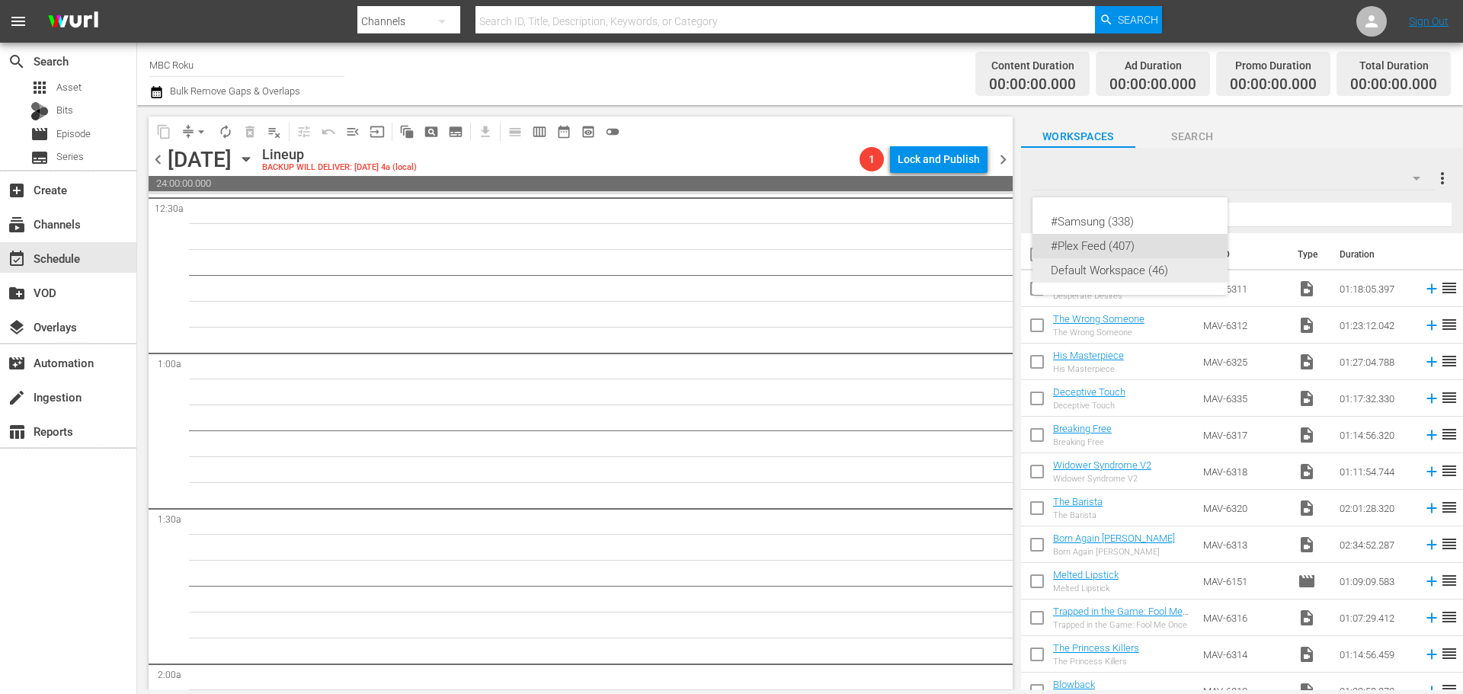
click at [1086, 271] on div "Default Workspace (46)" at bounding box center [1129, 270] width 158 height 24
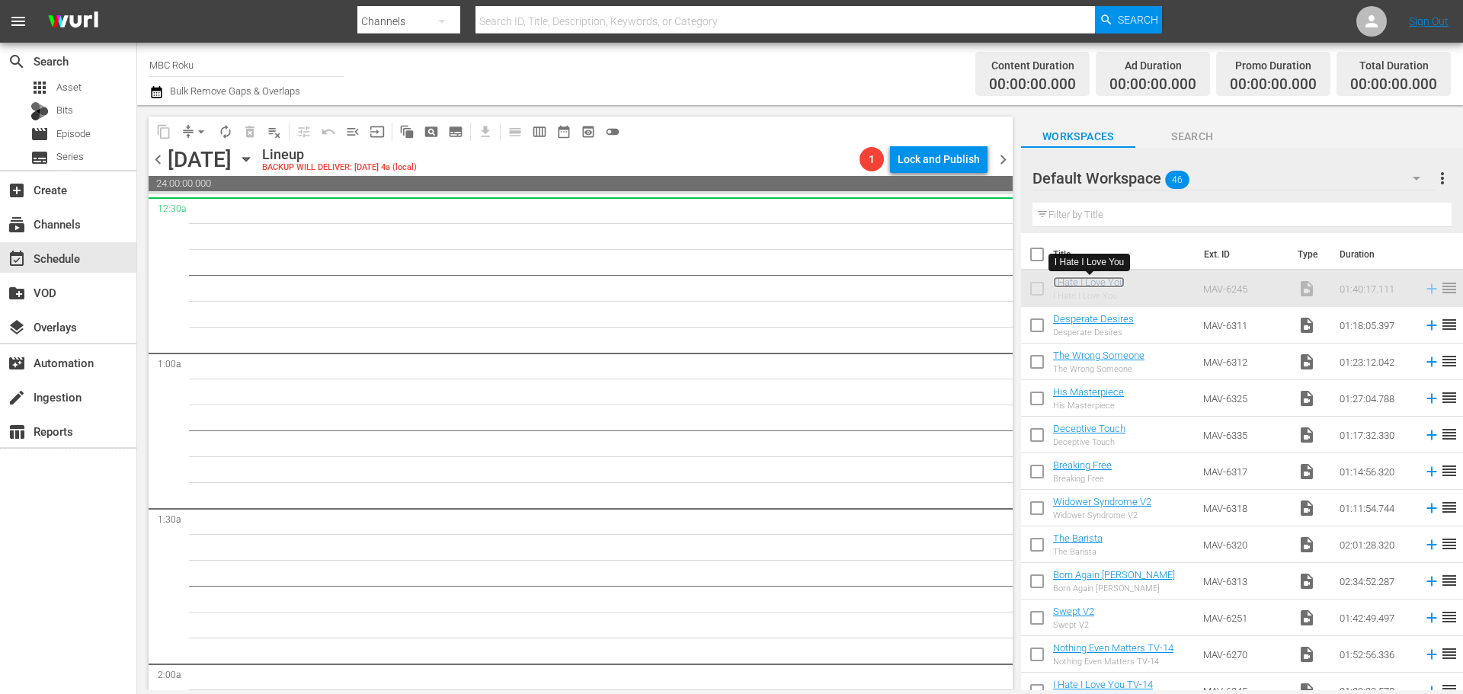
scroll to position [8, 0]
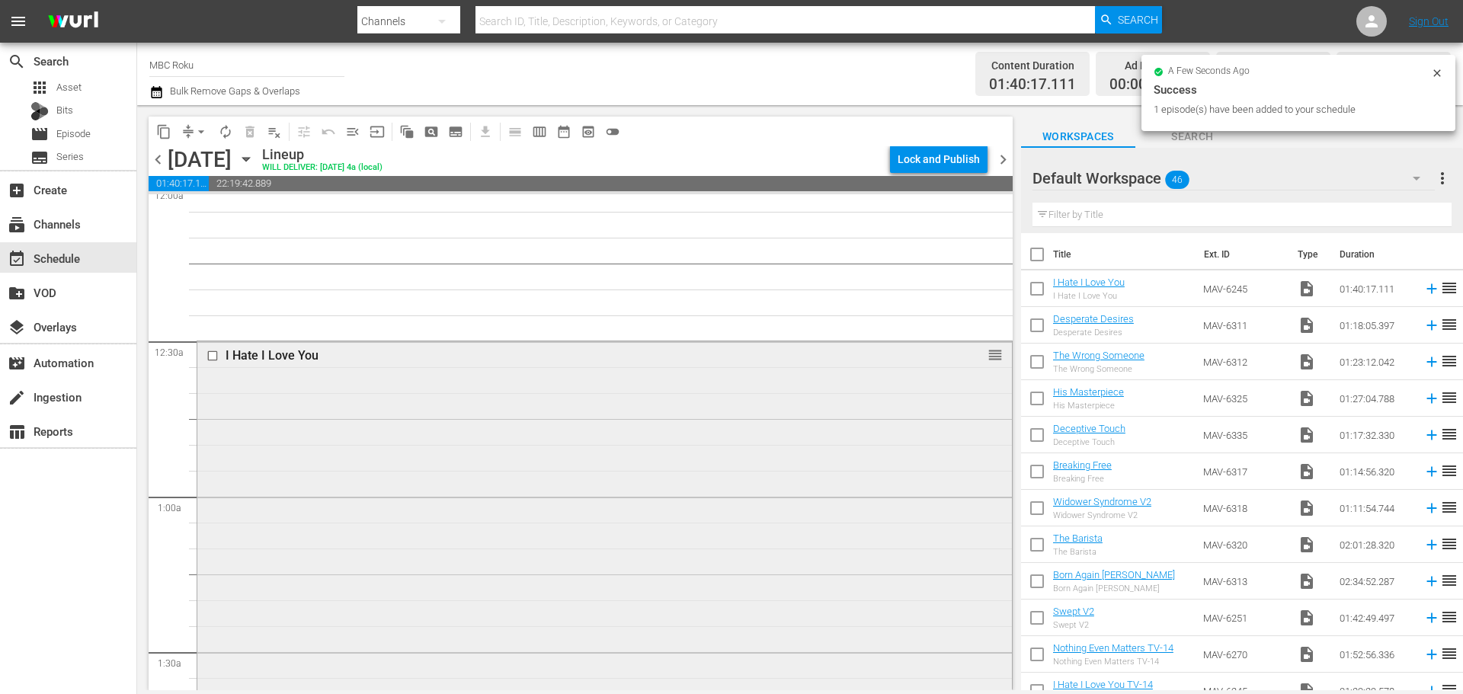
click at [201, 428] on div "I Hate I Love You reorder" at bounding box center [604, 598] width 814 height 515
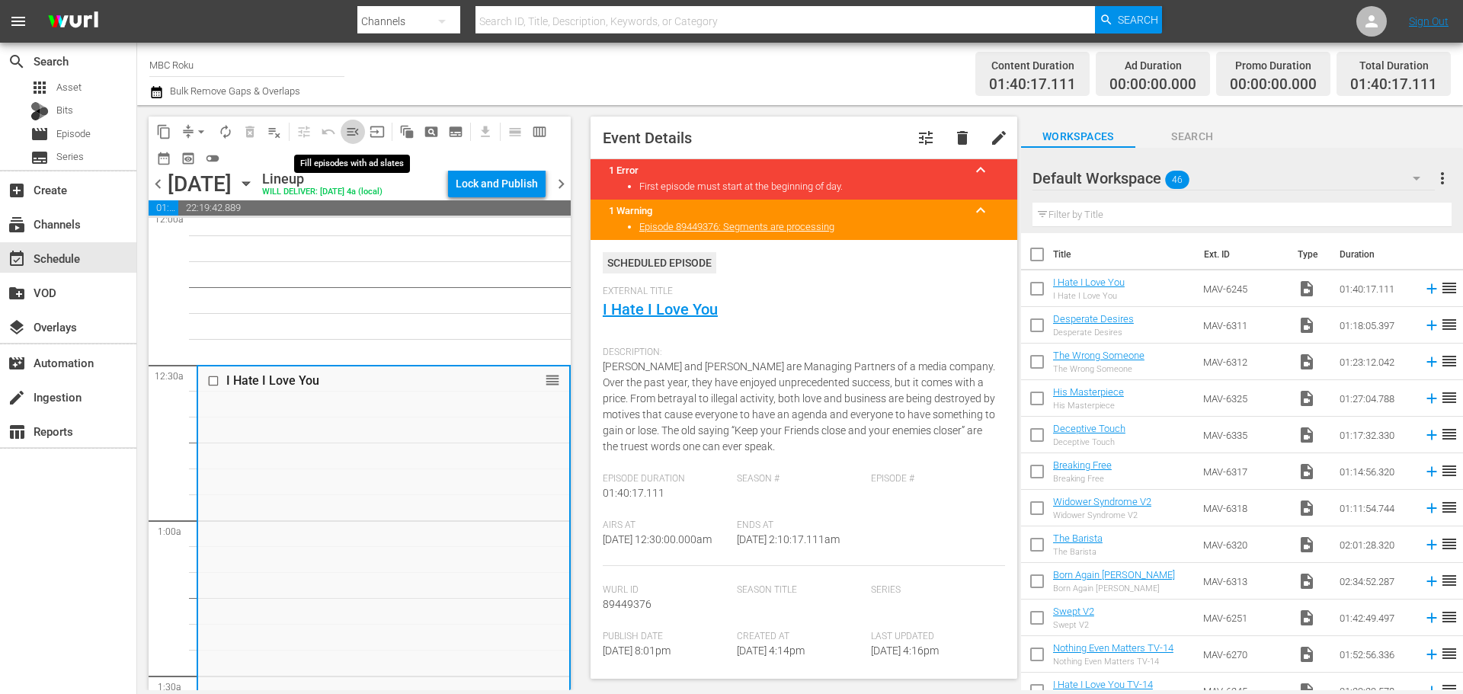
click at [354, 137] on span "menu_open" at bounding box center [352, 131] width 15 height 15
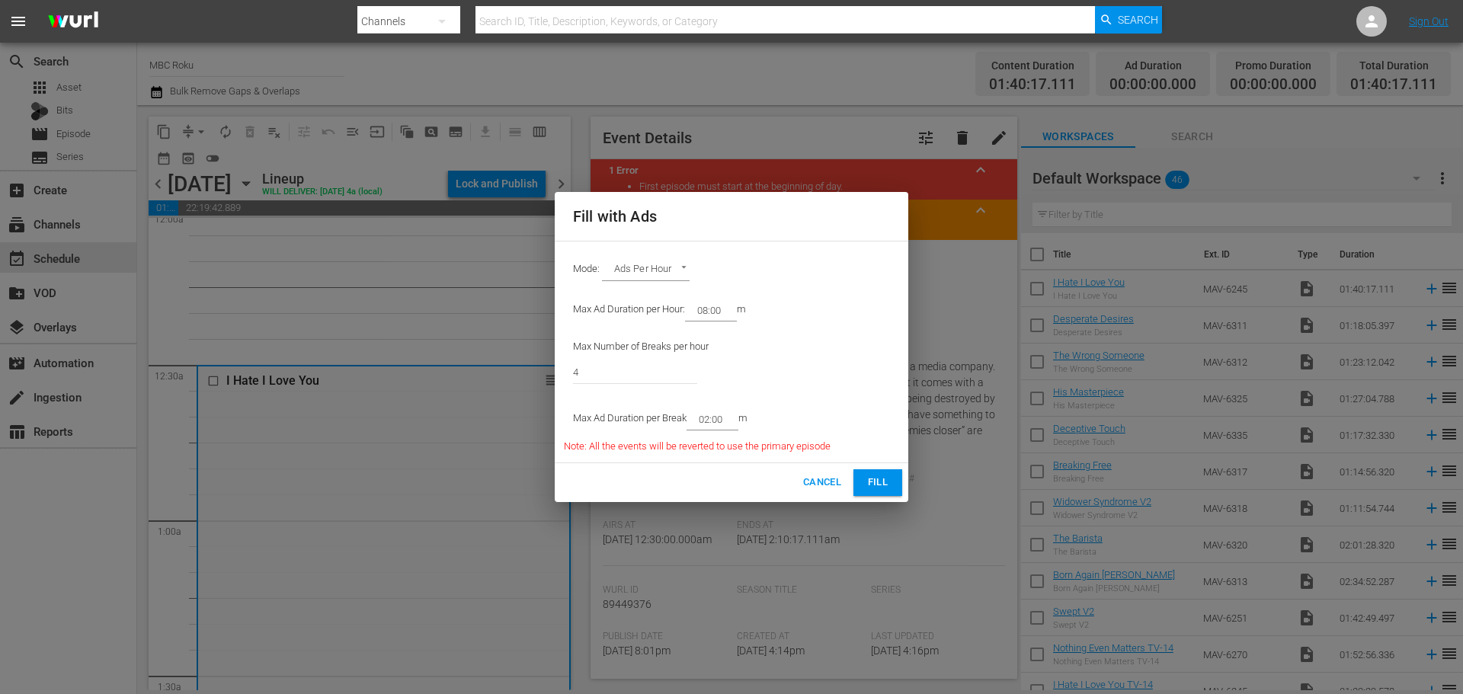
click at [856, 465] on div "Cancel Fill" at bounding box center [731, 482] width 353 height 39
click at [875, 485] on span "Fill" at bounding box center [877, 483] width 24 height 18
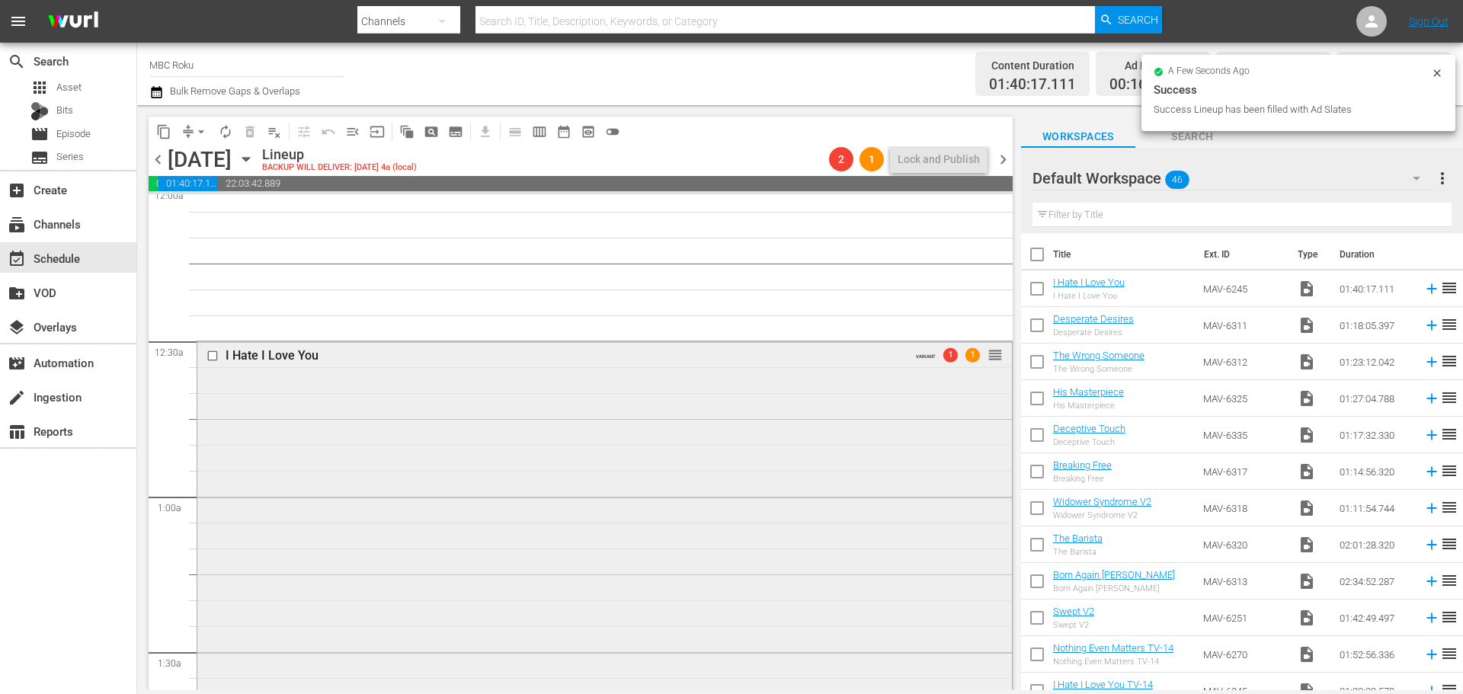
click at [353, 477] on div "I Hate I Love You VARIANT 1 1 reorder" at bounding box center [604, 640] width 814 height 598
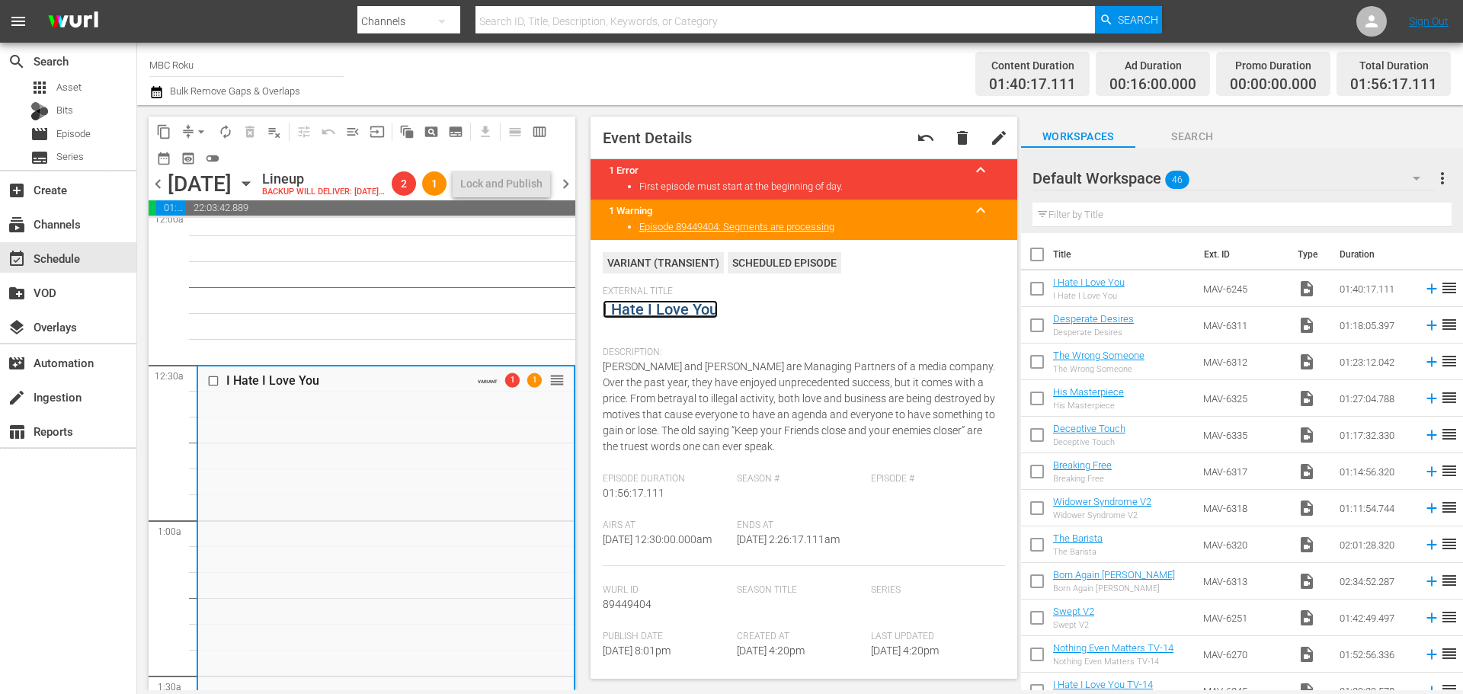
click at [651, 318] on link "I Hate I Love You" at bounding box center [660, 309] width 115 height 18
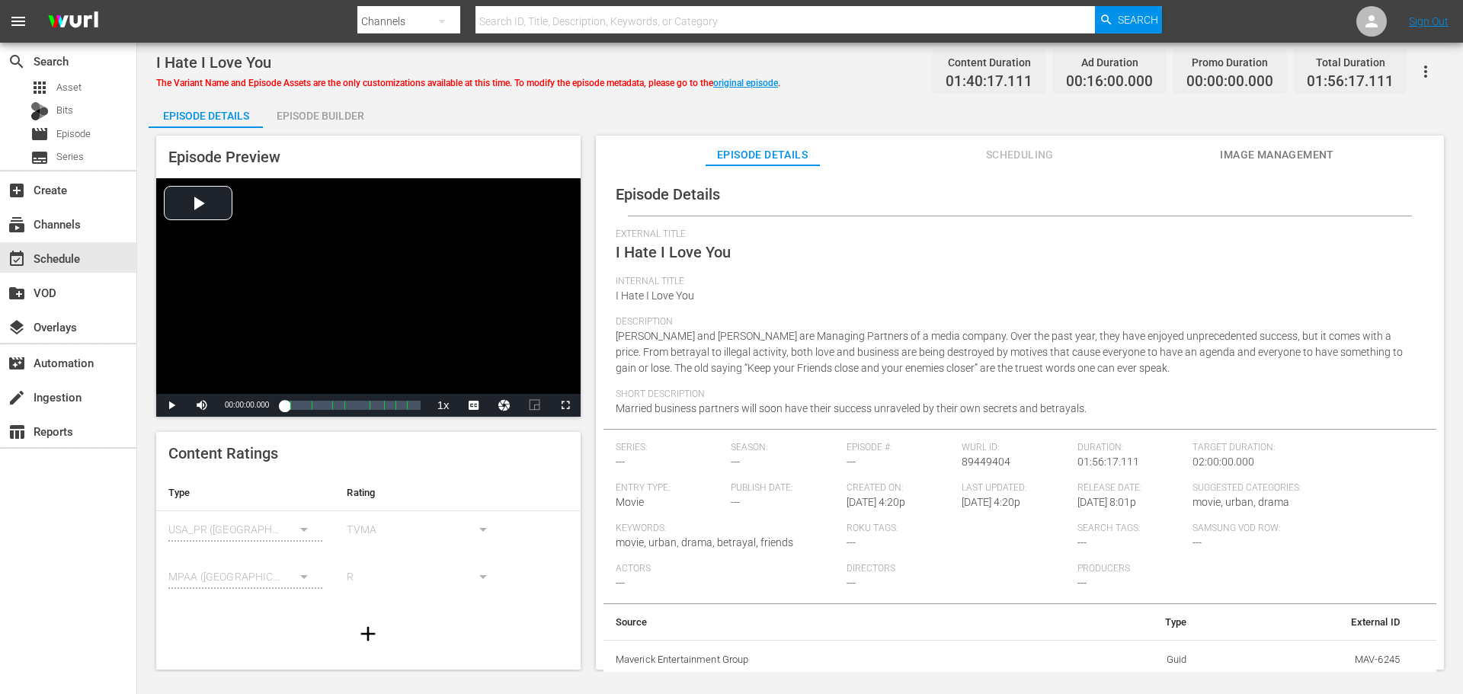
click at [1028, 156] on span "Scheduling" at bounding box center [1019, 154] width 114 height 19
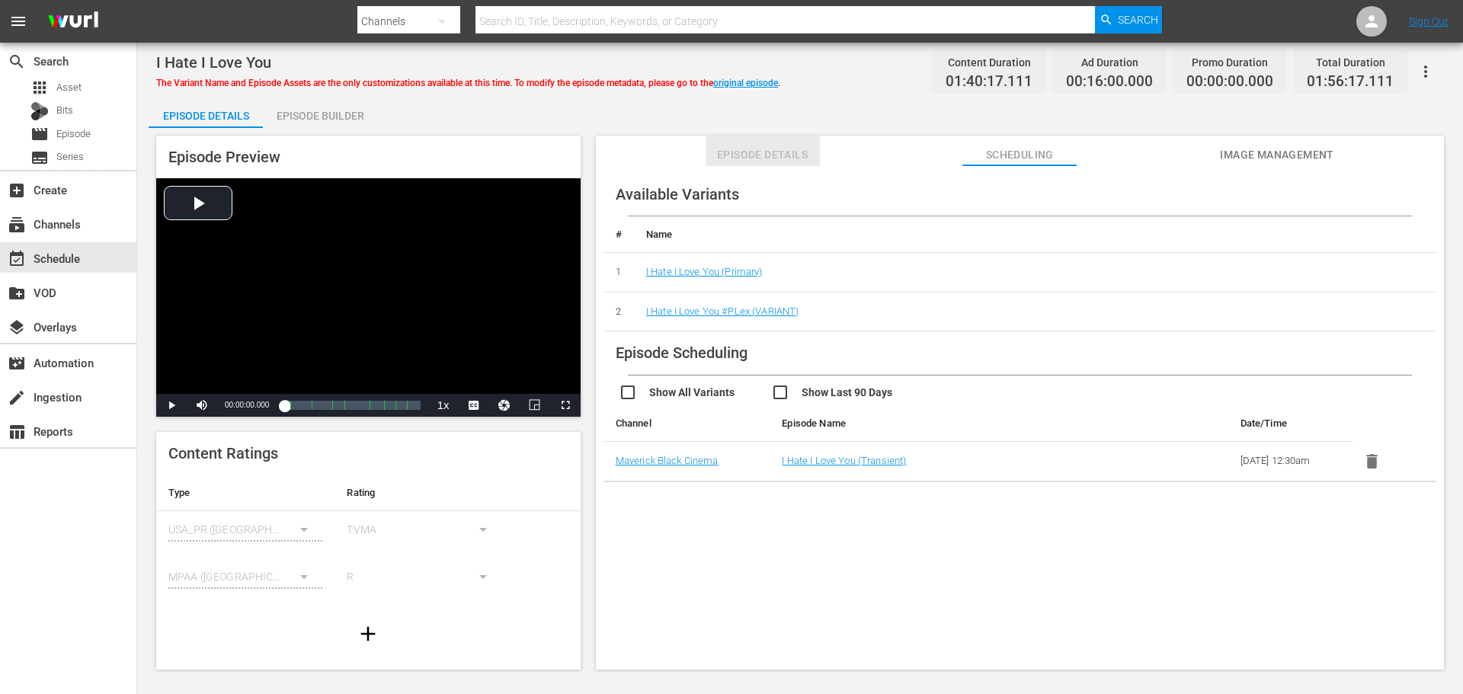
click at [763, 155] on span "Episode Details" at bounding box center [762, 154] width 114 height 19
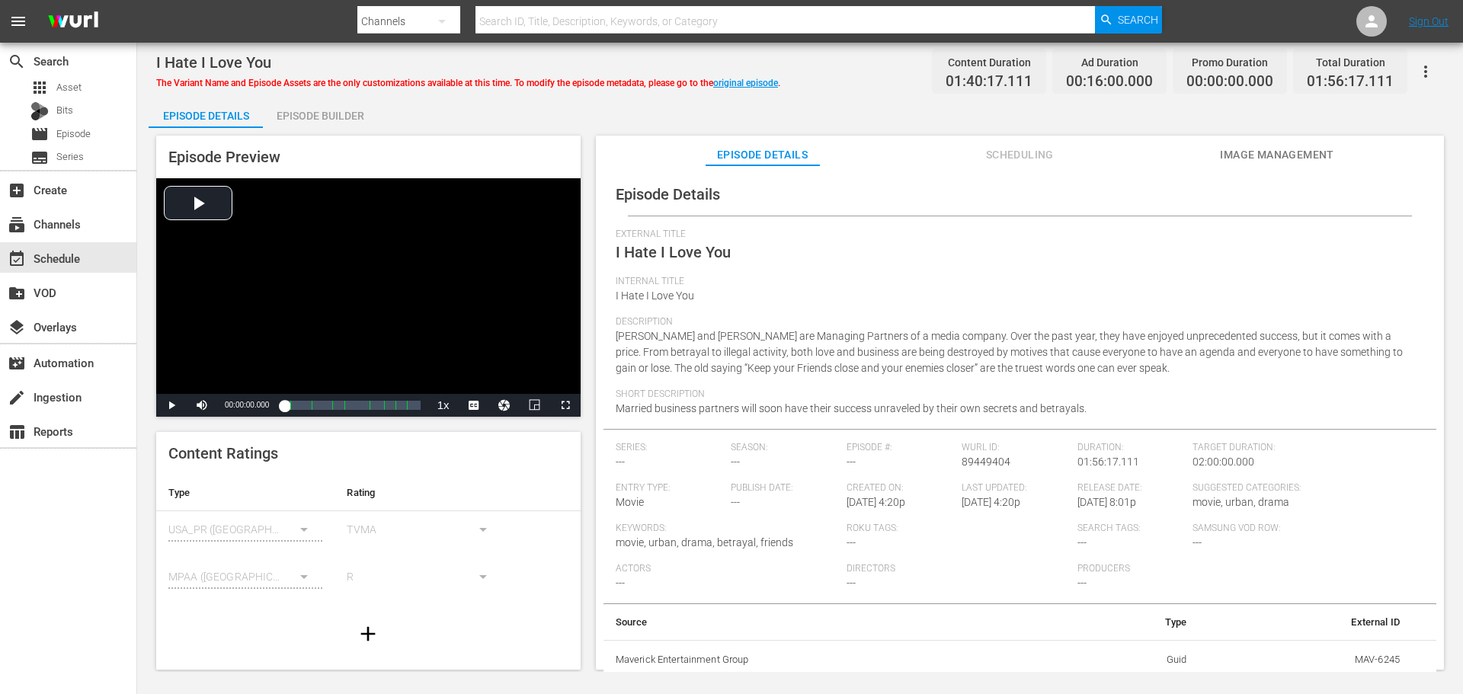
click at [1423, 58] on button "button" at bounding box center [1425, 71] width 37 height 37
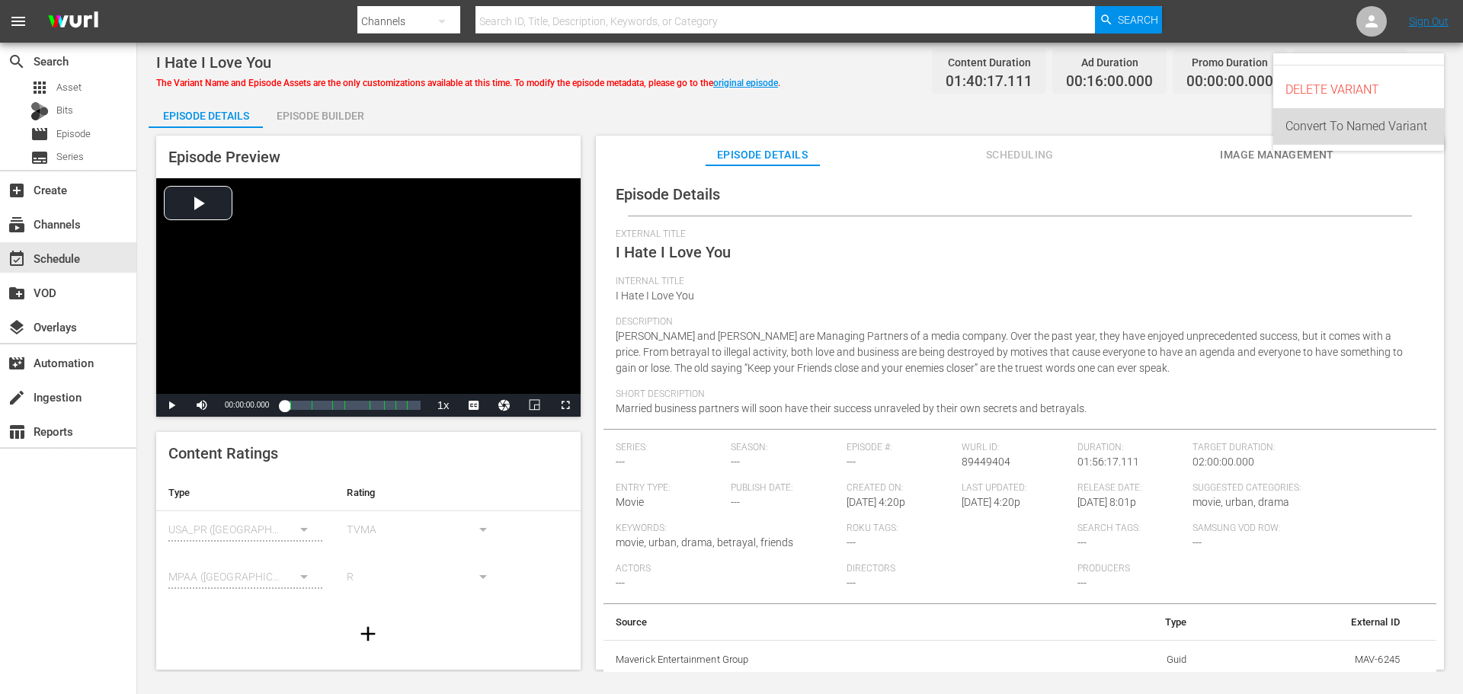
click at [1390, 136] on div "Convert To Named Variant" at bounding box center [1358, 126] width 146 height 37
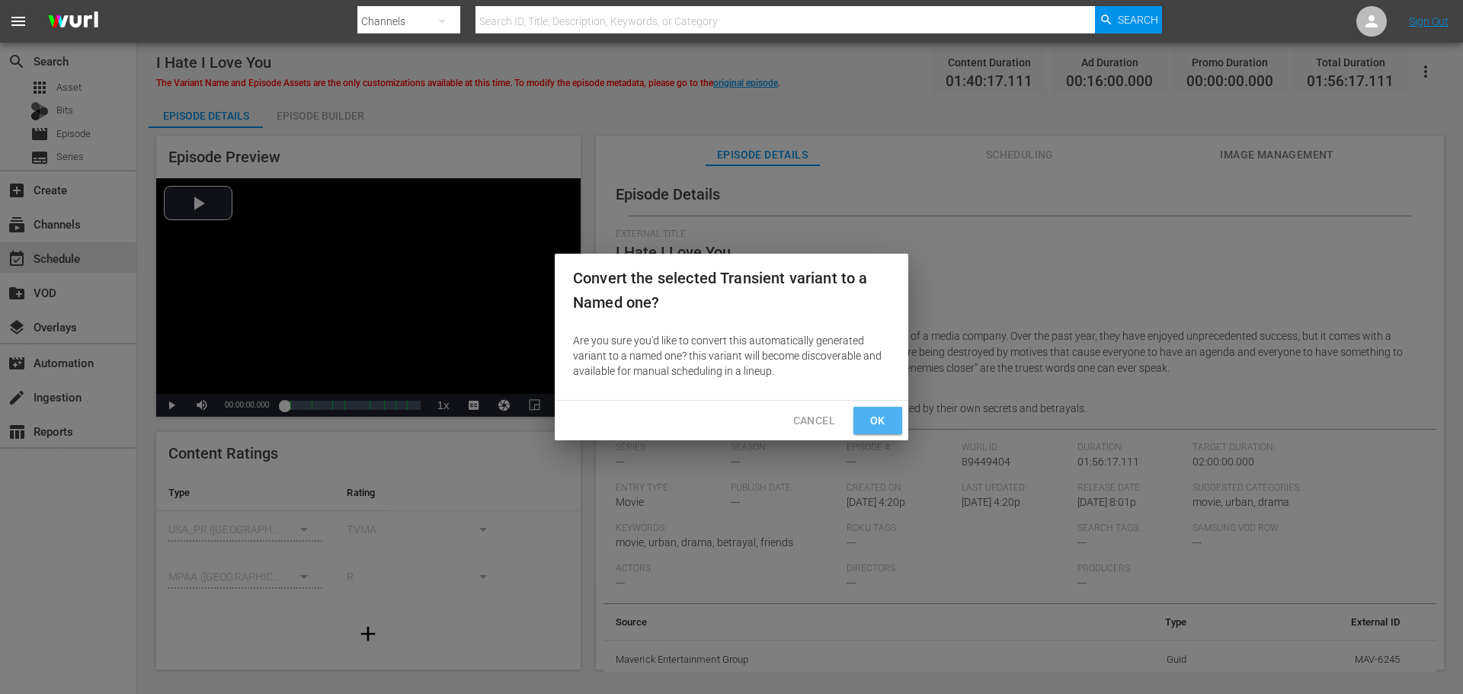
click at [884, 417] on span "Ok" at bounding box center [877, 420] width 24 height 19
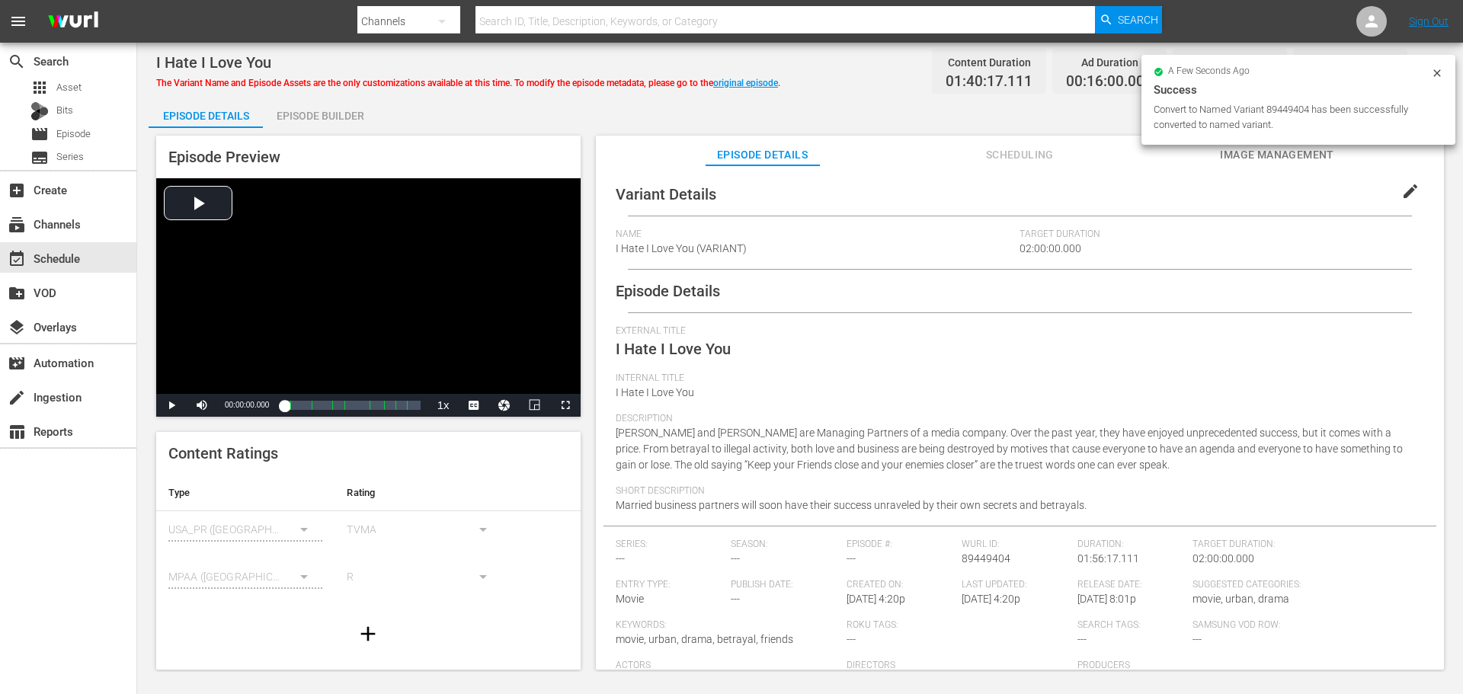
click at [1405, 189] on span "edit" at bounding box center [1410, 191] width 18 height 18
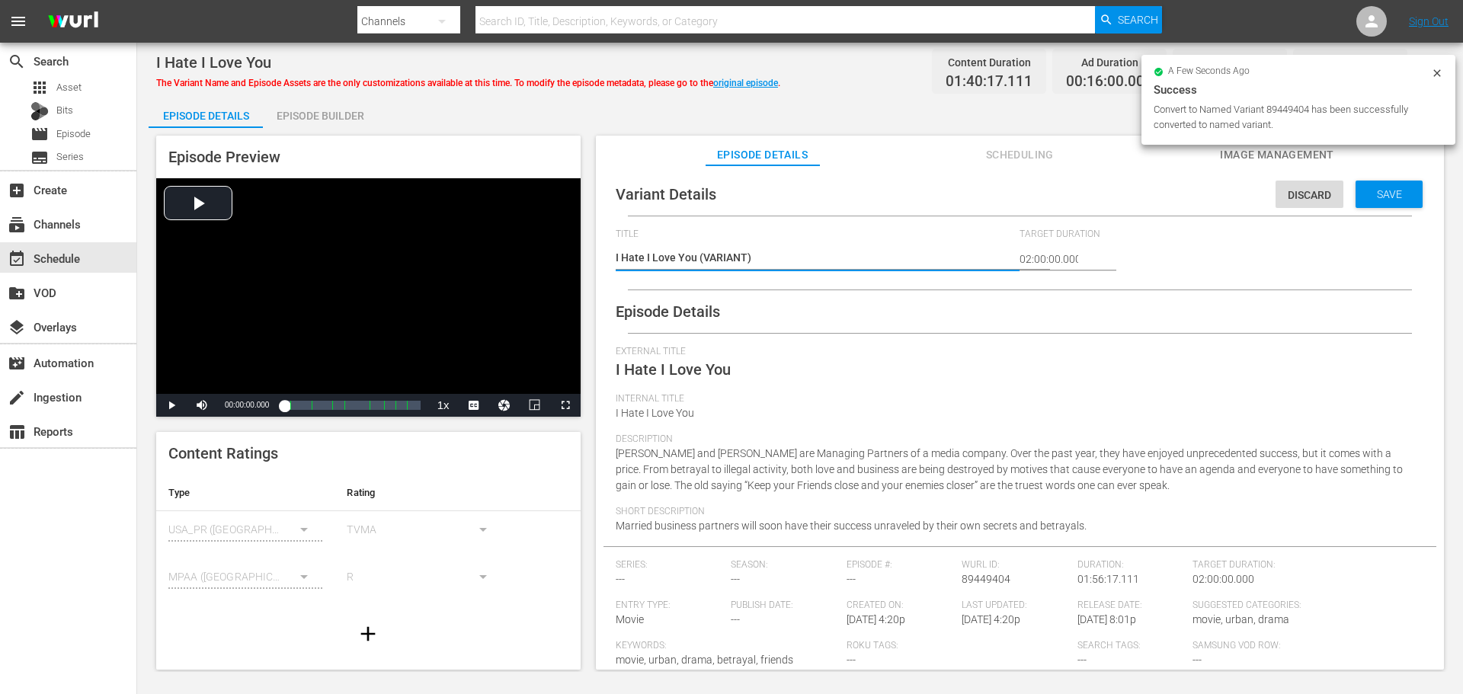
drag, startPoint x: 695, startPoint y: 258, endPoint x: 715, endPoint y: 256, distance: 19.9
click at [697, 258] on textarea "I Hate I Love You (VARIANT)" at bounding box center [814, 259] width 397 height 18
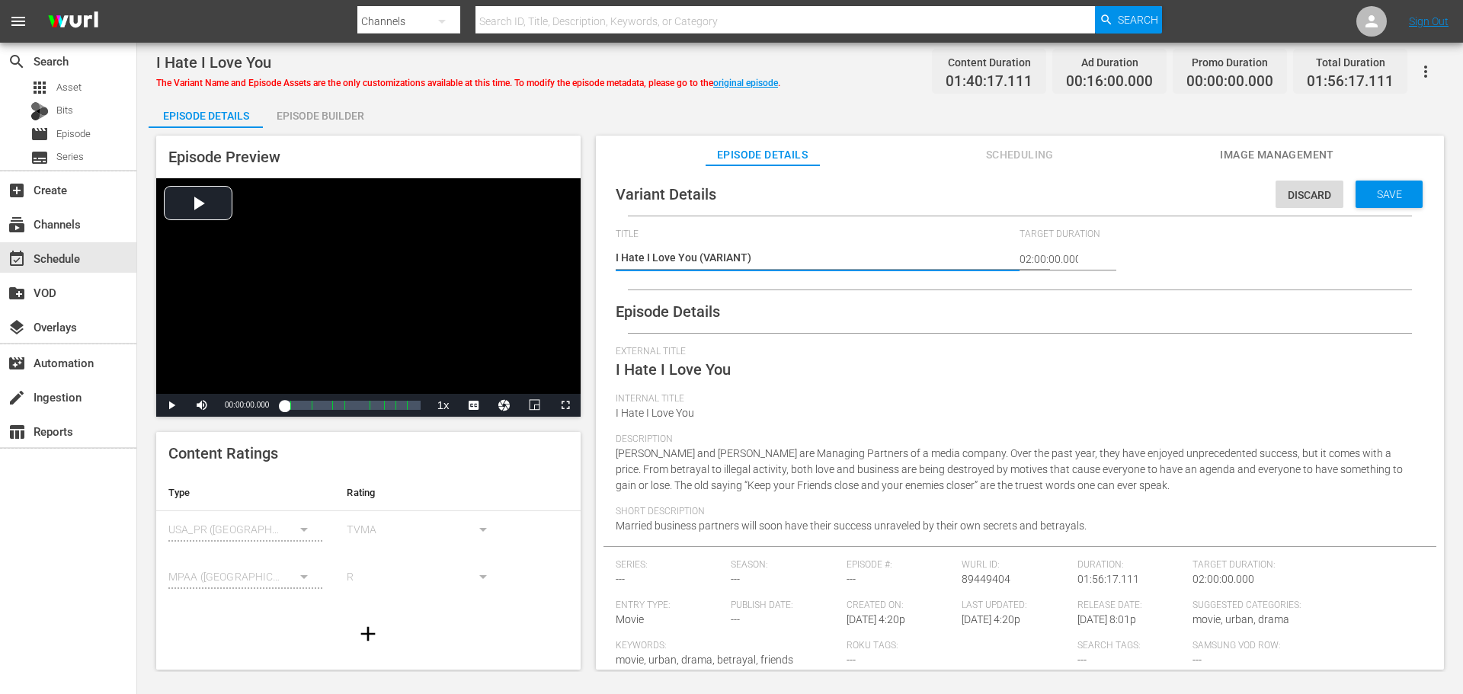
type textarea "I Hate I Love You #(VARIANT)"
type textarea "I Hate I Love You #R(VARIANT)"
type textarea "I Hate I Love You #Ro(VARIANT)"
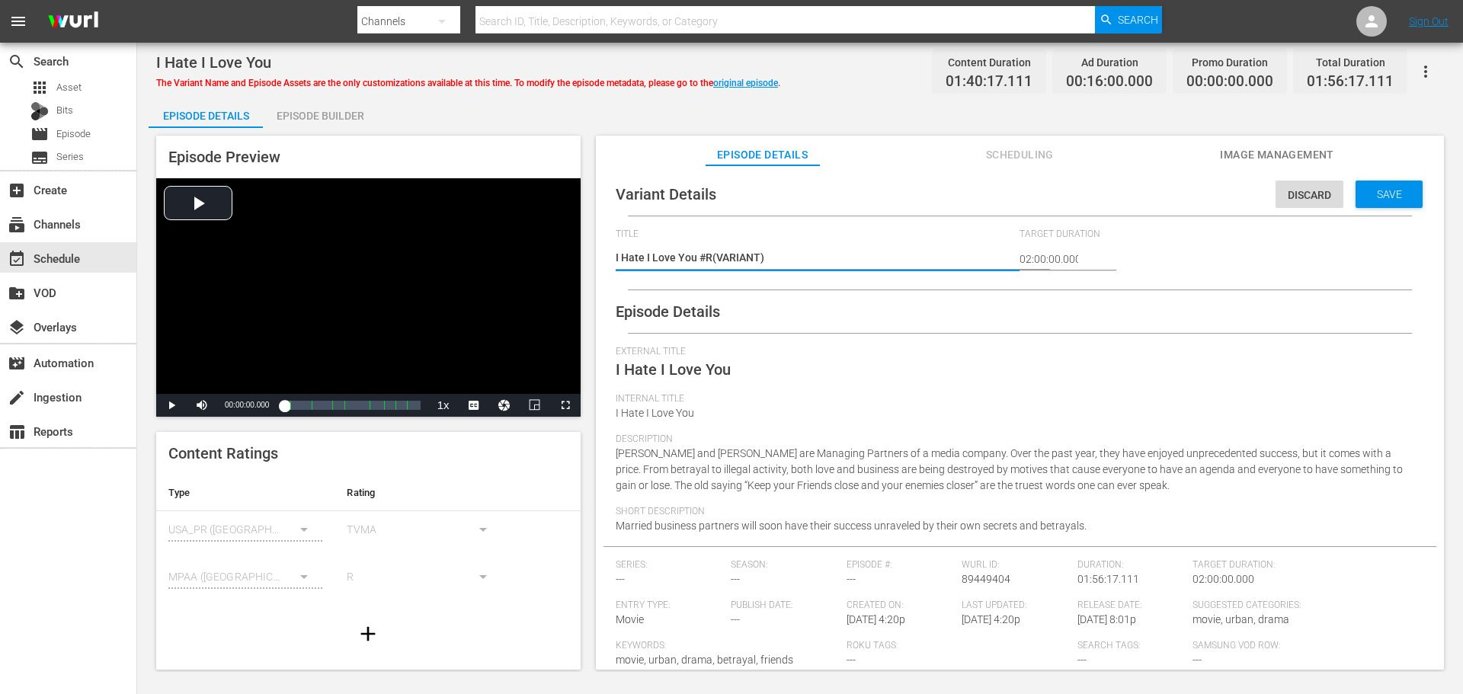
type textarea "I Hate I Love You #Ro(VARIANT)"
type textarea "I Hate I Love You #Rok(VARIANT)"
type textarea "I Hate I Love You #Roku(VARIANT)"
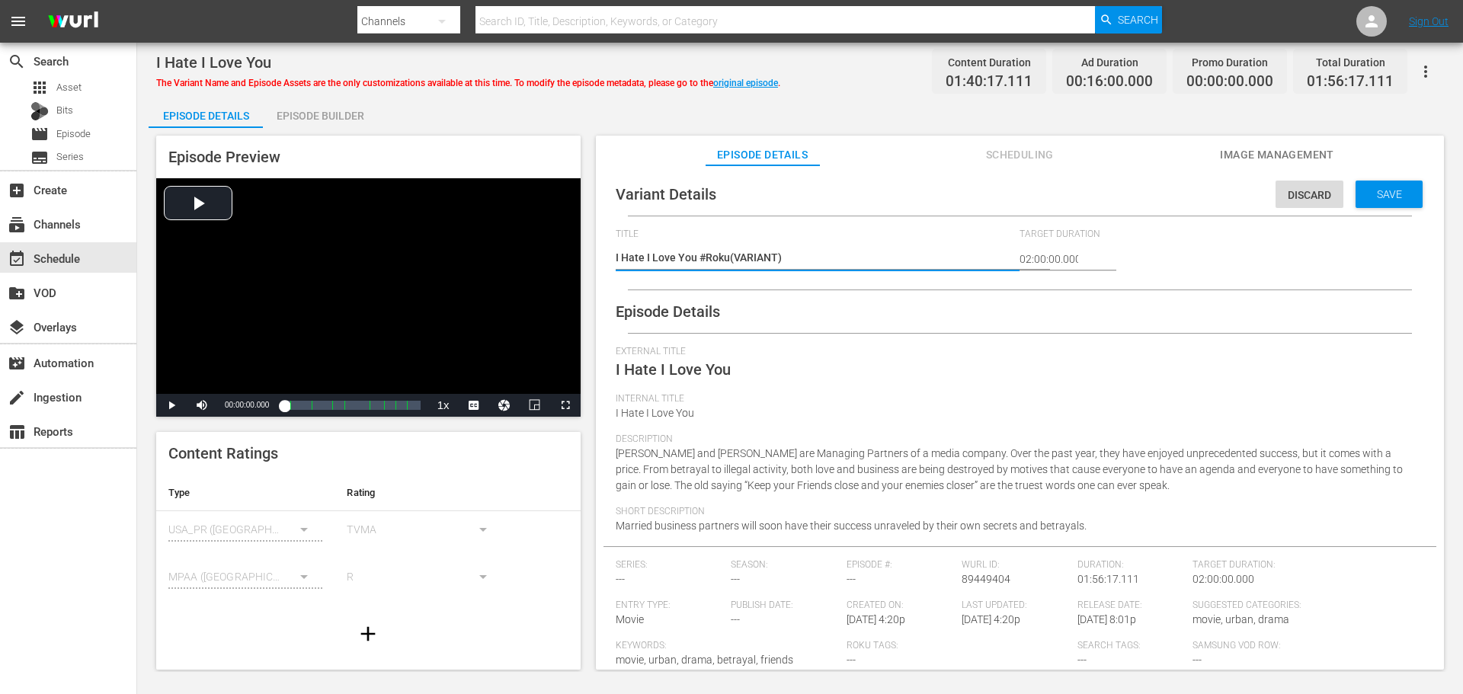
type textarea "I Hate I Love You #Roku (VARIANT)"
click at [1364, 177] on div "Discard Save" at bounding box center [1351, 190] width 153 height 35
click at [1367, 187] on div "Save" at bounding box center [1388, 194] width 67 height 27
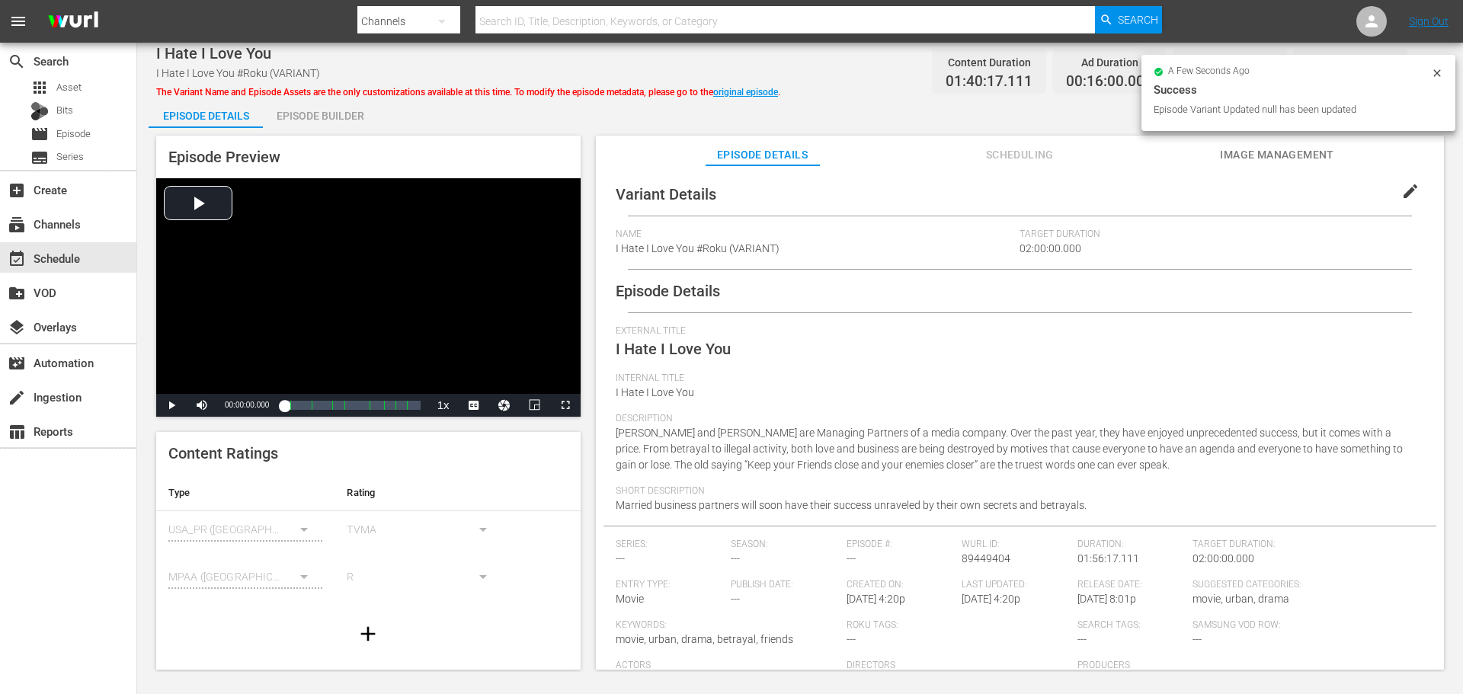
click at [1034, 160] on span "Scheduling" at bounding box center [1019, 154] width 114 height 19
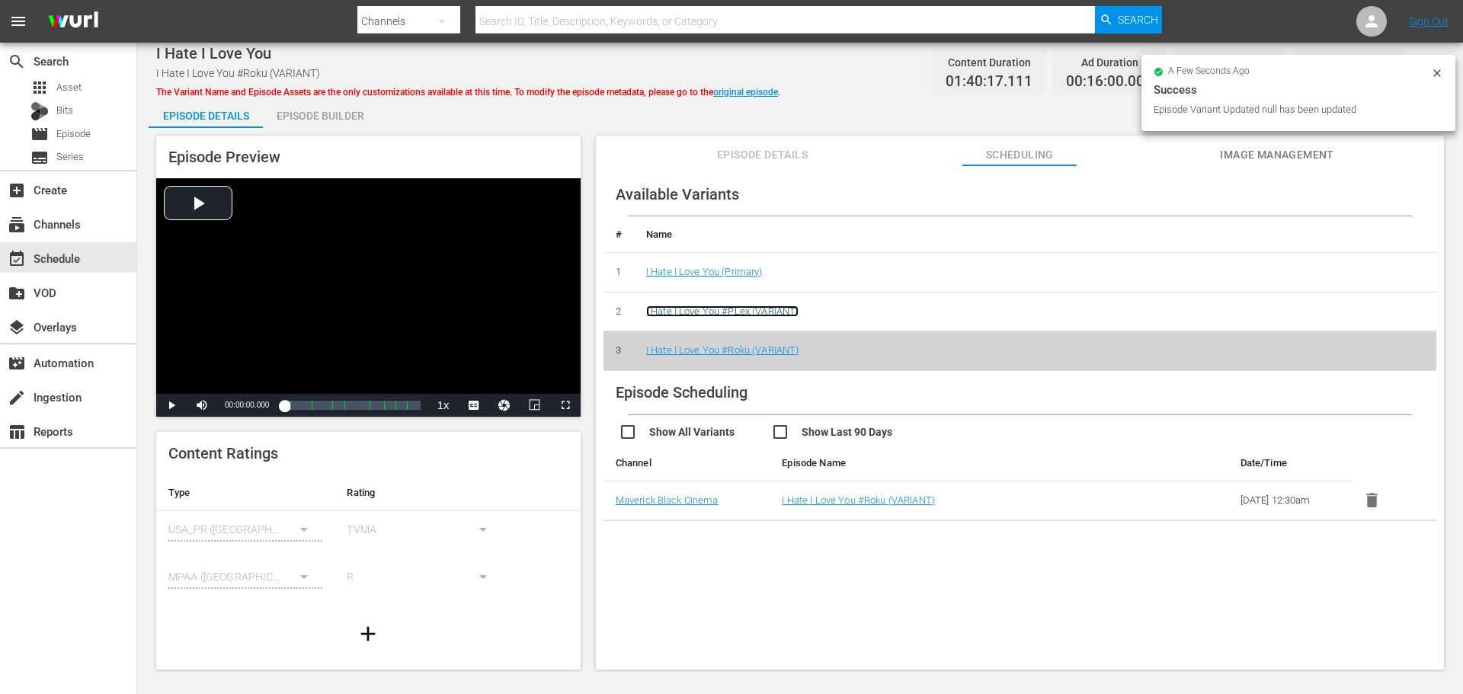
click at [773, 314] on link "I Hate I Love You #PLex (VARIANT)" at bounding box center [722, 310] width 153 height 11
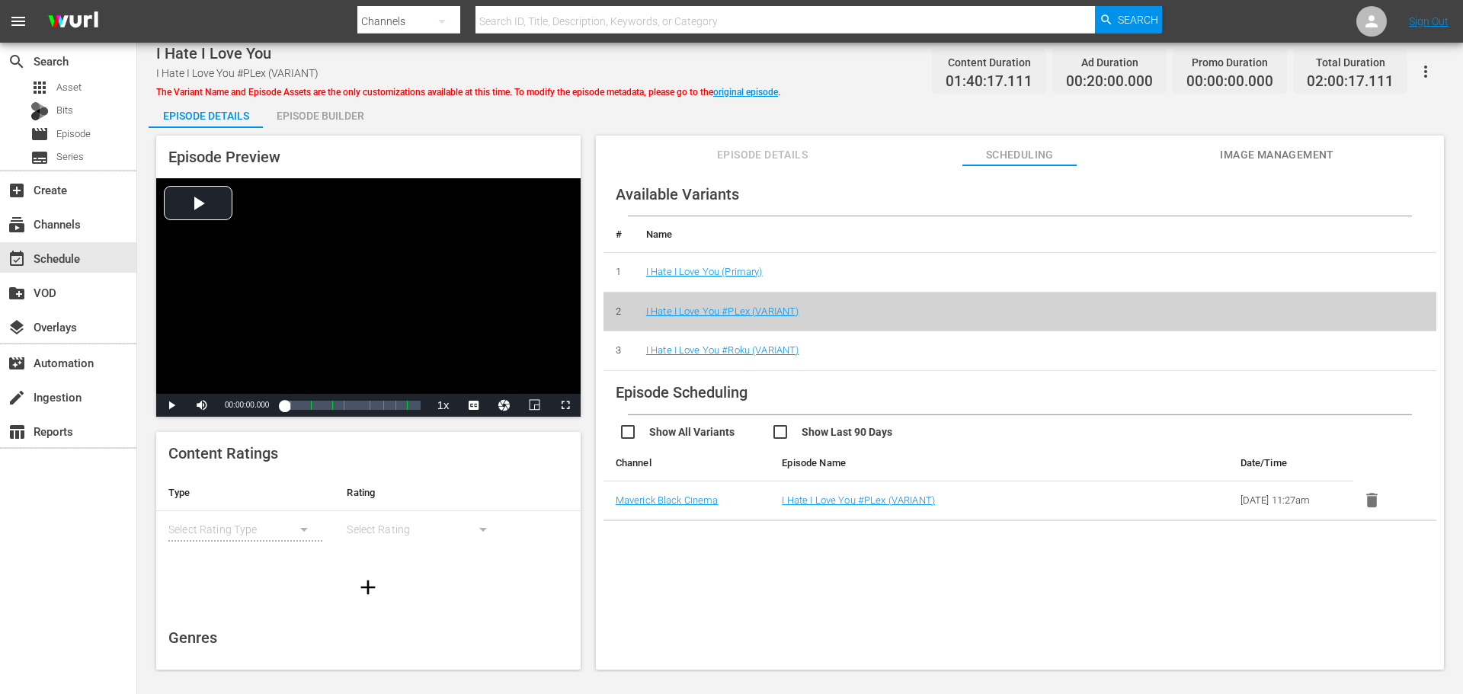
click at [783, 155] on span "Episode Details" at bounding box center [762, 154] width 114 height 19
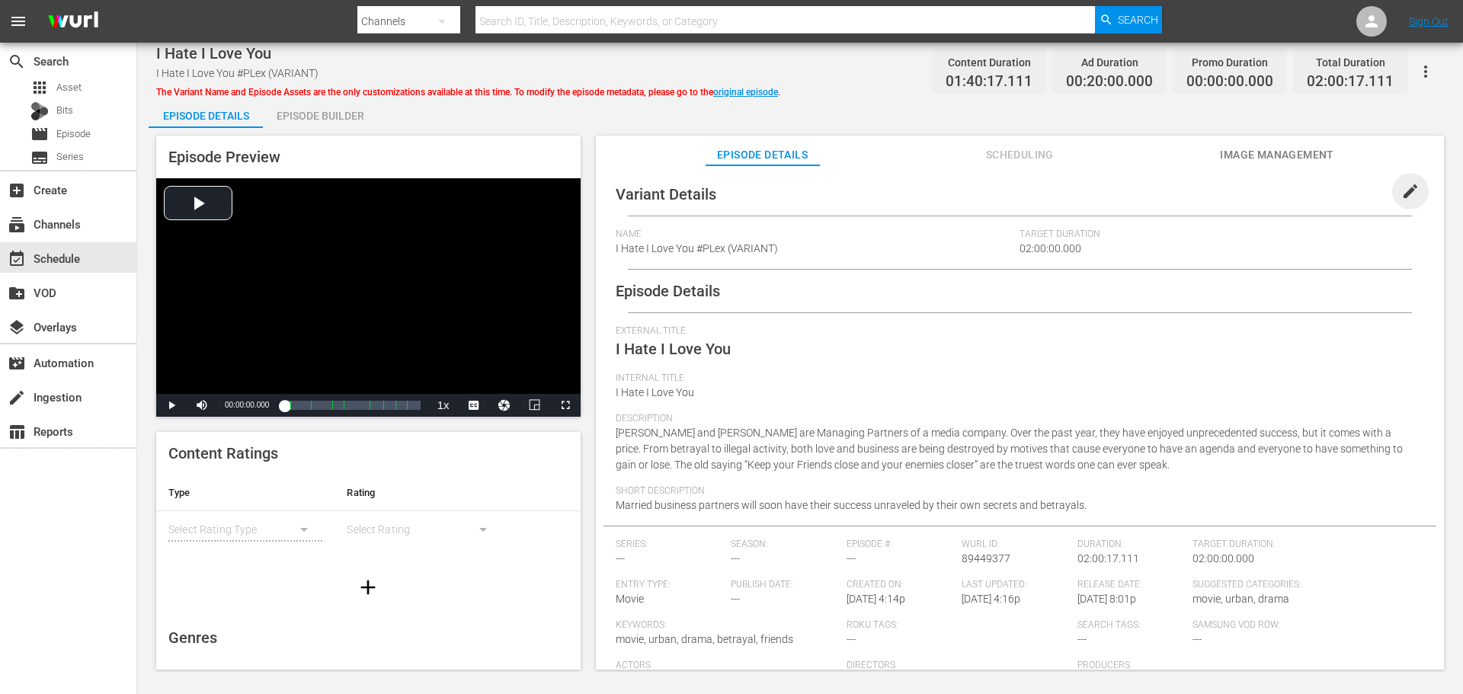
drag, startPoint x: 1403, startPoint y: 187, endPoint x: 930, endPoint y: 195, distance: 473.1
click at [1401, 187] on span "edit" at bounding box center [1410, 191] width 18 height 18
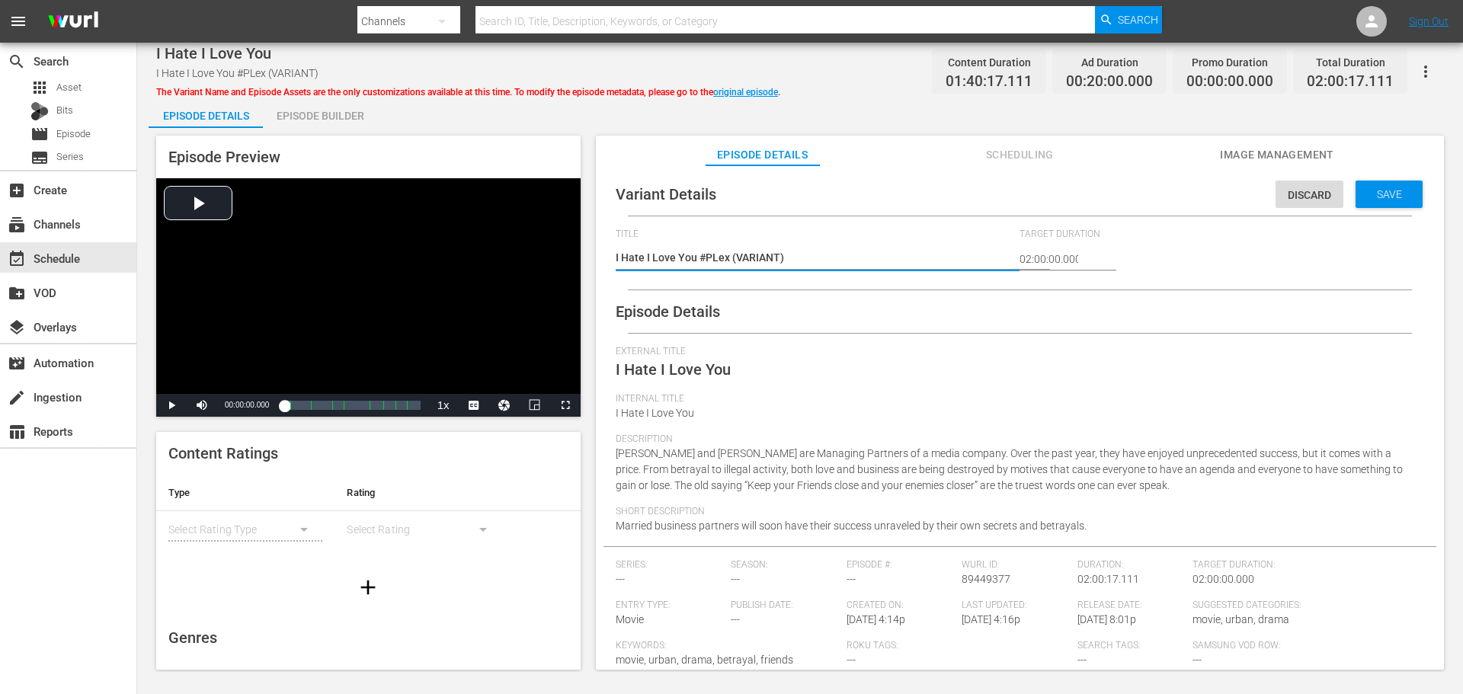
drag, startPoint x: 717, startPoint y: 257, endPoint x: 753, endPoint y: 247, distance: 38.1
click at [719, 255] on textarea "I Hate I Love You #PLex (VARIANT)" at bounding box center [814, 259] width 397 height 18
type textarea "I Hate I Love You #Pex (VARIANT)"
type textarea "I Hate I Love You #P;ex (VARIANT)"
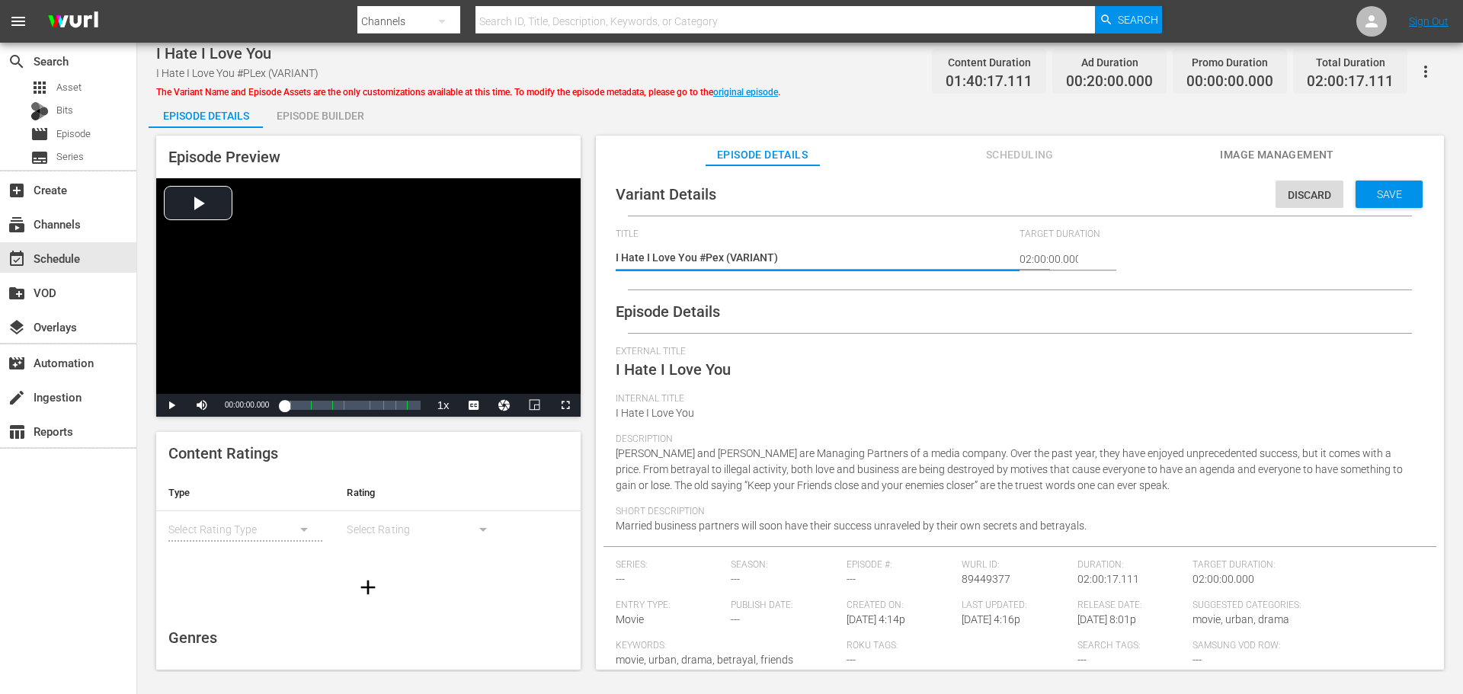
type textarea "I Hate I Love You #P;ex (VARIANT)"
type textarea "I Hate I Love You #Pex (VARIANT)"
type textarea "I Hate I Love You #Plex (VARIANT)"
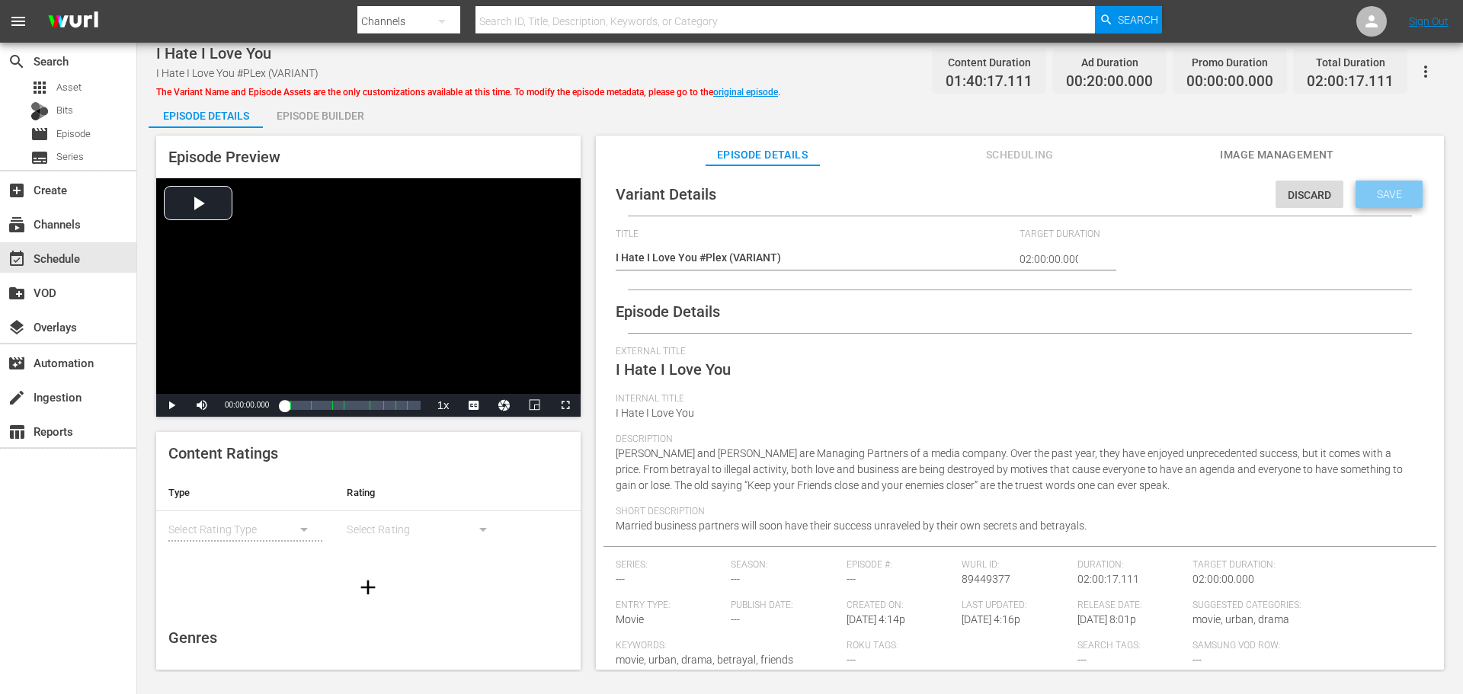
click at [1389, 197] on span "Save" at bounding box center [1389, 194] width 50 height 12
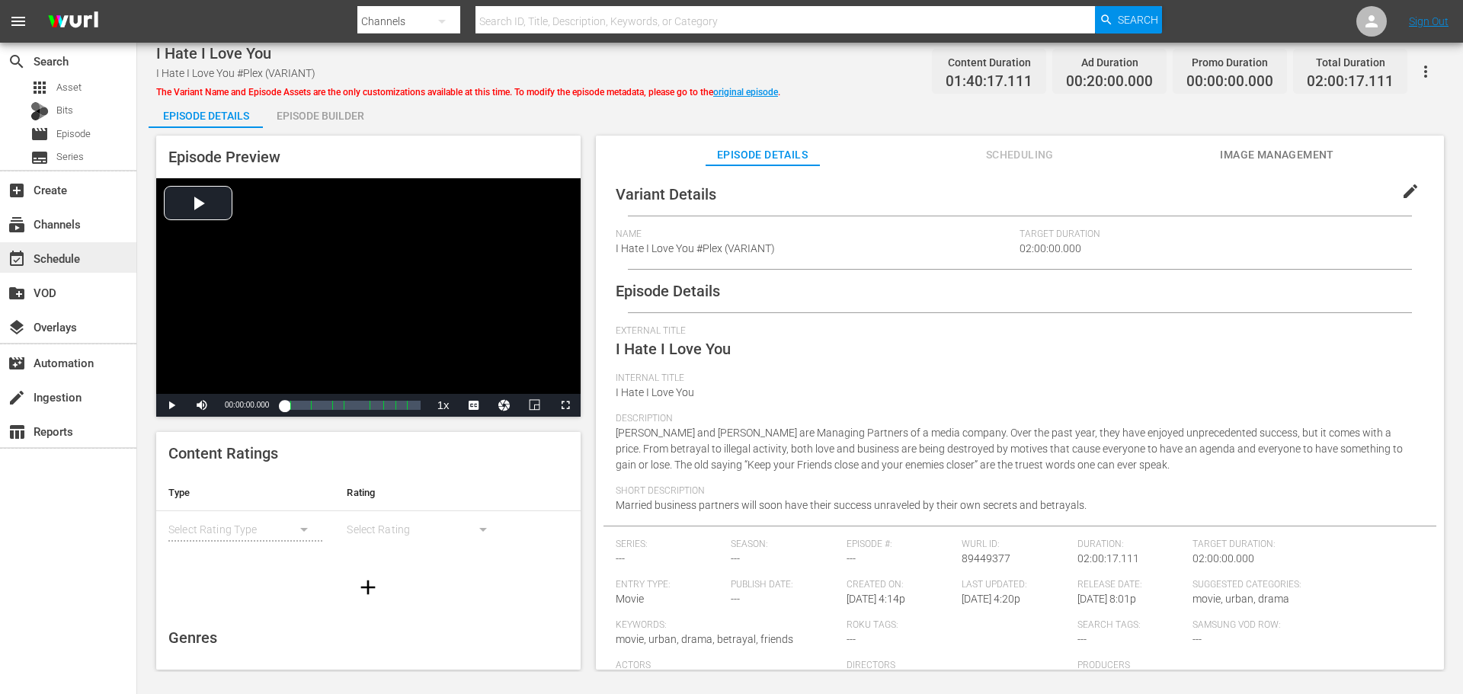
click at [108, 256] on div "event_available Schedule" at bounding box center [68, 257] width 136 height 30
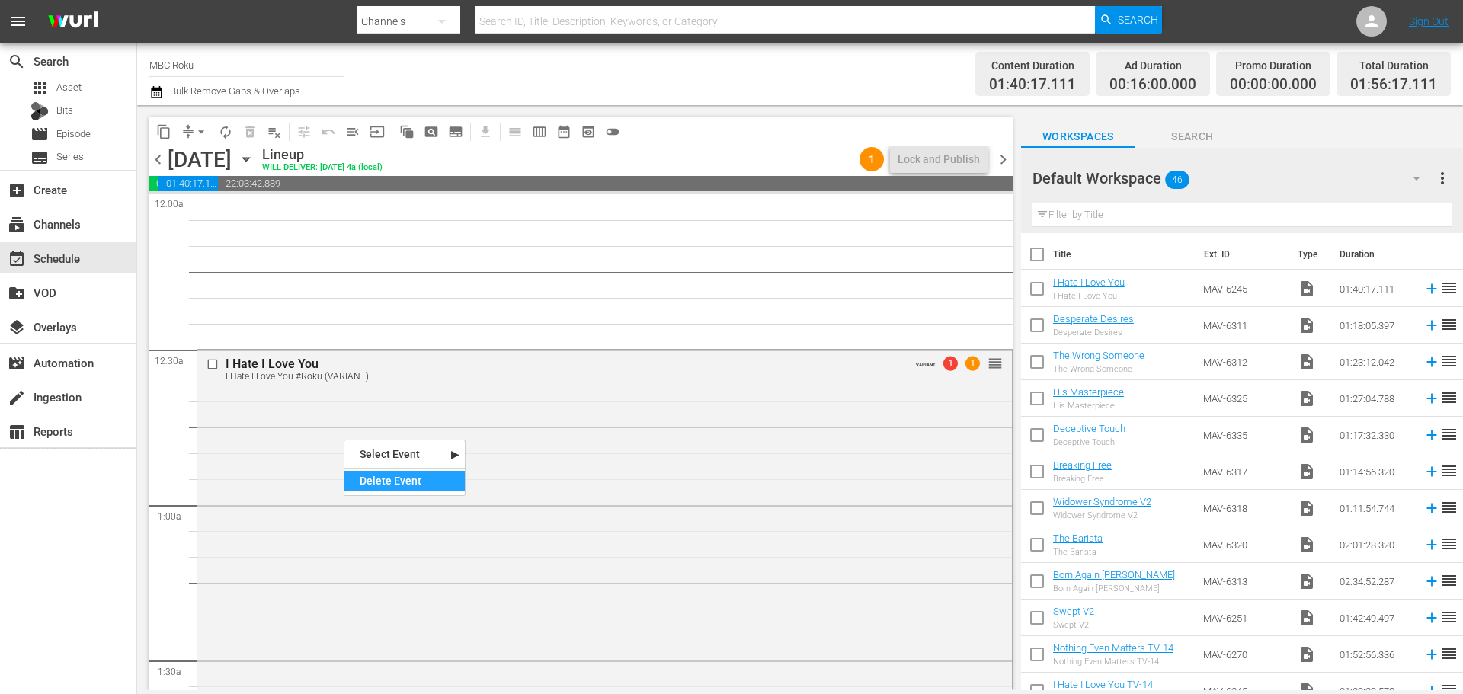
click at [373, 475] on div "Delete Event" at bounding box center [404, 481] width 120 height 21
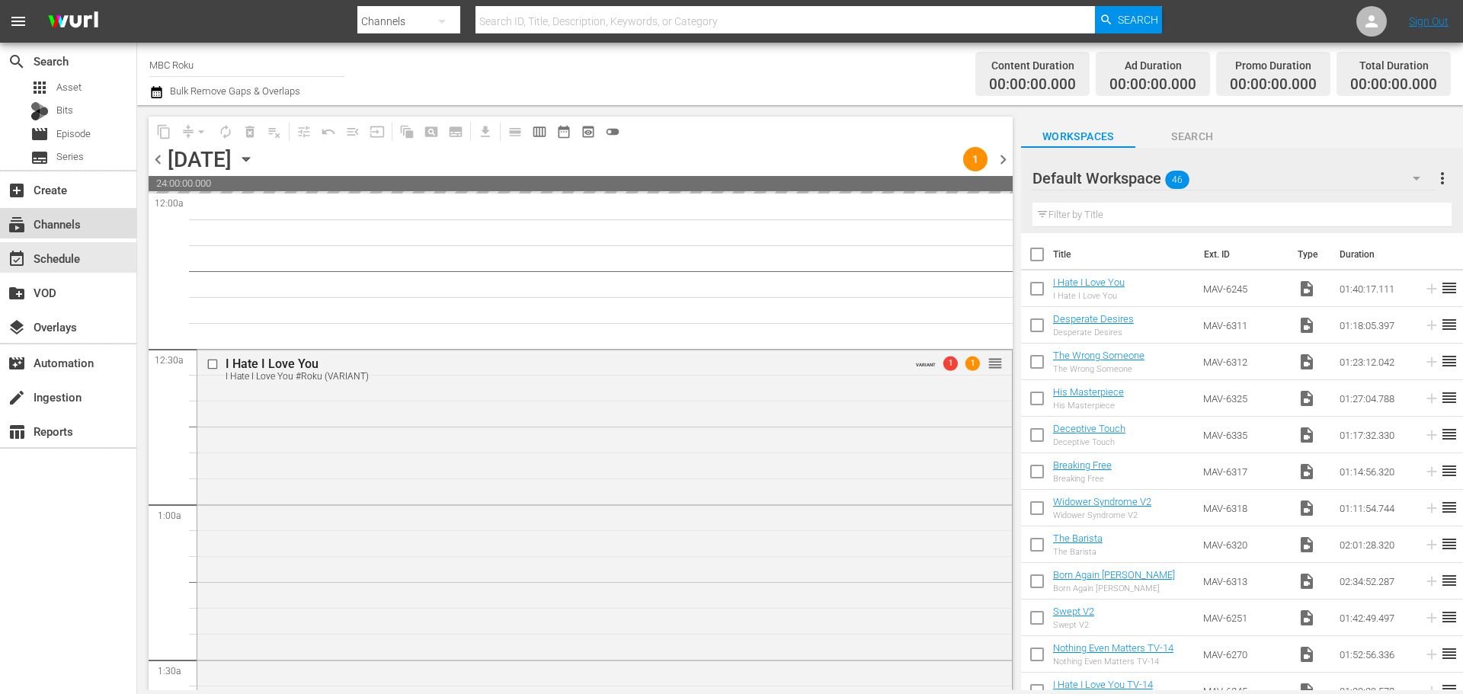
click at [82, 222] on div "subscriptions Channels" at bounding box center [42, 222] width 85 height 14
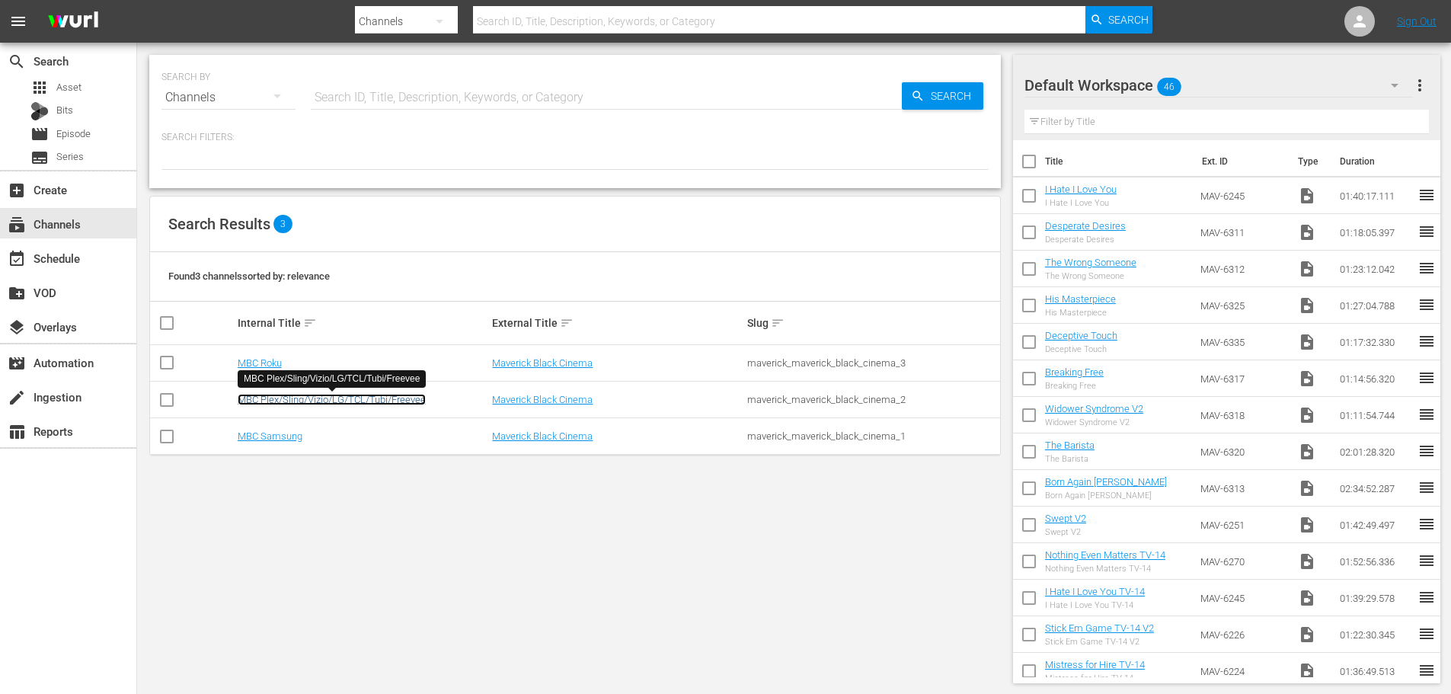
click at [273, 404] on link "MBC Plex/Sling/Vizio/LG/TCL/Tubi/Freevee" at bounding box center [332, 399] width 188 height 11
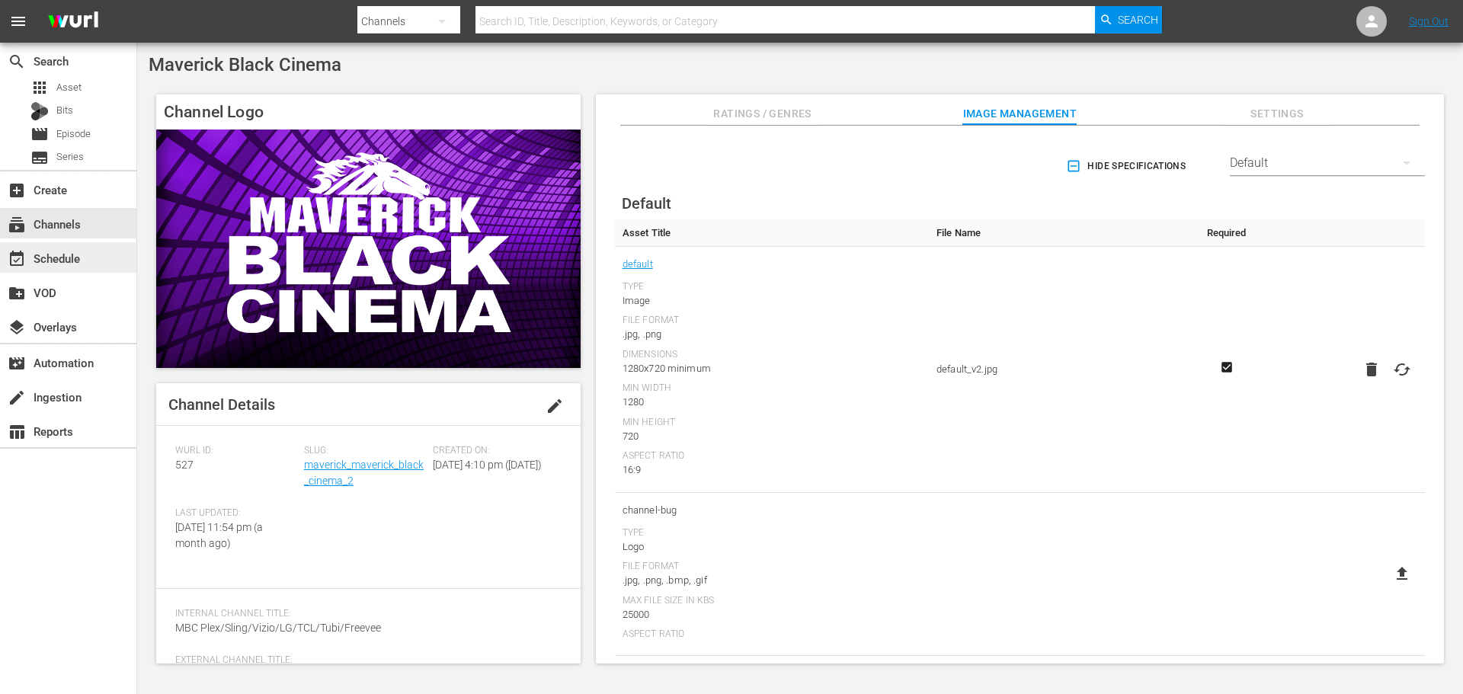
click at [53, 261] on div "event_available Schedule" at bounding box center [42, 256] width 85 height 14
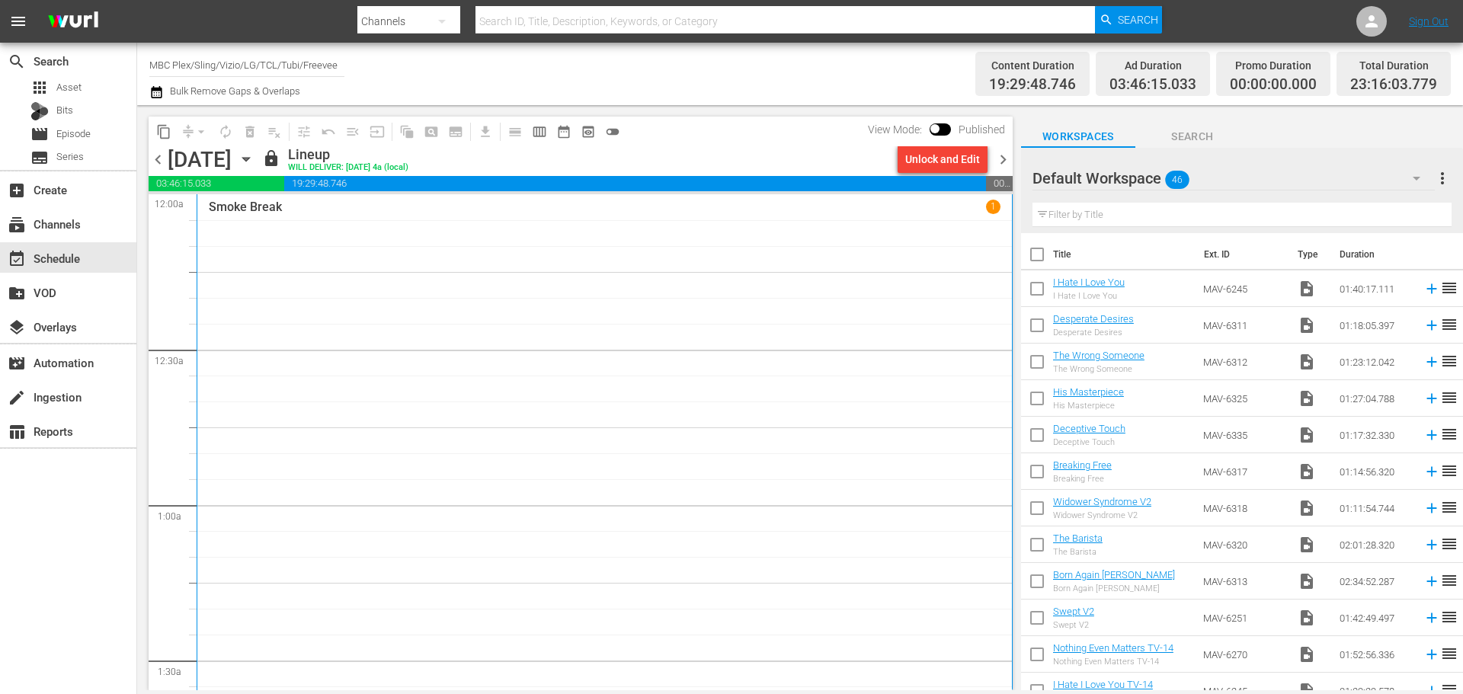
click at [249, 161] on icon "button" at bounding box center [245, 160] width 7 height 4
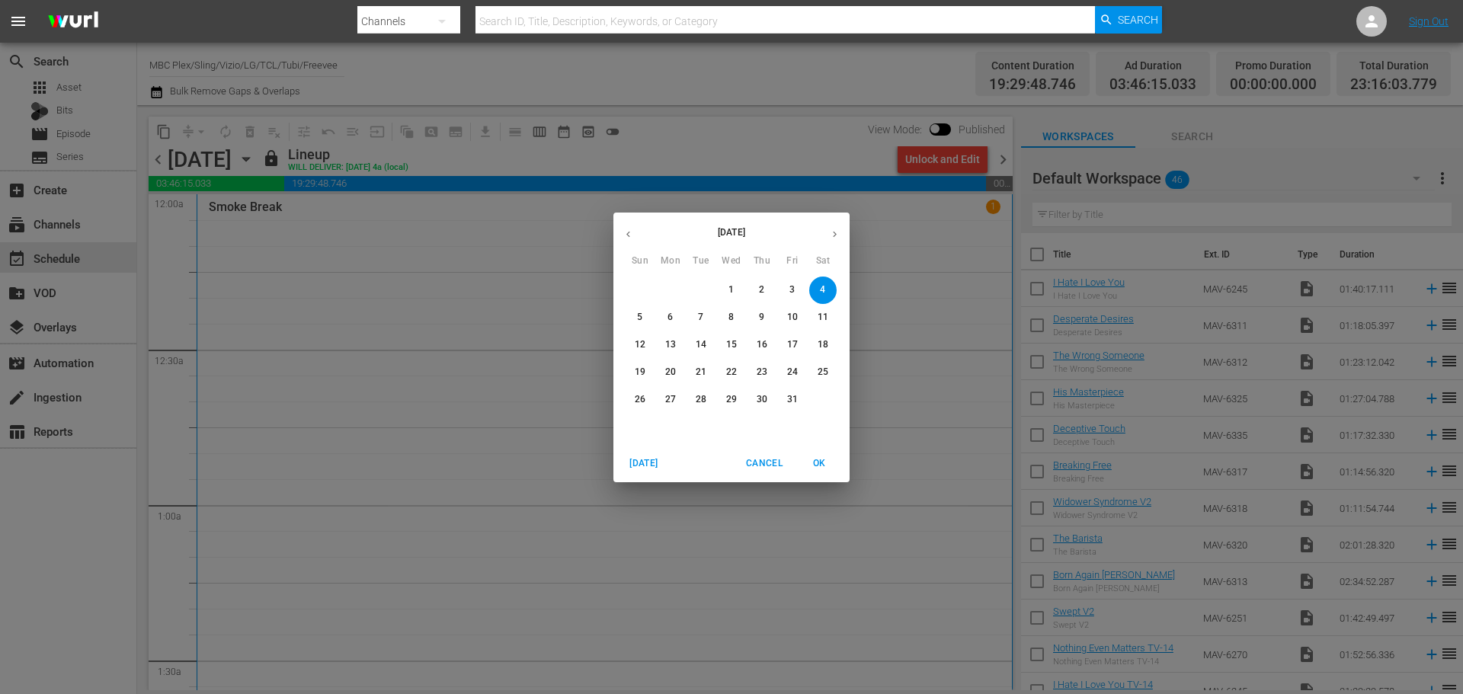
click at [703, 374] on p "21" at bounding box center [700, 372] width 11 height 13
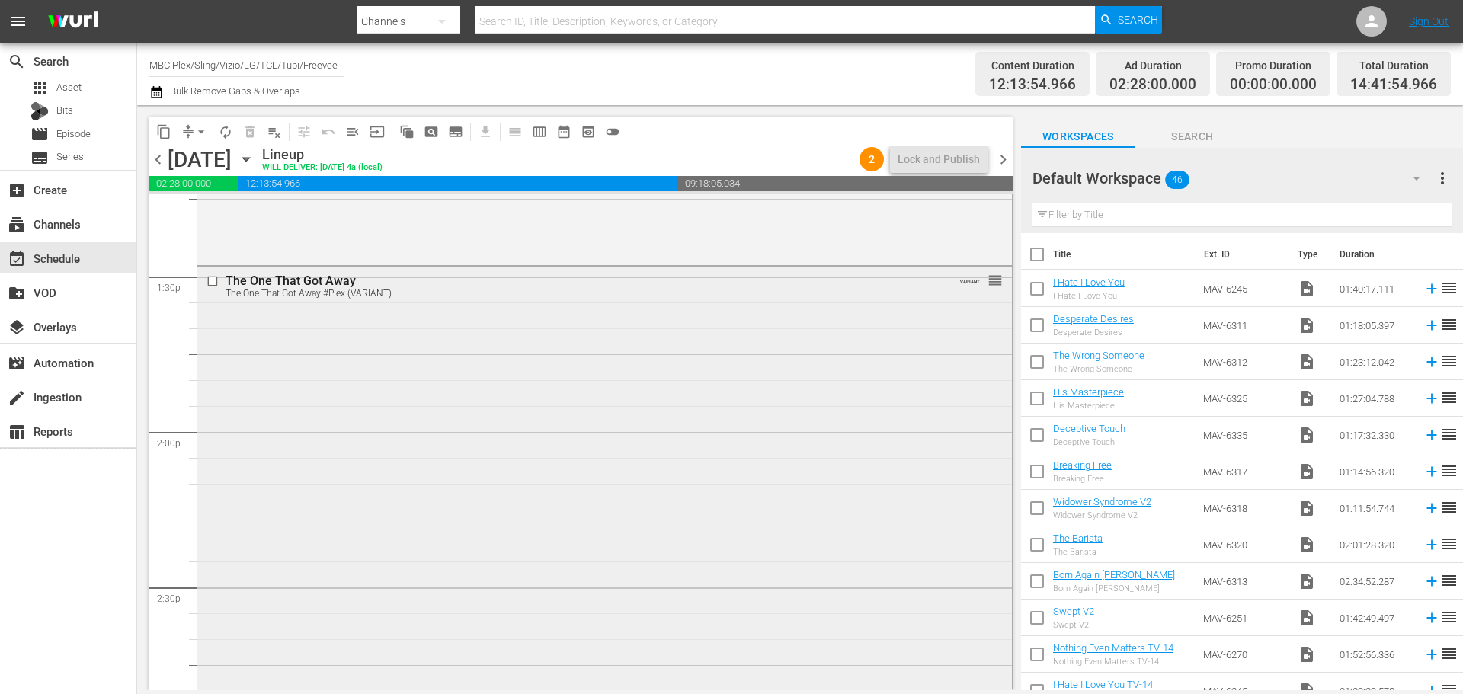
scroll to position [4494, 0]
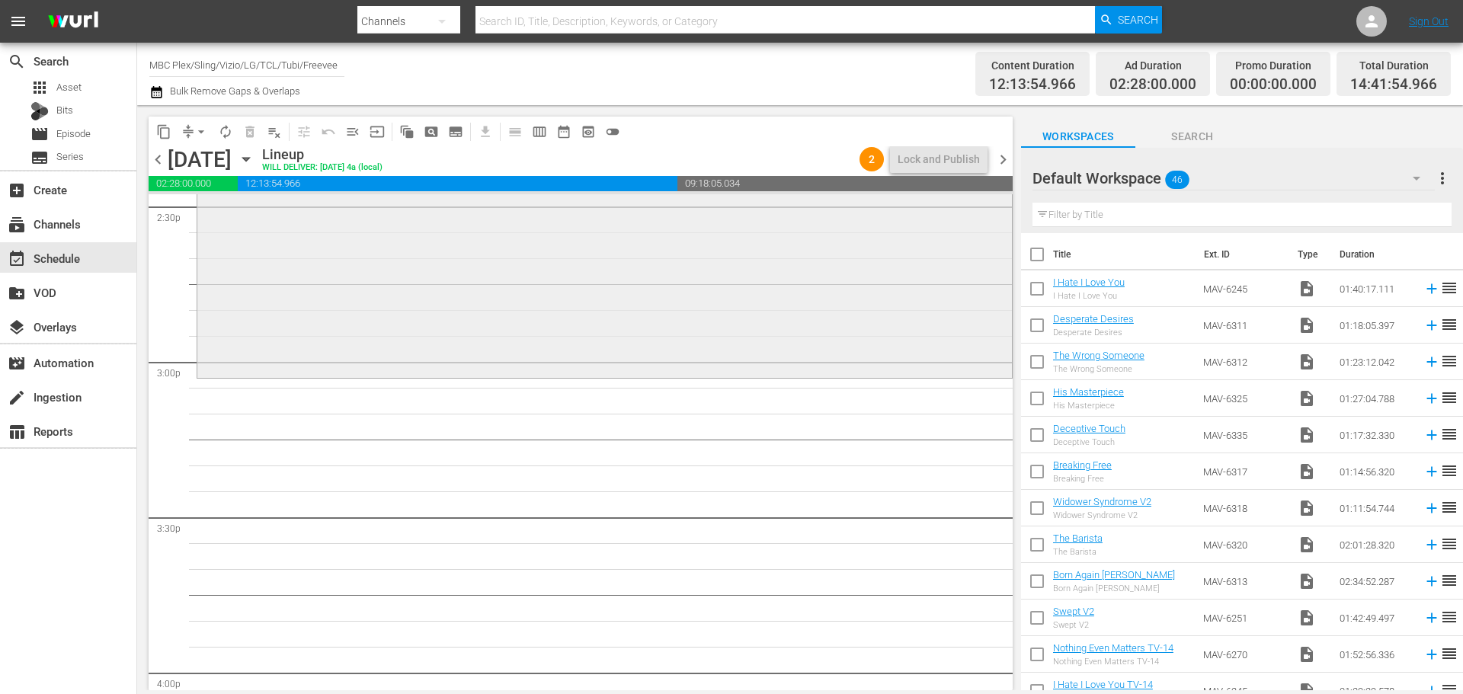
click at [801, 348] on div "The One That Got Away The One That Got Away #Plex (VARIANT) VARIANT reorder" at bounding box center [604, 130] width 814 height 489
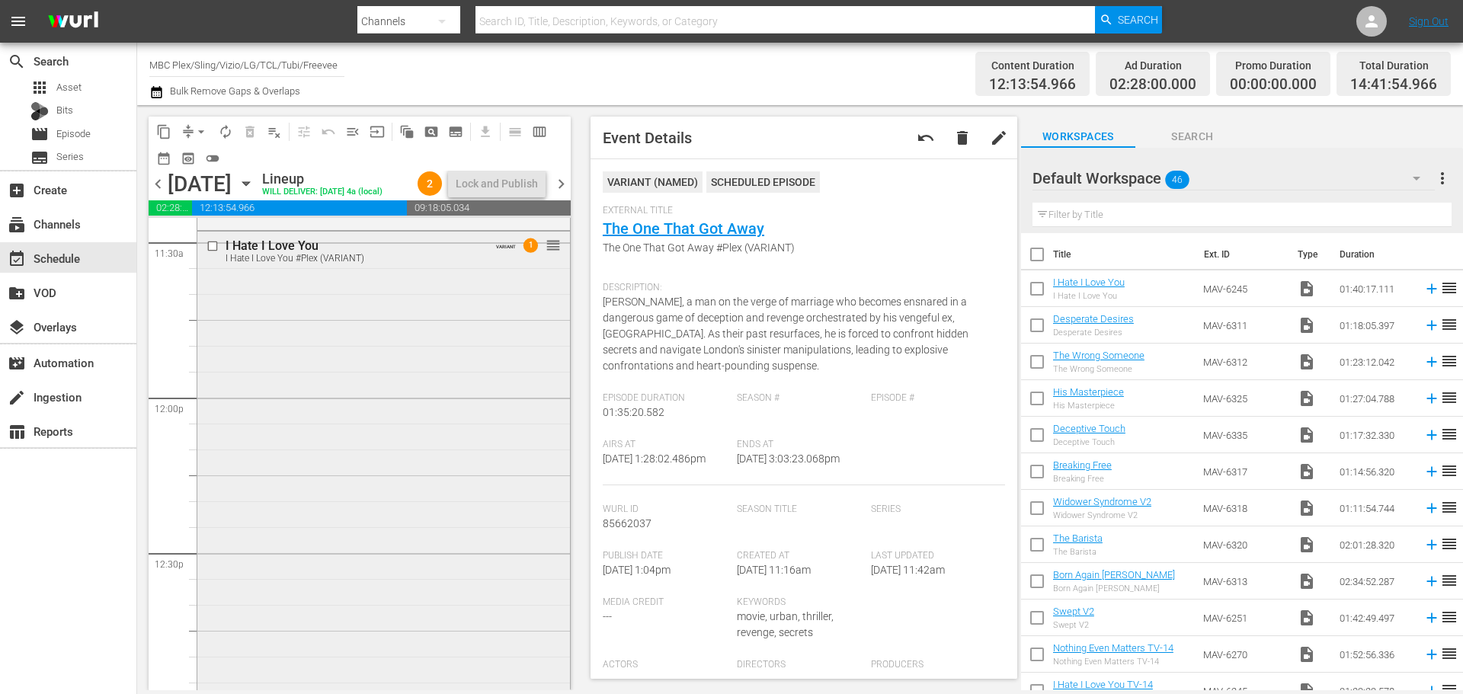
scroll to position [3504, 0]
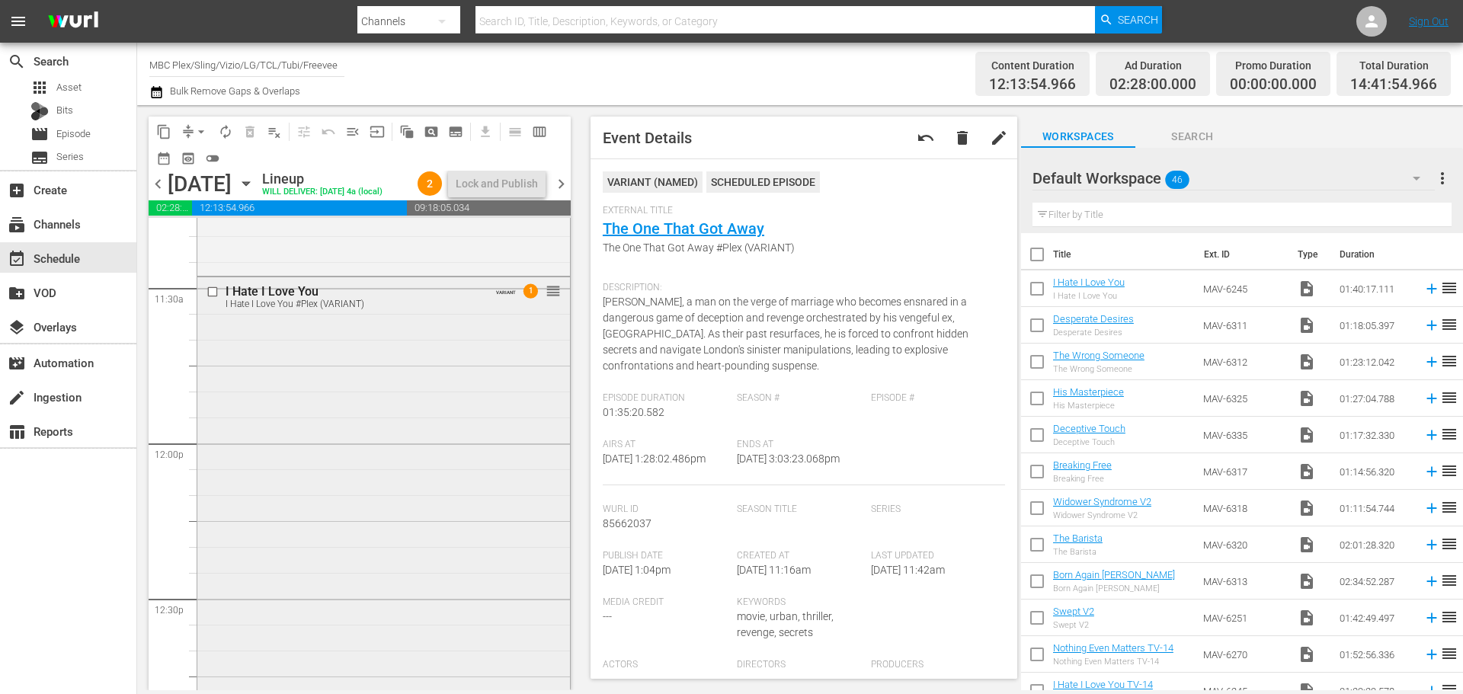
click at [440, 353] on div "I Hate I Love You I Hate I Love You #Plex (VARIANT) VARIANT 1 reorder" at bounding box center [383, 586] width 373 height 619
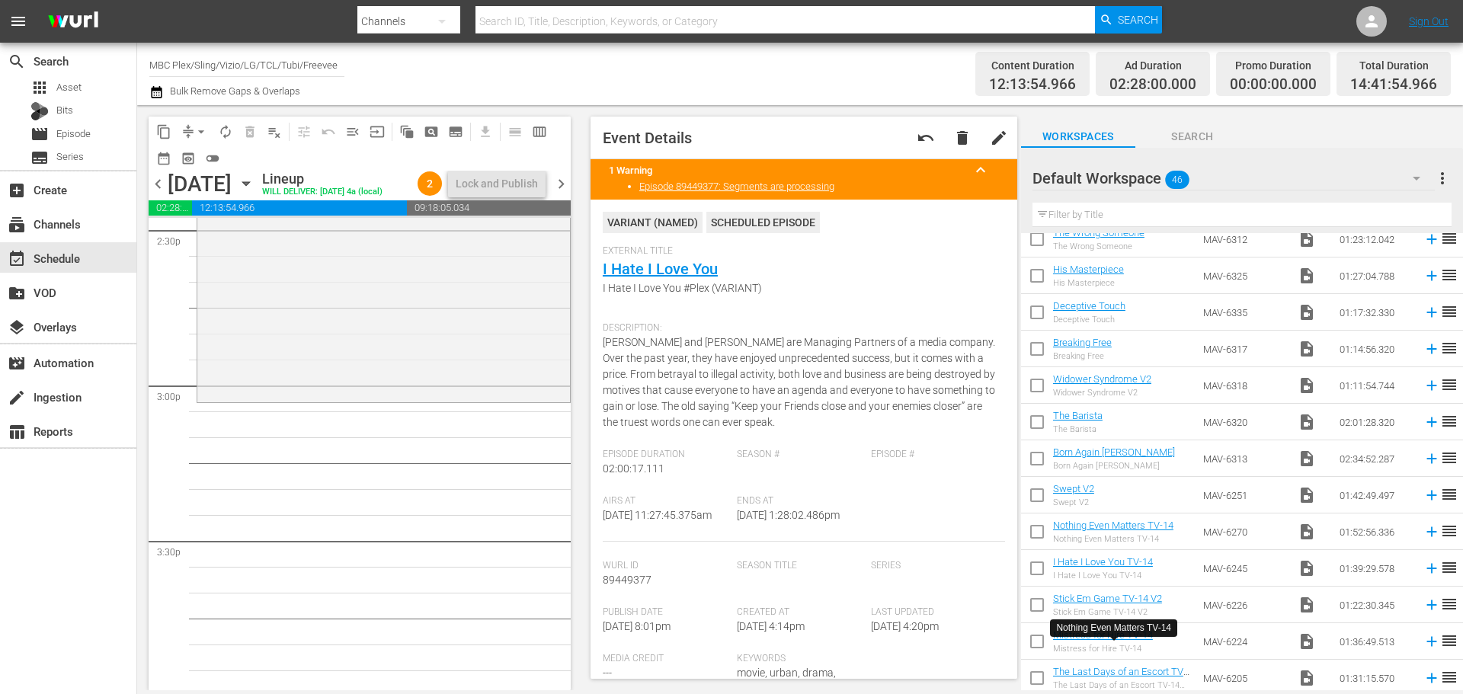
scroll to position [0, 0]
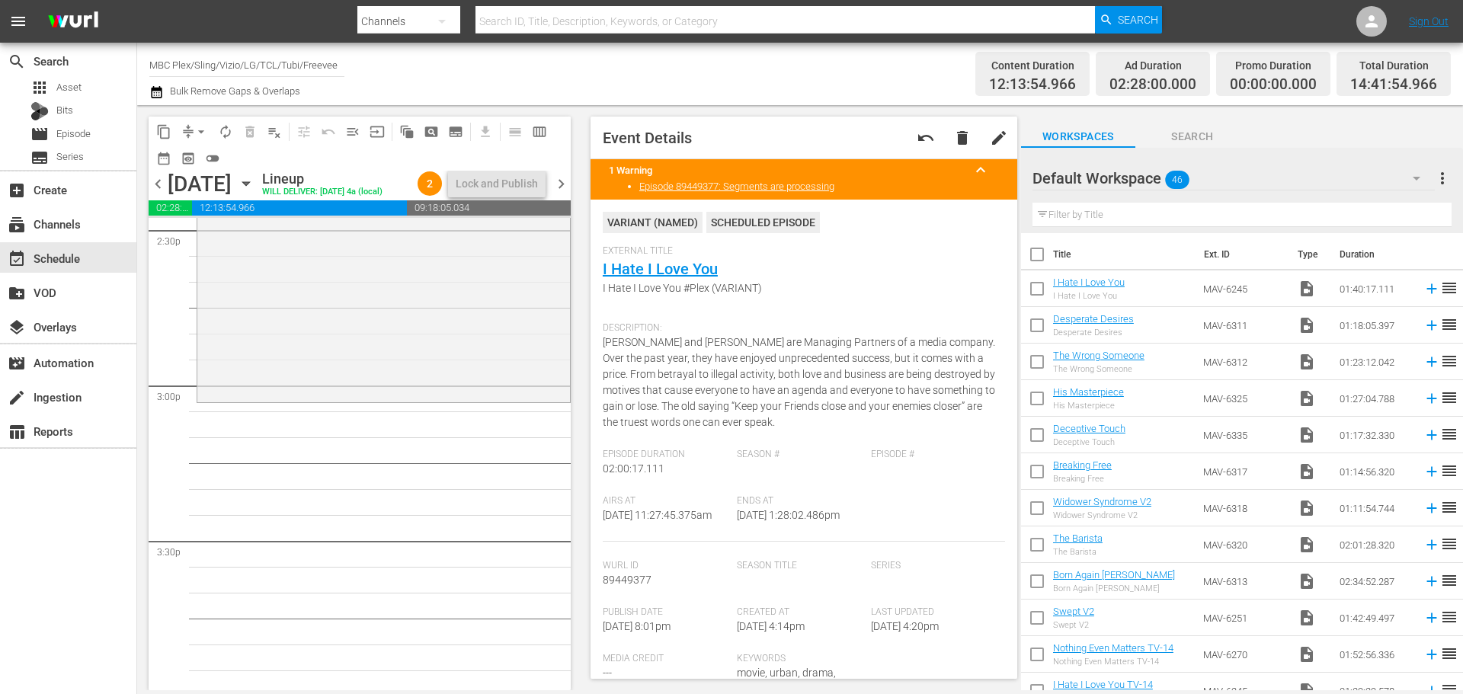
click at [1239, 175] on div "Default Workspace 46" at bounding box center [1233, 178] width 402 height 43
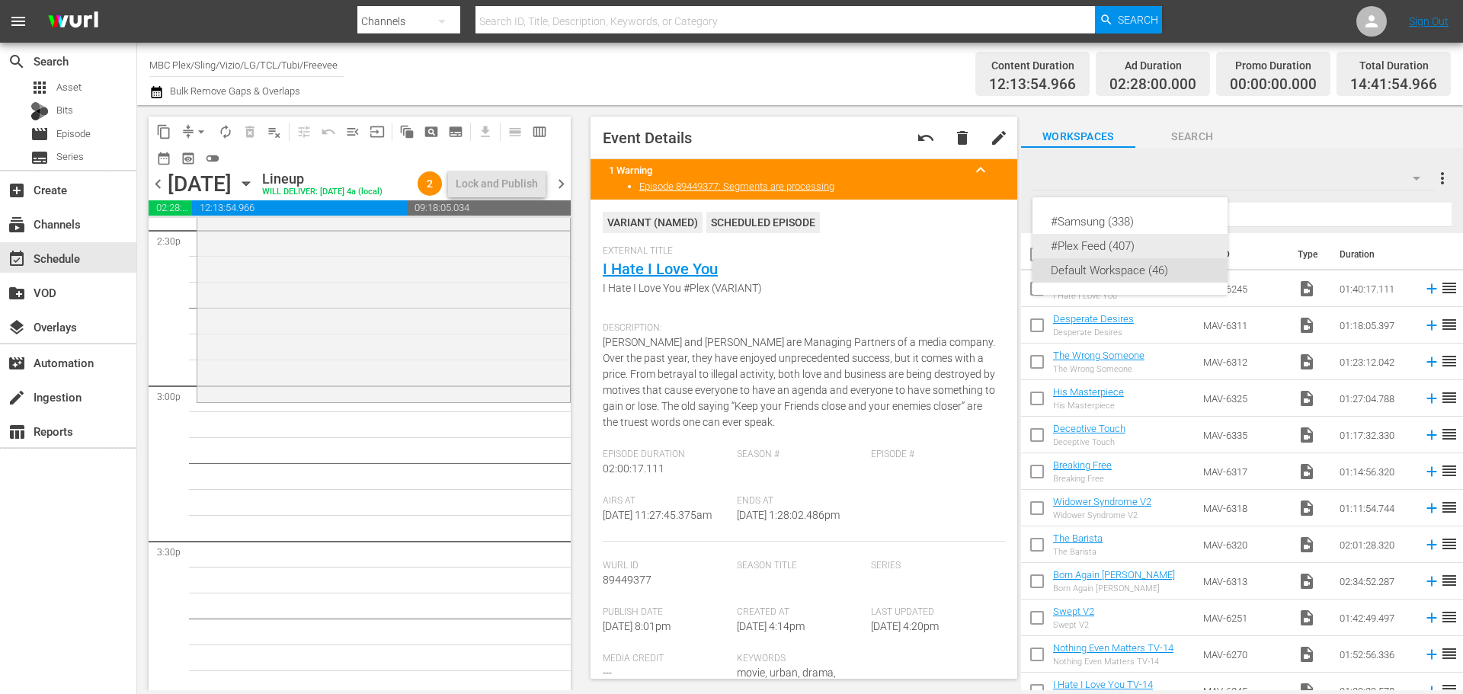
click at [1131, 235] on div "#Plex Feed (407)" at bounding box center [1129, 246] width 158 height 24
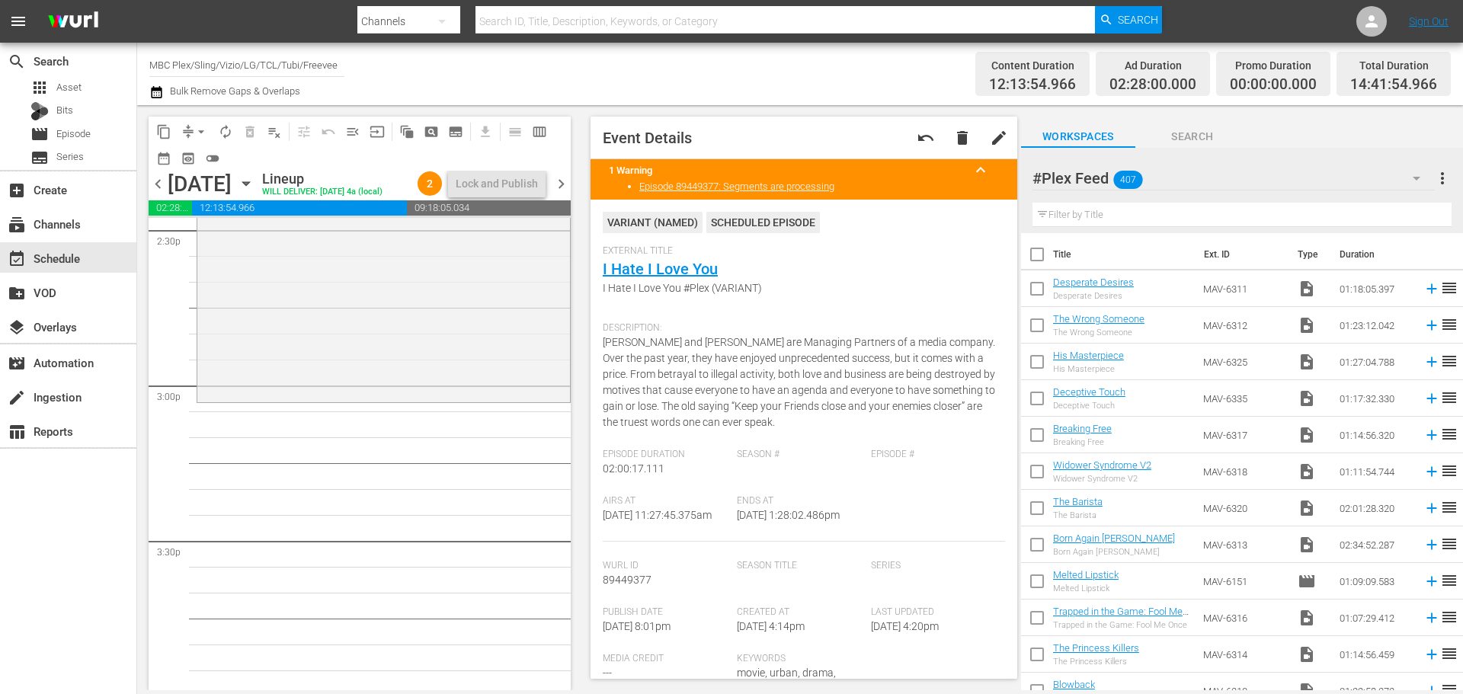
click at [1144, 213] on input "text" at bounding box center [1241, 215] width 419 height 24
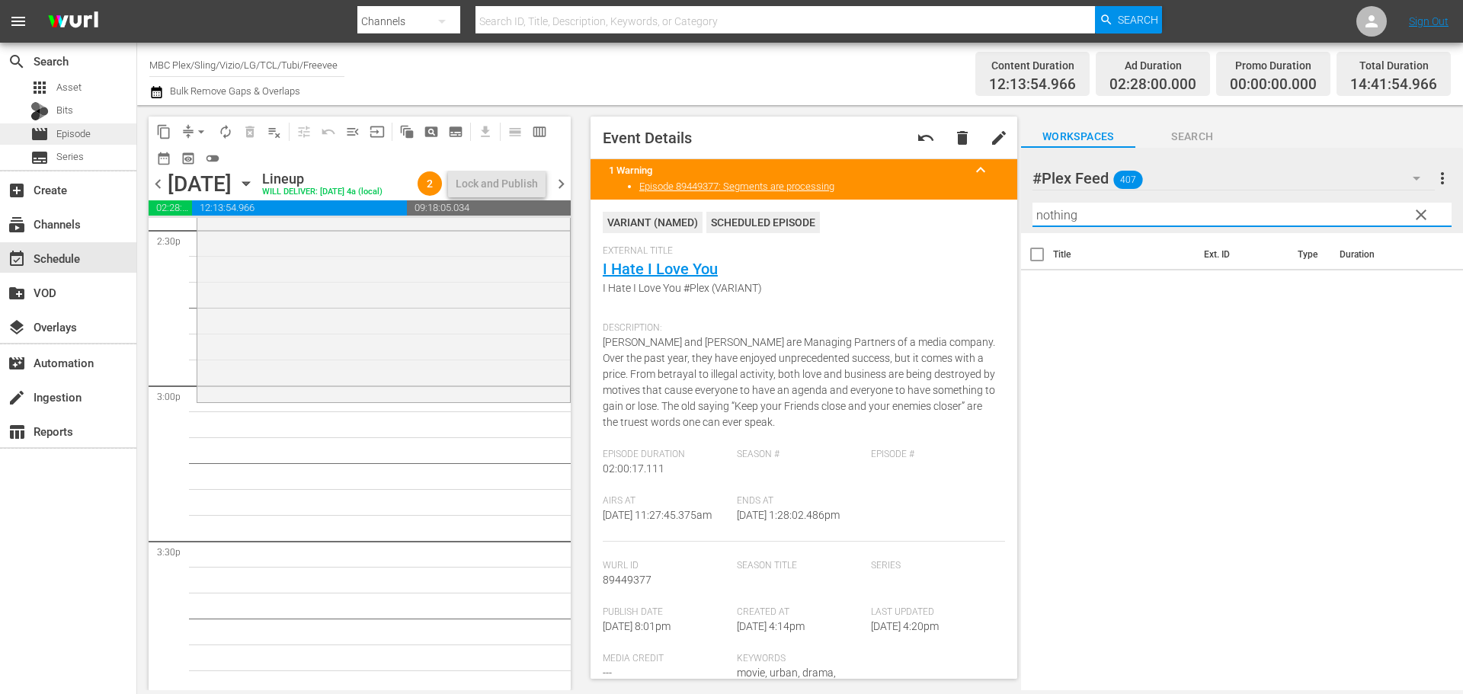
type input "nothing"
click at [56, 133] on span "Episode" at bounding box center [73, 133] width 34 height 15
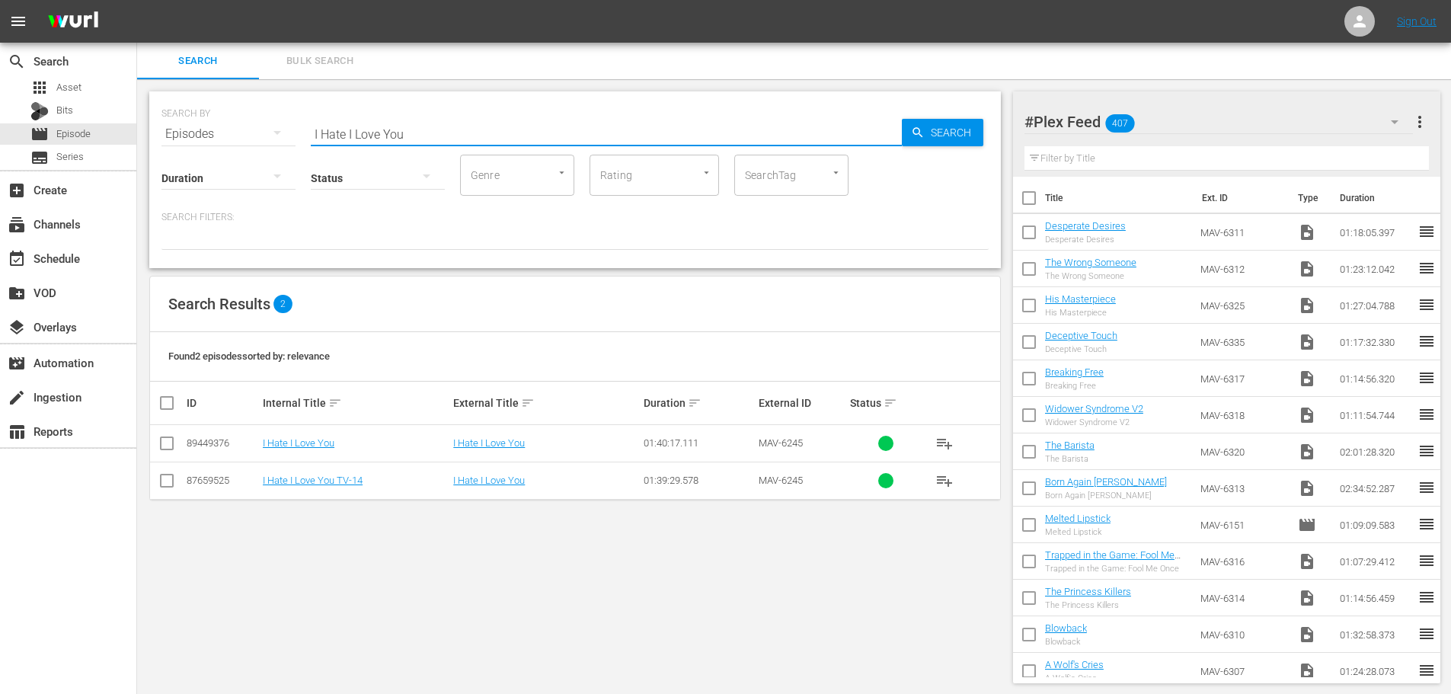
drag, startPoint x: 439, startPoint y: 136, endPoint x: 297, endPoint y: 138, distance: 141.7
click at [297, 138] on div "SEARCH BY Search By Episodes Search ID, Title, Description, Keywords, or Catego…" at bounding box center [574, 125] width 827 height 55
type input "nothing"
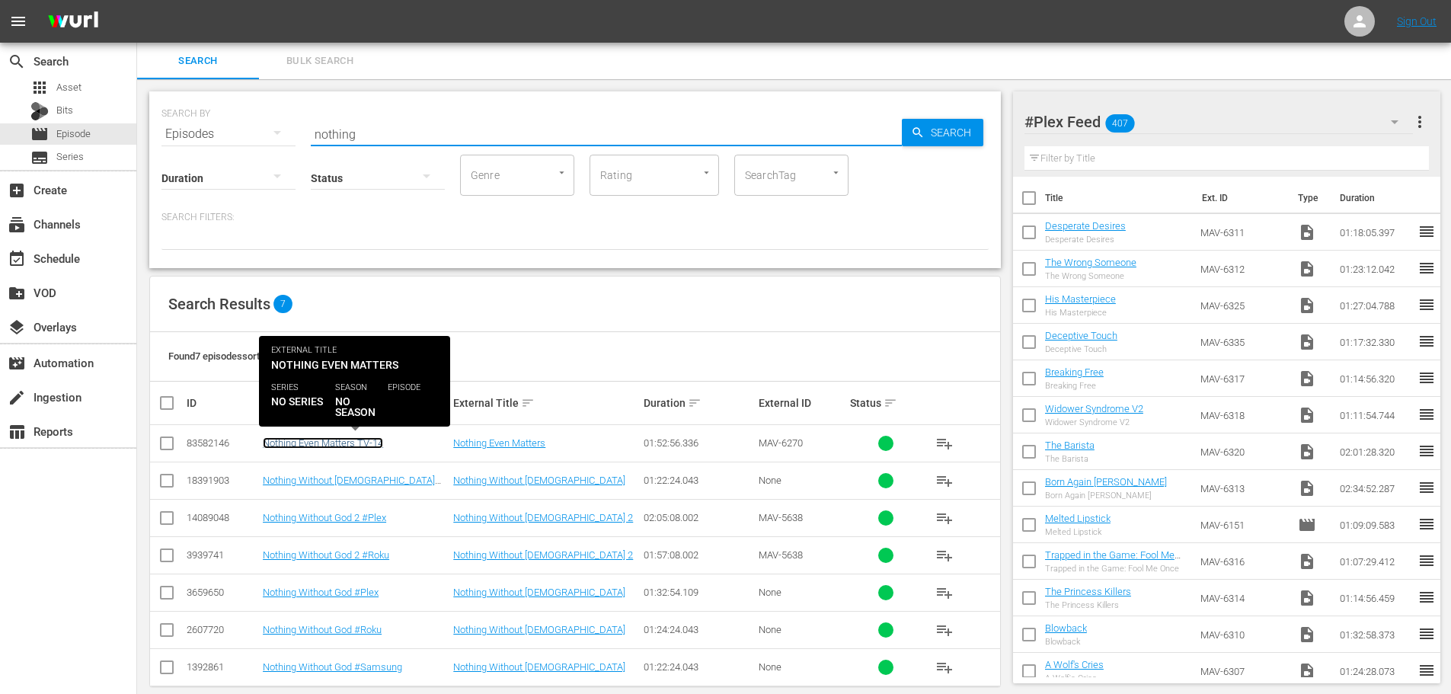
click at [360, 438] on link "Nothing Even Matters TV-14" at bounding box center [323, 442] width 120 height 11
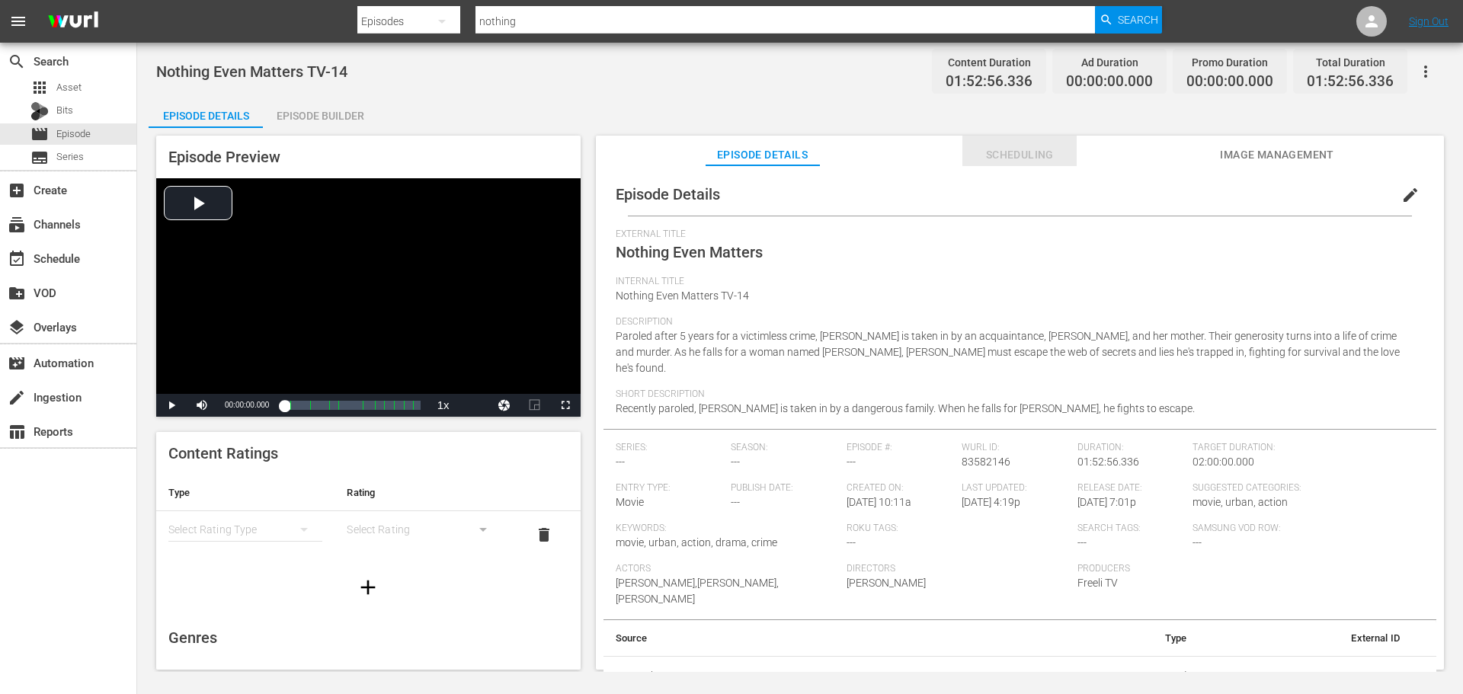
click at [1032, 162] on span "Scheduling" at bounding box center [1019, 154] width 114 height 19
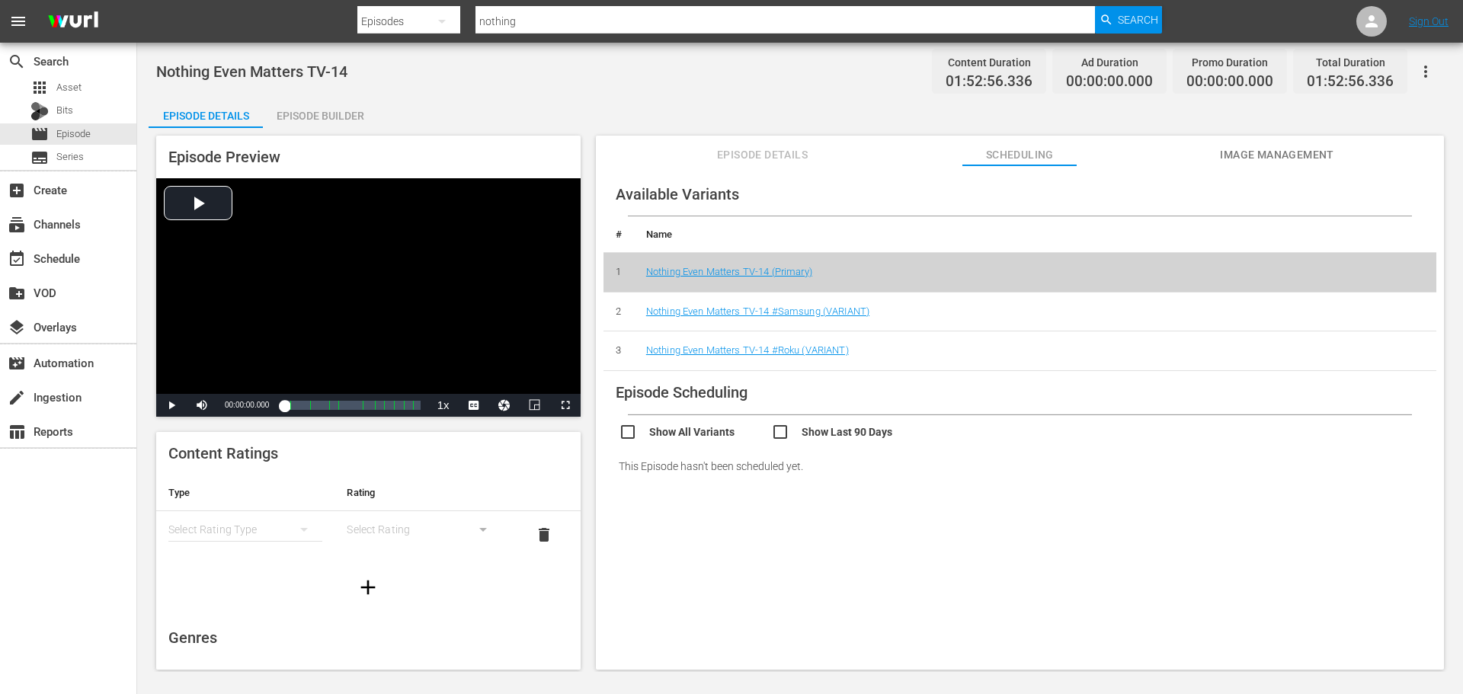
click at [772, 154] on span "Episode Details" at bounding box center [762, 154] width 114 height 19
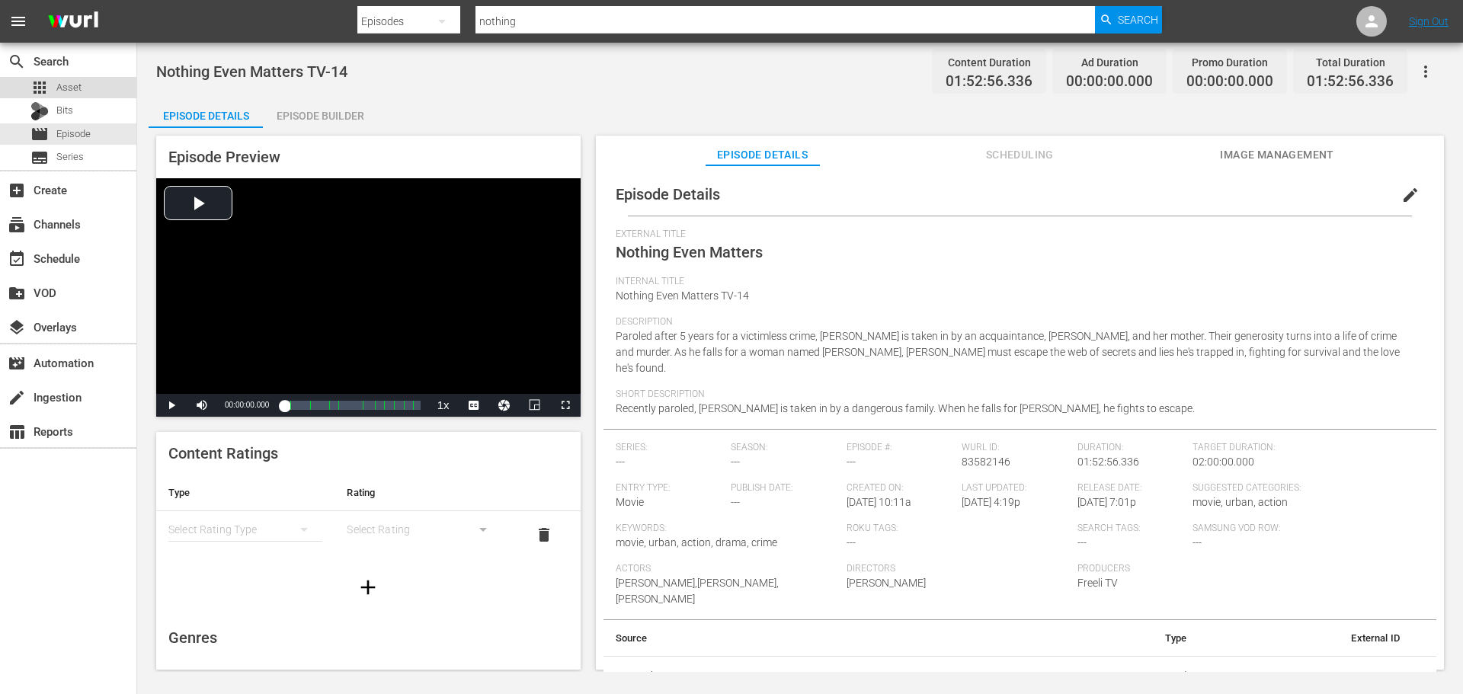
click at [75, 84] on span "Asset" at bounding box center [68, 87] width 25 height 15
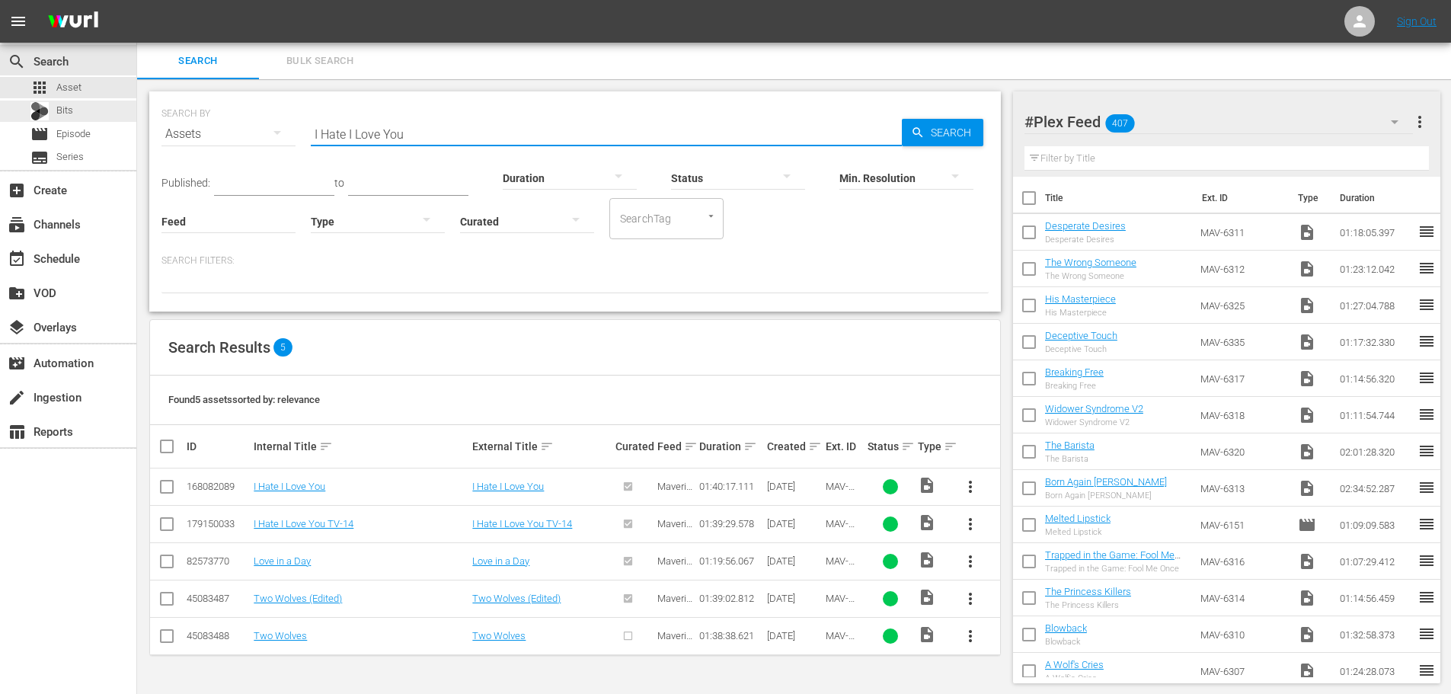
drag, startPoint x: 467, startPoint y: 138, endPoint x: 101, endPoint y: 99, distance: 367.7
click at [137, 0] on div "search Search apps Asset Bits movie Episode subtitles Series add_box Create sub…" at bounding box center [794, 0] width 1314 height 0
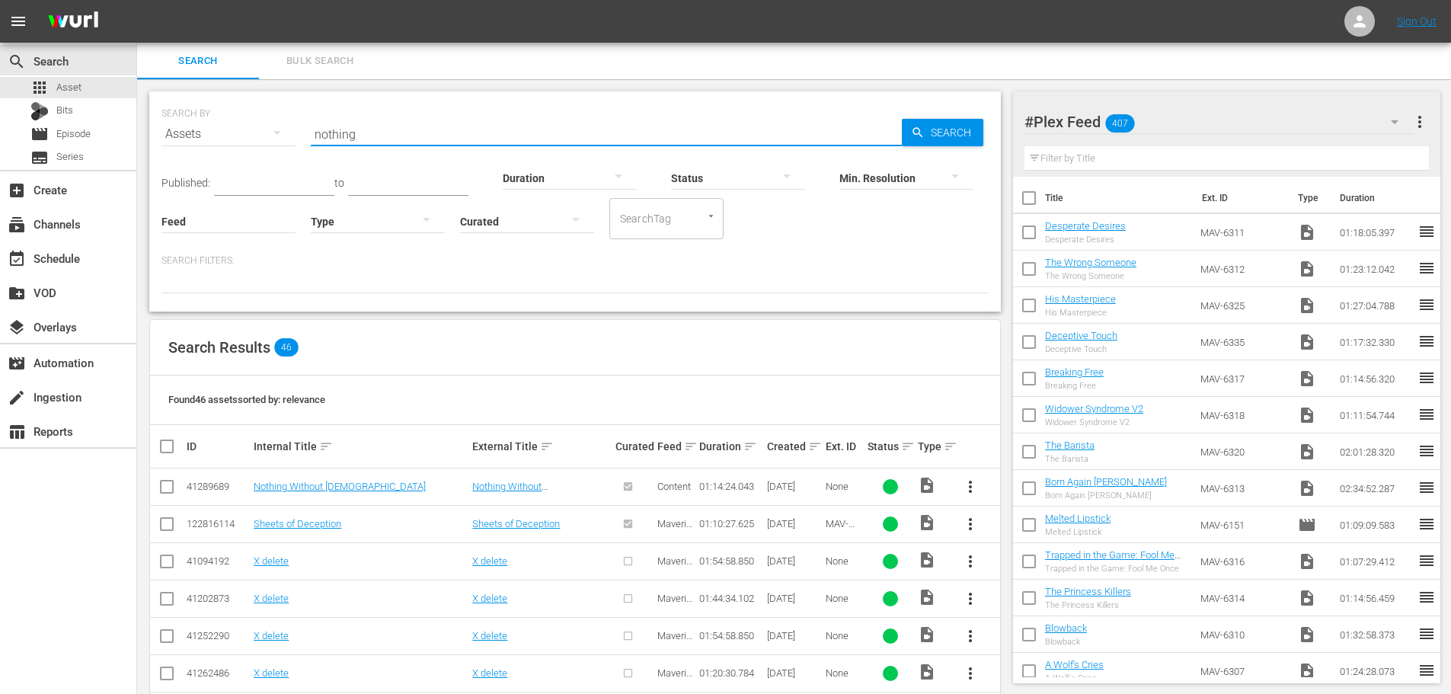
click at [1300, 133] on div "#Plex Feed 407" at bounding box center [1219, 122] width 388 height 43
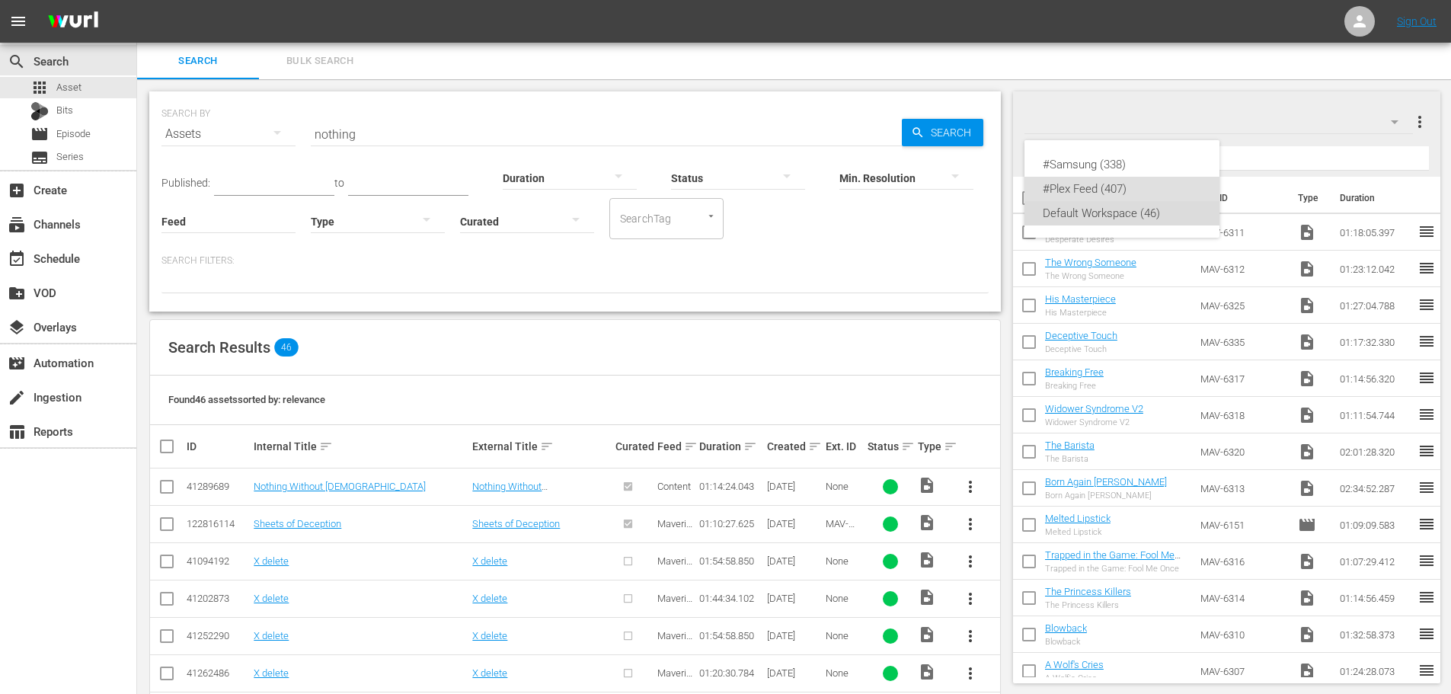
click at [1130, 214] on div "Default Workspace (46)" at bounding box center [1122, 213] width 158 height 24
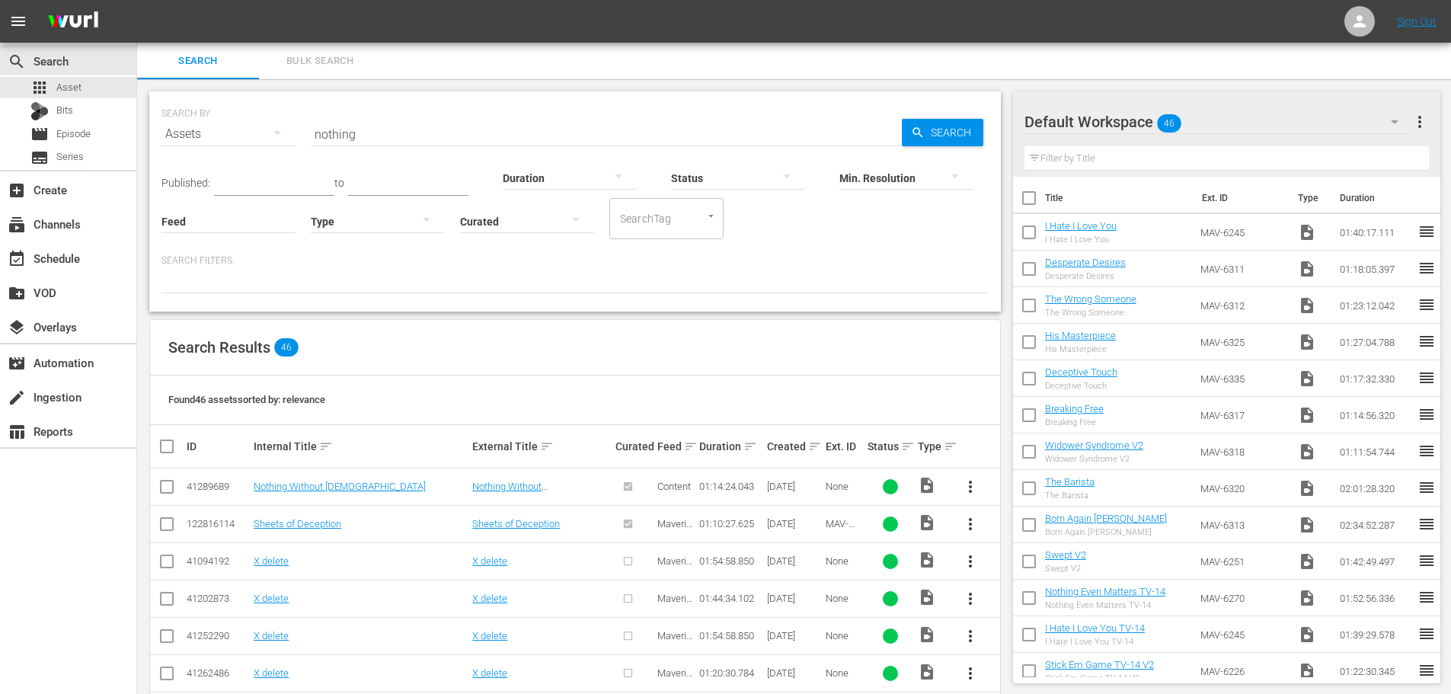
click at [468, 143] on input "nothing" at bounding box center [606, 134] width 591 height 37
type input "nothing even"
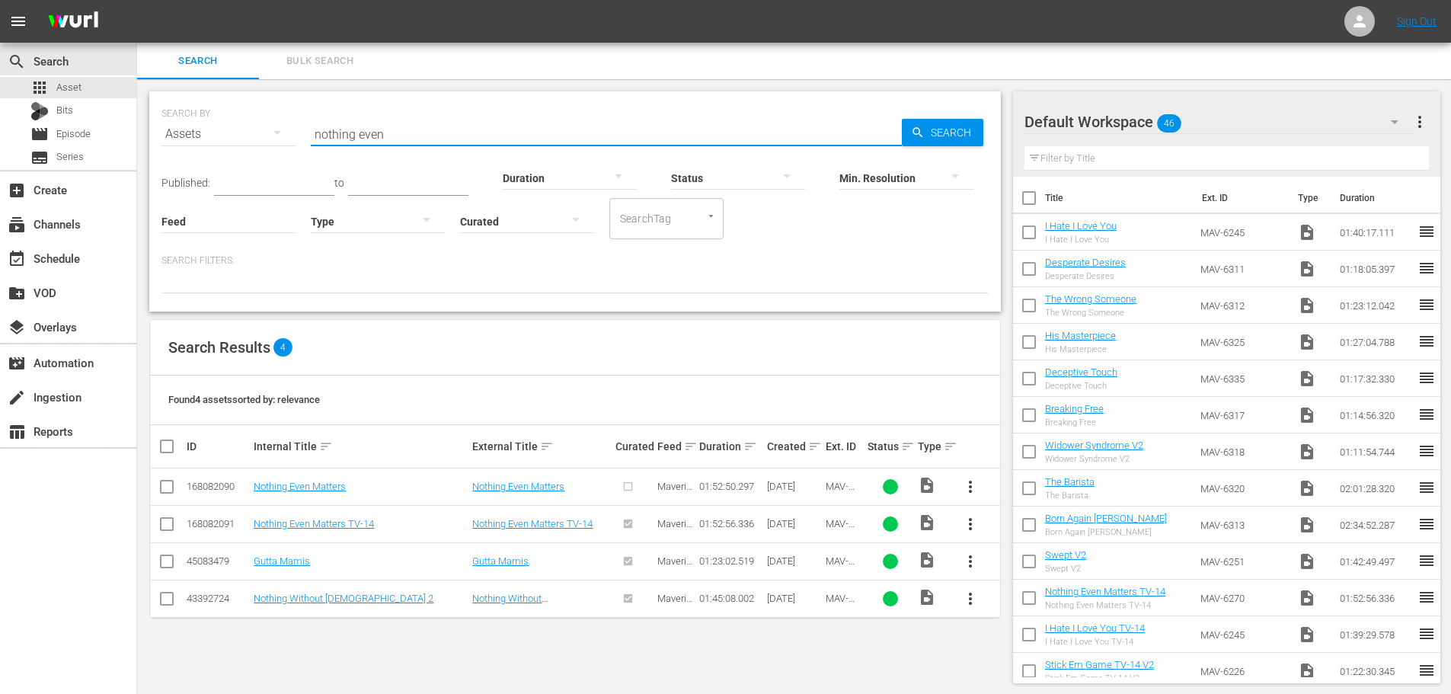
click at [167, 488] on input "checkbox" at bounding box center [167, 490] width 18 height 18
checkbox input "true"
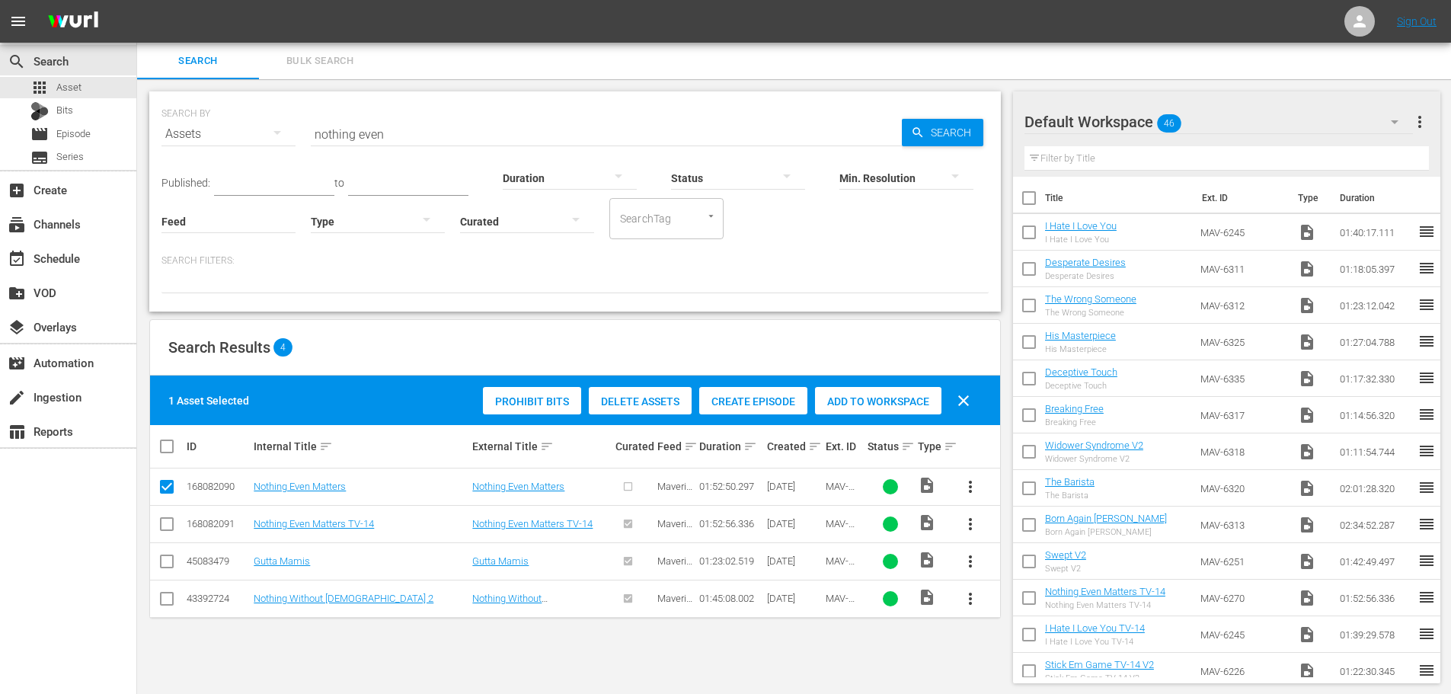
click at [822, 409] on div "Add to Workspace" at bounding box center [878, 401] width 126 height 29
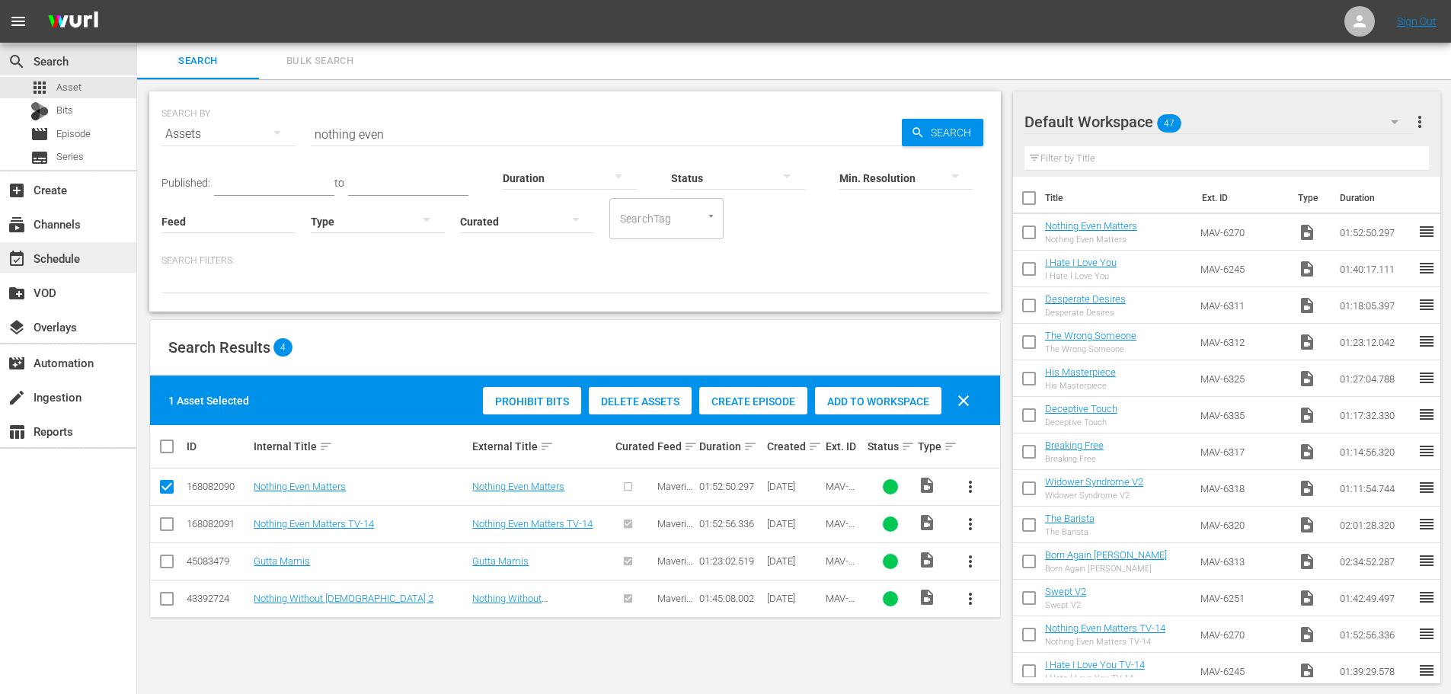
click at [89, 255] on div "event_available Schedule" at bounding box center [68, 257] width 136 height 30
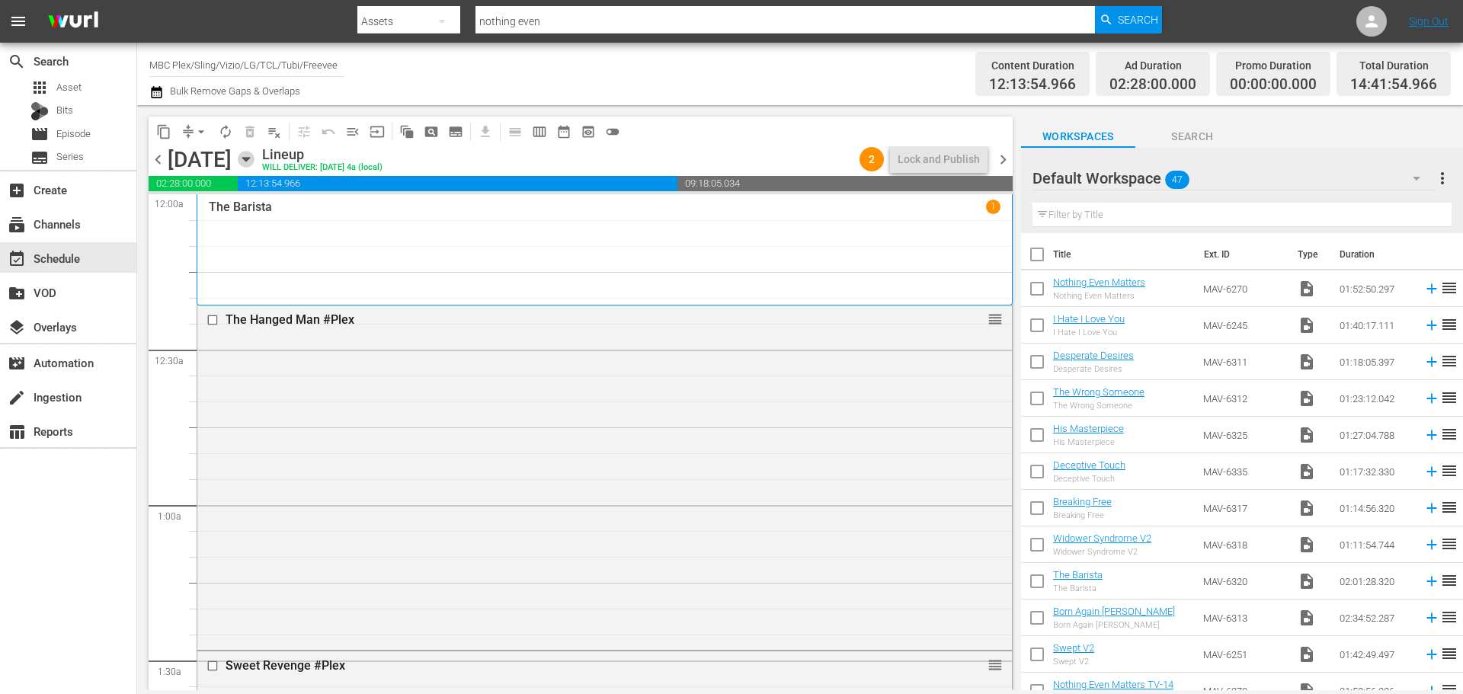
click at [254, 166] on icon "button" at bounding box center [246, 159] width 17 height 17
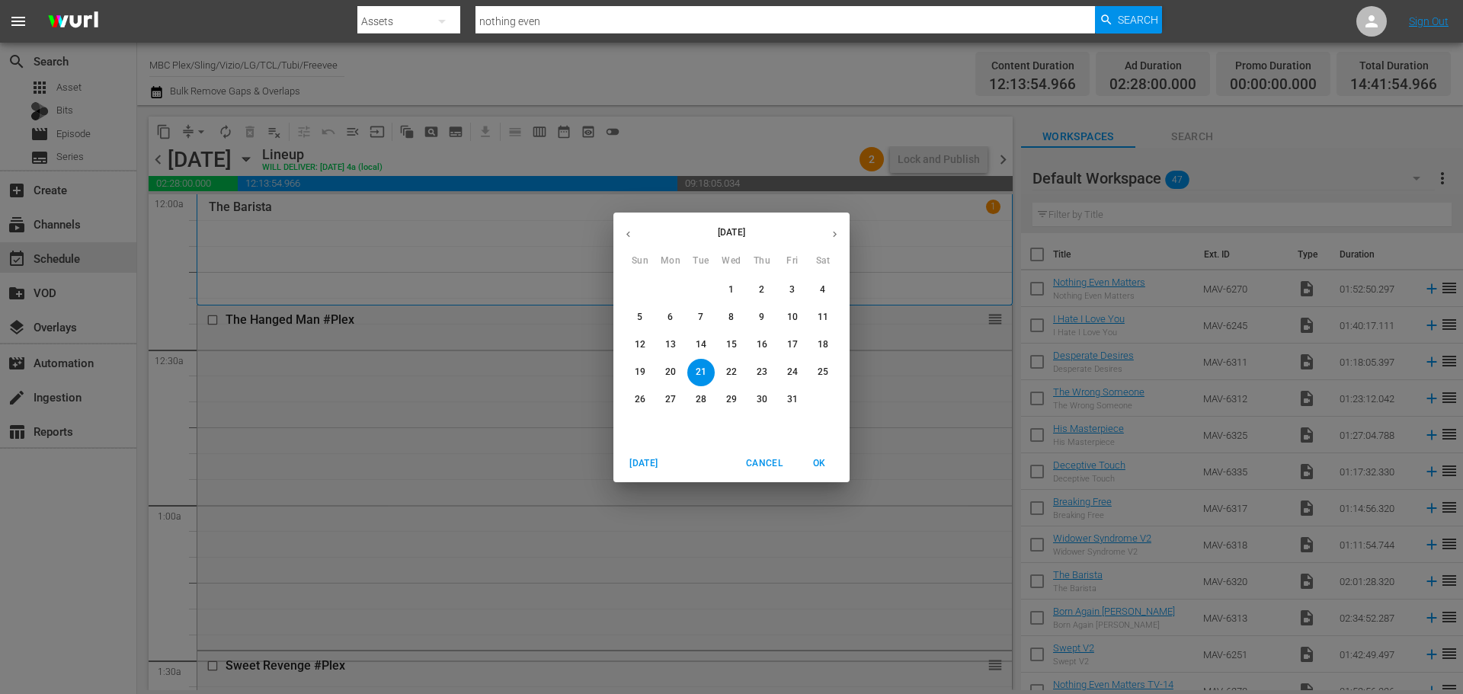
click at [827, 376] on p "25" at bounding box center [822, 372] width 11 height 13
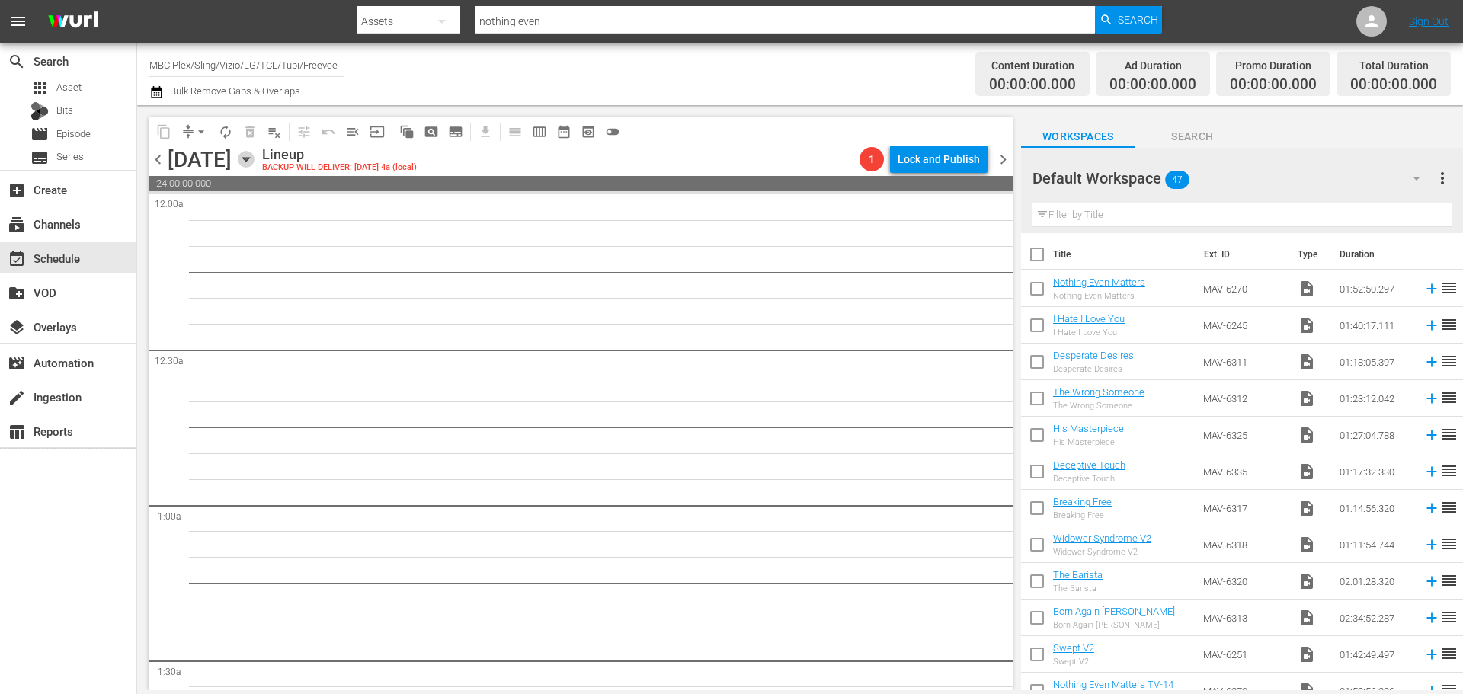
click at [254, 160] on icon "button" at bounding box center [246, 159] width 17 height 17
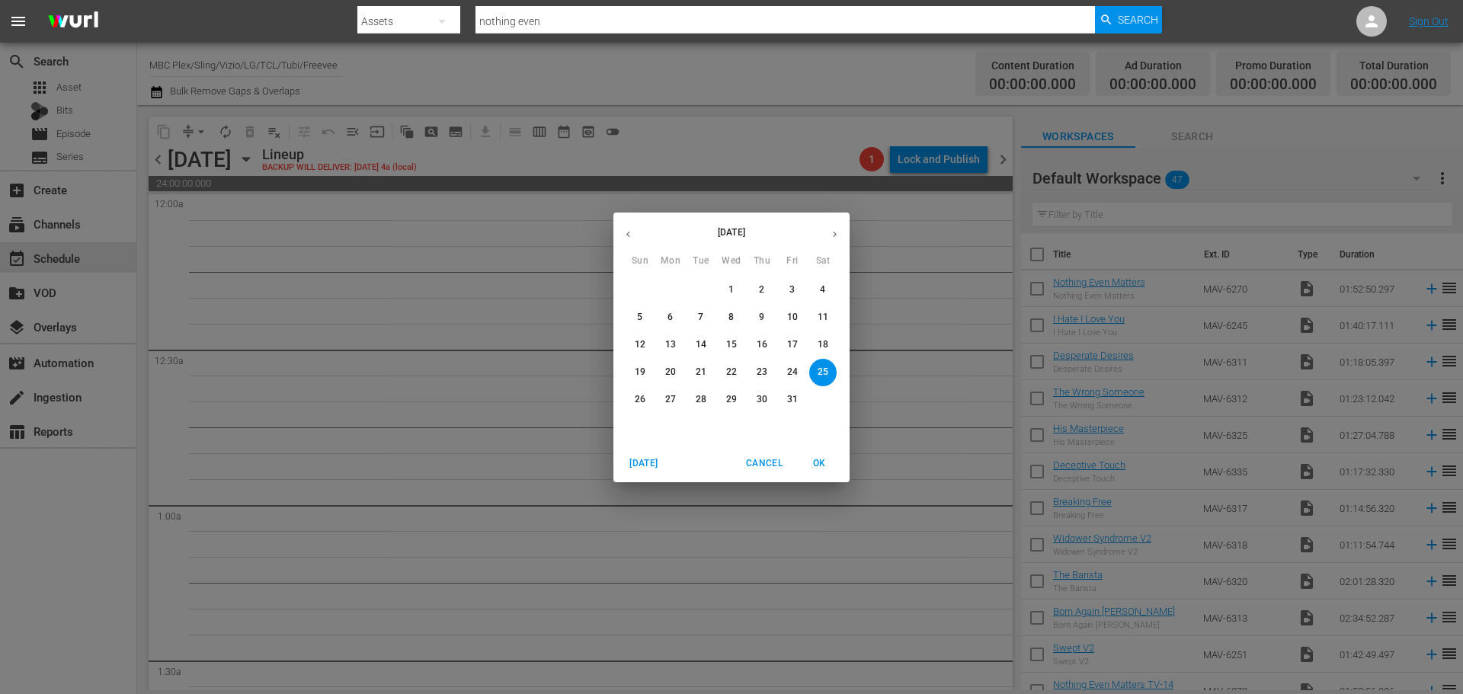
click at [802, 142] on div "October 2025 Sun Mon Tue Wed Thu Fri Sat 28 29 30 1 2 3 4 5 6 7 8 9 10 11 12 13…" at bounding box center [731, 347] width 1463 height 694
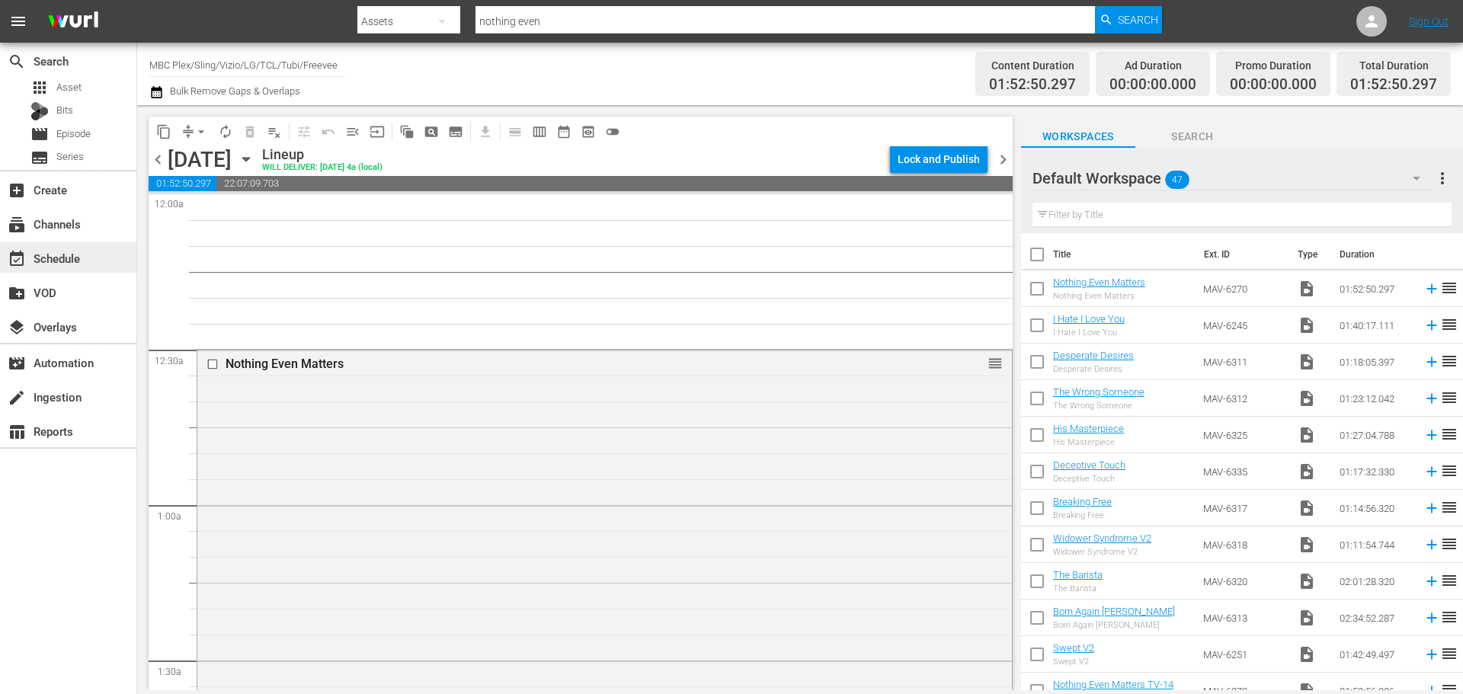
click at [102, 257] on div "event_available Schedule" at bounding box center [68, 257] width 136 height 30
click at [58, 228] on div "subscriptions Channels" at bounding box center [42, 222] width 85 height 14
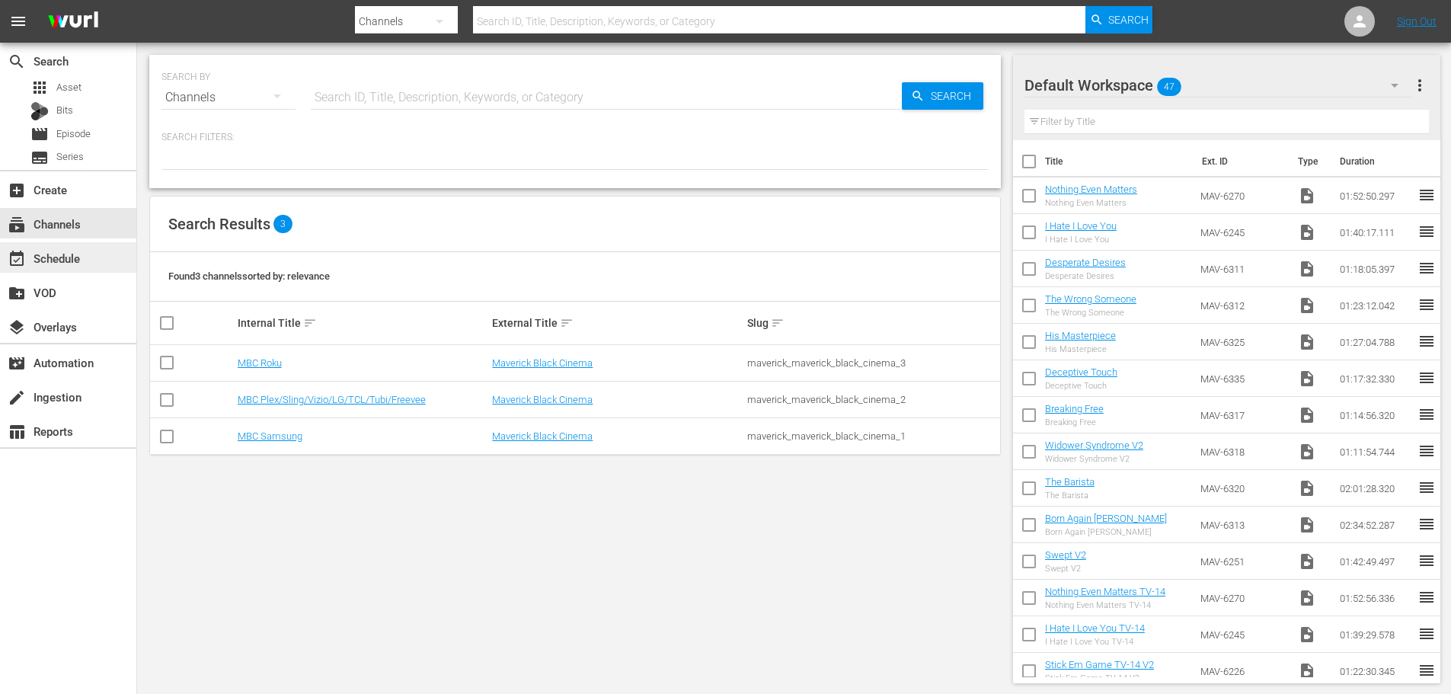
click at [73, 251] on div "event_available Schedule" at bounding box center [42, 256] width 85 height 14
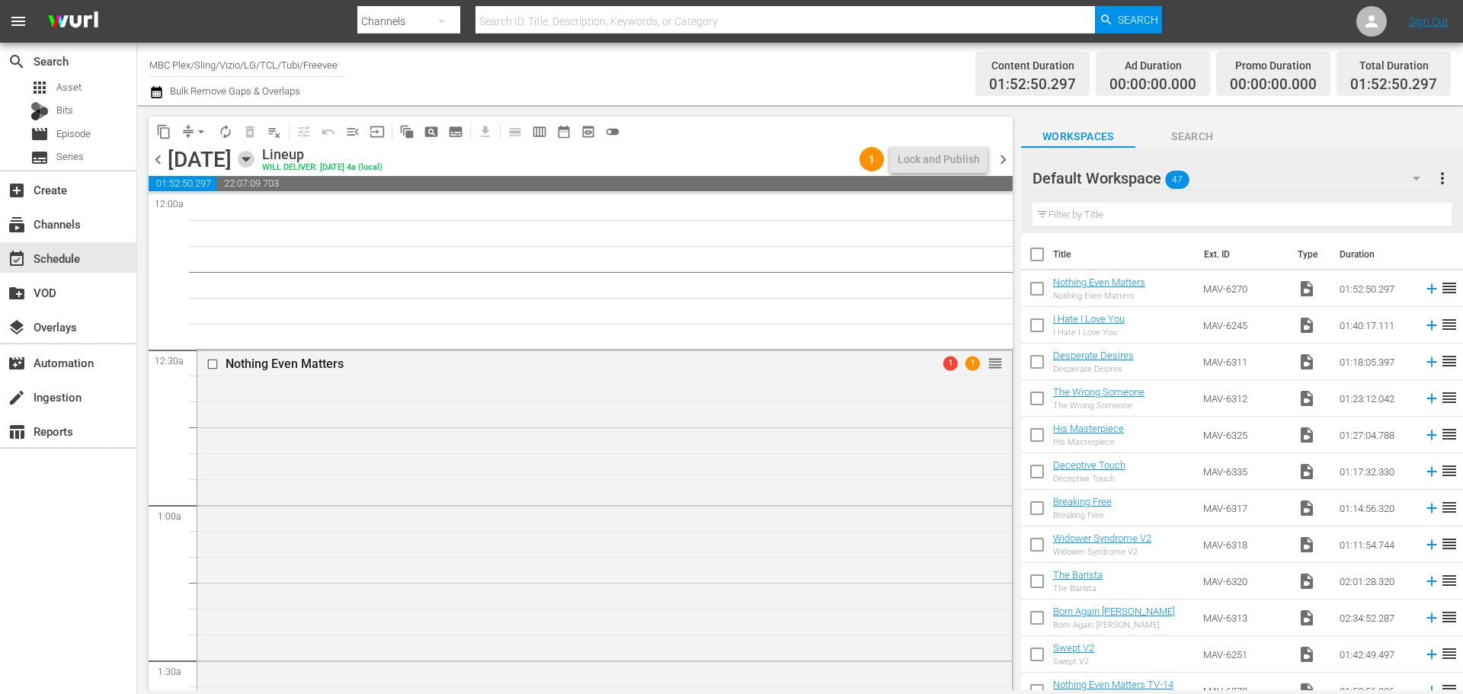
click at [254, 161] on icon "button" at bounding box center [246, 159] width 17 height 17
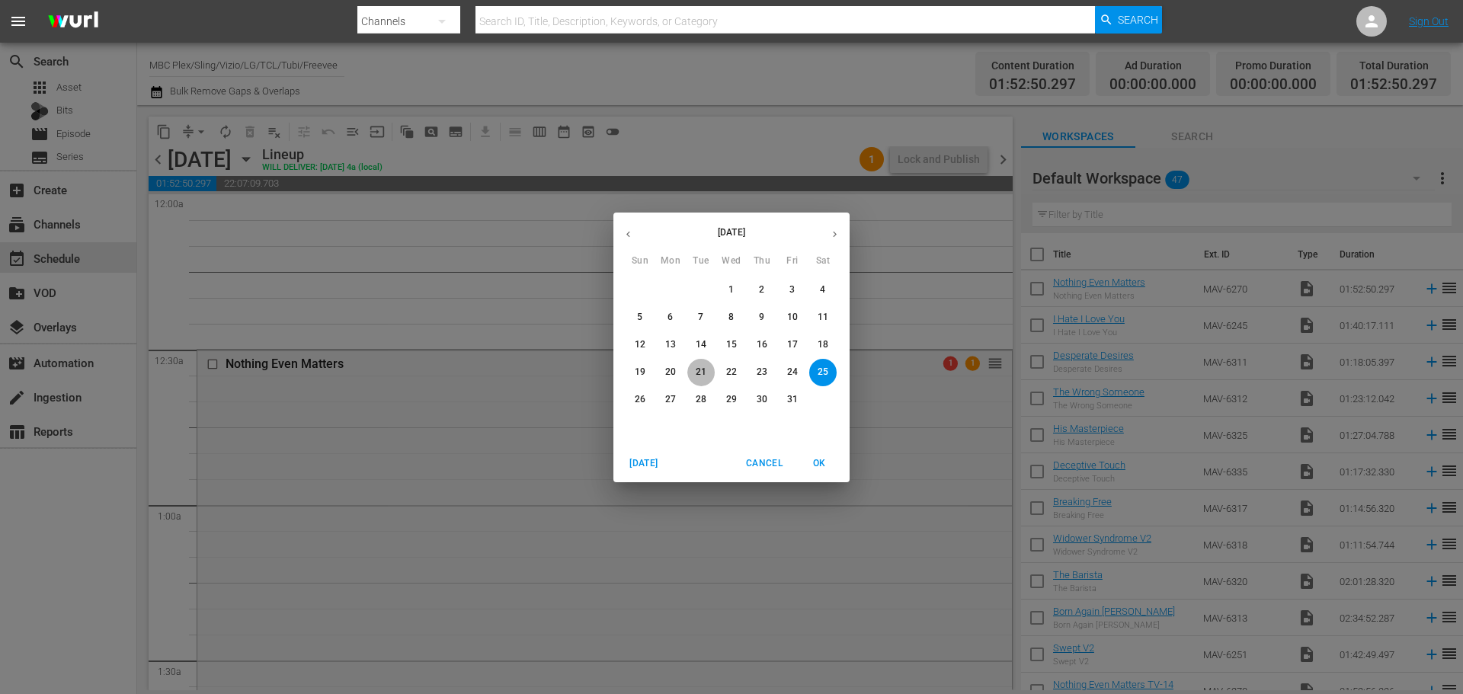
click at [705, 369] on p "21" at bounding box center [700, 372] width 11 height 13
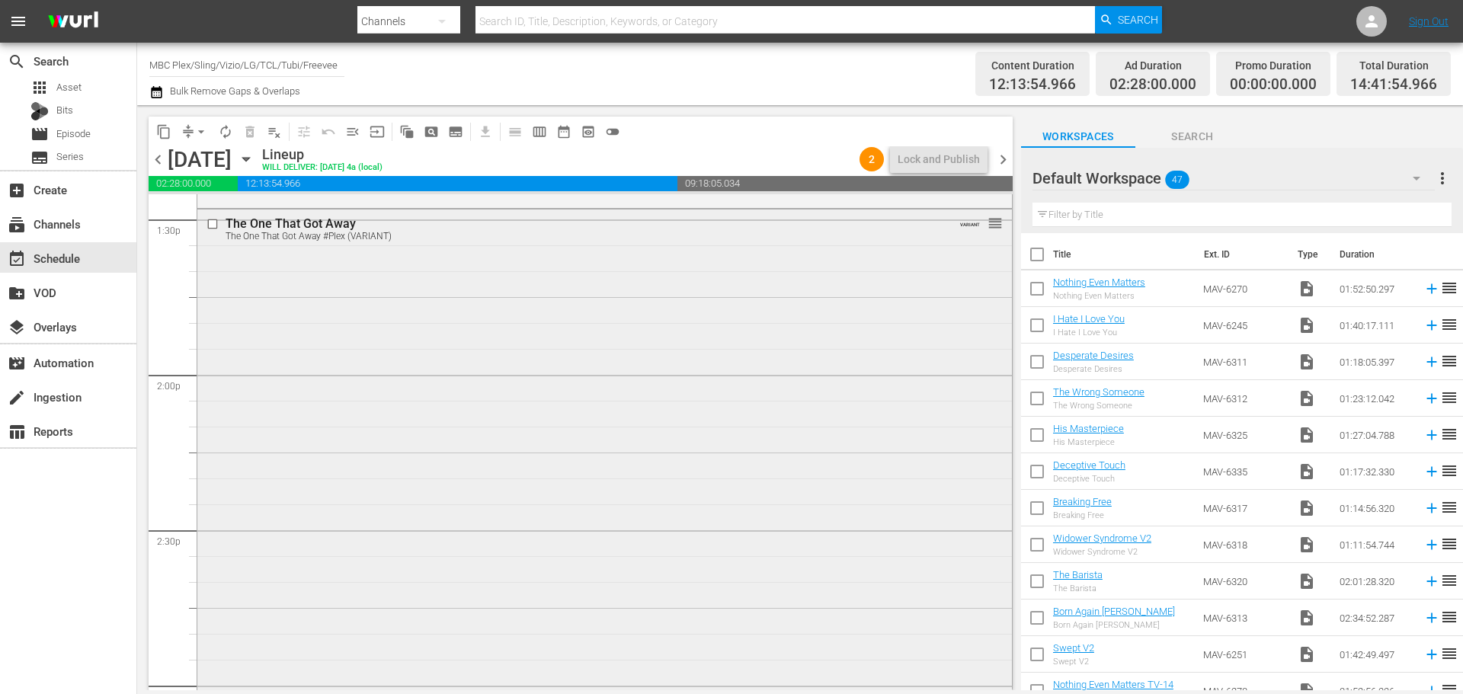
scroll to position [4037, 0]
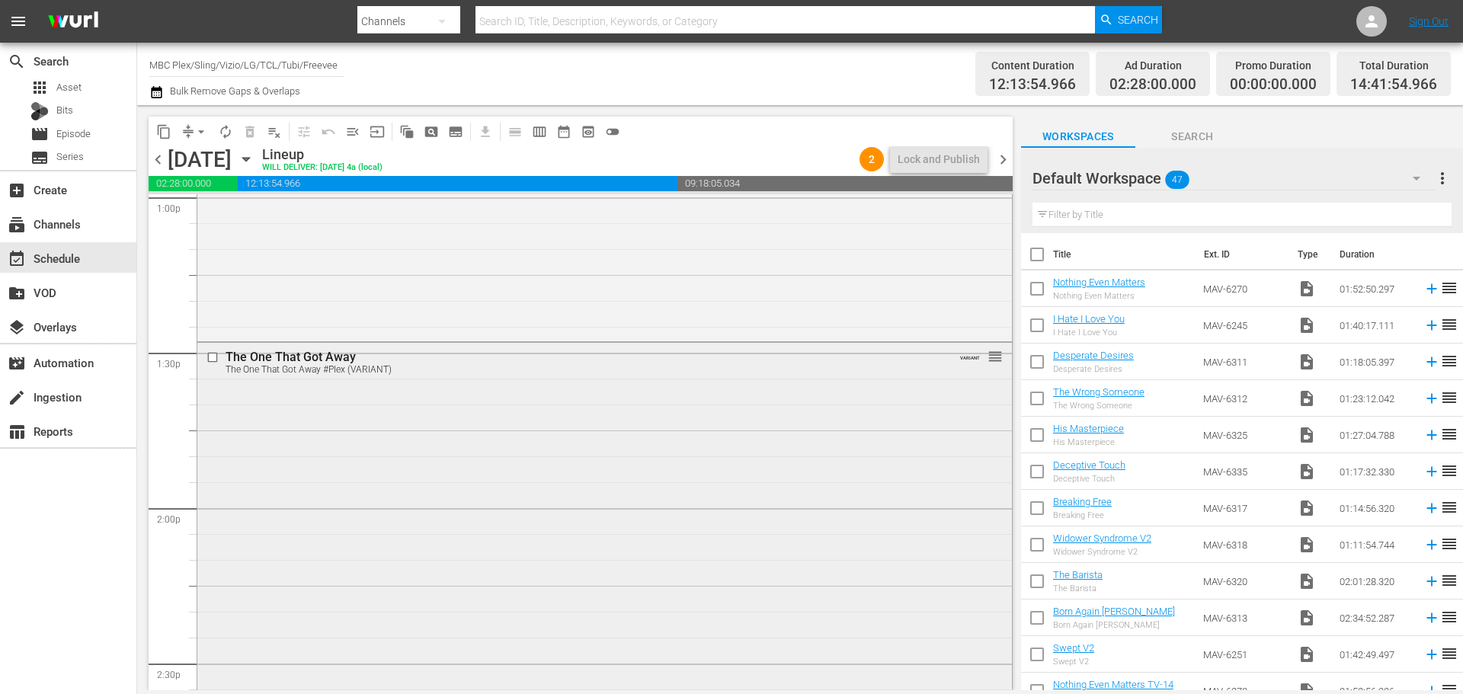
click at [459, 416] on div "The One That Got Away The One That Got Away #Plex (VARIANT) VARIANT reorder" at bounding box center [604, 587] width 814 height 489
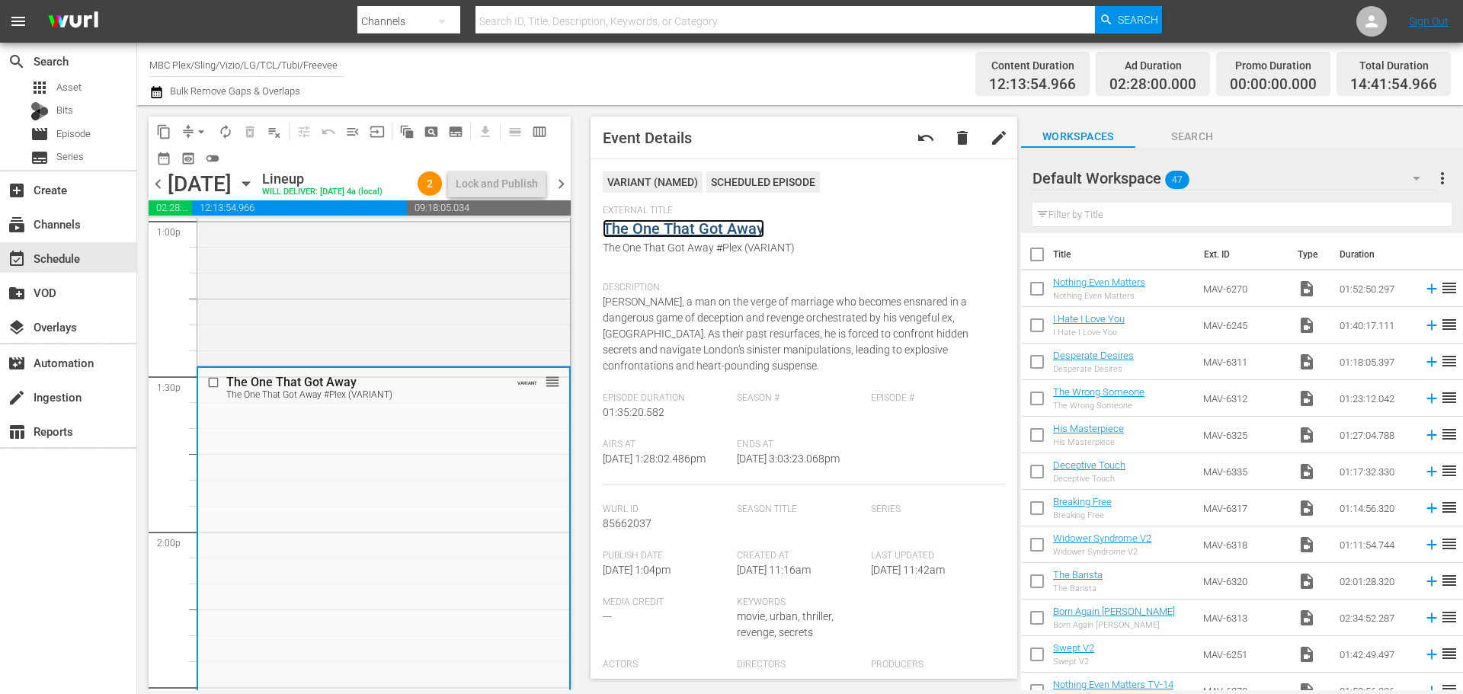
click at [654, 226] on link "The One That Got Away" at bounding box center [683, 228] width 161 height 18
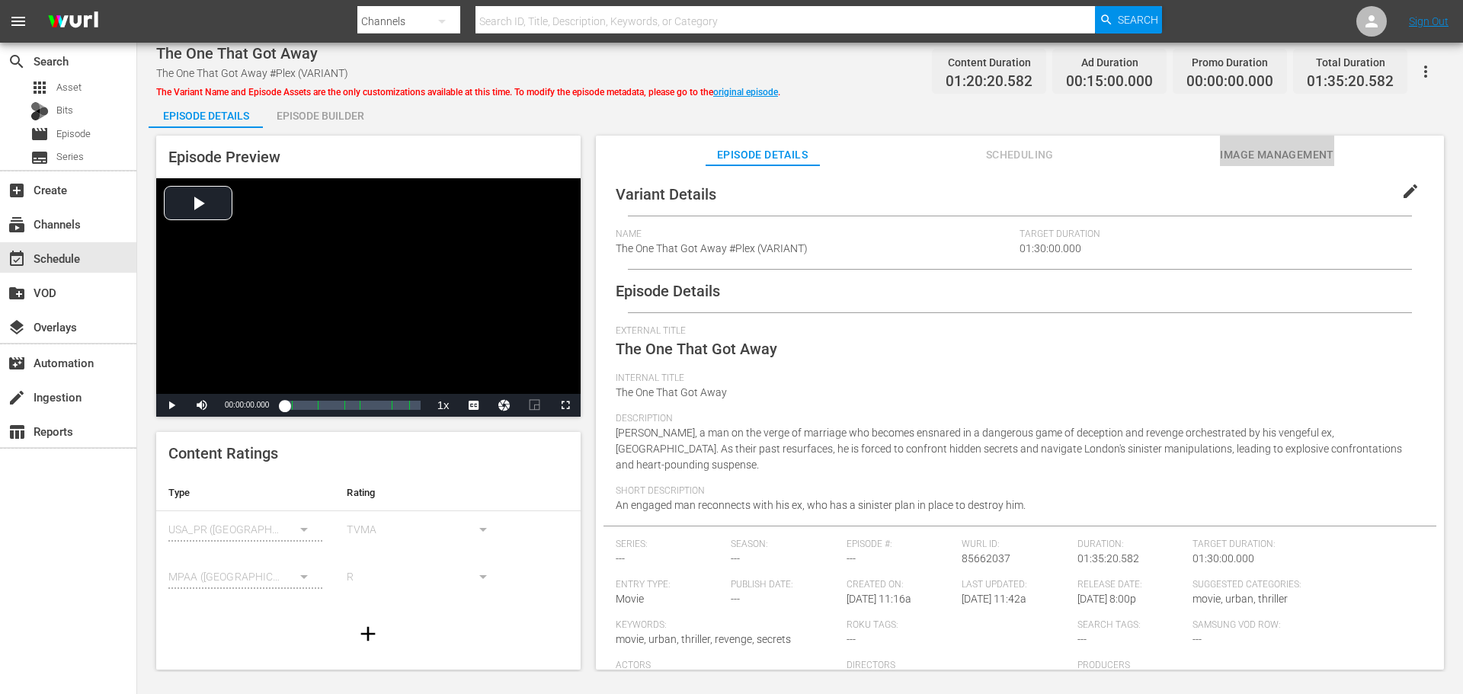
click at [1281, 165] on button "Image Management" at bounding box center [1277, 151] width 114 height 30
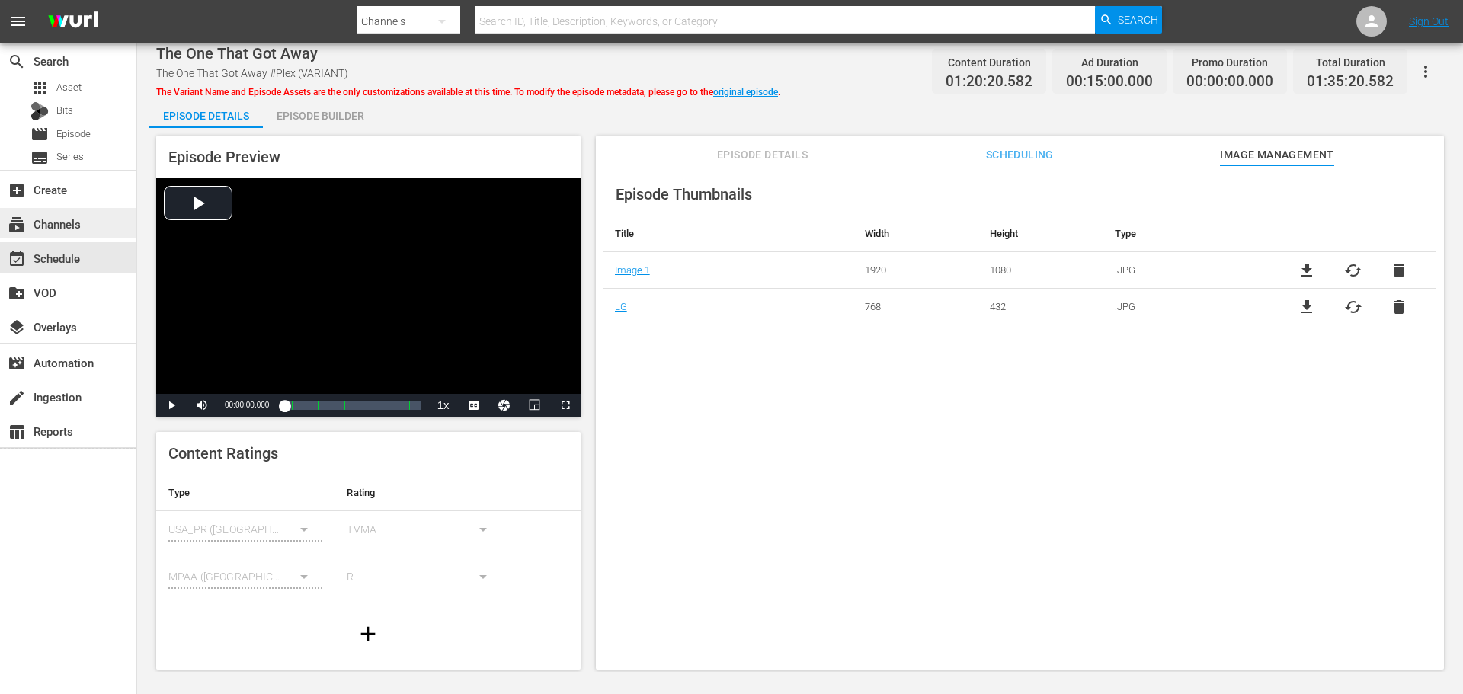
click at [78, 229] on div "subscriptions Channels" at bounding box center [42, 222] width 85 height 14
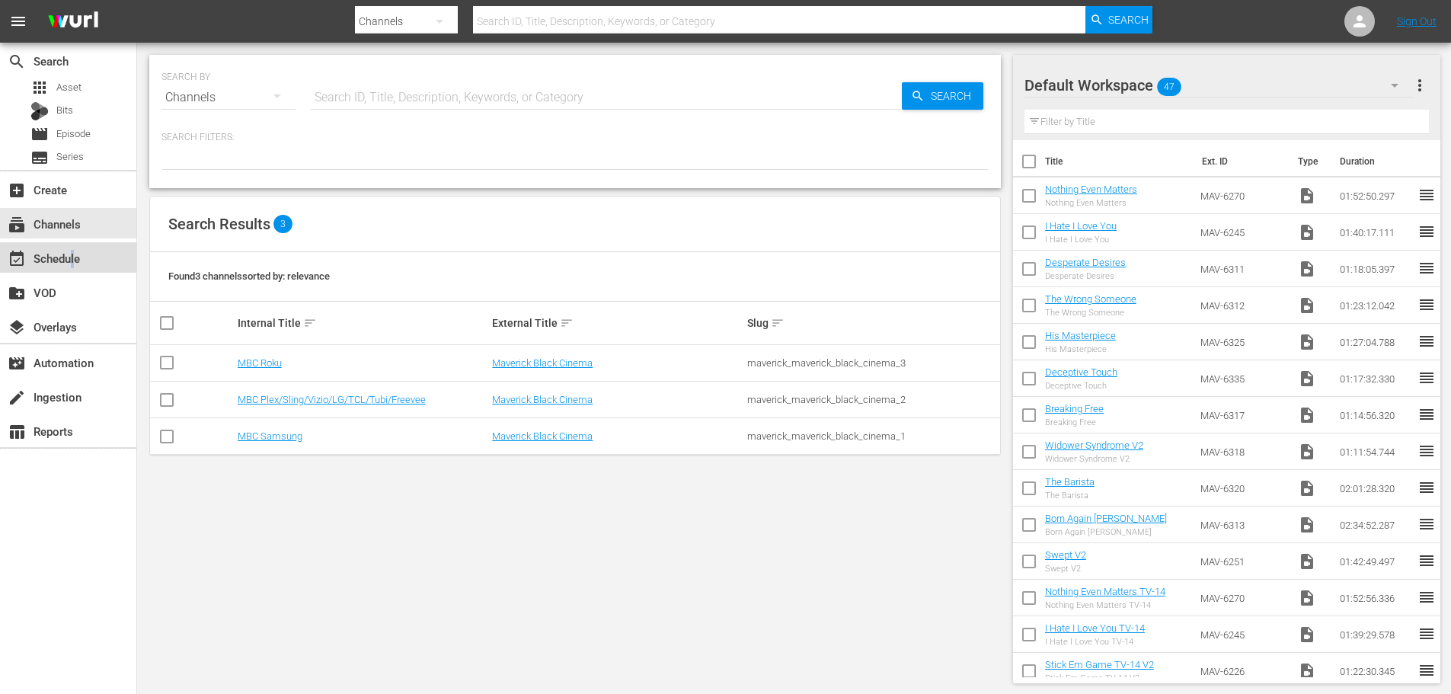
click at [73, 257] on div "event_available Schedule" at bounding box center [42, 256] width 85 height 14
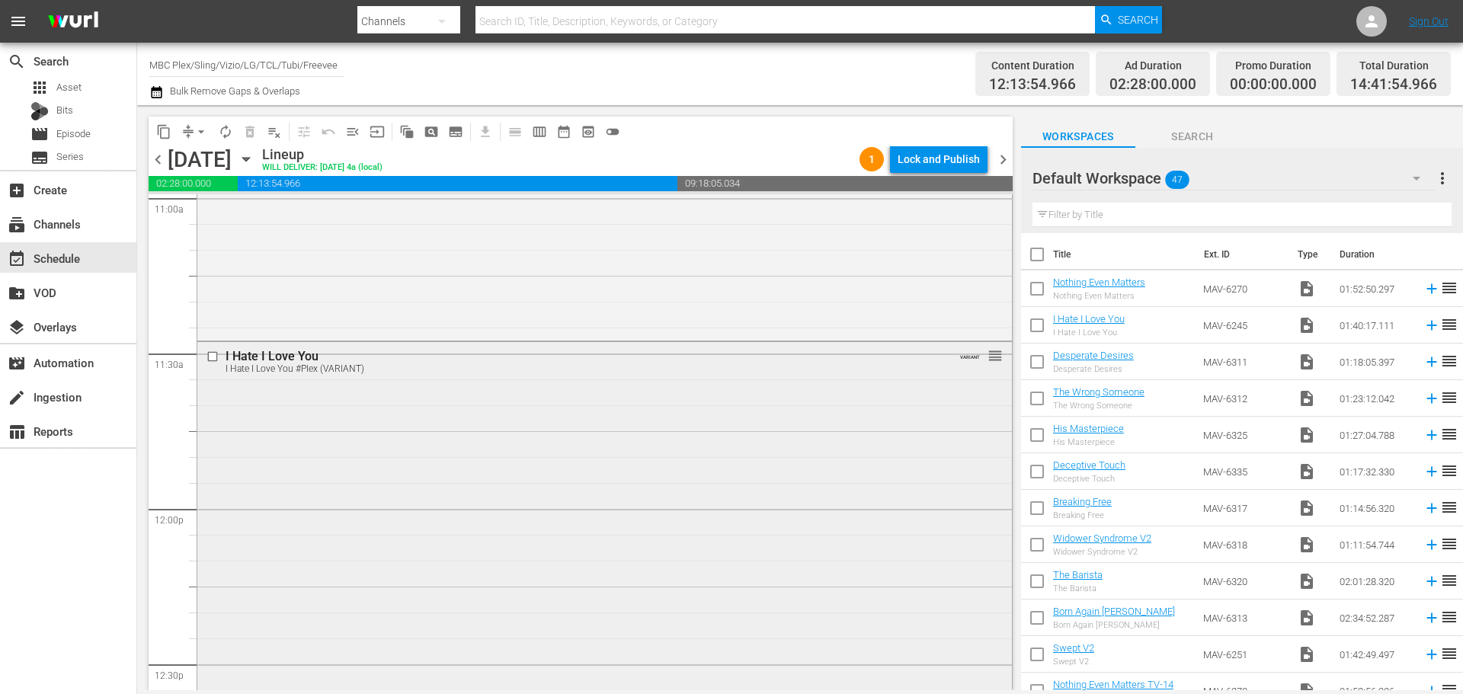
scroll to position [3580, 0]
click at [529, 336] on div "I Hate I Love You I Hate I Love You #Plex (VARIANT) VARIANT reorder" at bounding box center [604, 486] width 814 height 619
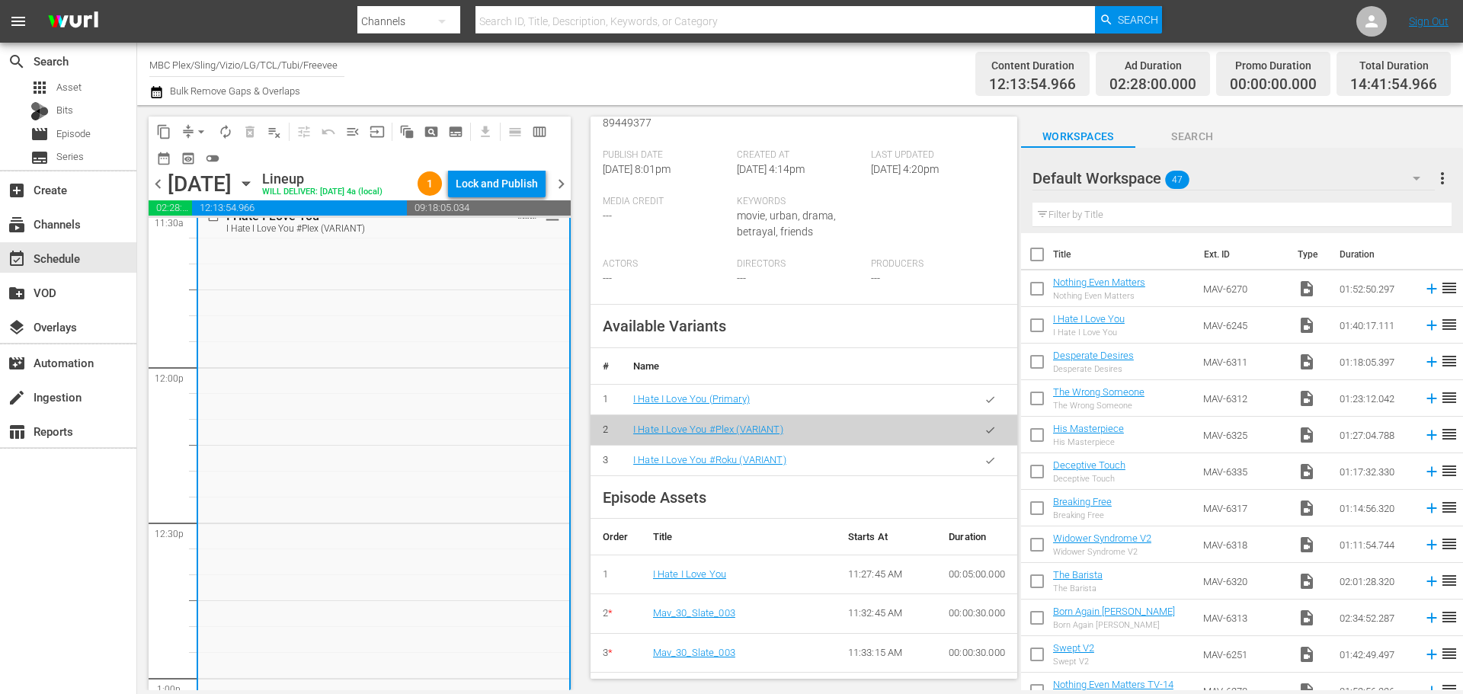
scroll to position [0, 0]
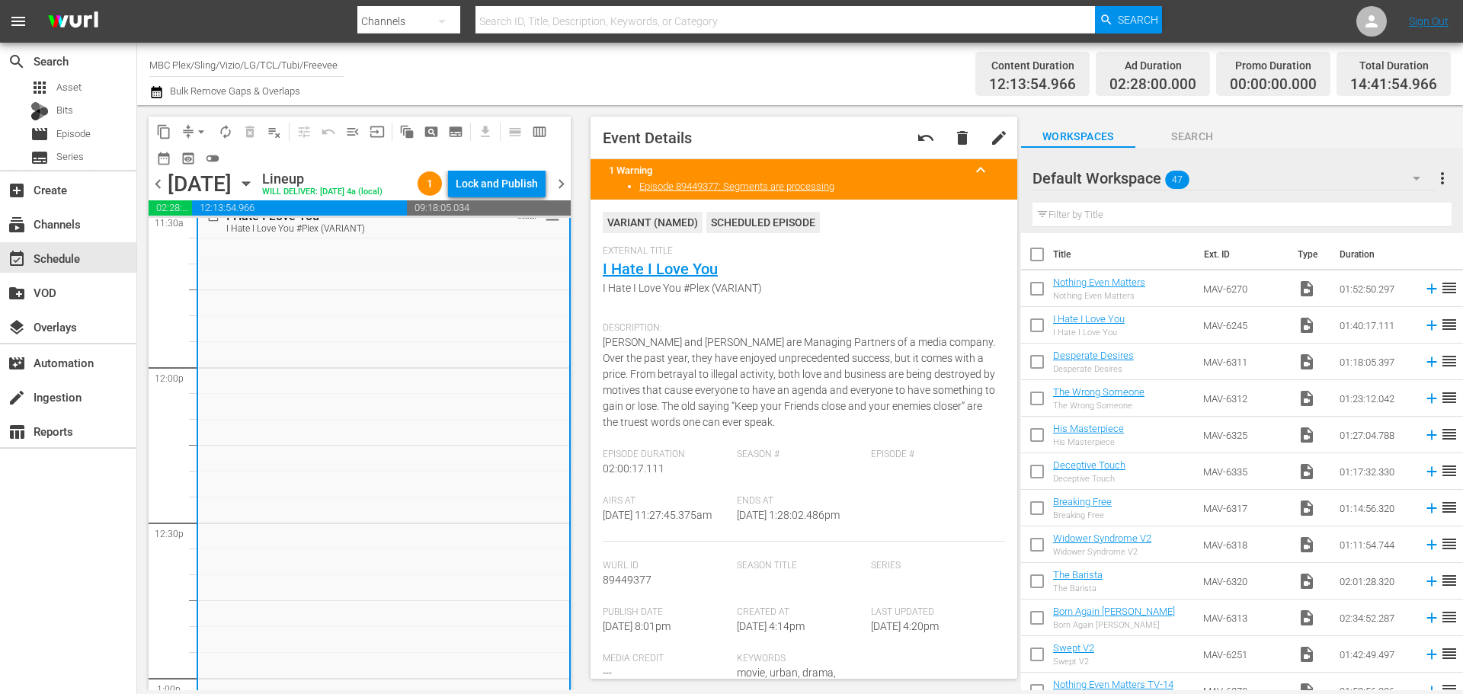
click at [663, 285] on span "I Hate I Love You #Plex (VARIANT)" at bounding box center [800, 288] width 395 height 16
click at [666, 277] on link "I Hate I Love You" at bounding box center [660, 269] width 115 height 18
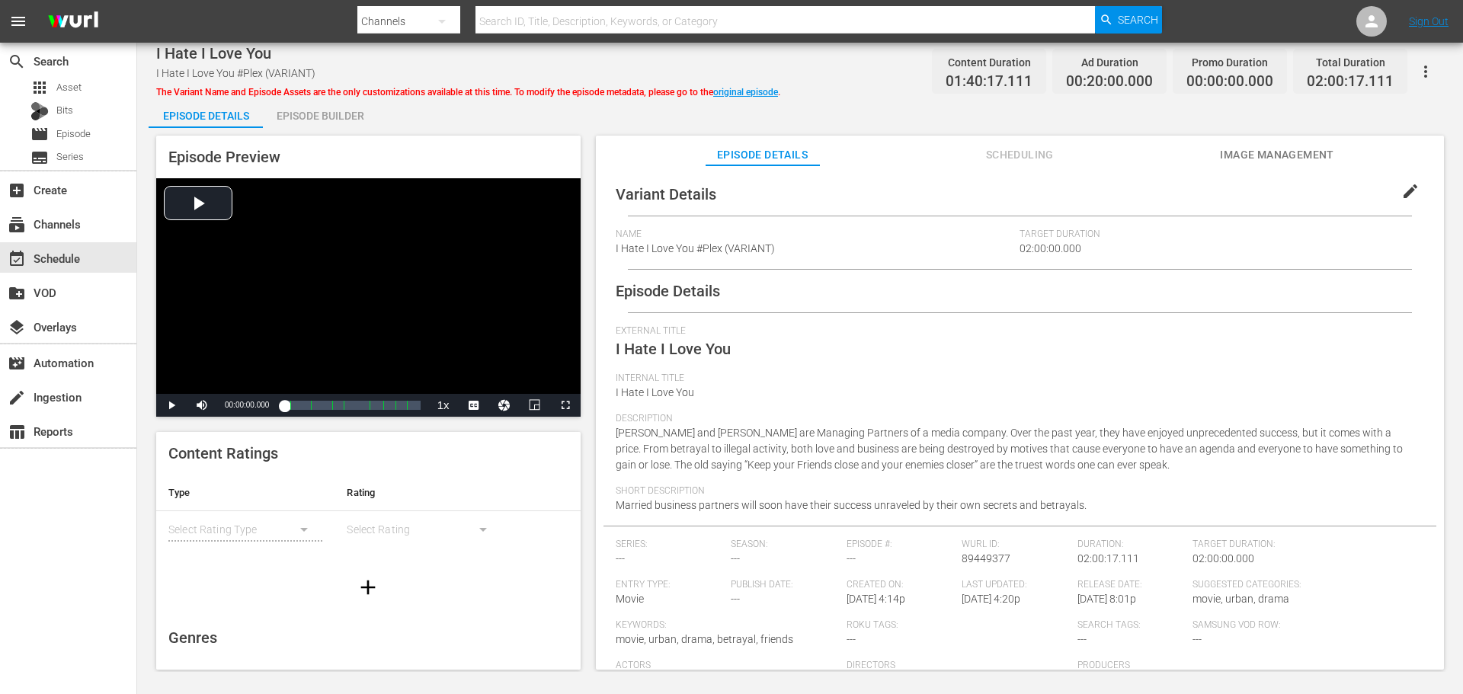
click at [1245, 155] on span "Image Management" at bounding box center [1277, 154] width 114 height 19
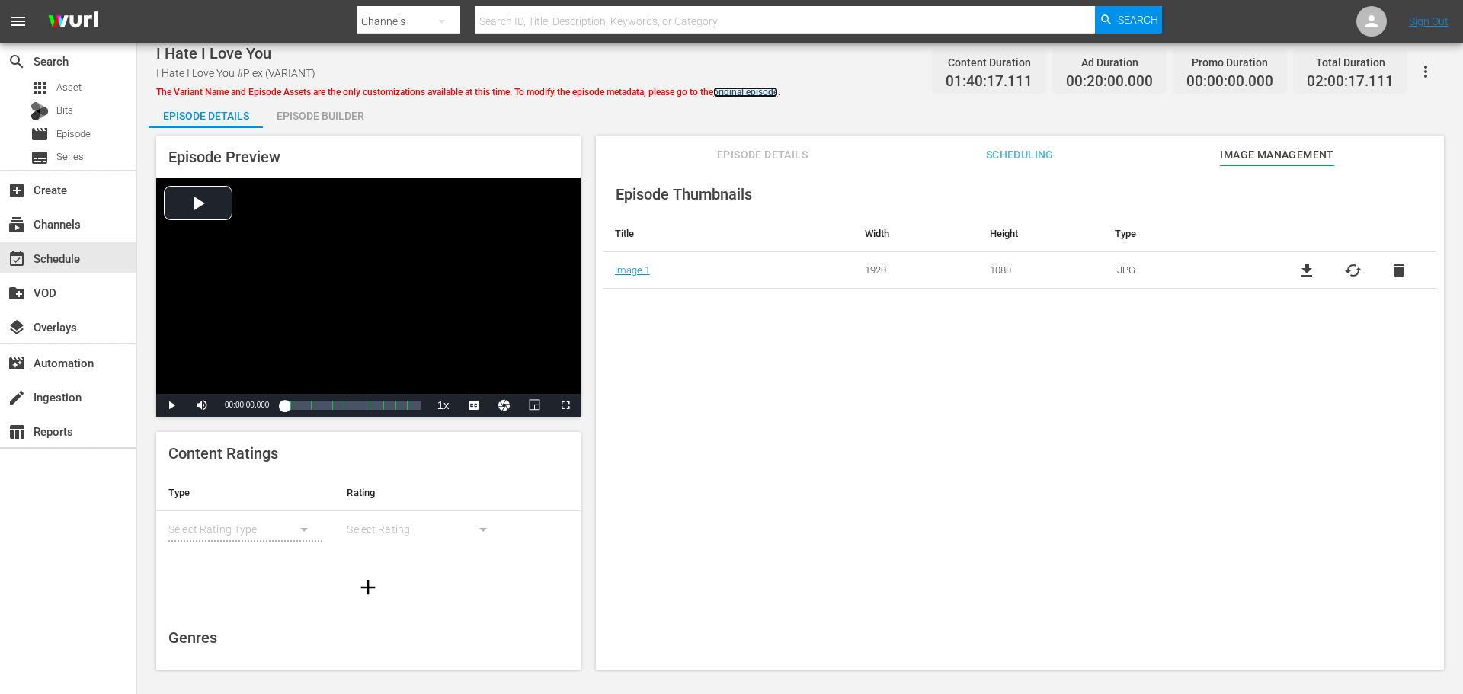
click at [765, 93] on link "original episode" at bounding box center [745, 92] width 65 height 11
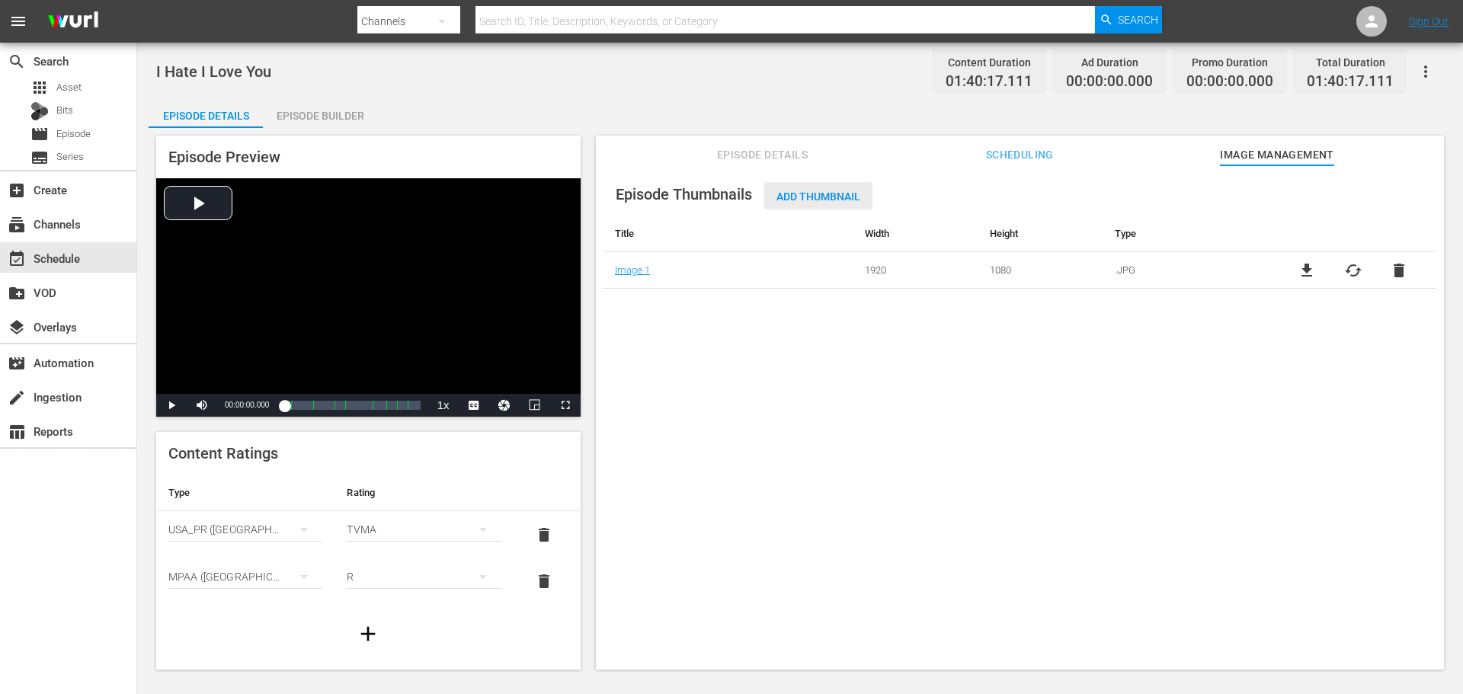
click at [829, 197] on span "Add Thumbnail" at bounding box center [818, 196] width 108 height 12
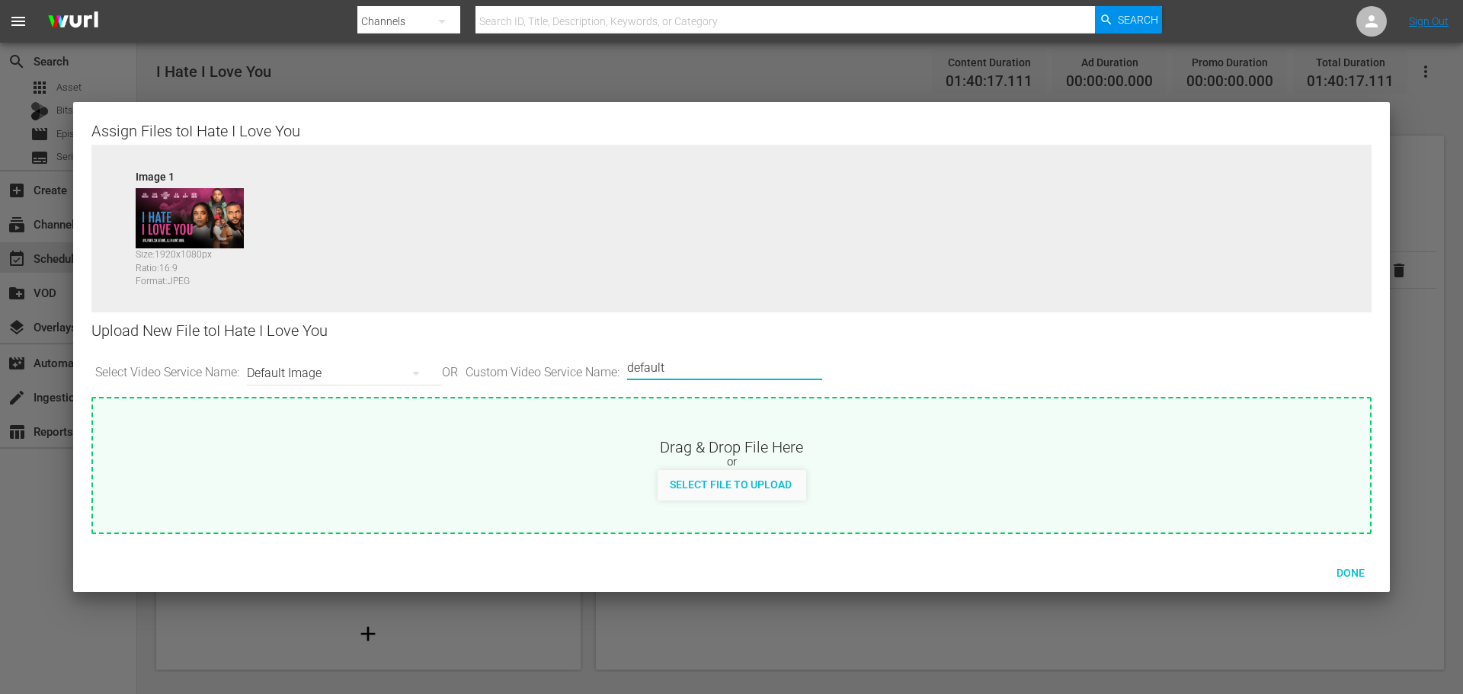
drag, startPoint x: 747, startPoint y: 369, endPoint x: 324, endPoint y: 333, distance: 424.4
click at [324, 333] on div "Upload New File to I Hate I Love You Select Video Service Name: Default Image O…" at bounding box center [731, 354] width 1280 height 85
type input "LG"
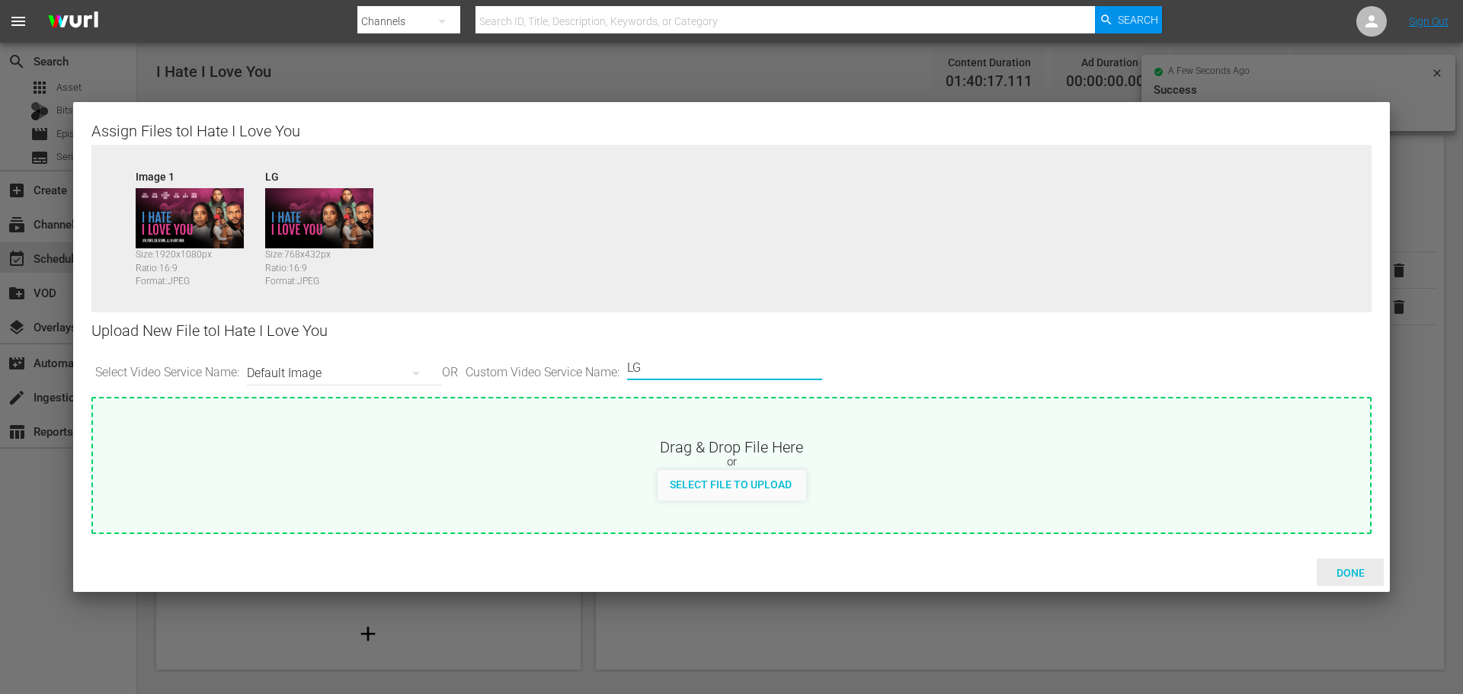
click at [1357, 568] on span "Done" at bounding box center [1350, 573] width 53 height 12
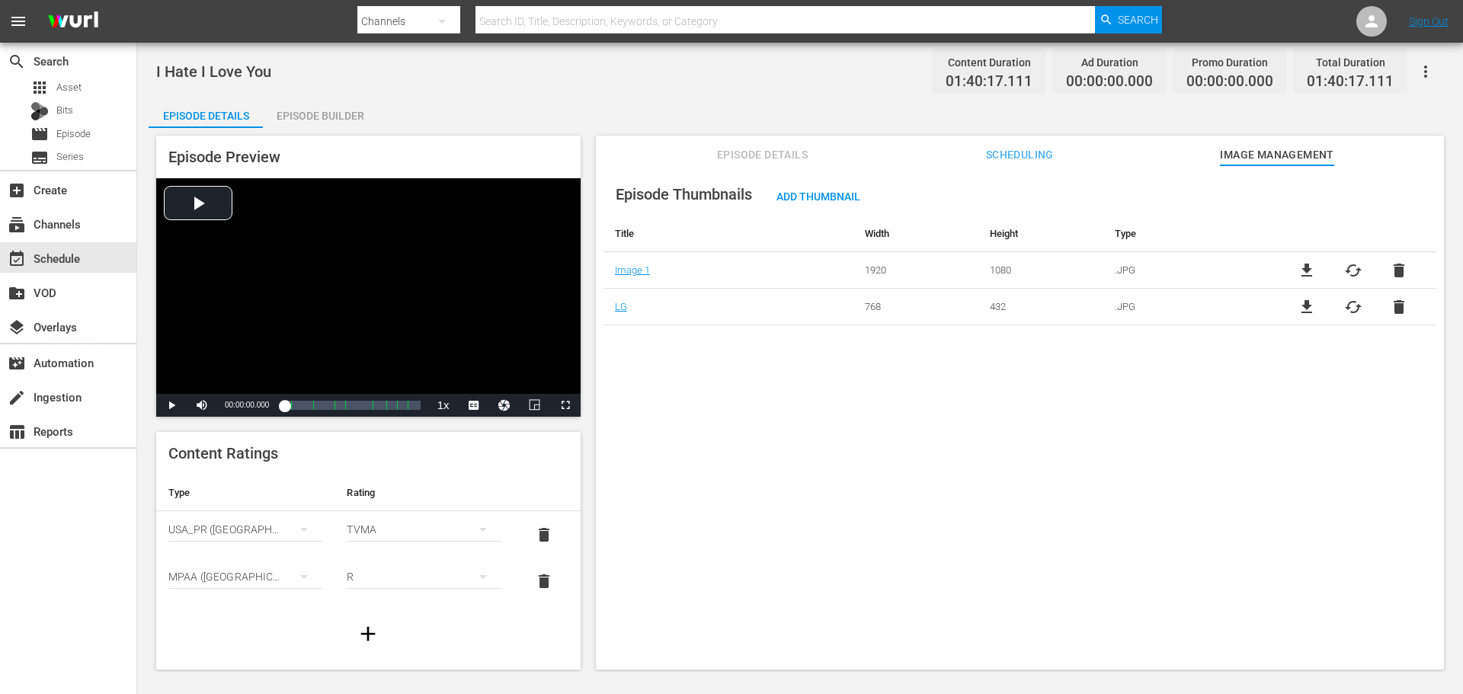
click at [776, 152] on span "Episode Details" at bounding box center [762, 154] width 114 height 19
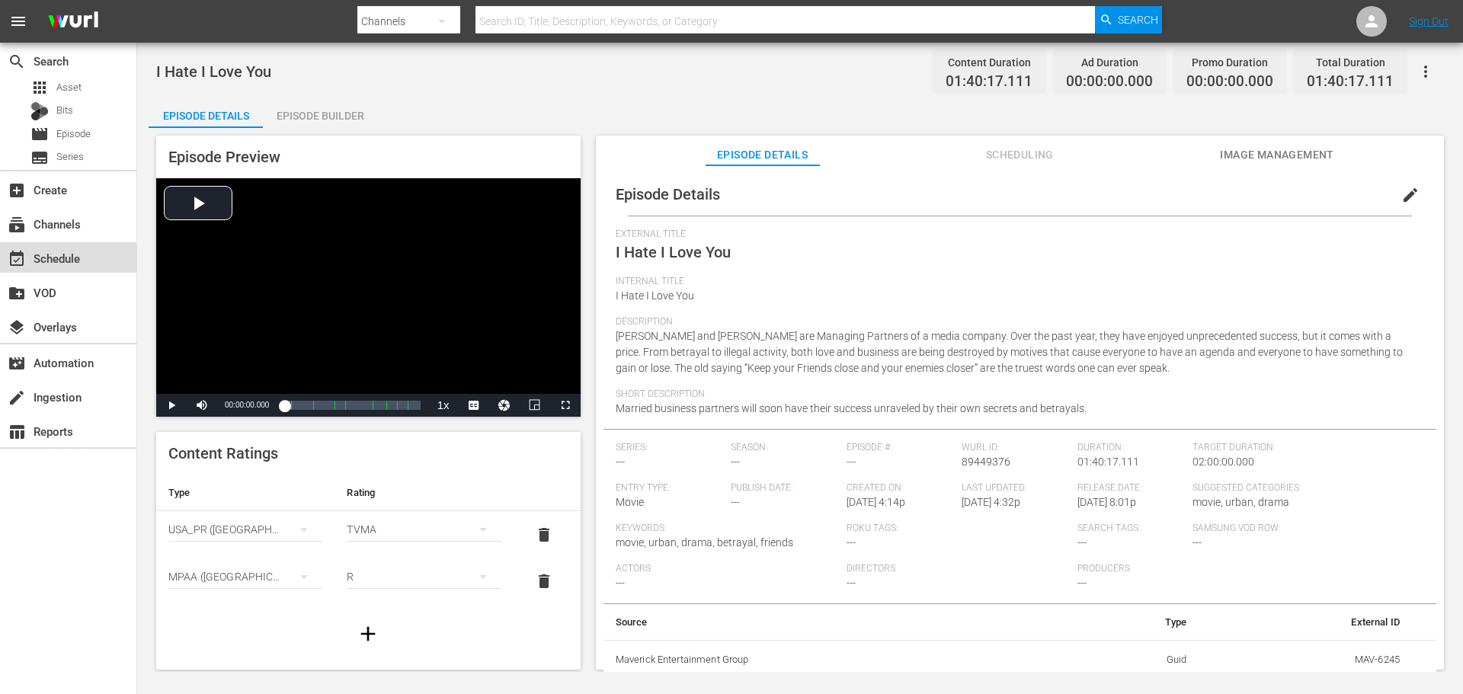
click at [85, 252] on div "event_available Schedule" at bounding box center [68, 257] width 136 height 30
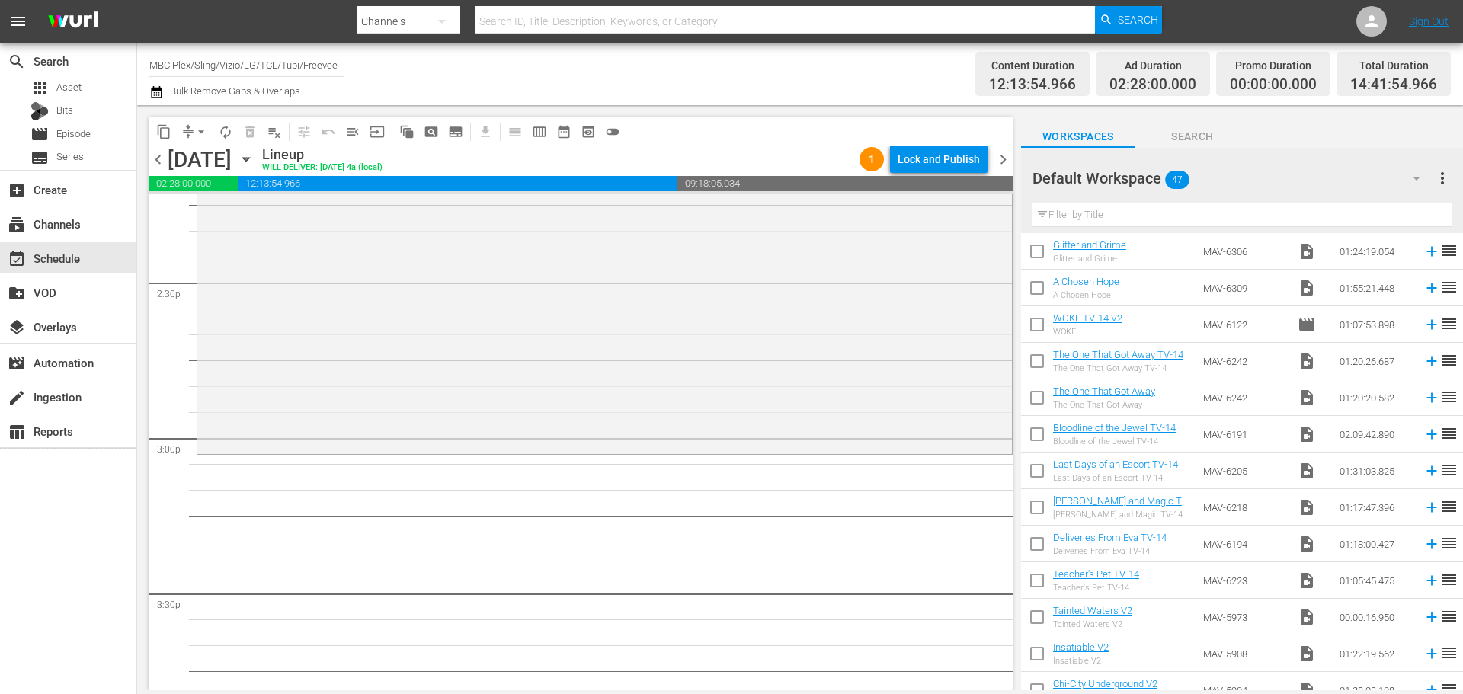
scroll to position [483, 0]
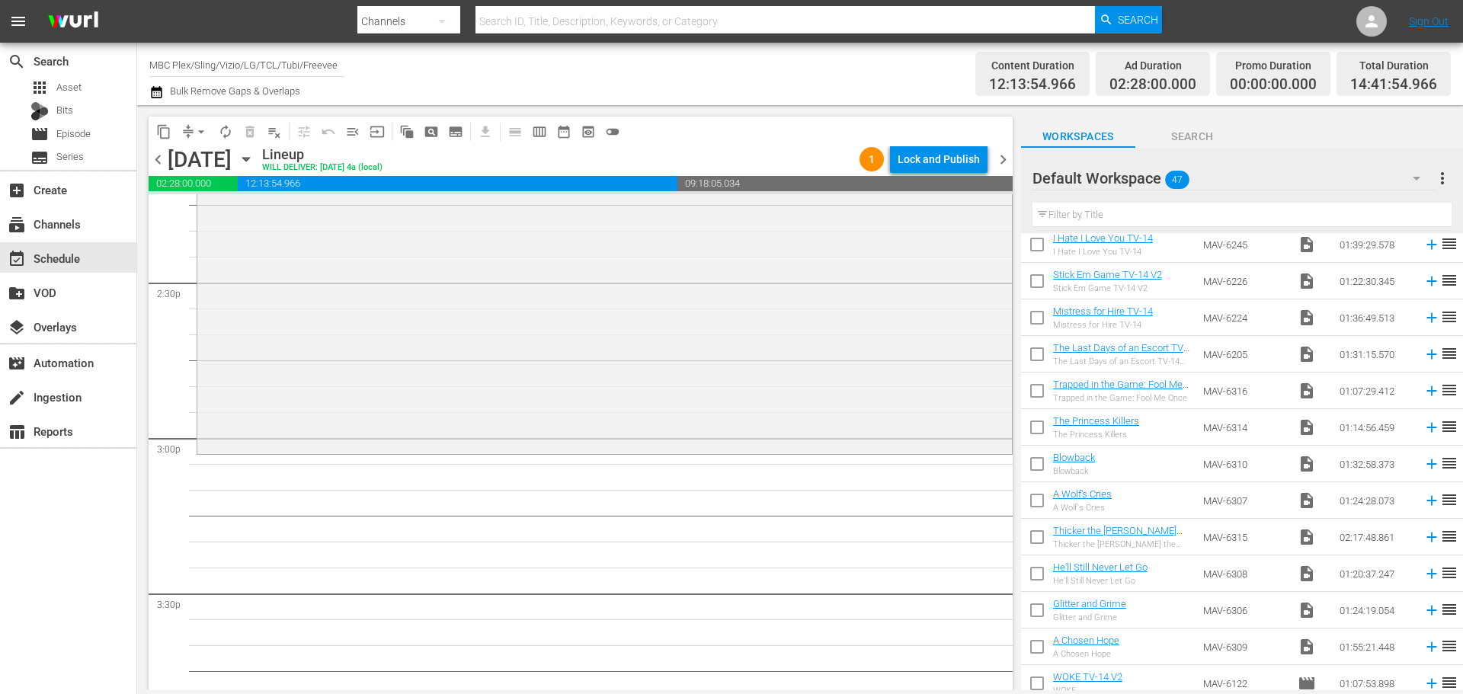
click at [1250, 181] on div "Default Workspace 47" at bounding box center [1233, 178] width 402 height 43
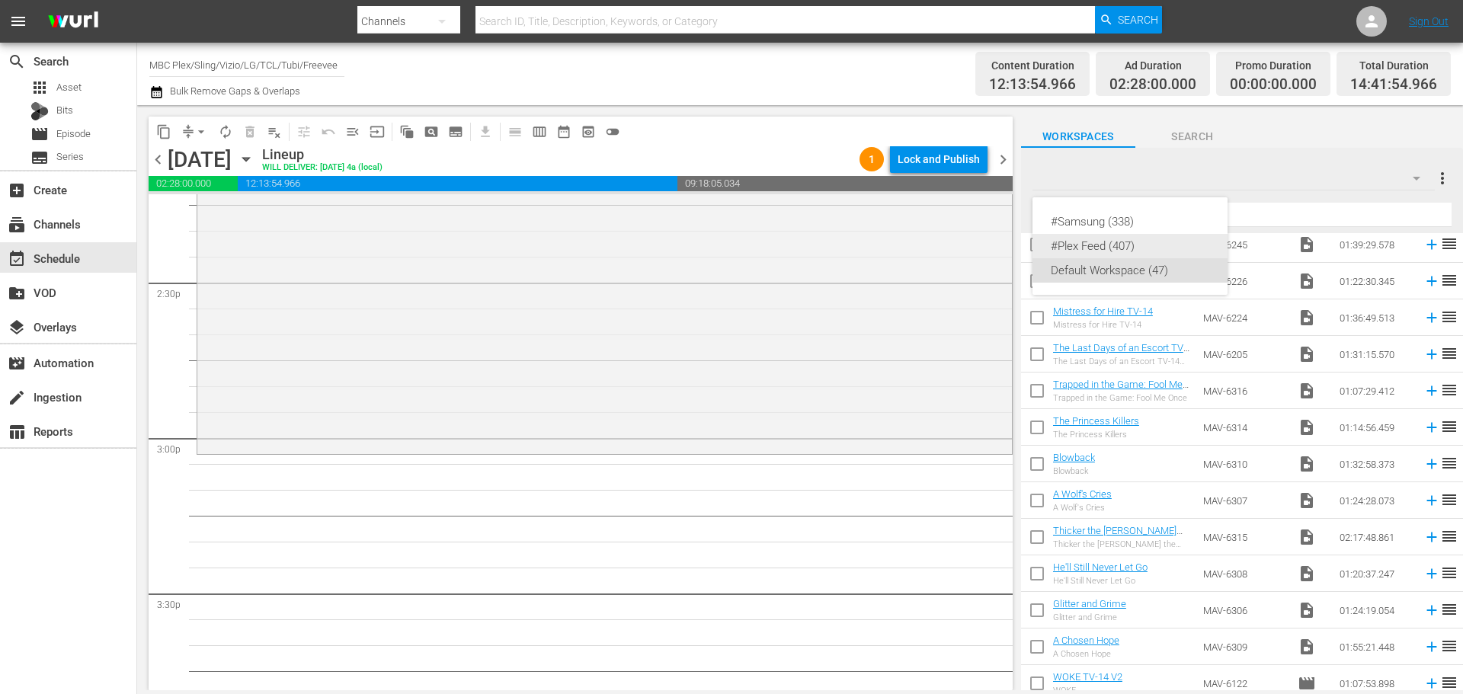
click at [1159, 248] on div "#Plex Feed (407)" at bounding box center [1129, 246] width 158 height 24
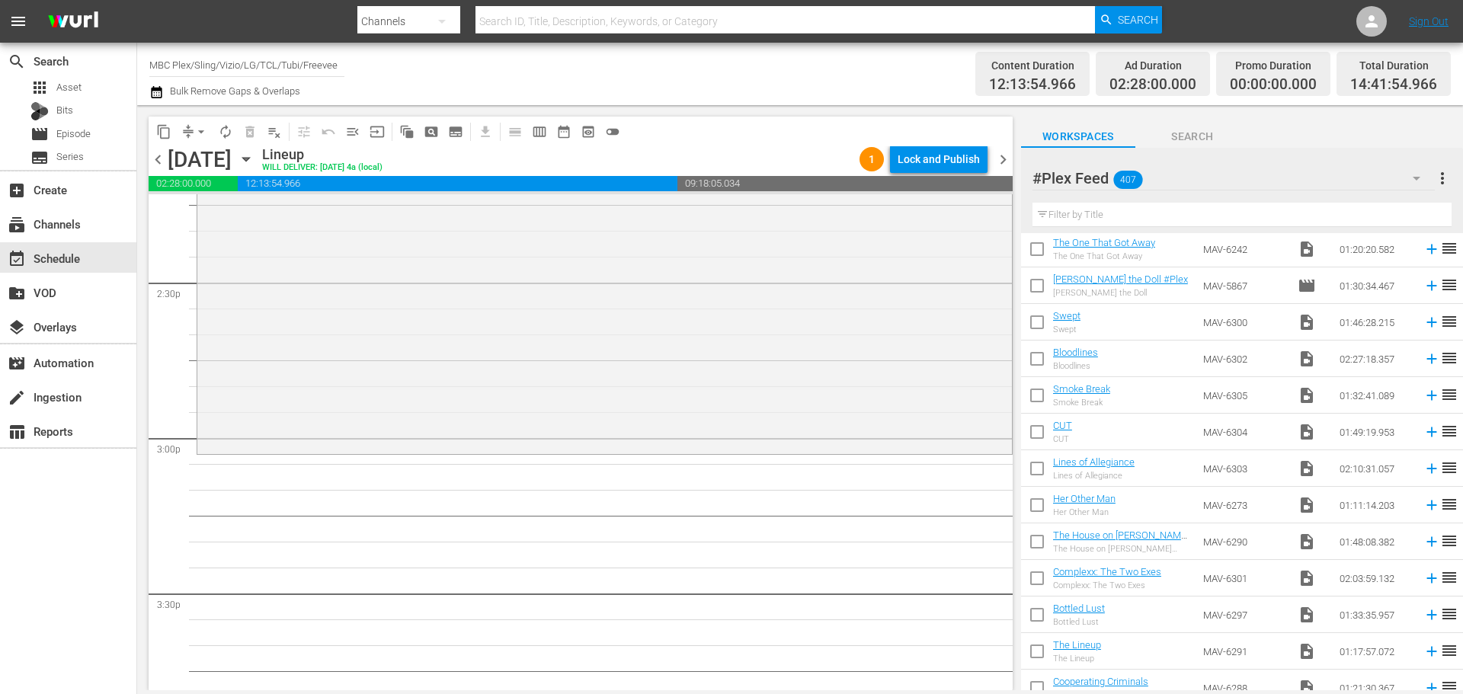
scroll to position [711, 0]
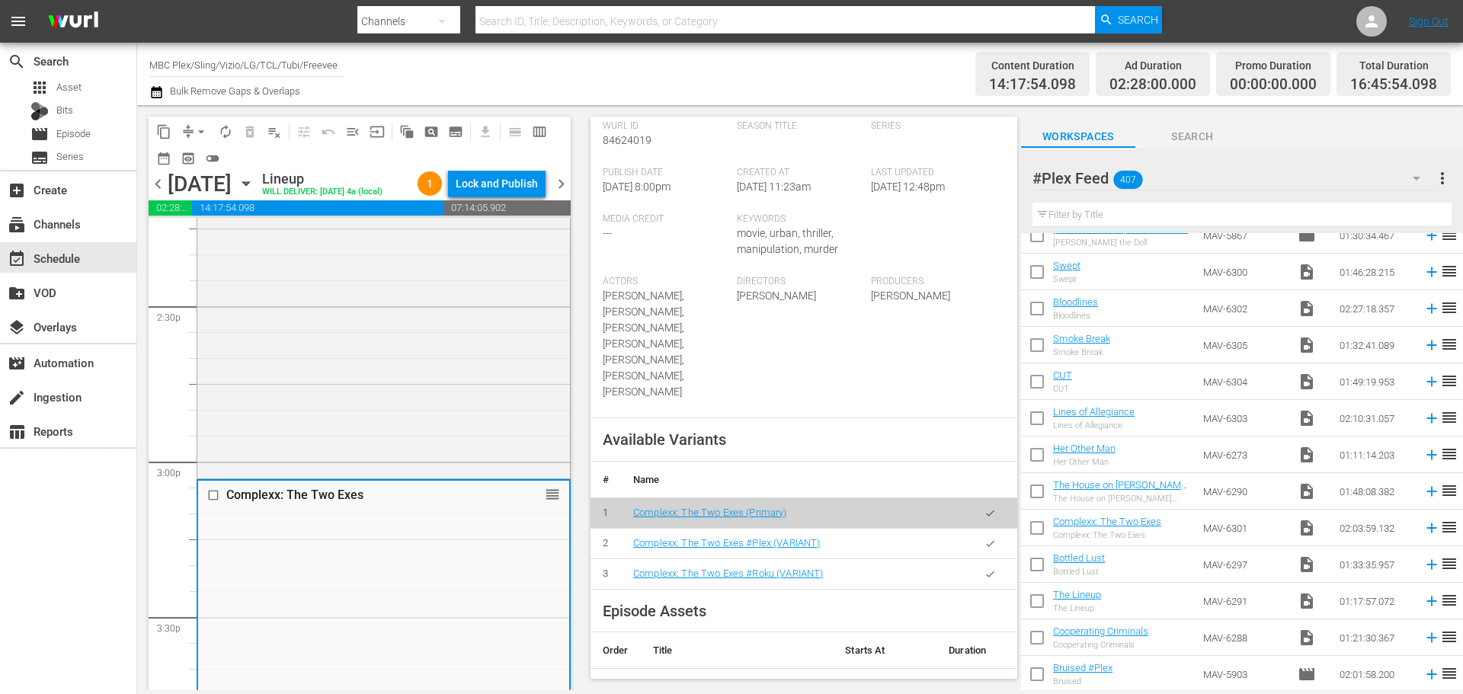
scroll to position [381, 0]
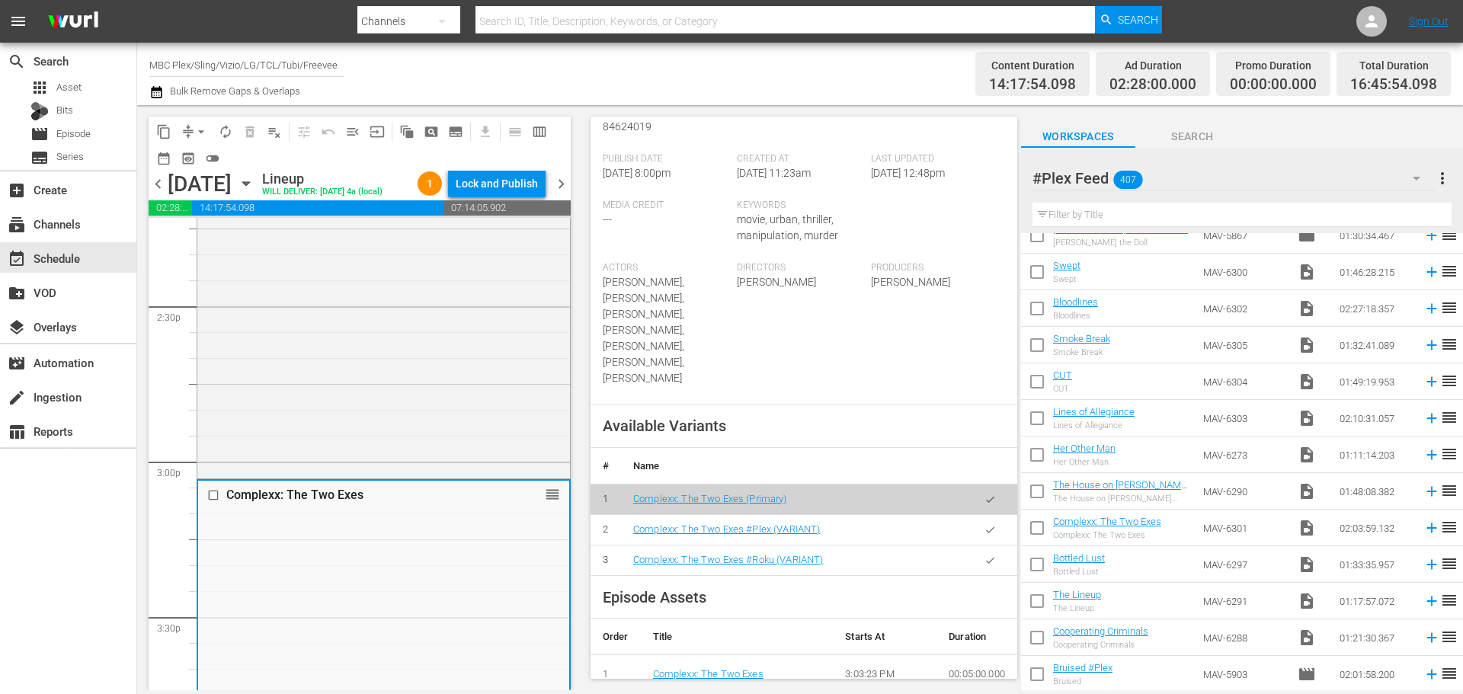
drag, startPoint x: 980, startPoint y: 488, endPoint x: 1017, endPoint y: 485, distance: 36.7
click at [985, 515] on button "button" at bounding box center [990, 530] width 30 height 30
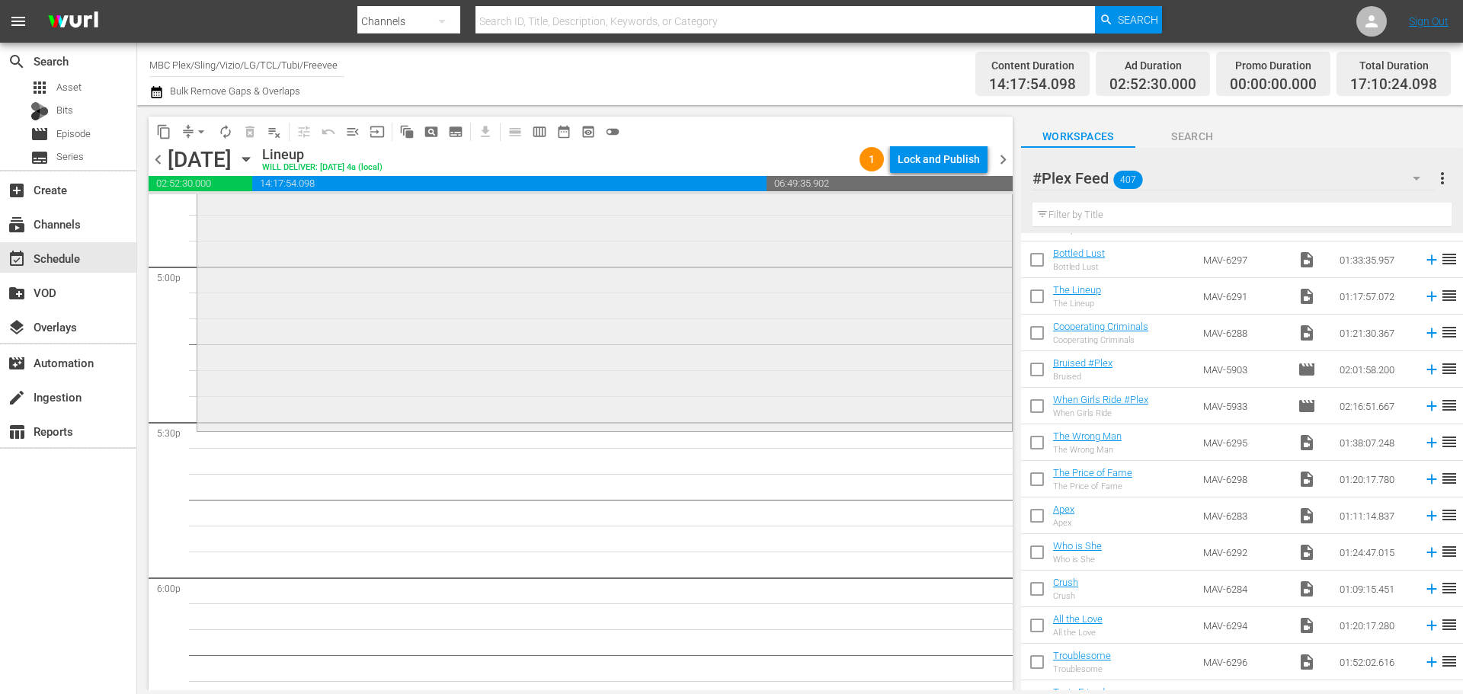
scroll to position [5180, 0]
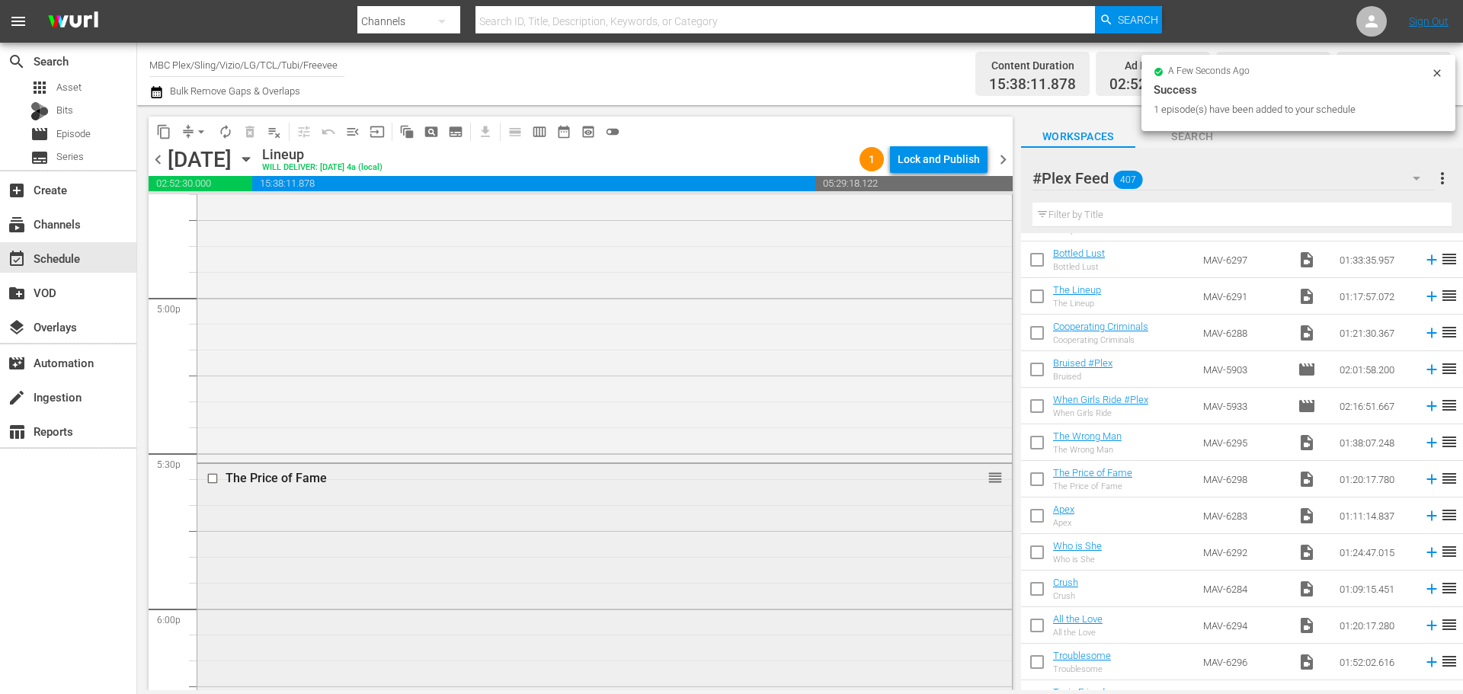
click at [461, 500] on div "The Price of Fame reorder" at bounding box center [604, 669] width 814 height 411
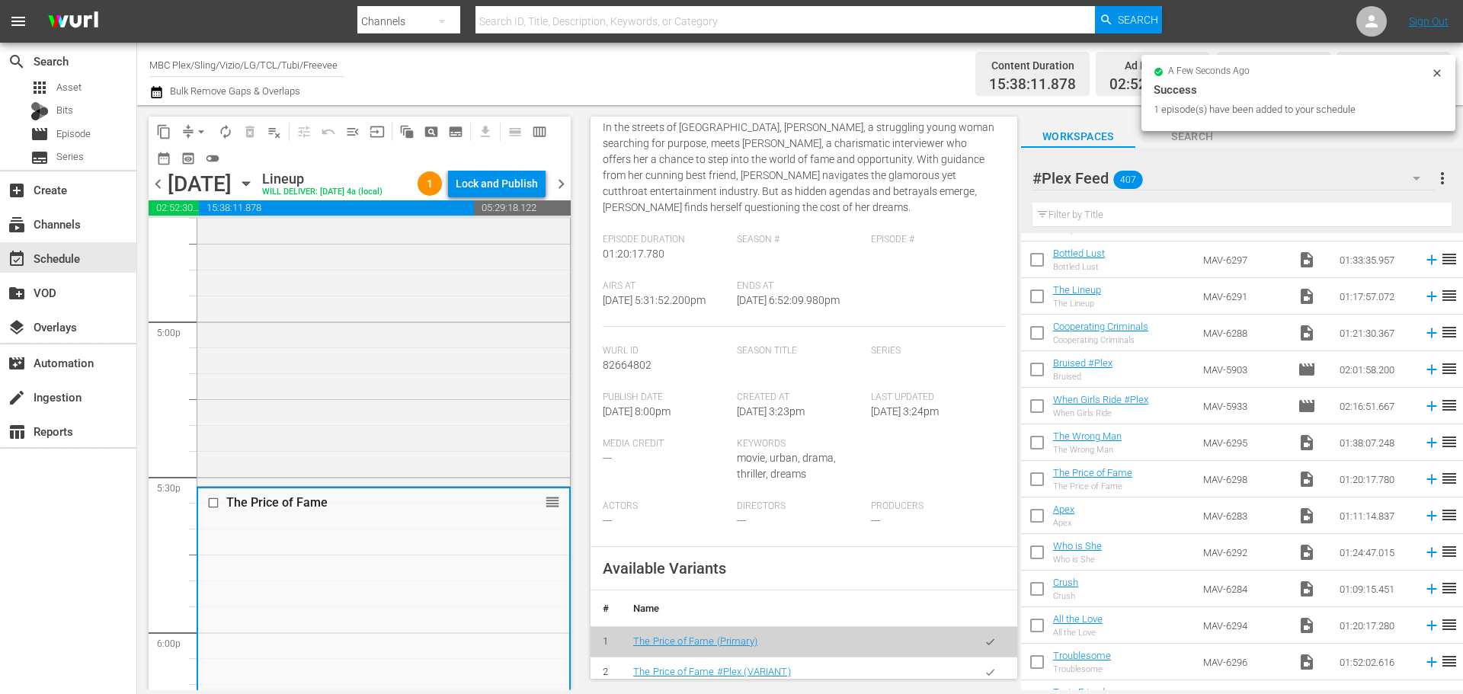
scroll to position [381, 0]
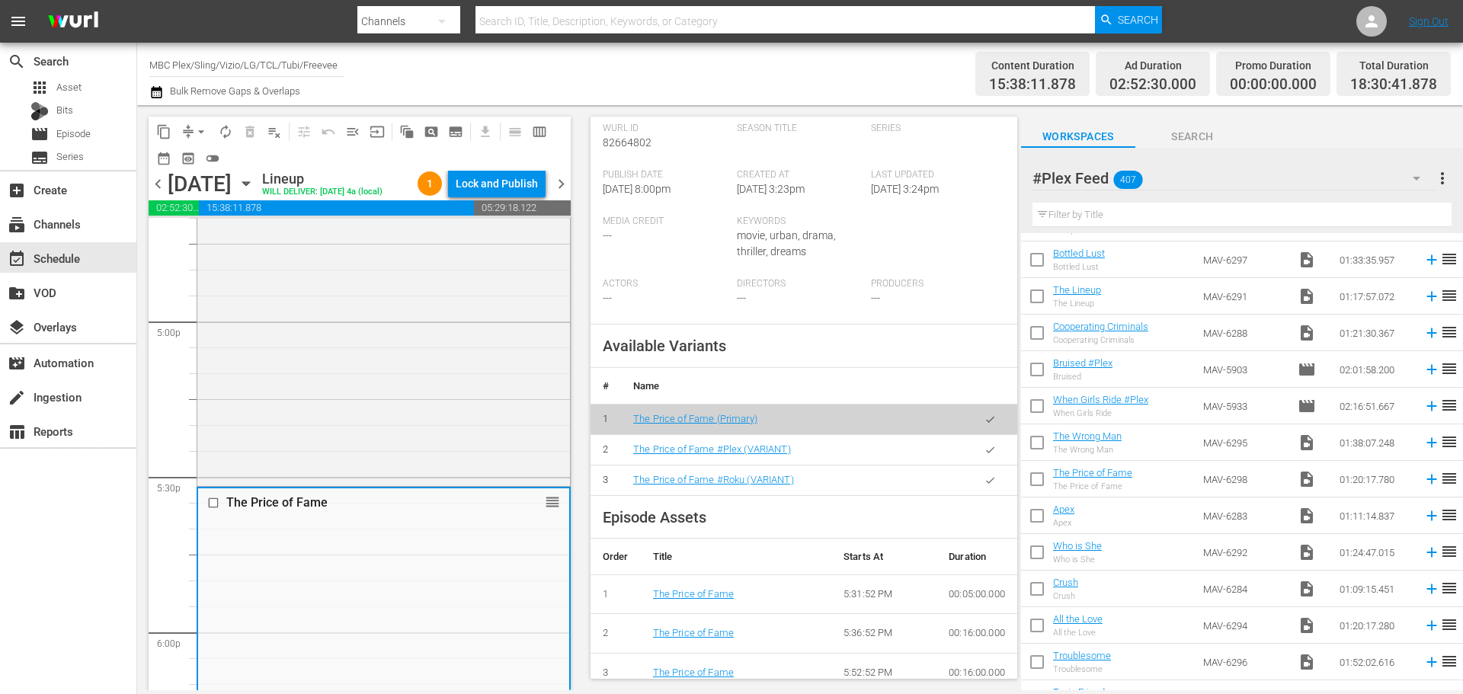
click at [975, 465] on button "button" at bounding box center [990, 450] width 30 height 30
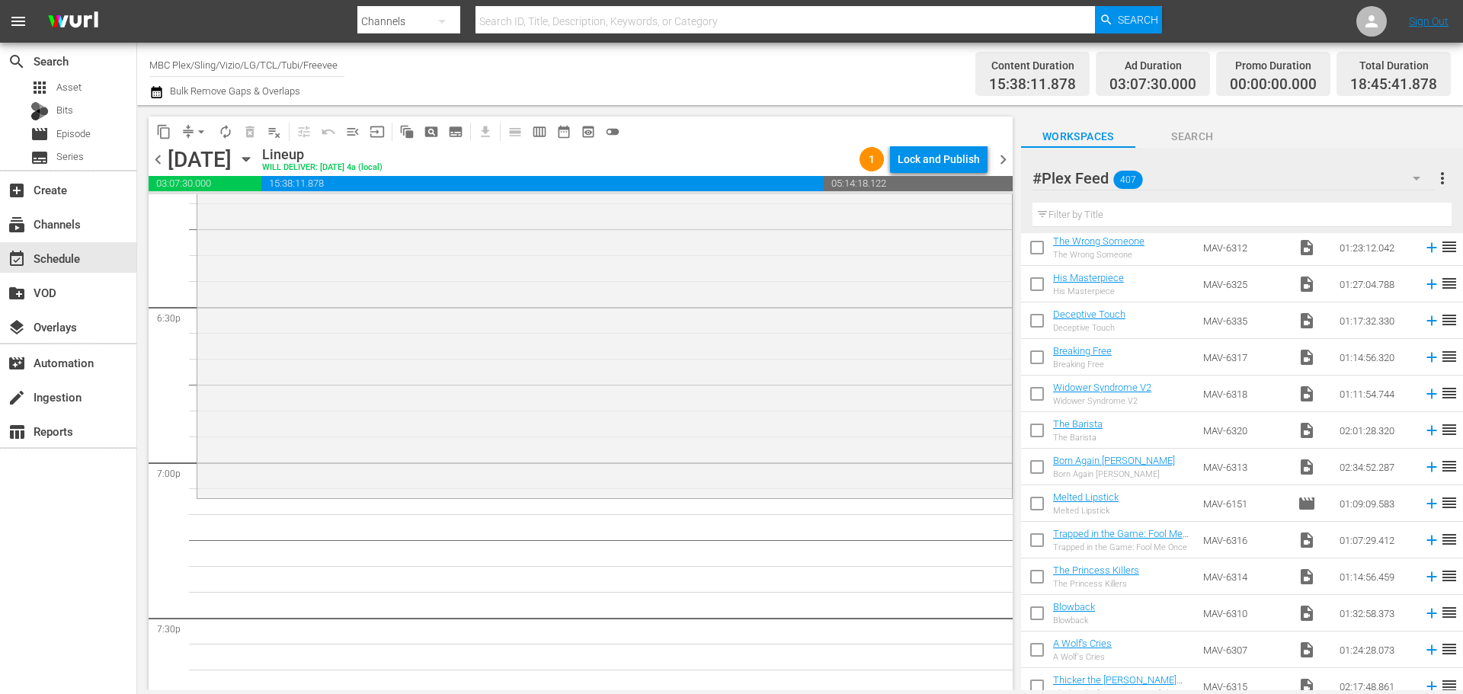
scroll to position [0, 0]
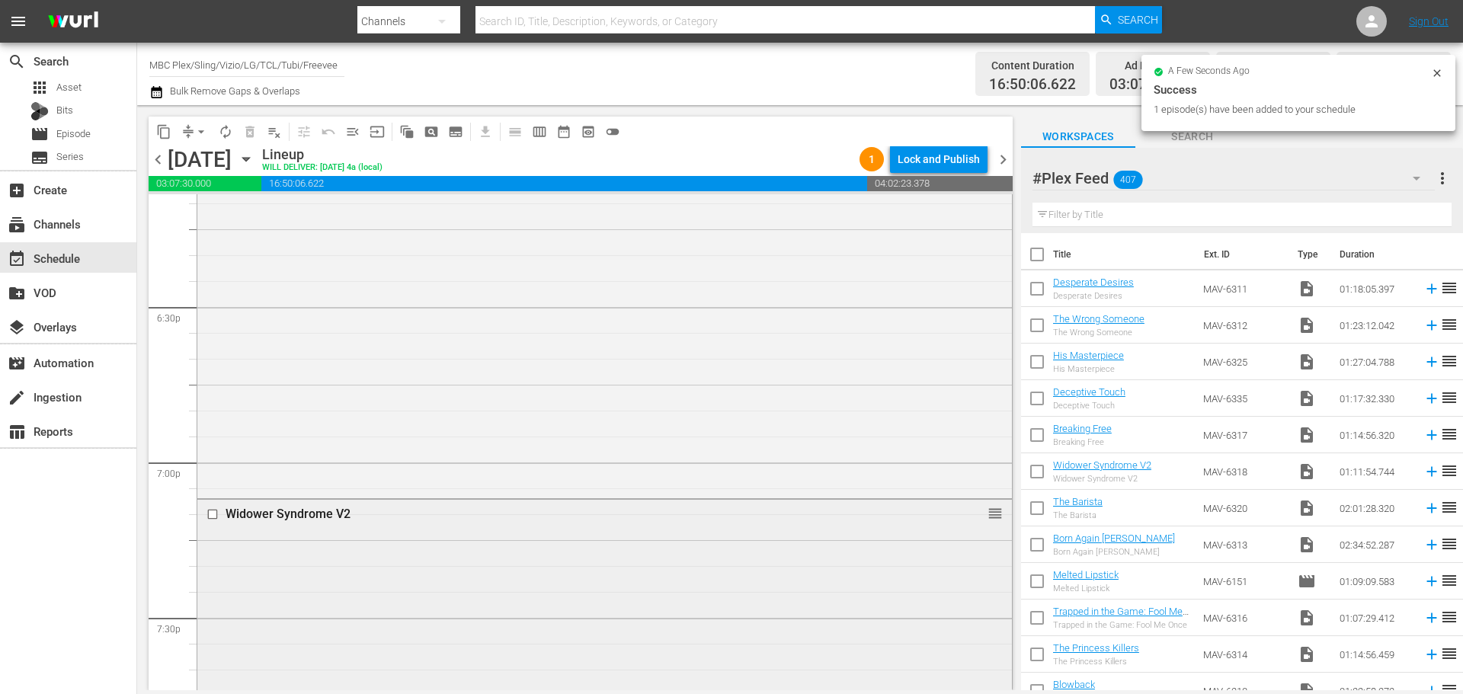
click at [553, 539] on div "Widower Syndrome V2 reorder" at bounding box center [604, 684] width 814 height 368
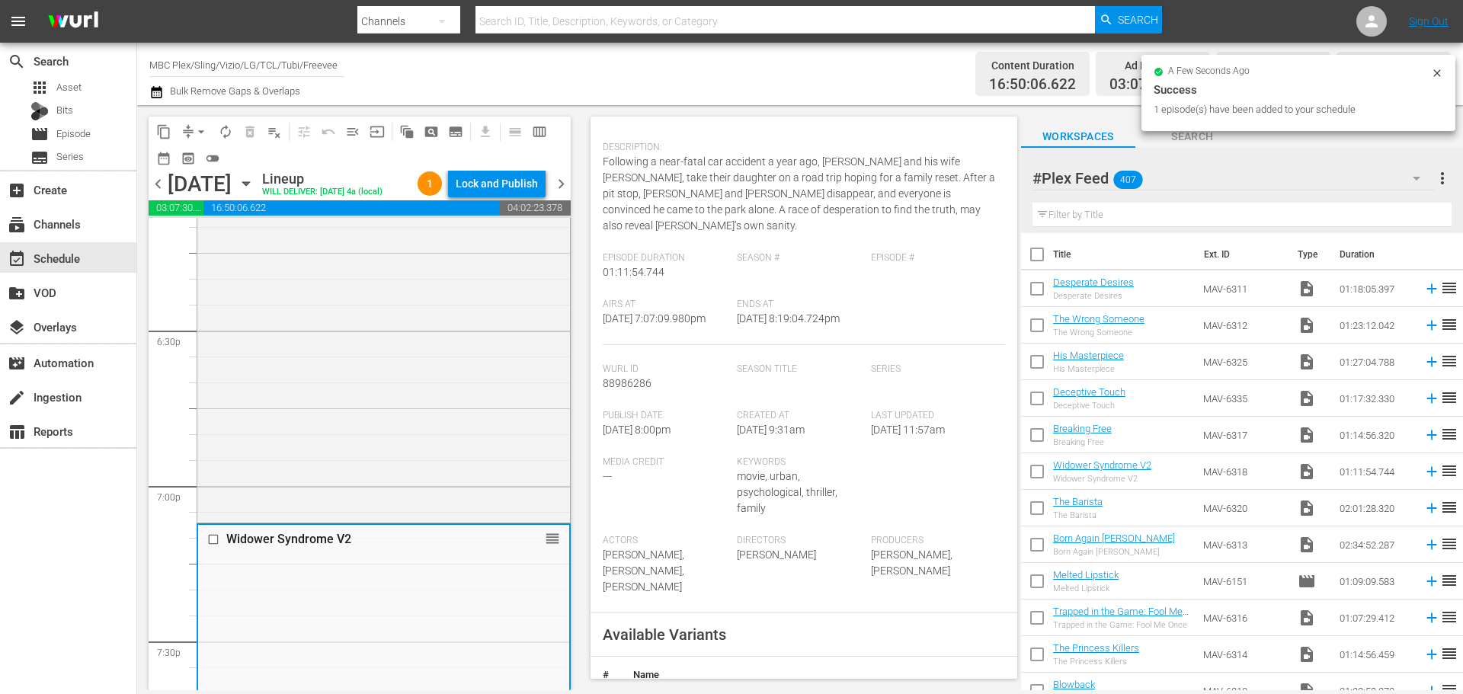
scroll to position [229, 0]
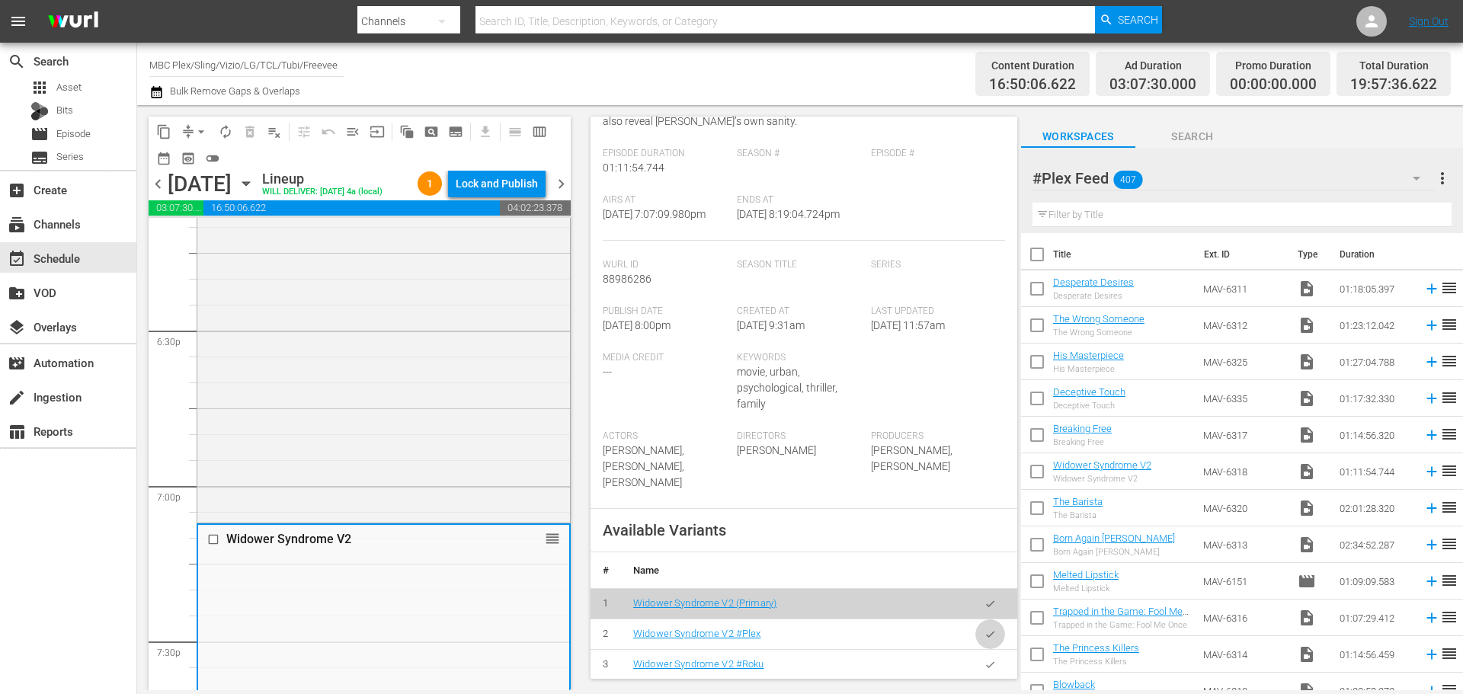
click at [977, 625] on button "button" at bounding box center [990, 634] width 30 height 30
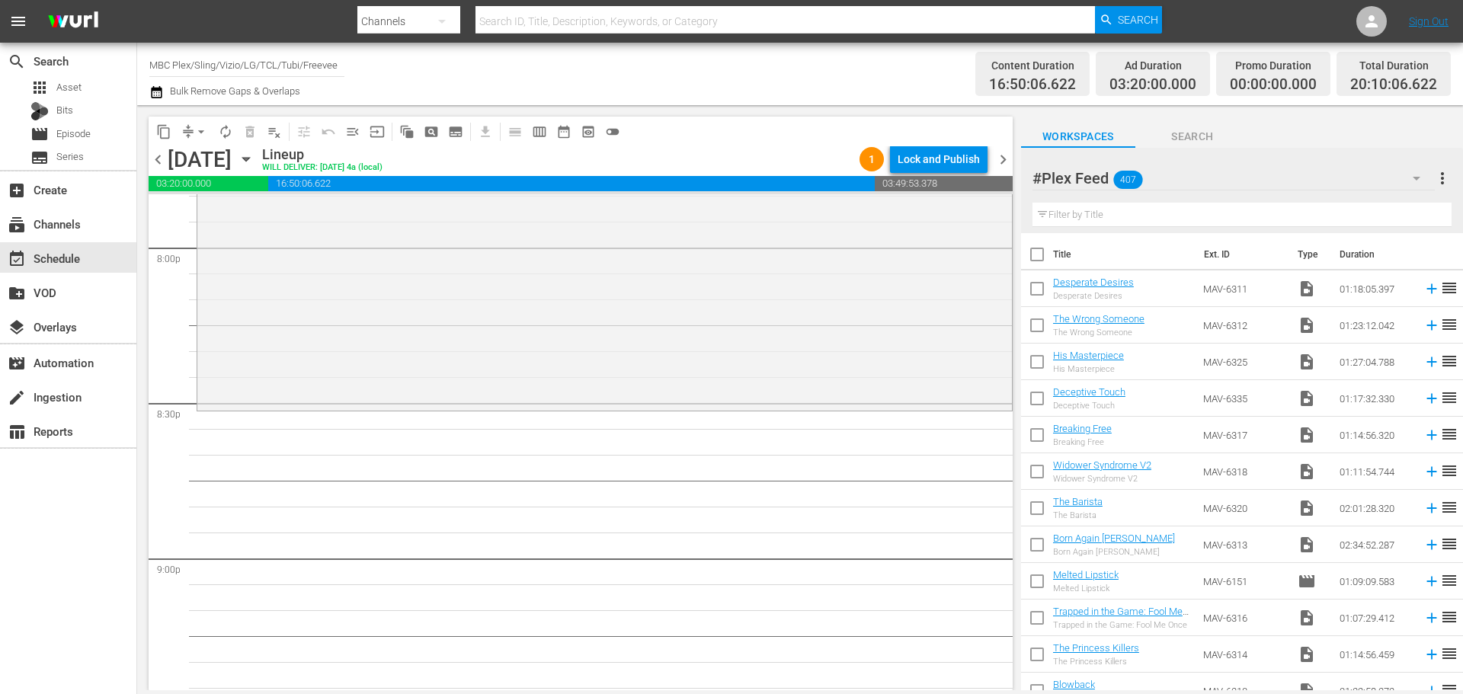
scroll to position [6170, 0]
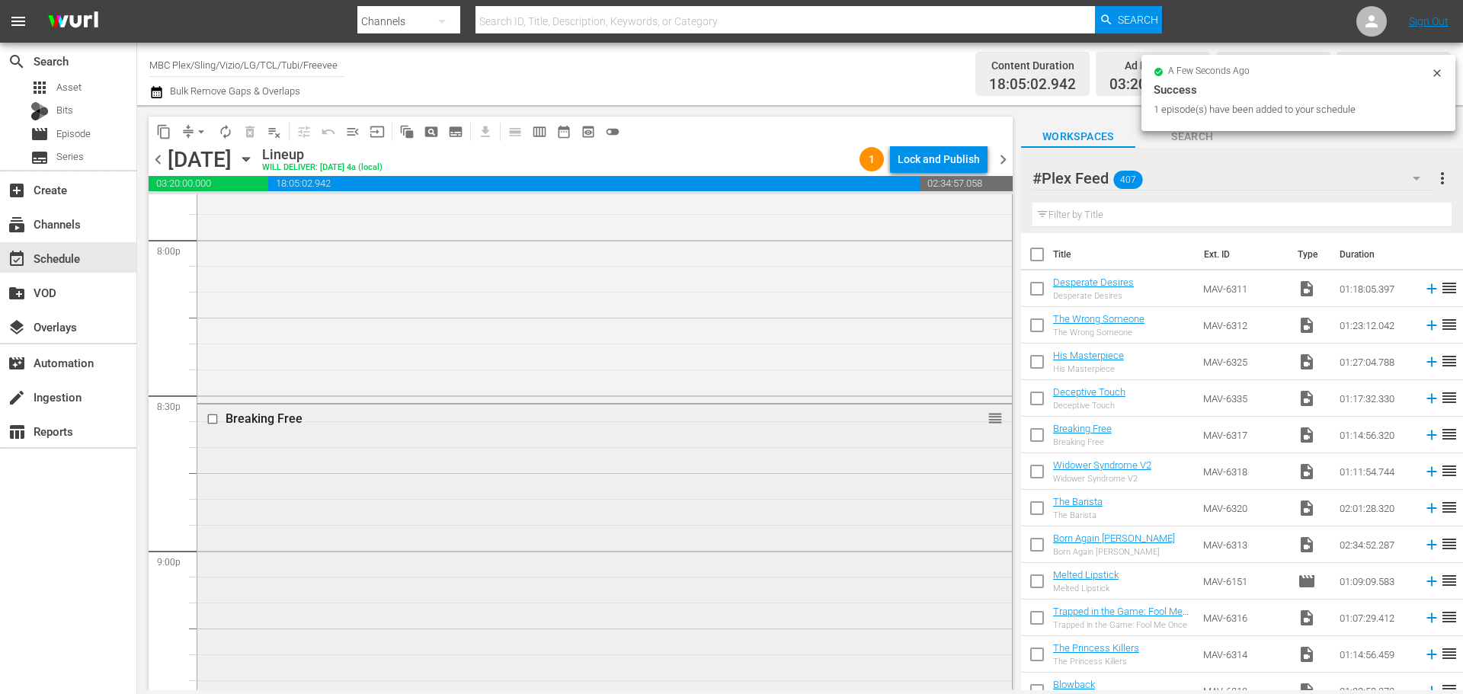
click at [552, 486] on div "Breaking Free reorder" at bounding box center [604, 596] width 814 height 384
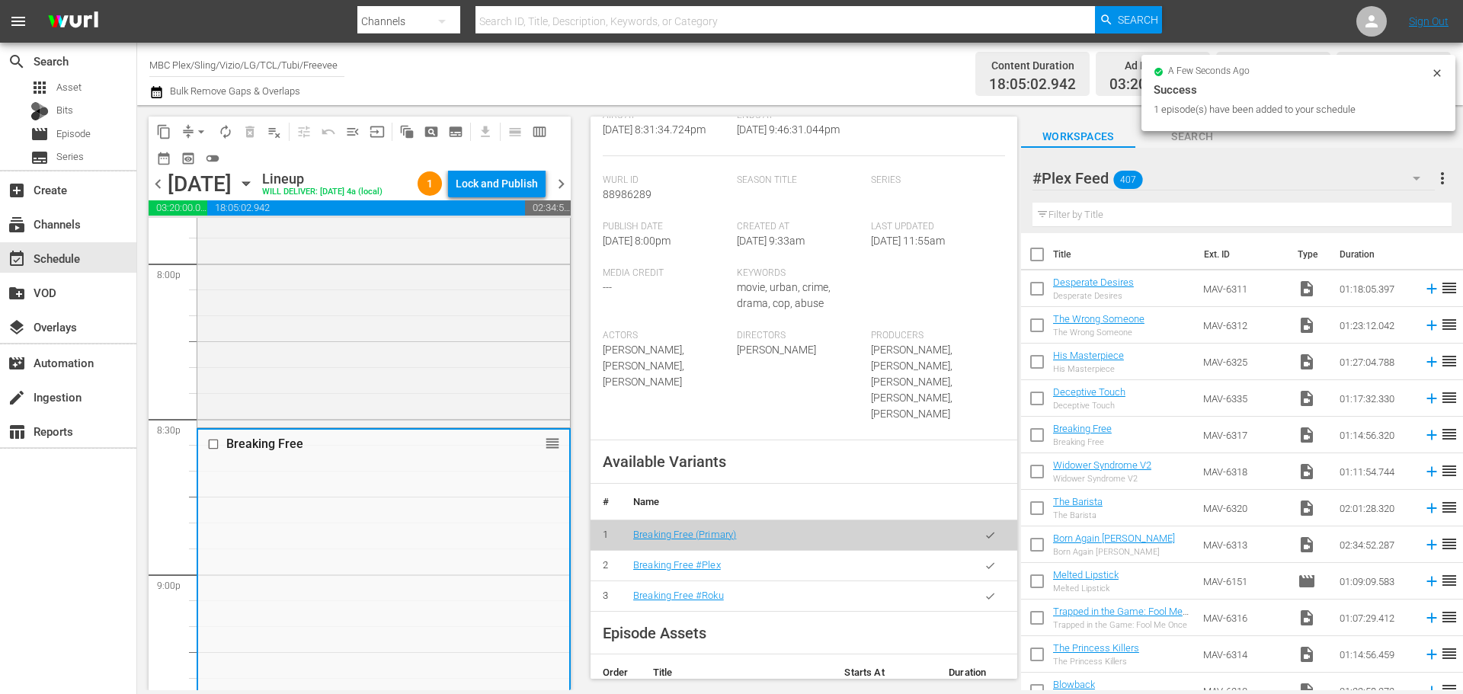
scroll to position [305, 0]
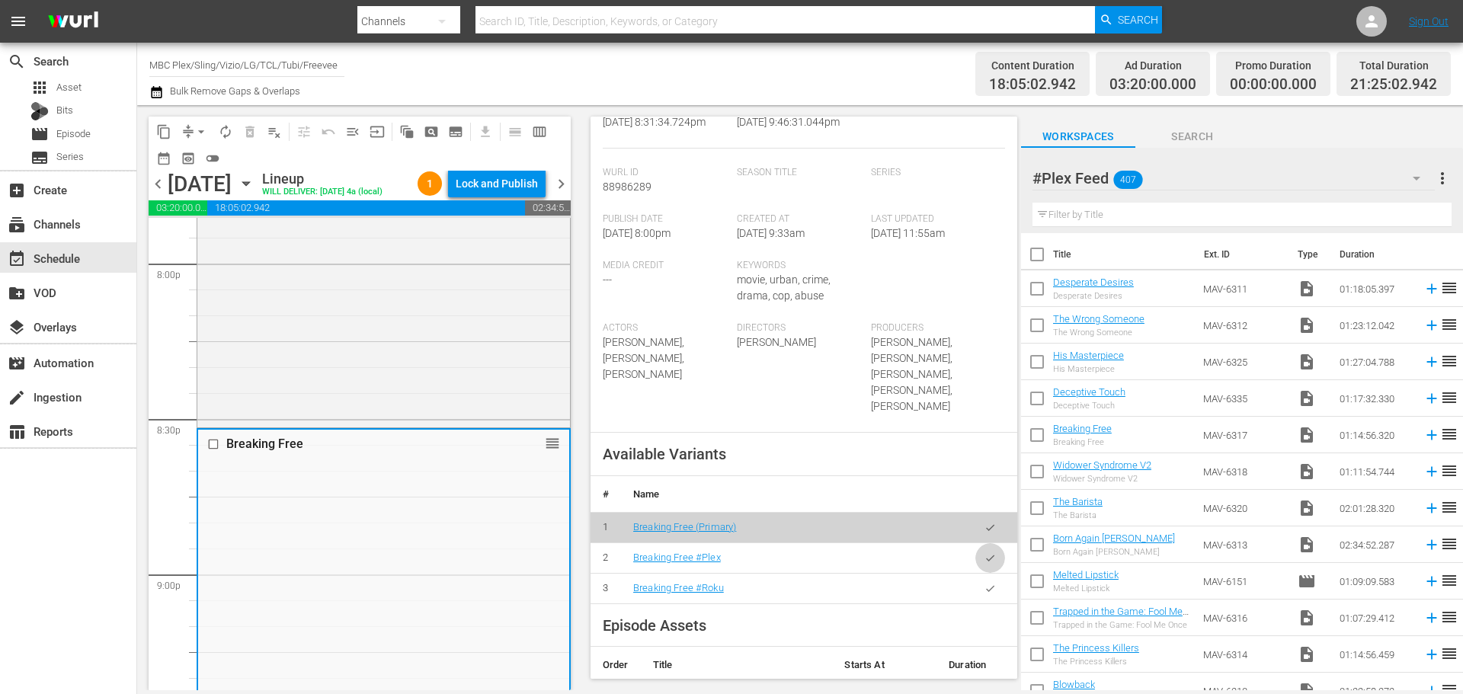
click at [984, 552] on icon "button" at bounding box center [989, 557] width 11 height 11
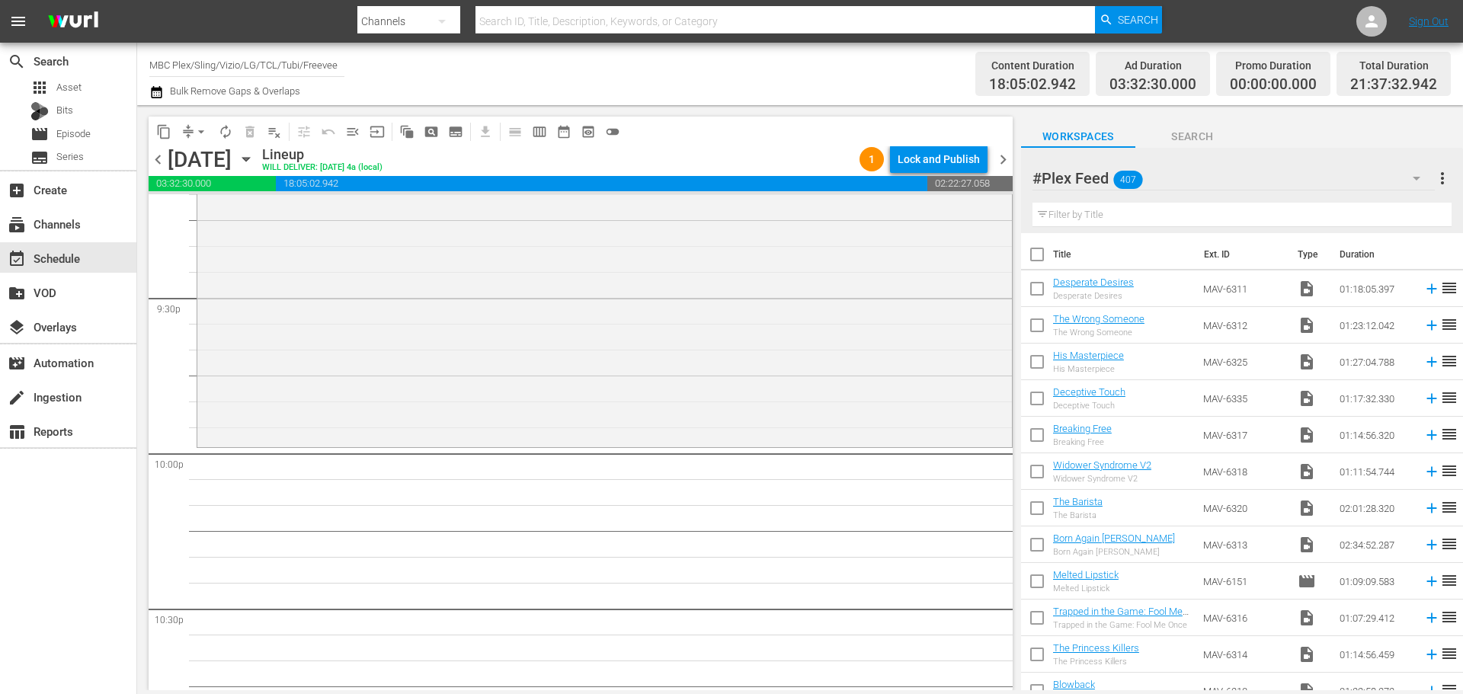
scroll to position [6627, 0]
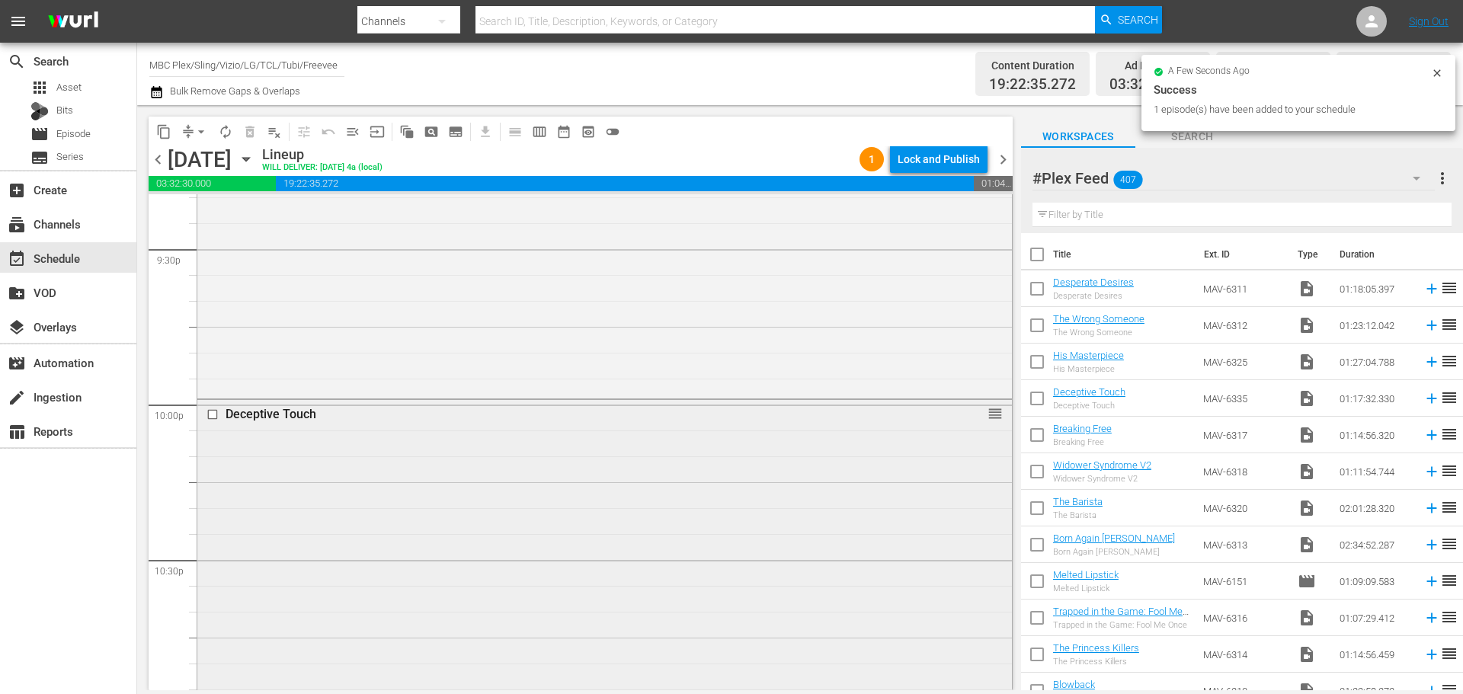
click at [517, 514] on div "Deceptive Touch reorder" at bounding box center [604, 598] width 814 height 397
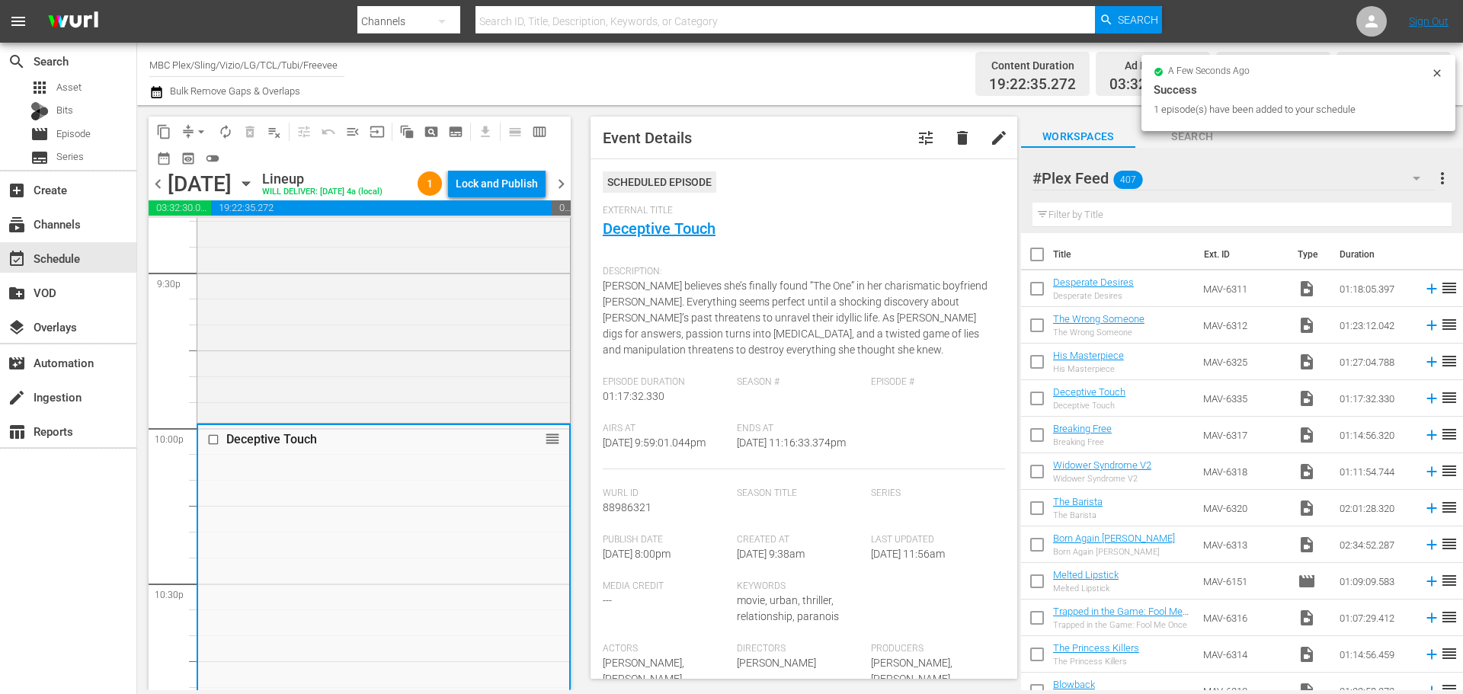
scroll to position [457, 0]
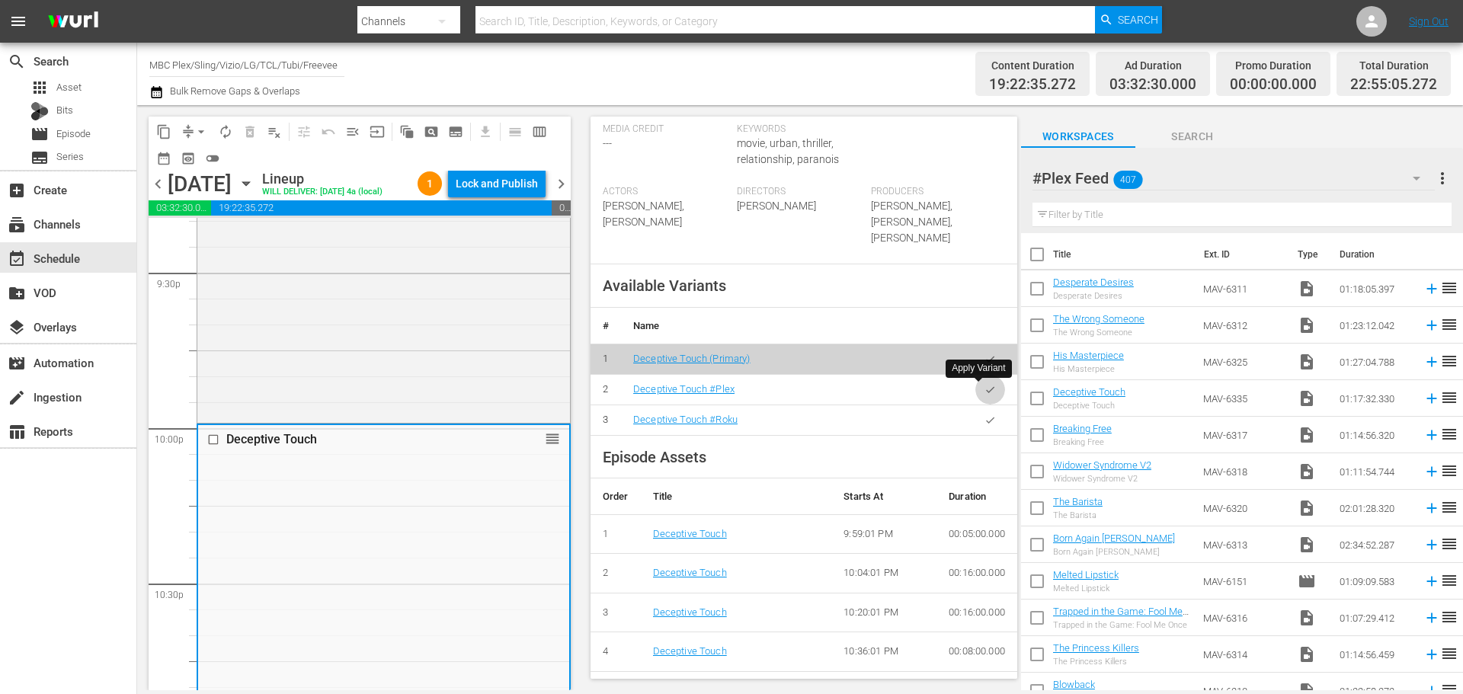
click at [983, 398] on button "button" at bounding box center [990, 390] width 30 height 30
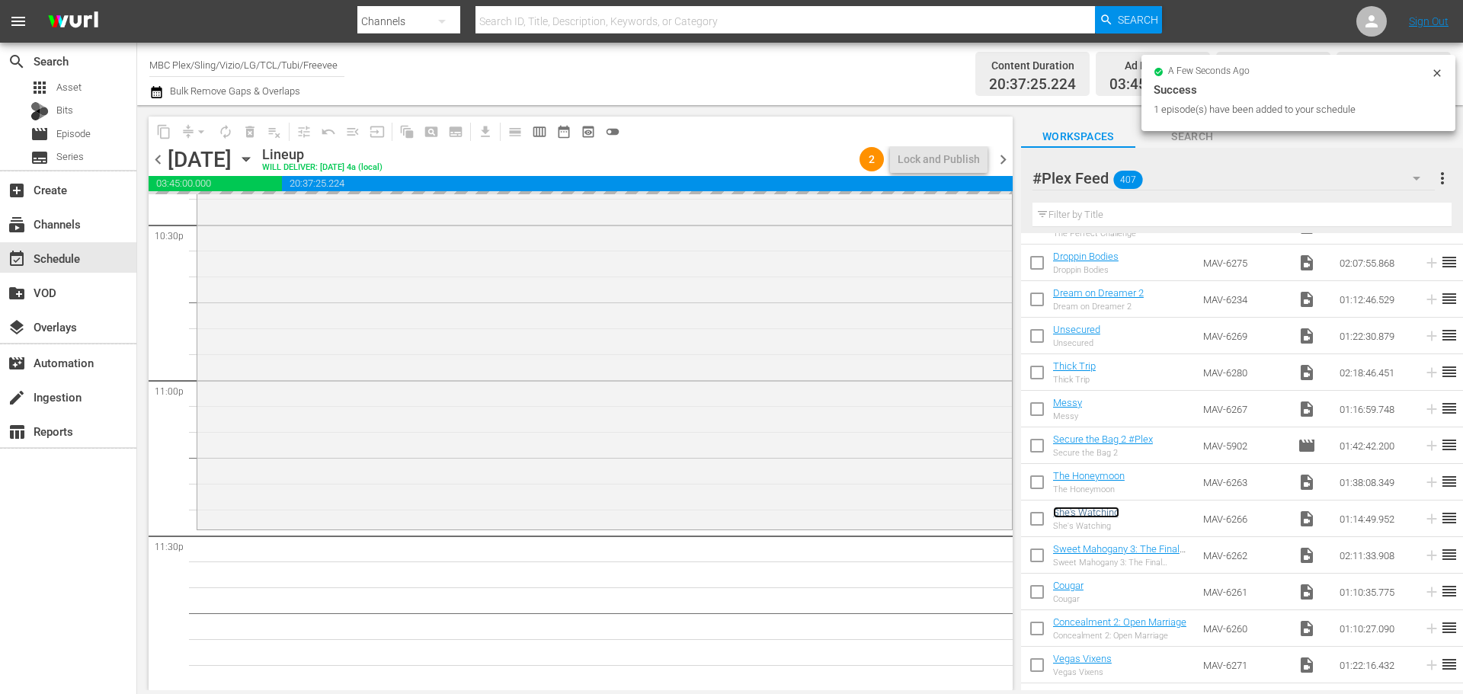
scroll to position [6963, 0]
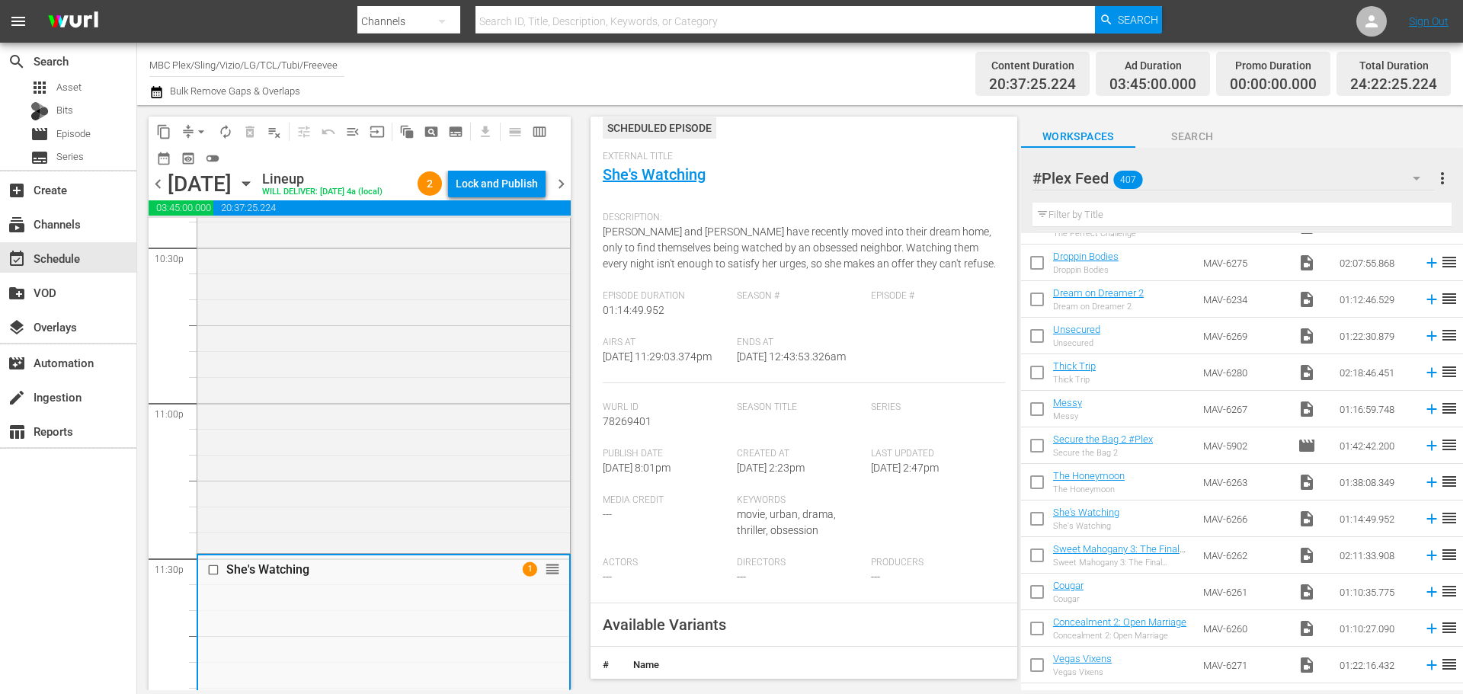
scroll to position [305, 0]
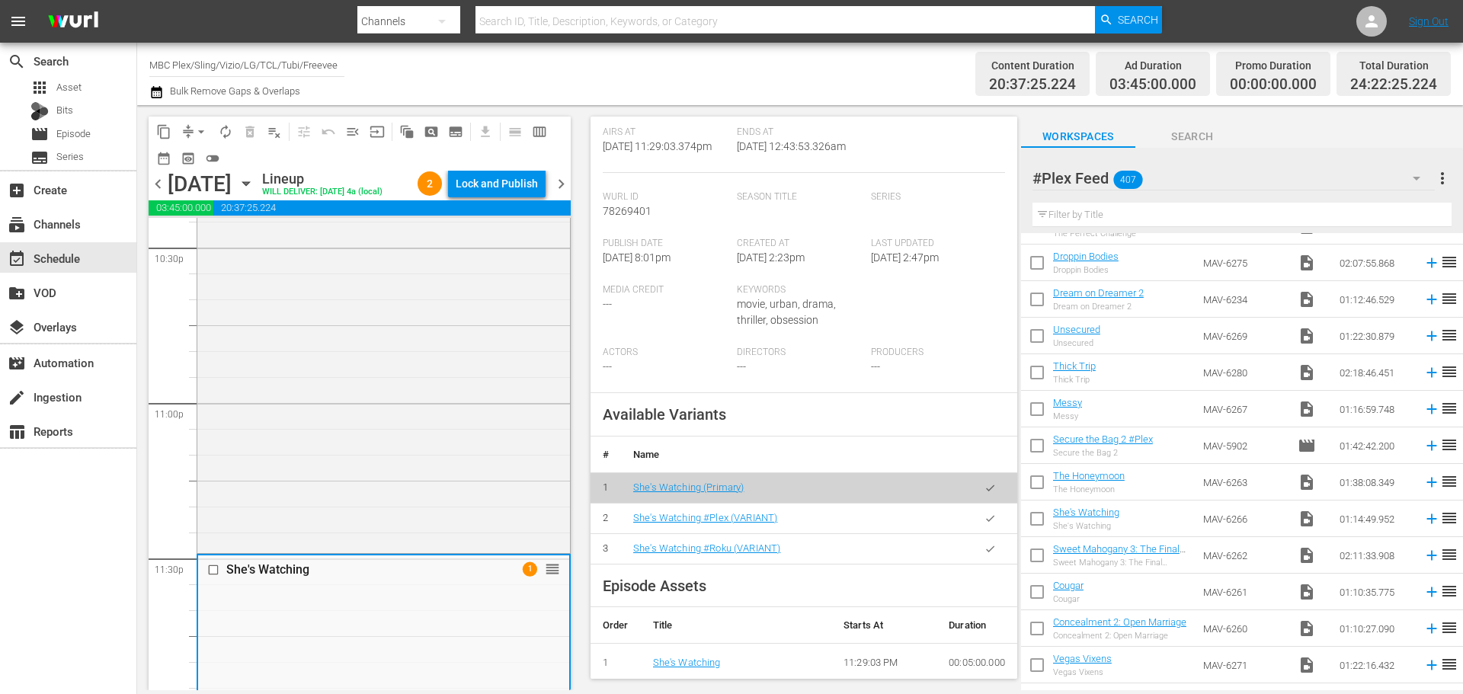
click at [989, 531] on button "button" at bounding box center [990, 519] width 30 height 30
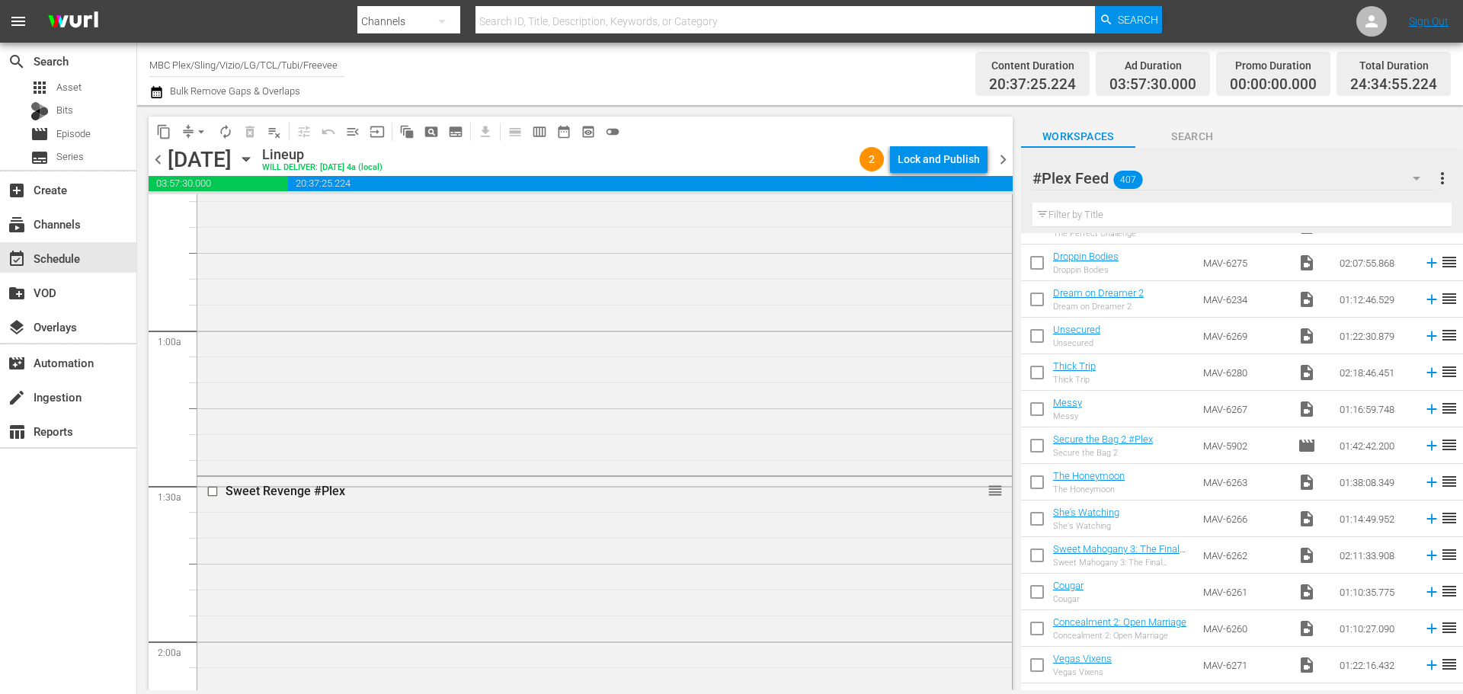
scroll to position [0, 0]
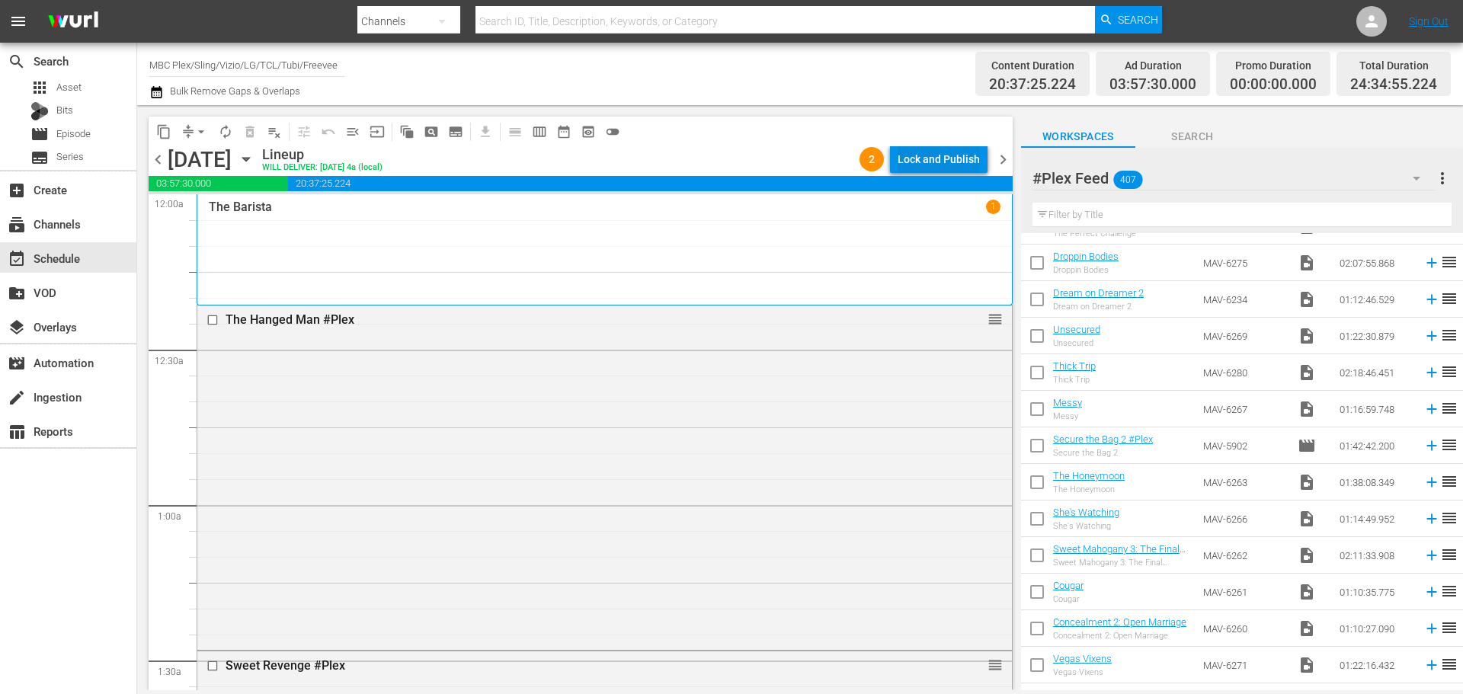
click at [930, 149] on div "Lock and Publish" at bounding box center [938, 158] width 82 height 27
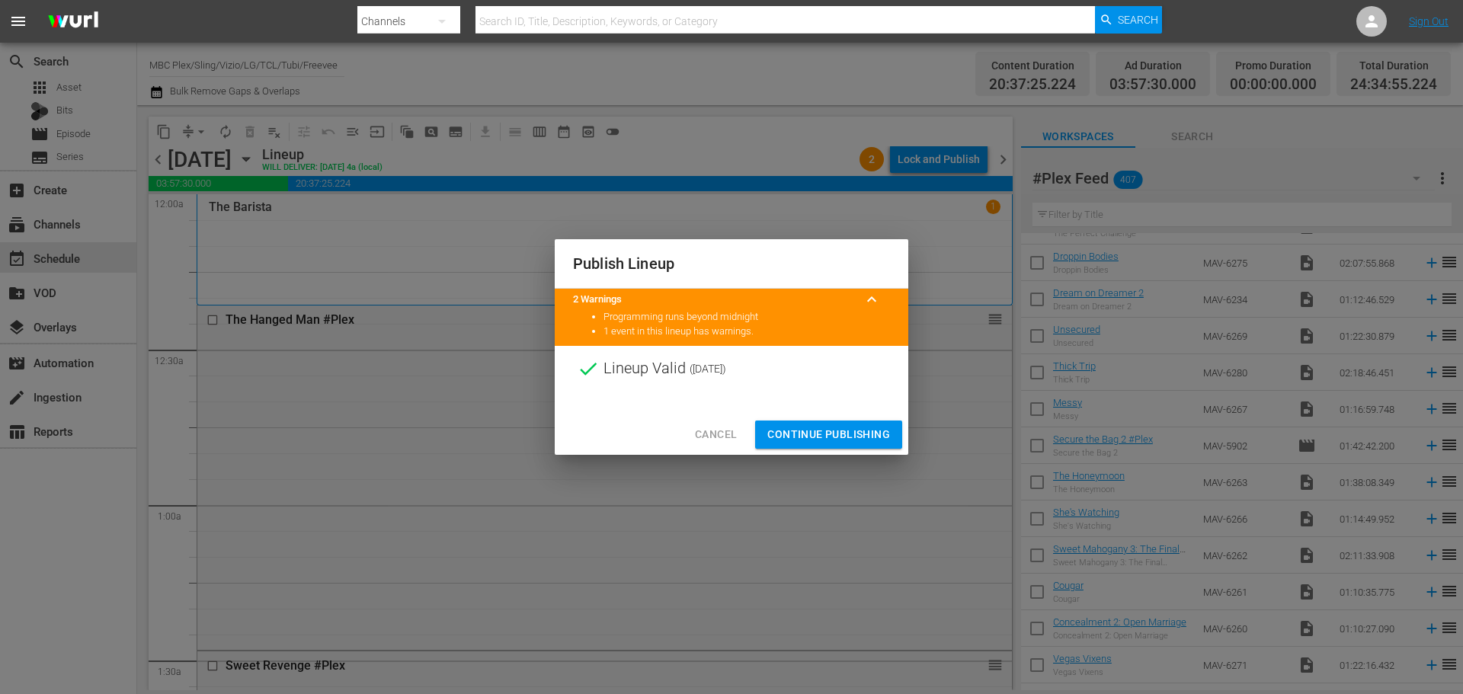
click at [799, 425] on span "Continue Publishing" at bounding box center [828, 434] width 123 height 19
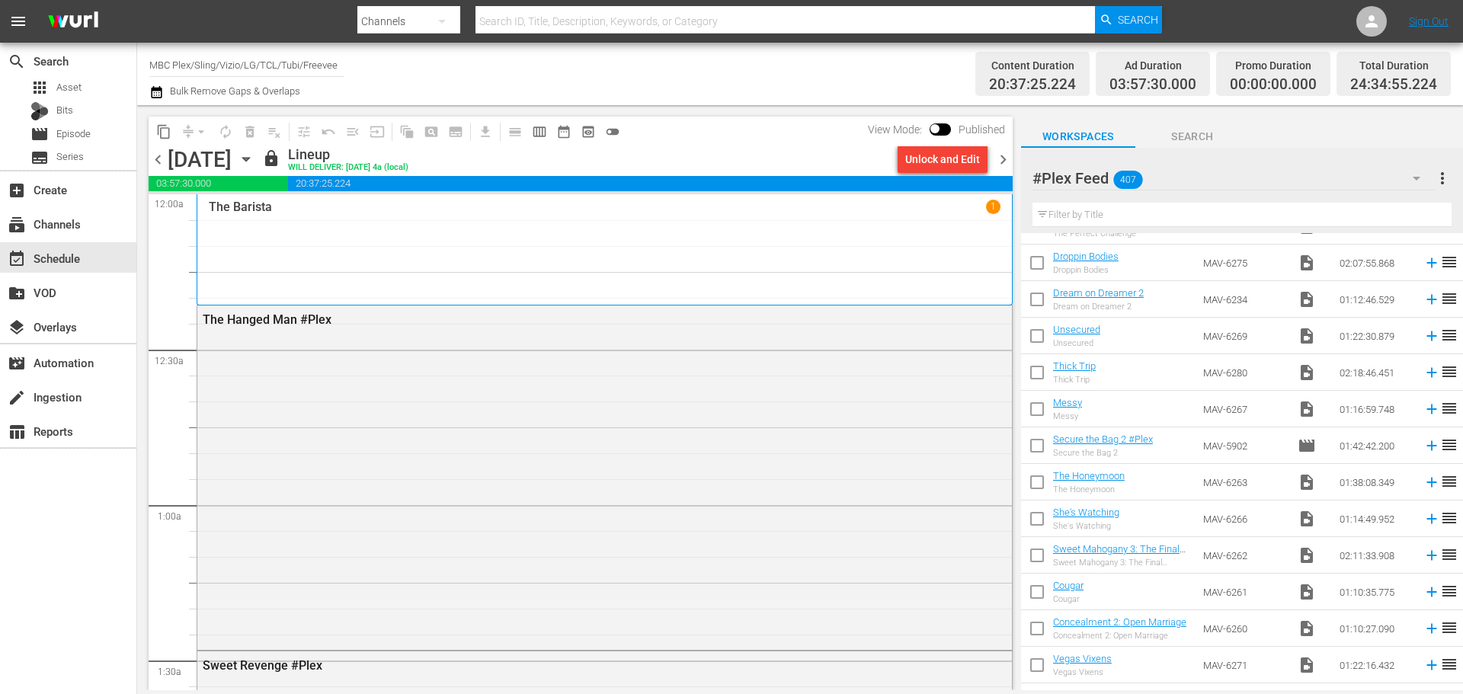
click at [1008, 164] on span "chevron_right" at bounding box center [1002, 159] width 19 height 19
